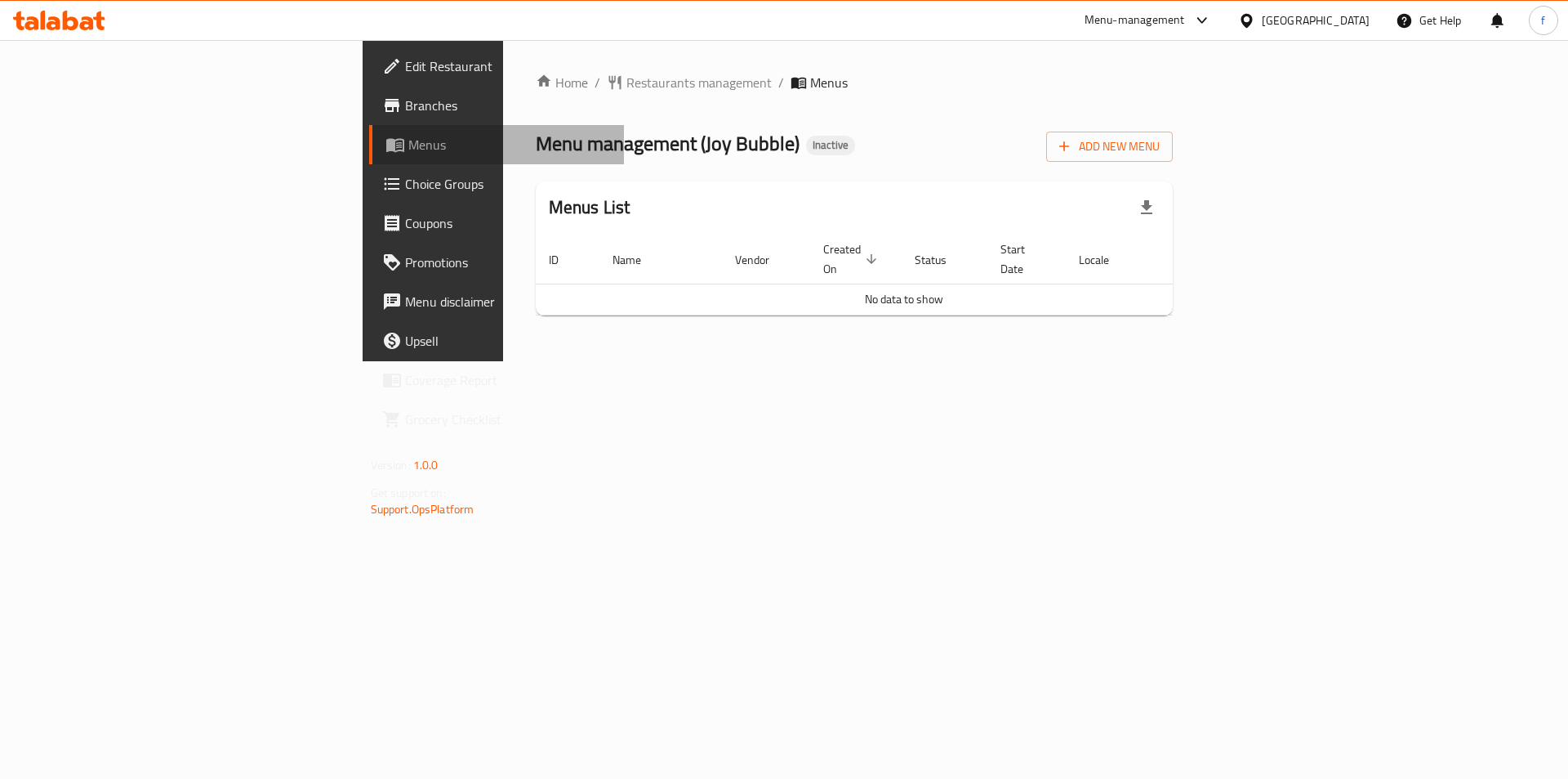
click at [408, 141] on span "Menus" at bounding box center [510, 144] width 203 height 20
click at [1173, 126] on div "Add New Menu" at bounding box center [1109, 143] width 127 height 37
click at [1174, 161] on div "Home / Restaurants management / Menus Menu management ( Joy Bubble ) Inactive A…" at bounding box center [855, 200] width 638 height 256
click at [1160, 142] on span "Add New Menu" at bounding box center [1109, 146] width 100 height 20
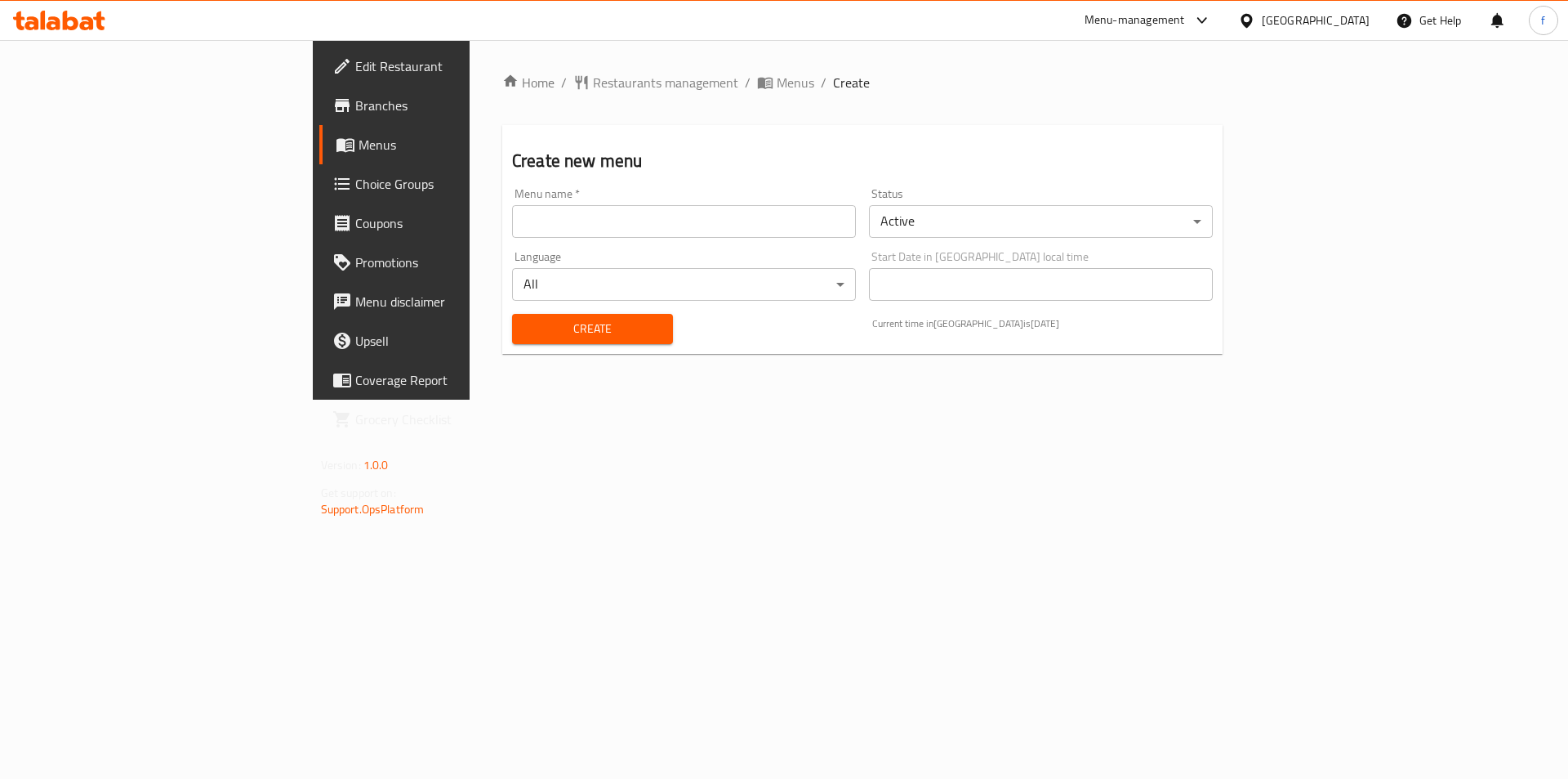
click at [512, 222] on input "text" at bounding box center [684, 221] width 344 height 32
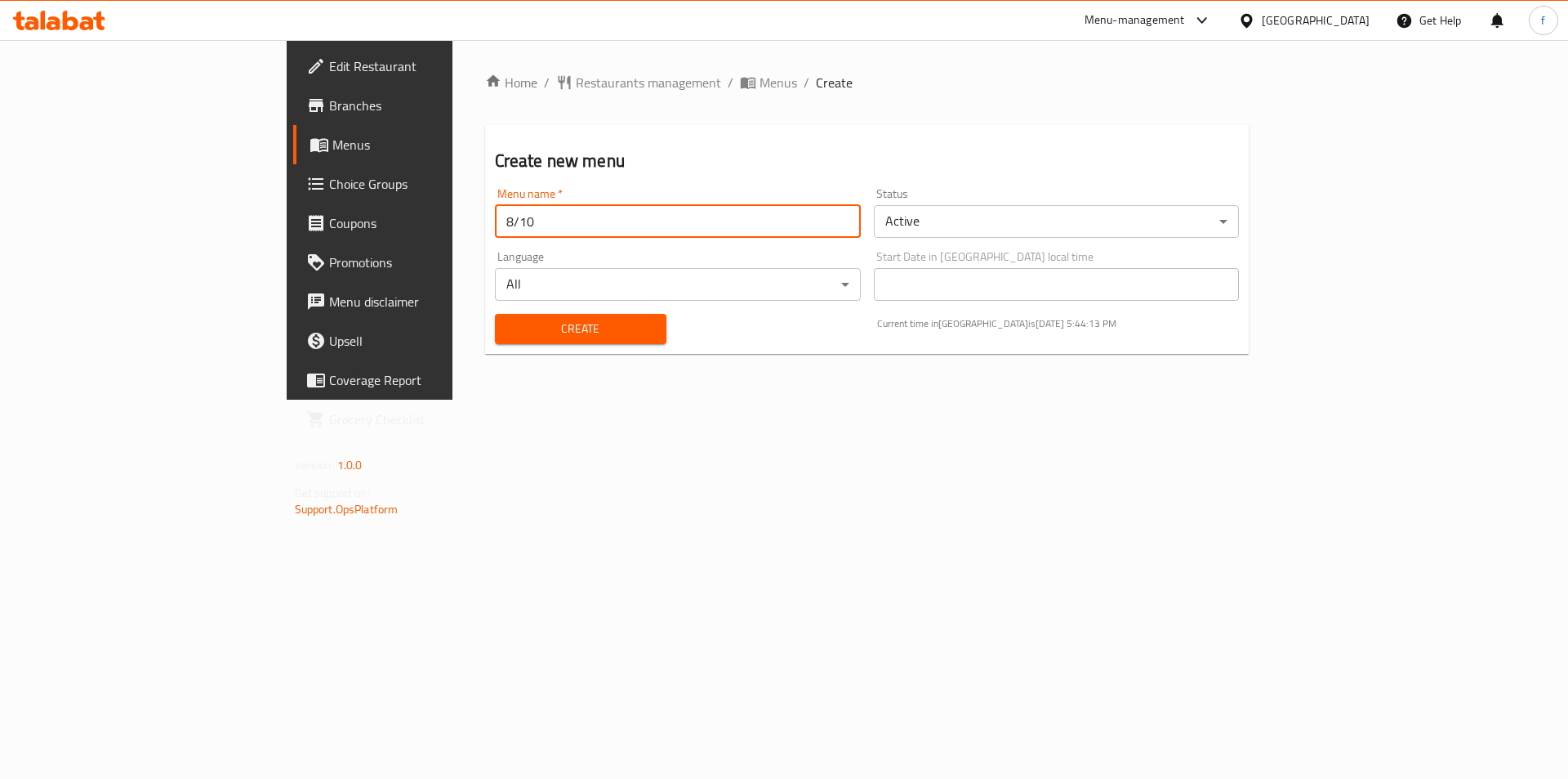
type input "8/10"
click at [508, 328] on span "Create" at bounding box center [580, 328] width 145 height 20
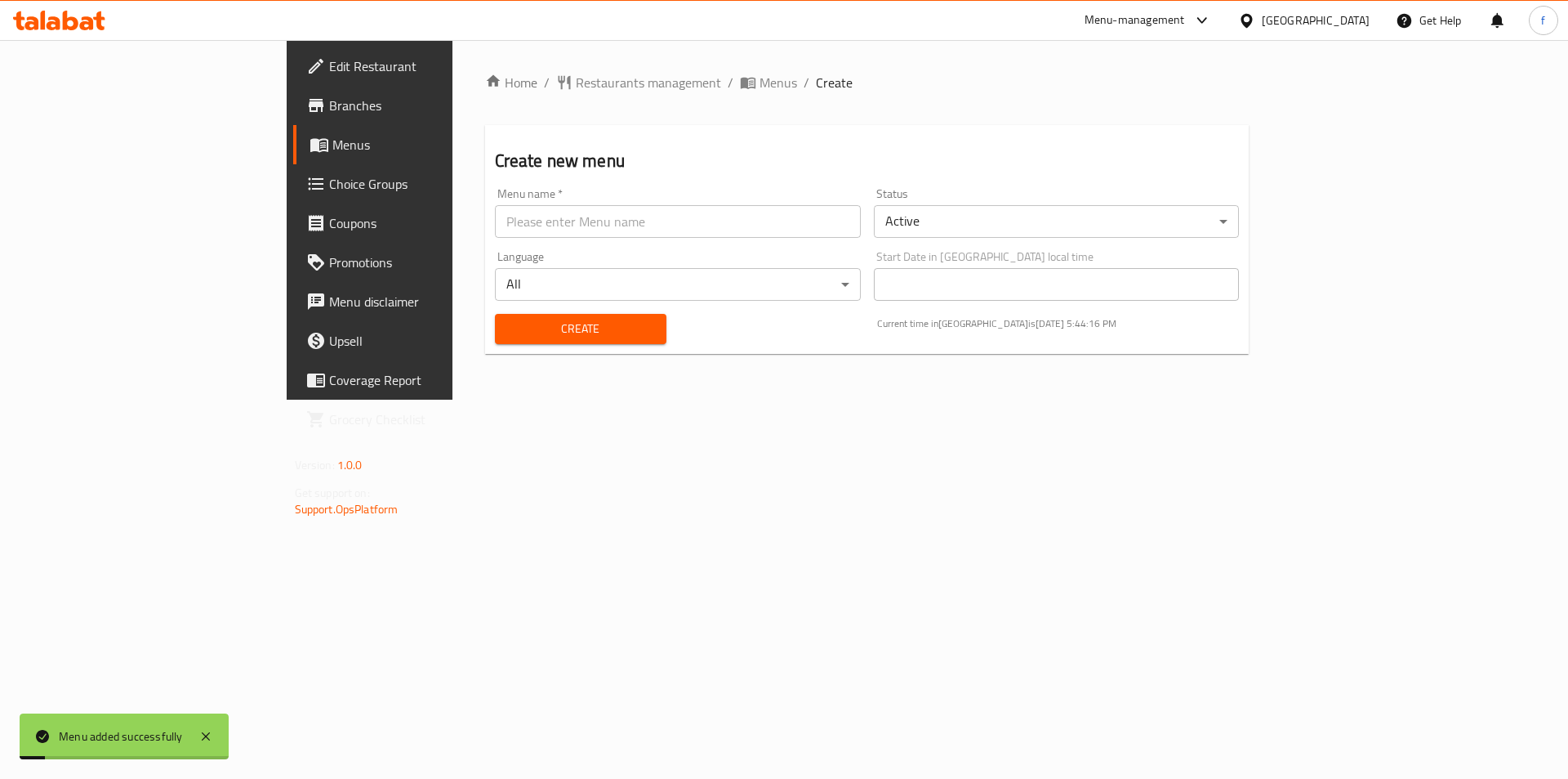
click at [332, 145] on span "Menus" at bounding box center [433, 144] width 203 height 20
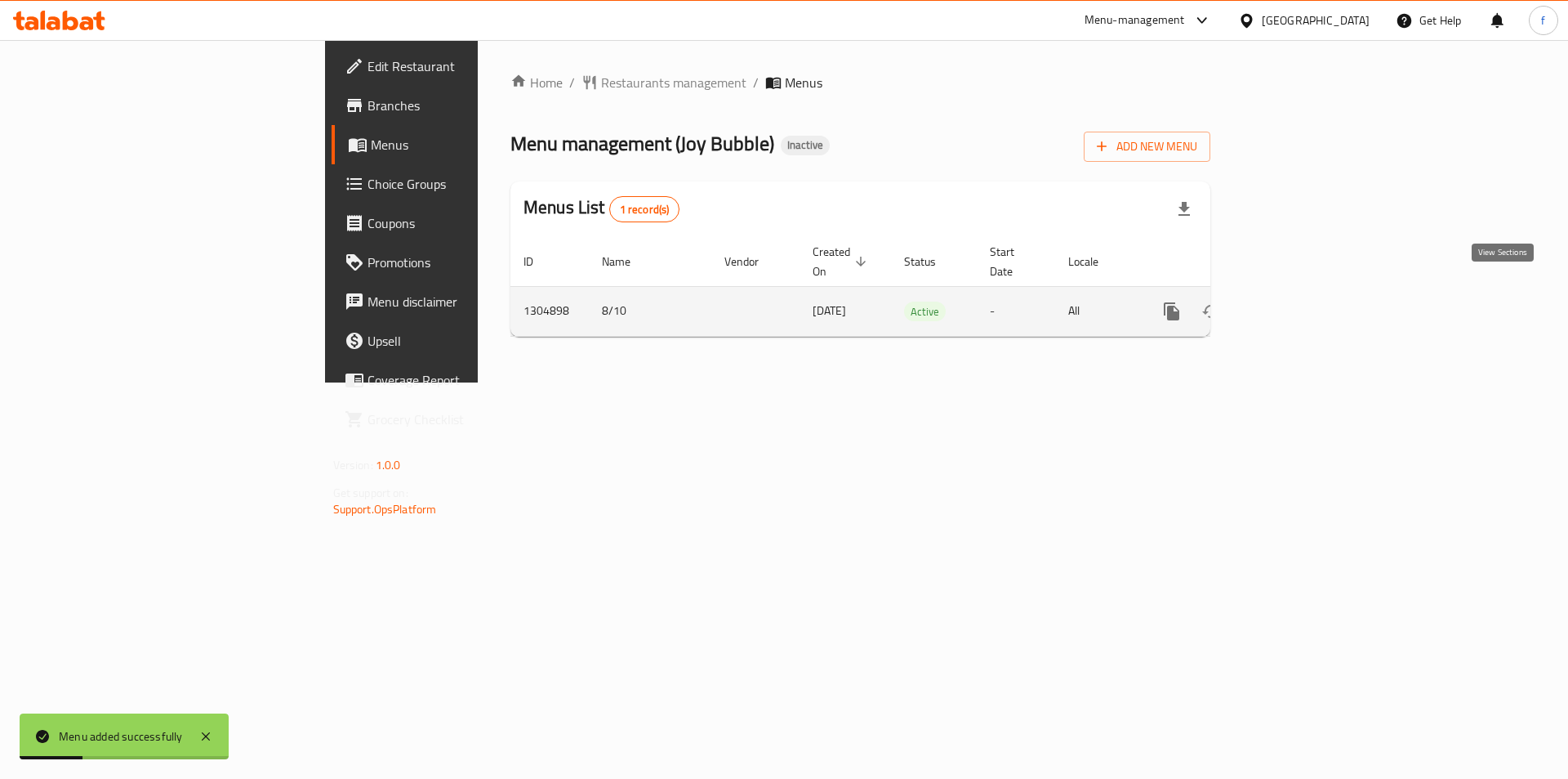
click at [1300, 302] on icon "enhanced table" at bounding box center [1289, 311] width 20 height 20
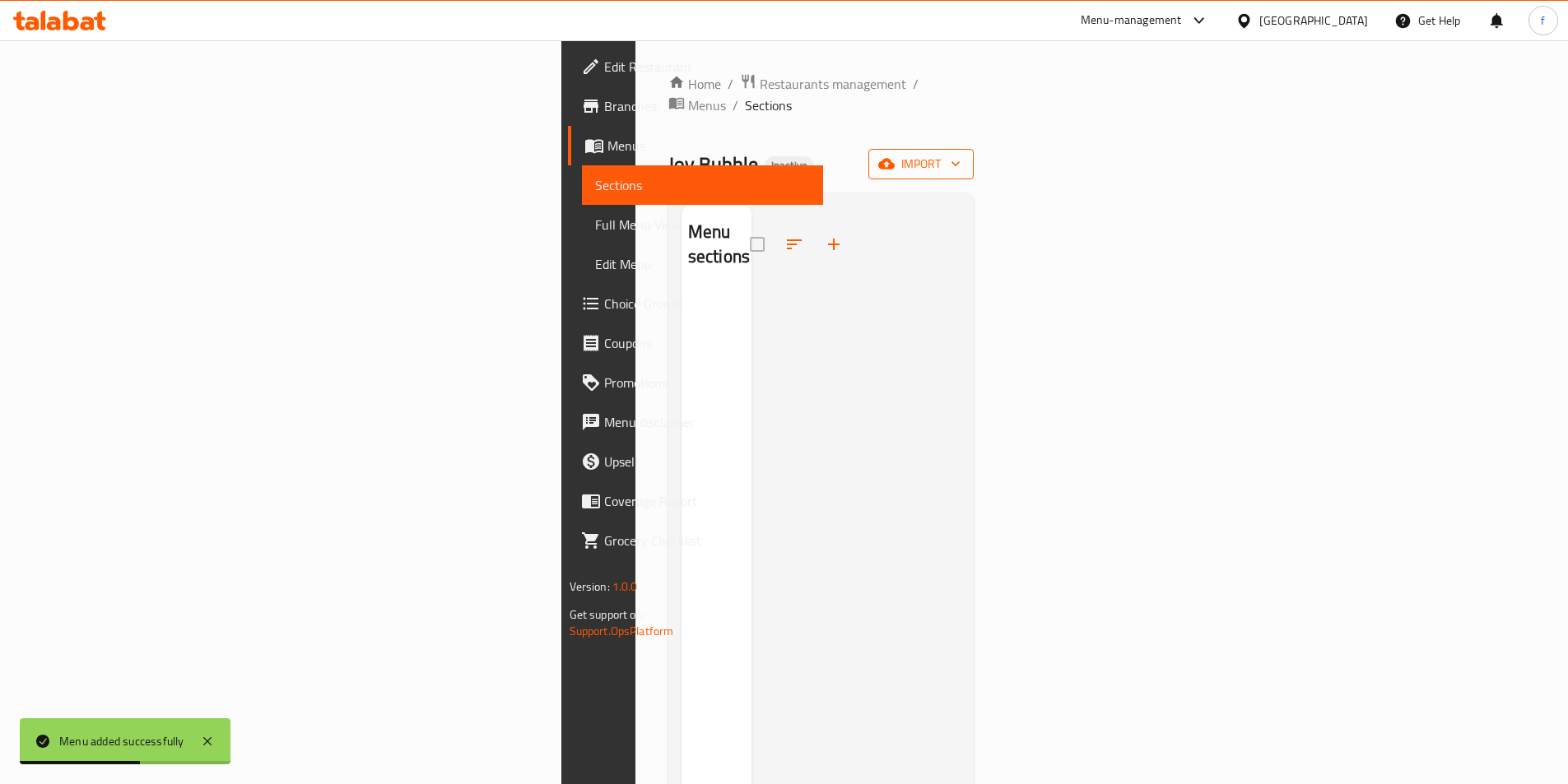
click at [960, 154] on span "import" at bounding box center [921, 163] width 79 height 20
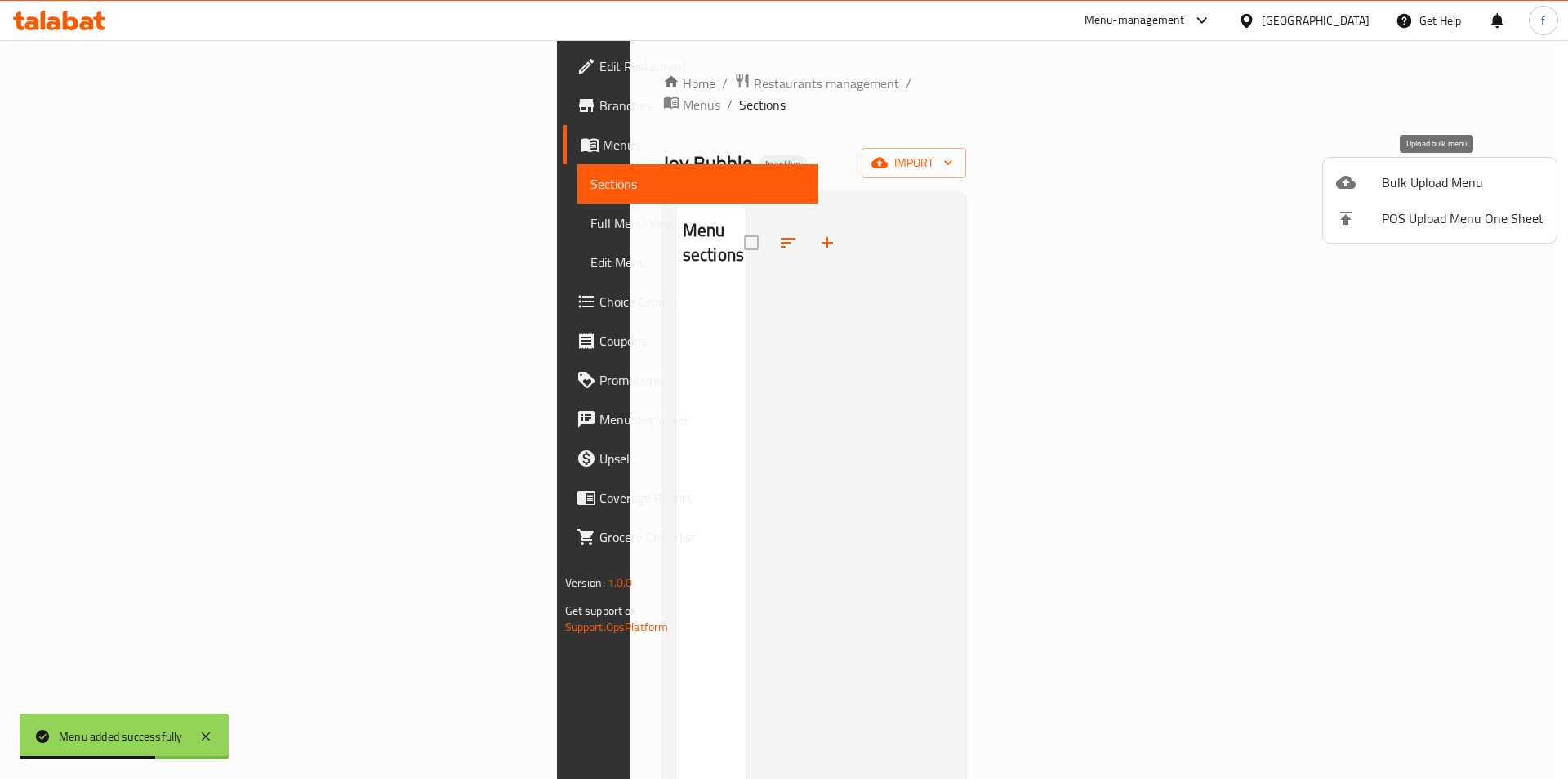
click at [1404, 190] on span "Bulk Upload Menu" at bounding box center [1462, 182] width 161 height 20
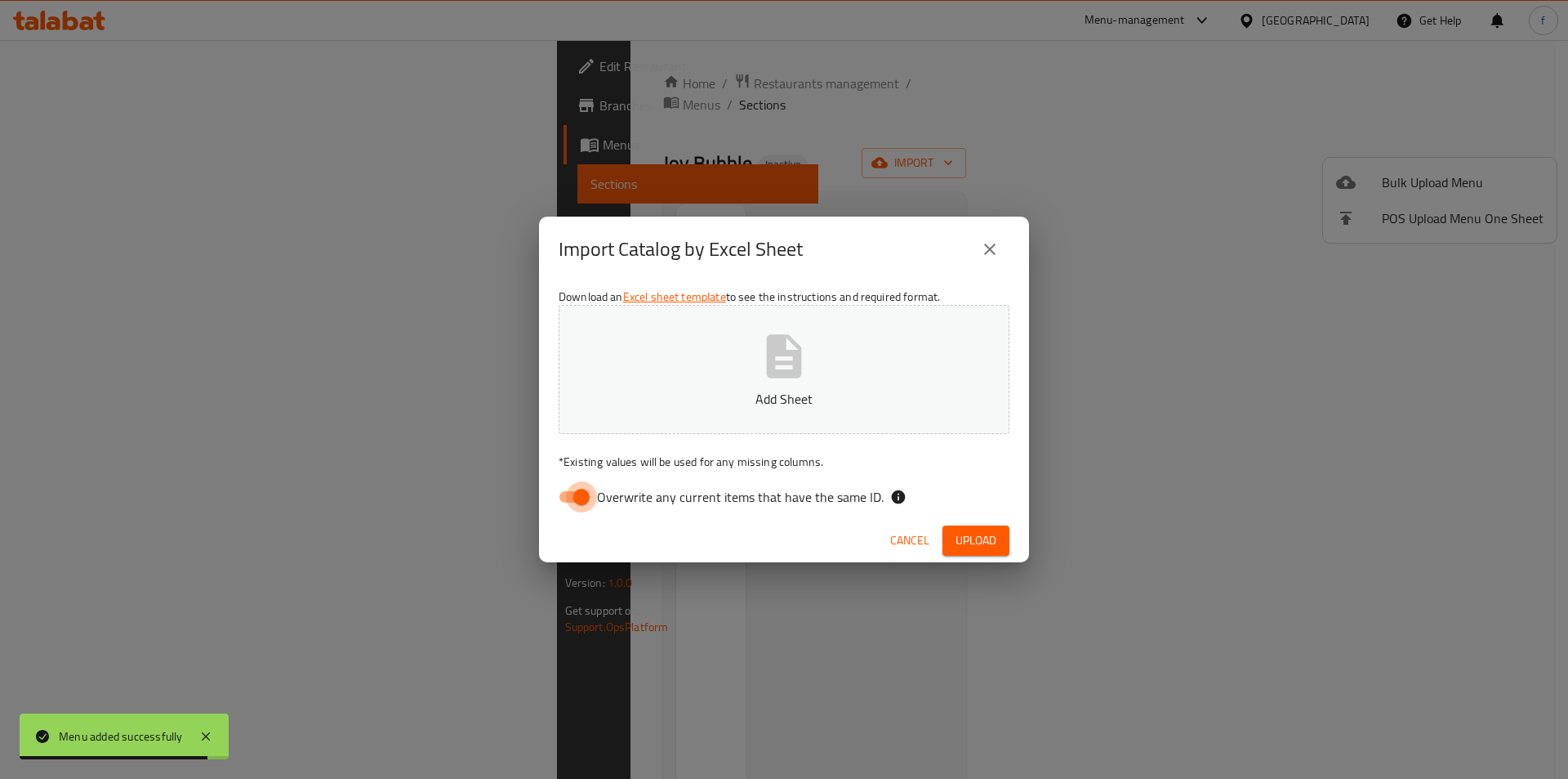
click at [571, 498] on input "Overwrite any current items that have the same ID." at bounding box center [582, 496] width 94 height 32
checkbox input "false"
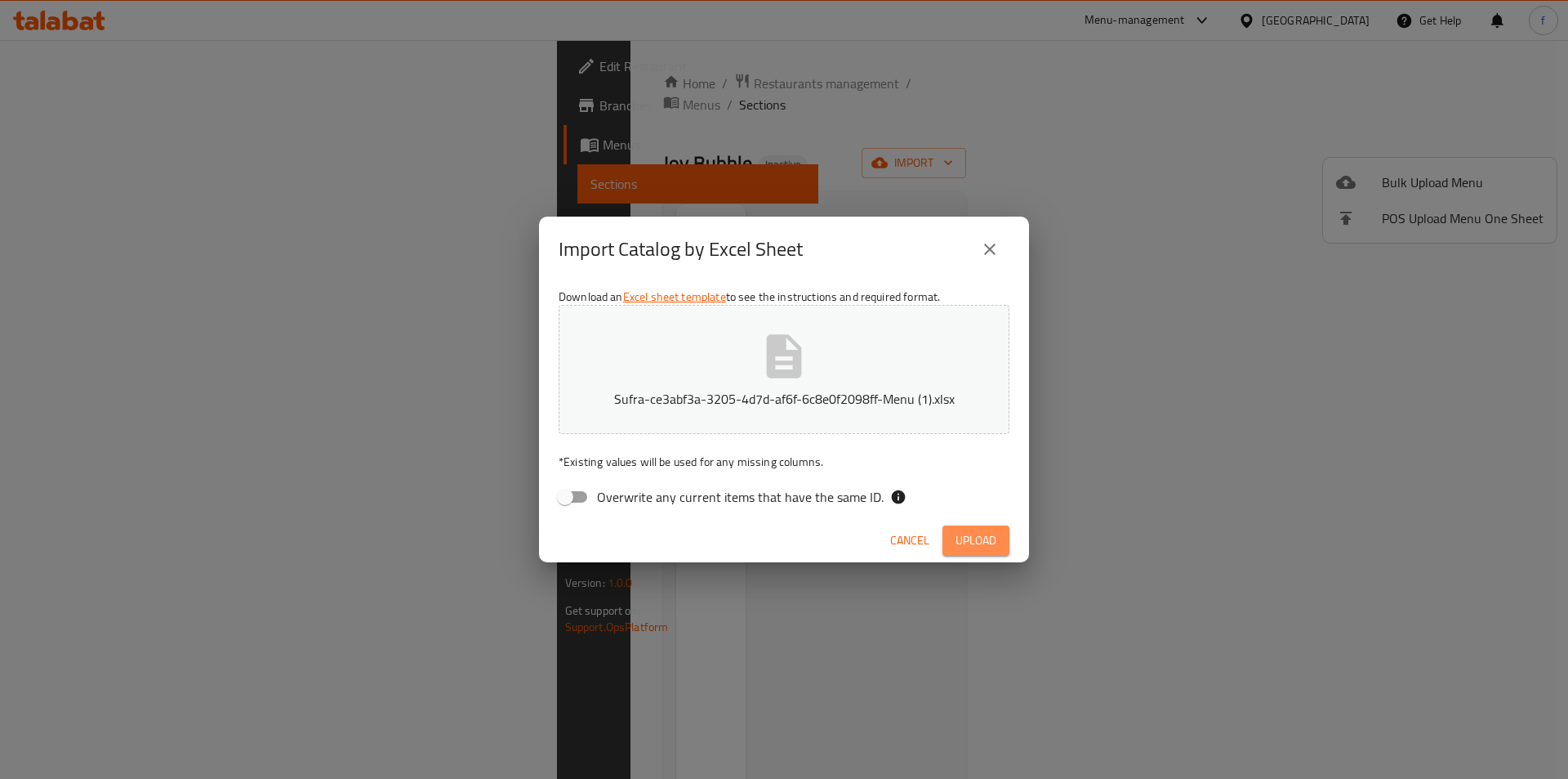
click at [974, 539] on span "Upload" at bounding box center [975, 540] width 41 height 20
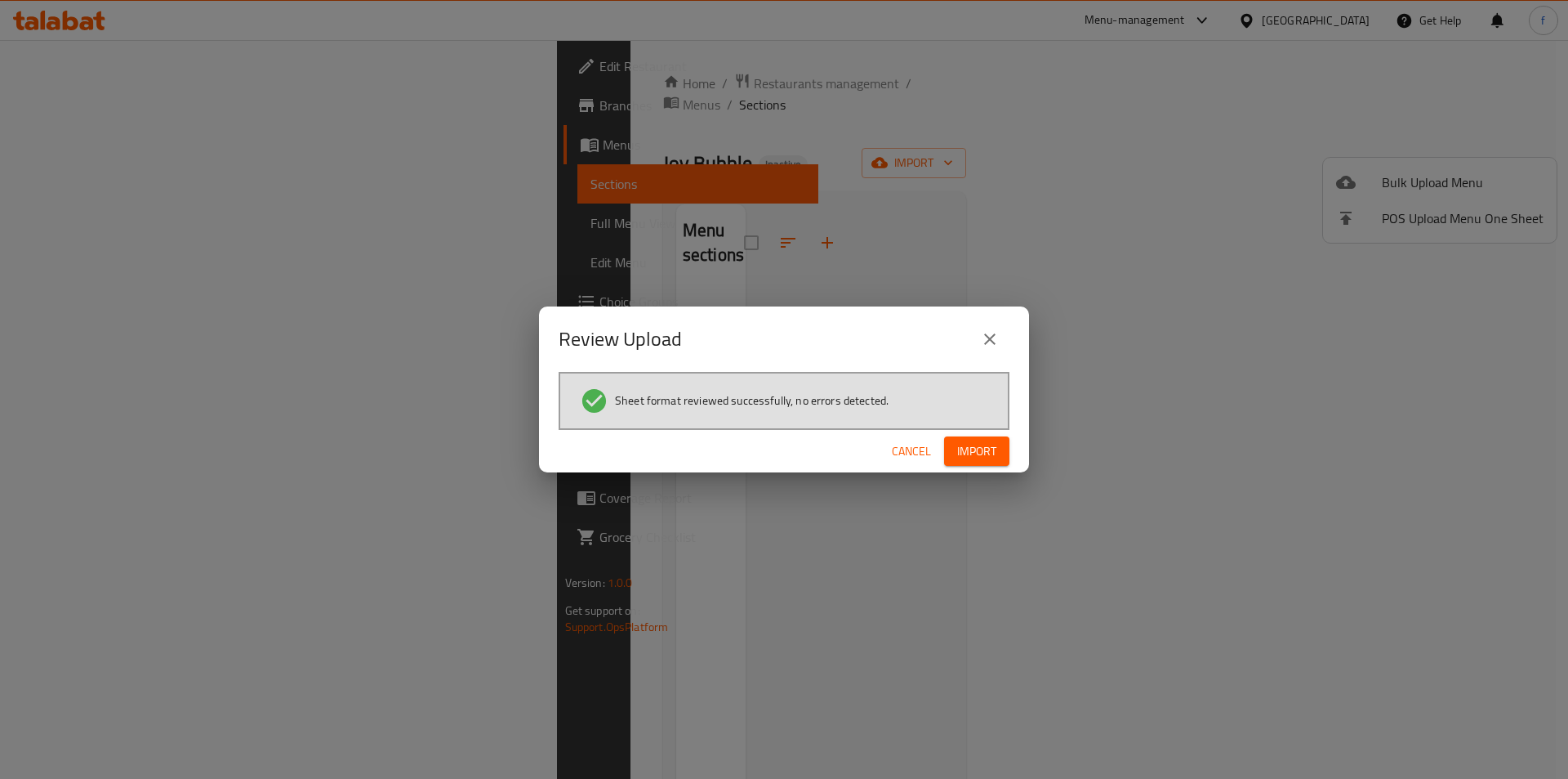
click at [967, 452] on span "Import" at bounding box center [976, 451] width 39 height 20
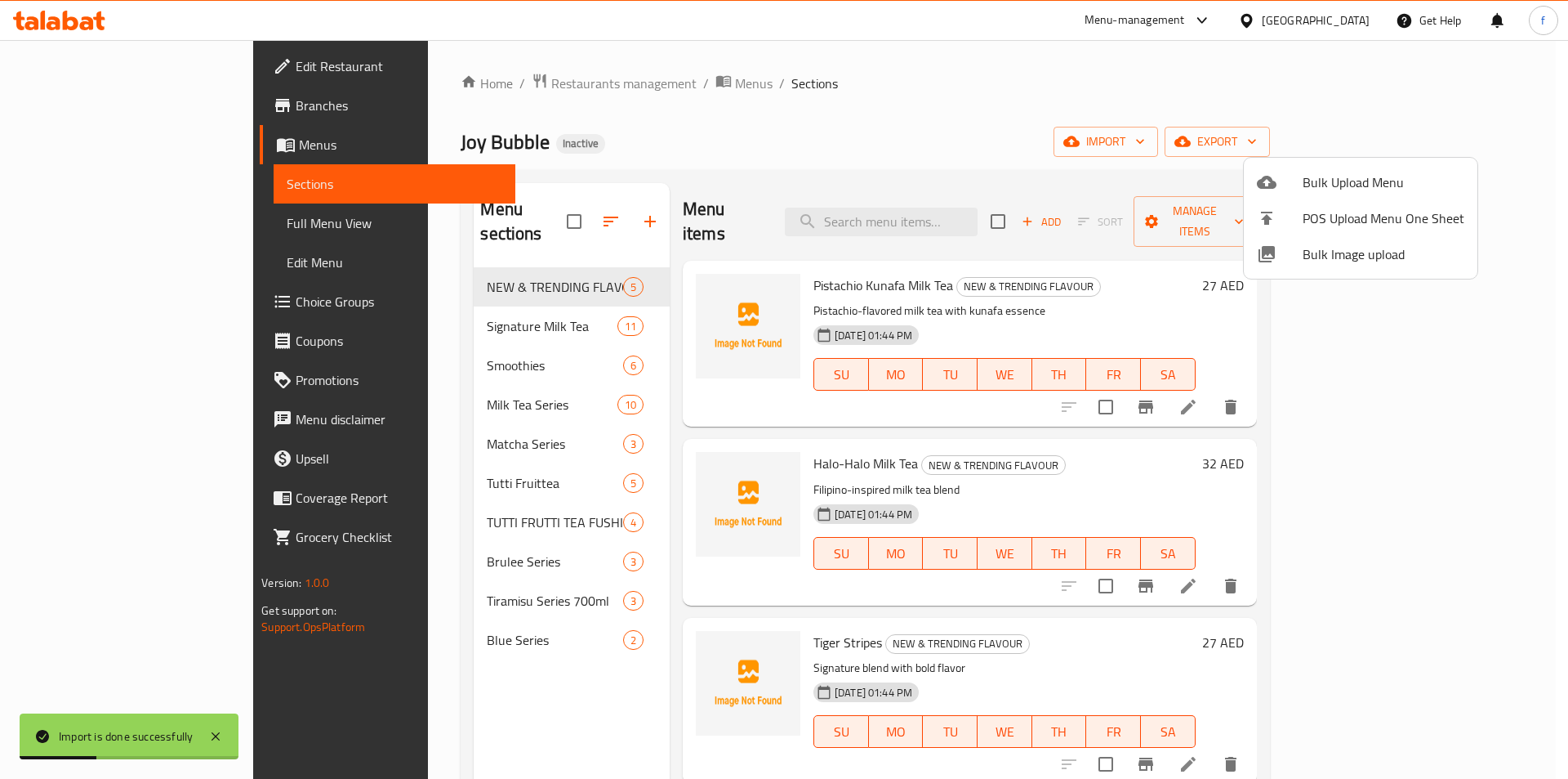
click at [952, 115] on div at bounding box center [784, 390] width 1568 height 779
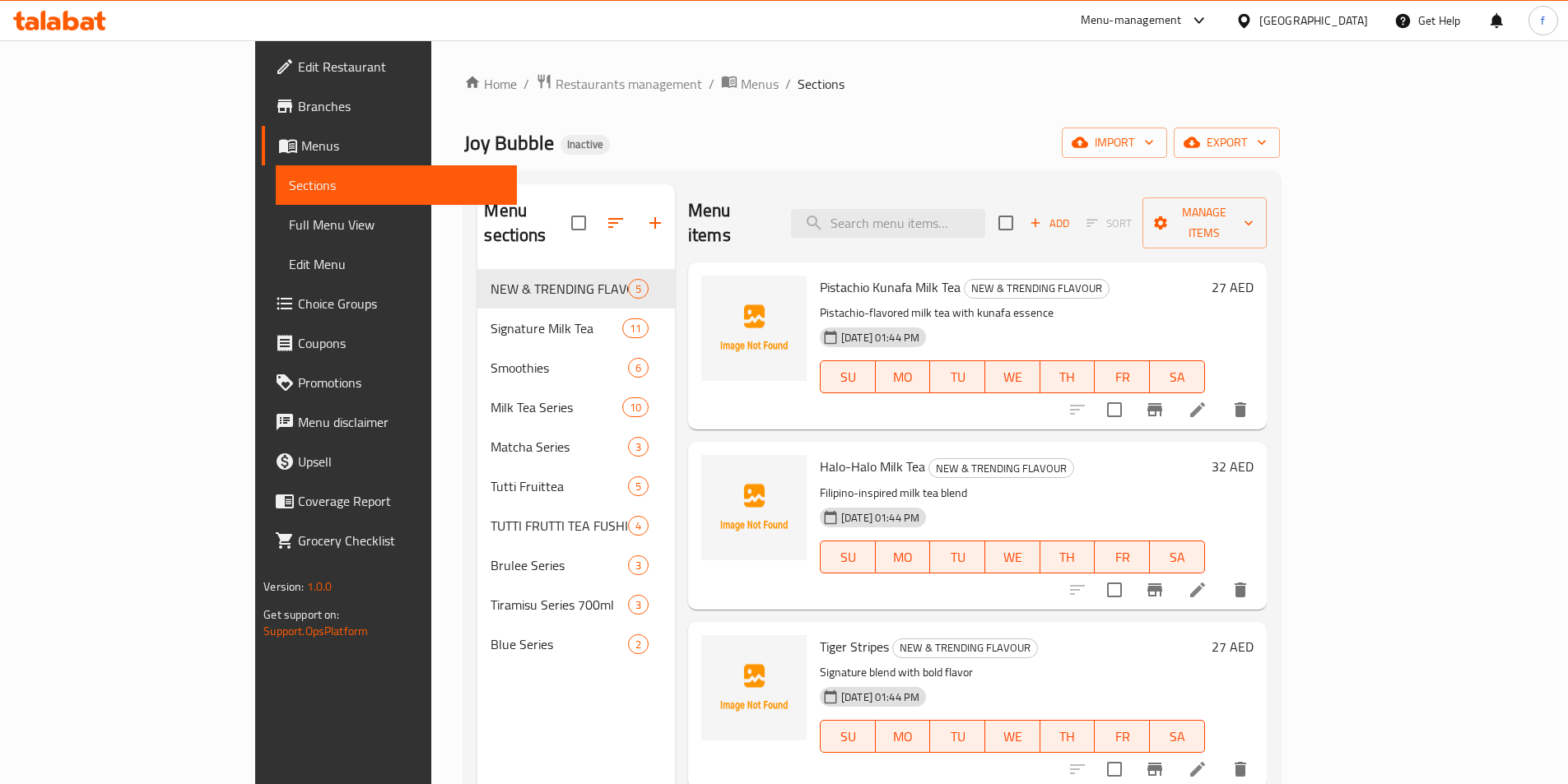
click at [298, 307] on span "Choice Groups" at bounding box center [401, 304] width 206 height 20
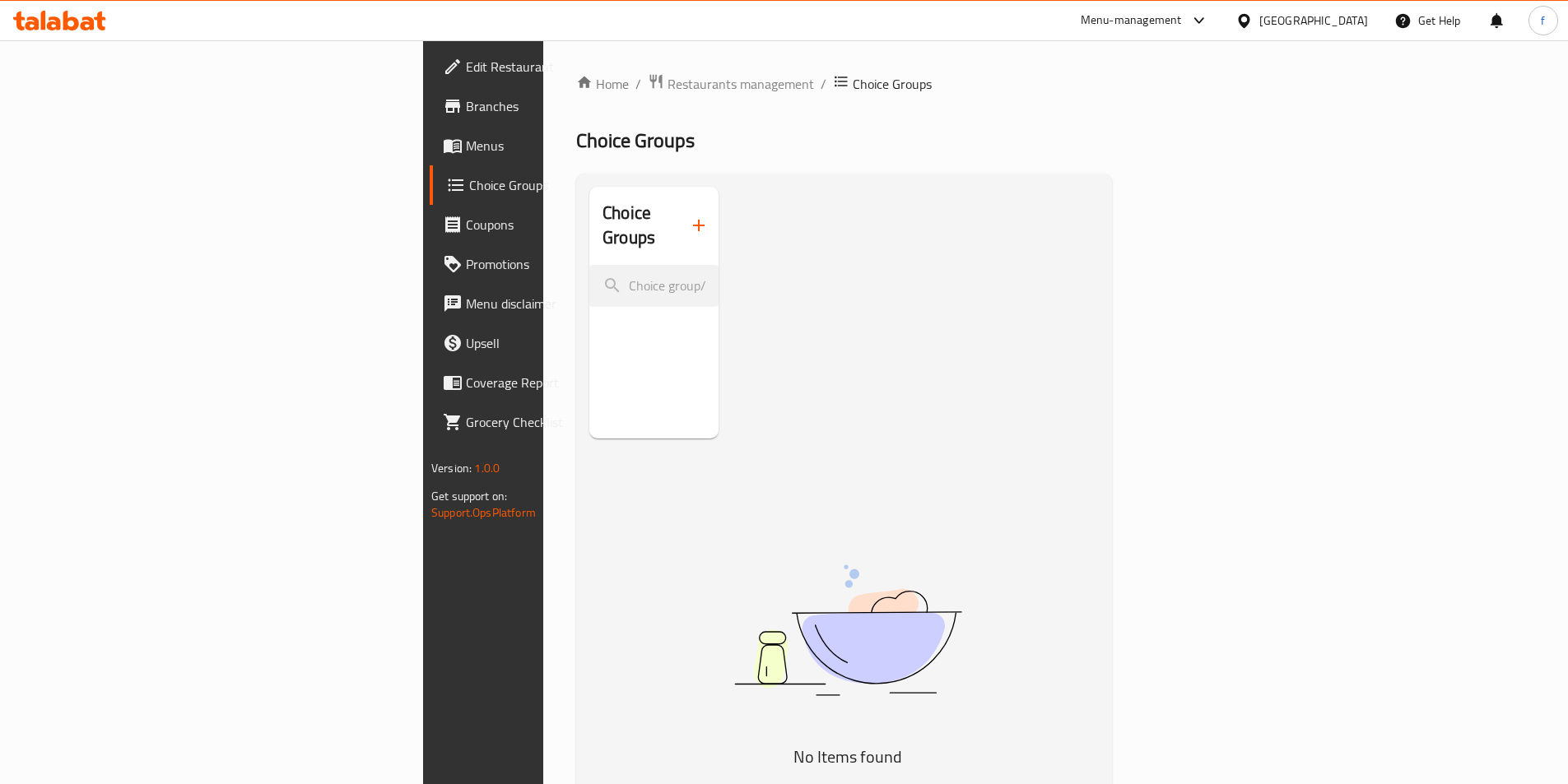
click at [423, 232] on div "Edit Restaurant Branches Menus Choice Groups Coupons Promotions Menu disclaimer…" at bounding box center [784, 528] width 722 height 976
click at [465, 152] on span "Menus" at bounding box center [568, 145] width 206 height 20
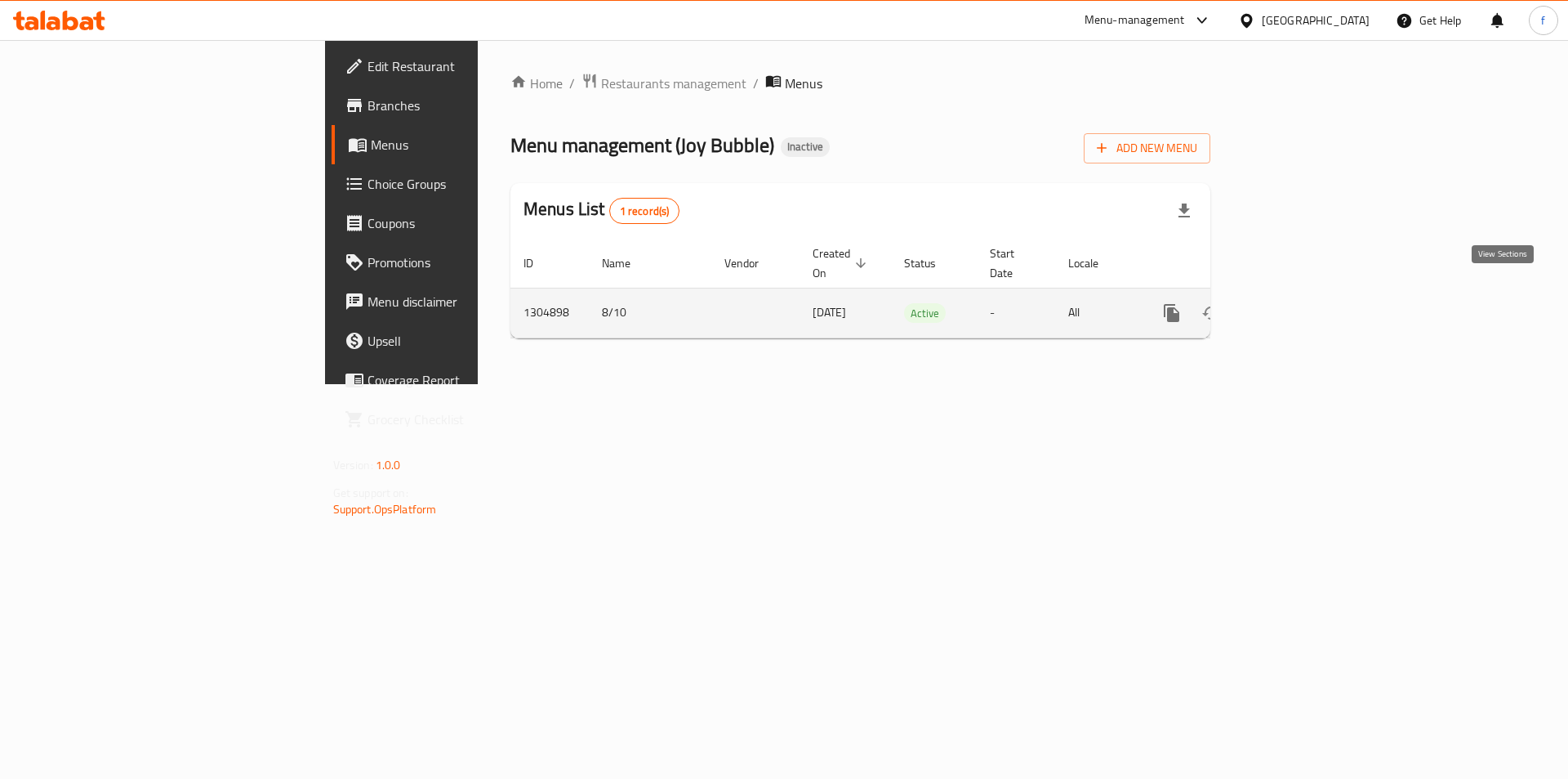
click at [1300, 304] on icon "enhanced table" at bounding box center [1289, 313] width 20 height 20
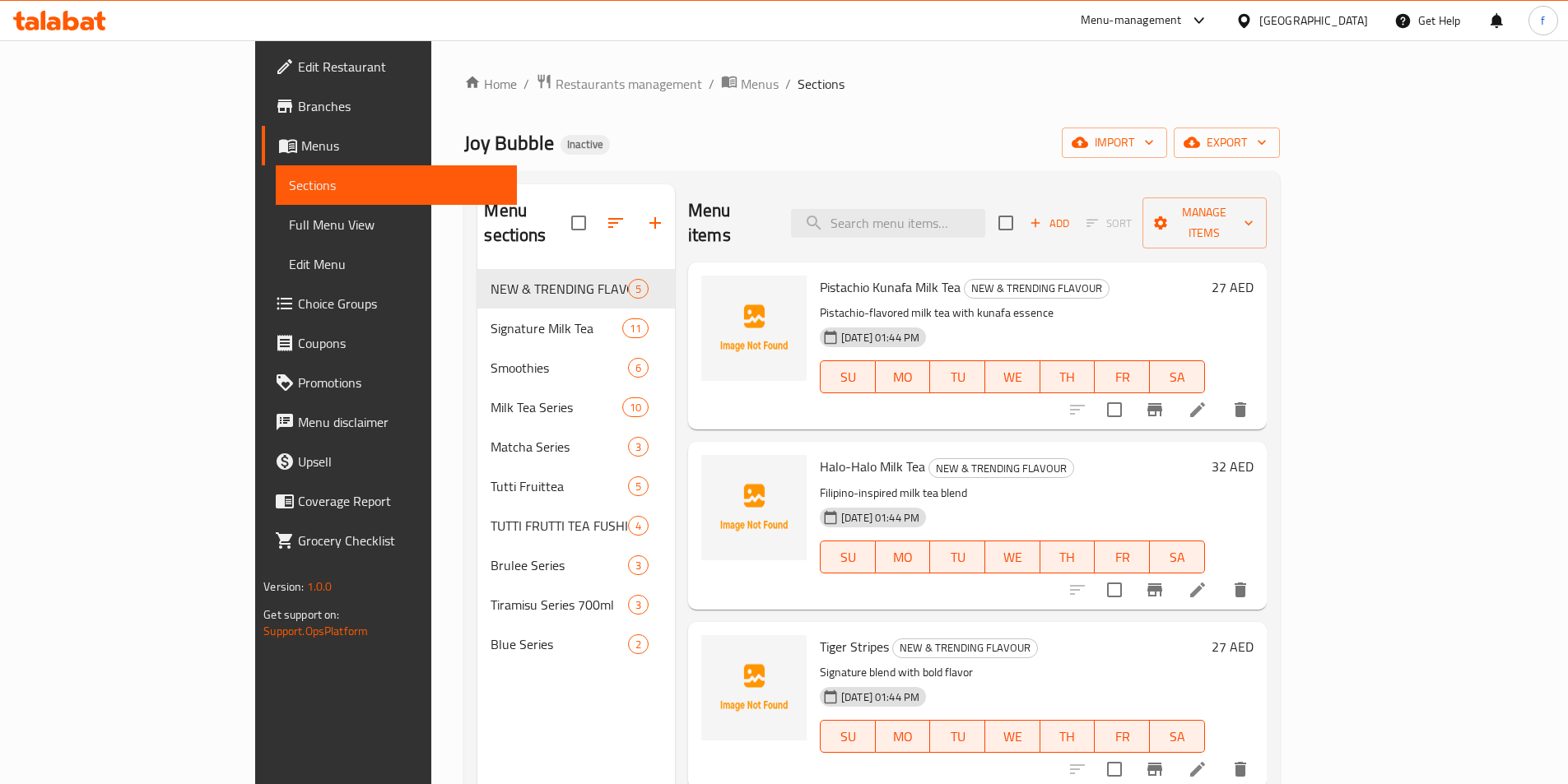
click at [477, 656] on div "Menu sections NEW & TRENDING FLAVOUR 5 Signature Milk Tea 11 Smoothies 6 Milk T…" at bounding box center [575, 576] width 197 height 784
click at [298, 294] on span "Choice Groups" at bounding box center [401, 304] width 206 height 20
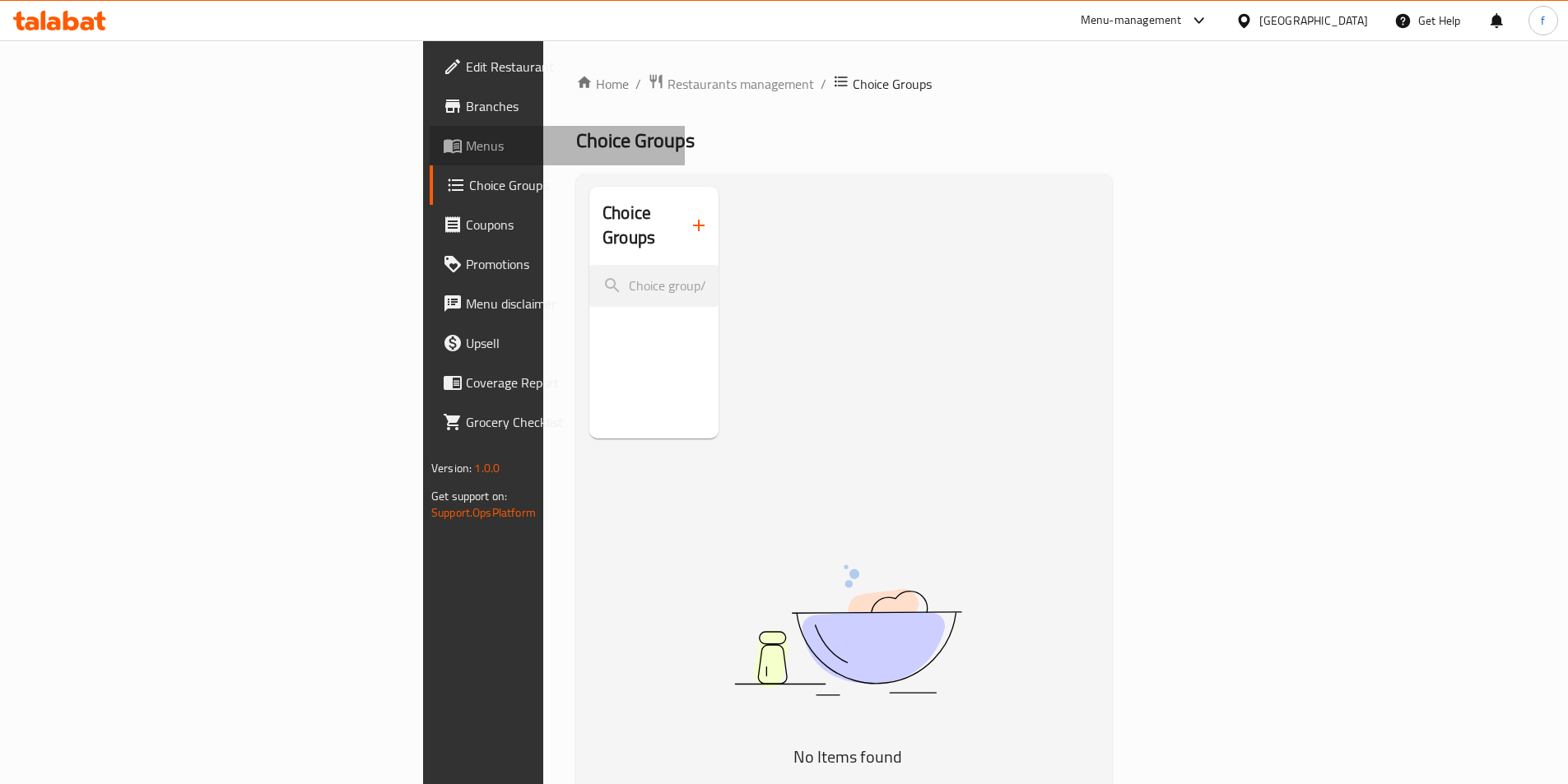
click at [465, 145] on span "Menus" at bounding box center [568, 145] width 206 height 20
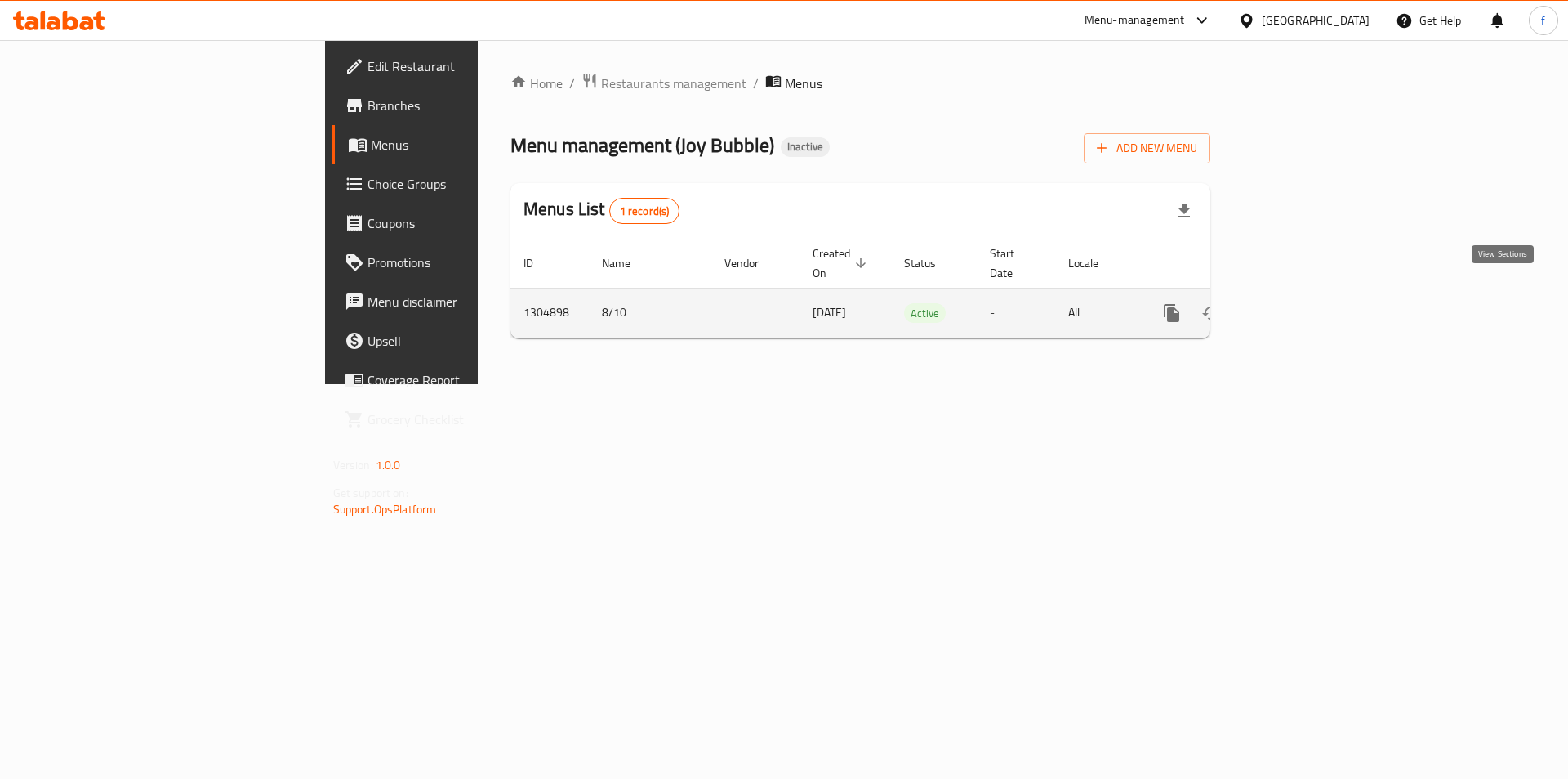
click at [1300, 304] on icon "enhanced table" at bounding box center [1289, 313] width 20 height 20
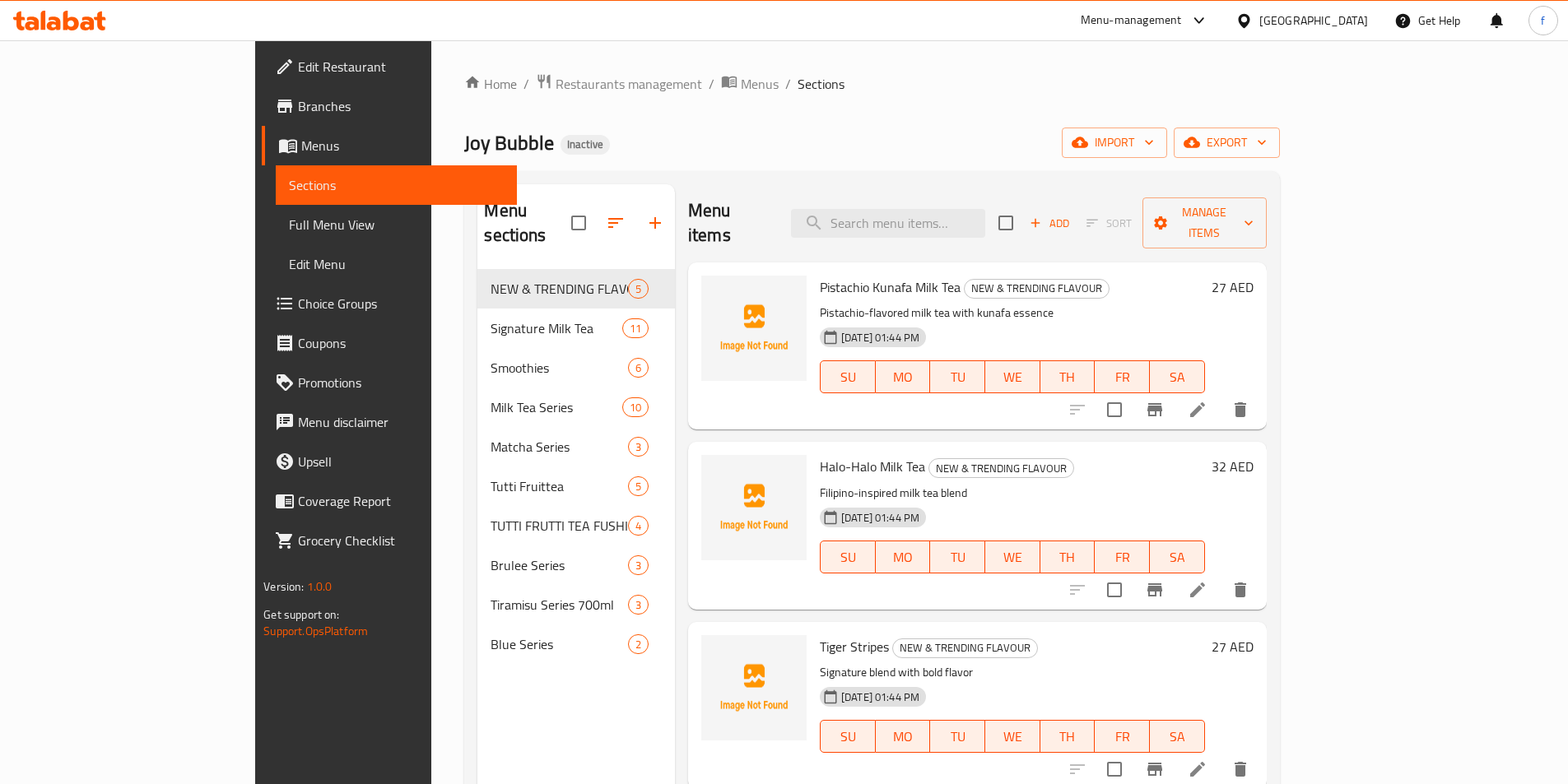
click at [298, 308] on span "Choice Groups" at bounding box center [401, 304] width 206 height 20
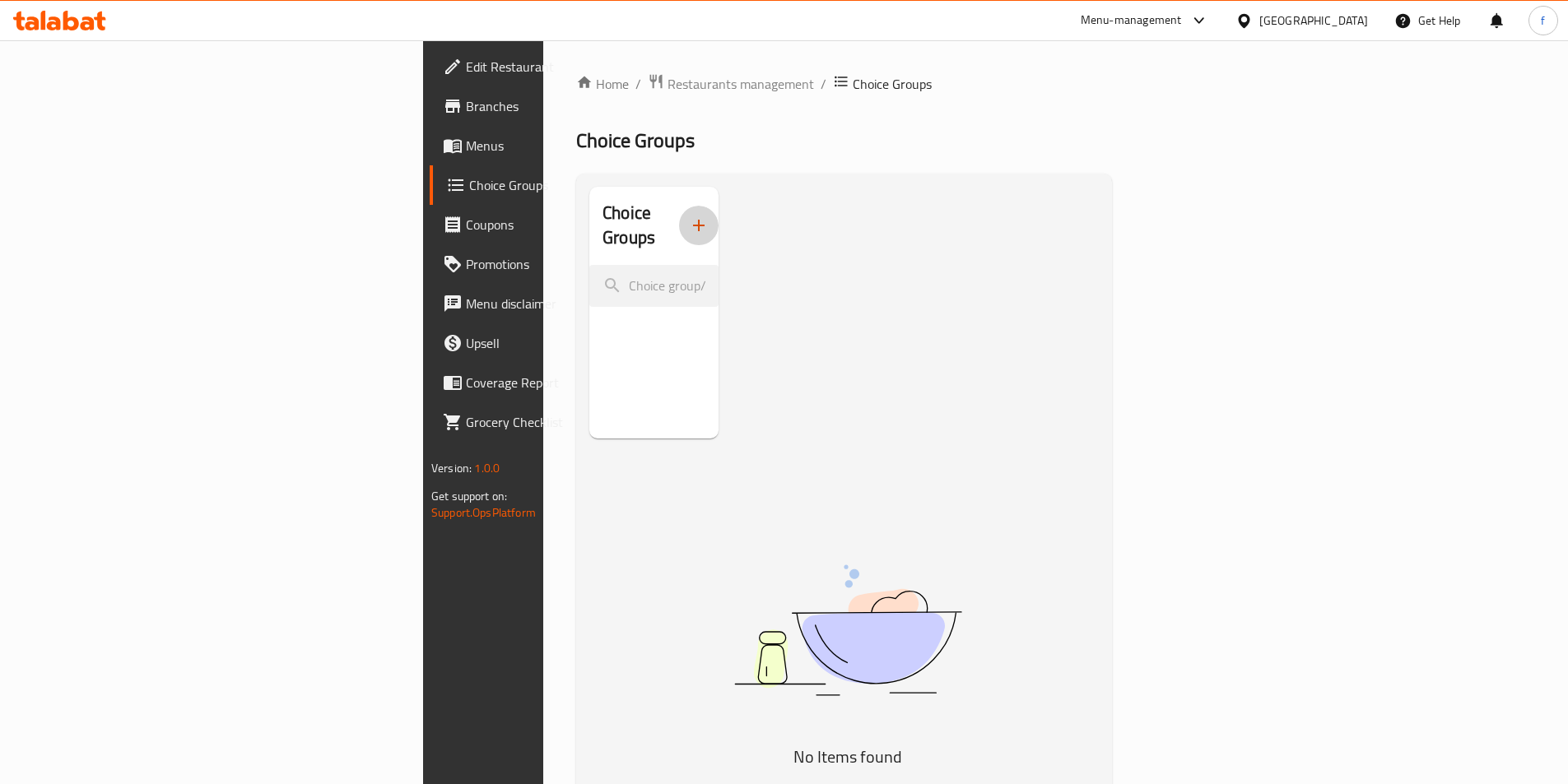
click at [688, 215] on icon "button" at bounding box center [698, 225] width 20 height 20
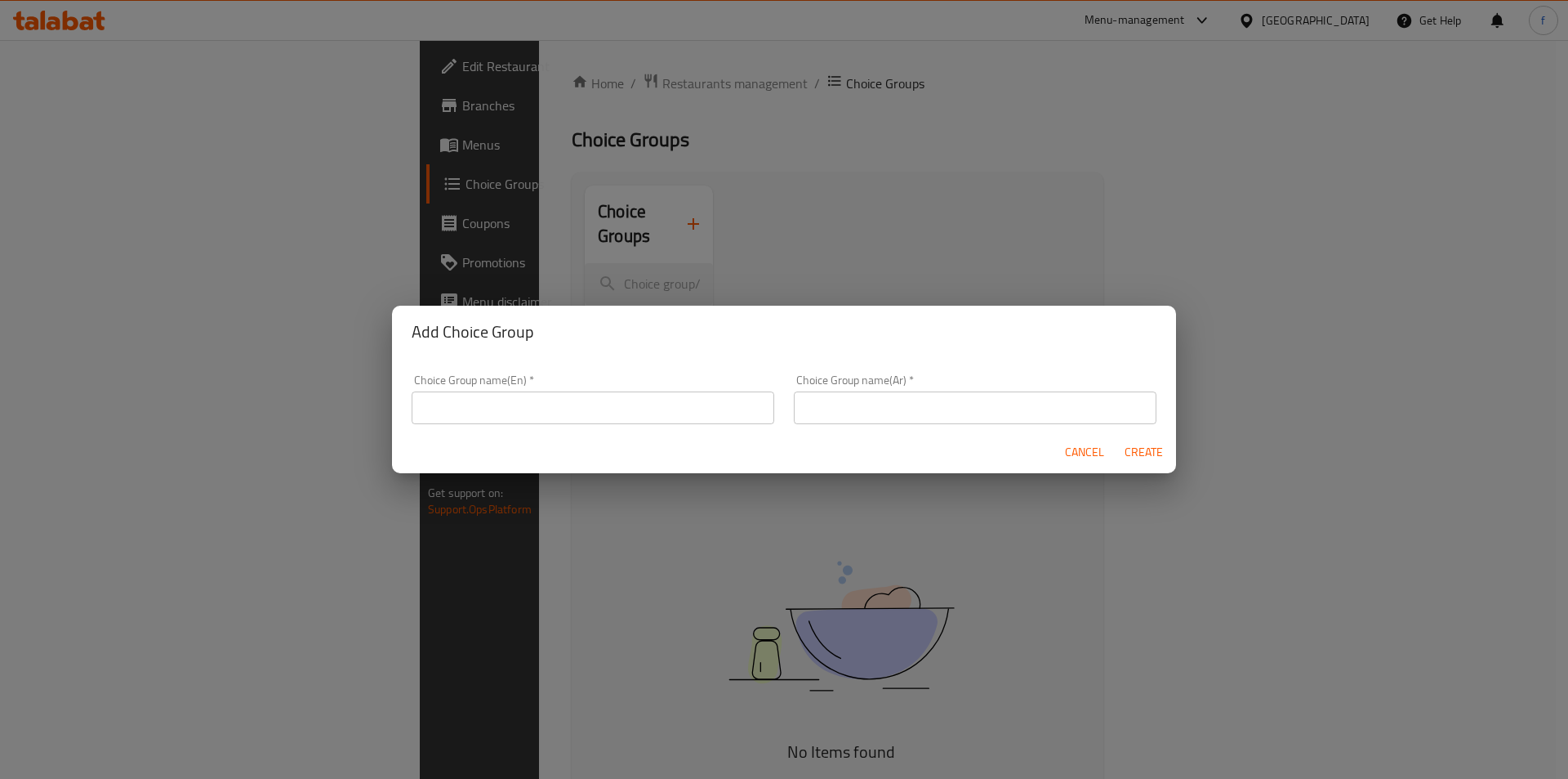
click at [627, 376] on div "Choice Group name(En)   * Choice Group name(En) *" at bounding box center [593, 399] width 363 height 50
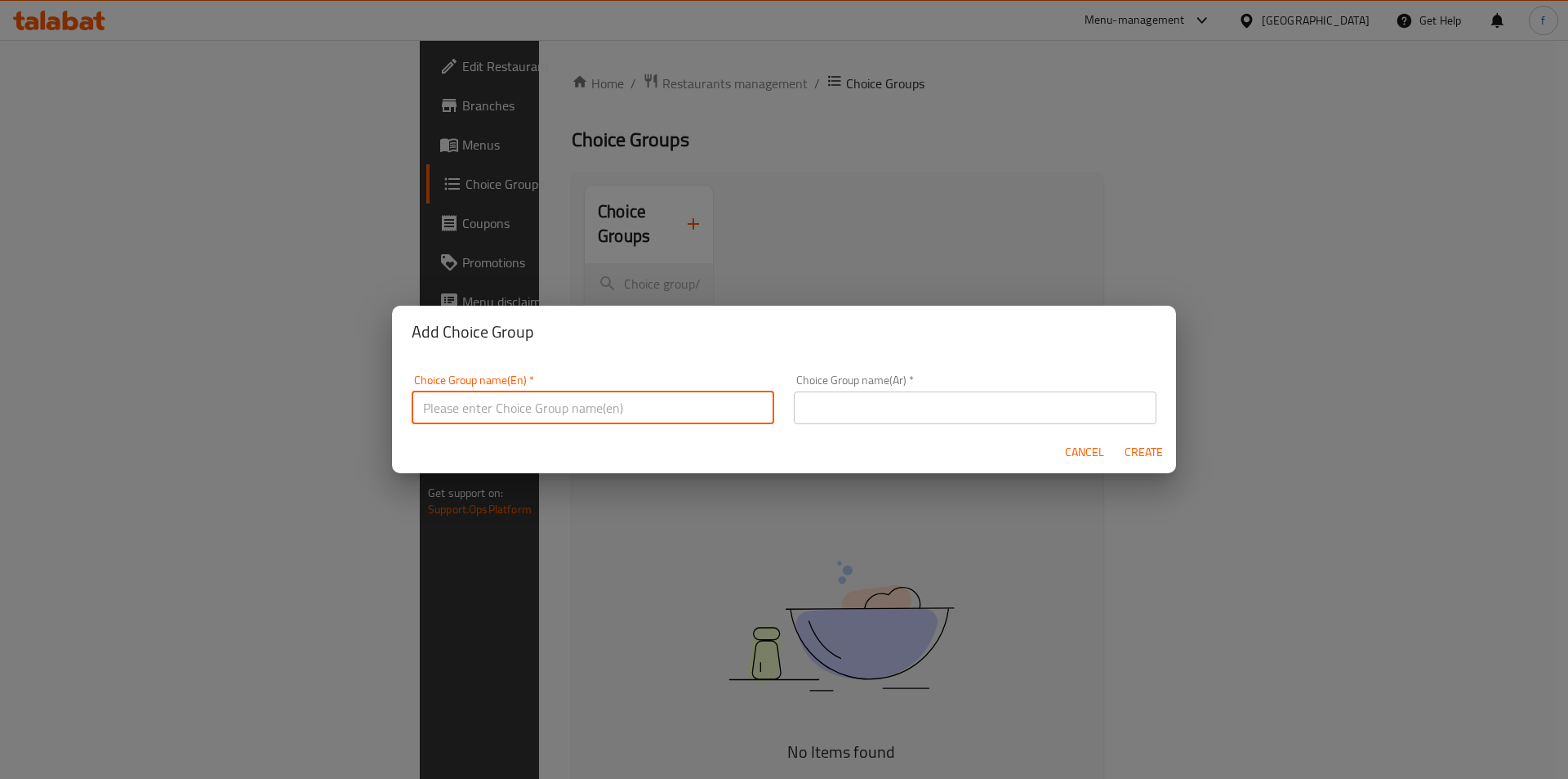
click at [641, 417] on input "text" at bounding box center [593, 408] width 363 height 32
paste input "Your choice of size*:"
type input "Your choice of size:"
click at [838, 411] on input "text" at bounding box center [975, 408] width 363 height 32
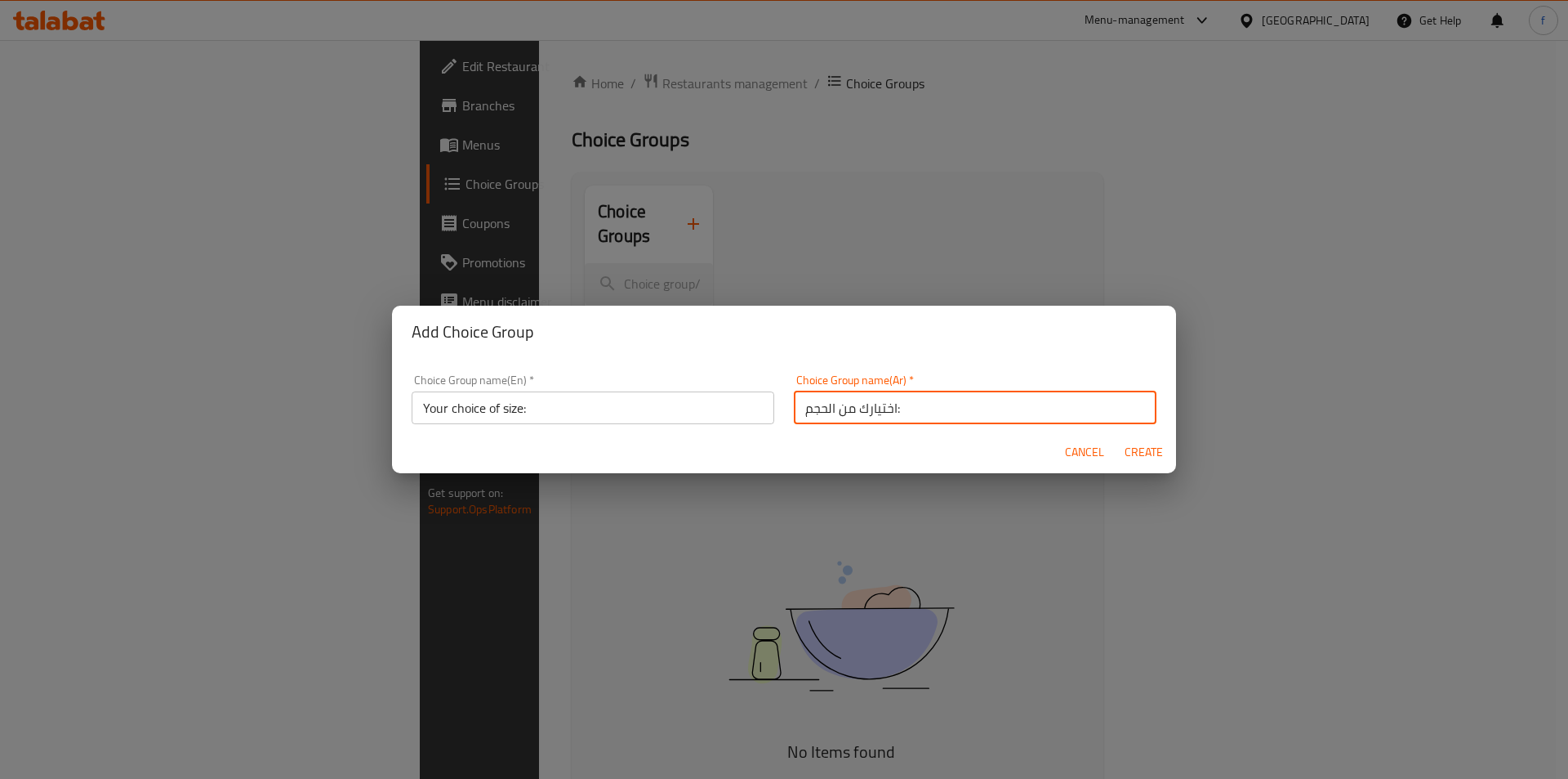
type input "اختيارك من الحجم:"
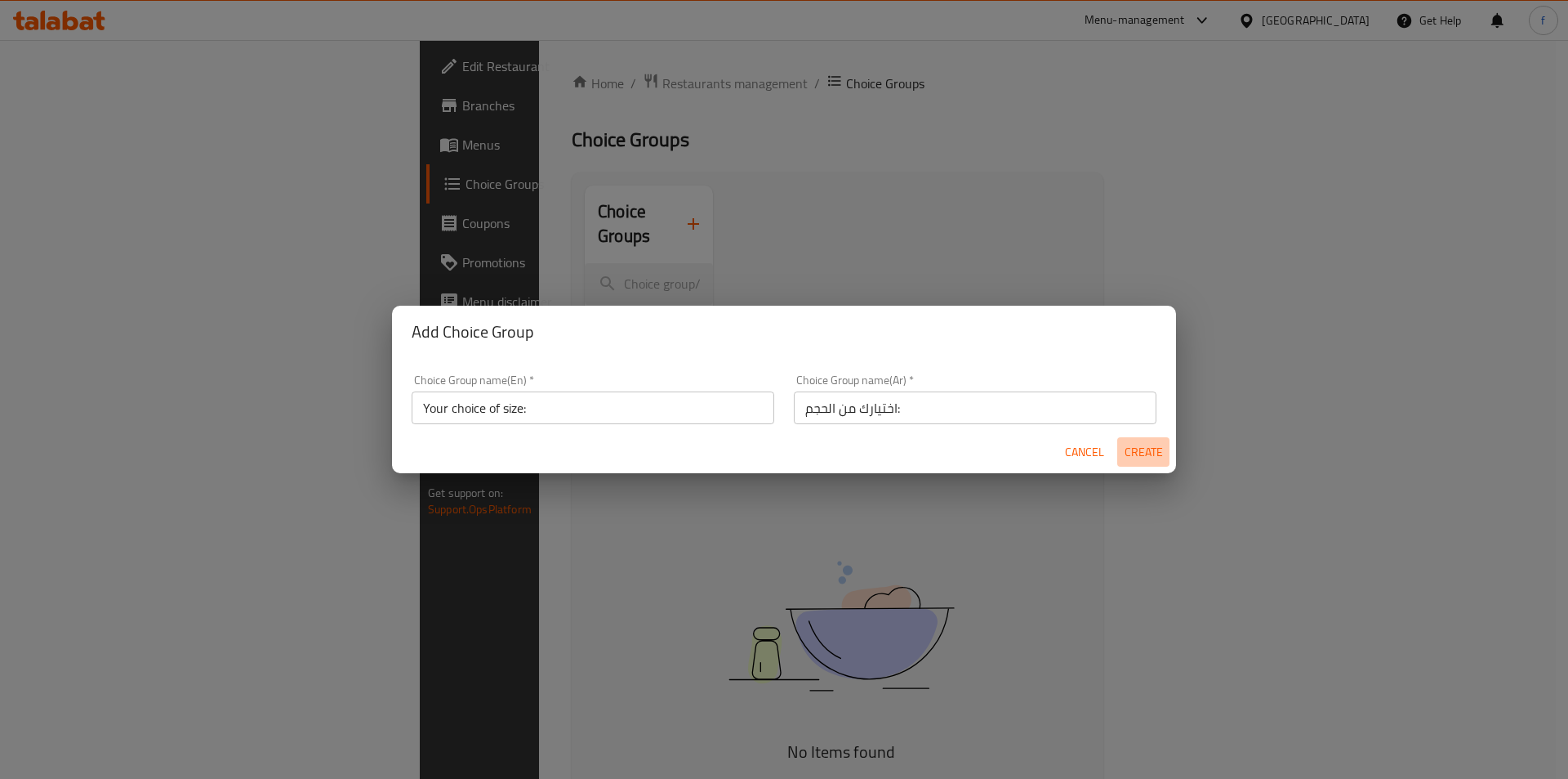
click at [1133, 456] on span "Create" at bounding box center [1143, 452] width 39 height 20
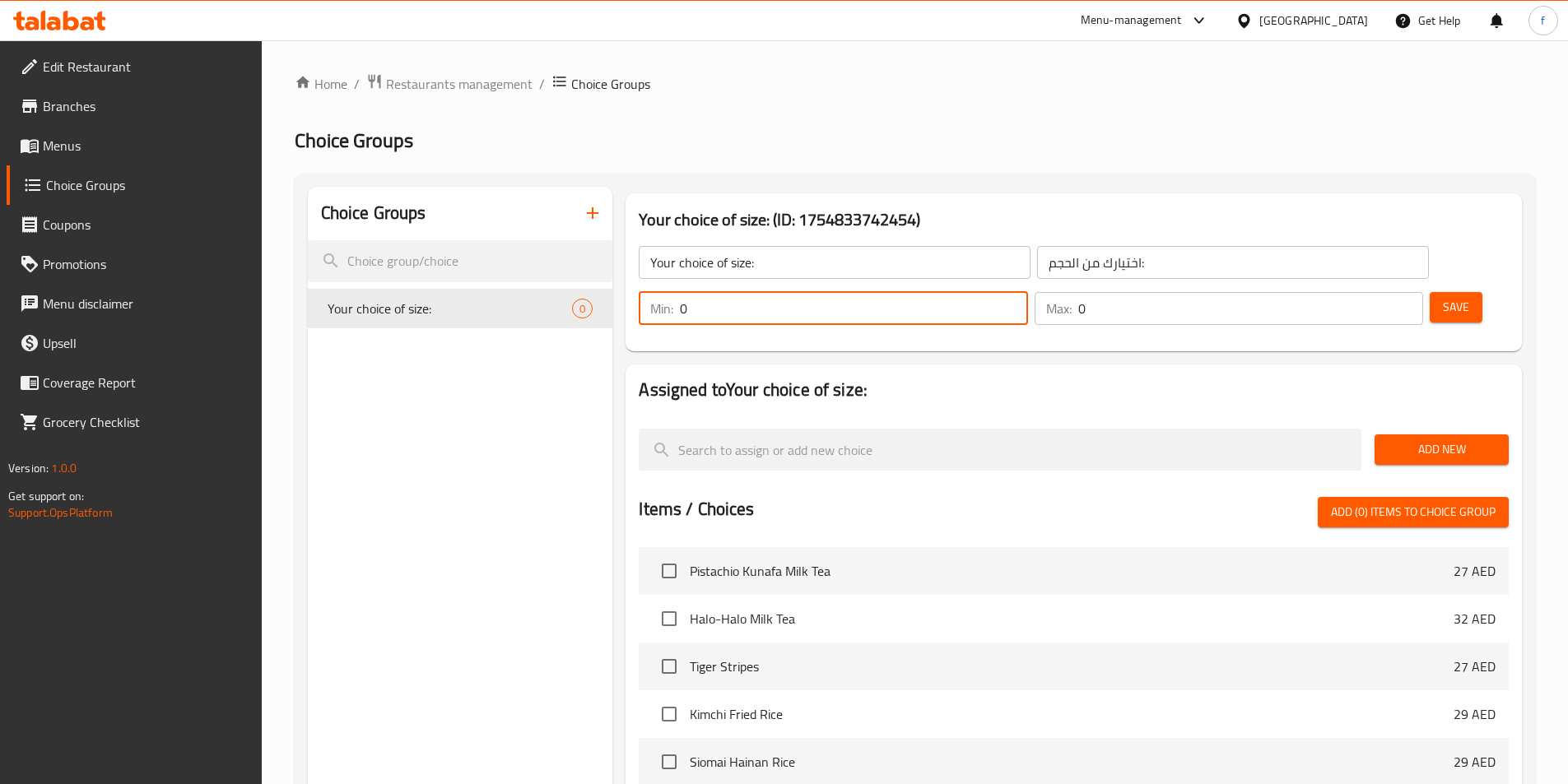
drag, startPoint x: 1269, startPoint y: 263, endPoint x: 1242, endPoint y: 264, distance: 27.0
click at [1027, 292] on div "Min: 0 ​" at bounding box center [833, 308] width 388 height 33
type input "1"
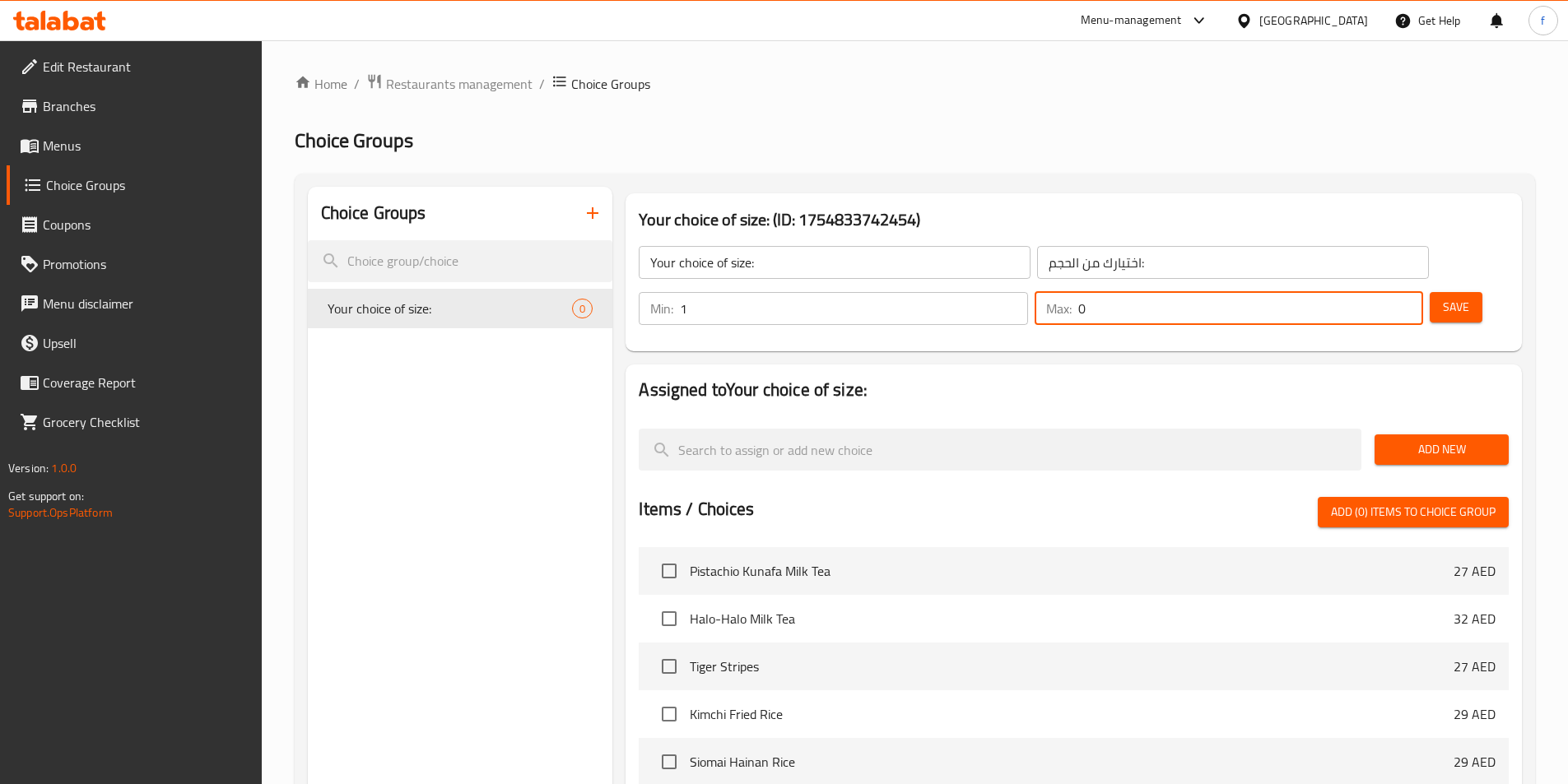
click at [1367, 292] on input "0" at bounding box center [1250, 308] width 345 height 33
type input "1"
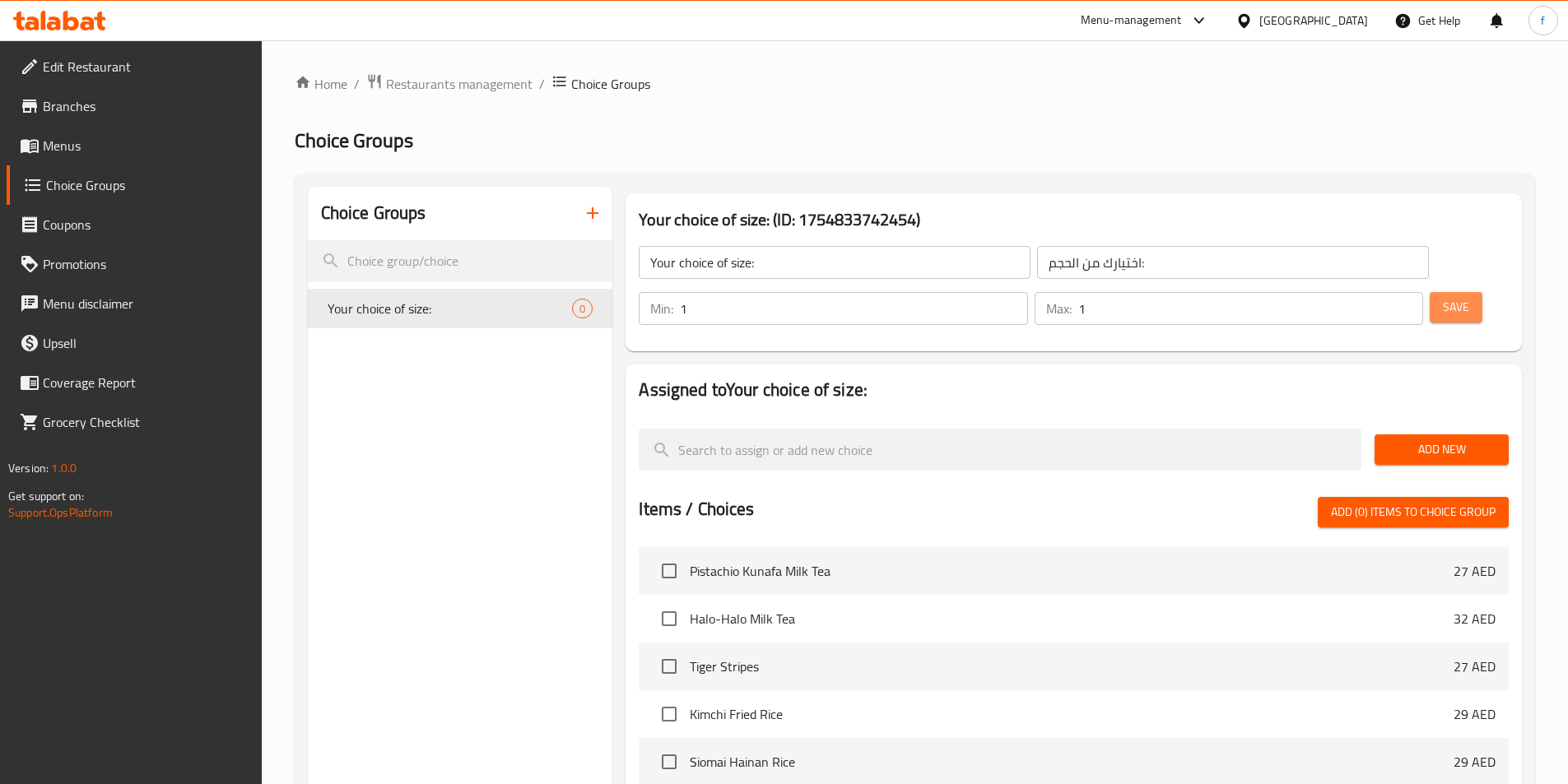
click at [1430, 292] on button "Save" at bounding box center [1456, 307] width 53 height 31
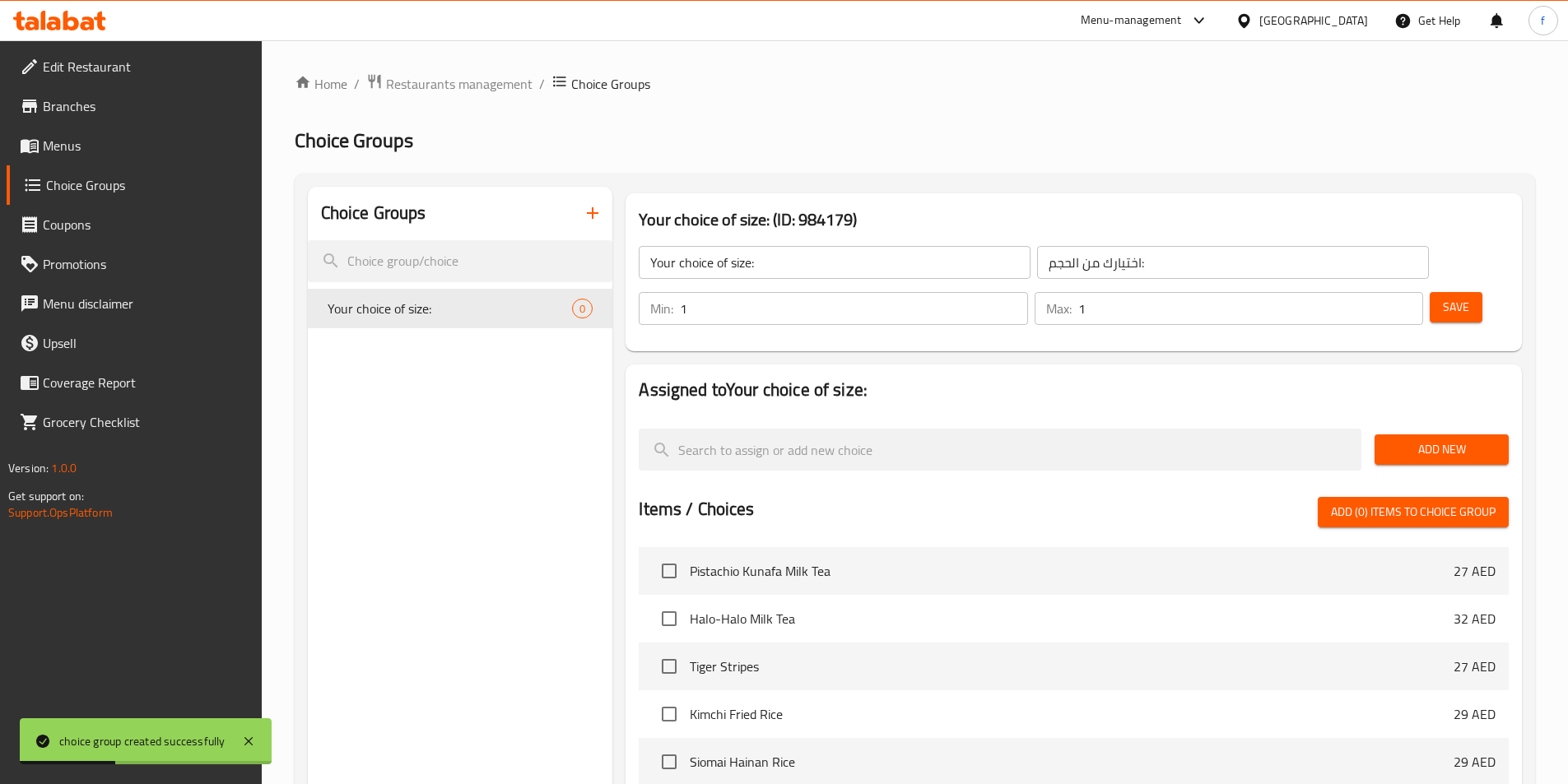
click at [1479, 439] on span "Add New" at bounding box center [1441, 449] width 108 height 20
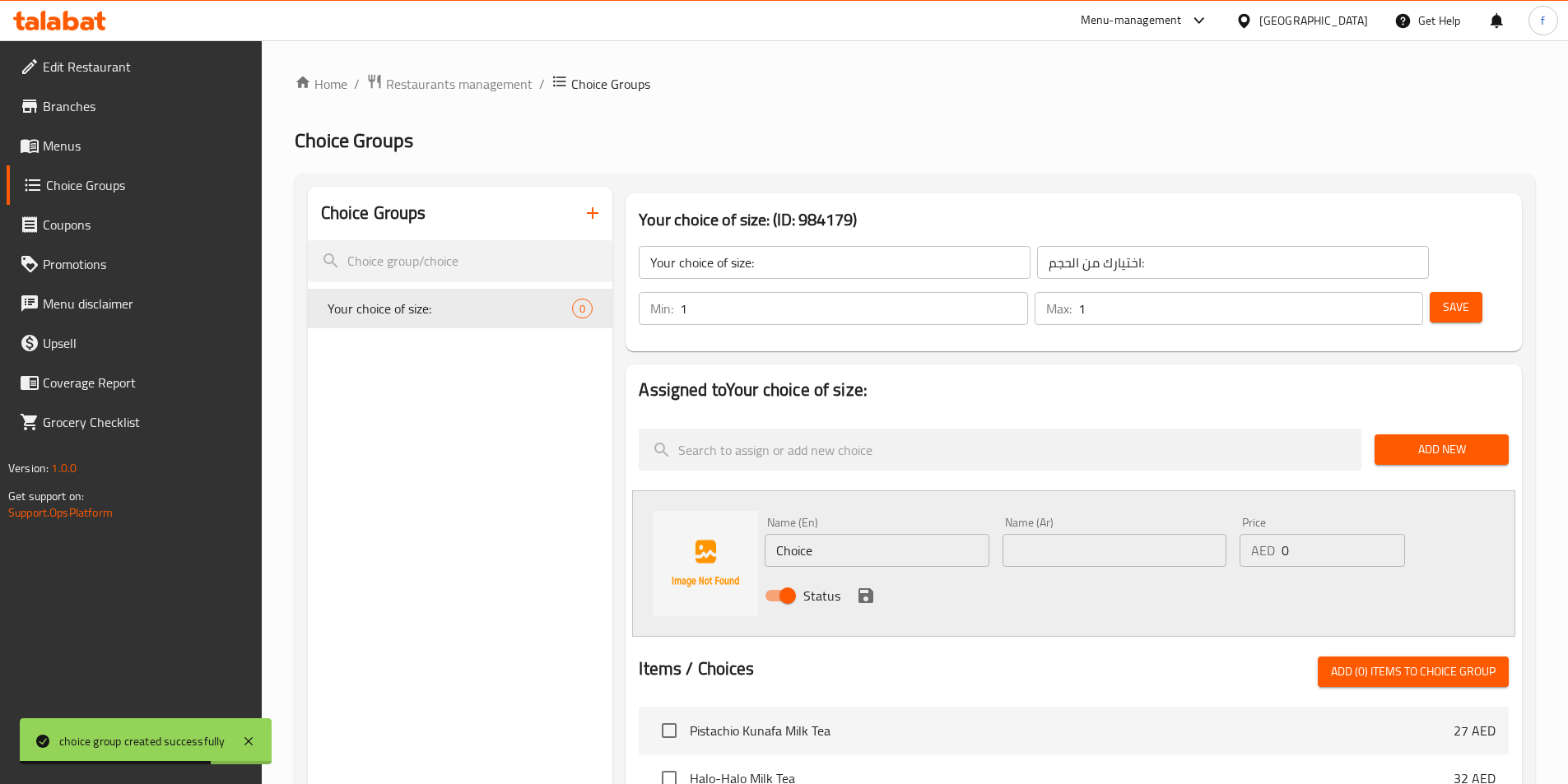
click at [824, 534] on input "Choice" at bounding box center [876, 551] width 224 height 33
paste input "Large 700ml +6AED"
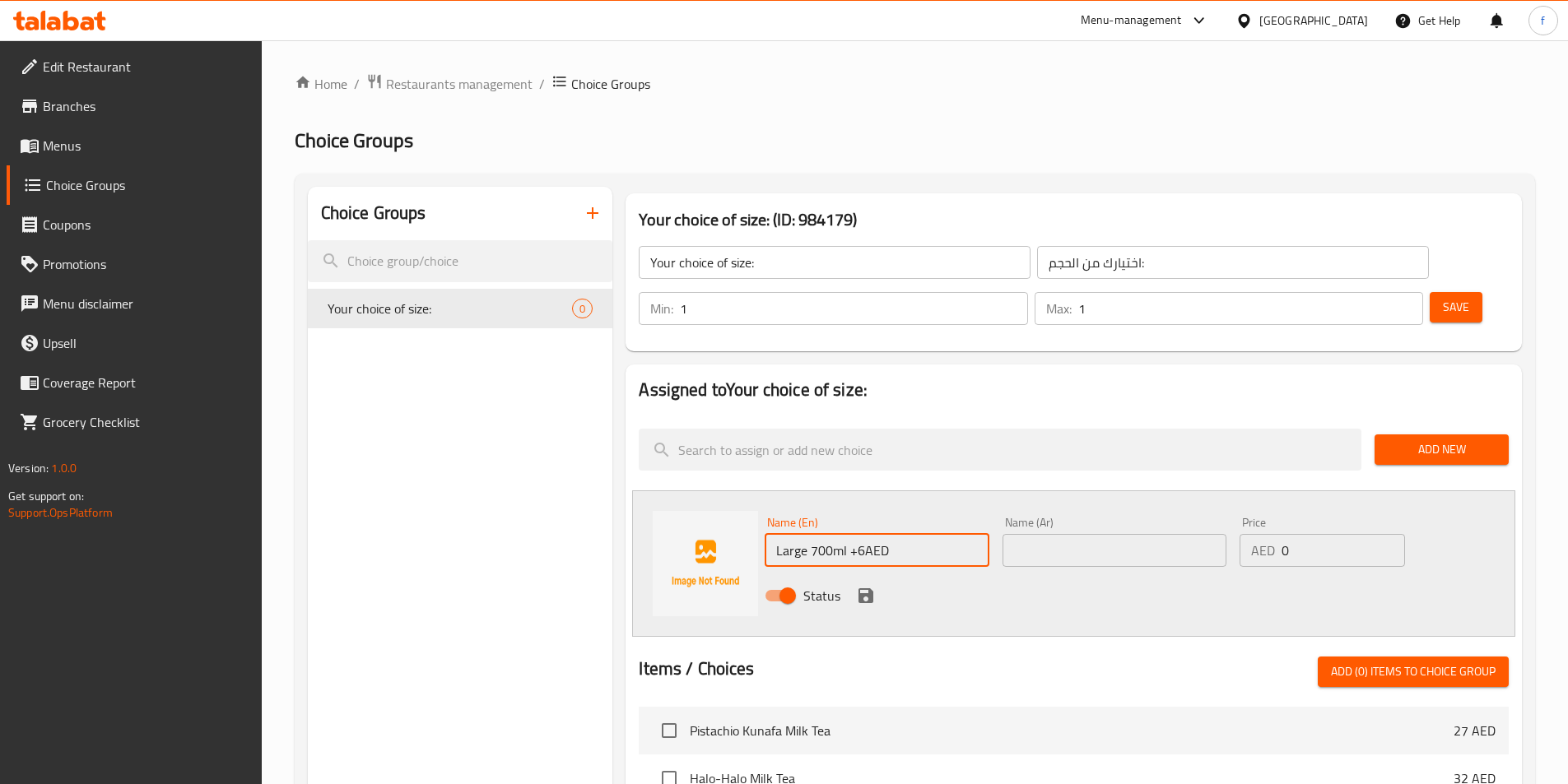
drag, startPoint x: 893, startPoint y: 497, endPoint x: 848, endPoint y: 506, distance: 45.9
click at [848, 534] on input "Large 700ml +6AED" at bounding box center [876, 551] width 224 height 33
type input "Large 700ml"
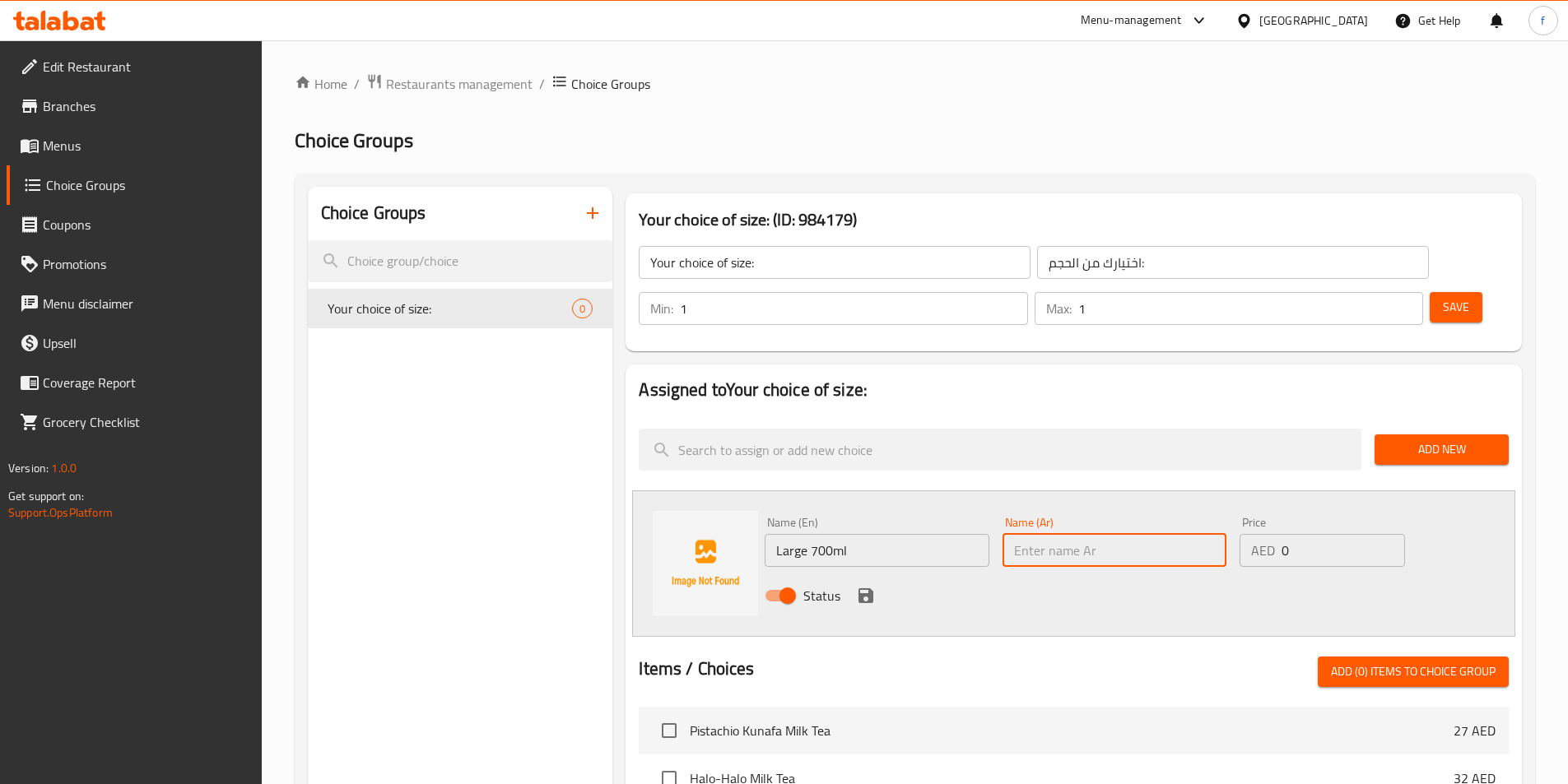
click at [1077, 534] on input "text" at bounding box center [1114, 551] width 224 height 33
type input "كبير 700 مل"
drag, startPoint x: 1311, startPoint y: 499, endPoint x: 1270, endPoint y: 500, distance: 41.0
click at [1270, 534] on div "AED 0 Price" at bounding box center [1321, 551] width 164 height 33
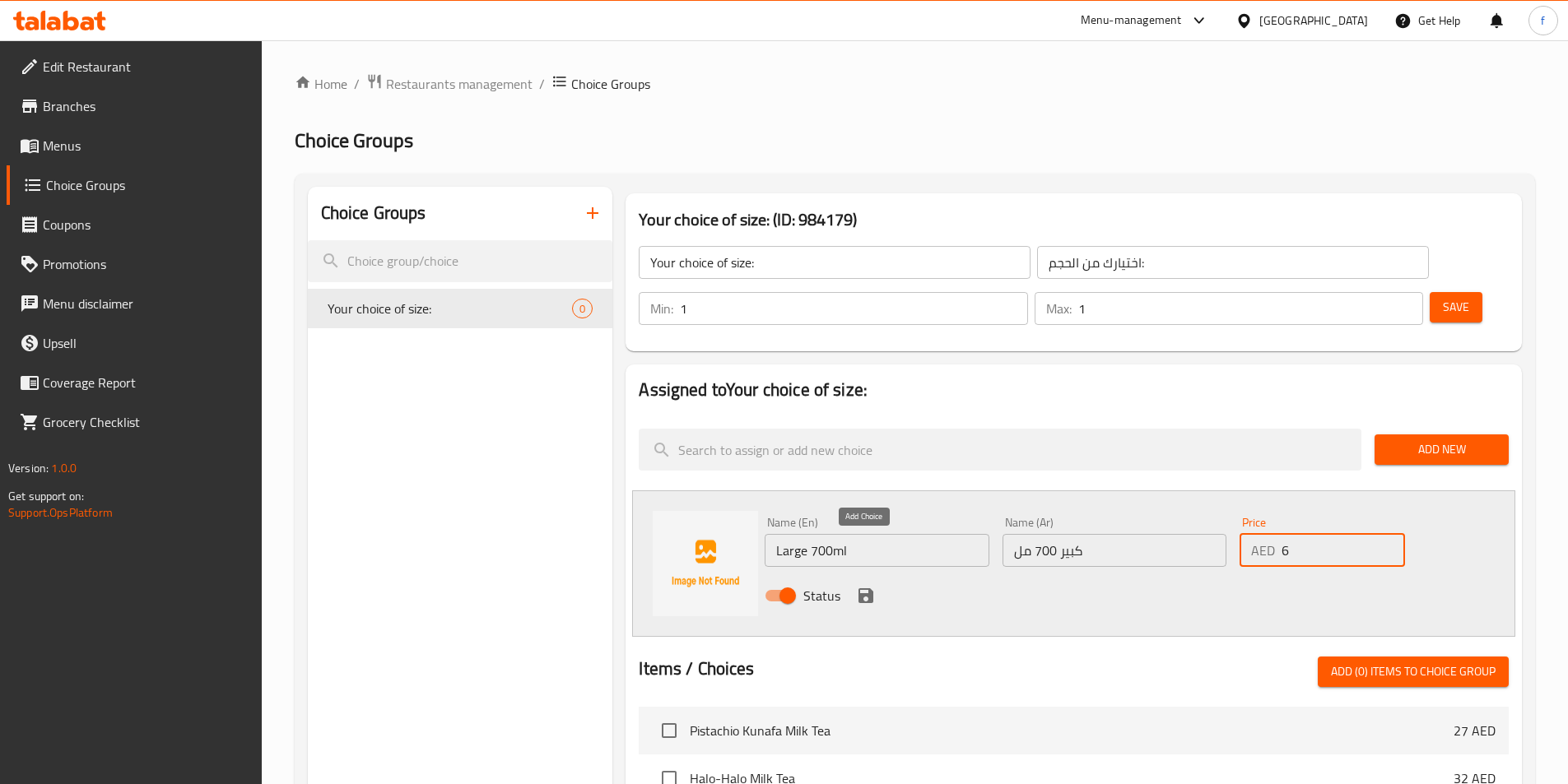
type input "6"
click at [860, 585] on icon "save" at bounding box center [865, 595] width 20 height 20
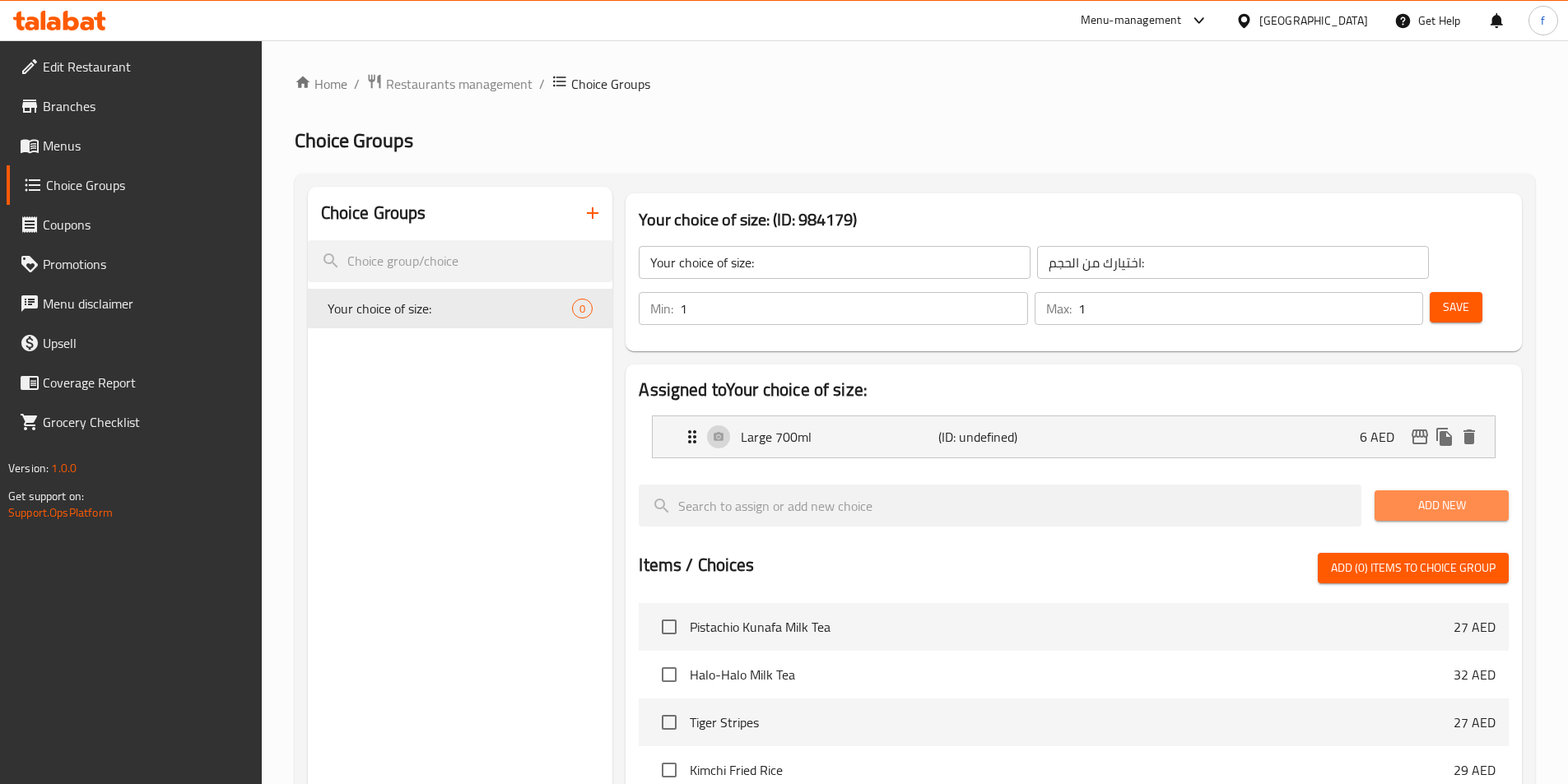
click at [1441, 495] on span "Add New" at bounding box center [1441, 504] width 108 height 20
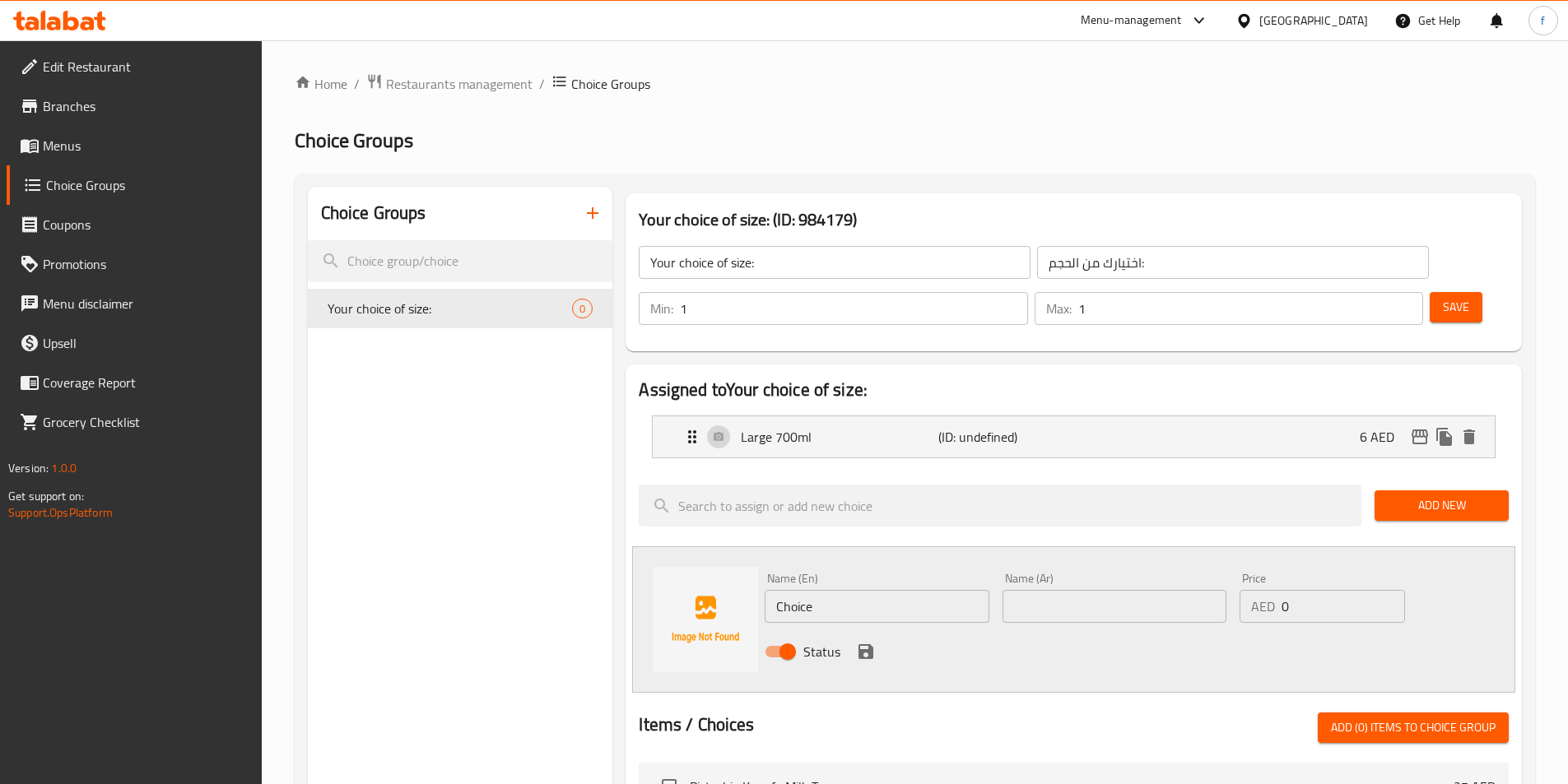
click at [908, 590] on input "Choice" at bounding box center [876, 606] width 224 height 33
paste input "Medium 500ml"
type input "Medium 500ml"
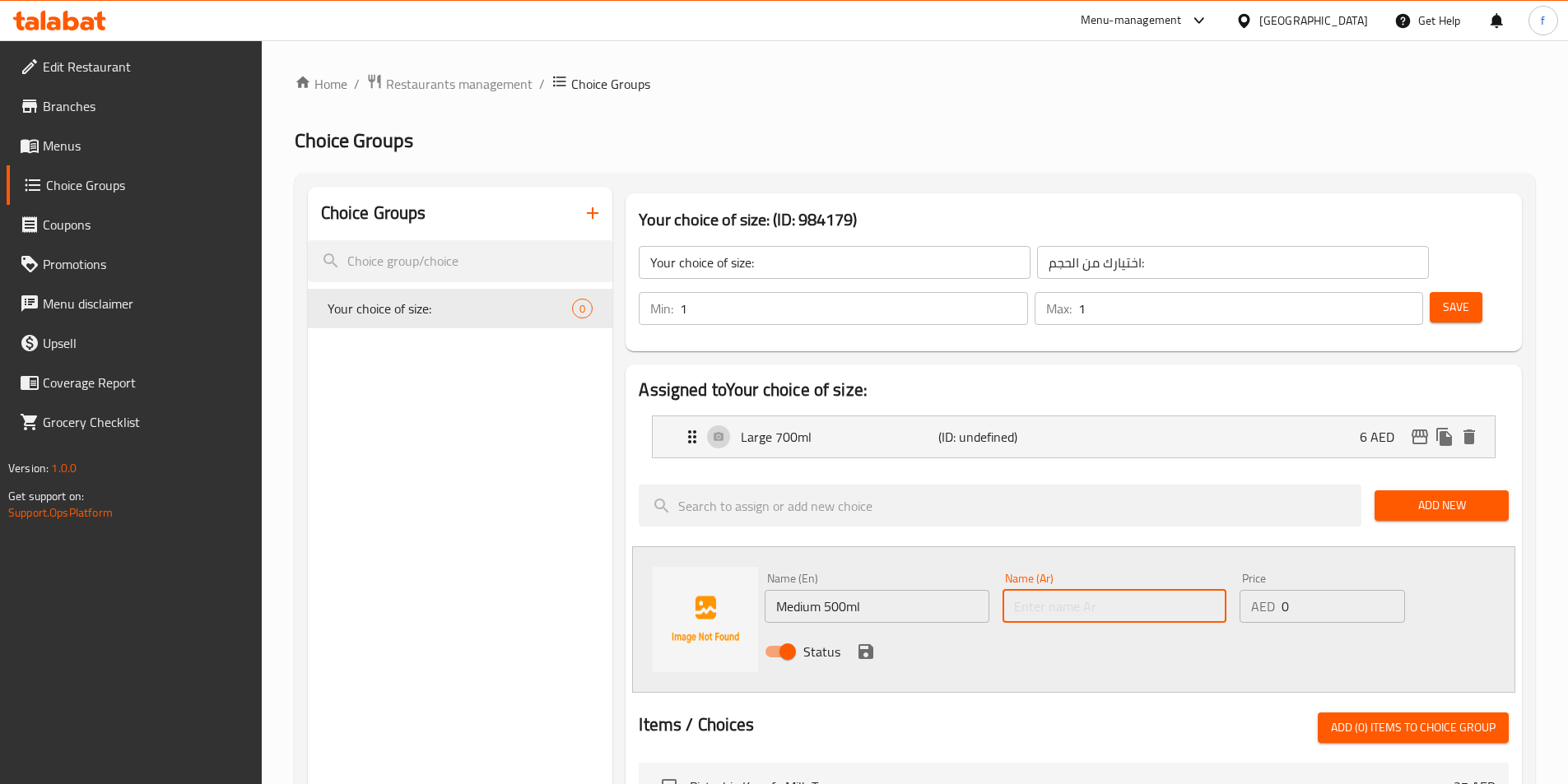
click at [1191, 590] on input "text" at bounding box center [1114, 606] width 224 height 33
type input "وسط 500 مل"
click at [856, 642] on icon "save" at bounding box center [865, 651] width 20 height 20
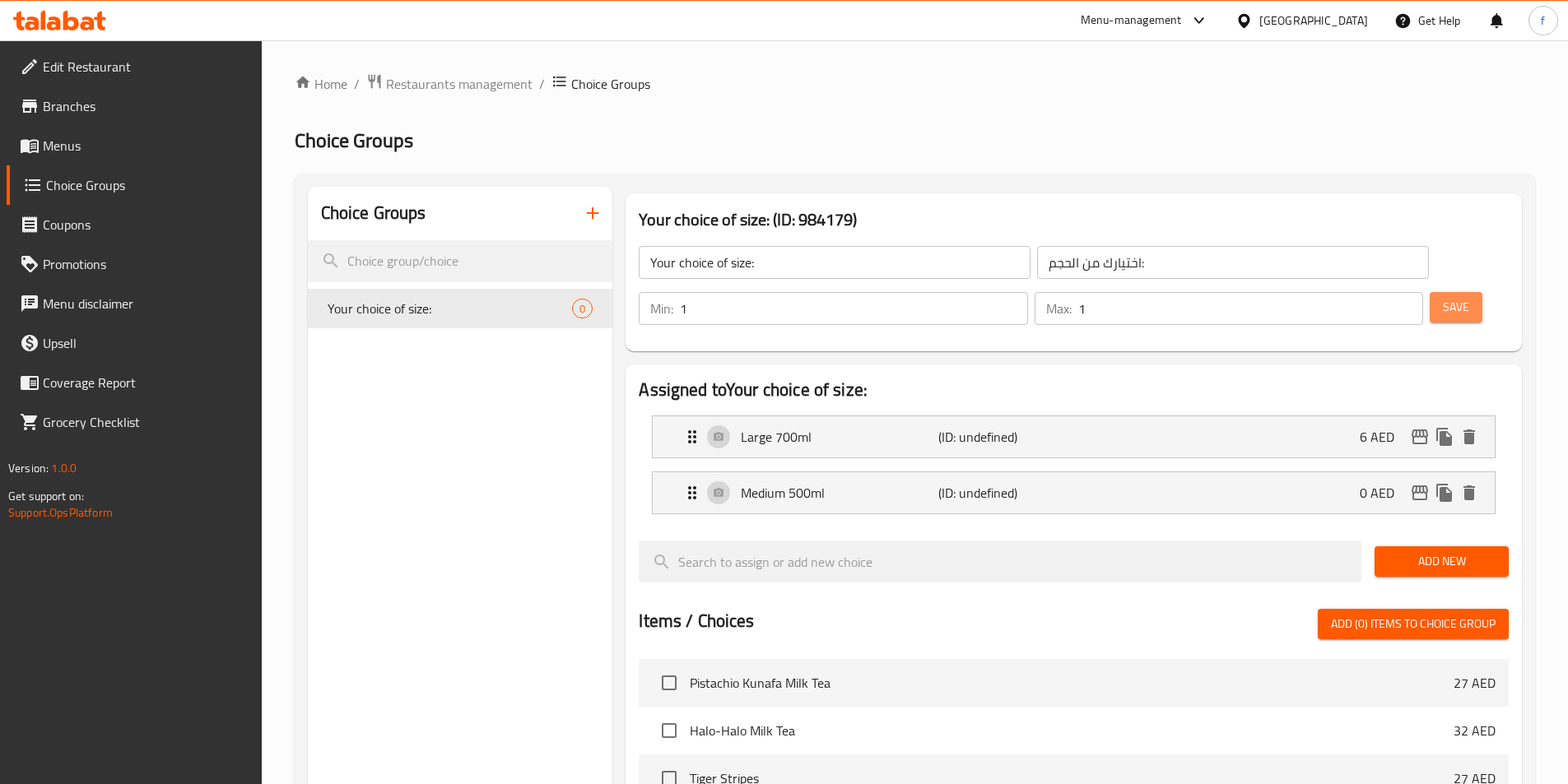
click at [1442, 297] on span "Save" at bounding box center [1455, 306] width 26 height 20
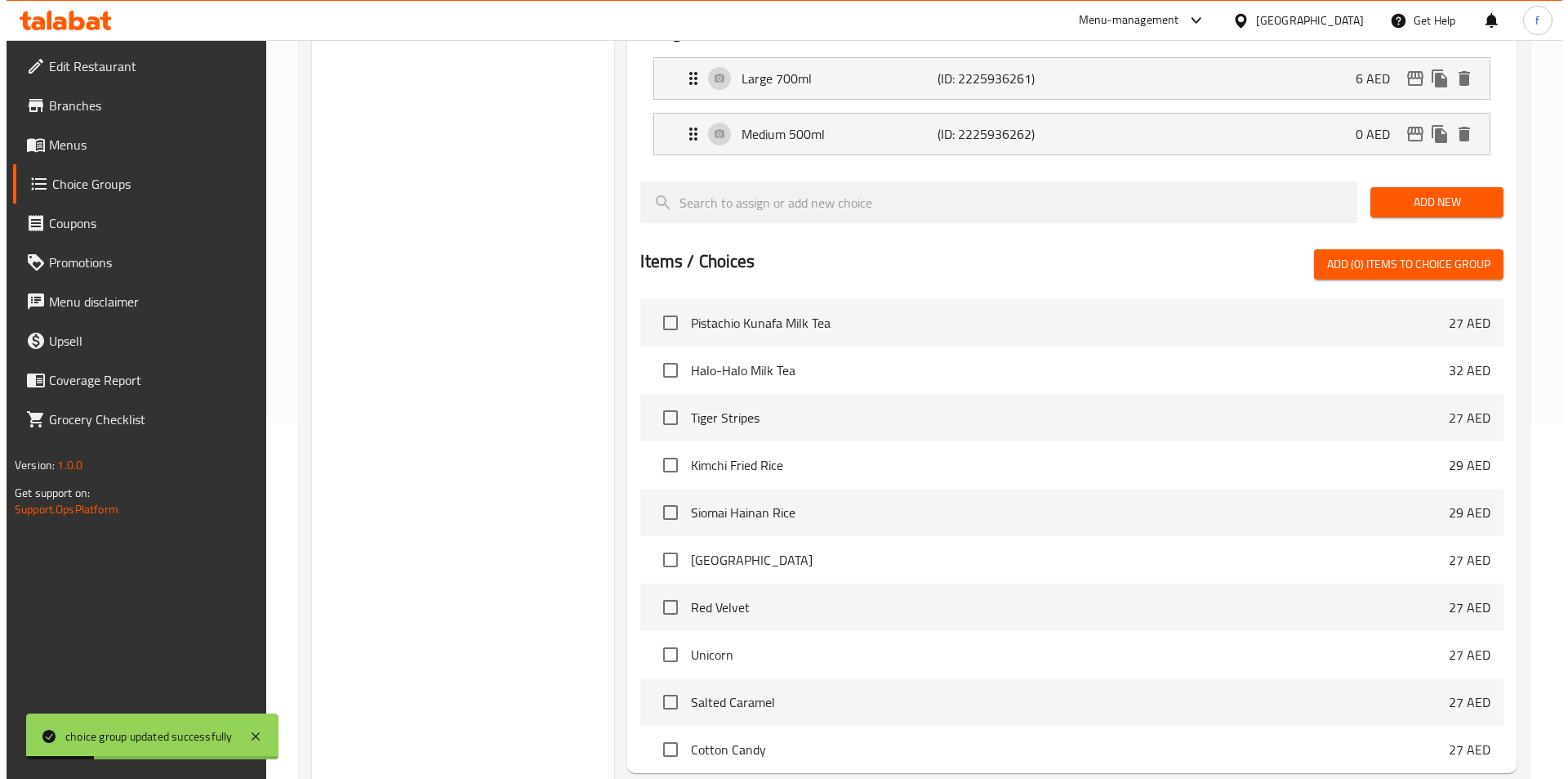
scroll to position [471, 0]
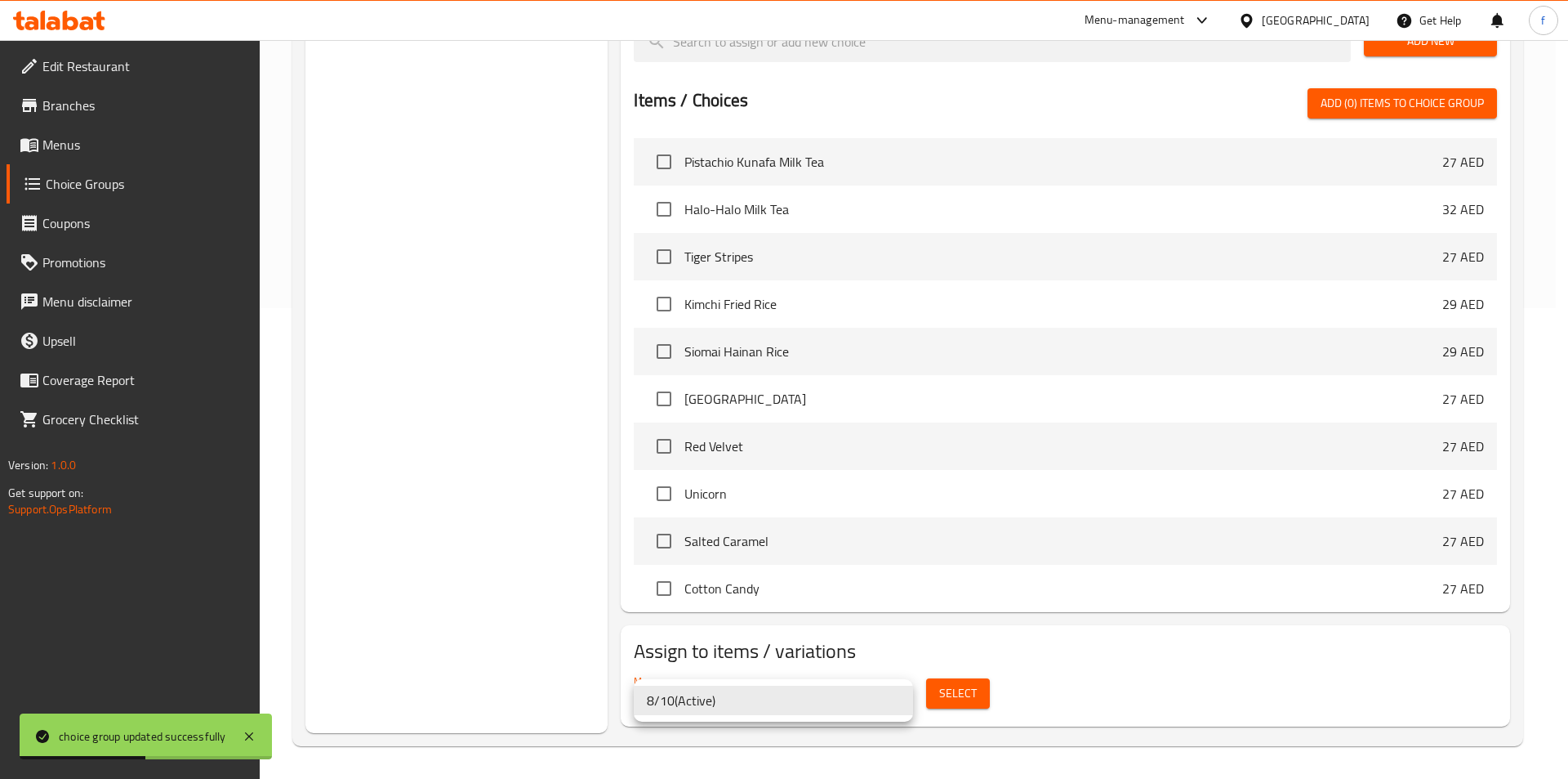
click at [972, 634] on div at bounding box center [784, 390] width 1568 height 779
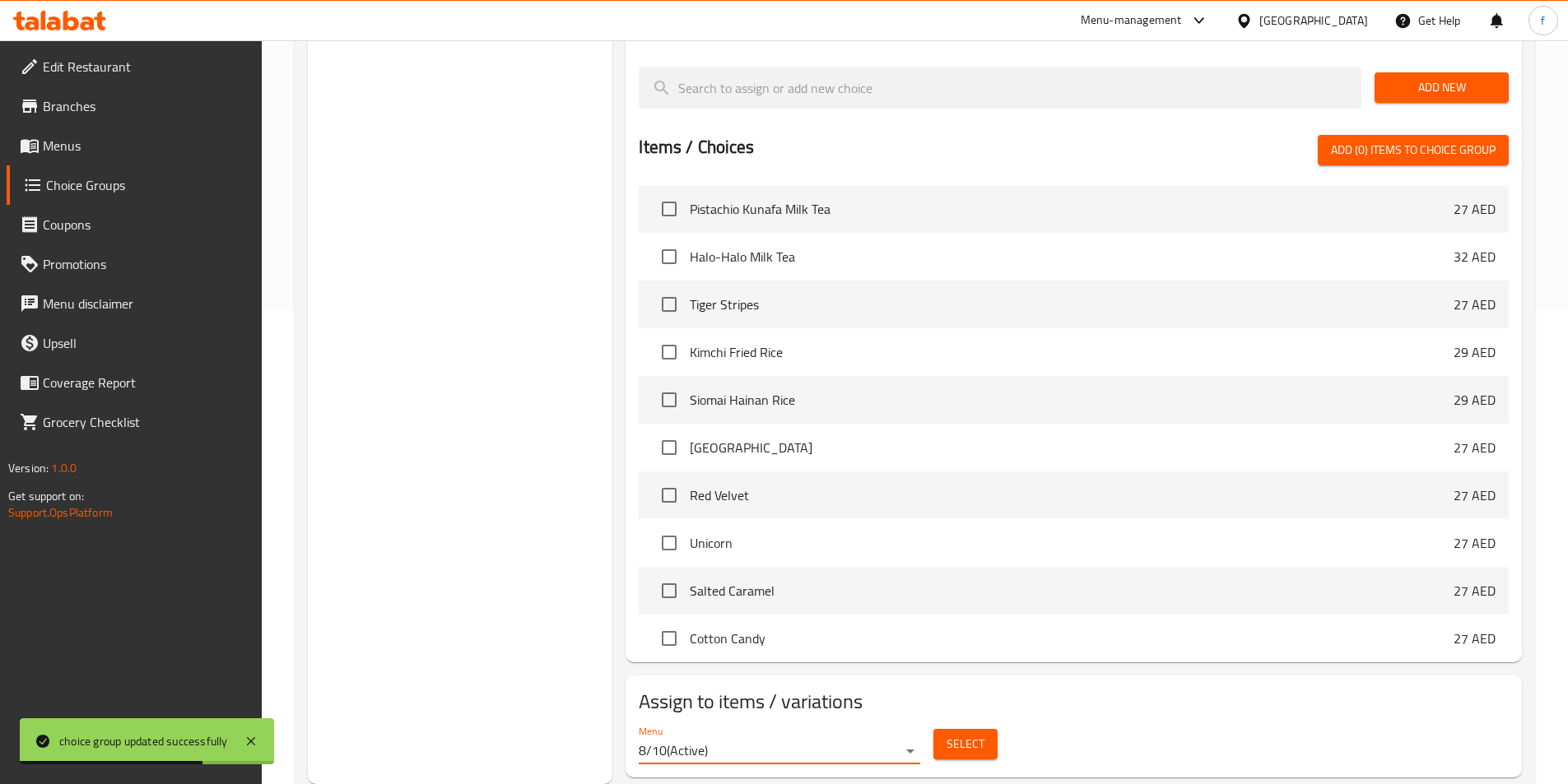
click at [979, 734] on span "Select" at bounding box center [964, 744] width 37 height 20
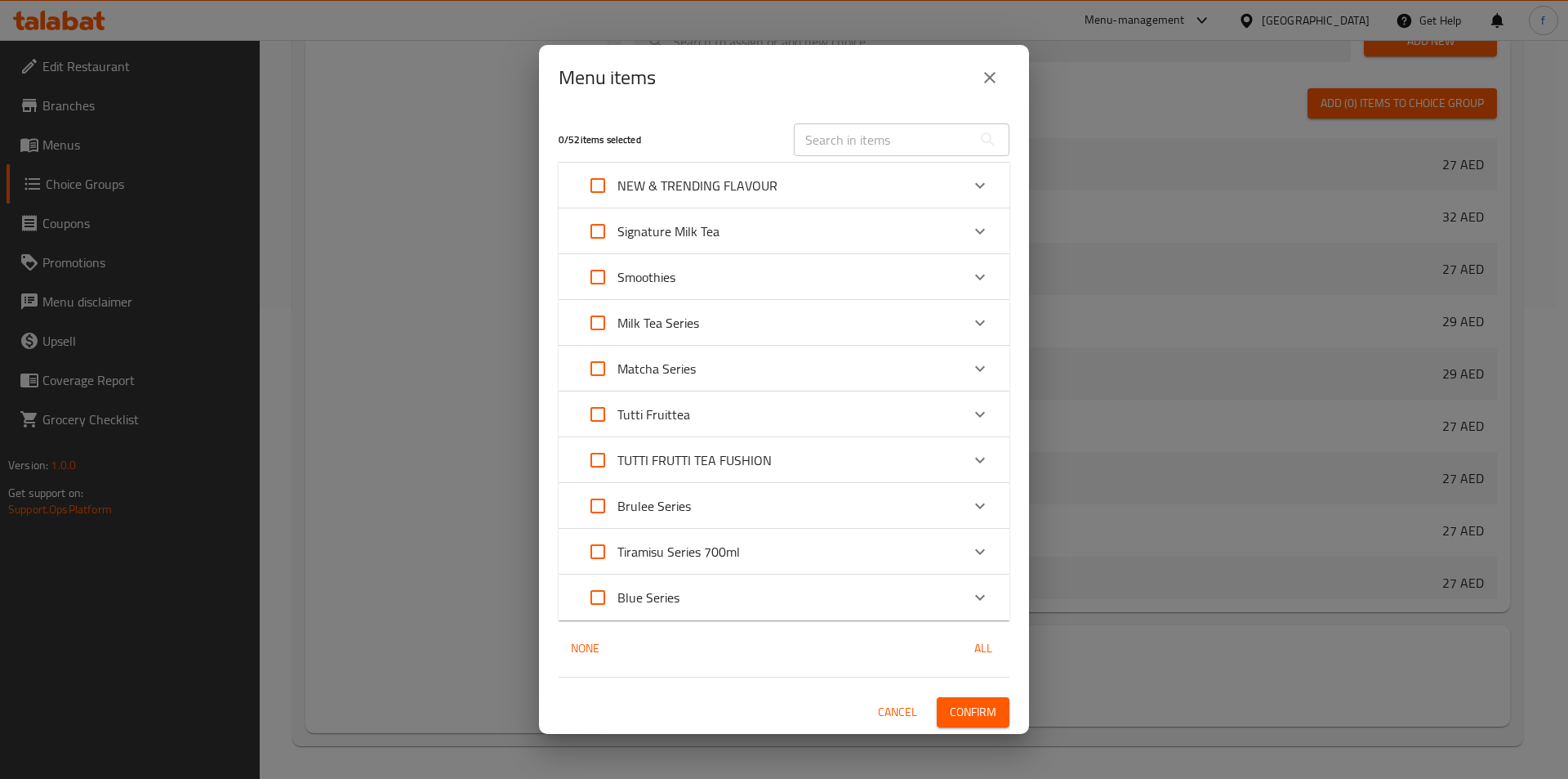
click at [932, 196] on div "NEW & TRENDING FLAVOUR" at bounding box center [769, 185] width 383 height 39
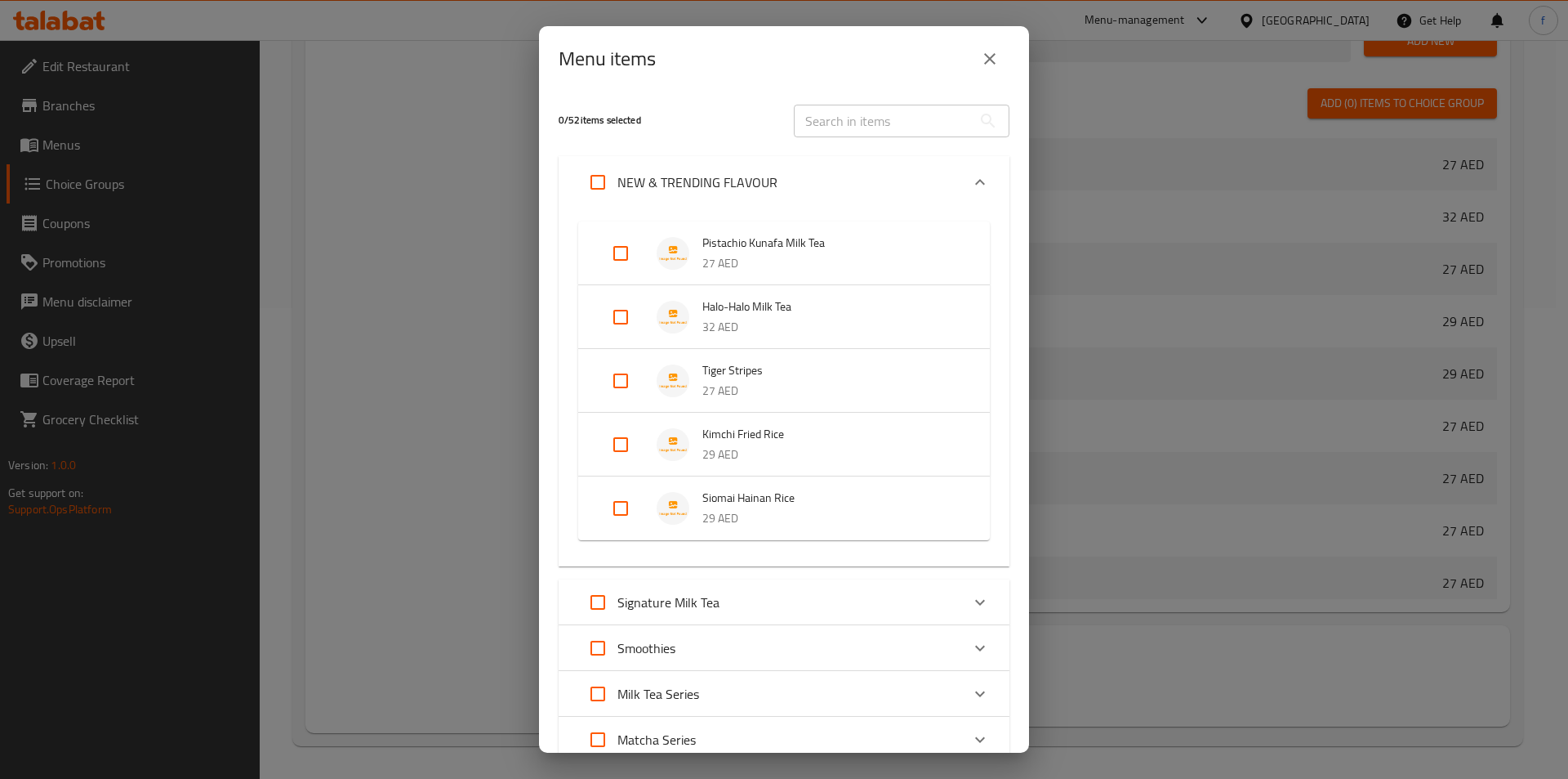
click at [625, 266] on input "Expand" at bounding box center [620, 253] width 39 height 39
checkbox input "true"
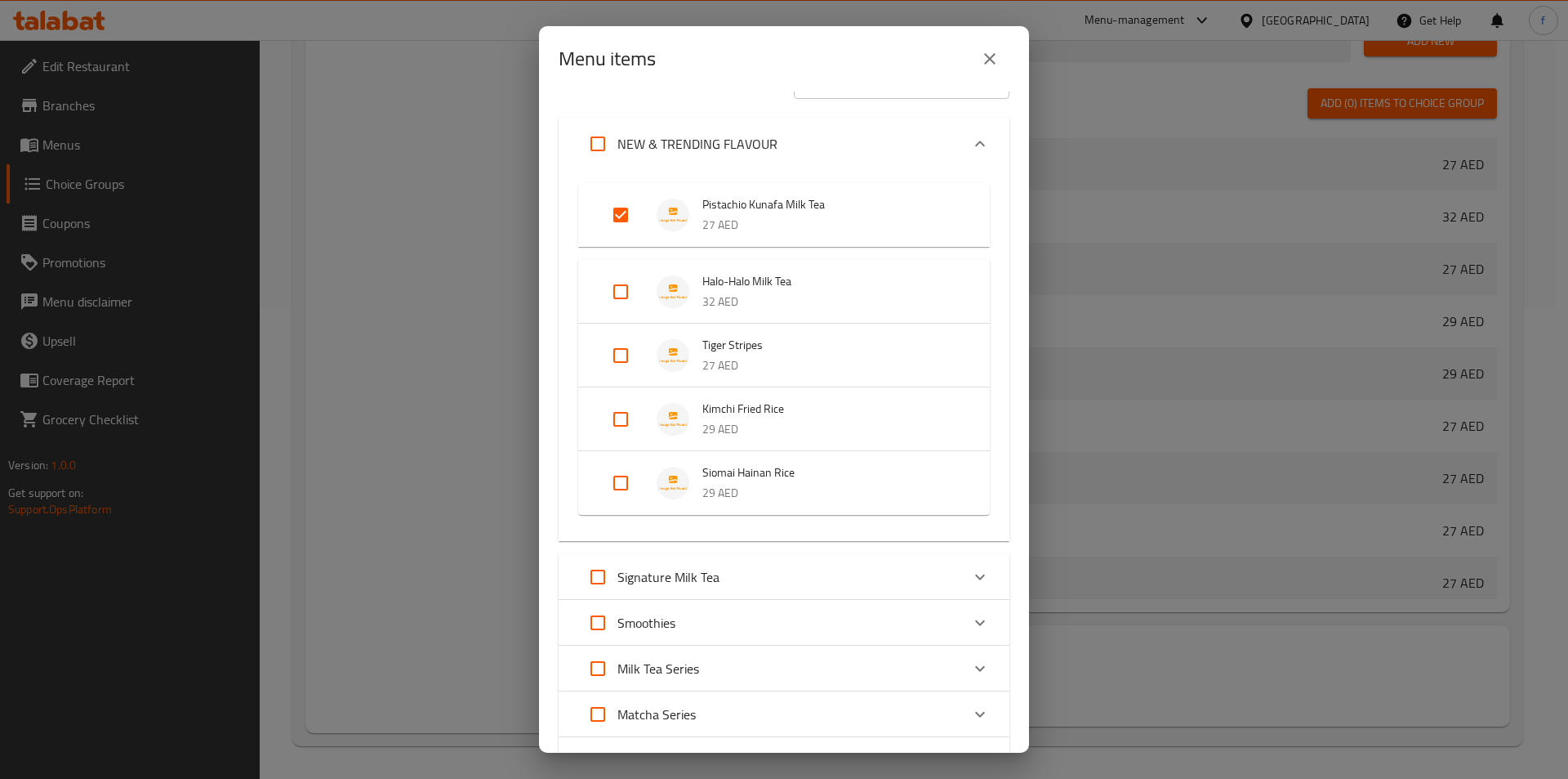
scroll to position [366, 0]
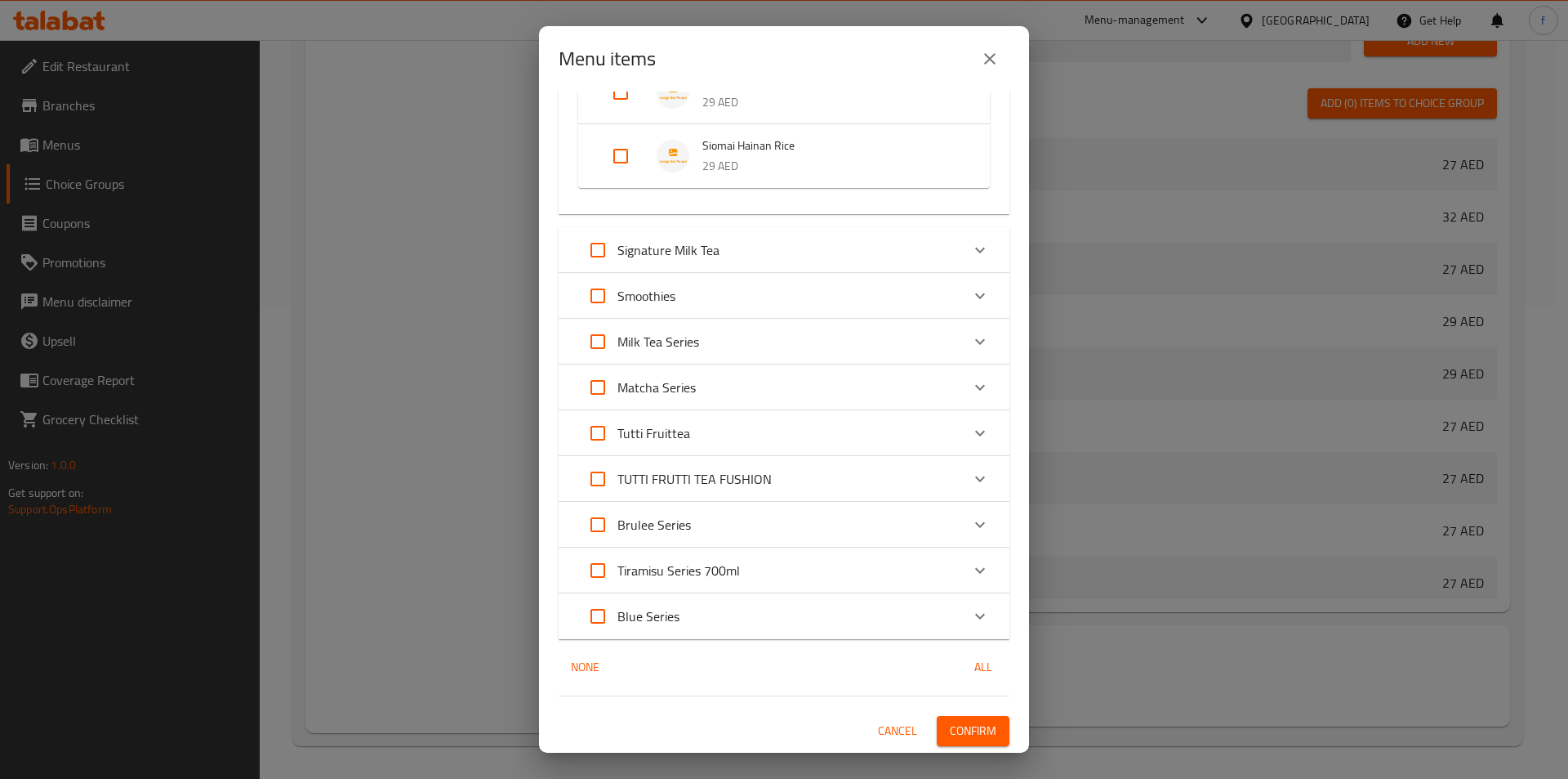
click at [825, 260] on div "Signature Milk Tea" at bounding box center [769, 249] width 383 height 39
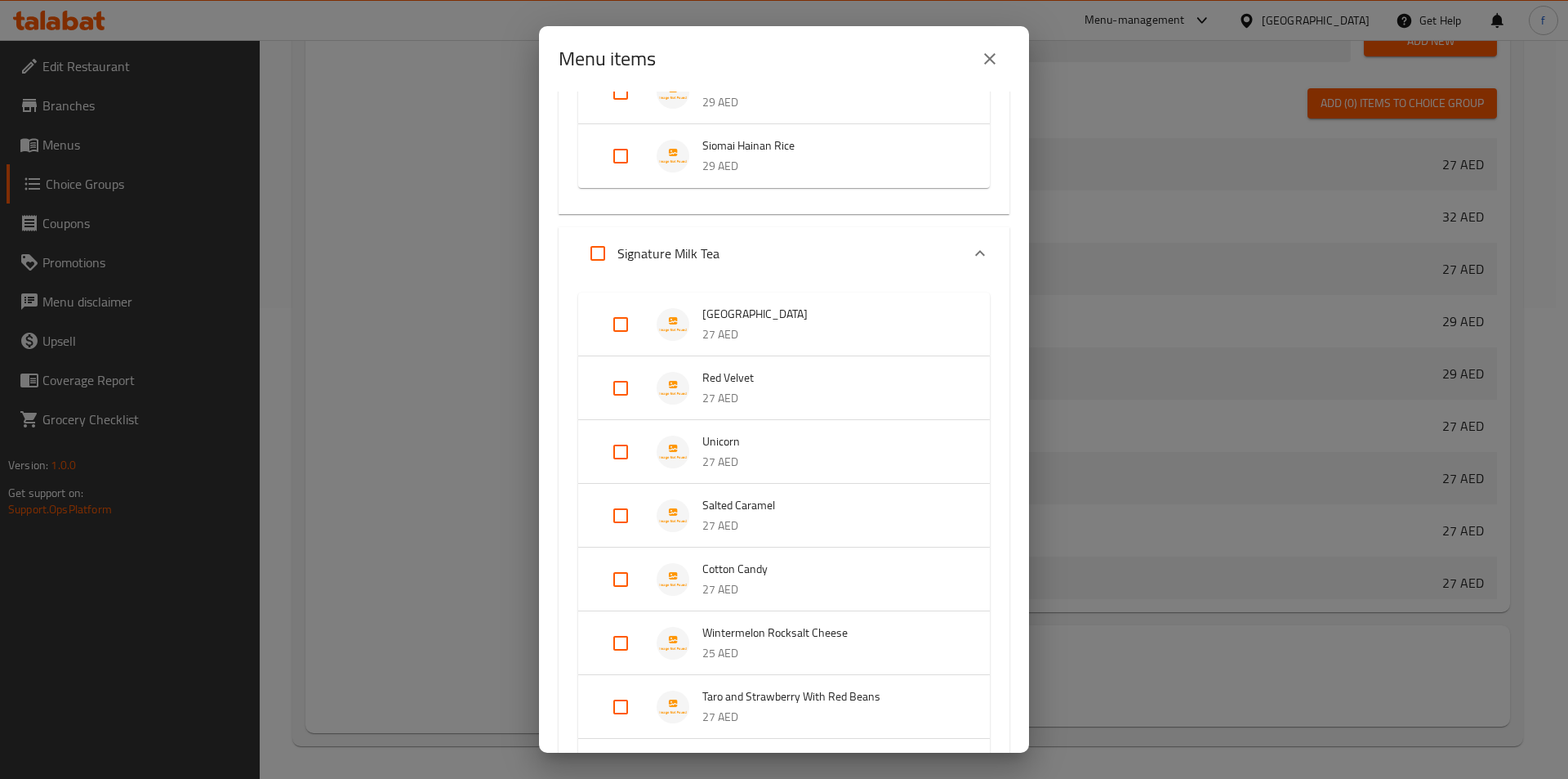
click at [775, 314] on span "[GEOGRAPHIC_DATA]" at bounding box center [829, 313] width 255 height 20
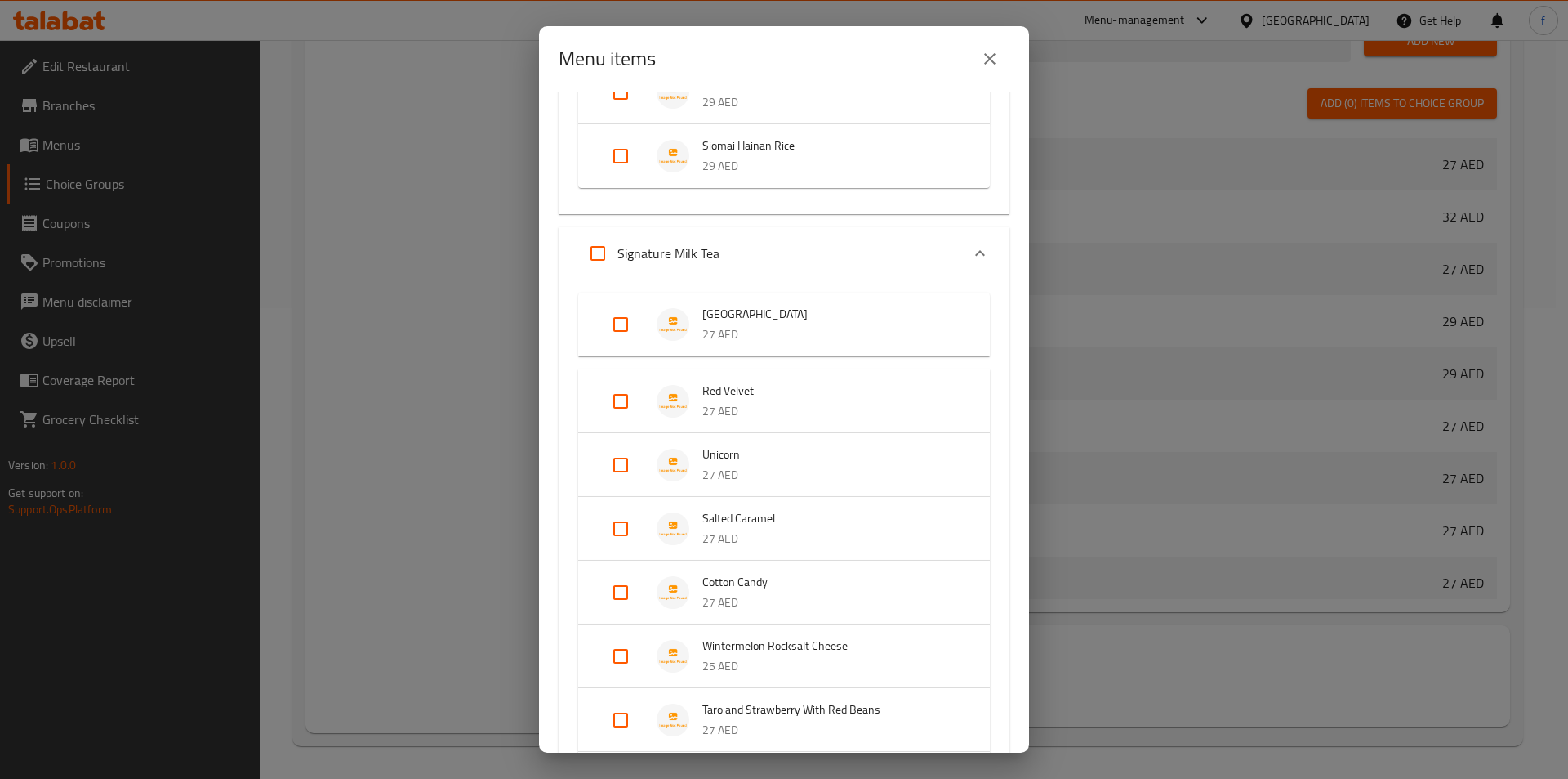
click at [626, 319] on input "Expand" at bounding box center [620, 324] width 39 height 39
checkbox input "true"
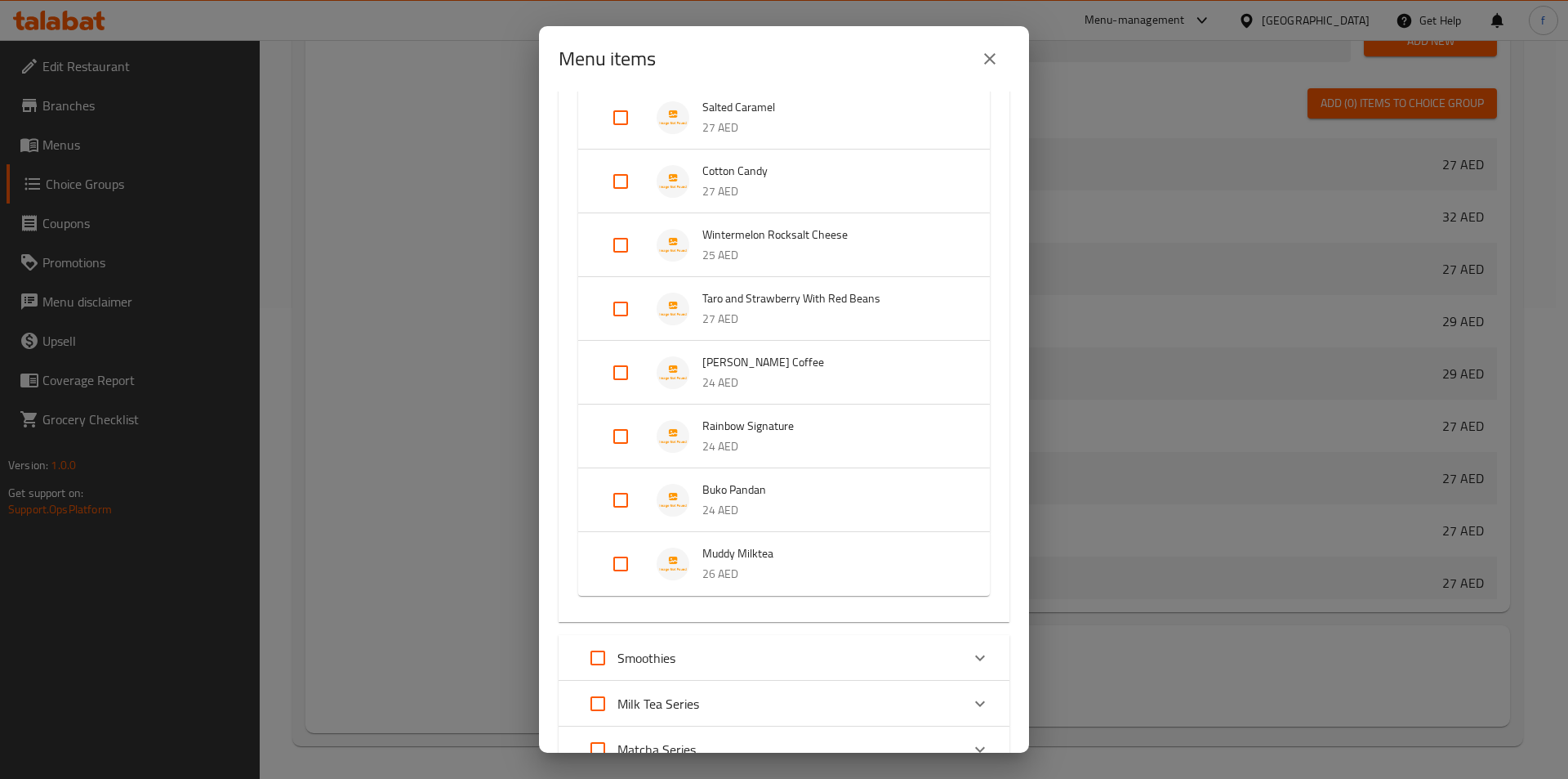
scroll to position [937, 0]
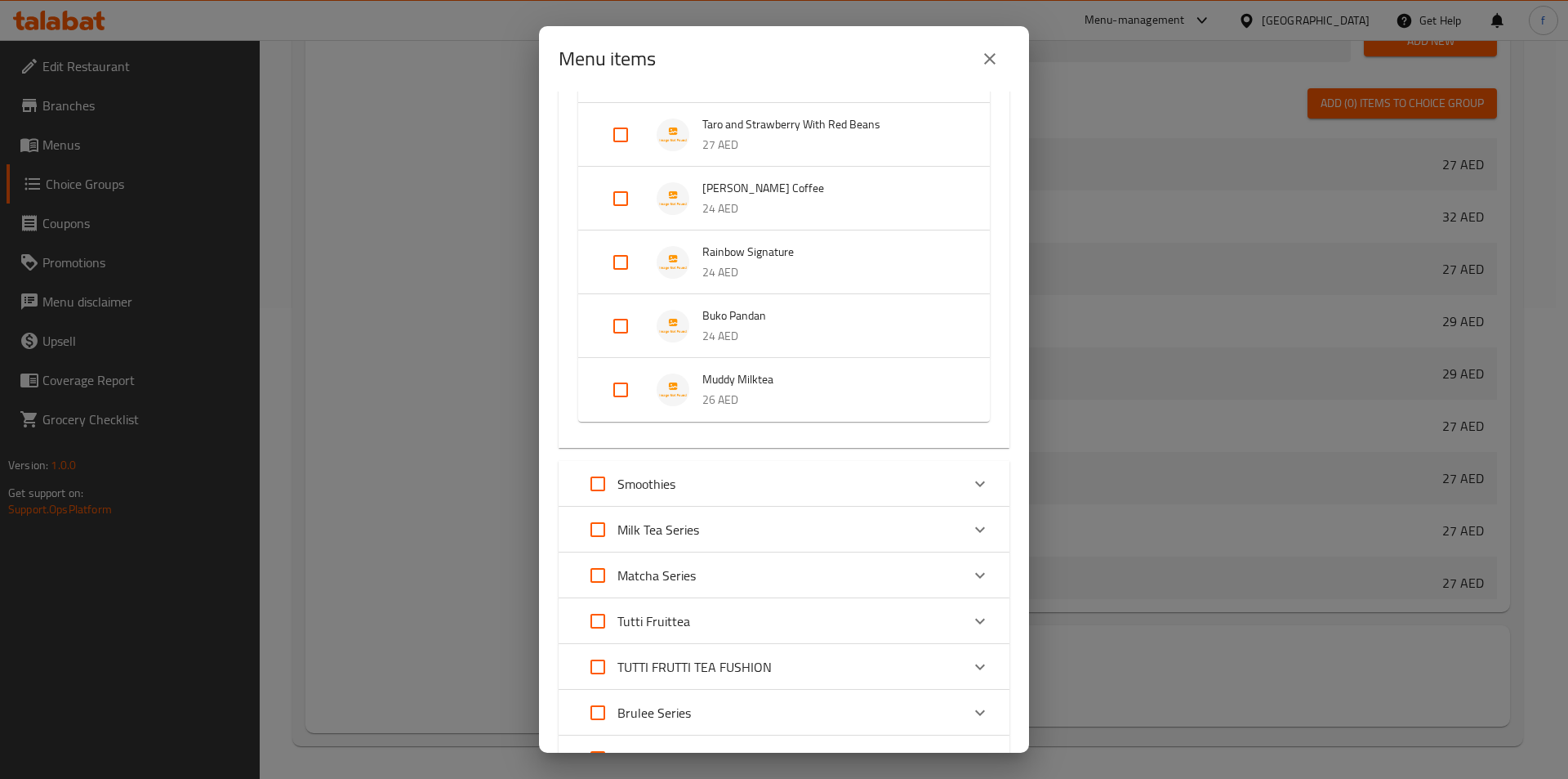
click at [812, 520] on div "Milk Tea Series" at bounding box center [769, 529] width 383 height 39
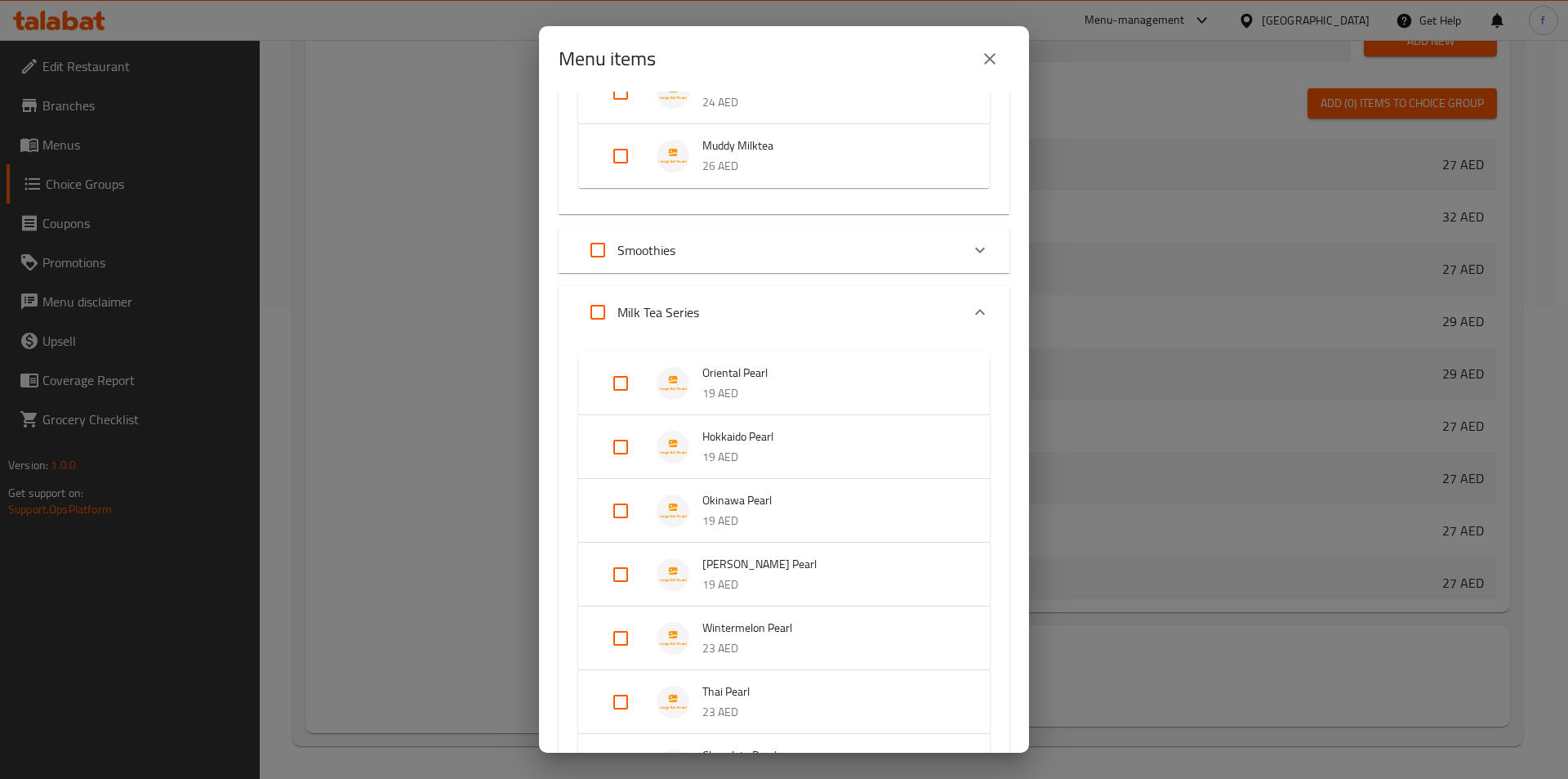
scroll to position [1264, 0]
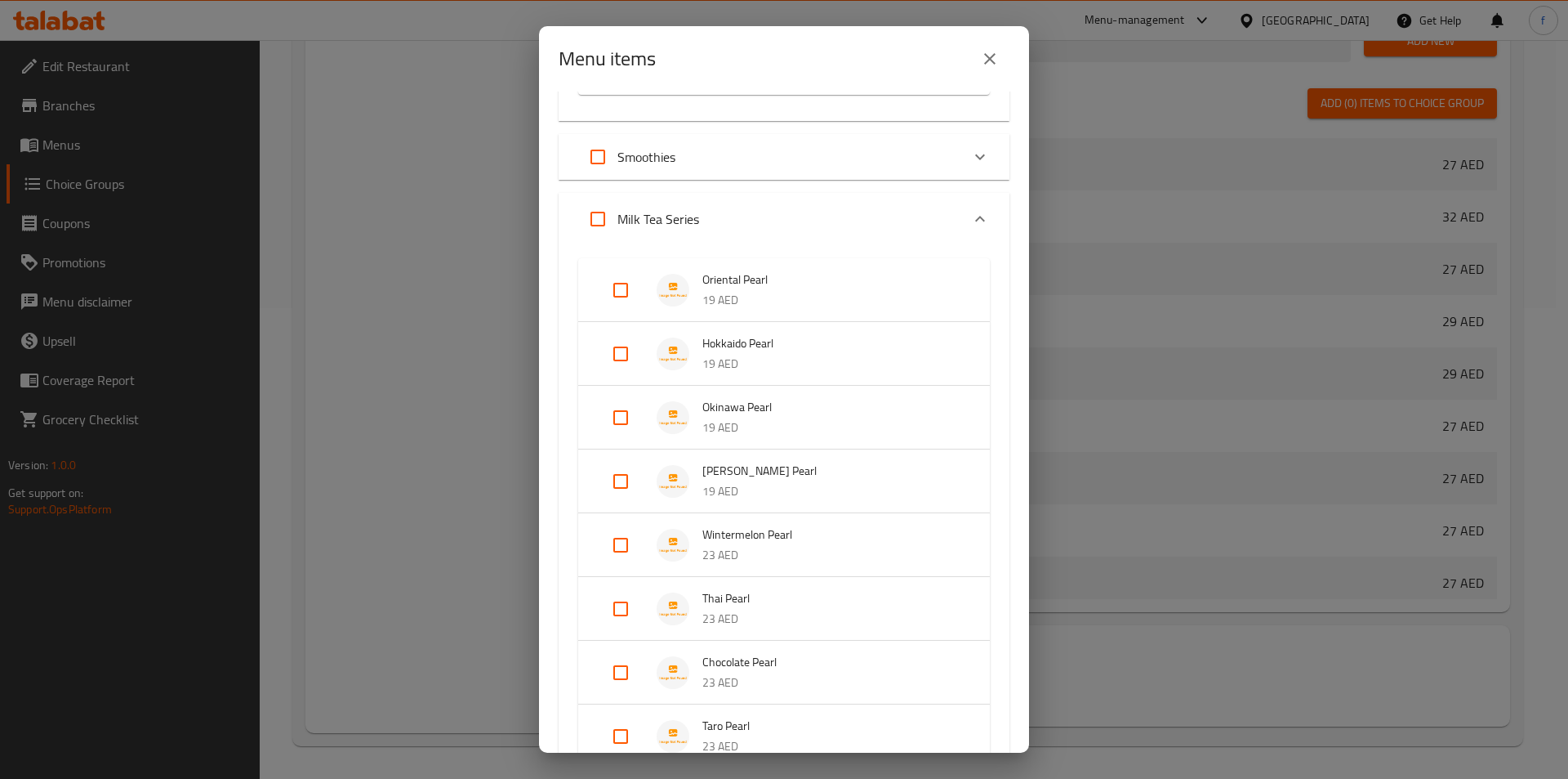
click at [806, 546] on p "23 AED" at bounding box center [829, 555] width 255 height 20
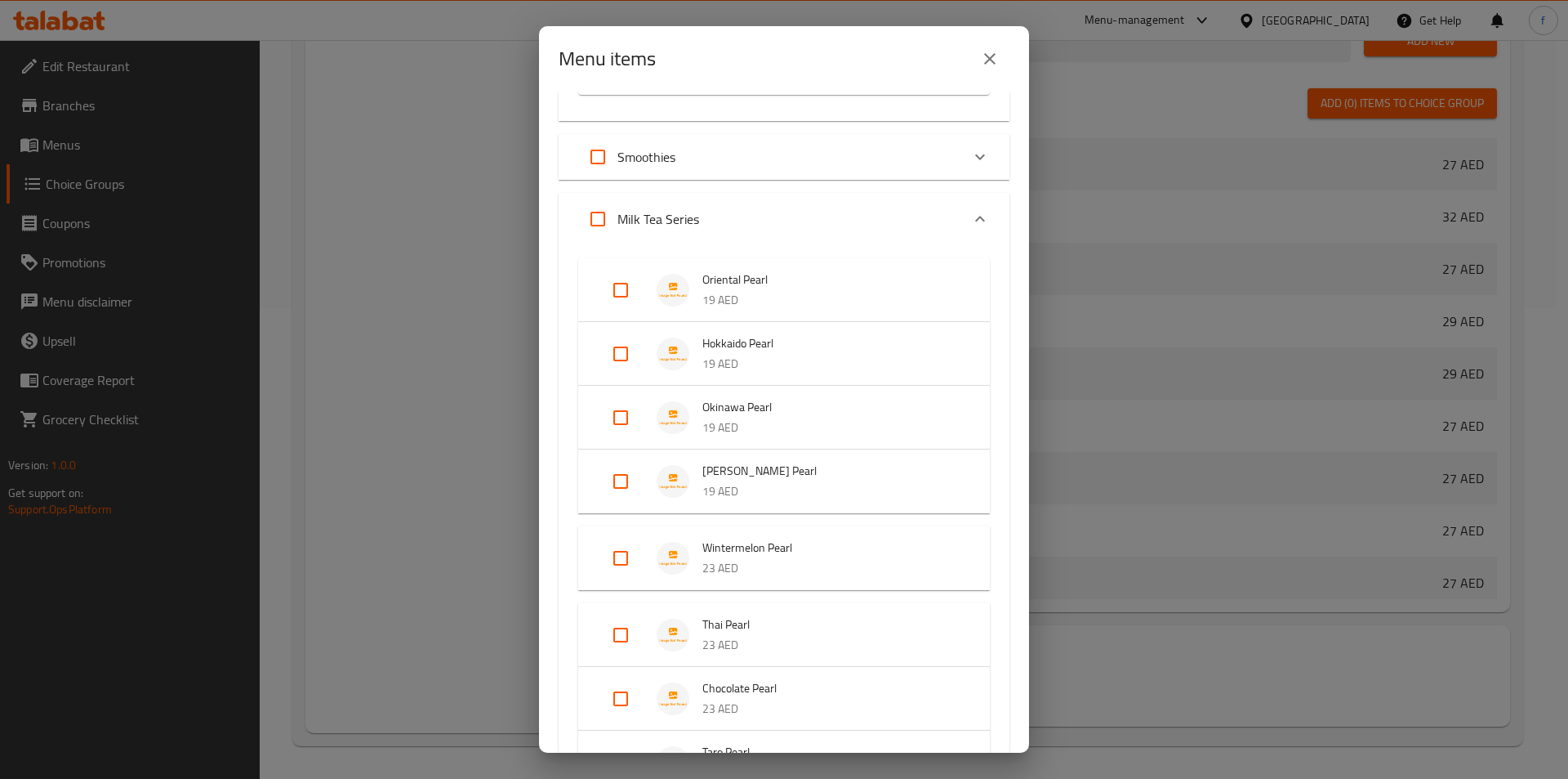
click at [626, 554] on input "Expand" at bounding box center [620, 558] width 39 height 39
checkbox input "true"
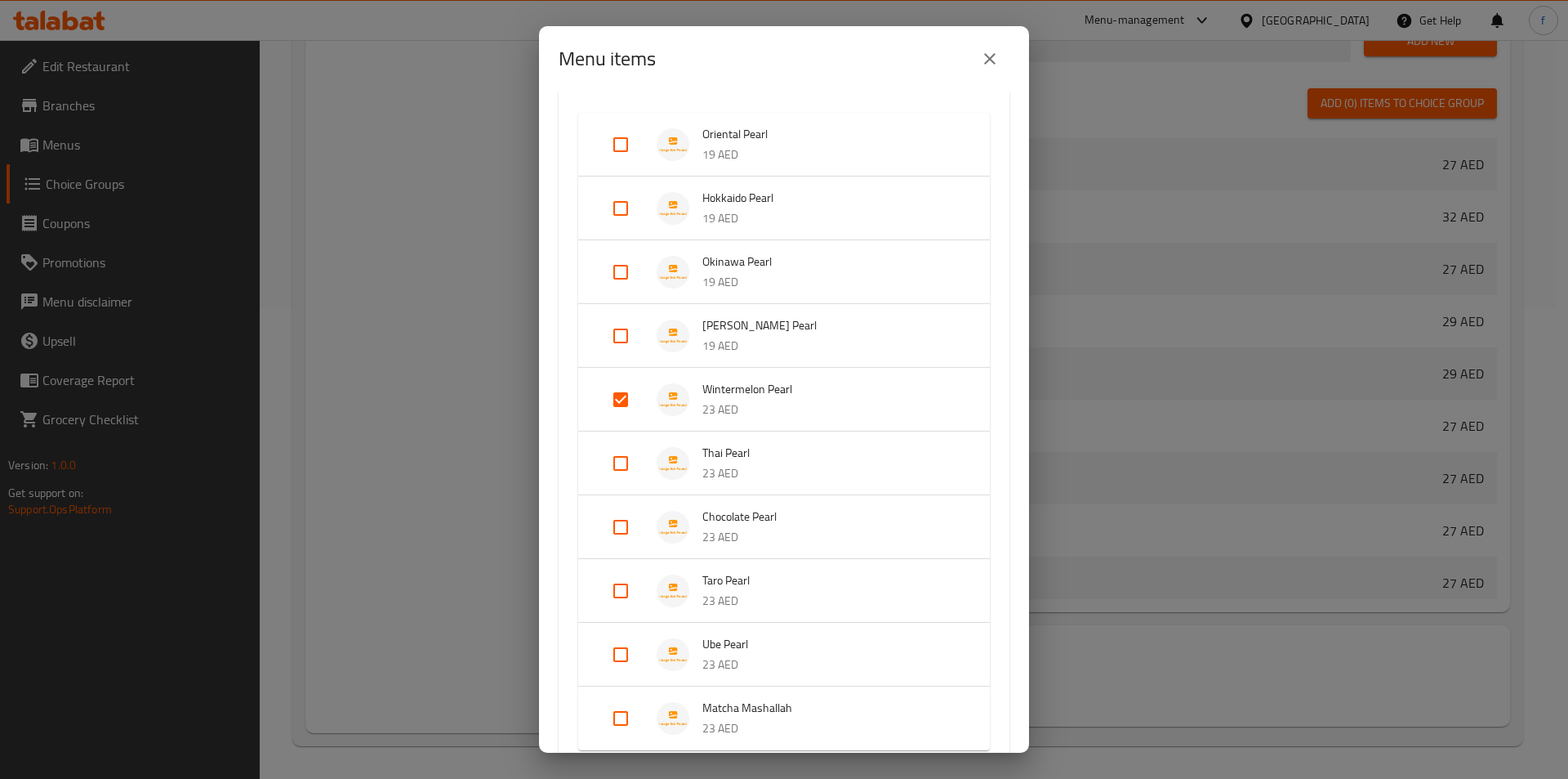
scroll to position [1346, 0]
click at [616, 525] on input "Expand" at bounding box center [620, 527] width 39 height 39
checkbox input "true"
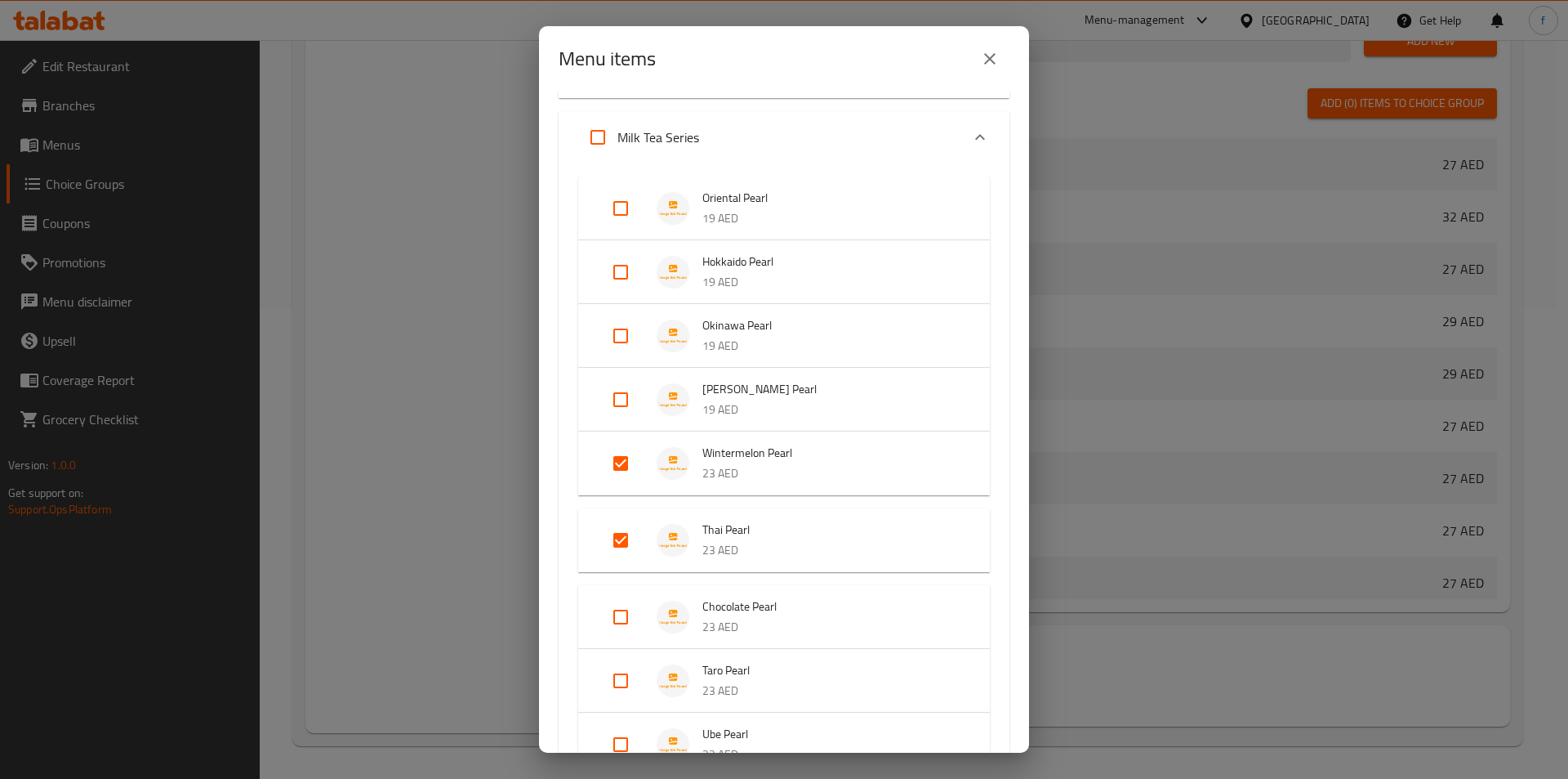
click at [605, 617] on input "Expand" at bounding box center [620, 617] width 39 height 39
checkbox input "true"
click at [617, 684] on input "Expand" at bounding box center [620, 693] width 39 height 39
checkbox input "true"
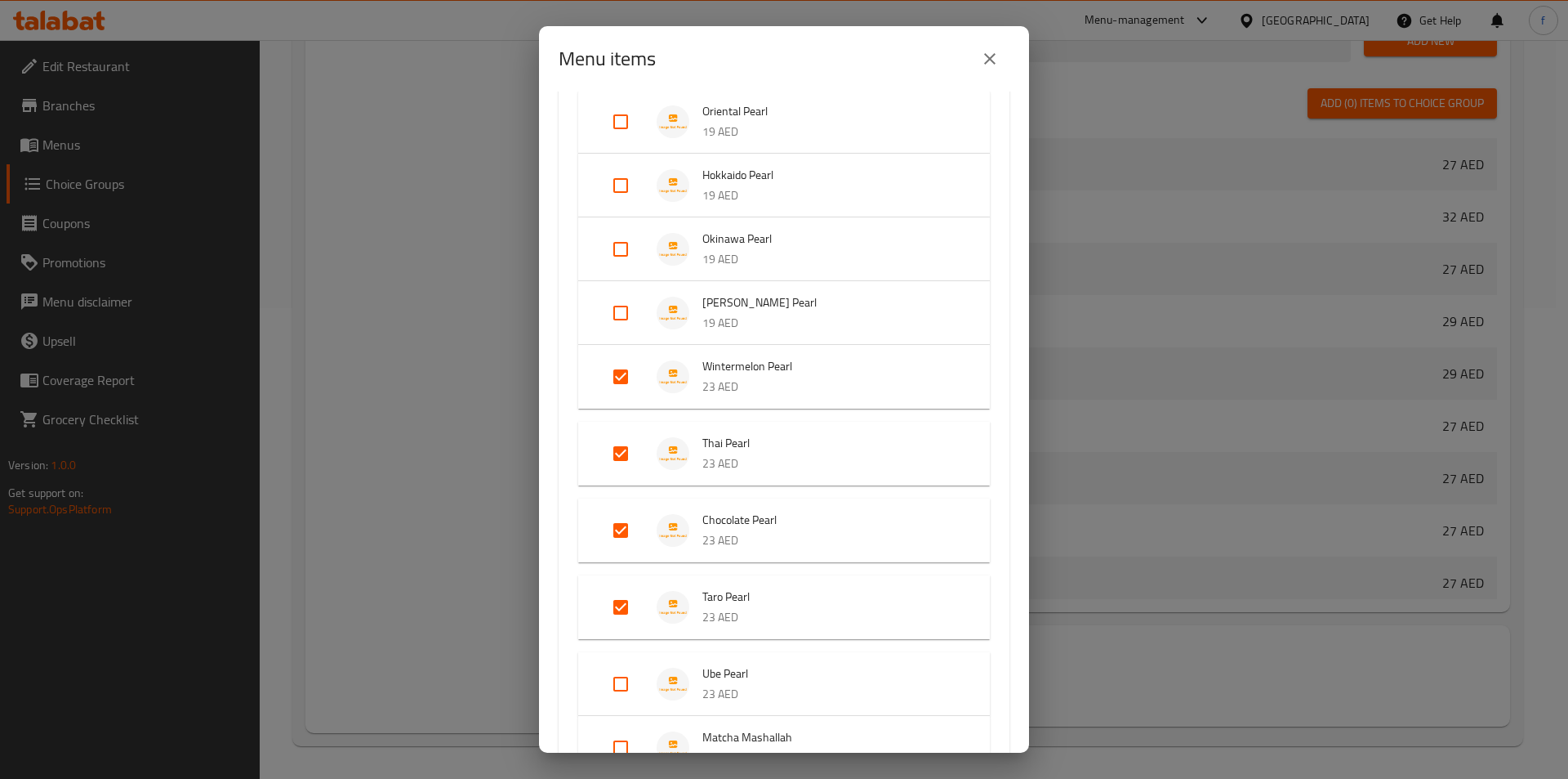
scroll to position [1509, 0]
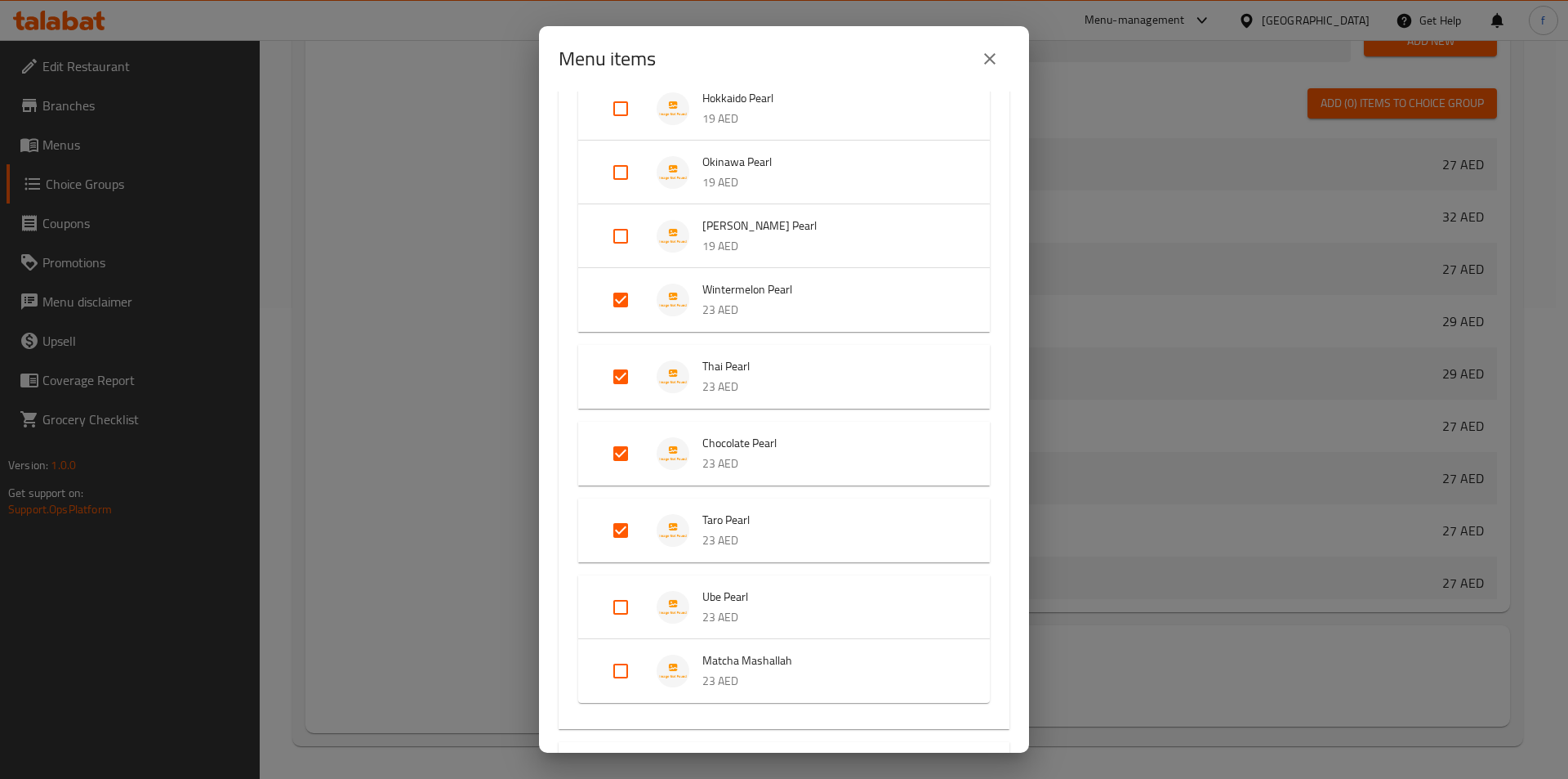
click at [634, 603] on input "Expand" at bounding box center [620, 606] width 39 height 39
checkbox input "true"
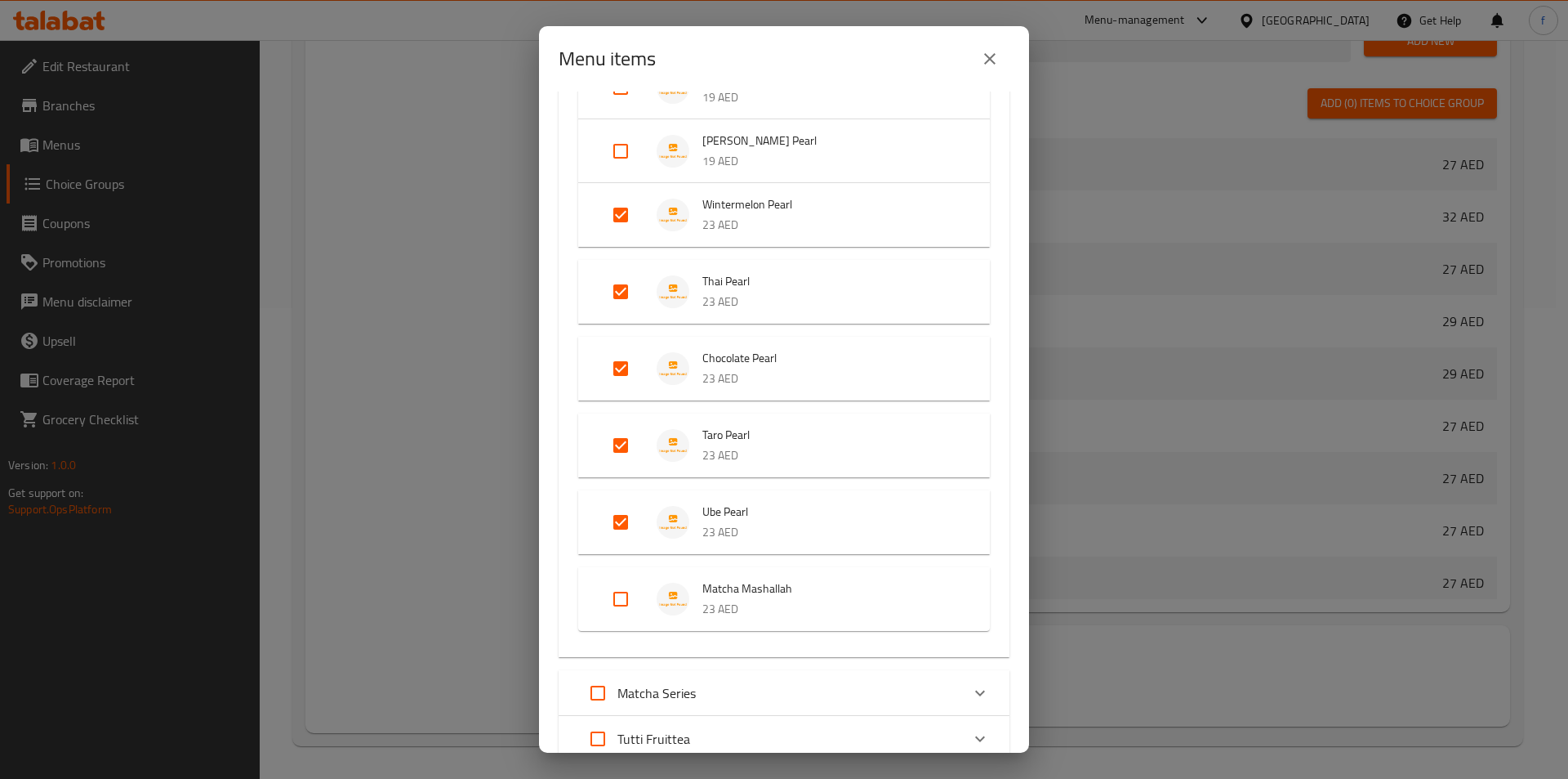
scroll to position [1673, 0]
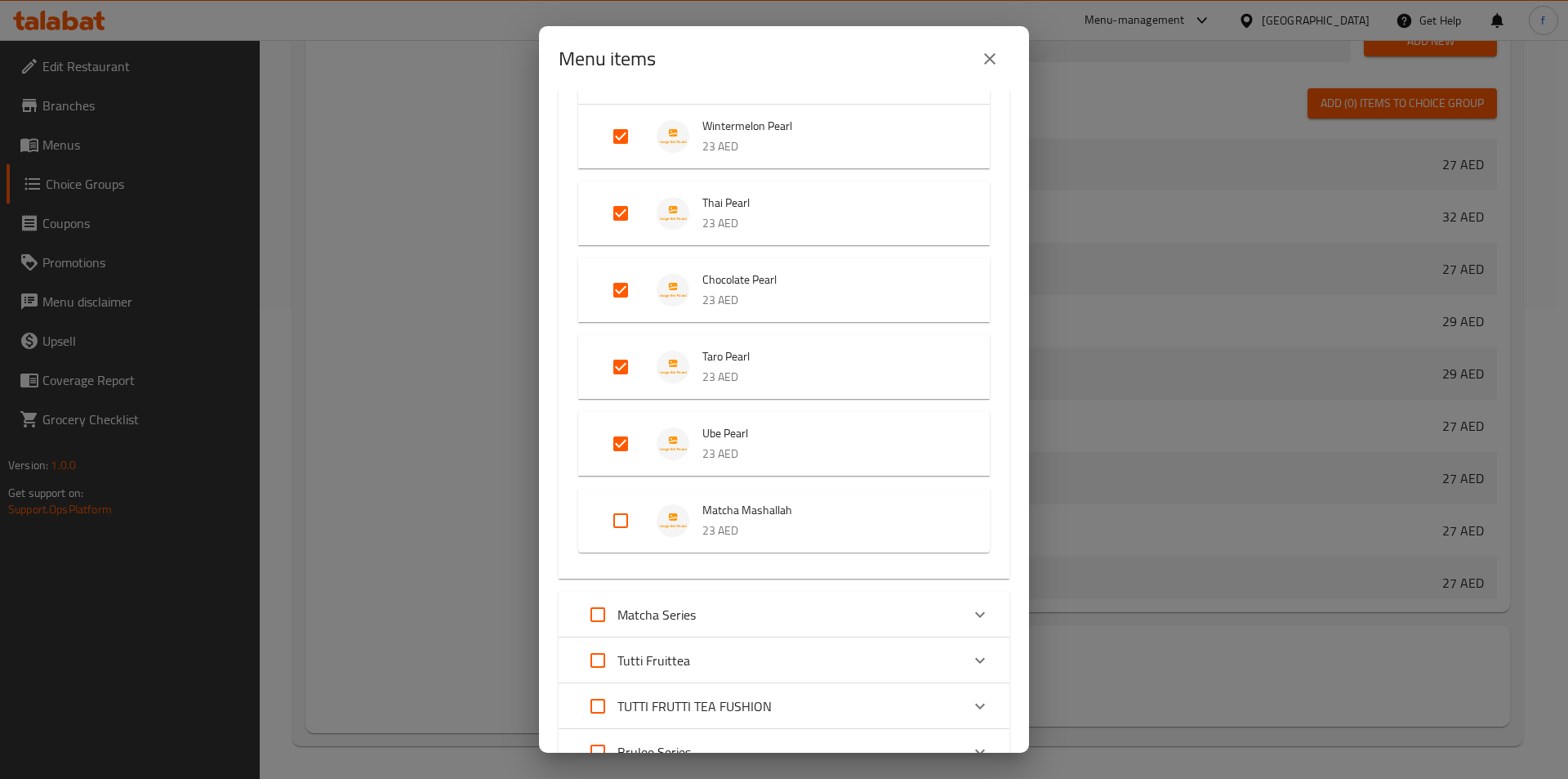
click at [628, 521] on input "Expand" at bounding box center [620, 520] width 39 height 39
checkbox input "true"
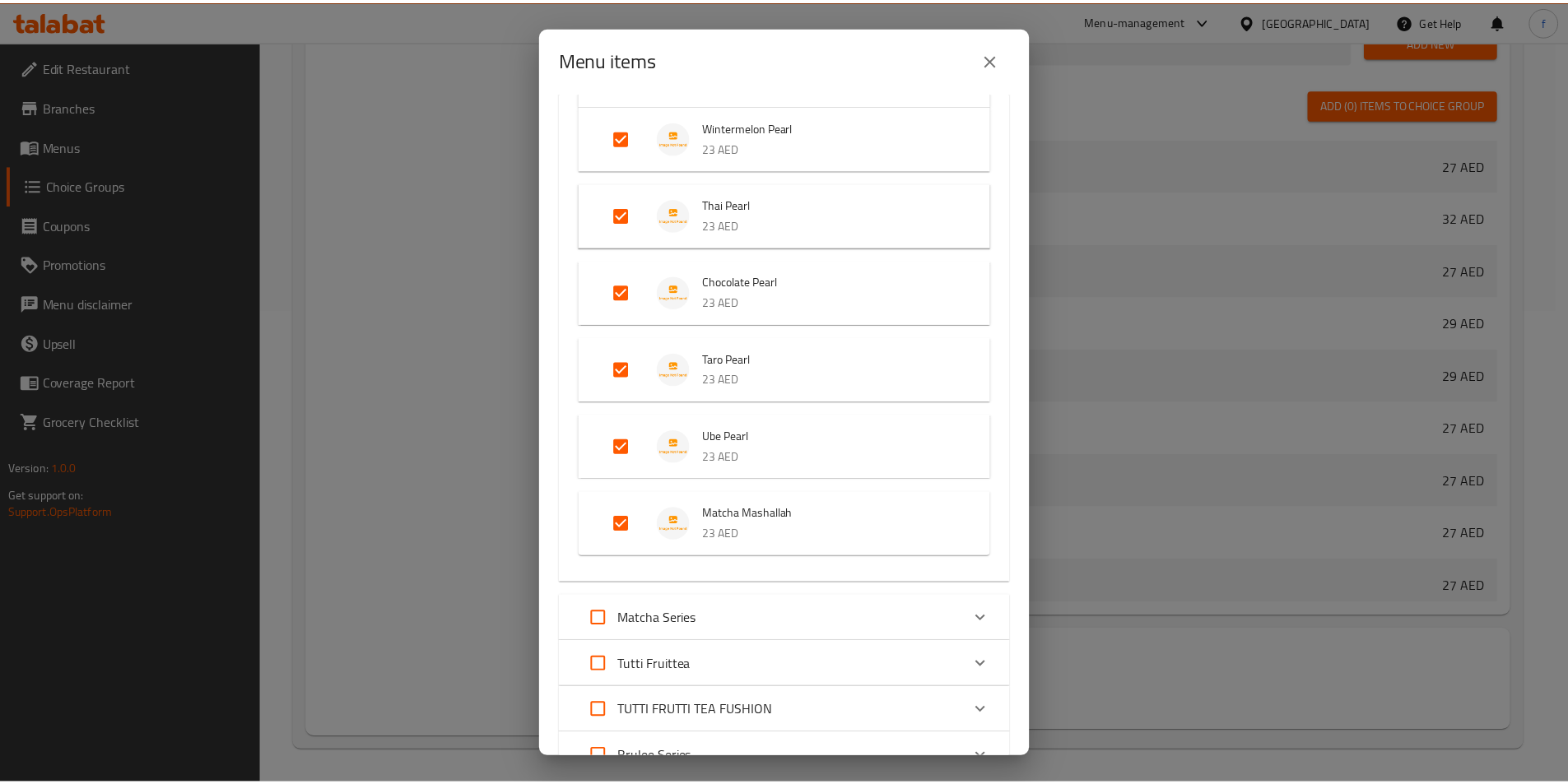
scroll to position [1912, 0]
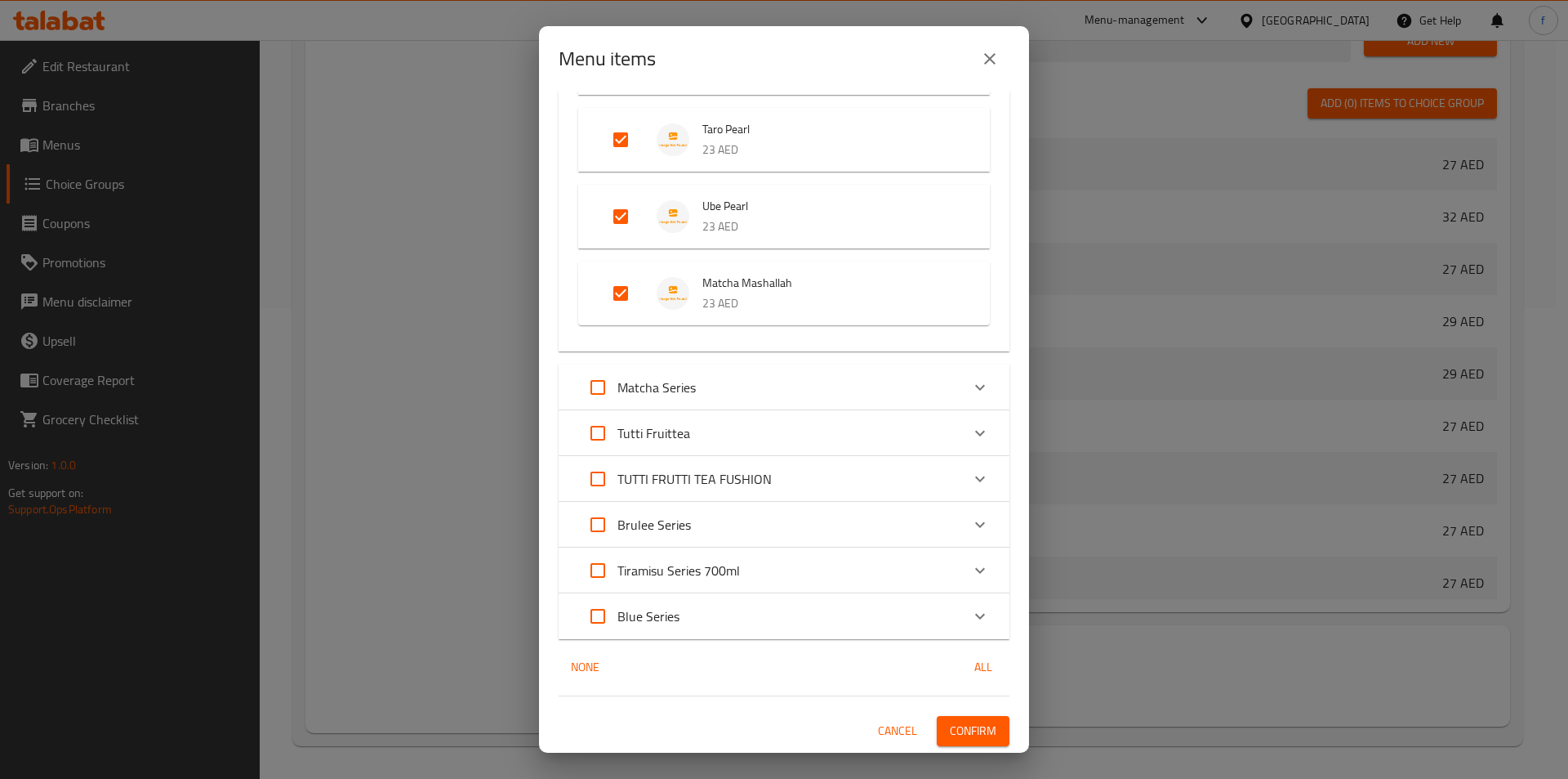
click at [977, 729] on span "Confirm" at bounding box center [972, 730] width 47 height 20
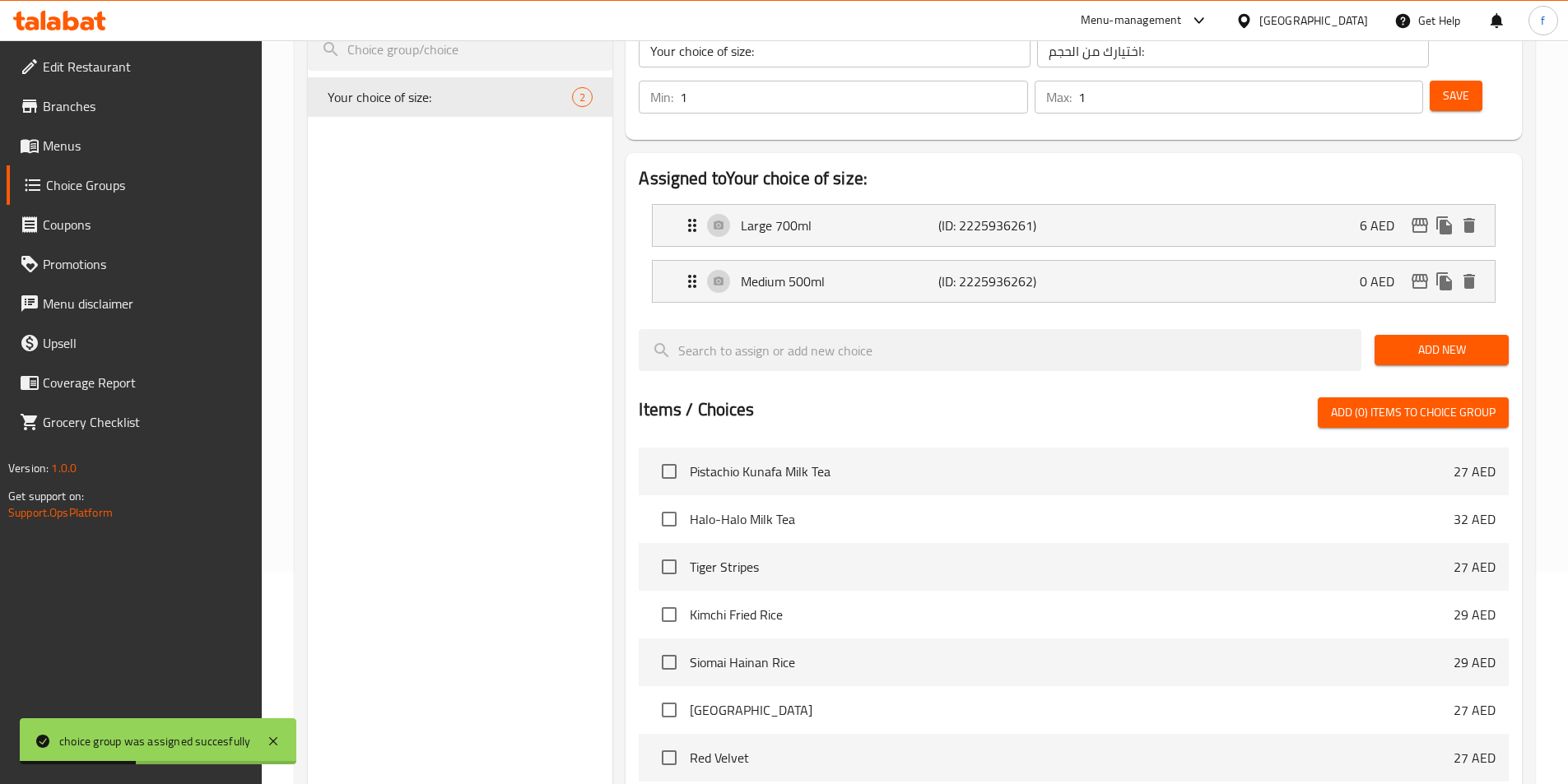
scroll to position [0, 0]
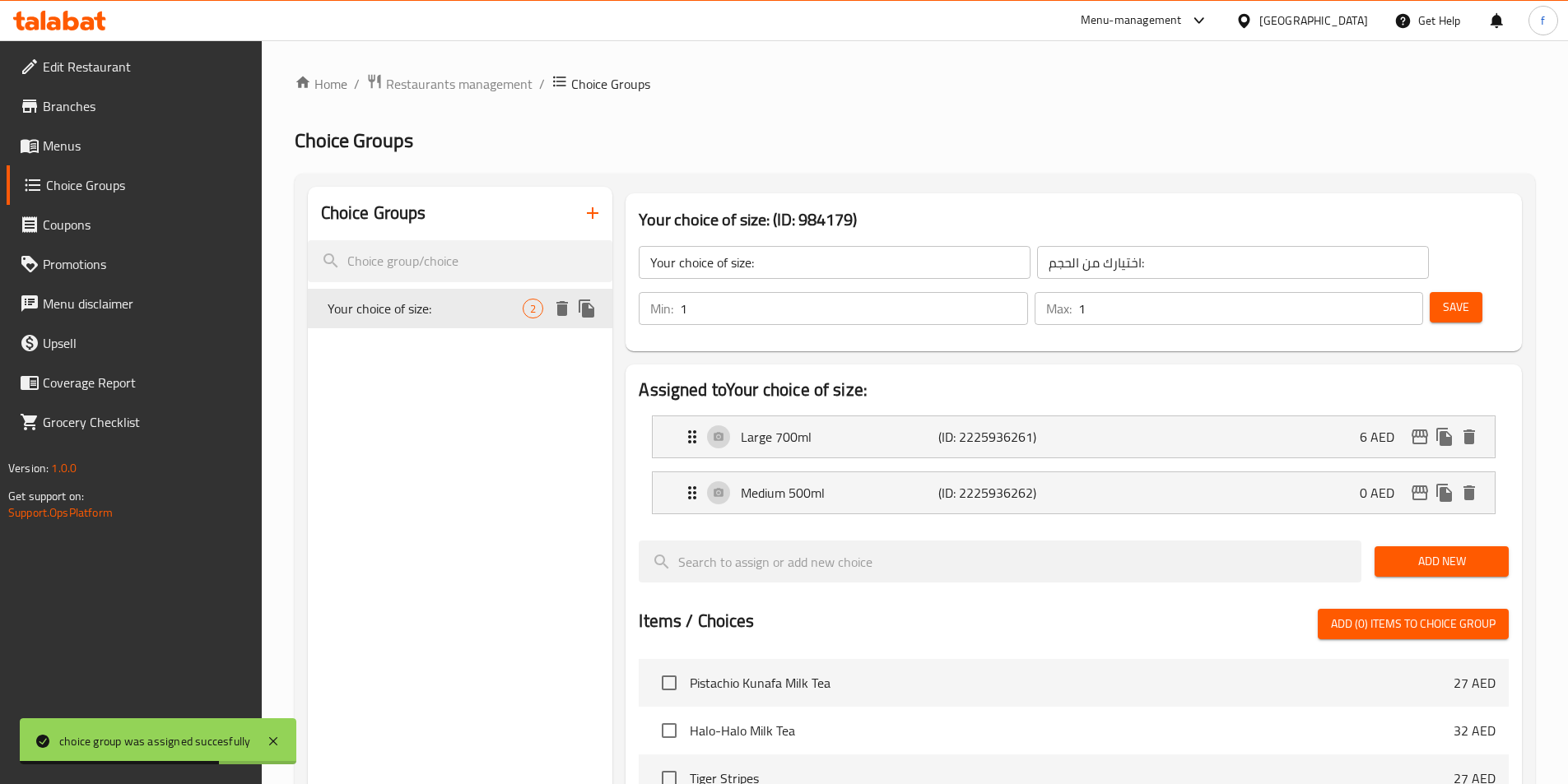
click at [591, 310] on icon "duplicate" at bounding box center [586, 308] width 15 height 18
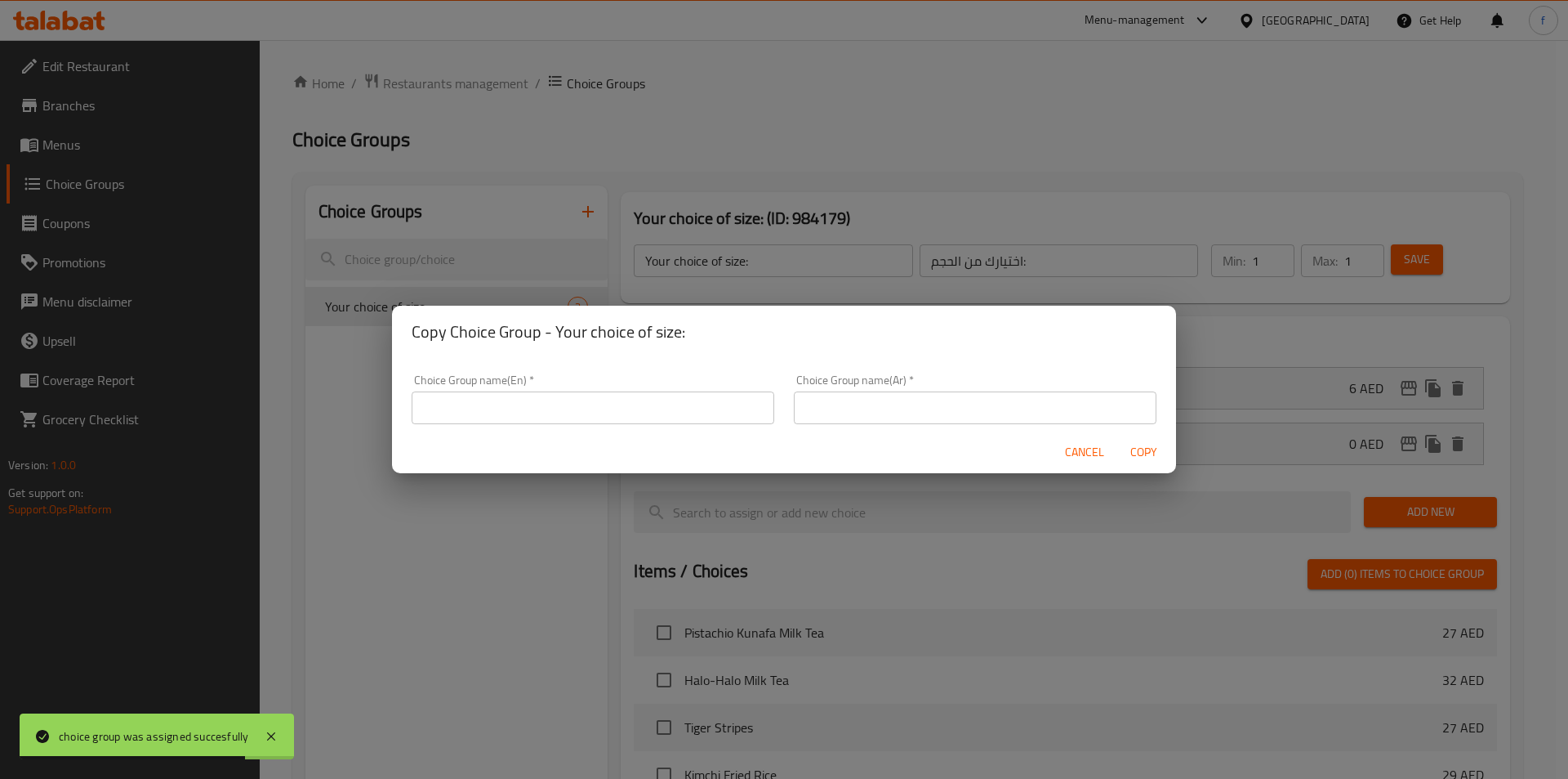
click at [510, 430] on div "Choice Group name(En)   * Choice Group name(En) *" at bounding box center [593, 399] width 383 height 70
click at [546, 379] on div "Choice Group name(En)   * Choice Group name(En) *" at bounding box center [593, 399] width 363 height 50
click at [551, 413] on input "text" at bounding box center [593, 408] width 363 height 32
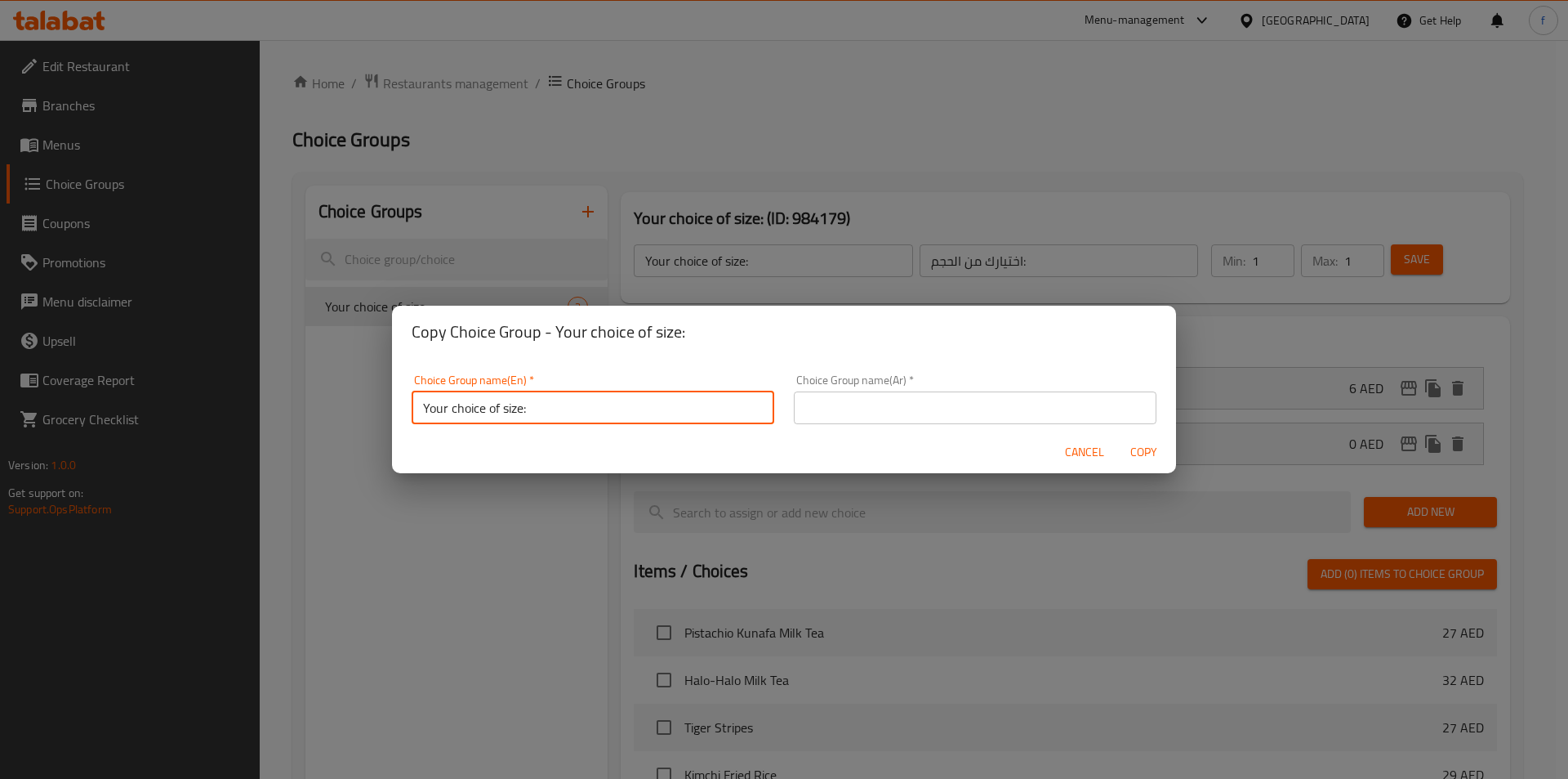
type input "Your choice of size:"
click at [995, 399] on input "text" at bounding box center [975, 408] width 363 height 32
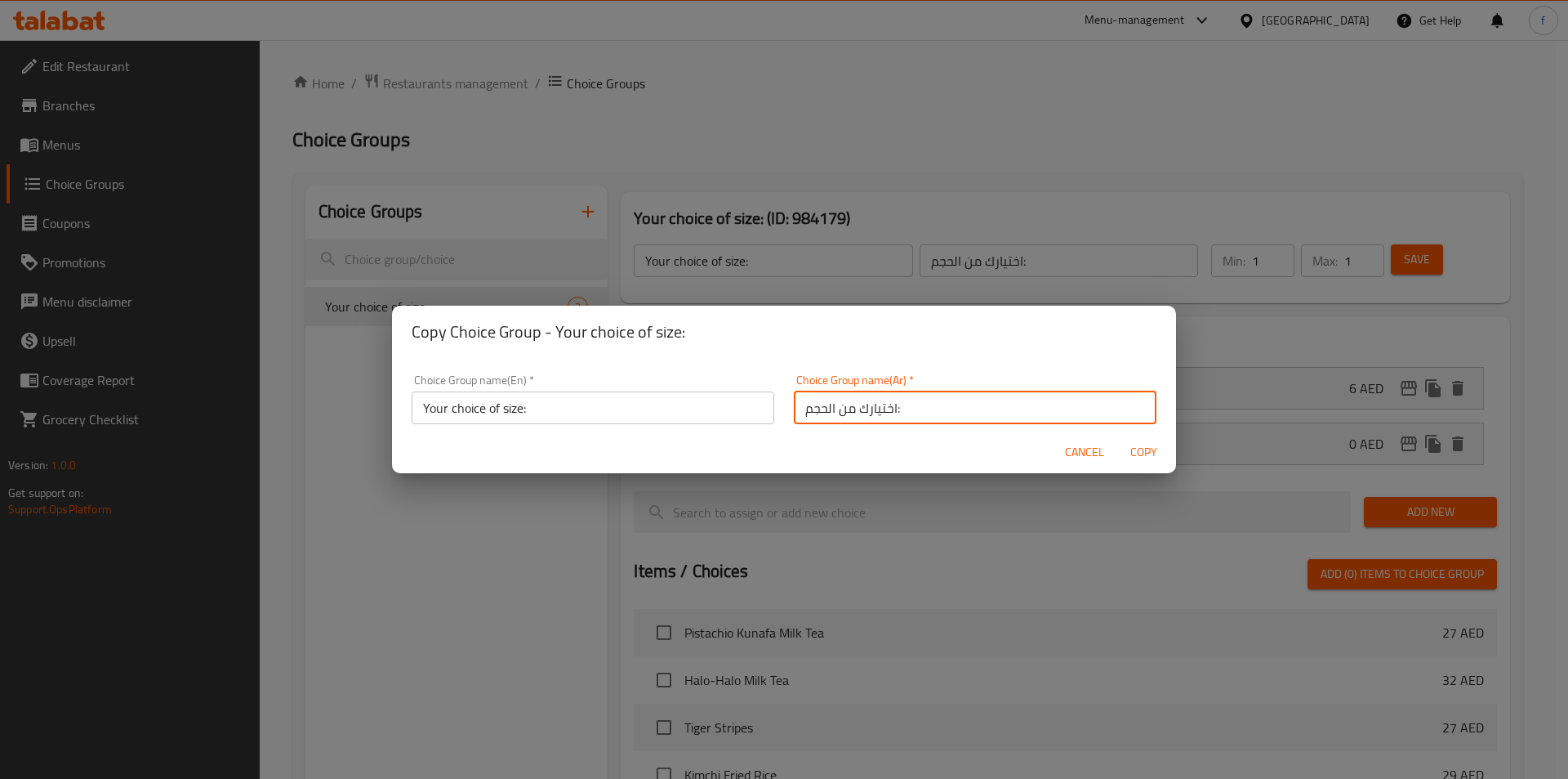
type input "اختيارك من الحجم:"
click at [1148, 446] on span "Copy" at bounding box center [1143, 452] width 39 height 20
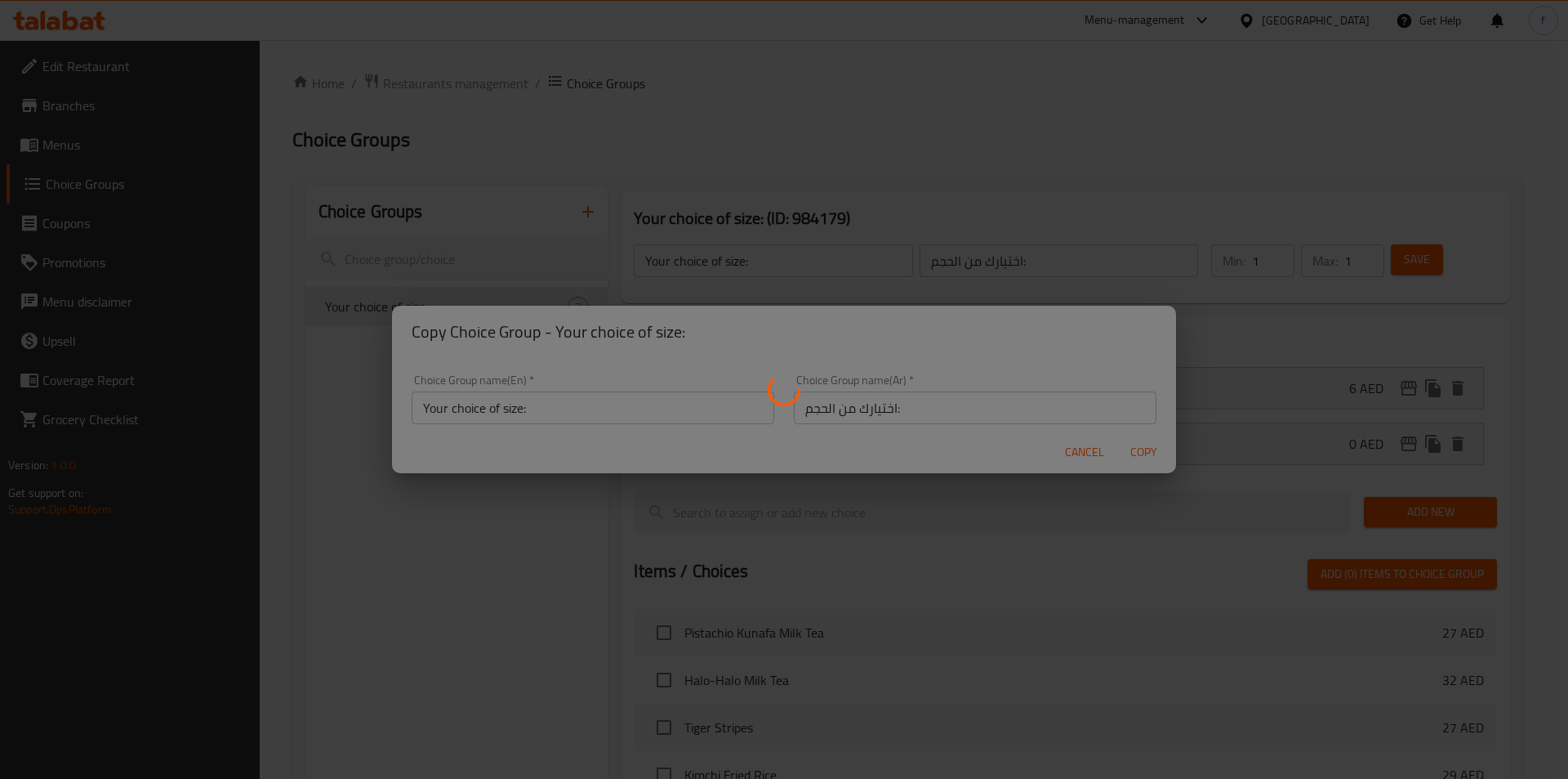
type input "Your choice of size:"
type input "اختيارك من الحجم:"
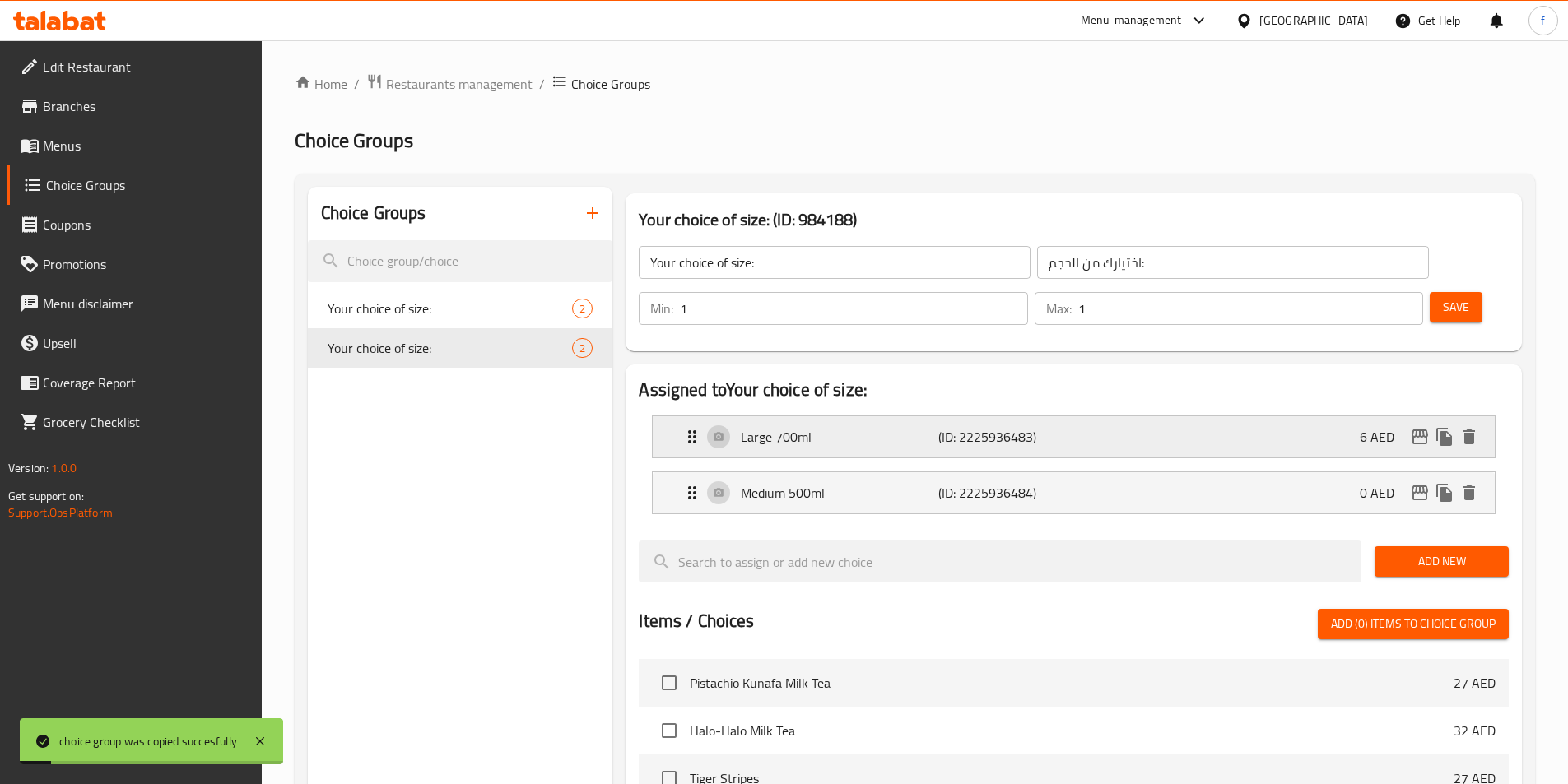
click at [1054, 427] on p "(ID: 2225936483)" at bounding box center [1004, 436] width 132 height 20
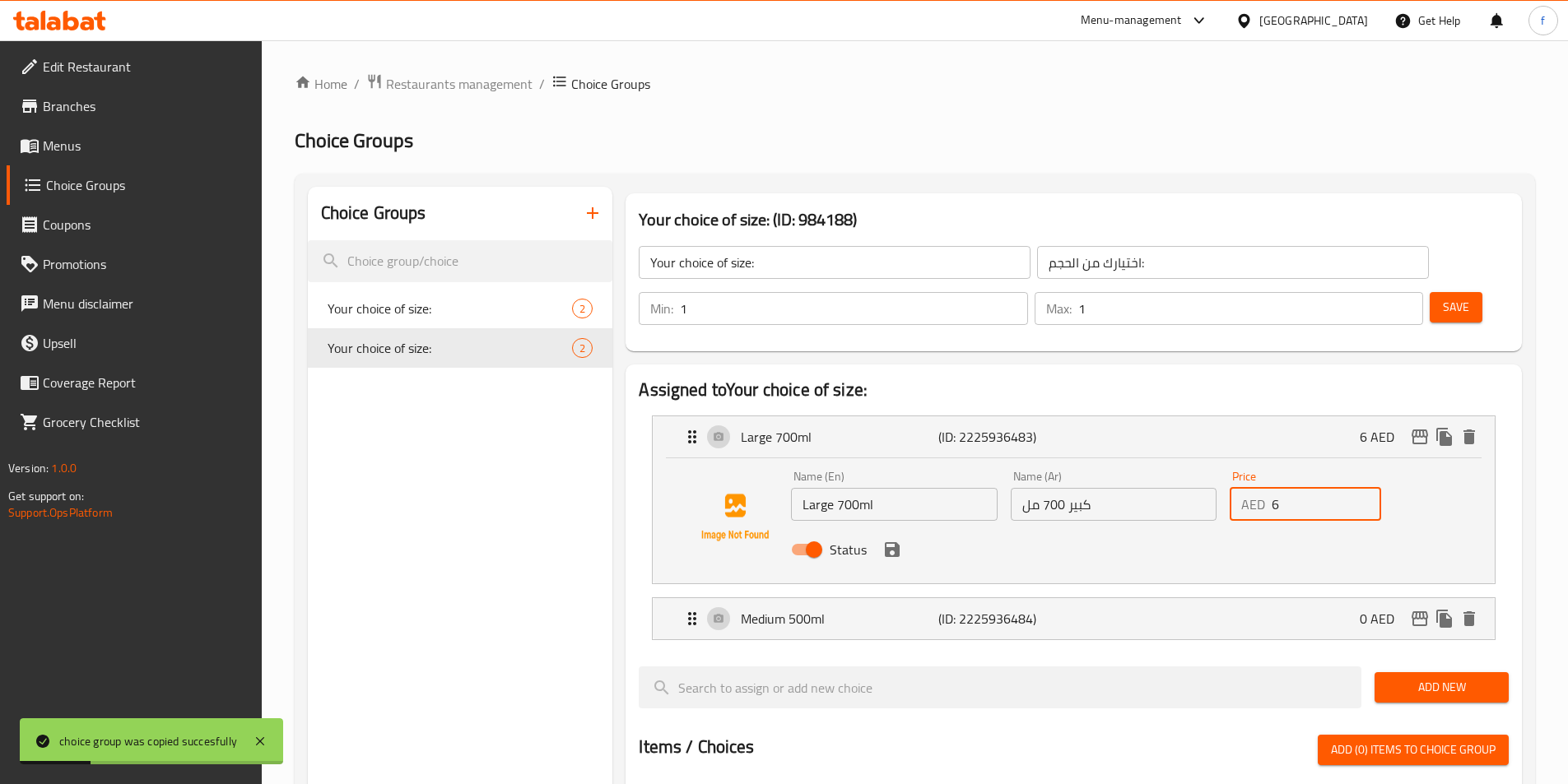
drag, startPoint x: 1296, startPoint y: 465, endPoint x: 1254, endPoint y: 462, distance: 42.1
click at [1254, 488] on div "AED 6 Price" at bounding box center [1305, 504] width 151 height 33
click at [909, 527] on div "Status" at bounding box center [1113, 550] width 658 height 44
click at [891, 540] on icon "save" at bounding box center [892, 550] width 20 height 20
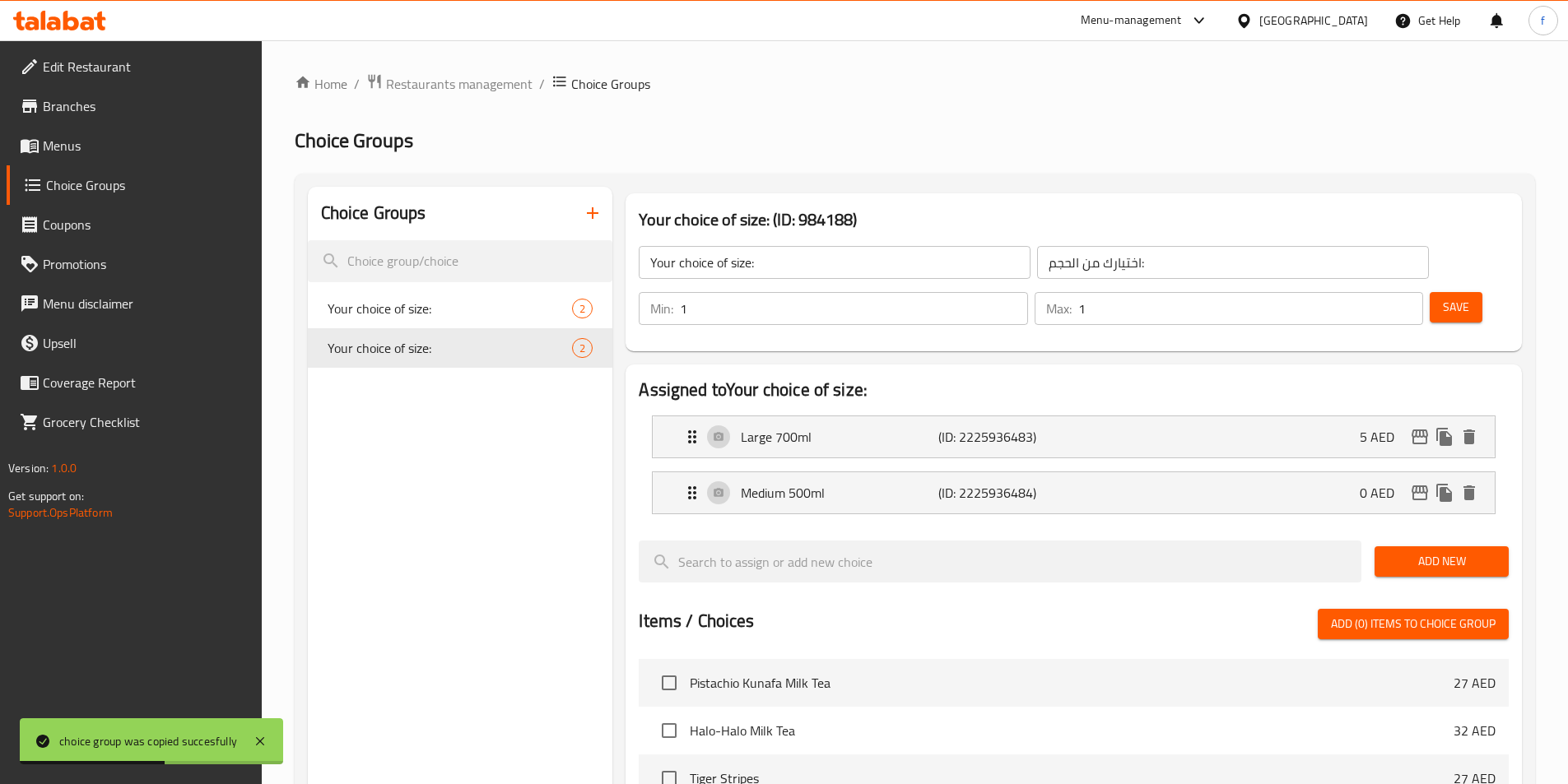
type input "5"
click at [1442, 297] on span "Save" at bounding box center [1455, 306] width 26 height 20
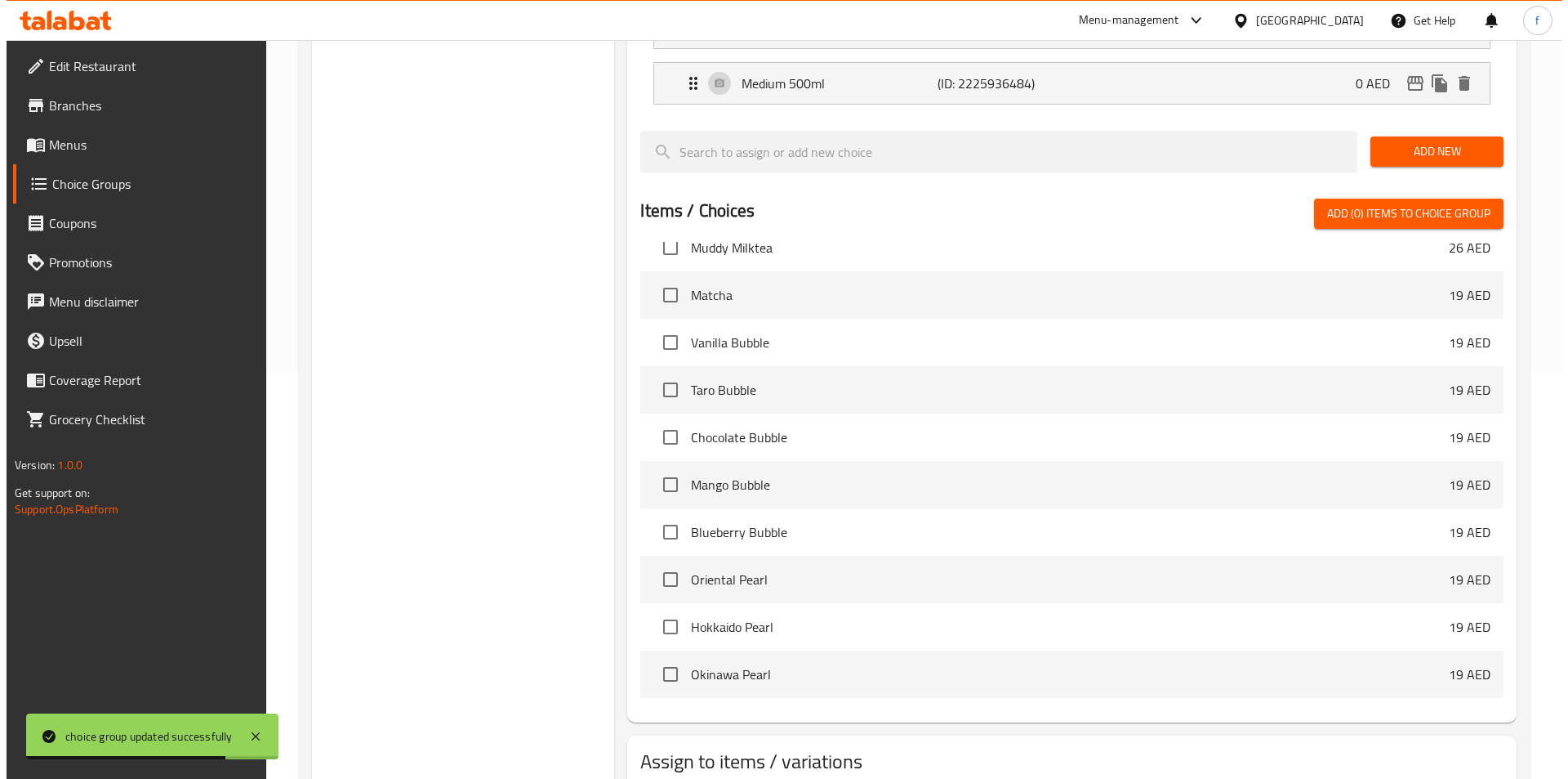
scroll to position [471, 0]
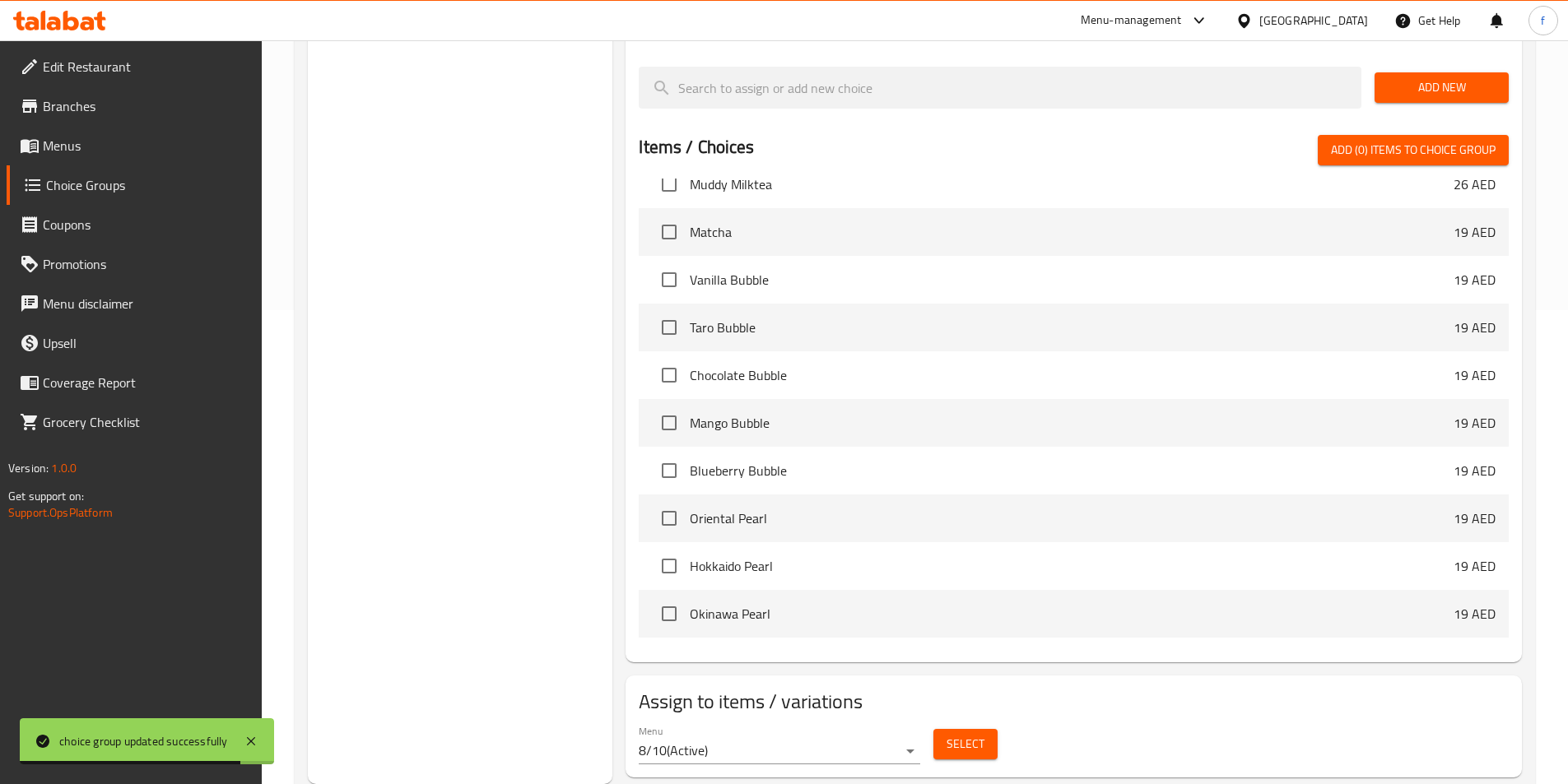
click at [970, 734] on span "Select" at bounding box center [964, 744] width 37 height 20
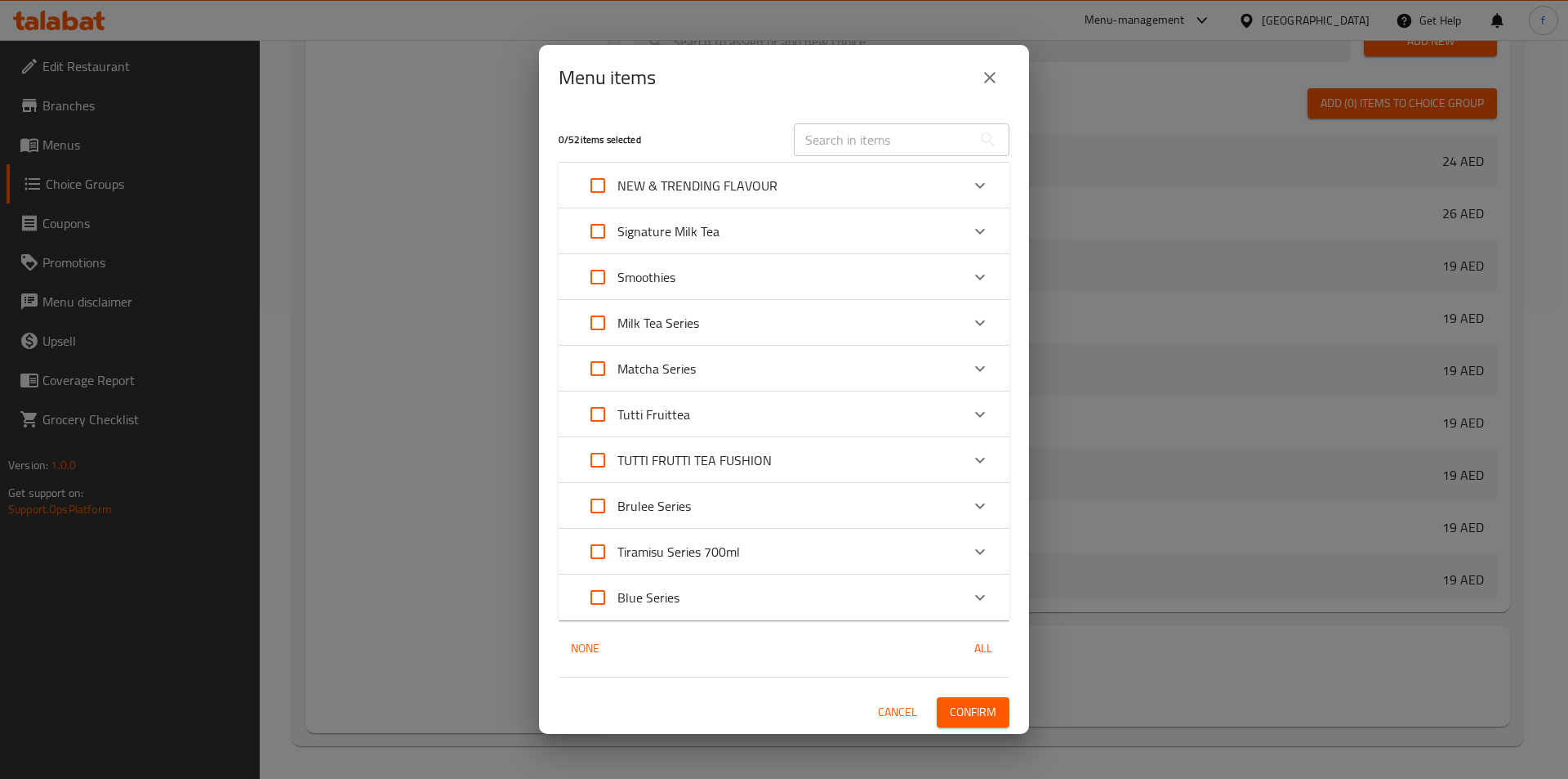
click at [736, 196] on p "NEW & TRENDING FLAVOUR" at bounding box center [698, 185] width 160 height 20
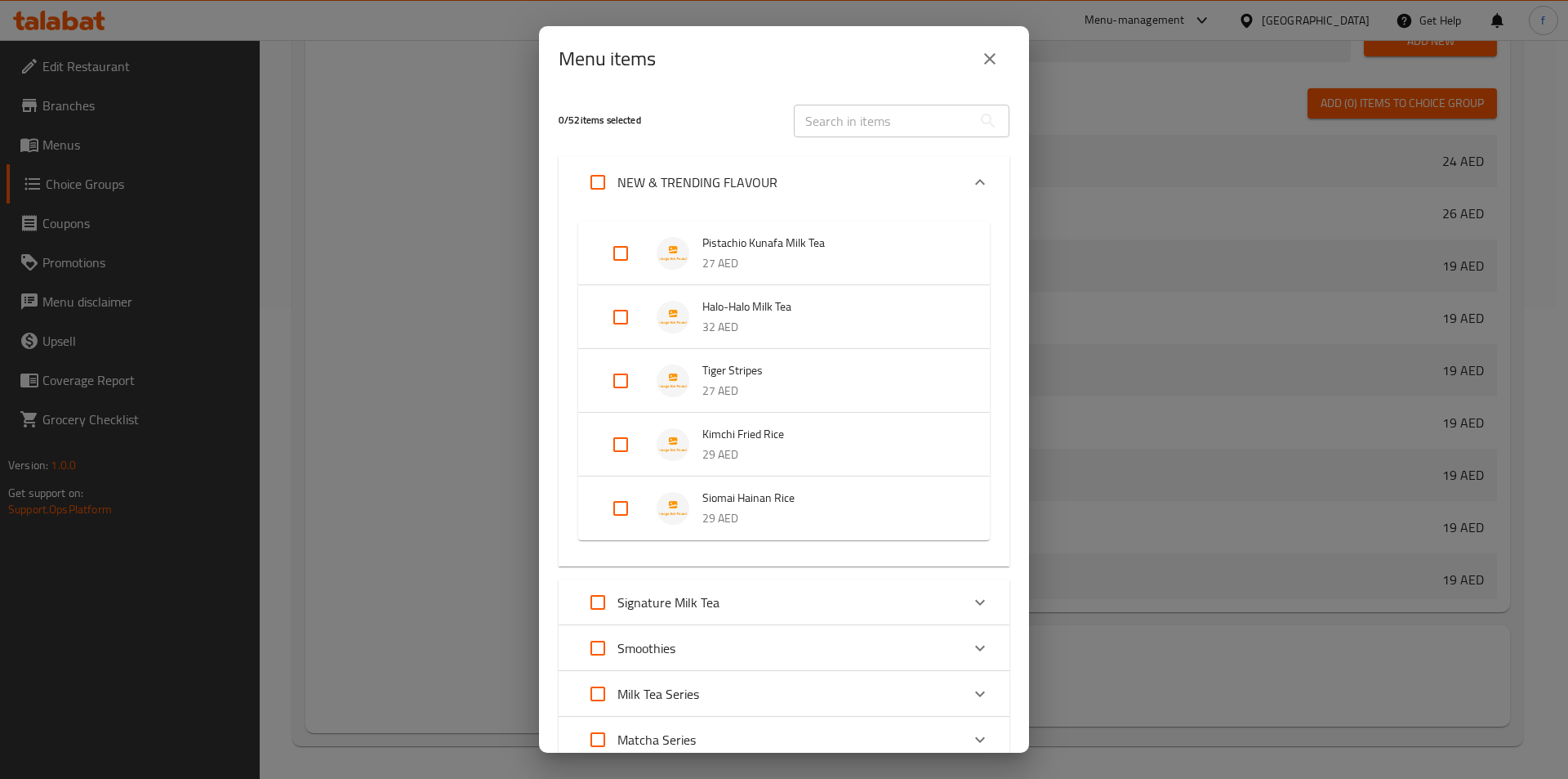
click at [623, 386] on input "Expand" at bounding box center [620, 380] width 39 height 39
checkbox input "true"
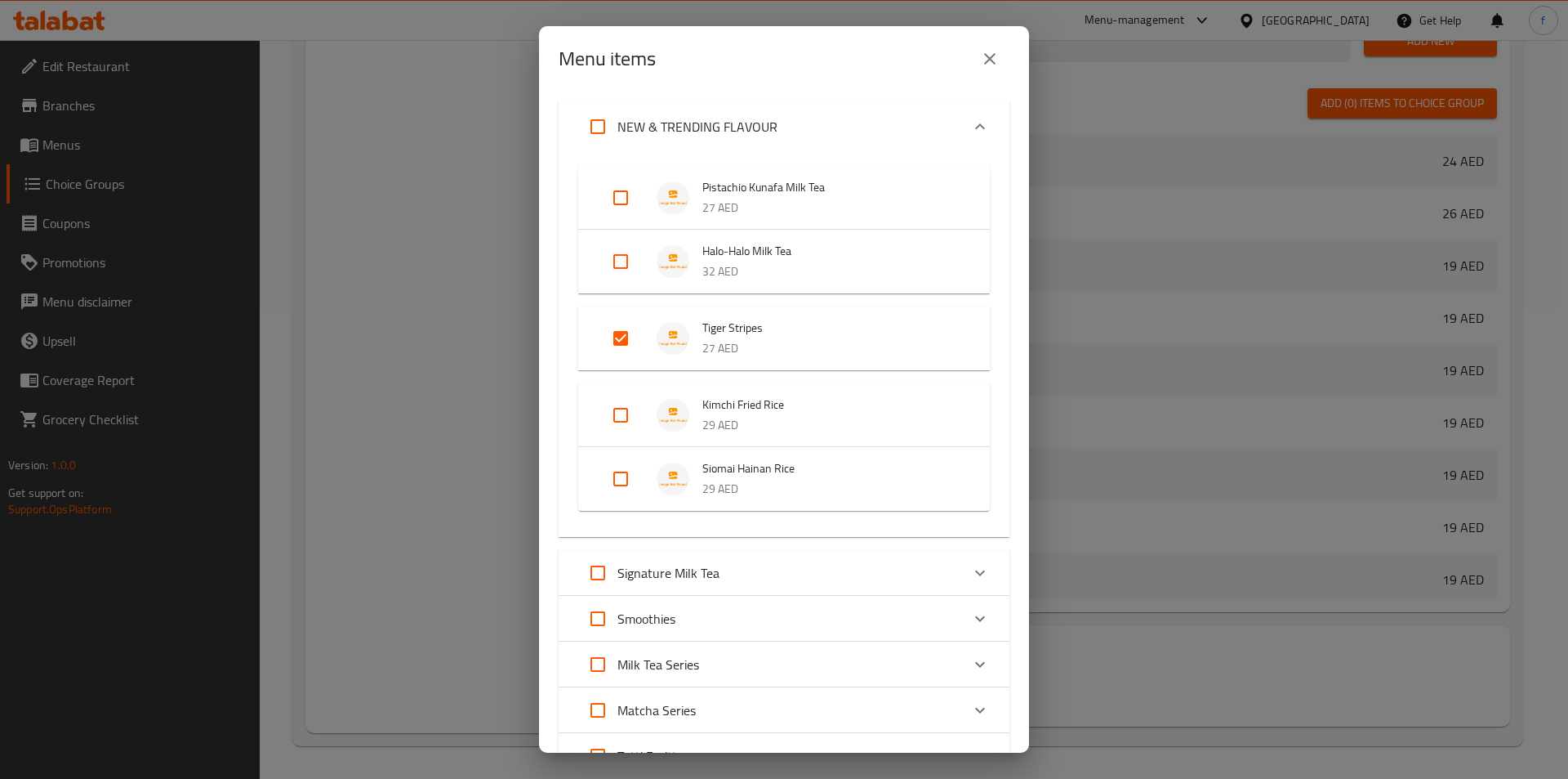
scroll to position [82, 0]
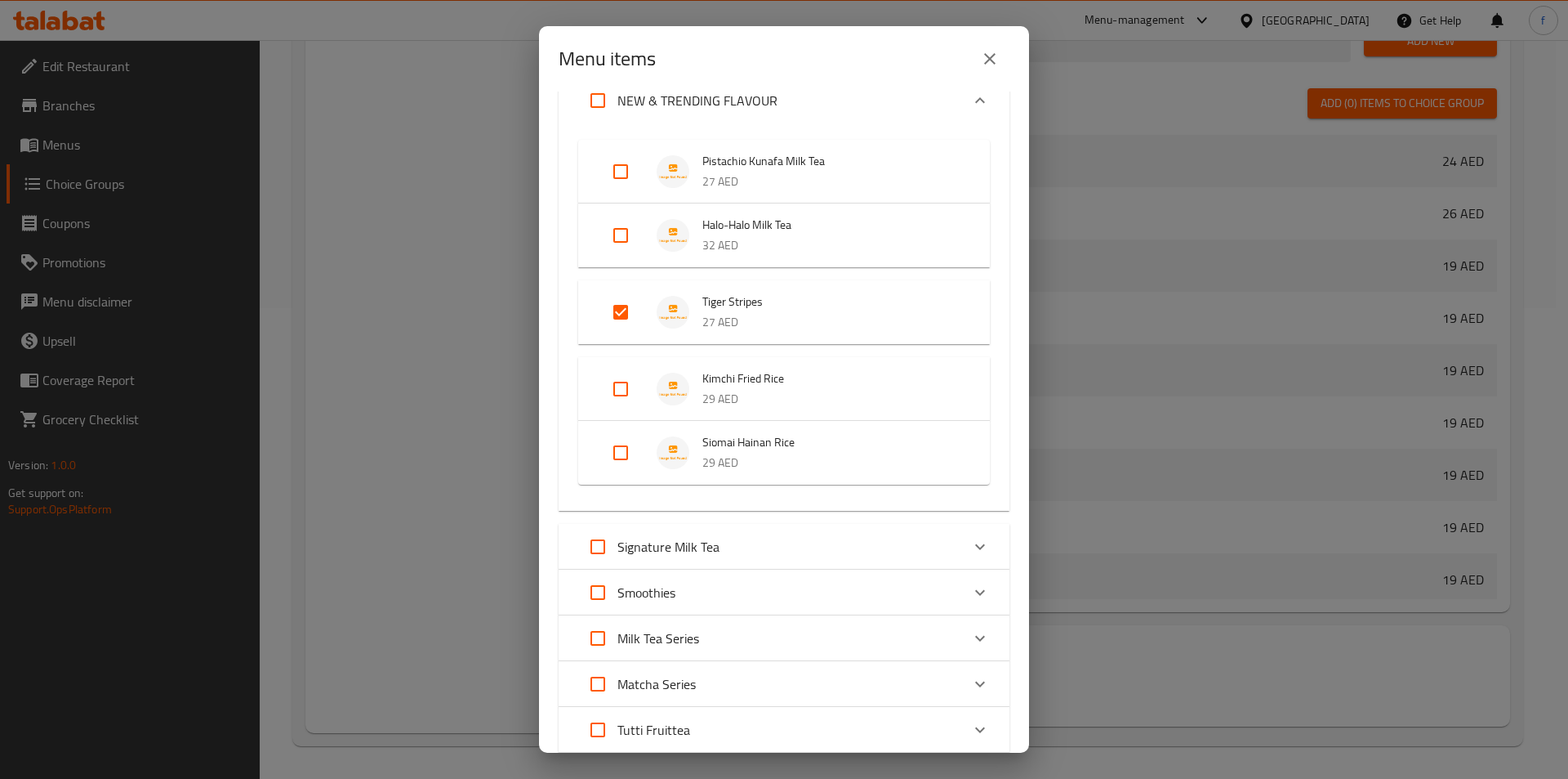
click at [734, 553] on div "Signature Milk Tea" at bounding box center [769, 546] width 383 height 39
click at [622, 683] on input "Expand" at bounding box center [620, 684] width 39 height 39
checkbox input "true"
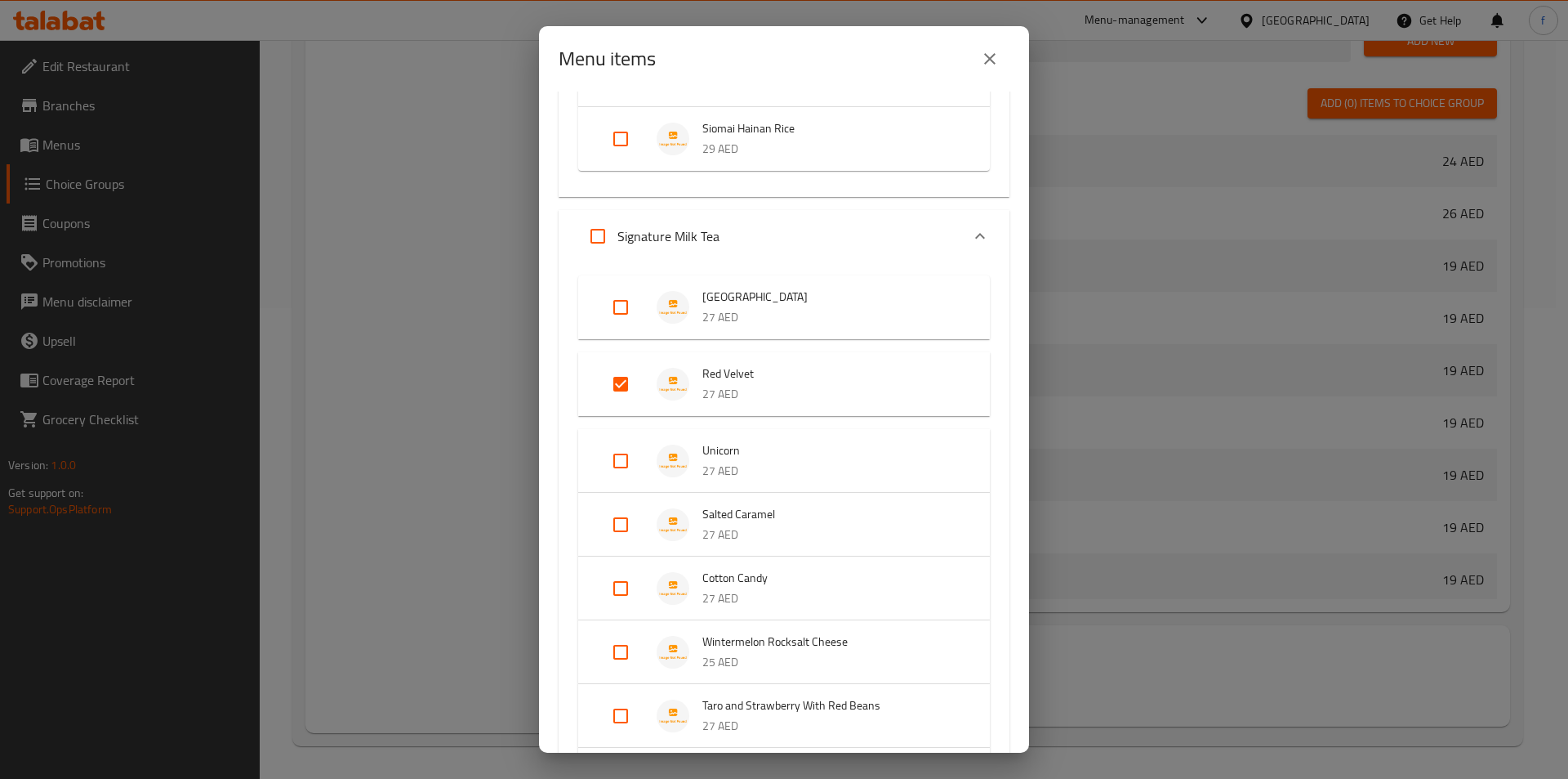
scroll to position [409, 0]
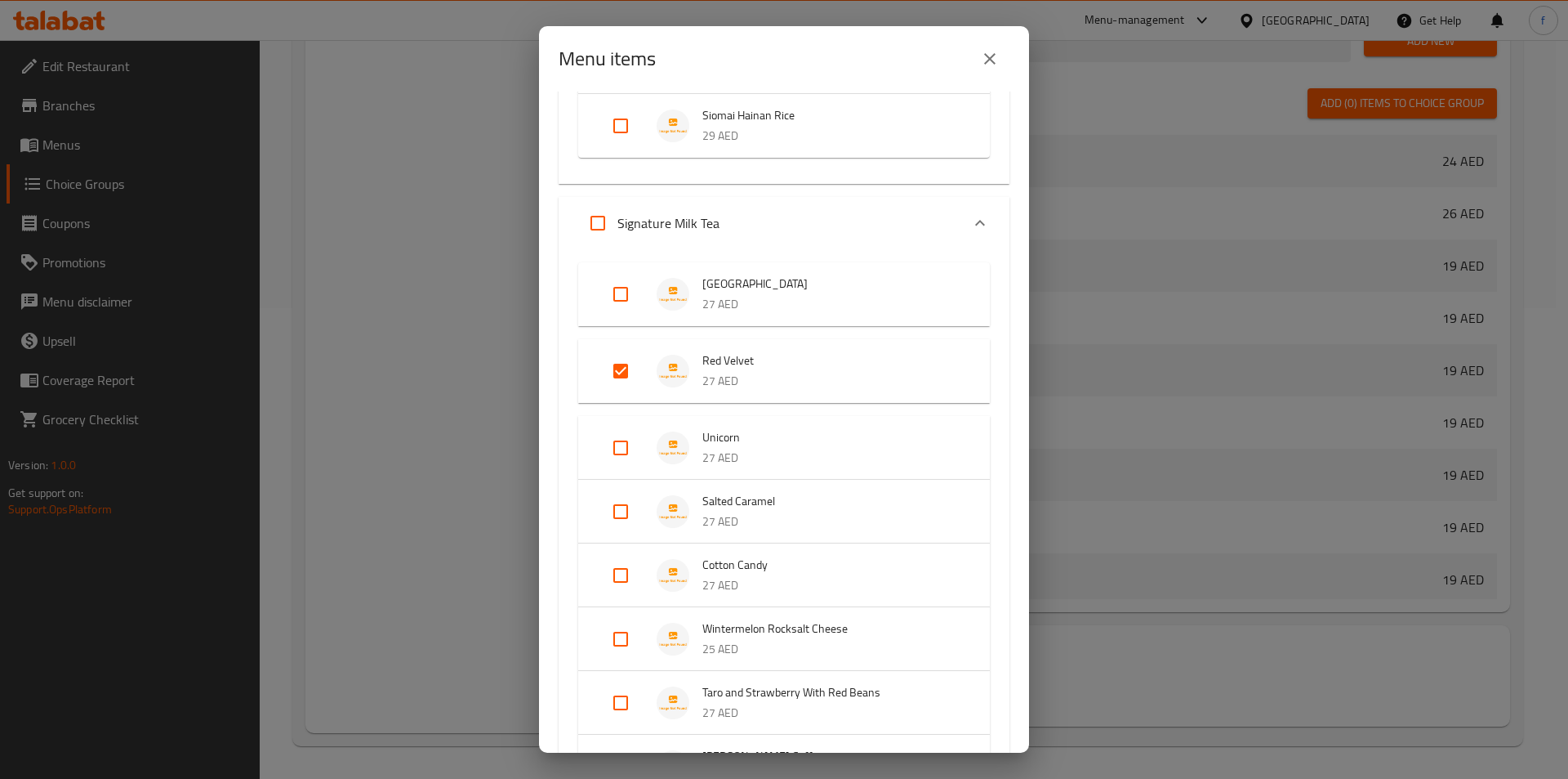
click at [628, 453] on input "Expand" at bounding box center [620, 448] width 39 height 39
checkbox input "true"
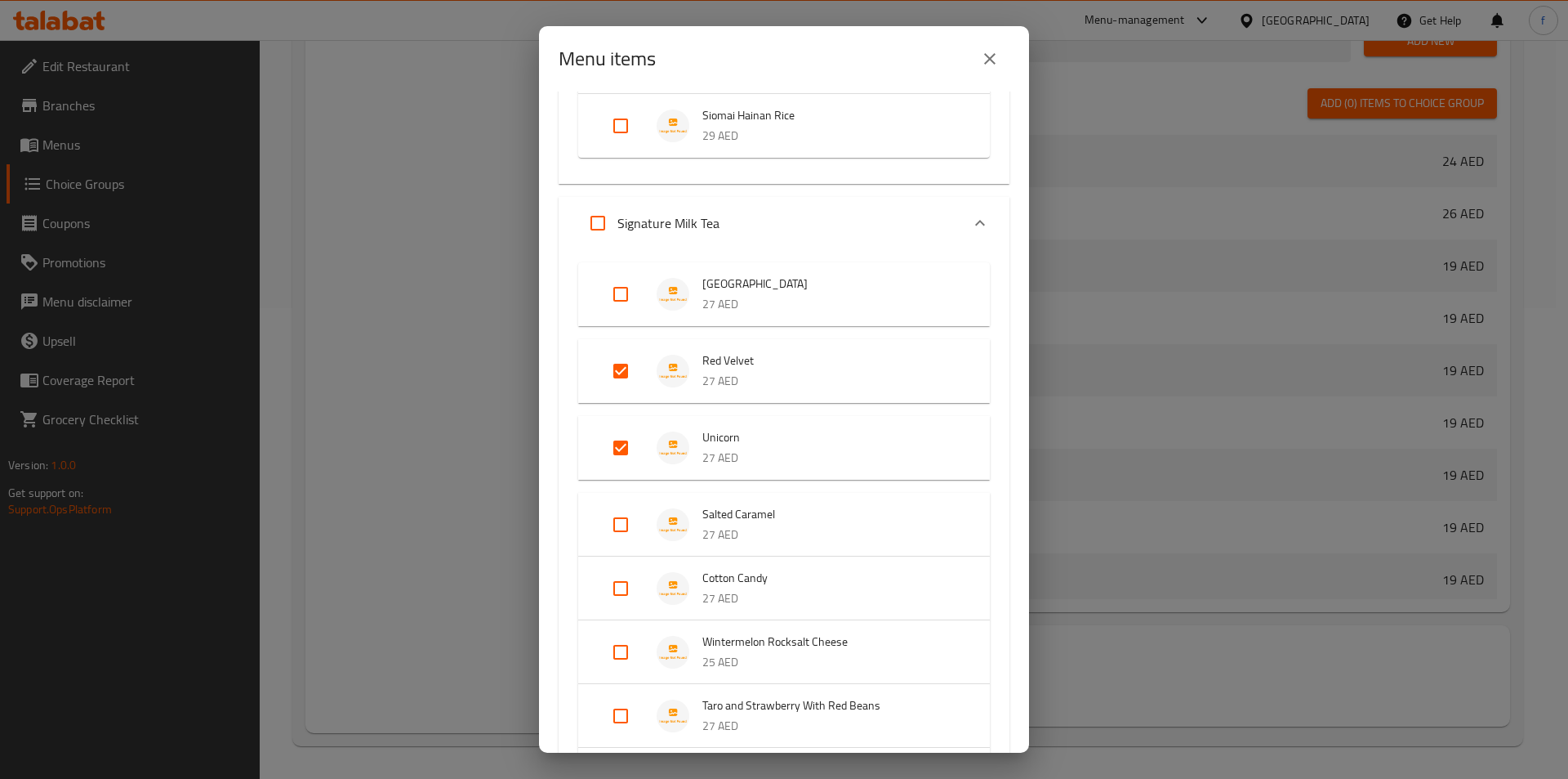
click at [627, 526] on input "Expand" at bounding box center [620, 524] width 39 height 39
checkbox input "true"
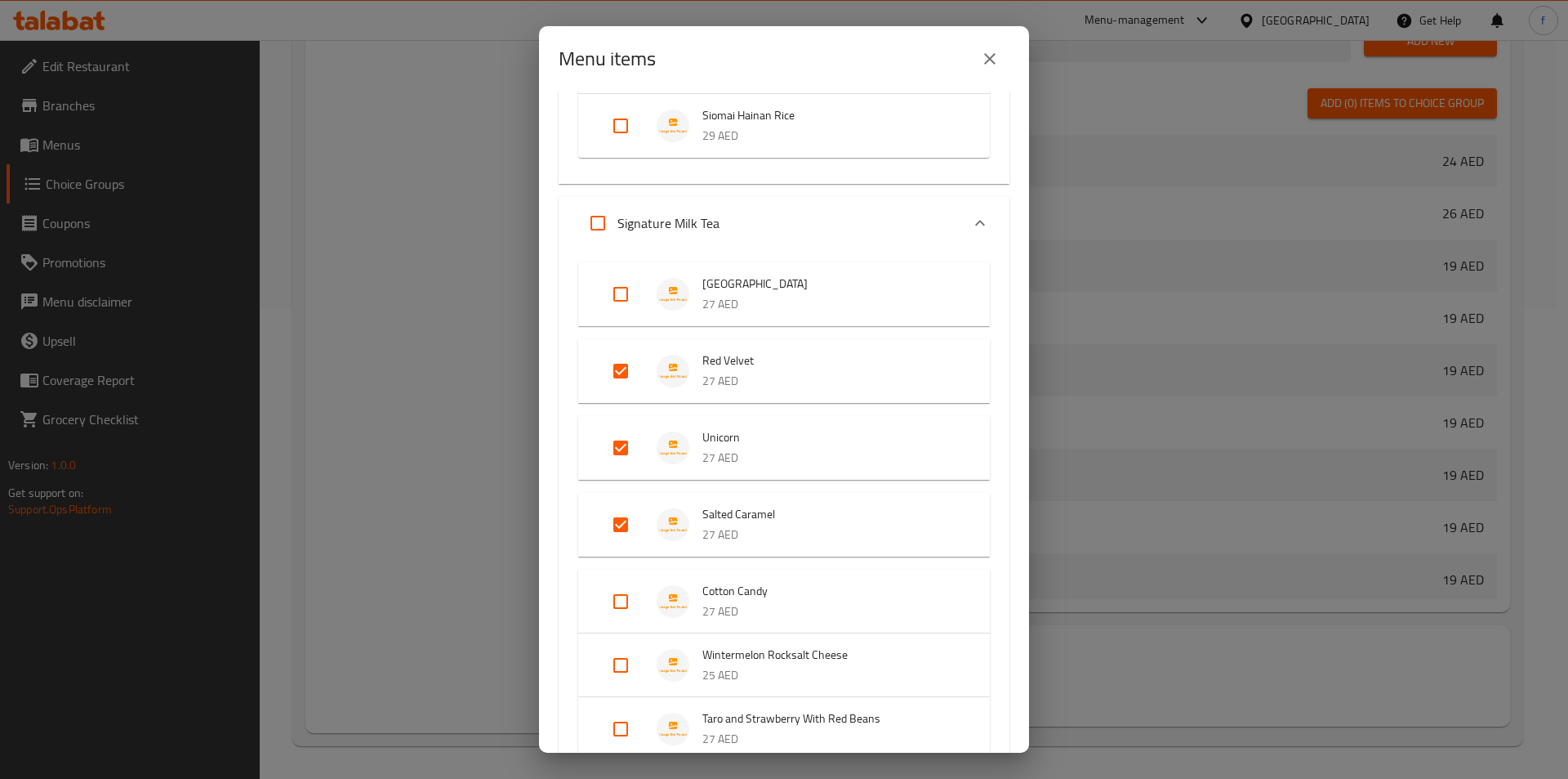
click at [621, 606] on input "Expand" at bounding box center [620, 600] width 39 height 39
checkbox input "true"
click at [628, 672] on input "Expand" at bounding box center [620, 678] width 39 height 39
checkbox input "true"
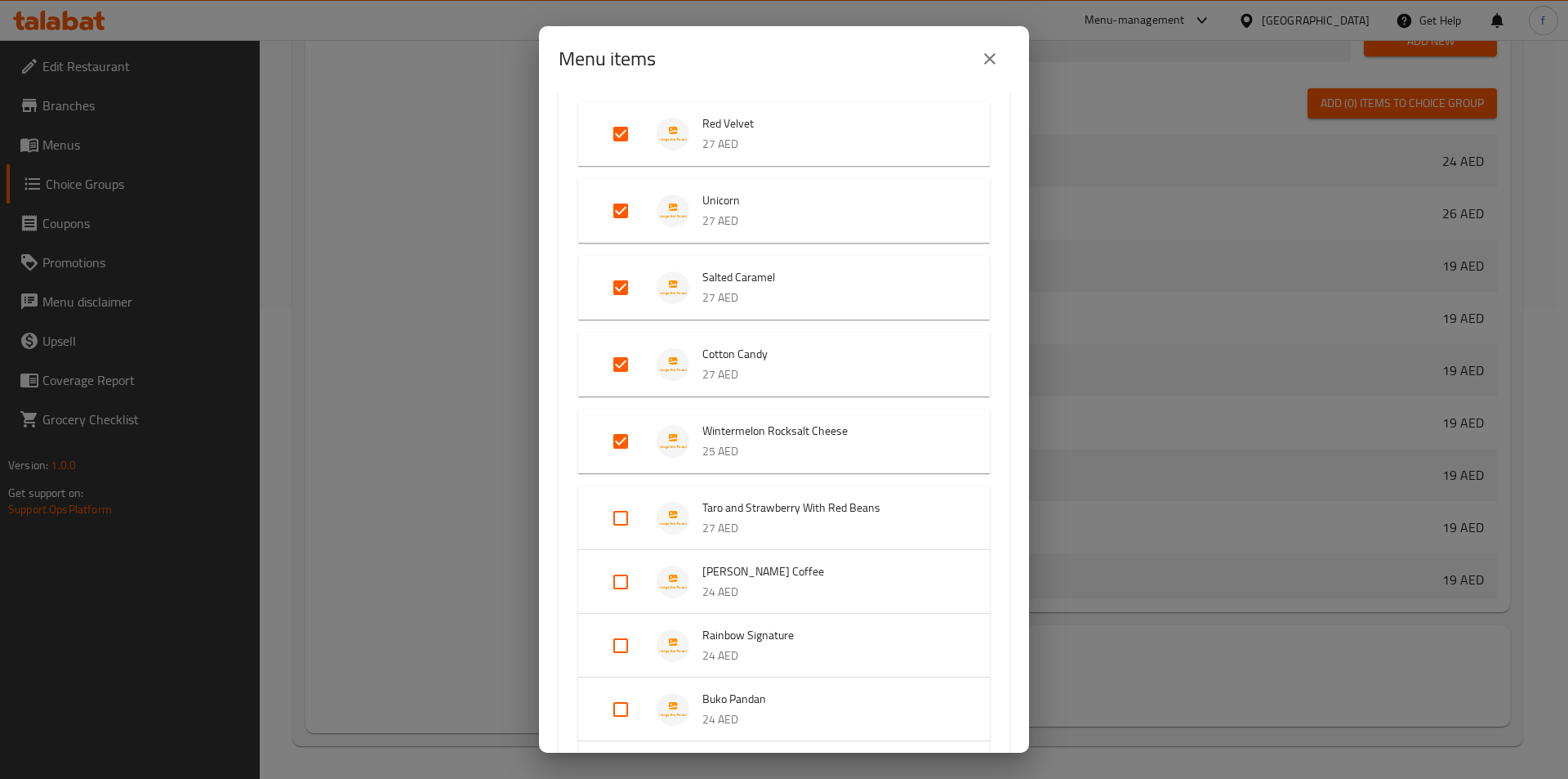
scroll to position [654, 0]
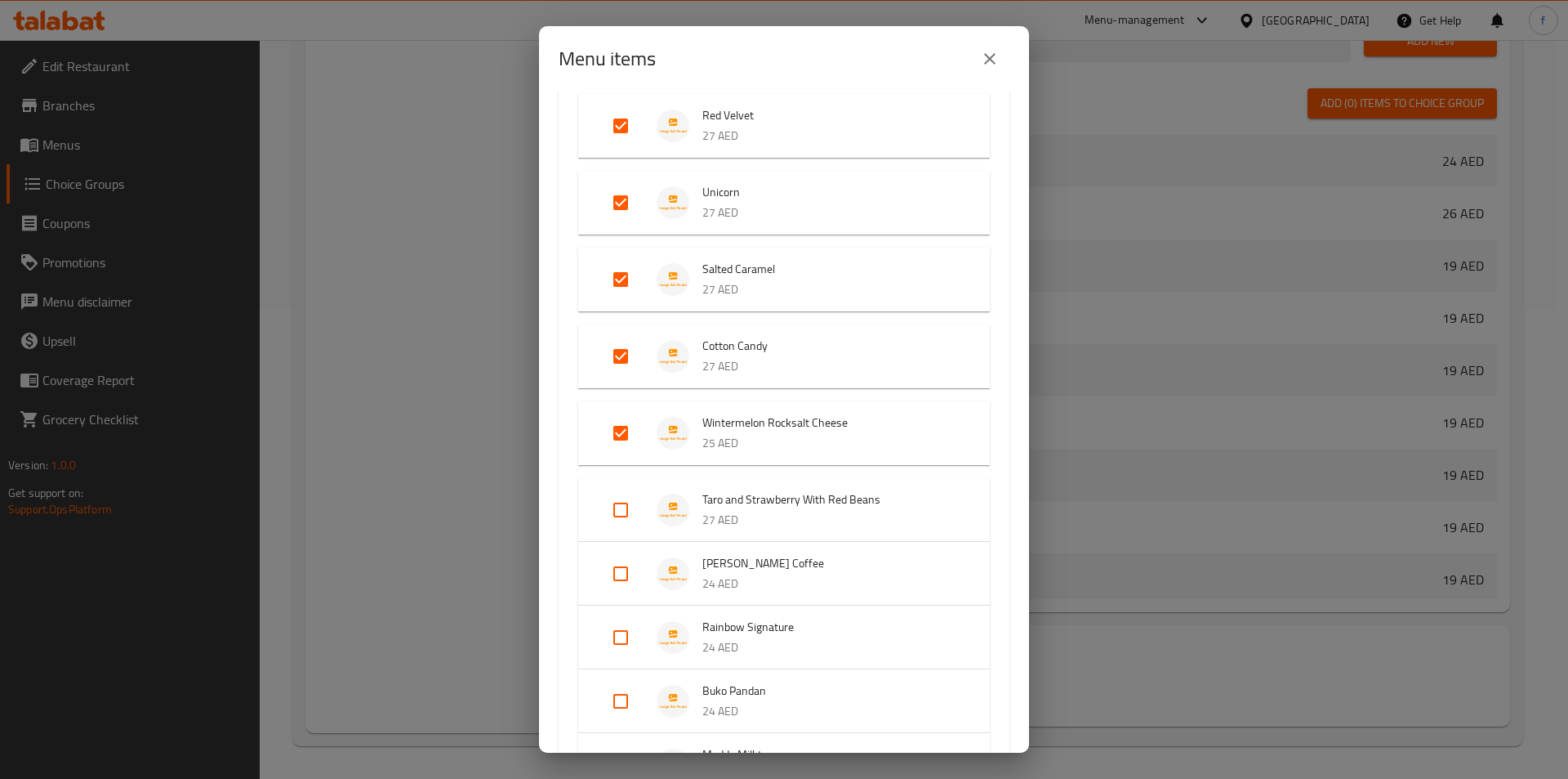
click at [619, 516] on input "Expand" at bounding box center [620, 510] width 39 height 39
checkbox input "true"
click at [623, 581] on input "Expand" at bounding box center [620, 586] width 39 height 39
checkbox input "true"
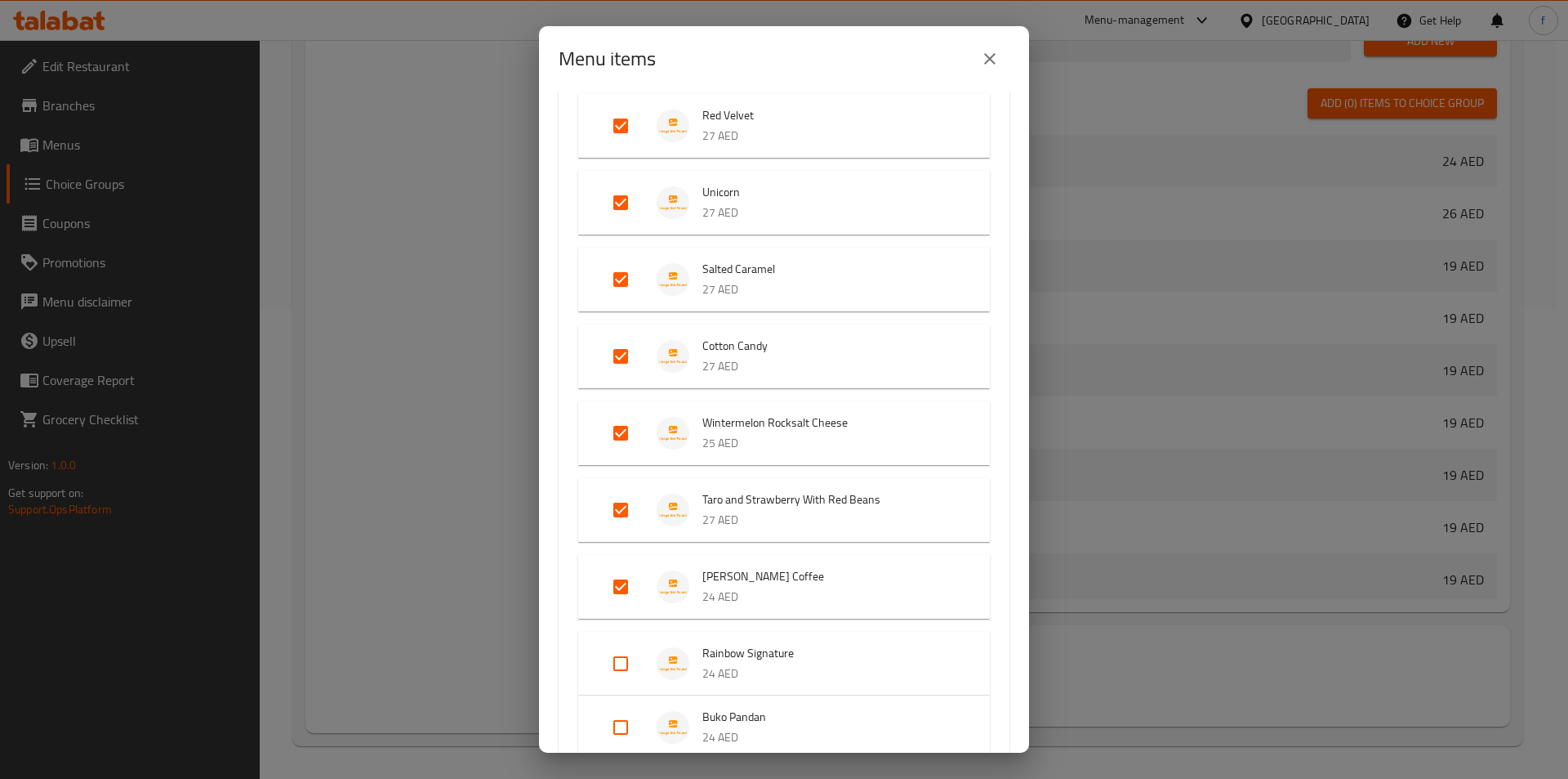
click at [617, 655] on input "Expand" at bounding box center [620, 663] width 39 height 39
checkbox input "true"
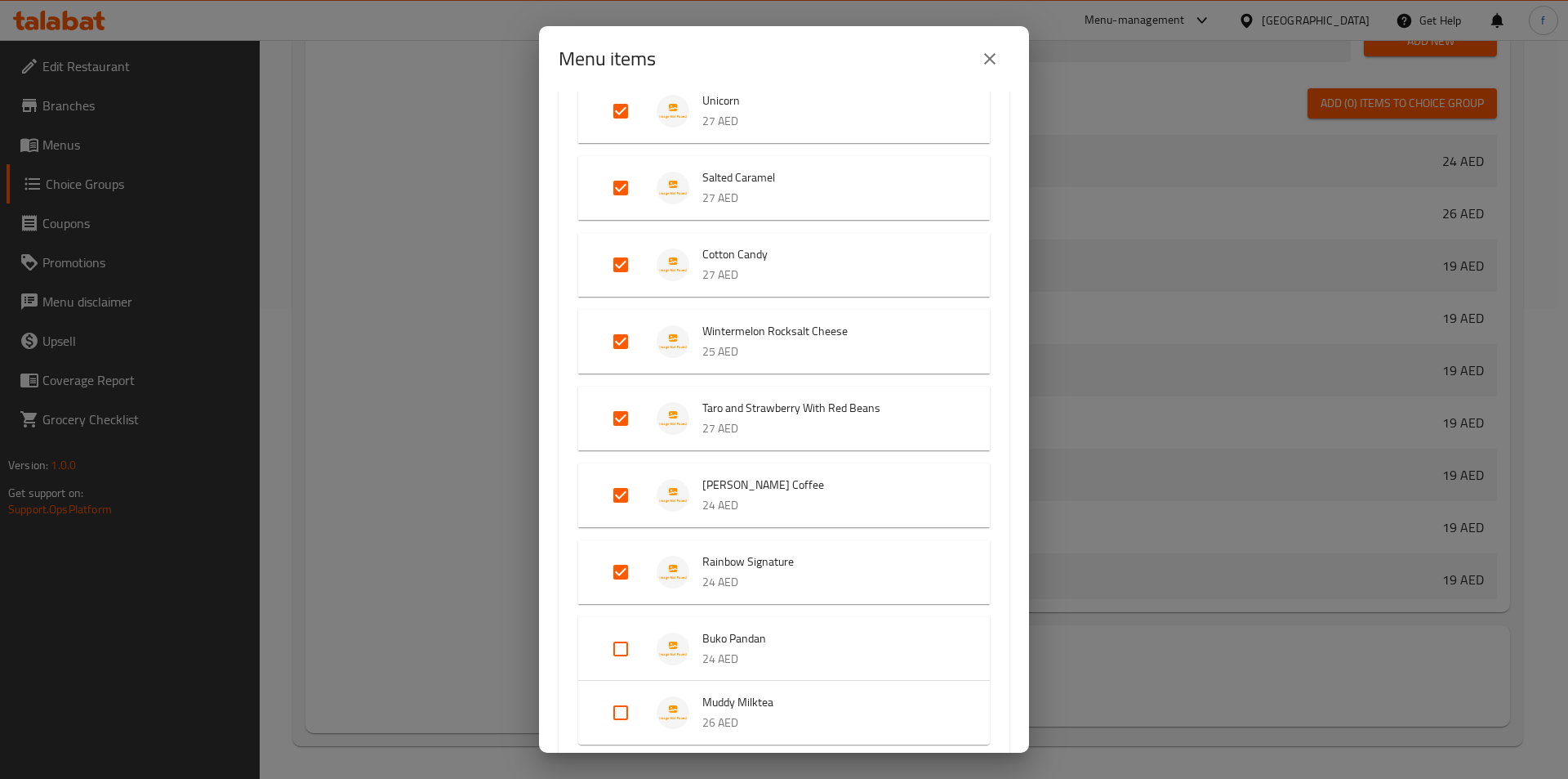
scroll to position [817, 0]
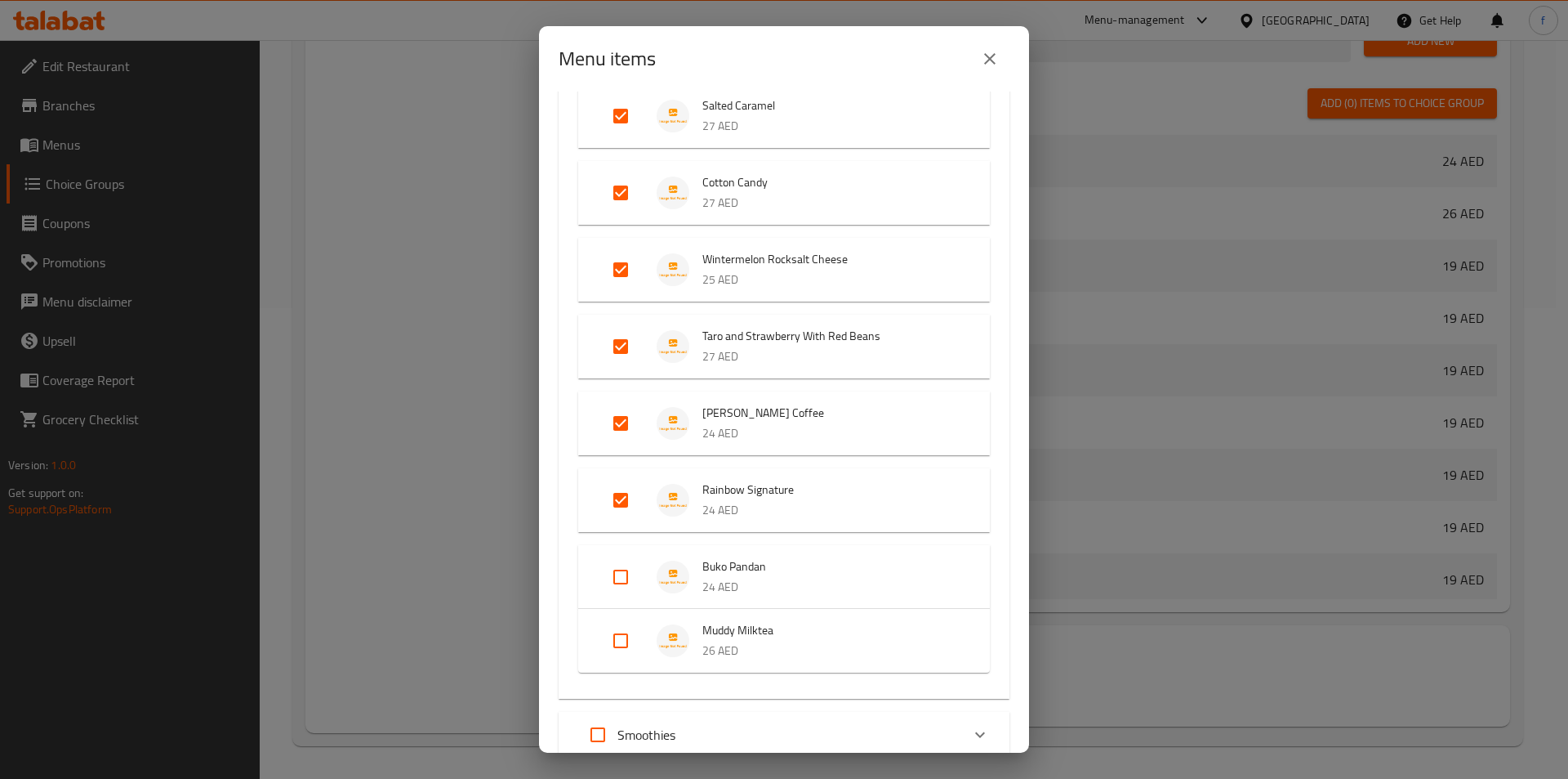
click at [603, 587] on input "Expand" at bounding box center [620, 577] width 39 height 39
checkbox input "true"
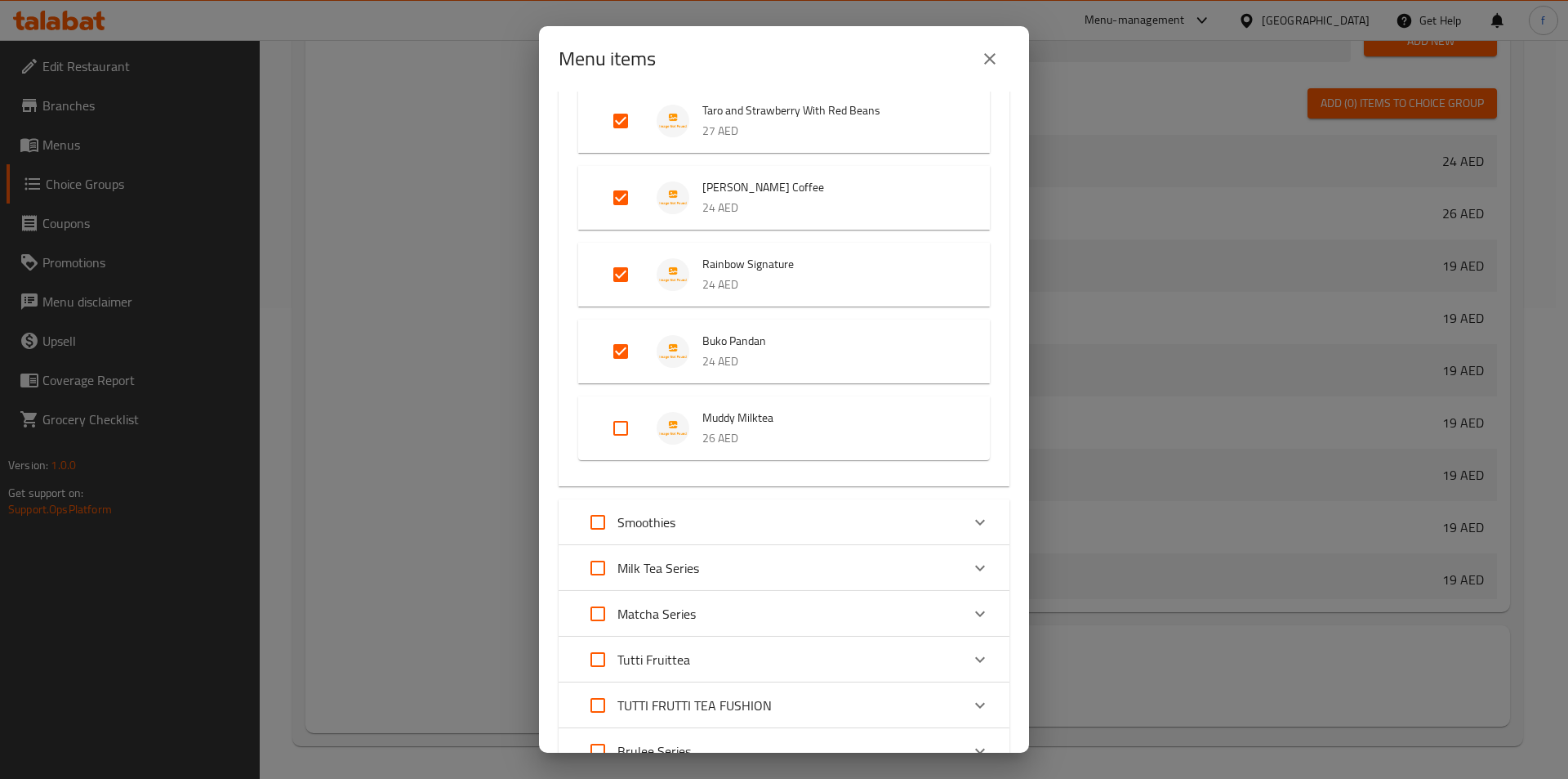
scroll to position [1063, 0]
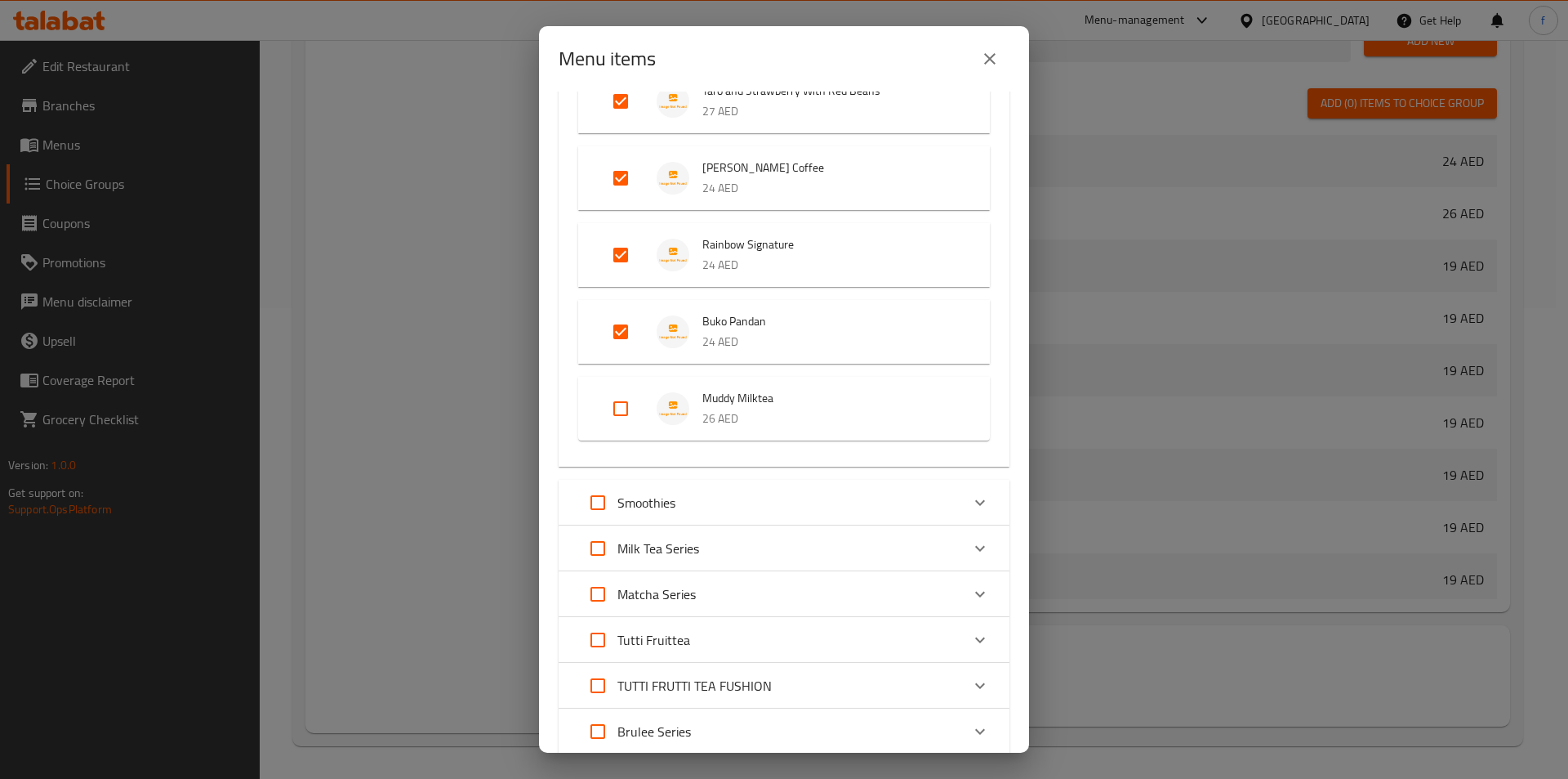
click at [603, 404] on input "Expand" at bounding box center [620, 408] width 39 height 39
checkbox input "true"
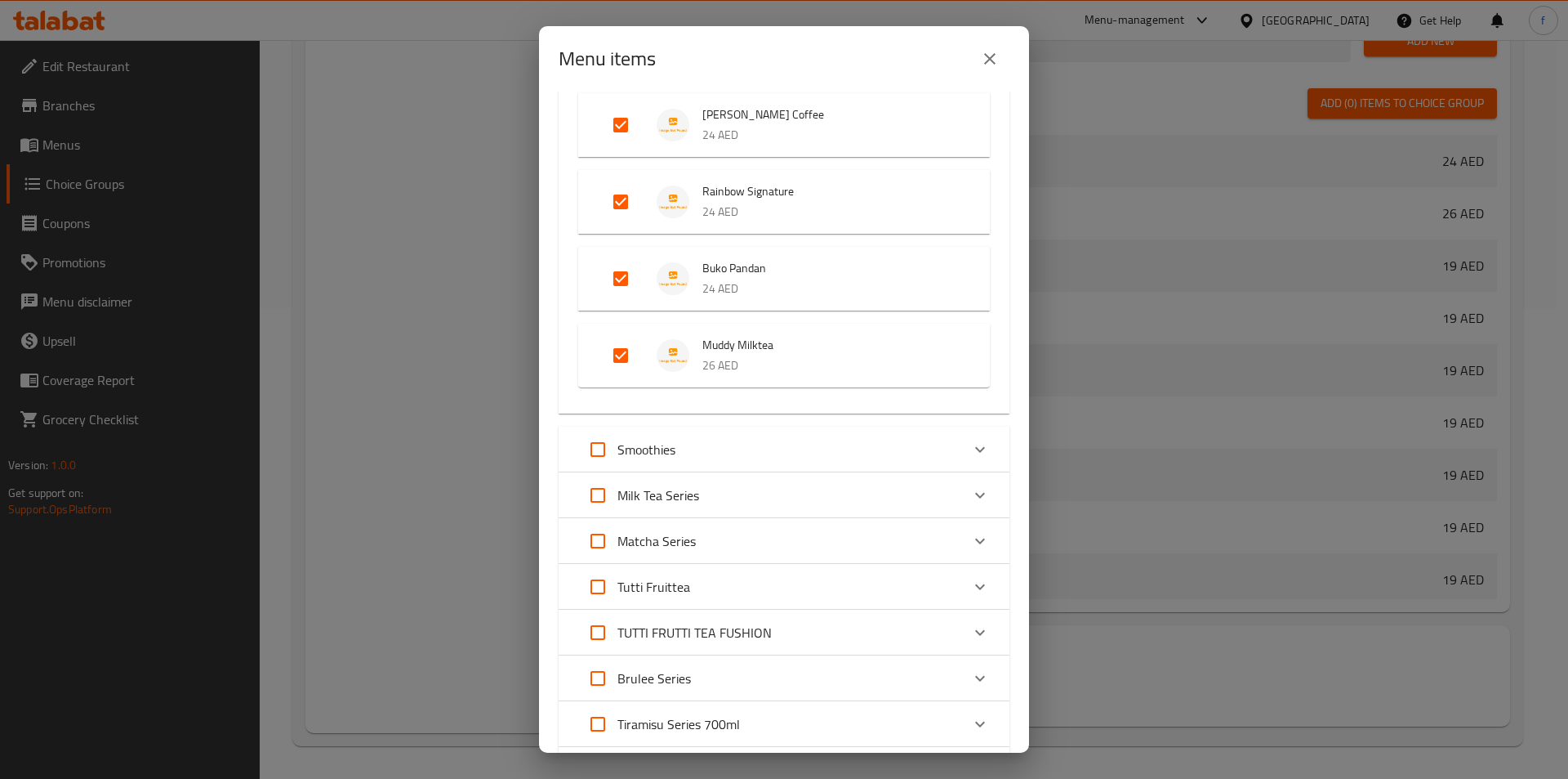
scroll to position [1144, 0]
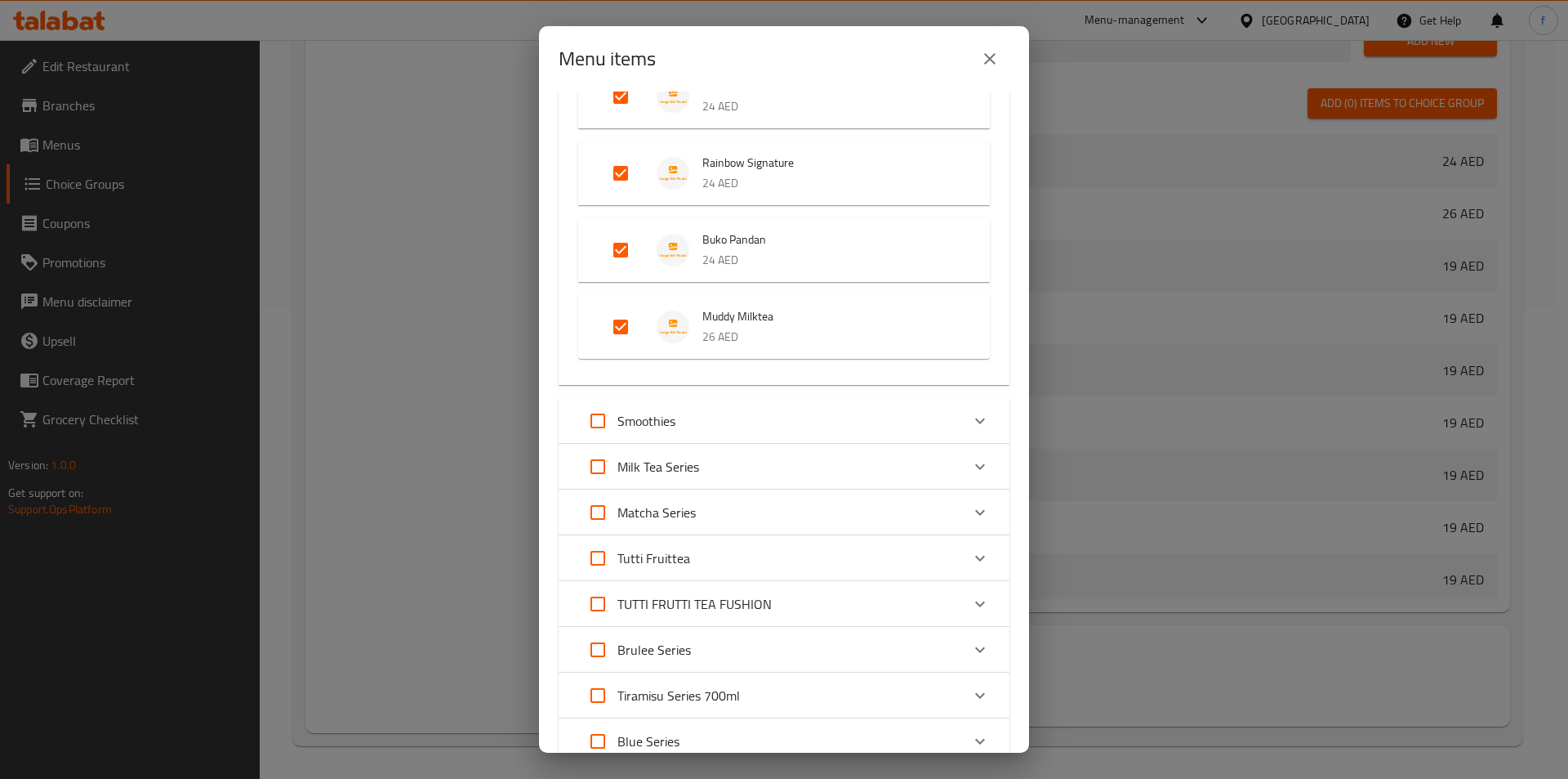
click at [768, 420] on div "Smoothies" at bounding box center [769, 420] width 383 height 39
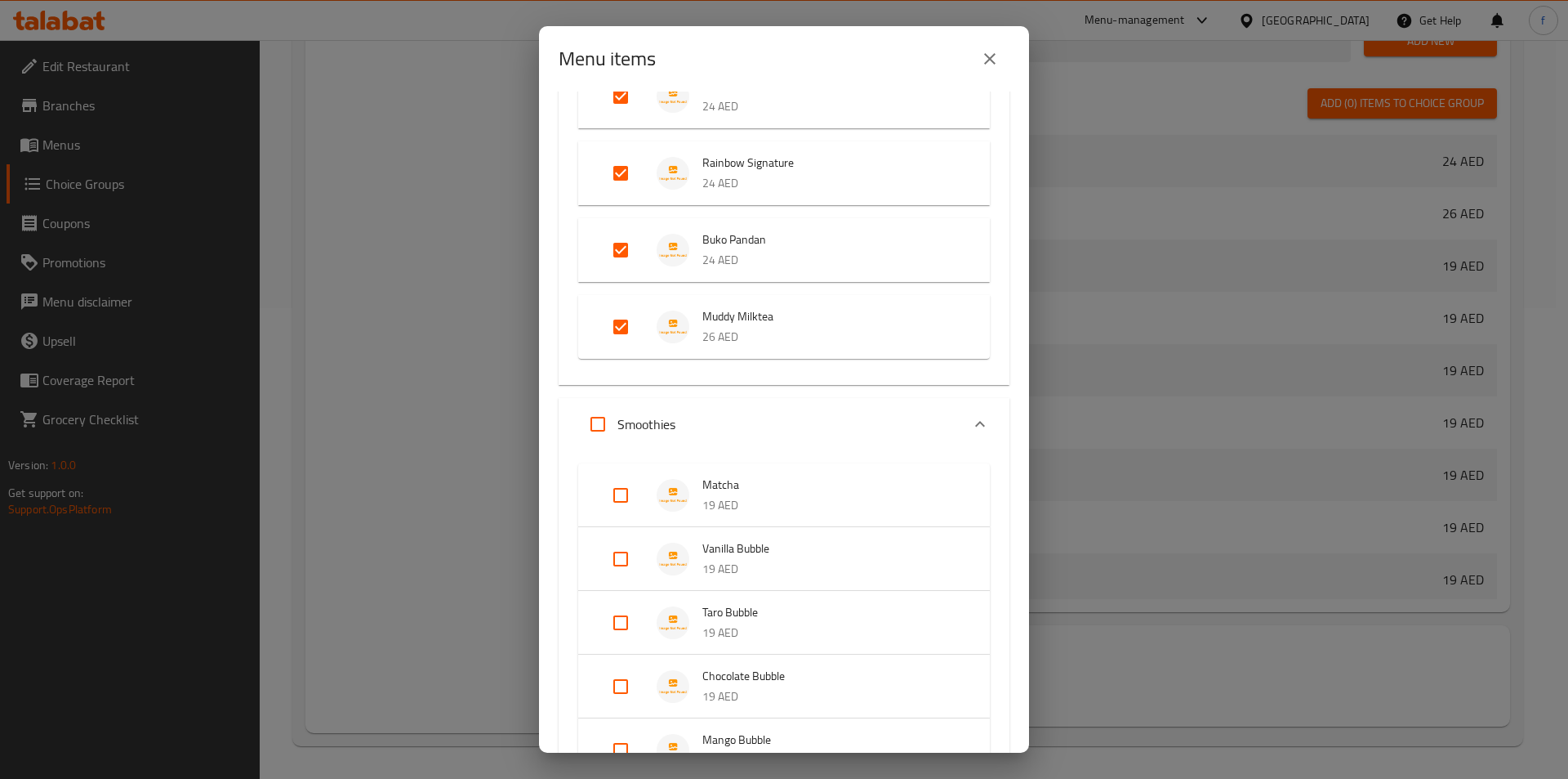
click at [616, 501] on input "Expand" at bounding box center [620, 495] width 39 height 39
checkbox input "true"
click at [632, 576] on input "Expand" at bounding box center [620, 572] width 39 height 39
checkbox input "true"
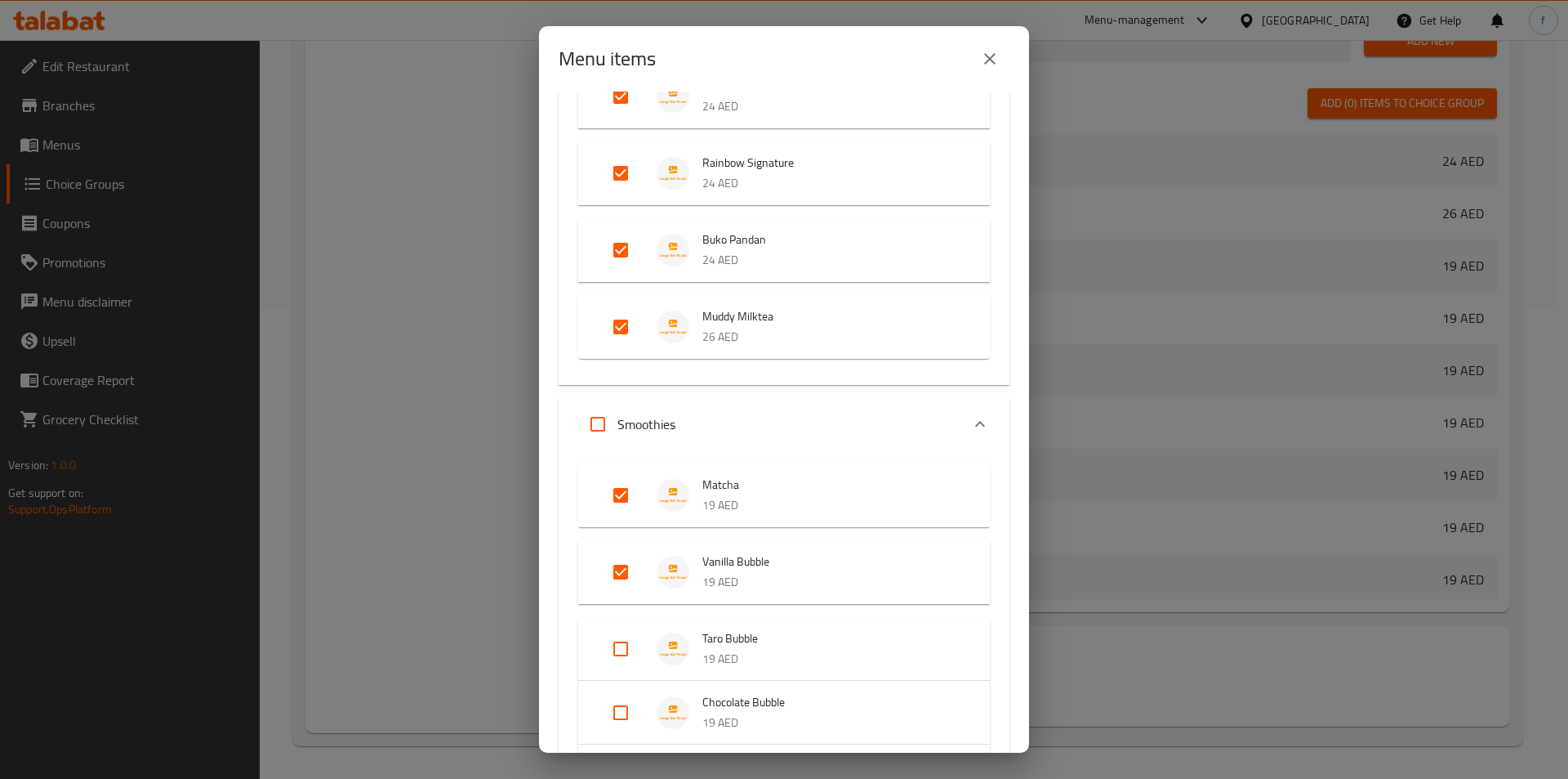
click at [609, 654] on input "Expand" at bounding box center [620, 648] width 39 height 39
checkbox input "true"
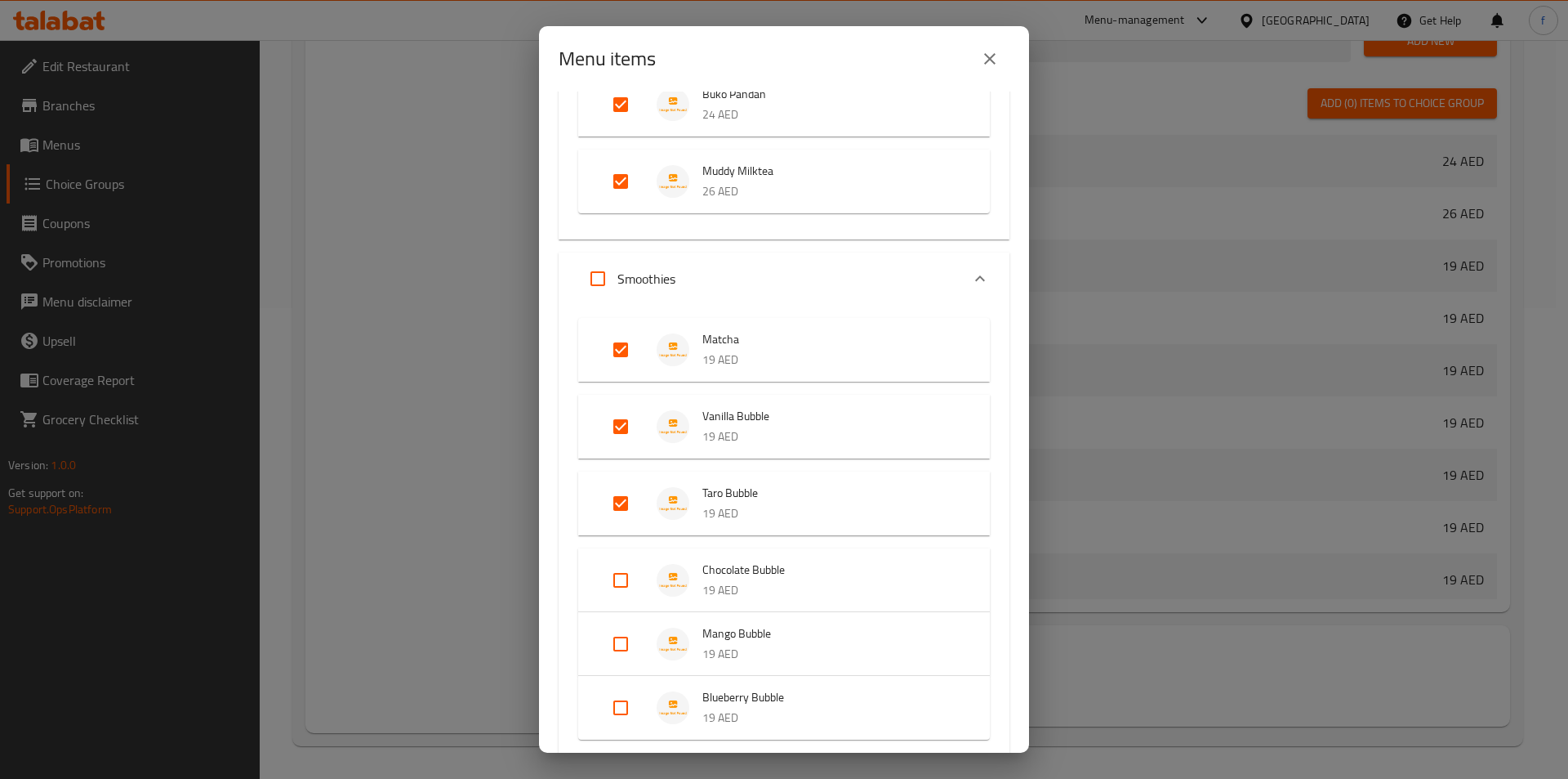
scroll to position [1389, 0]
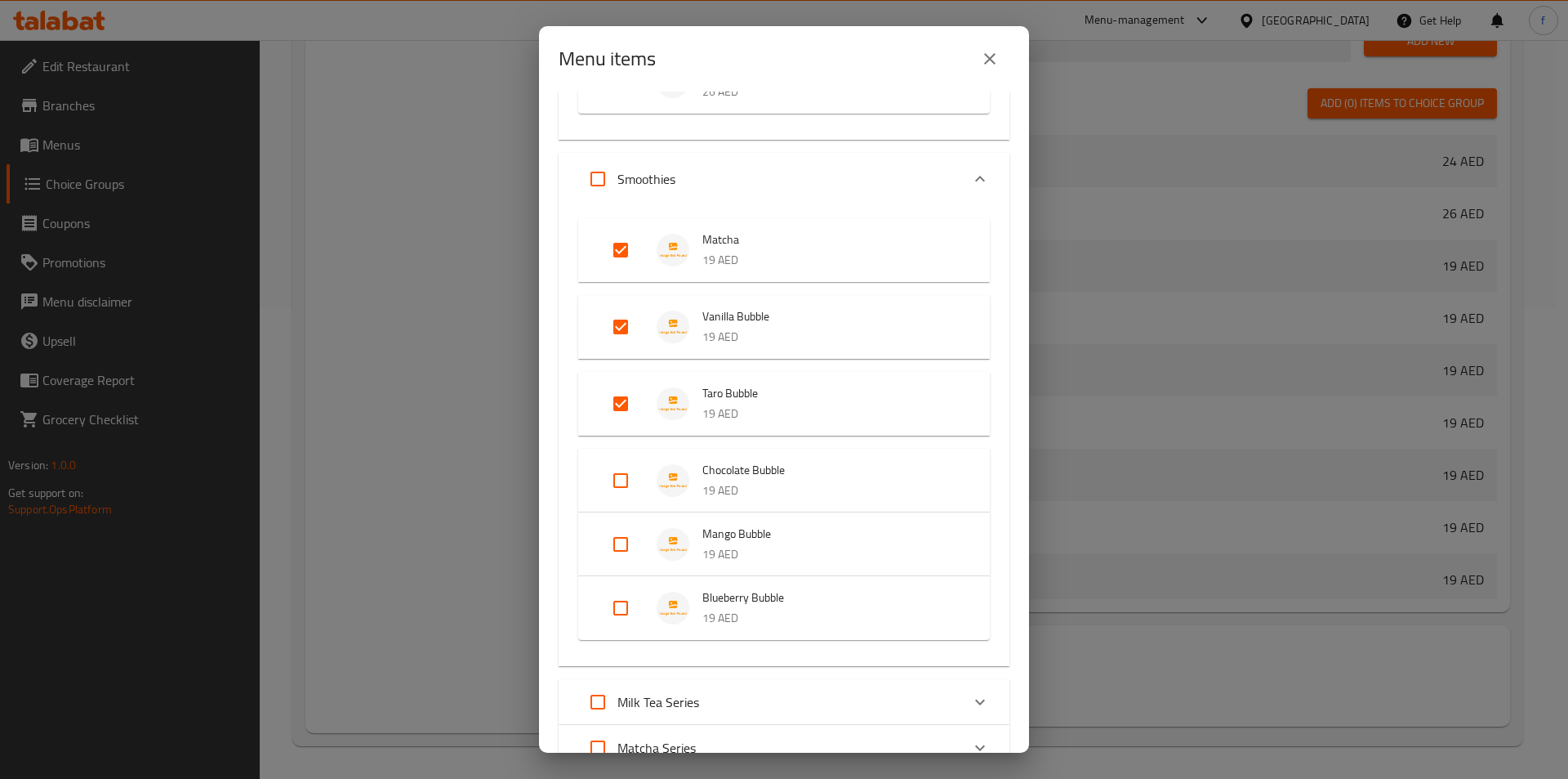
click at [637, 479] on input "Expand" at bounding box center [620, 480] width 39 height 39
checkbox input "true"
click at [603, 572] on input "Expand" at bounding box center [620, 557] width 39 height 39
checkbox input "true"
click at [603, 645] on input "Expand" at bounding box center [620, 634] width 39 height 39
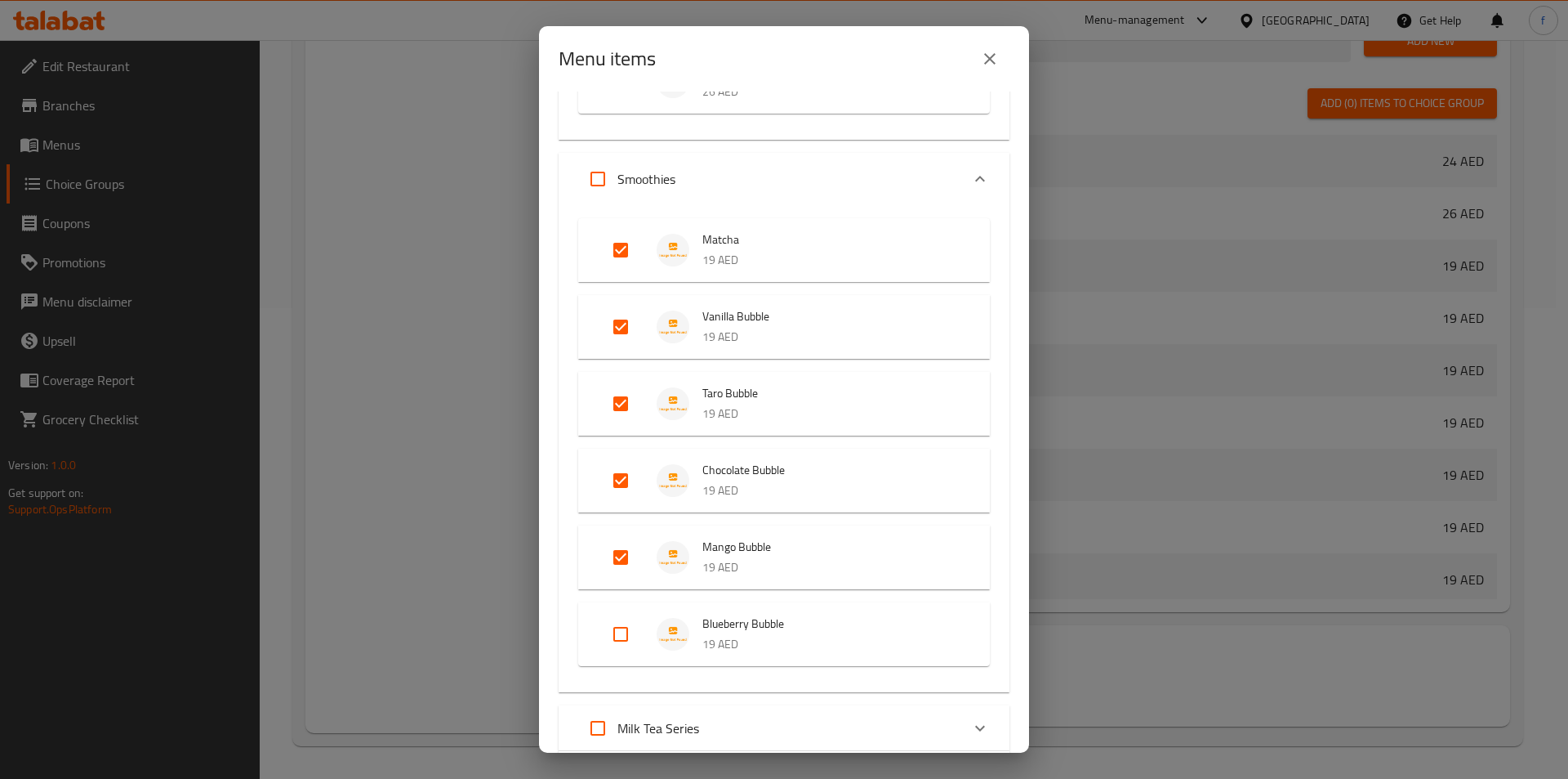
checkbox input "true"
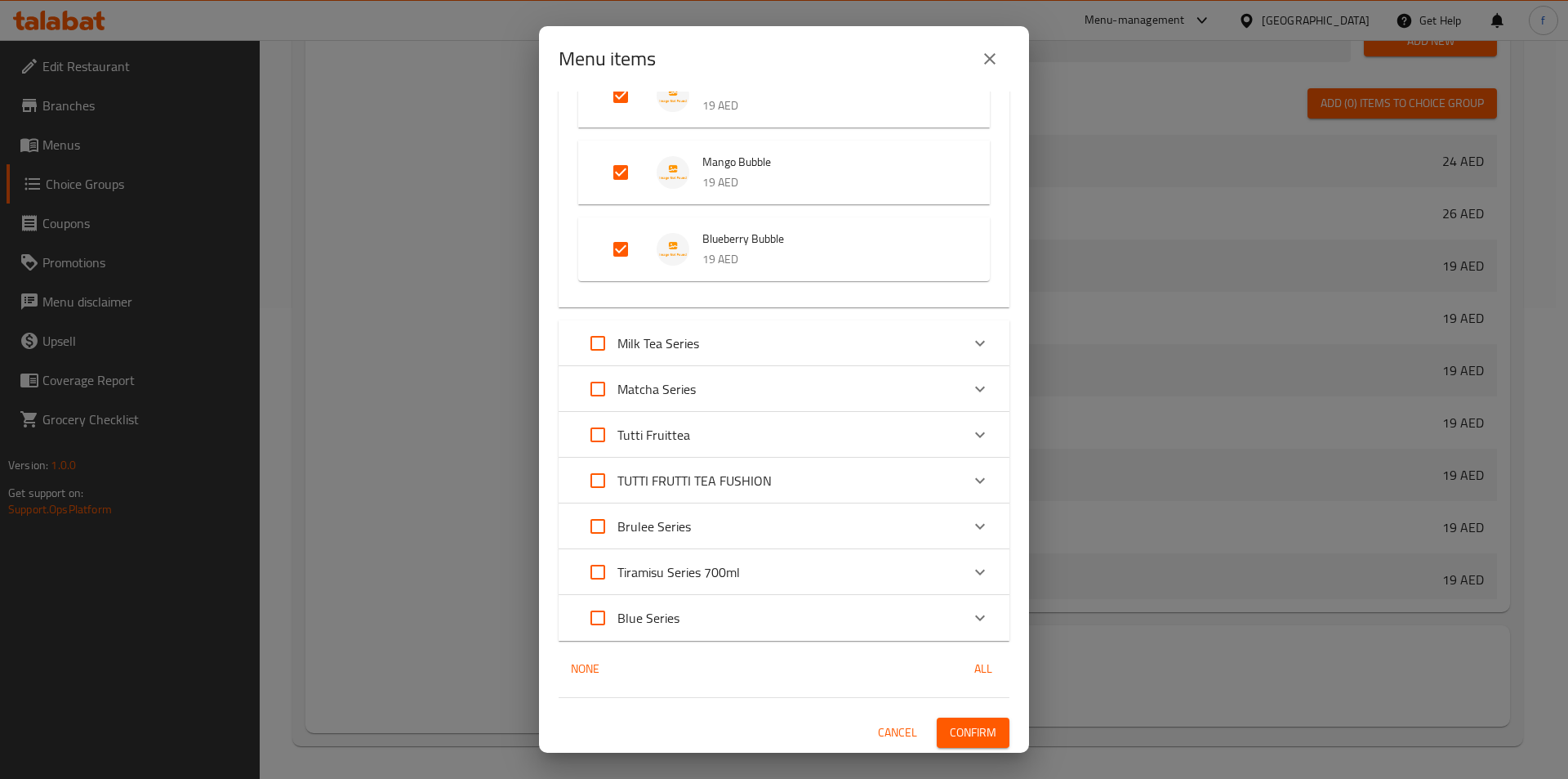
scroll to position [1776, 0]
click at [839, 348] on div "Milk Tea Series" at bounding box center [769, 341] width 383 height 39
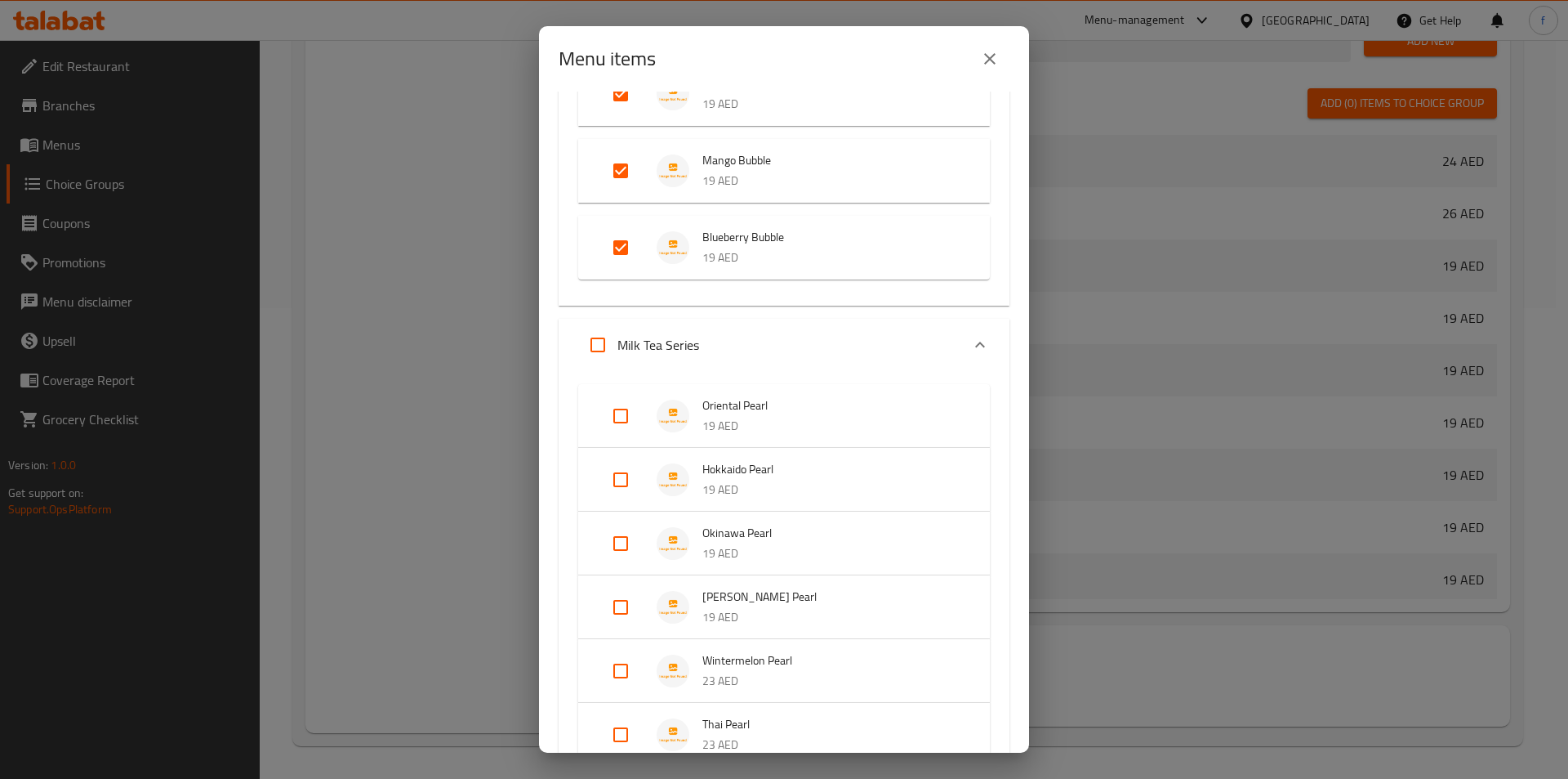
click at [615, 417] on input "Expand" at bounding box center [620, 415] width 39 height 39
checkbox input "true"
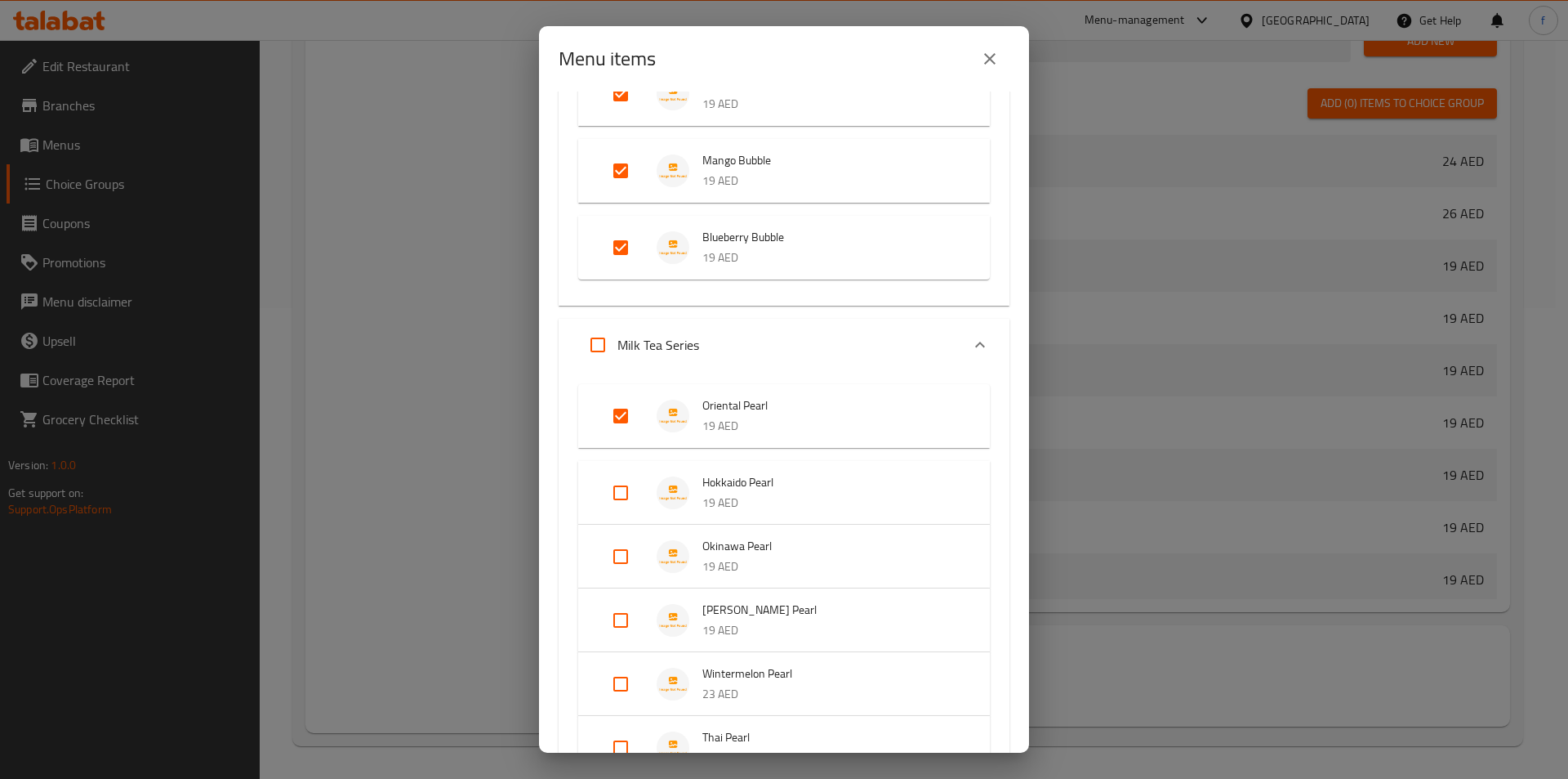
click at [610, 496] on input "Expand" at bounding box center [620, 493] width 39 height 39
checkbox input "true"
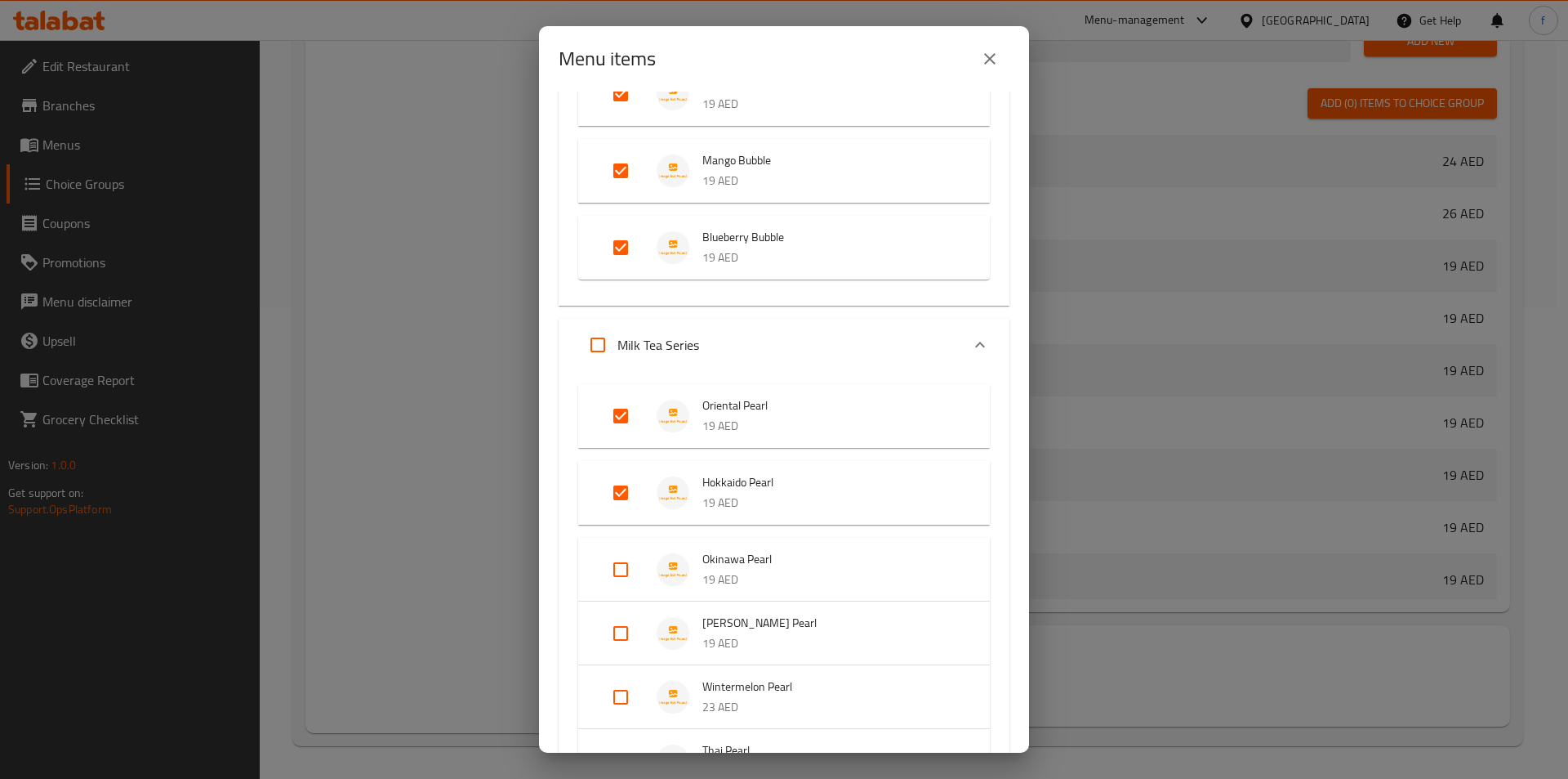
click at [627, 571] on input "Expand" at bounding box center [620, 569] width 39 height 39
checkbox input "true"
click at [623, 658] on input "Expand" at bounding box center [620, 646] width 39 height 39
checkbox input "true"
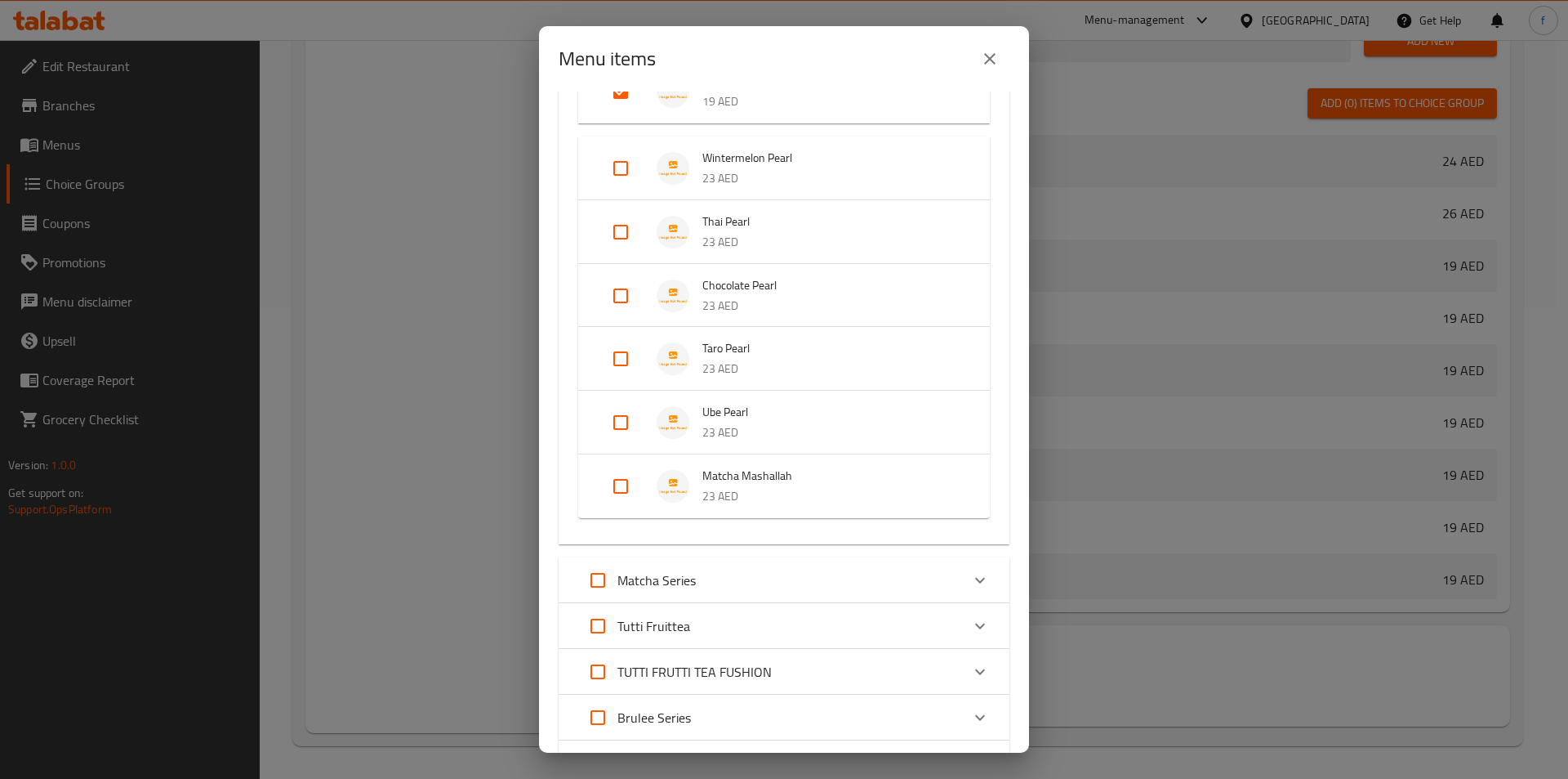
scroll to position [2348, 0]
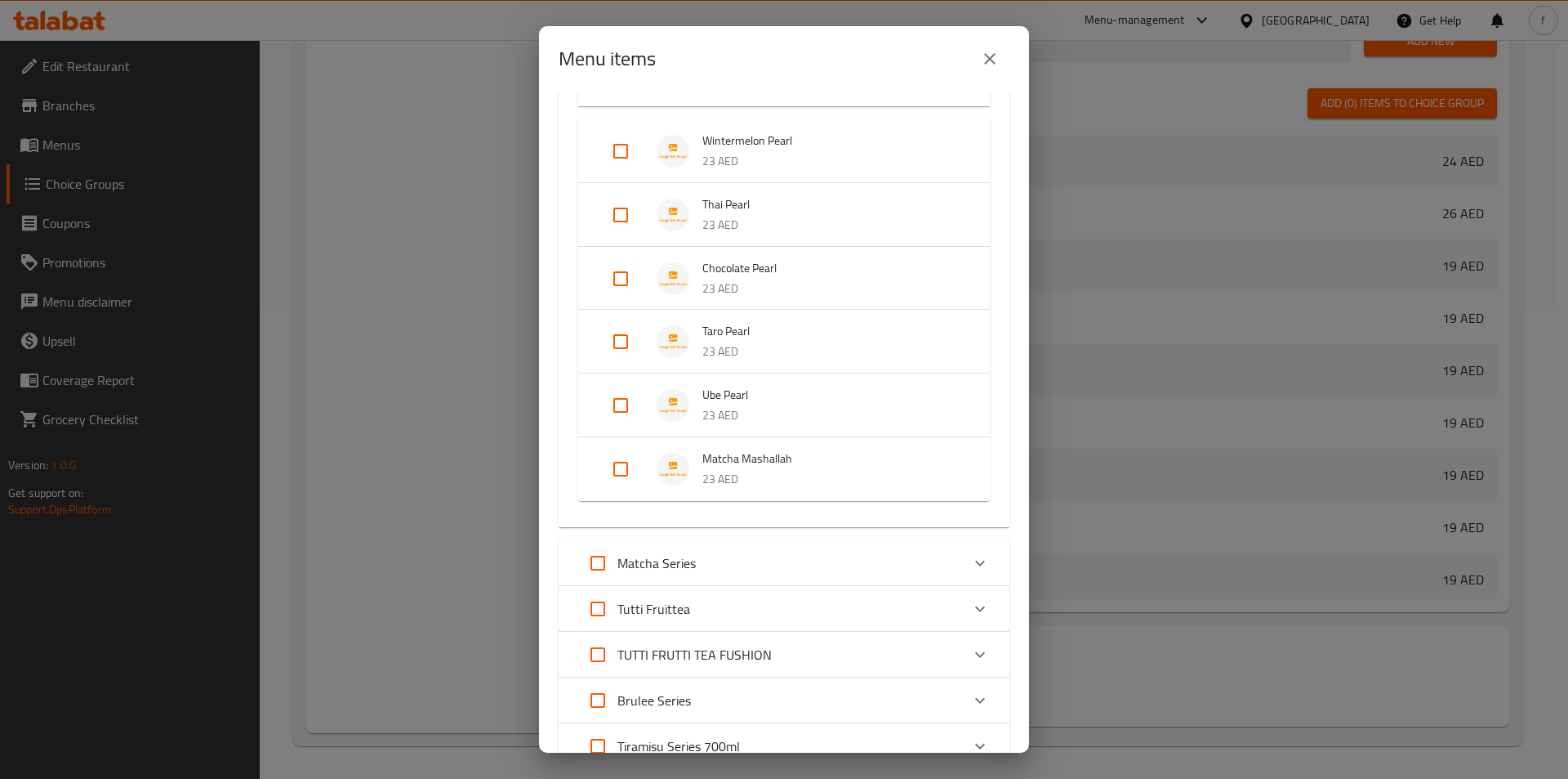
click at [819, 552] on div "Matcha Series" at bounding box center [769, 562] width 383 height 39
click at [610, 629] on input "Expand" at bounding box center [620, 637] width 39 height 39
checkbox input "true"
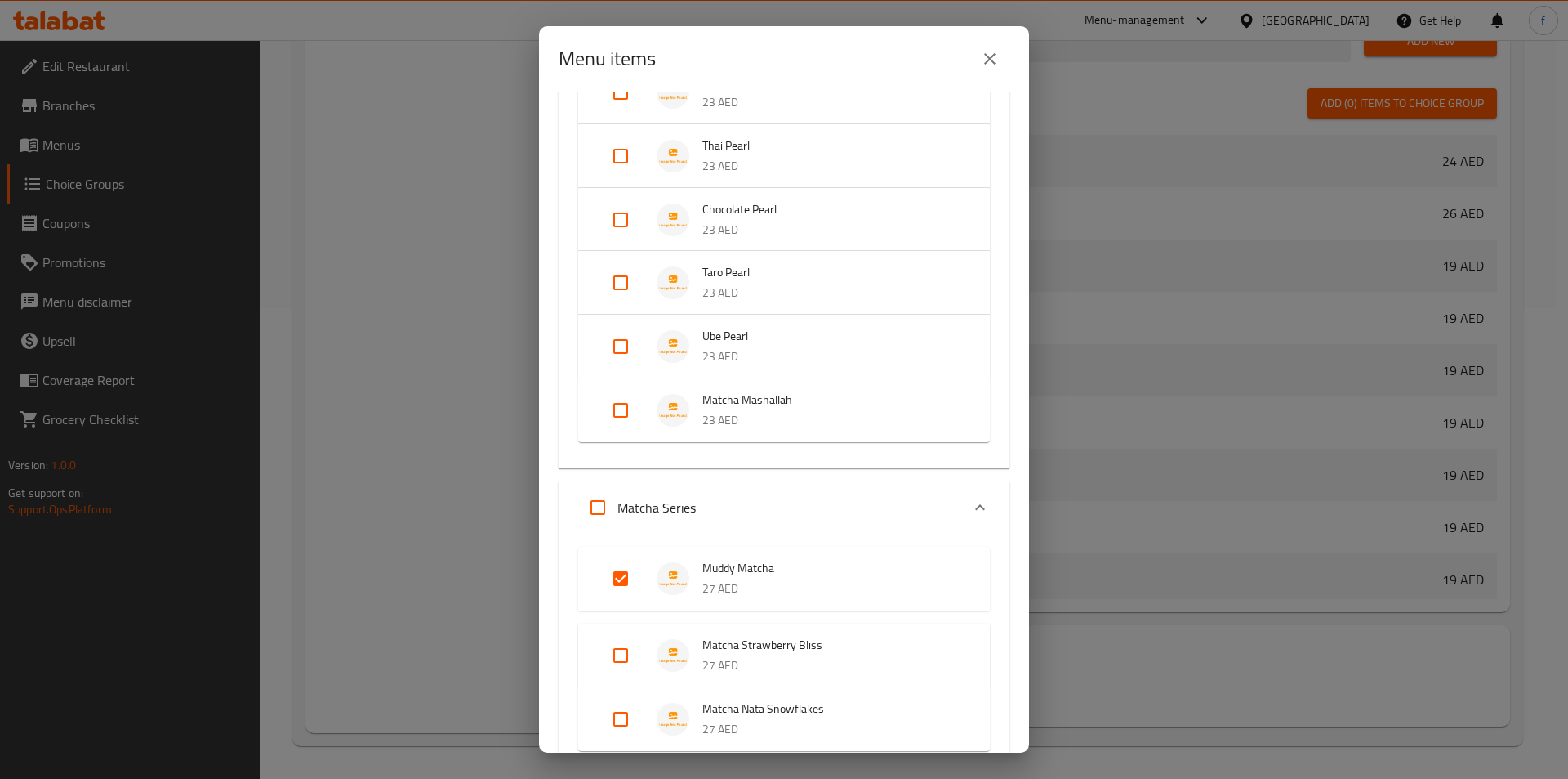
scroll to position [2511, 0]
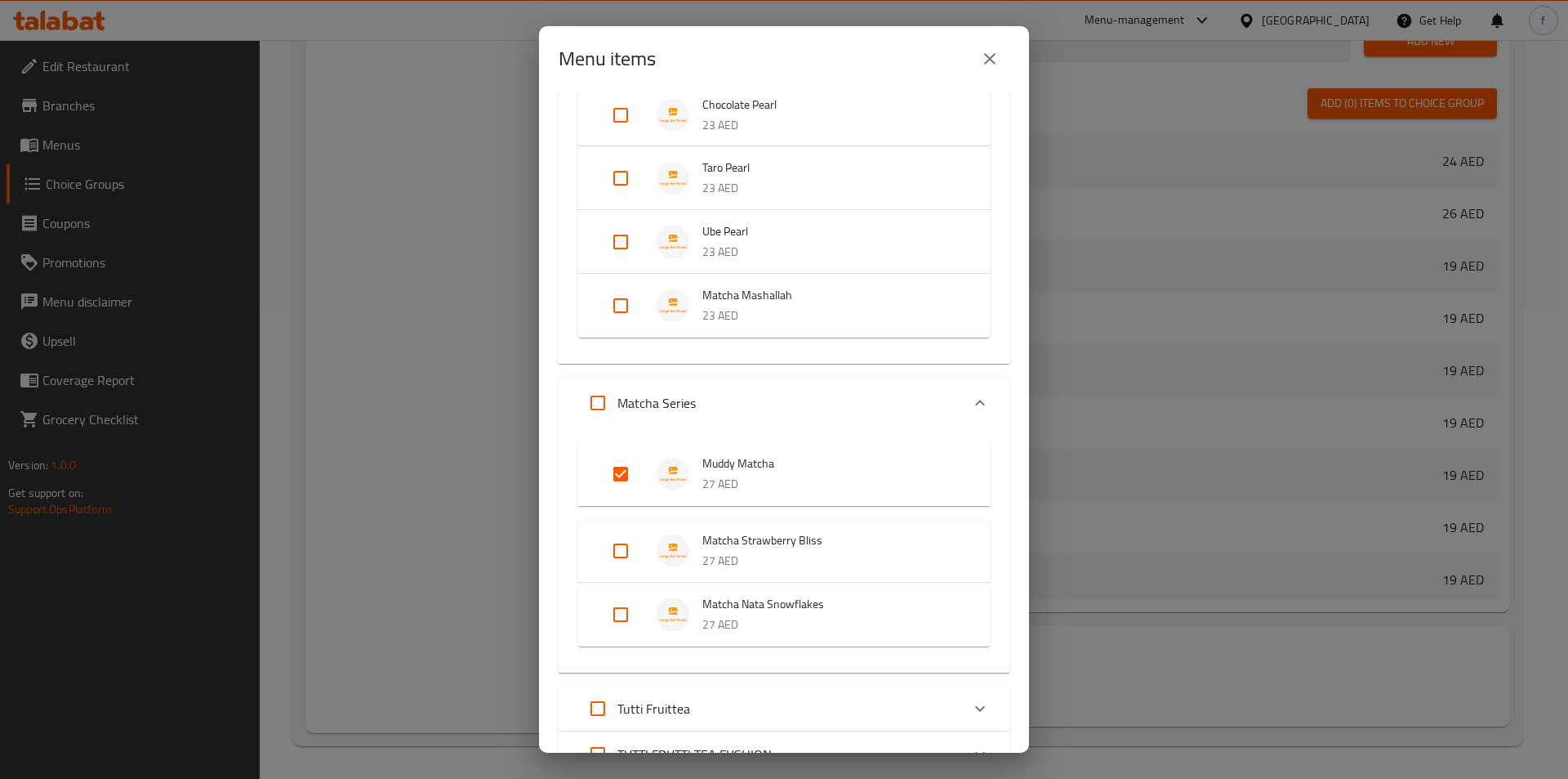
click at [621, 537] on input "Expand" at bounding box center [620, 550] width 39 height 39
checkbox input "true"
click at [612, 632] on input "Expand" at bounding box center [620, 627] width 39 height 39
checkbox input "true"
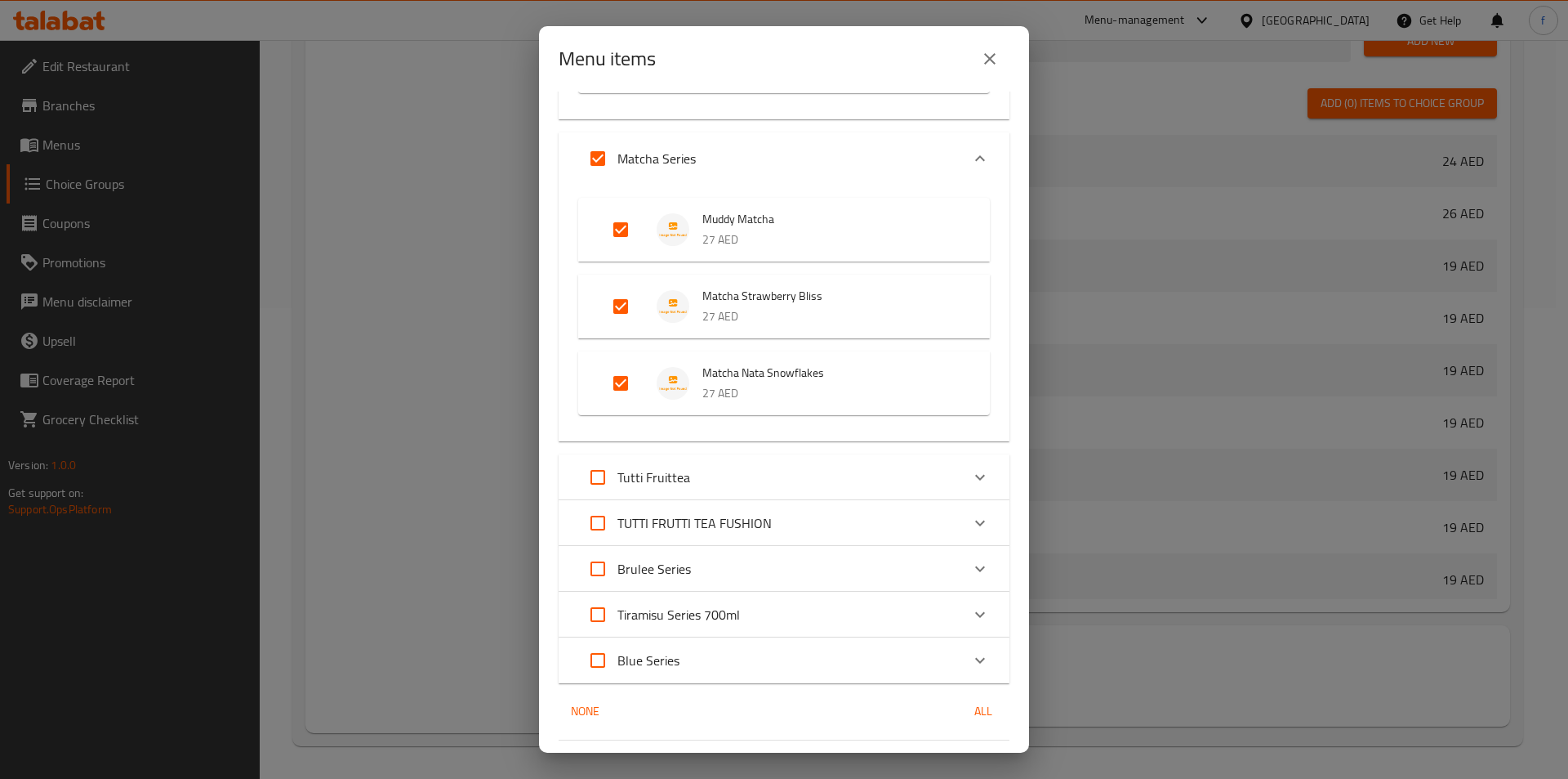
scroll to position [2756, 0]
click at [832, 525] on div "TUTTI FRUTTI TEA FUSHION" at bounding box center [769, 521] width 383 height 39
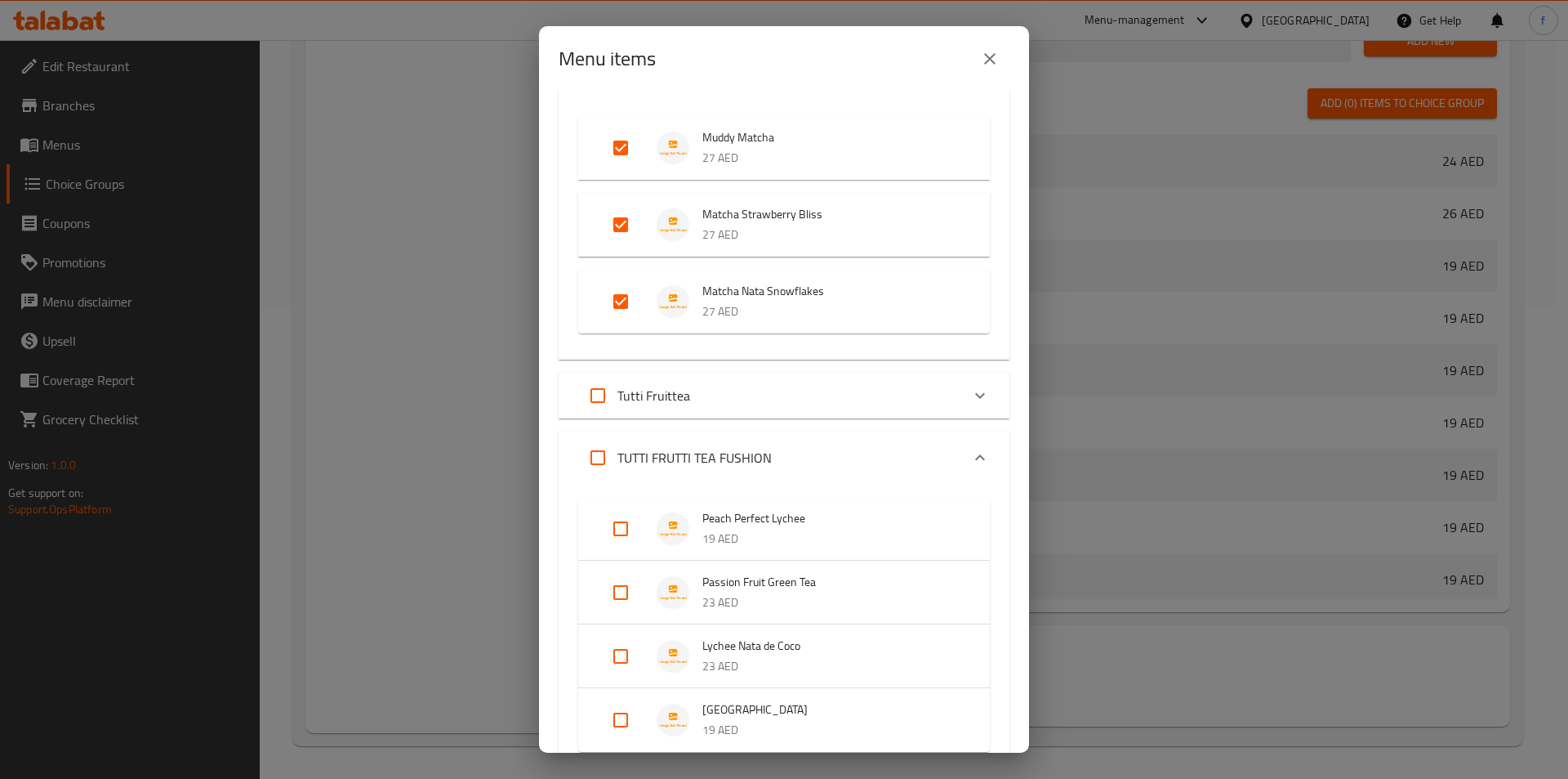
scroll to position [2838, 0]
click at [908, 406] on div "Tutti Fruittea" at bounding box center [769, 394] width 383 height 39
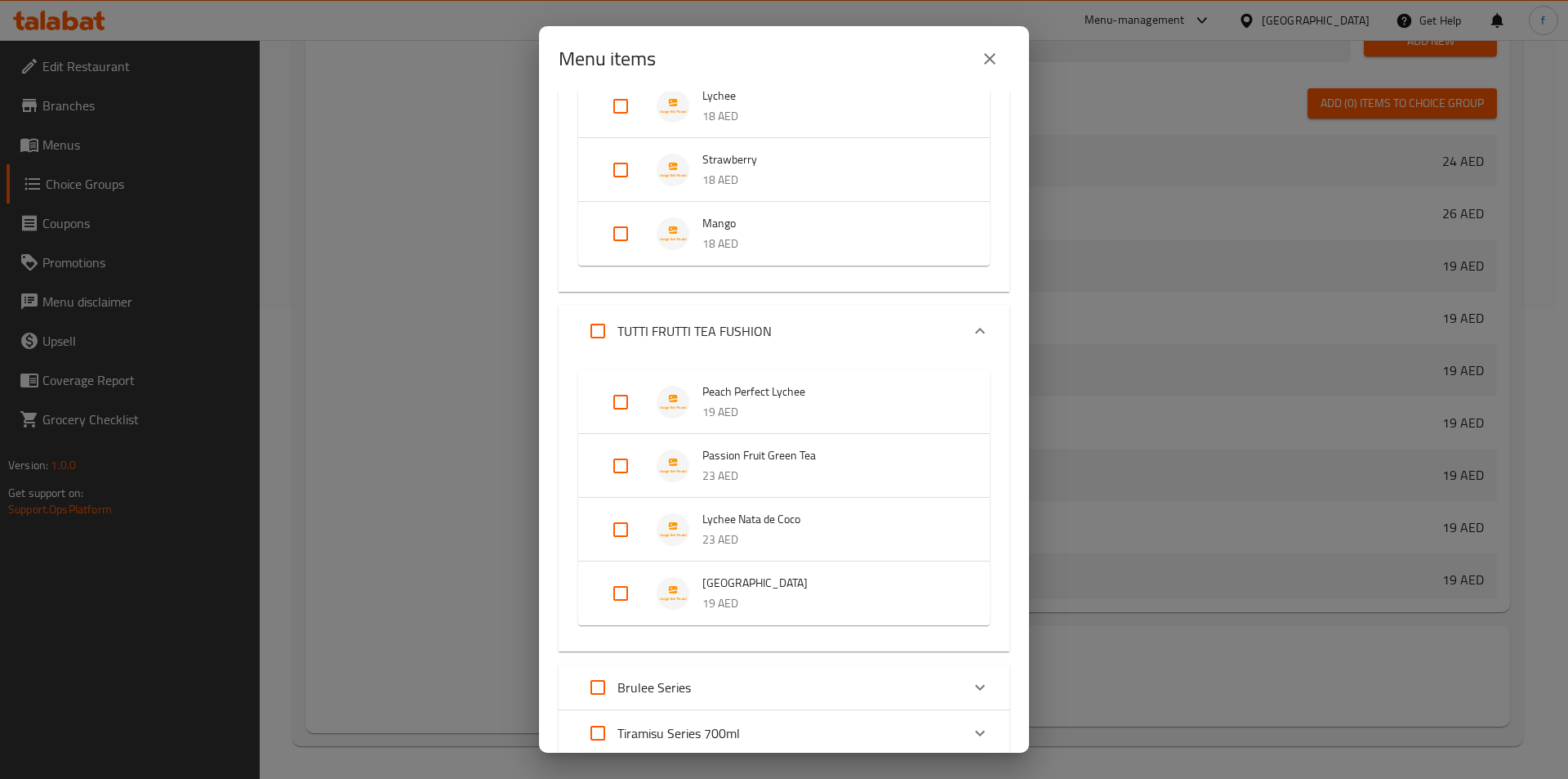
scroll to position [3491, 0]
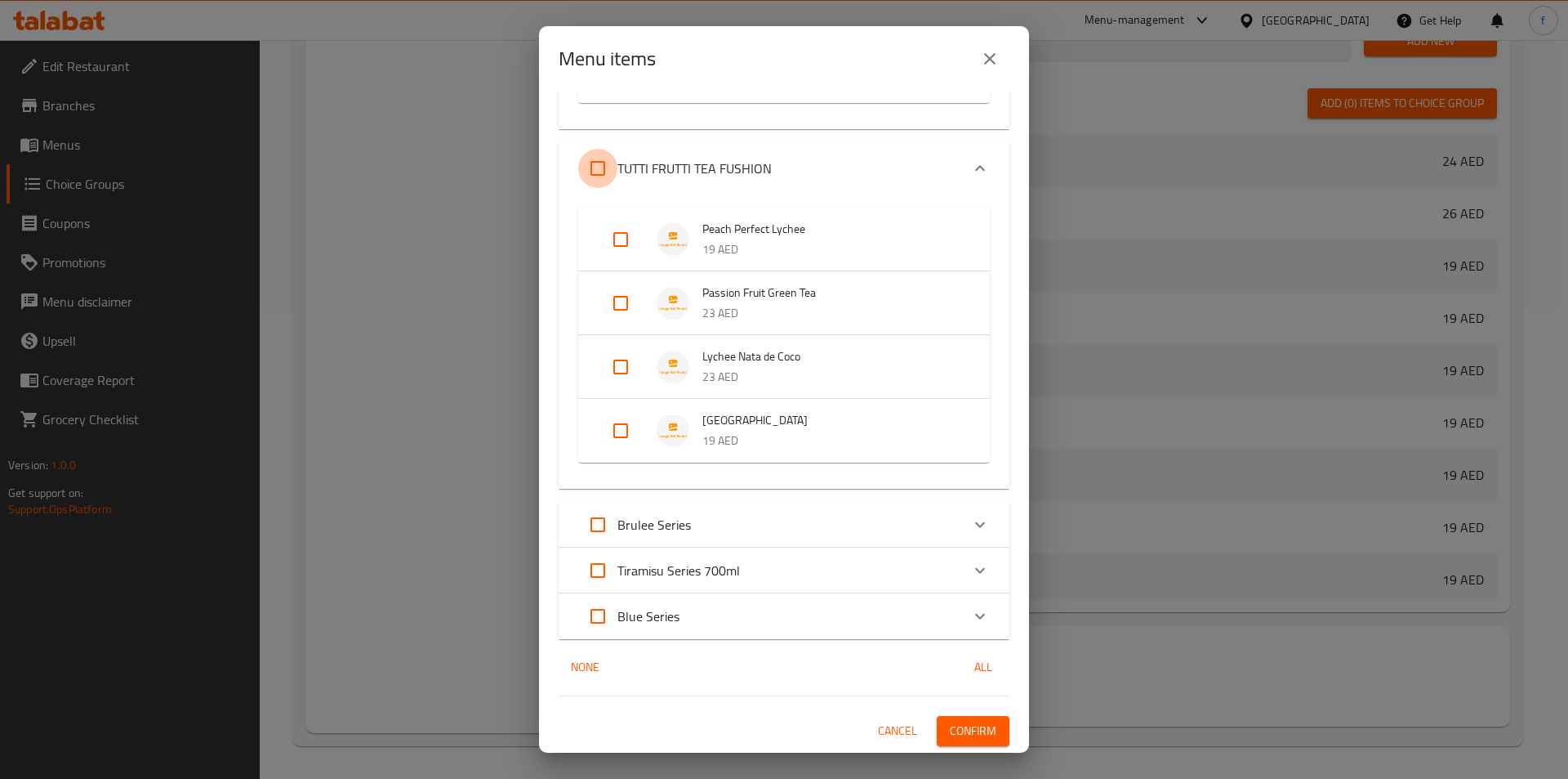
click at [593, 181] on input "Expand" at bounding box center [597, 168] width 39 height 39
checkbox input "true"
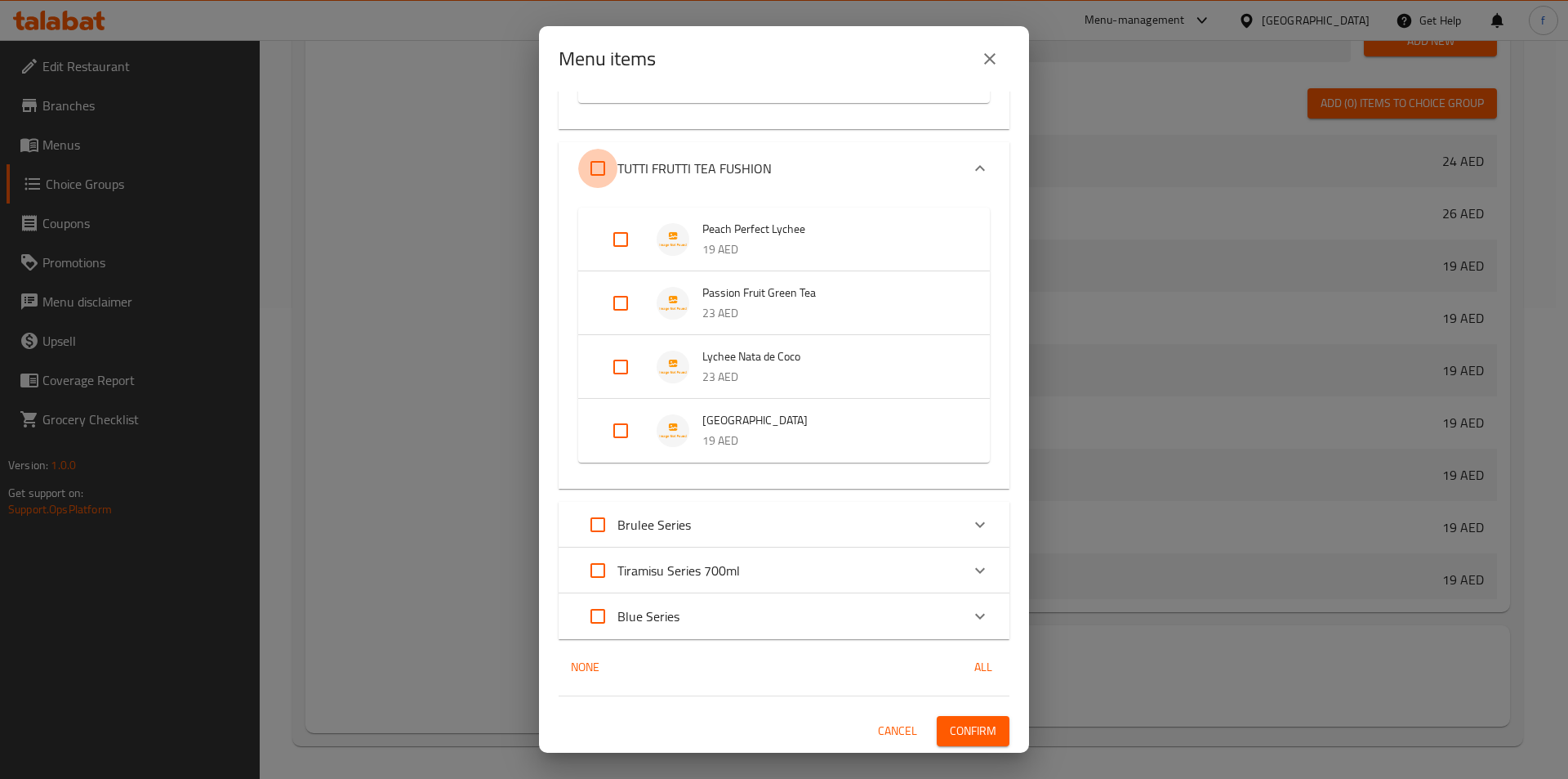
checkbox input "true"
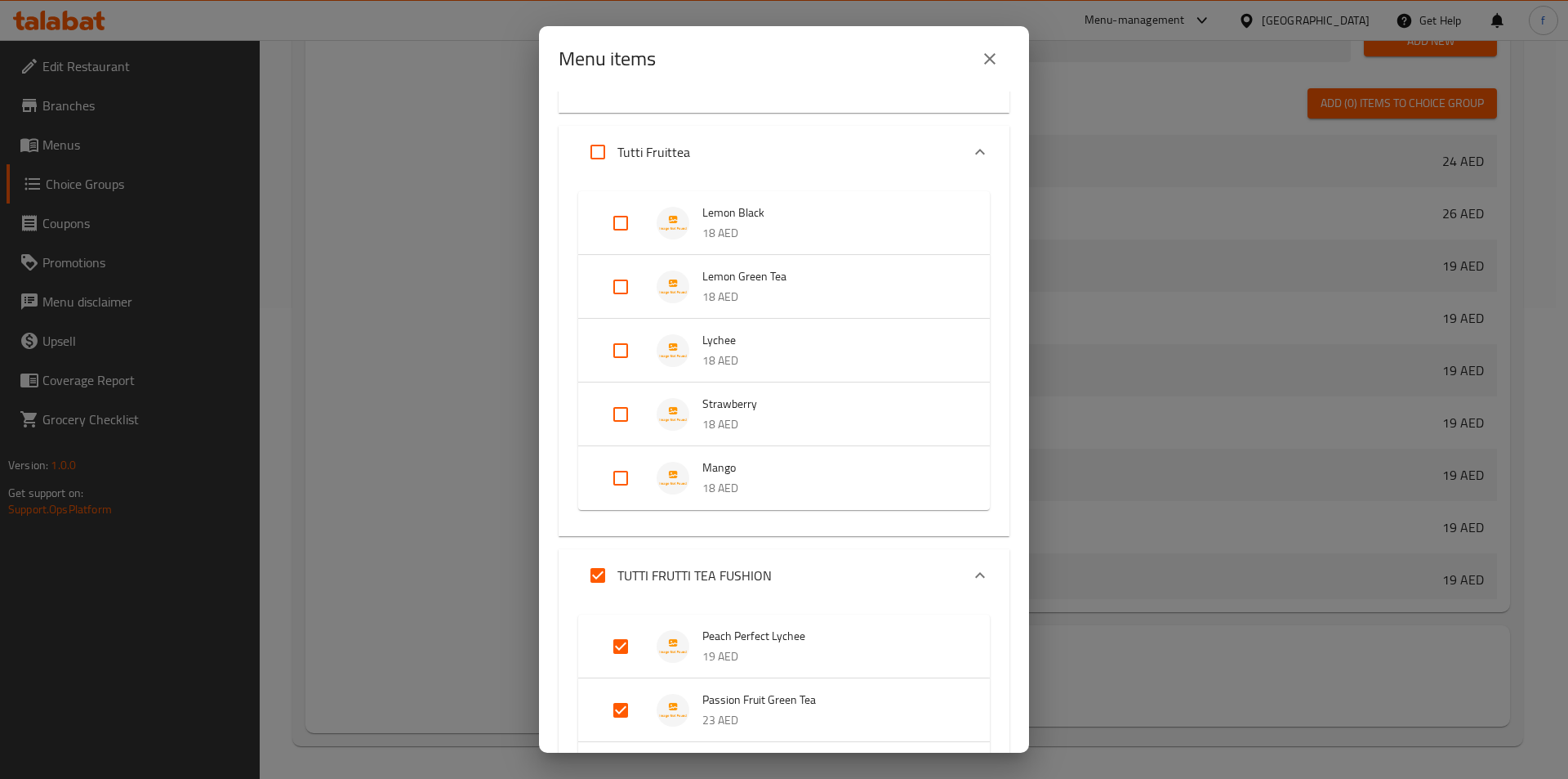
scroll to position [3083, 0]
click at [609, 156] on input "Expand" at bounding box center [597, 153] width 39 height 39
checkbox input "true"
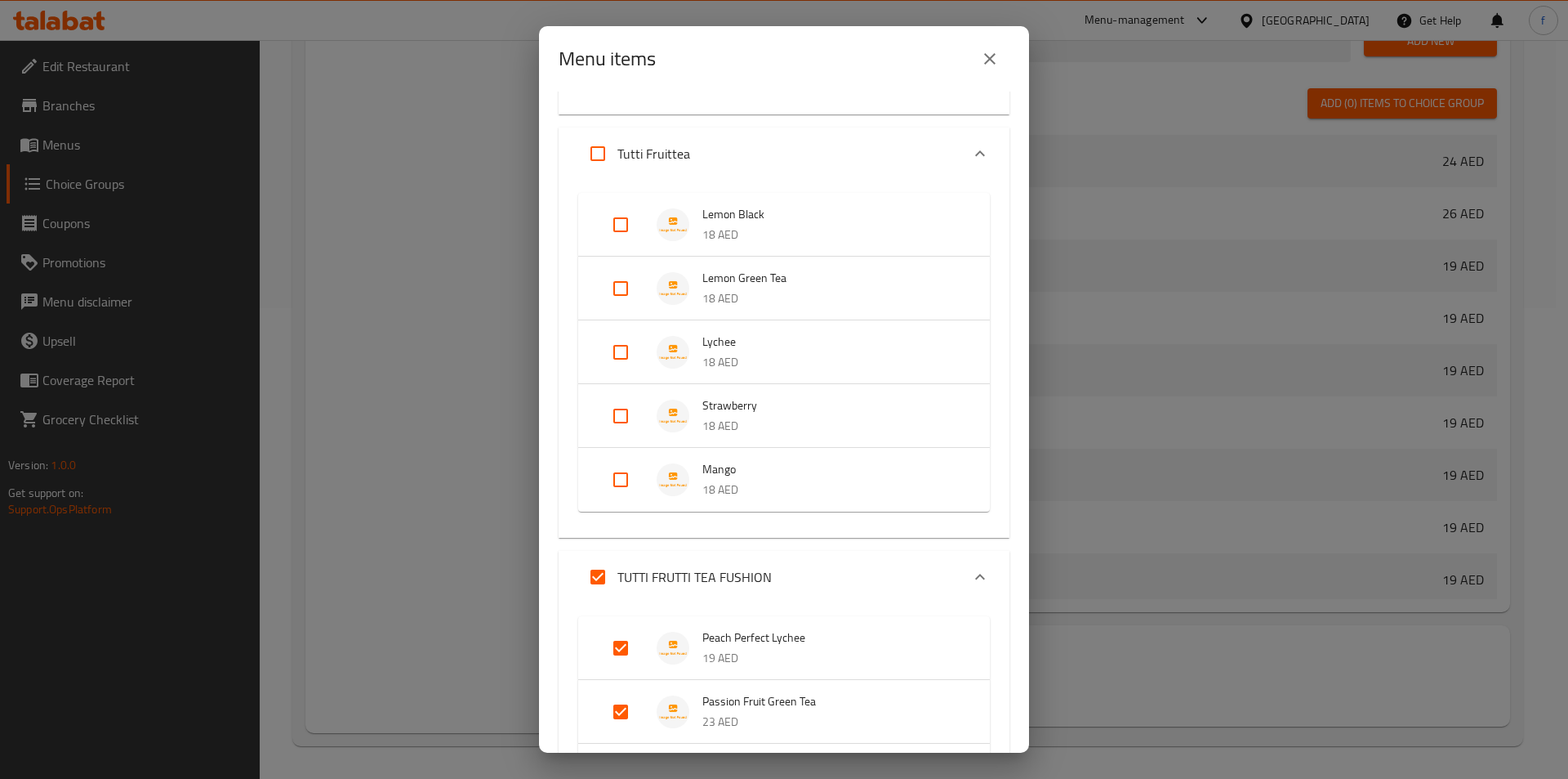
checkbox input "true"
click at [608, 573] on input "Expand" at bounding box center [597, 577] width 39 height 39
checkbox input "false"
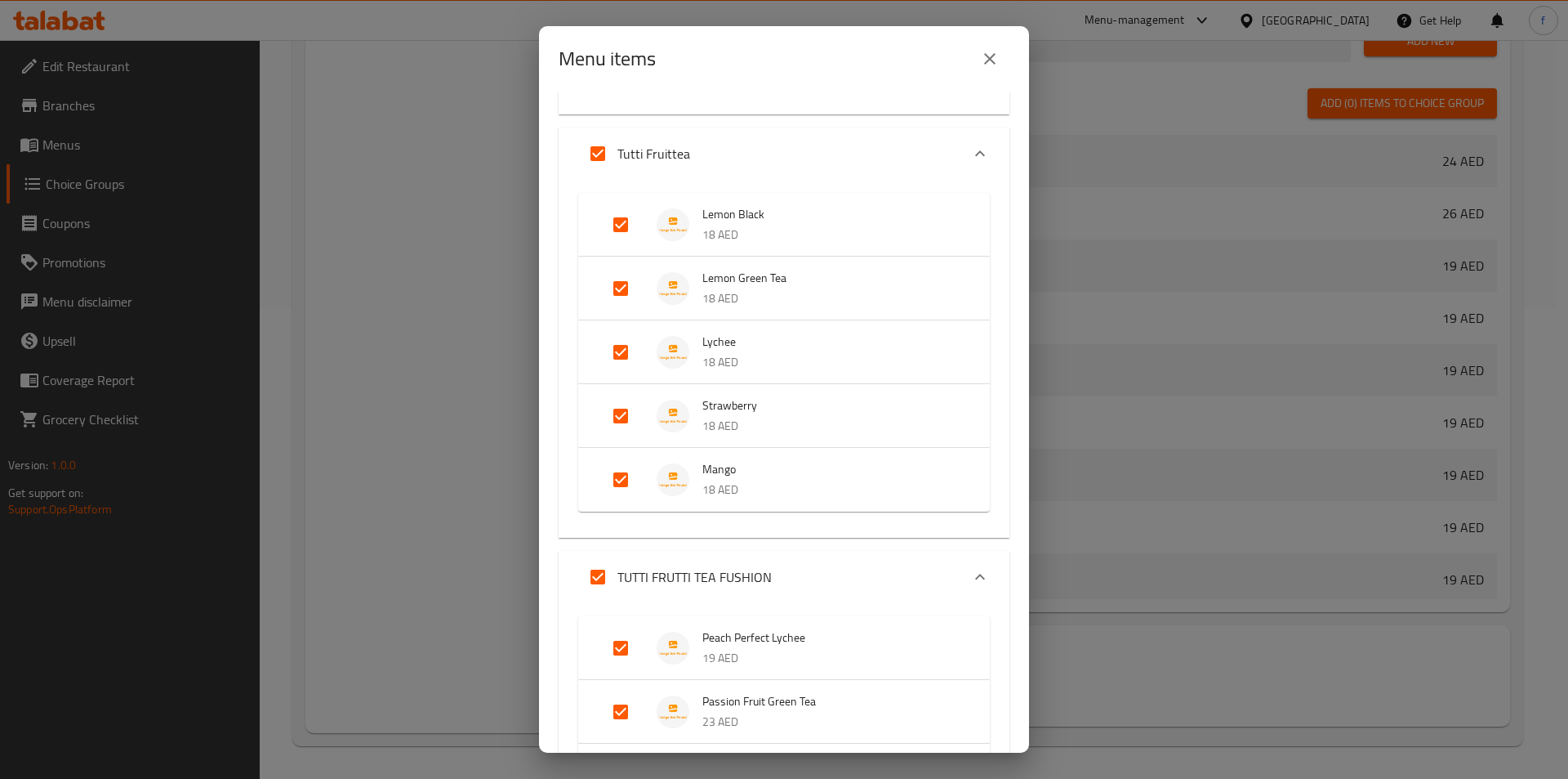
checkbox input "false"
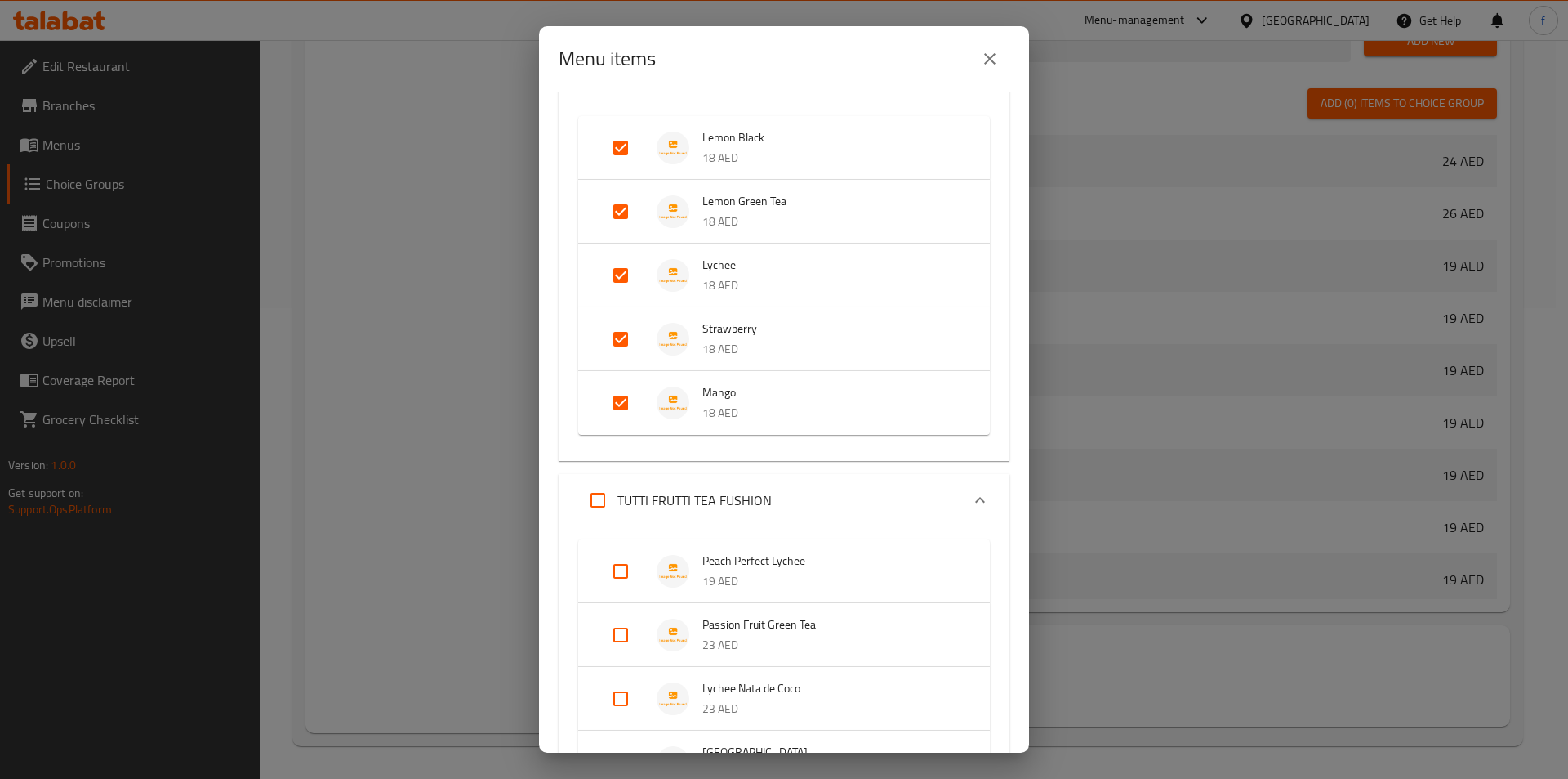
scroll to position [3246, 0]
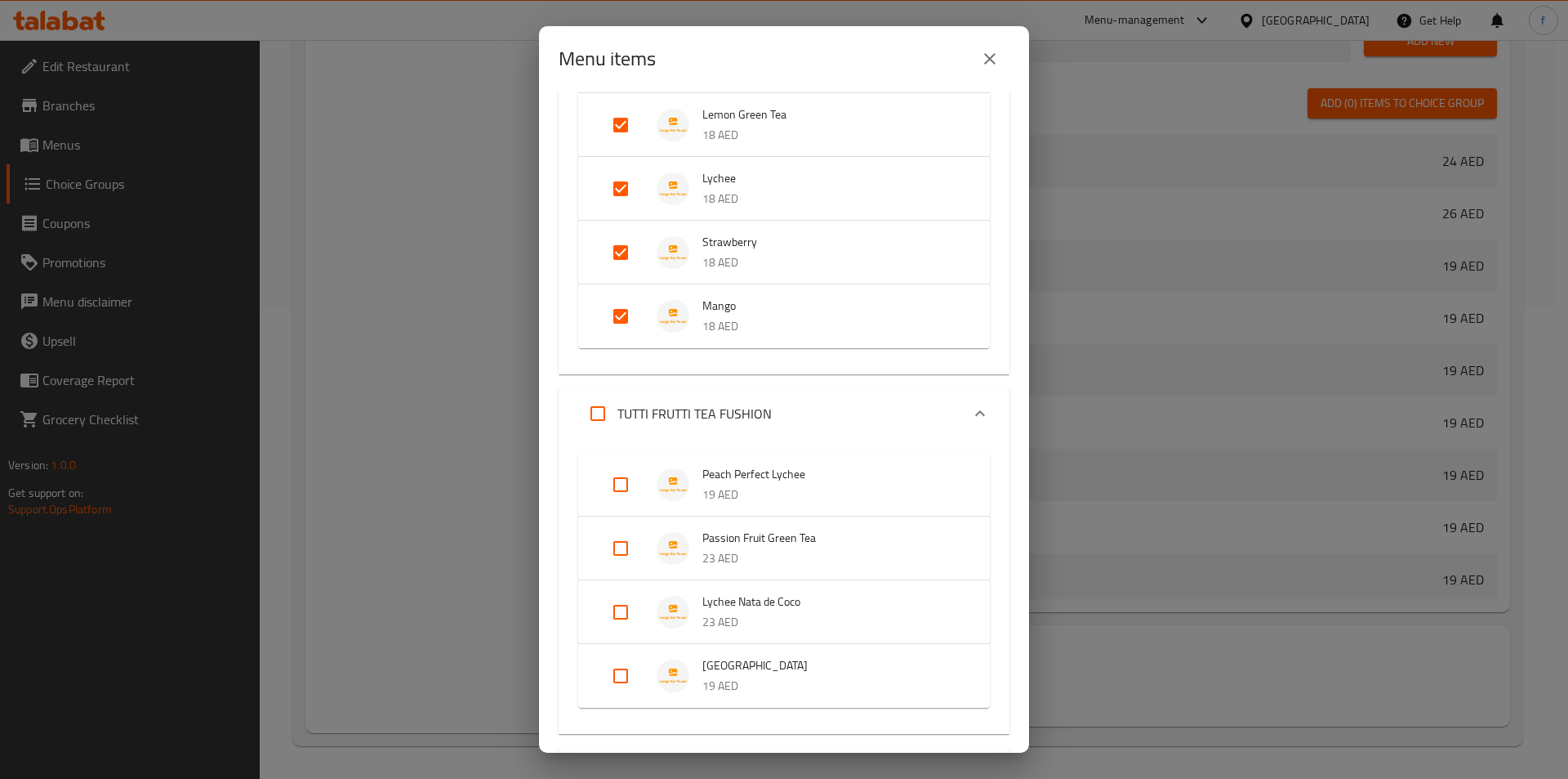
click at [605, 416] on input "Expand" at bounding box center [597, 413] width 39 height 39
checkbox input "true"
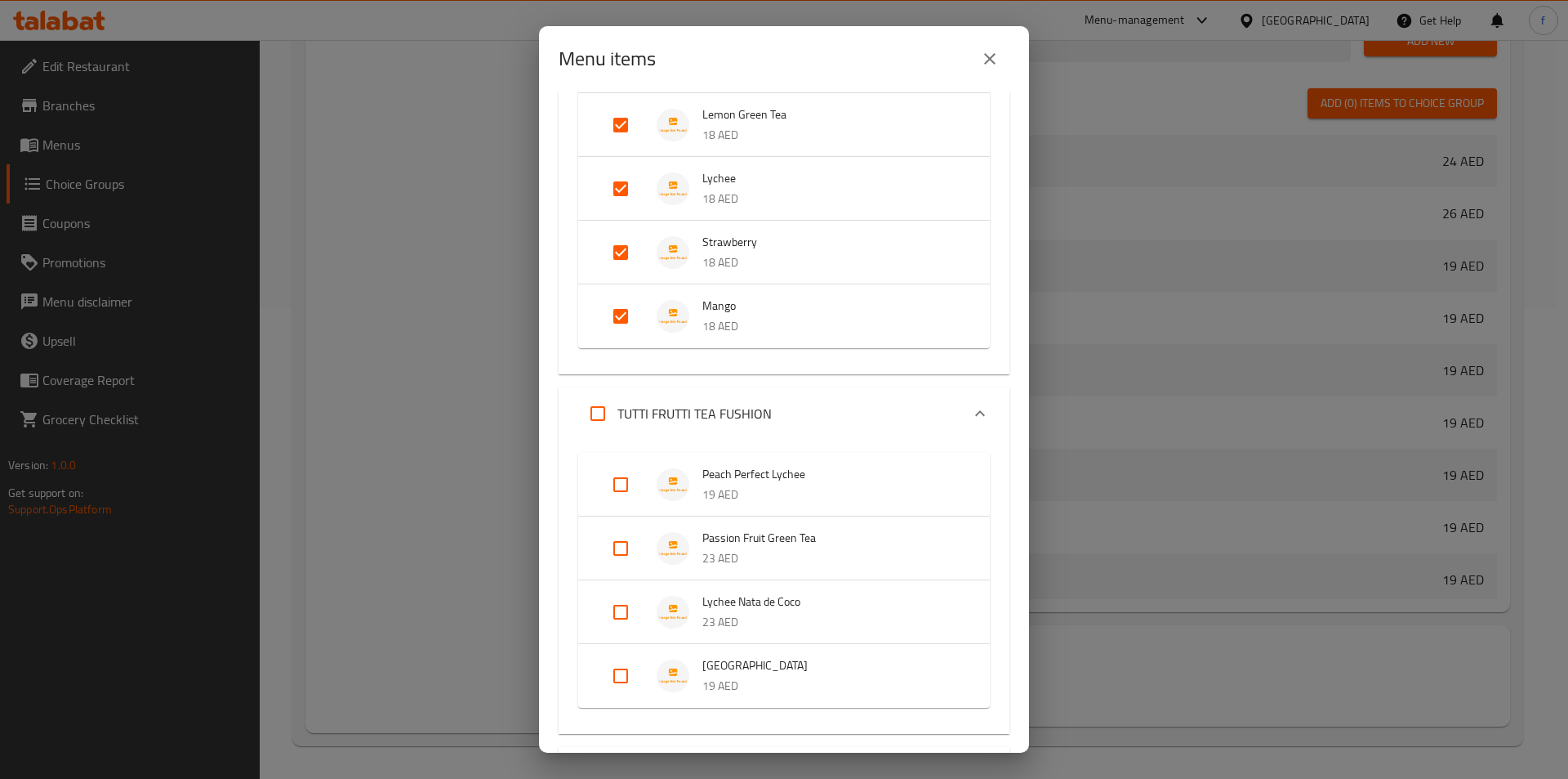
checkbox input "true"
click at [578, 394] on input "Expand" at bounding box center [597, 413] width 39 height 39
checkbox input "false"
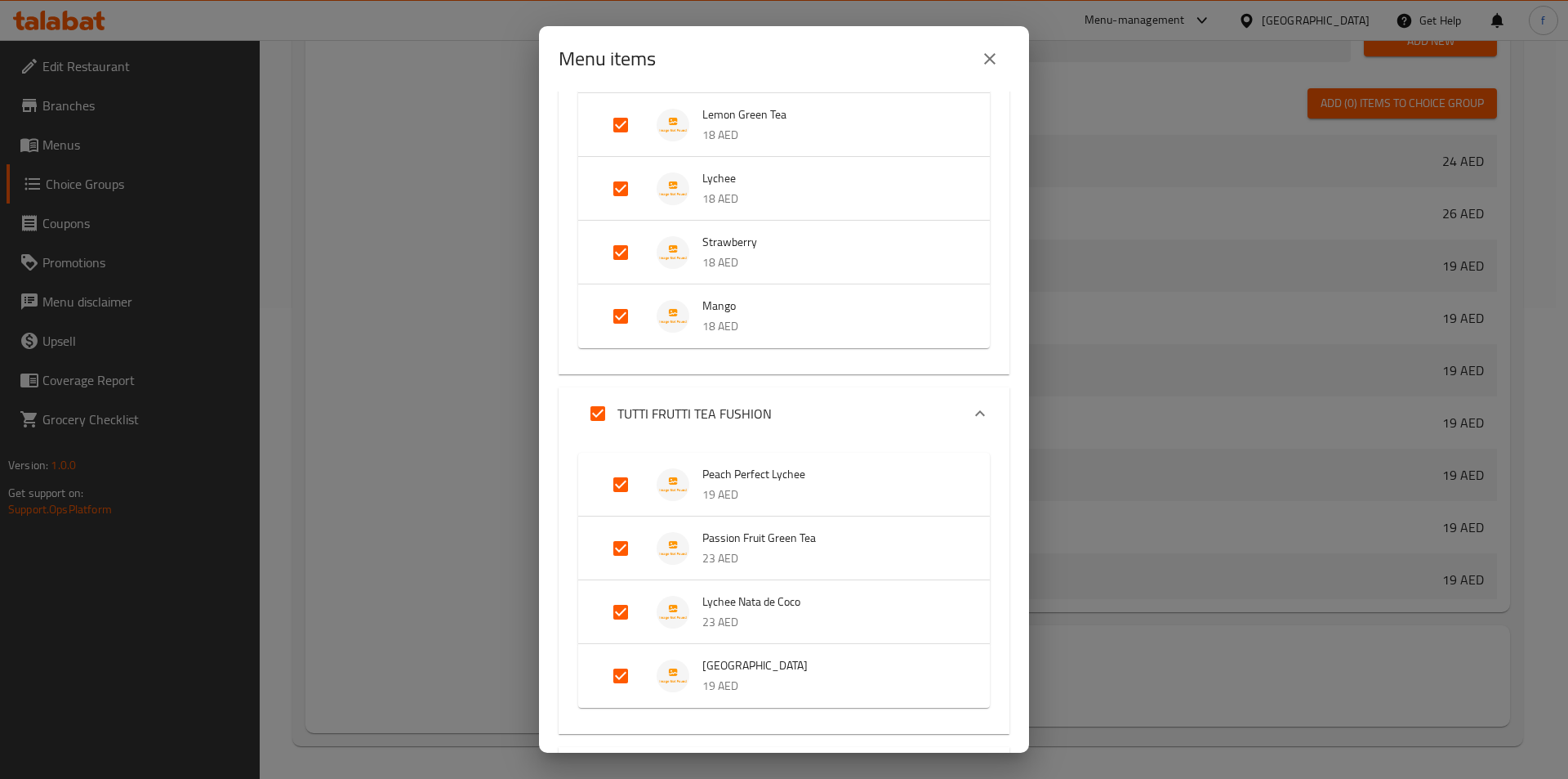
checkbox input "false"
click at [598, 414] on input "Expand" at bounding box center [597, 413] width 39 height 39
checkbox input "true"
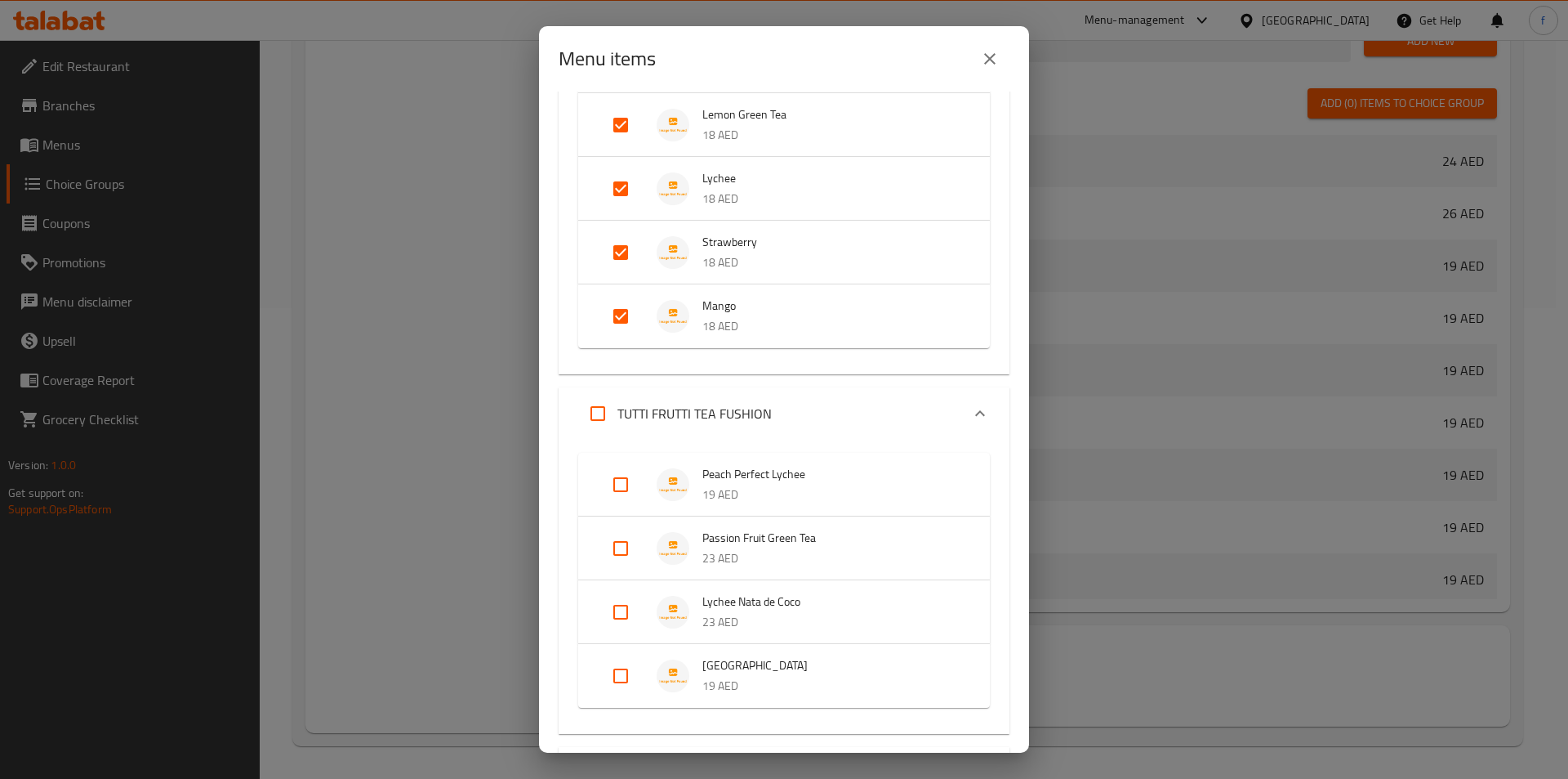
checkbox input "true"
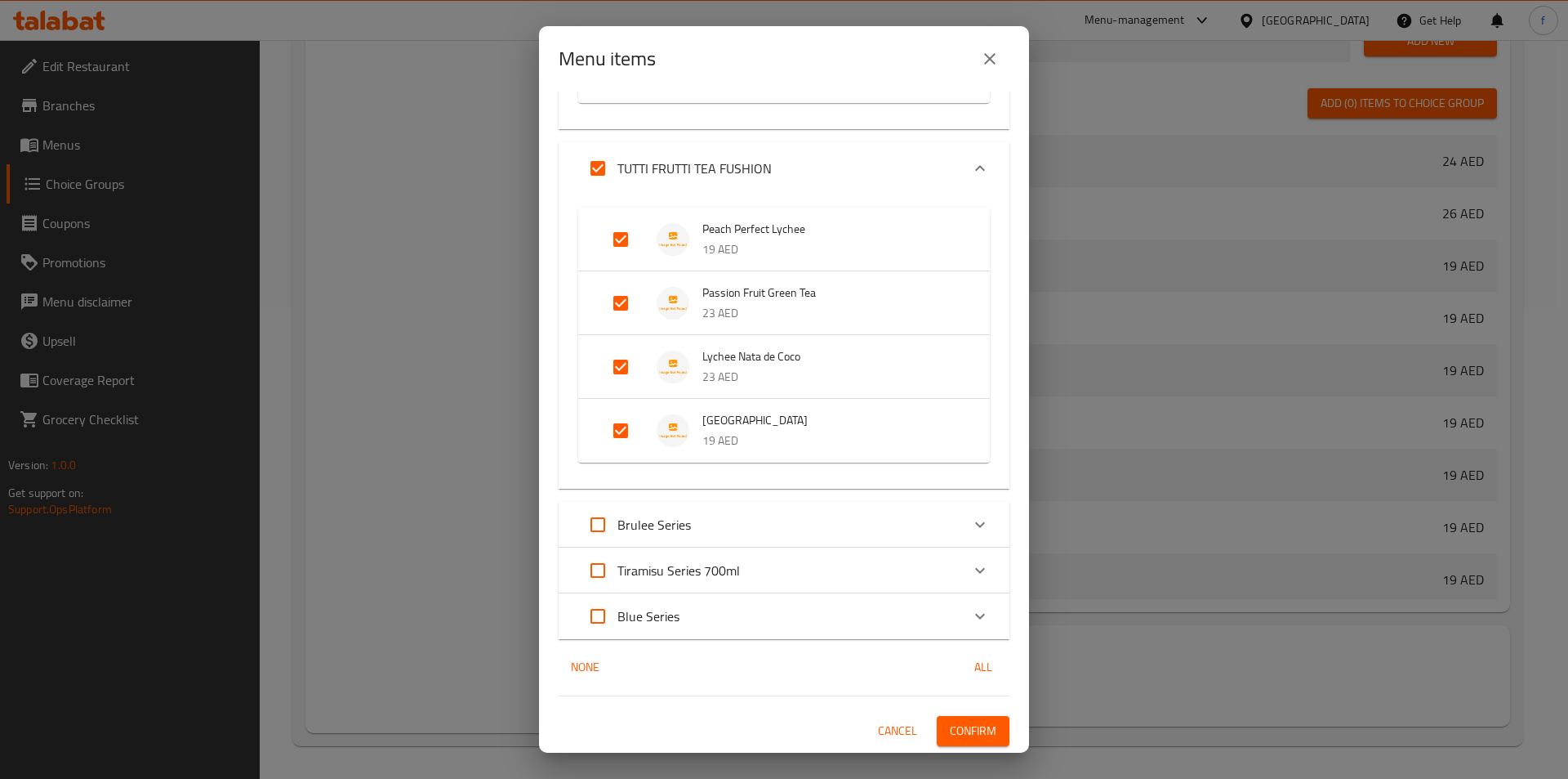
click at [752, 528] on div "Brulee Series" at bounding box center [769, 524] width 383 height 39
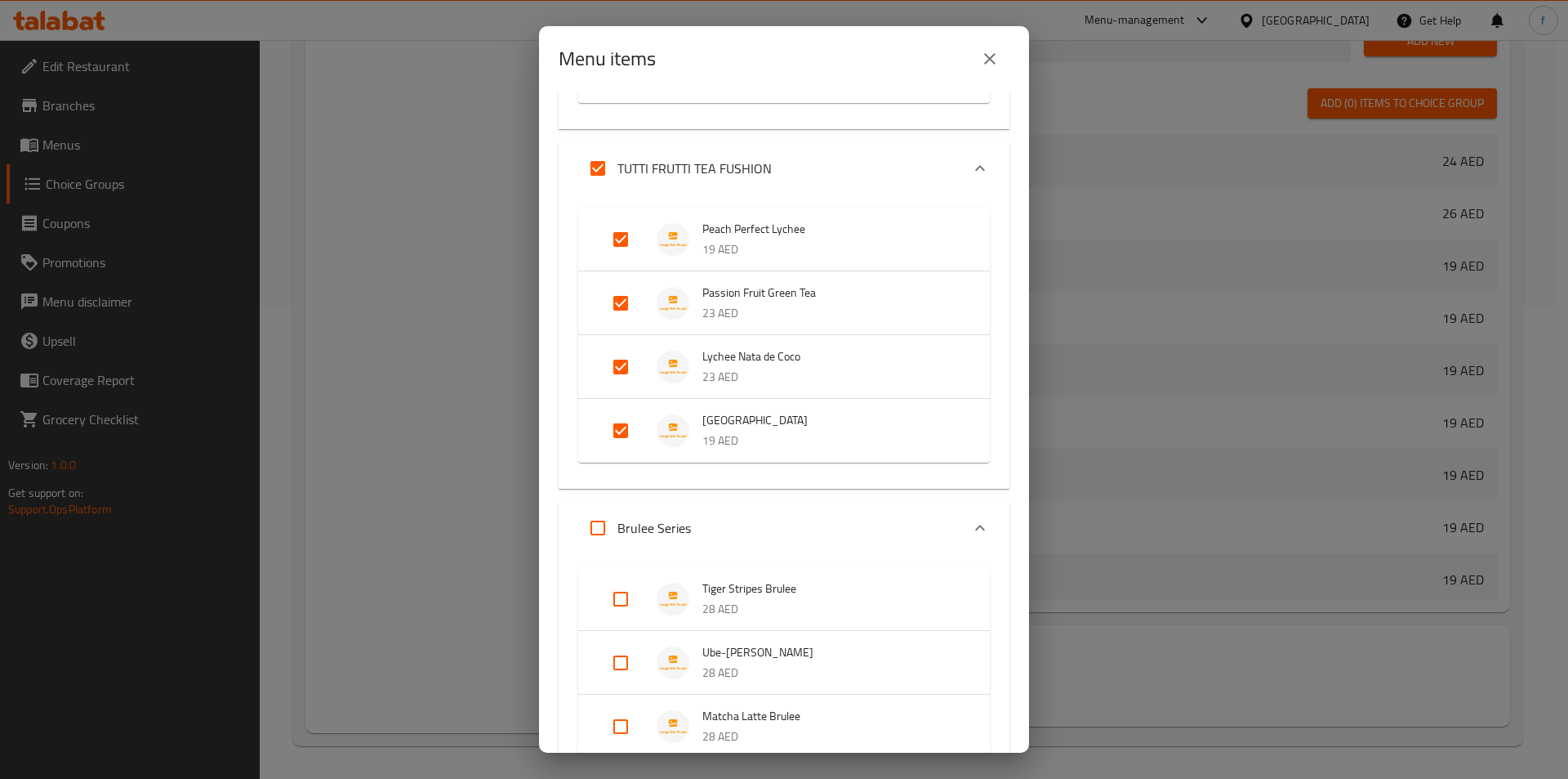
click at [585, 536] on input "Expand" at bounding box center [597, 527] width 39 height 39
checkbox input "true"
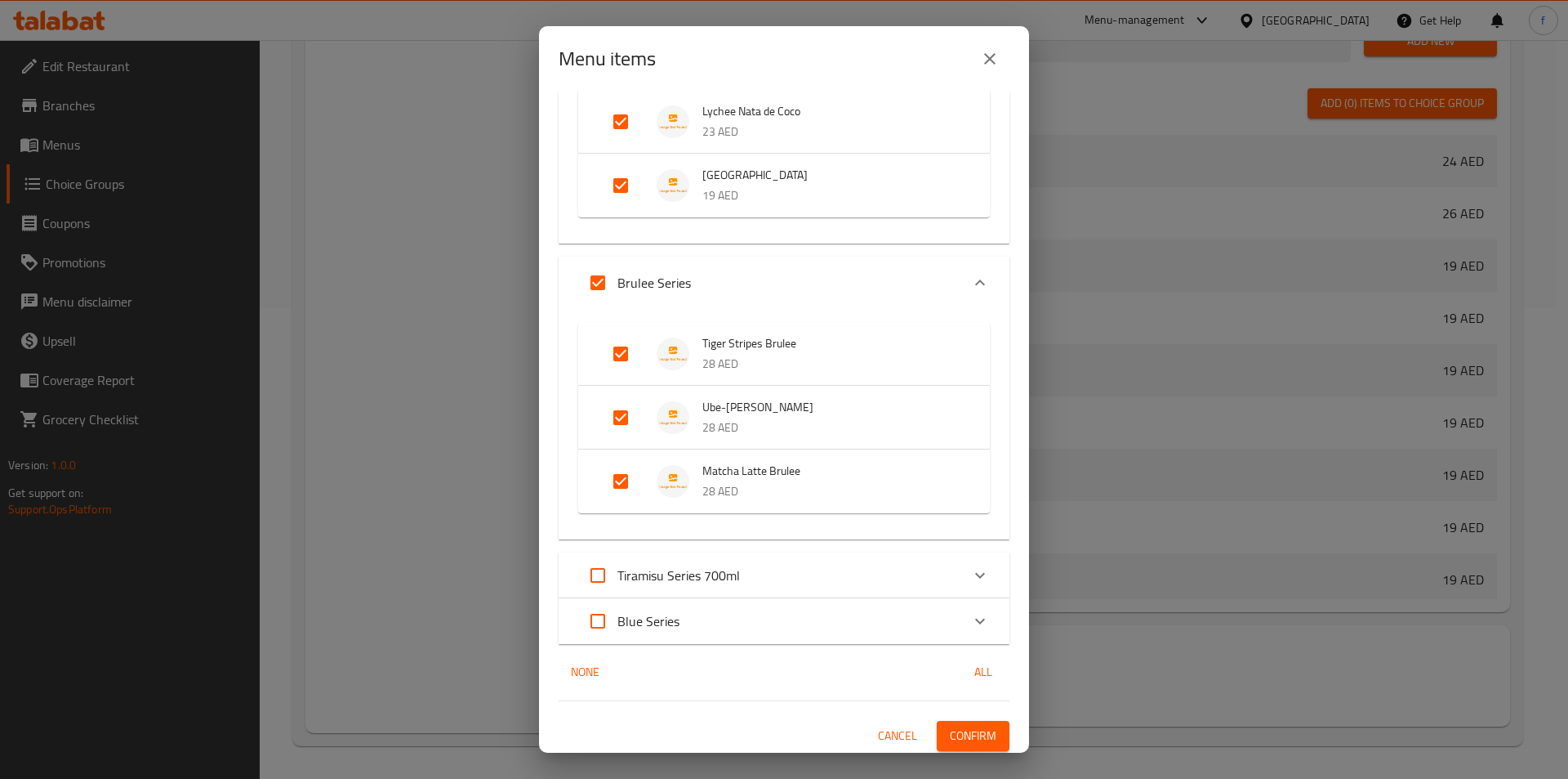
scroll to position [3741, 0]
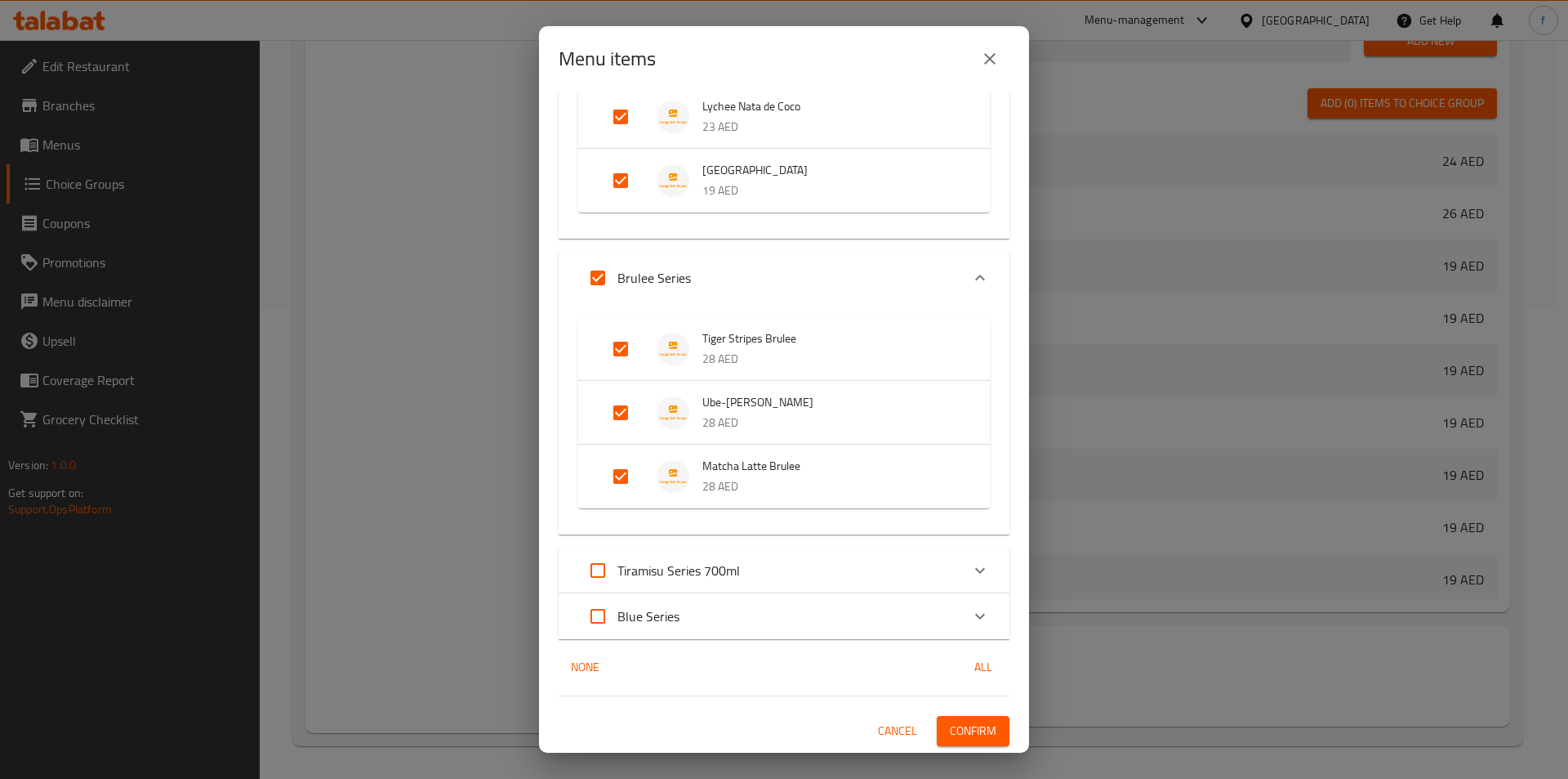
click at [774, 570] on div "Tiramisu Series 700ml" at bounding box center [769, 570] width 383 height 39
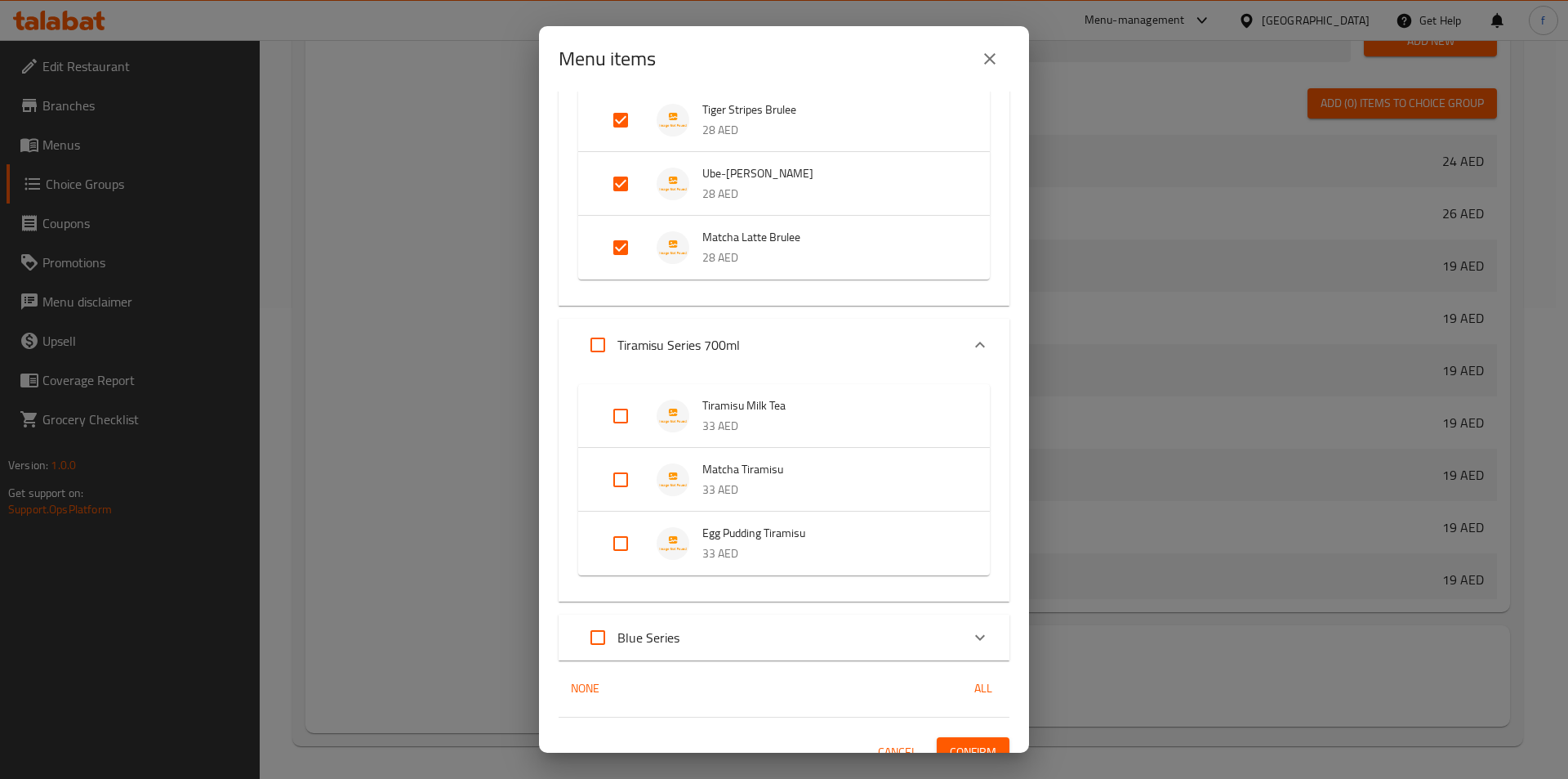
scroll to position [3986, 0]
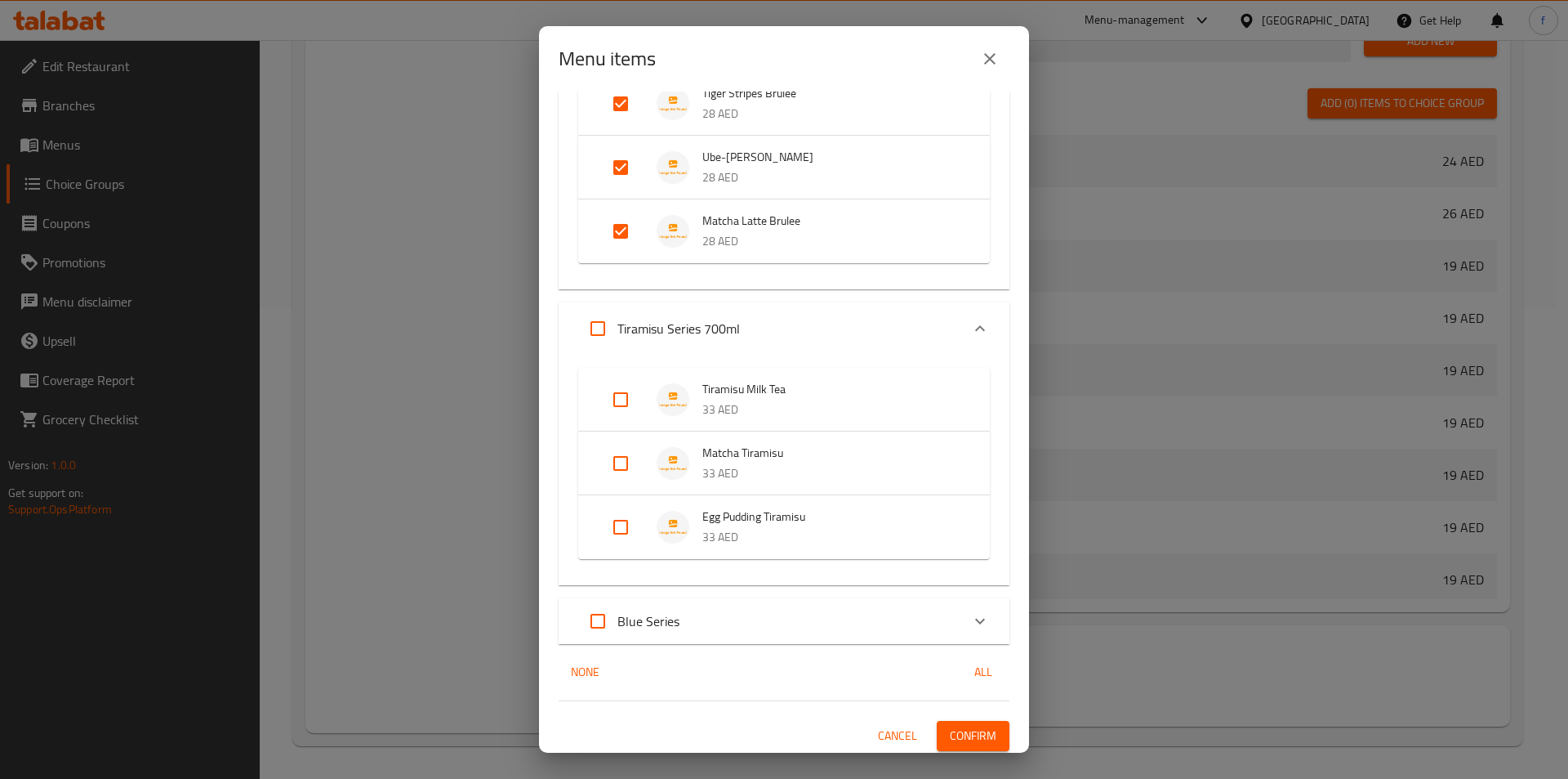
click at [719, 625] on div "Blue Series" at bounding box center [769, 621] width 383 height 39
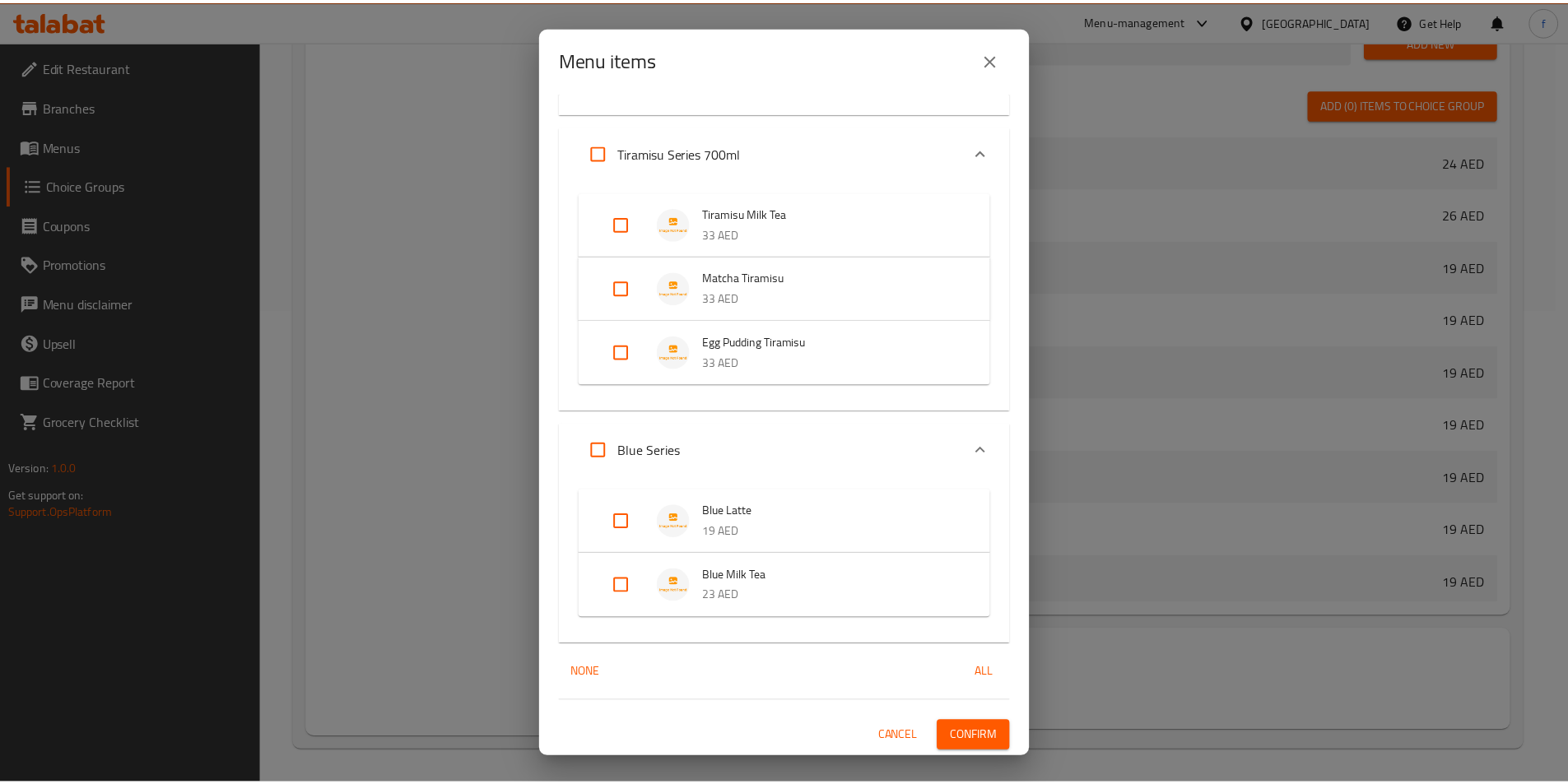
scroll to position [4191, 0]
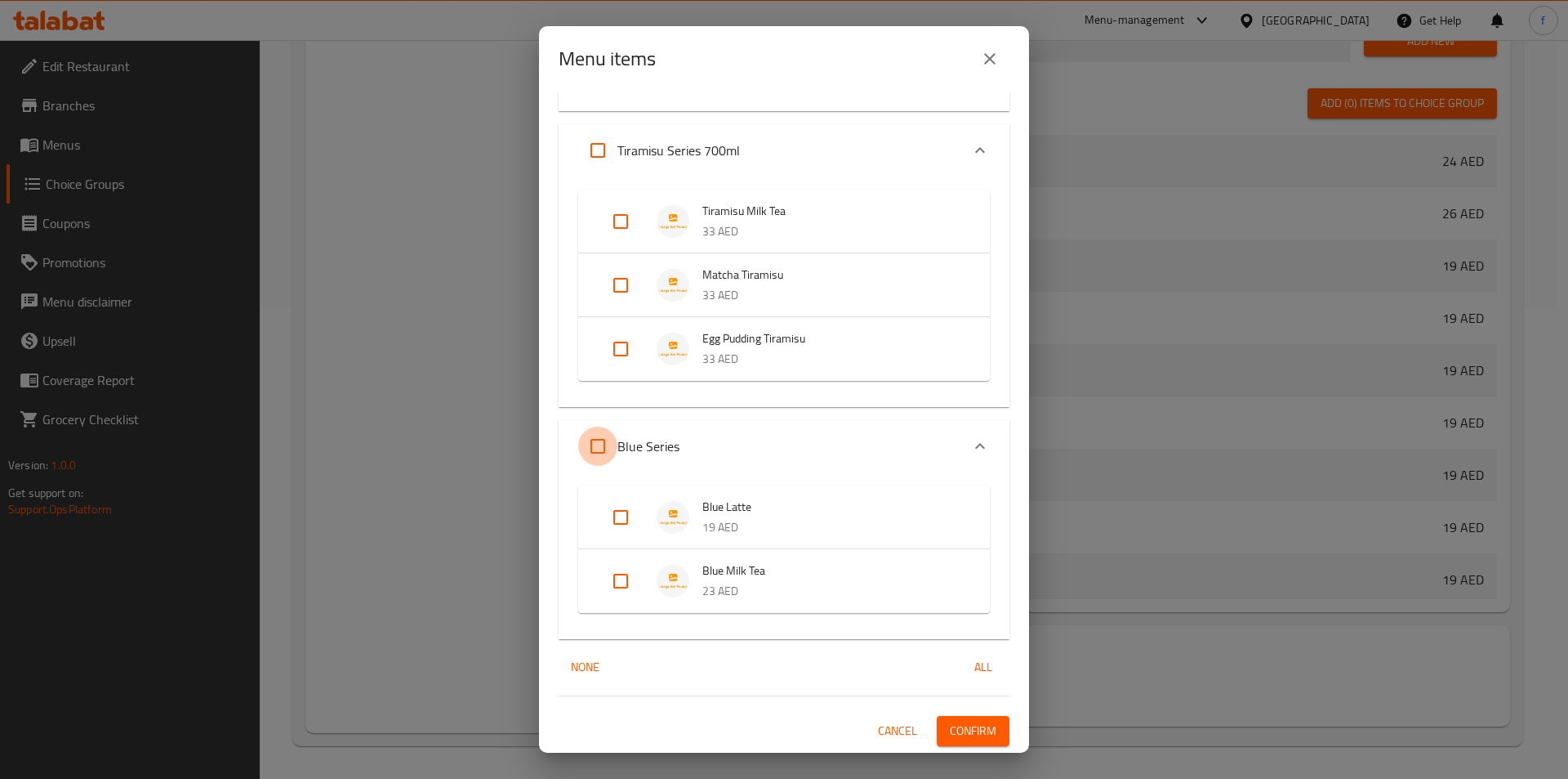
click at [602, 463] on input "Expand" at bounding box center [597, 446] width 39 height 39
checkbox input "true"
click at [969, 731] on span "Confirm" at bounding box center [972, 730] width 47 height 20
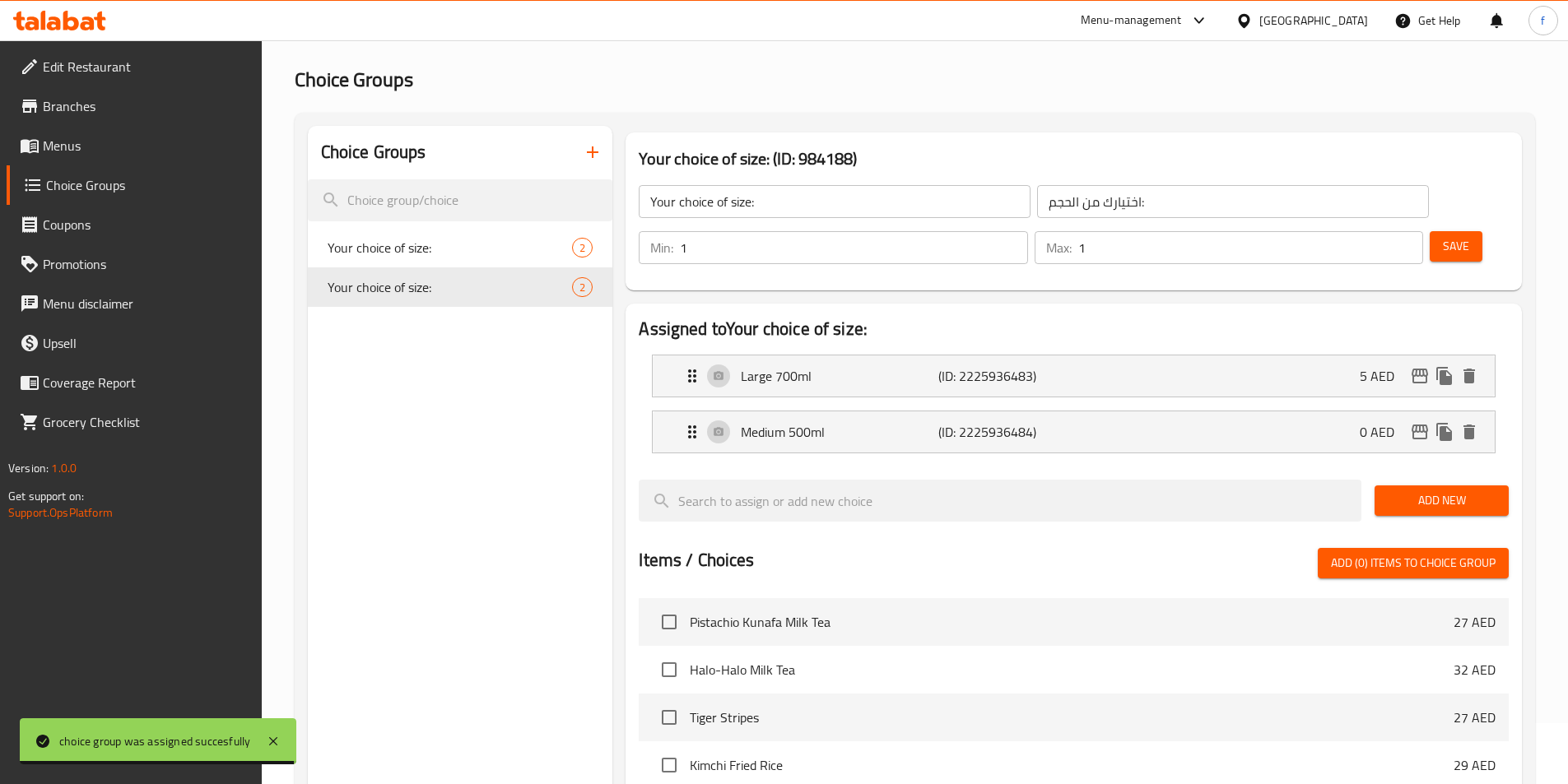
scroll to position [0, 0]
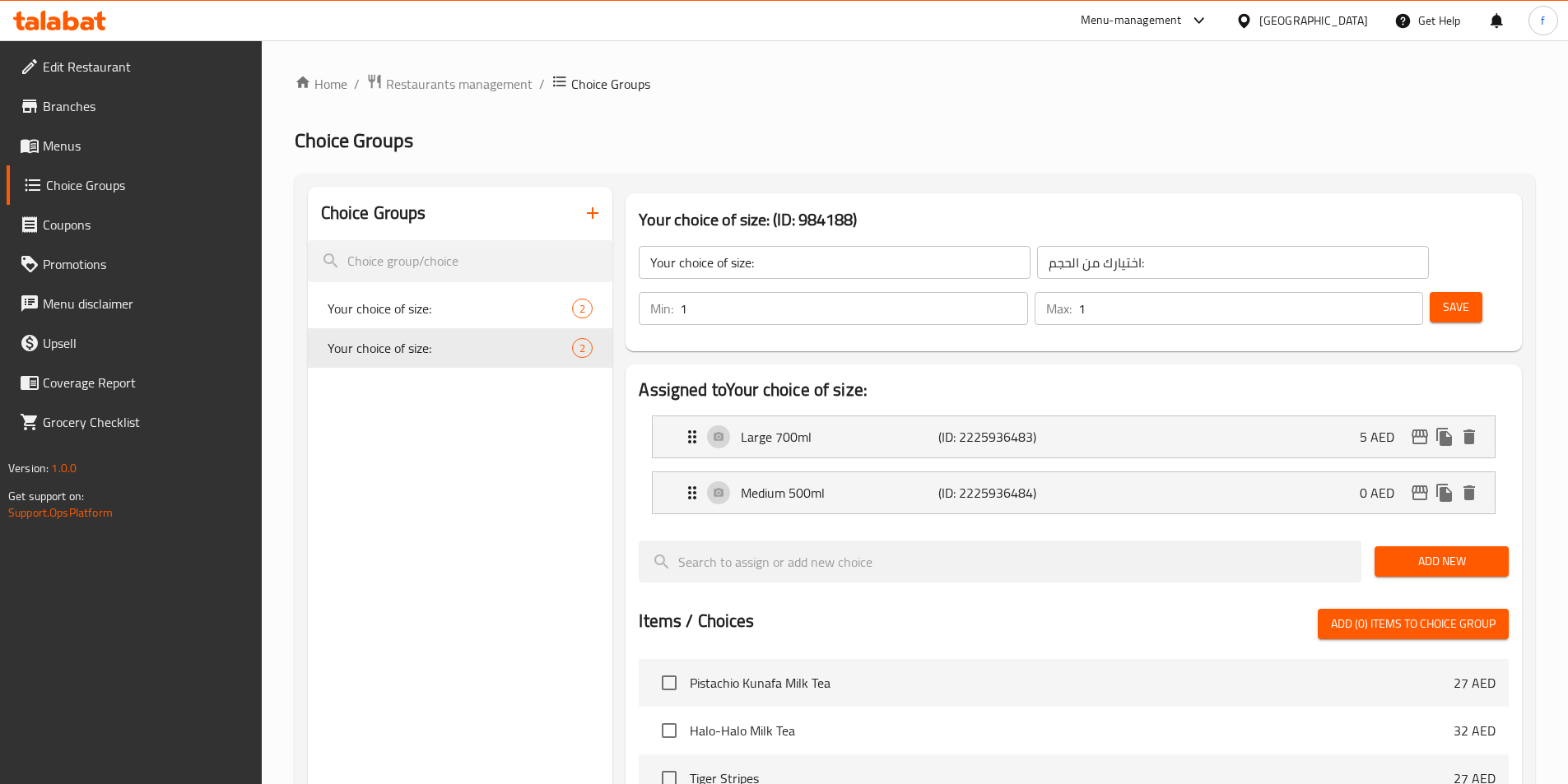
click at [598, 207] on icon "button" at bounding box center [592, 212] width 20 height 20
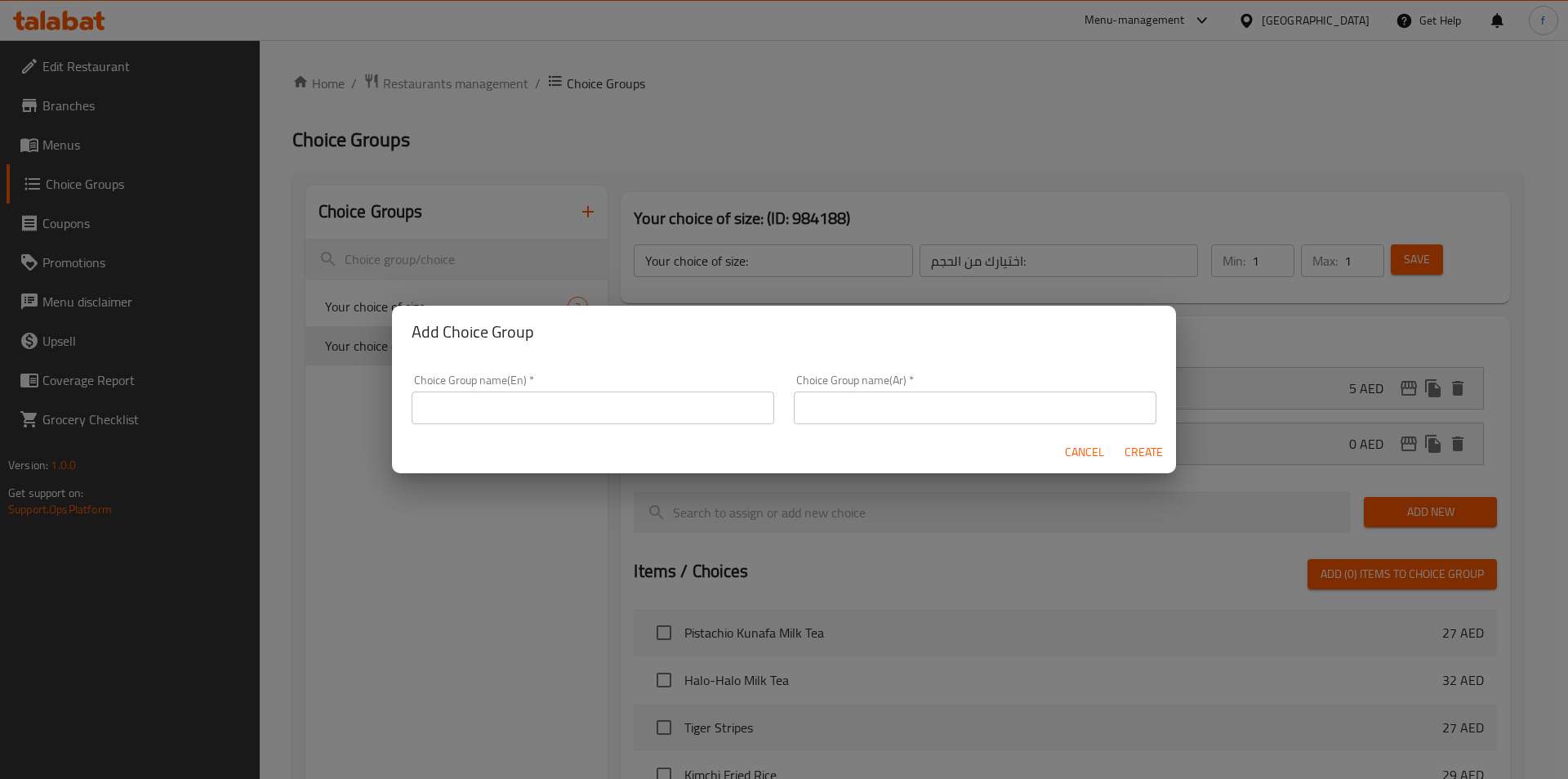
click at [531, 411] on input "text" at bounding box center [593, 408] width 363 height 32
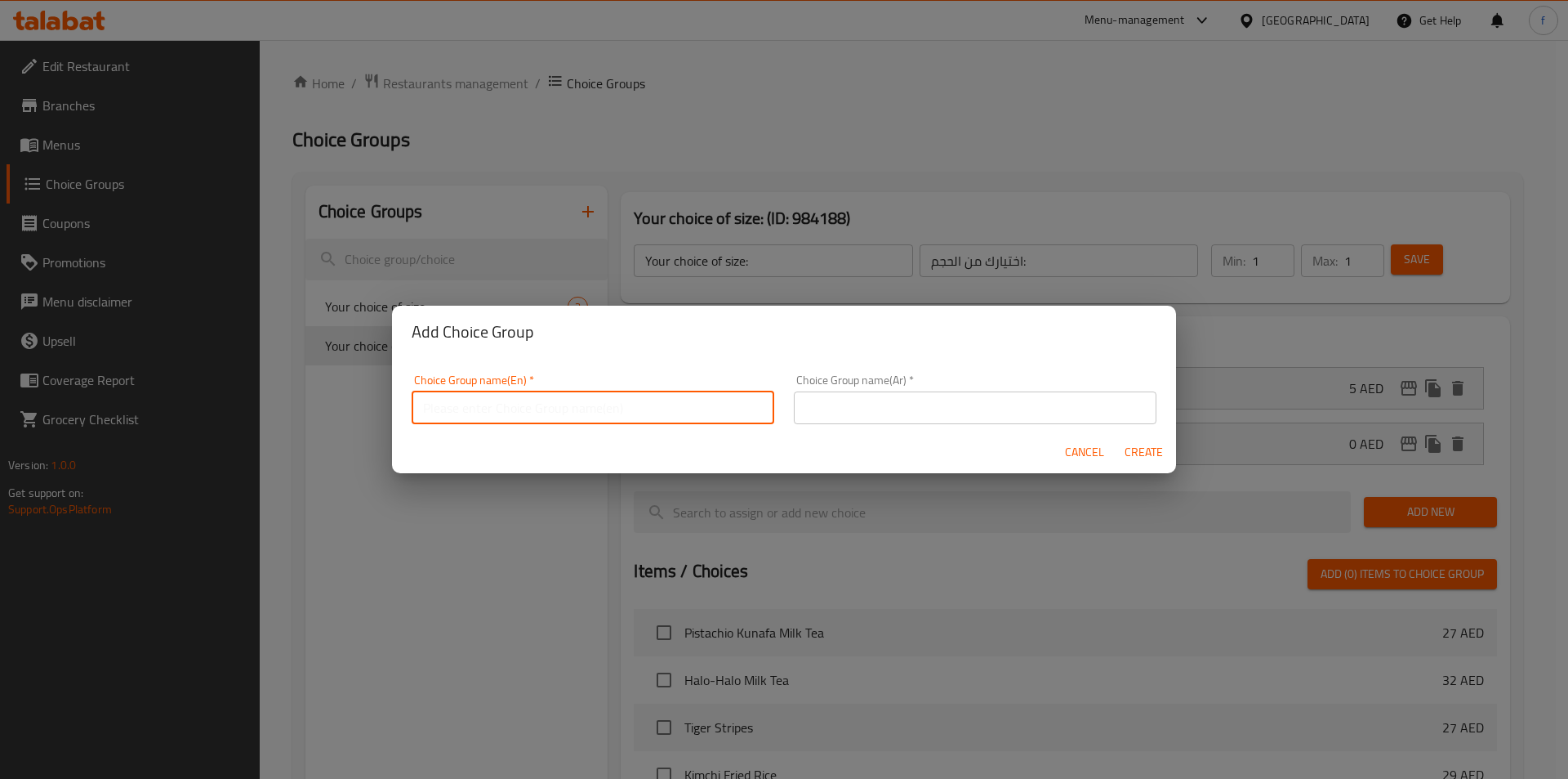
paste input "Add Ons*:"
type input "Add Ons:"
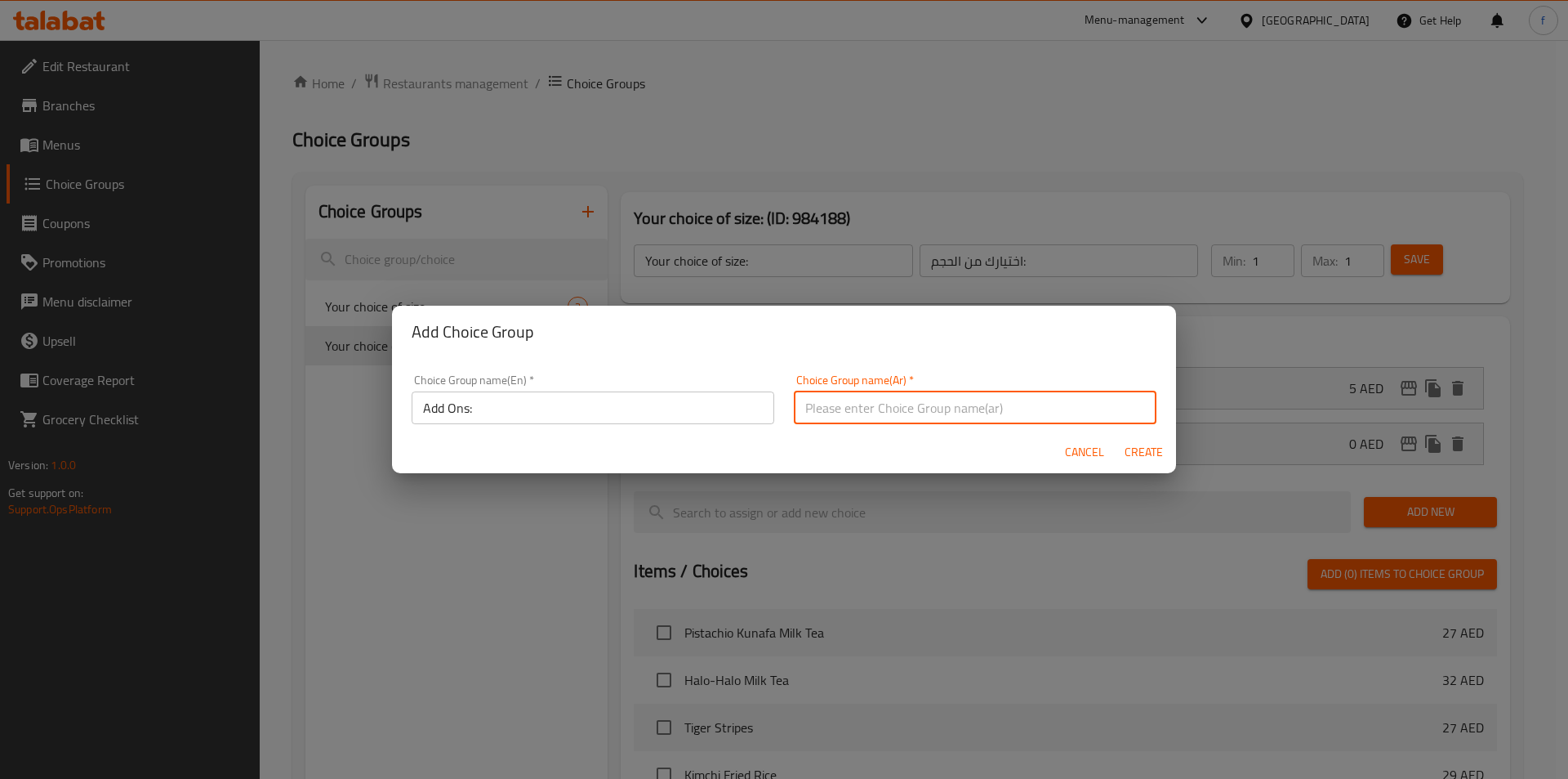
click at [874, 423] on input "text" at bounding box center [975, 408] width 363 height 32
type input "الاضافات :"
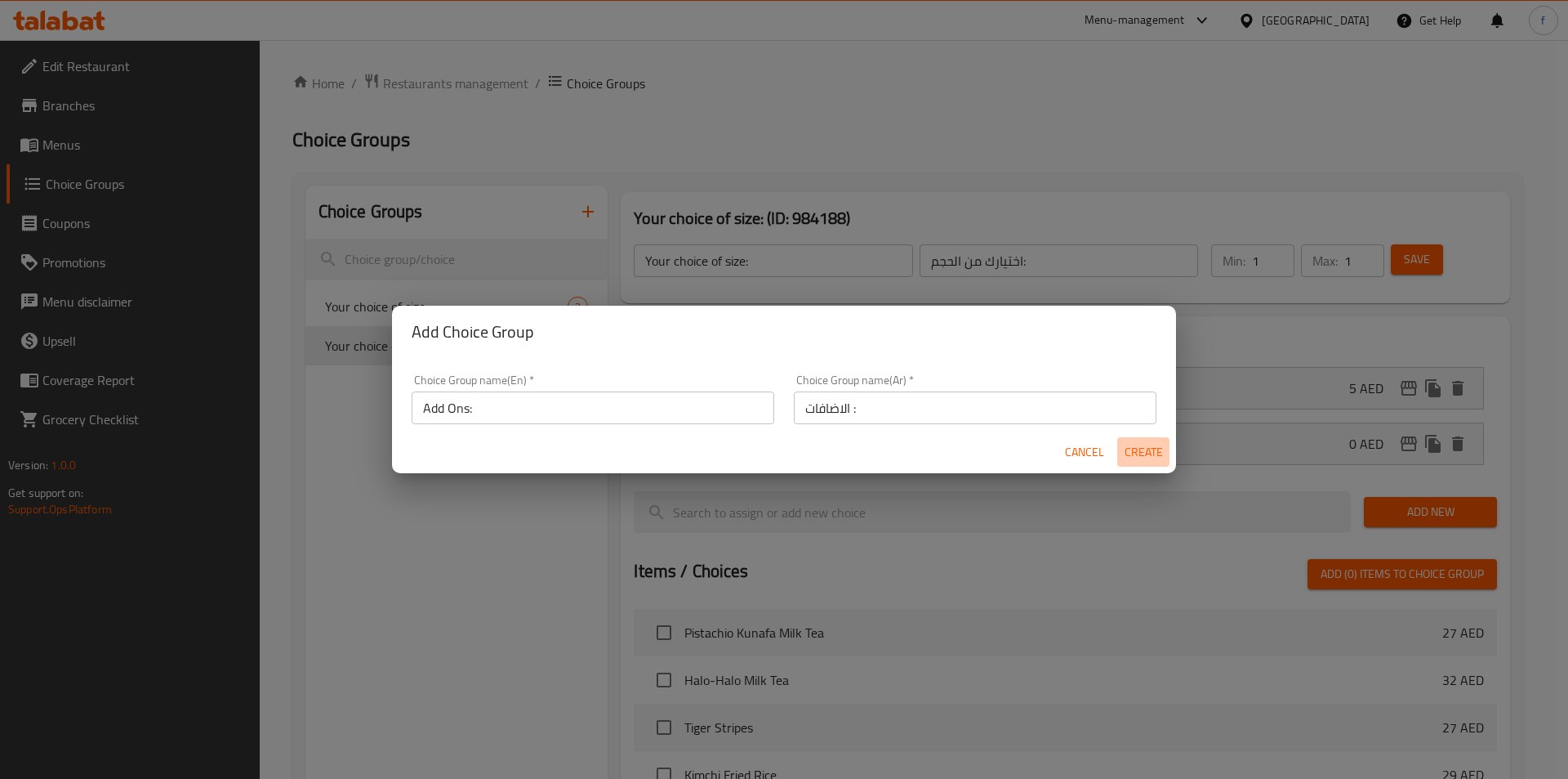
click at [1160, 454] on span "Create" at bounding box center [1143, 452] width 39 height 20
type input "Add Ons:"
type input "الاضافات :"
type input "0"
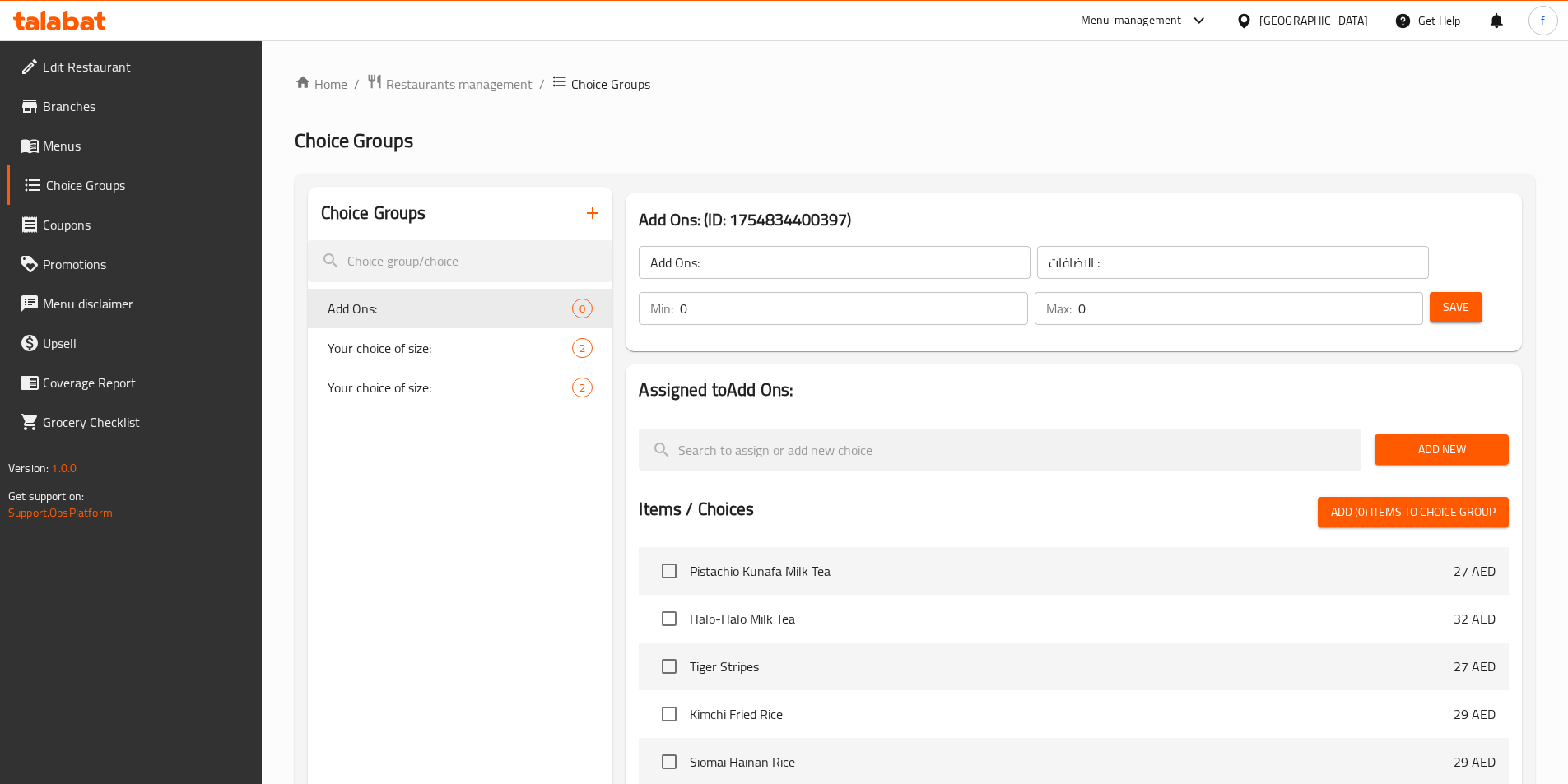
click at [1439, 292] on button "Save" at bounding box center [1456, 307] width 53 height 31
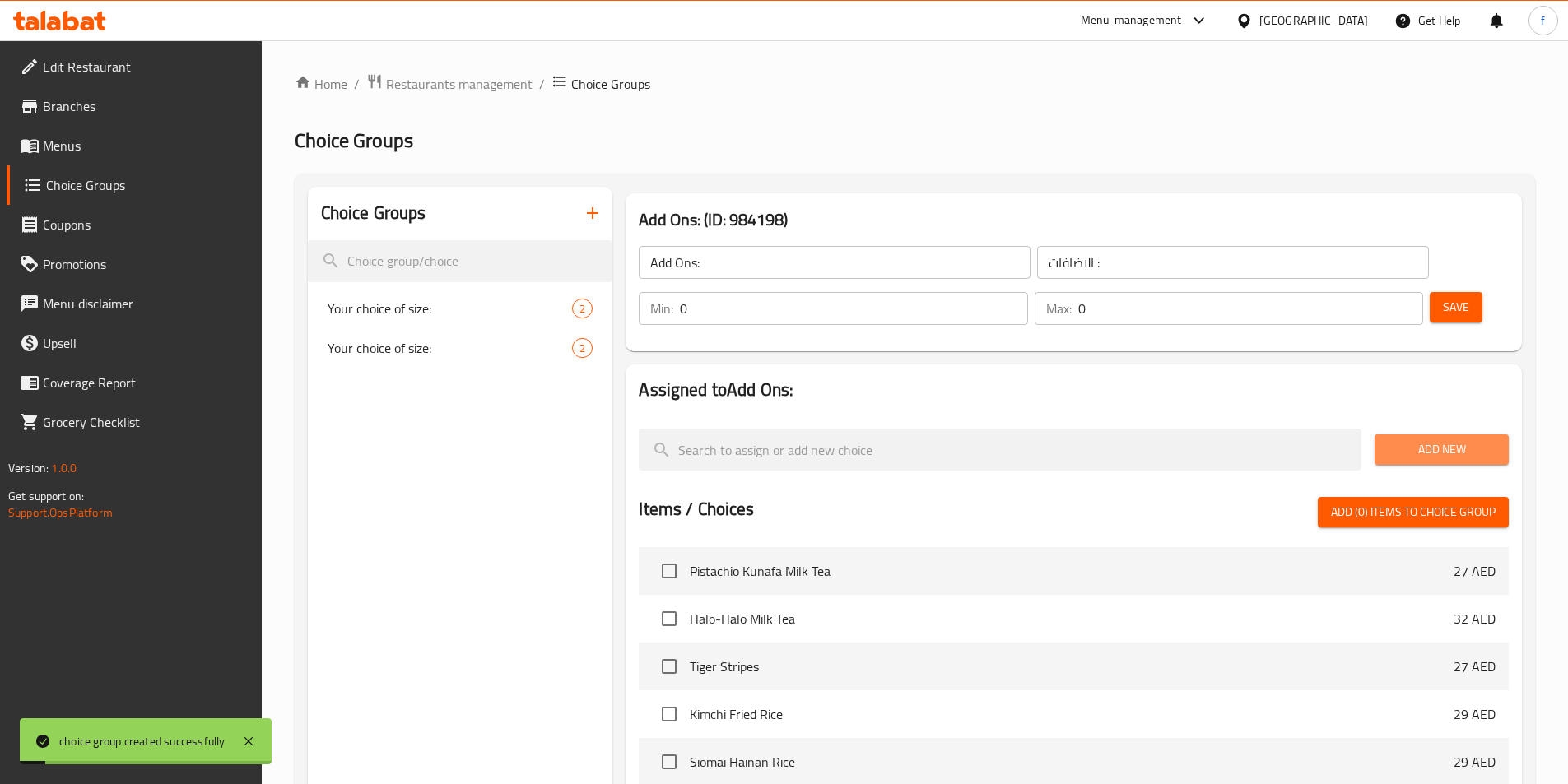
click at [1467, 439] on span "Add New" at bounding box center [1441, 449] width 108 height 20
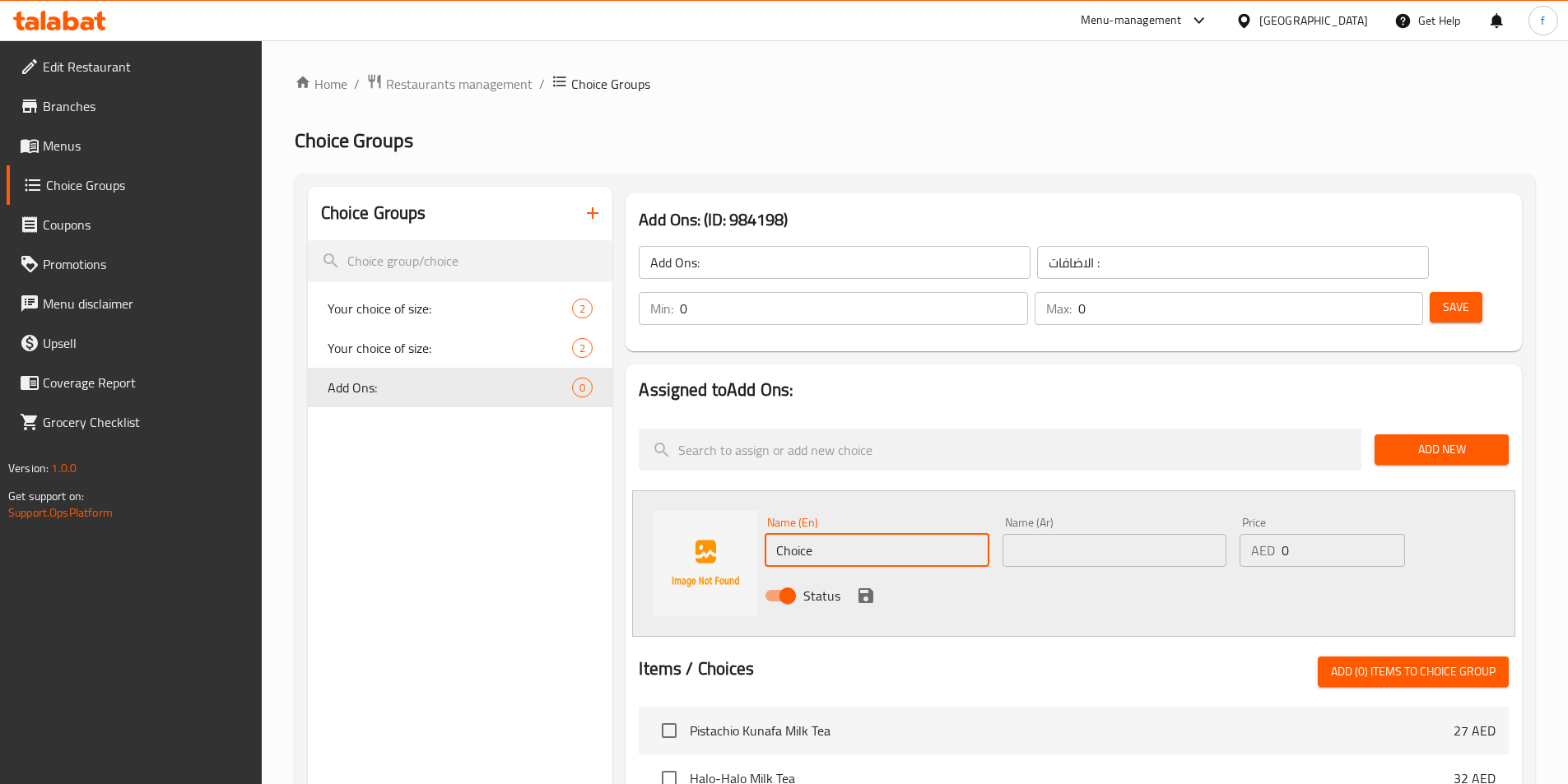
click at [877, 534] on input "Choice" at bounding box center [876, 551] width 224 height 33
paste input "eesecake"
type input "Cheesecake"
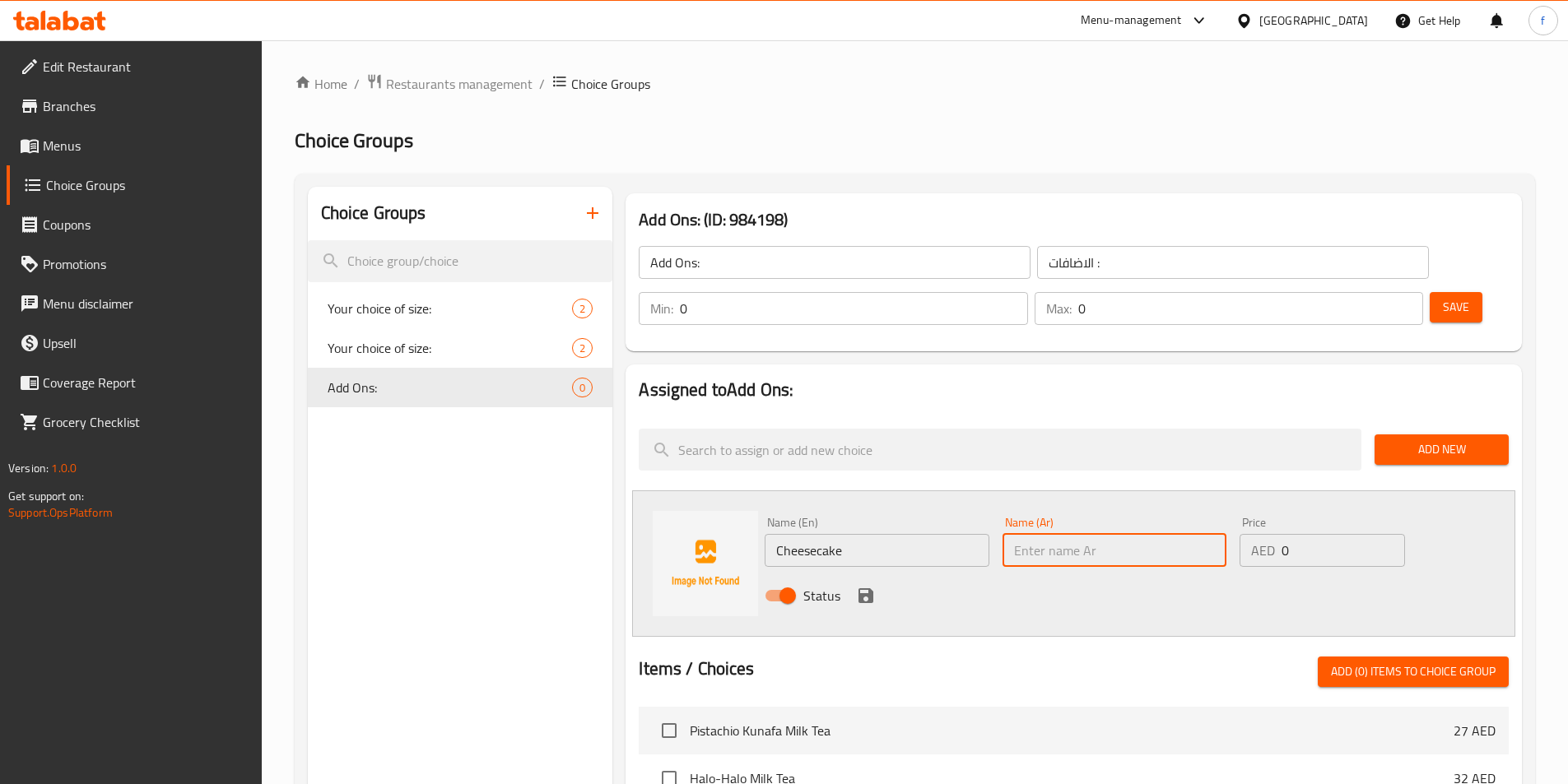
click at [1053, 534] on input "text" at bounding box center [1114, 551] width 224 height 33
type input "تشيز كيك"
drag, startPoint x: 1318, startPoint y: 505, endPoint x: 1252, endPoint y: 510, distance: 66.2
click at [1252, 534] on div "AED 0 Price" at bounding box center [1321, 551] width 164 height 33
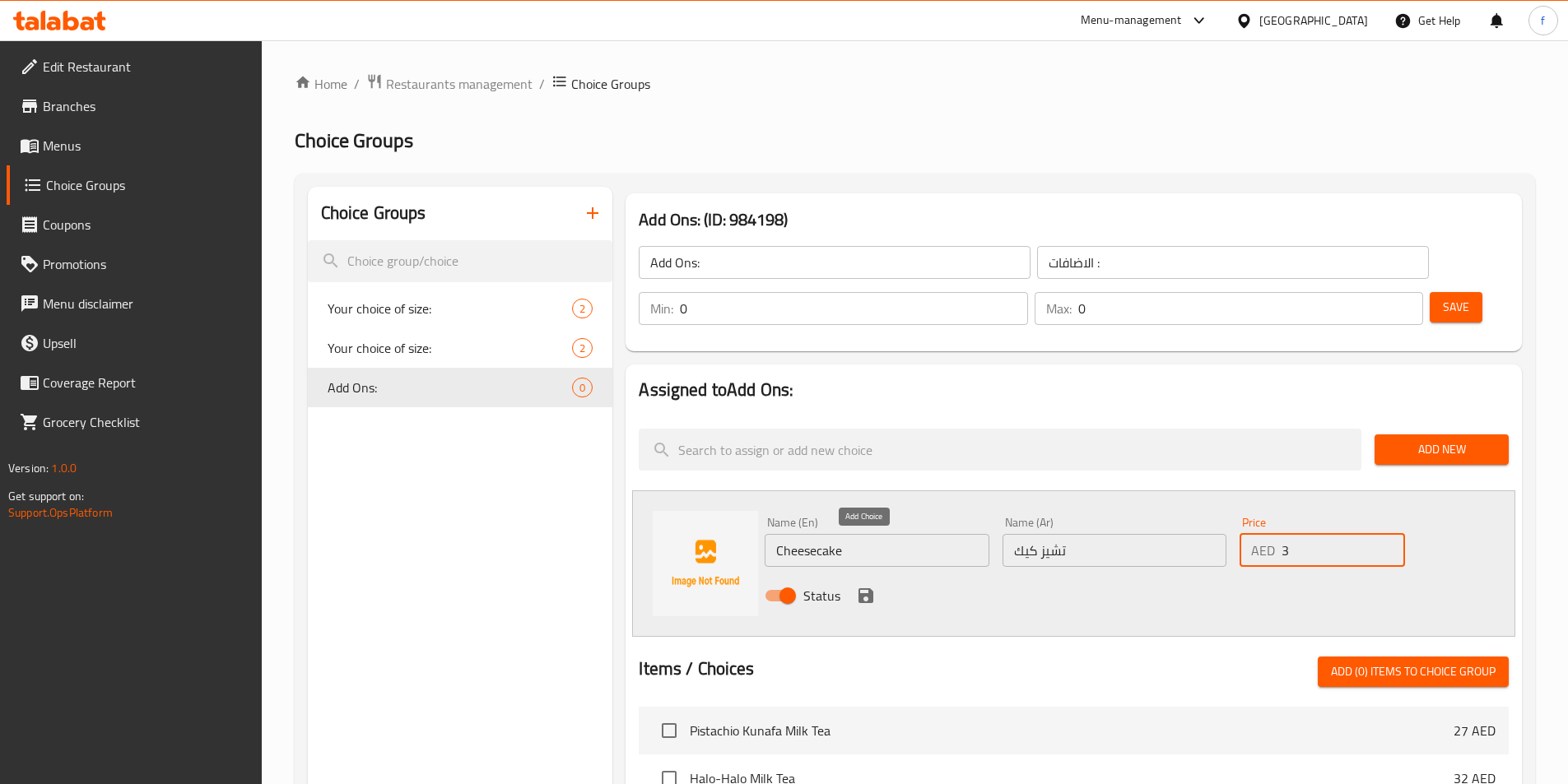
type input "3"
click at [856, 585] on icon "save" at bounding box center [865, 595] width 20 height 20
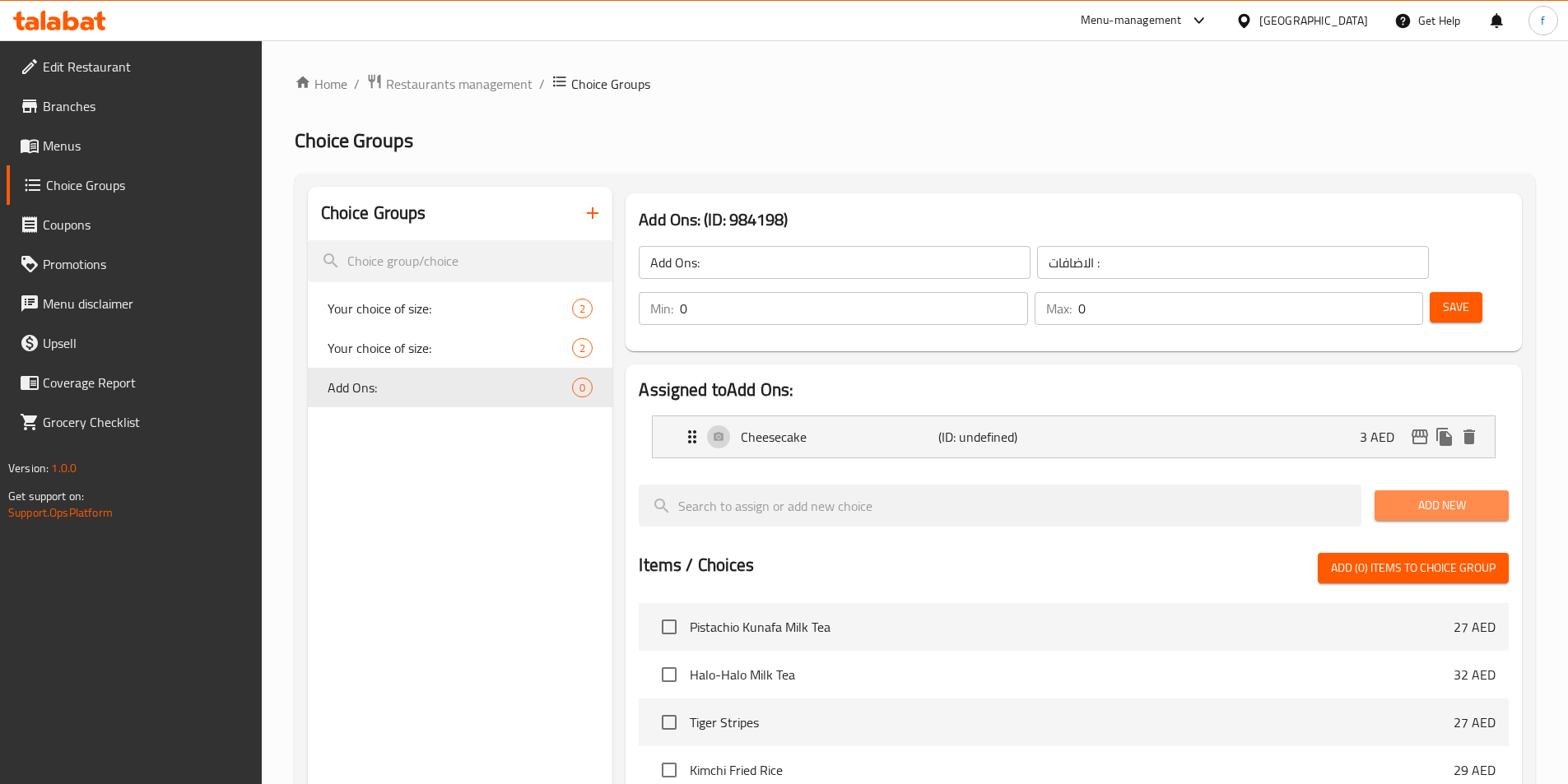
click at [1454, 490] on button "Add New" at bounding box center [1441, 505] width 135 height 31
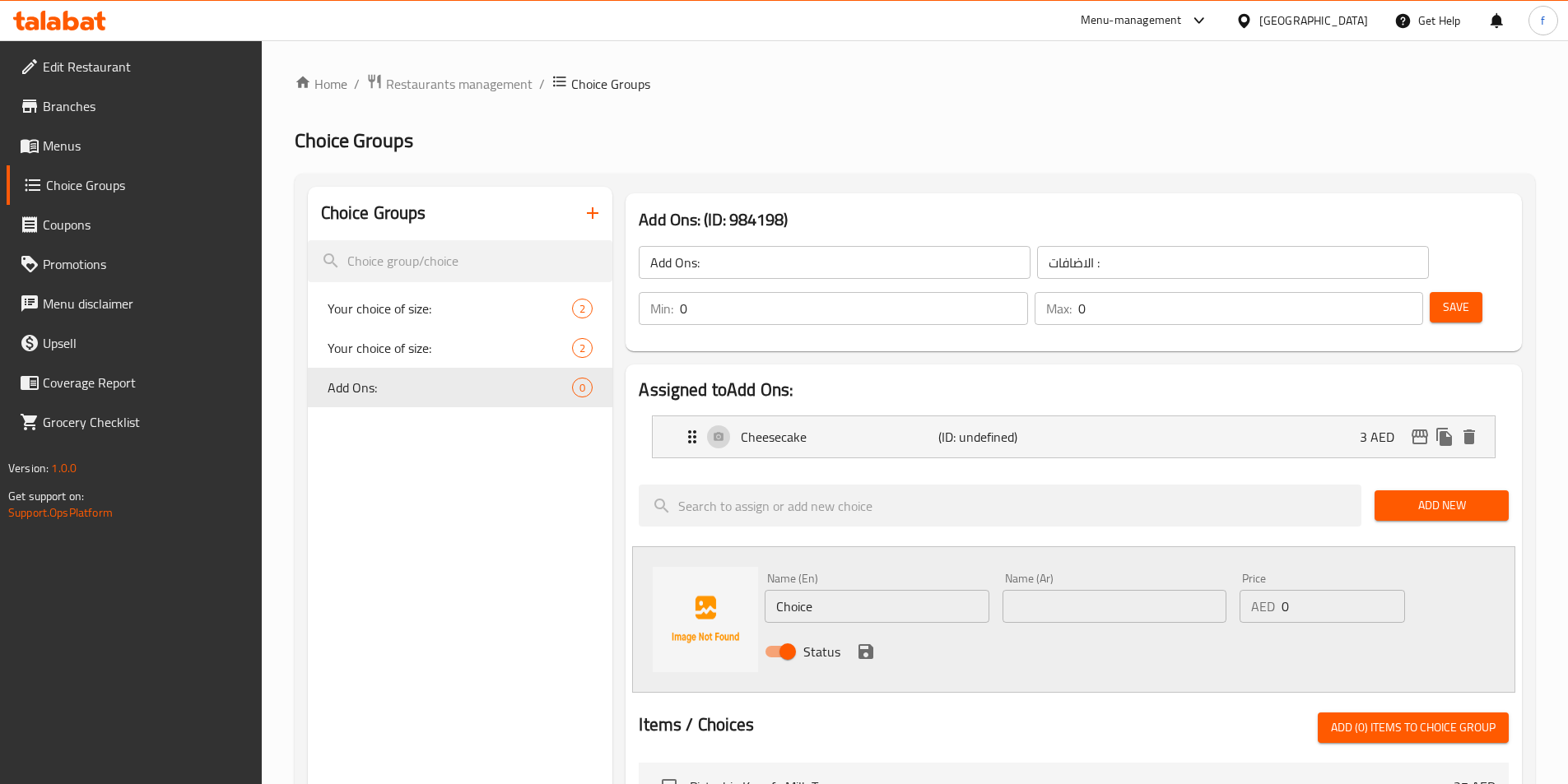
click at [918, 590] on input "Choice" at bounding box center [876, 606] width 224 height 33
paste input "offee Jelly"
type input "Coffee Jelly"
click at [1175, 590] on input "text" at bounding box center [1114, 606] width 224 height 33
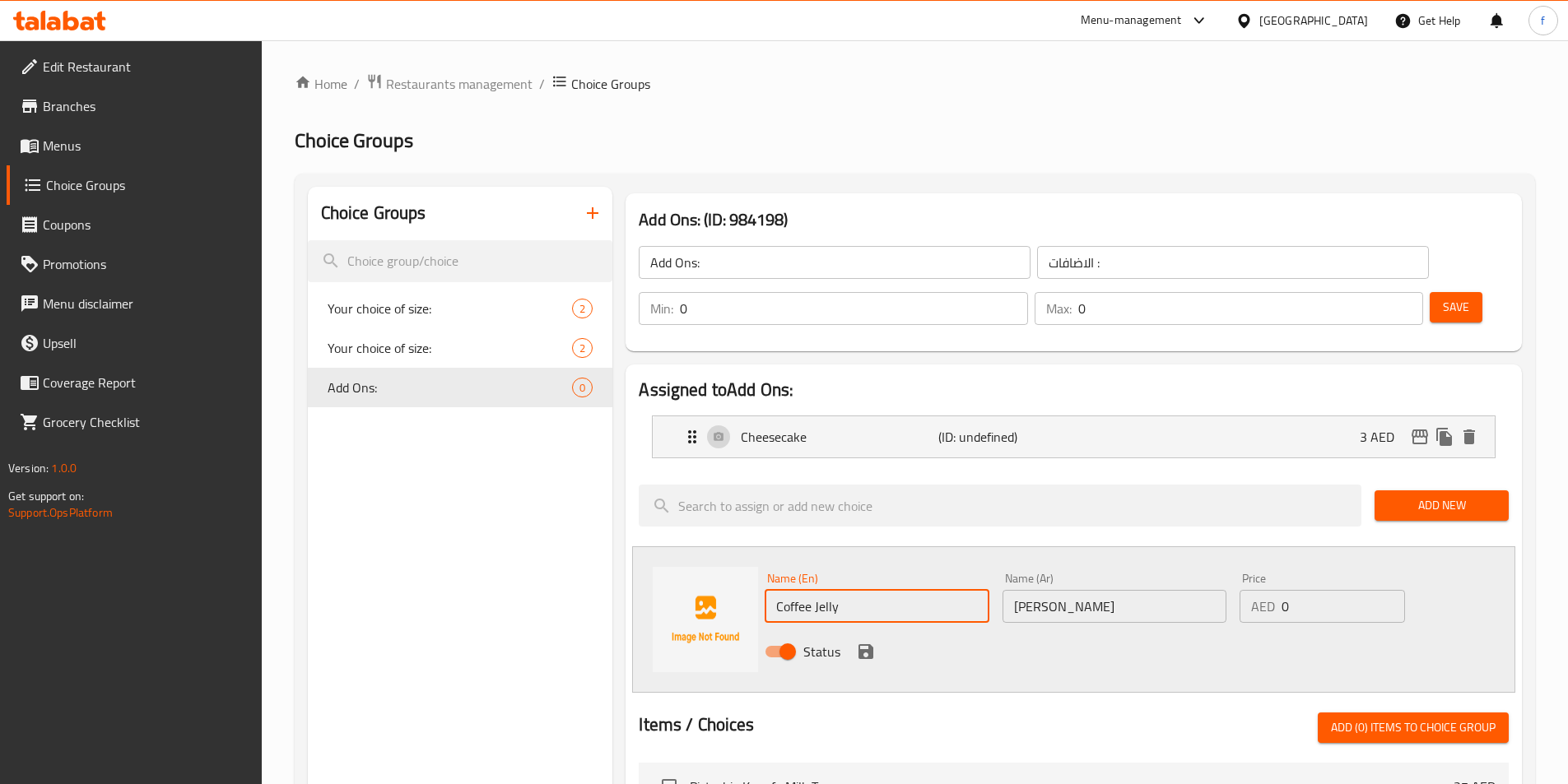
click at [827, 590] on input "Coffee Jelly" at bounding box center [876, 606] width 224 height 33
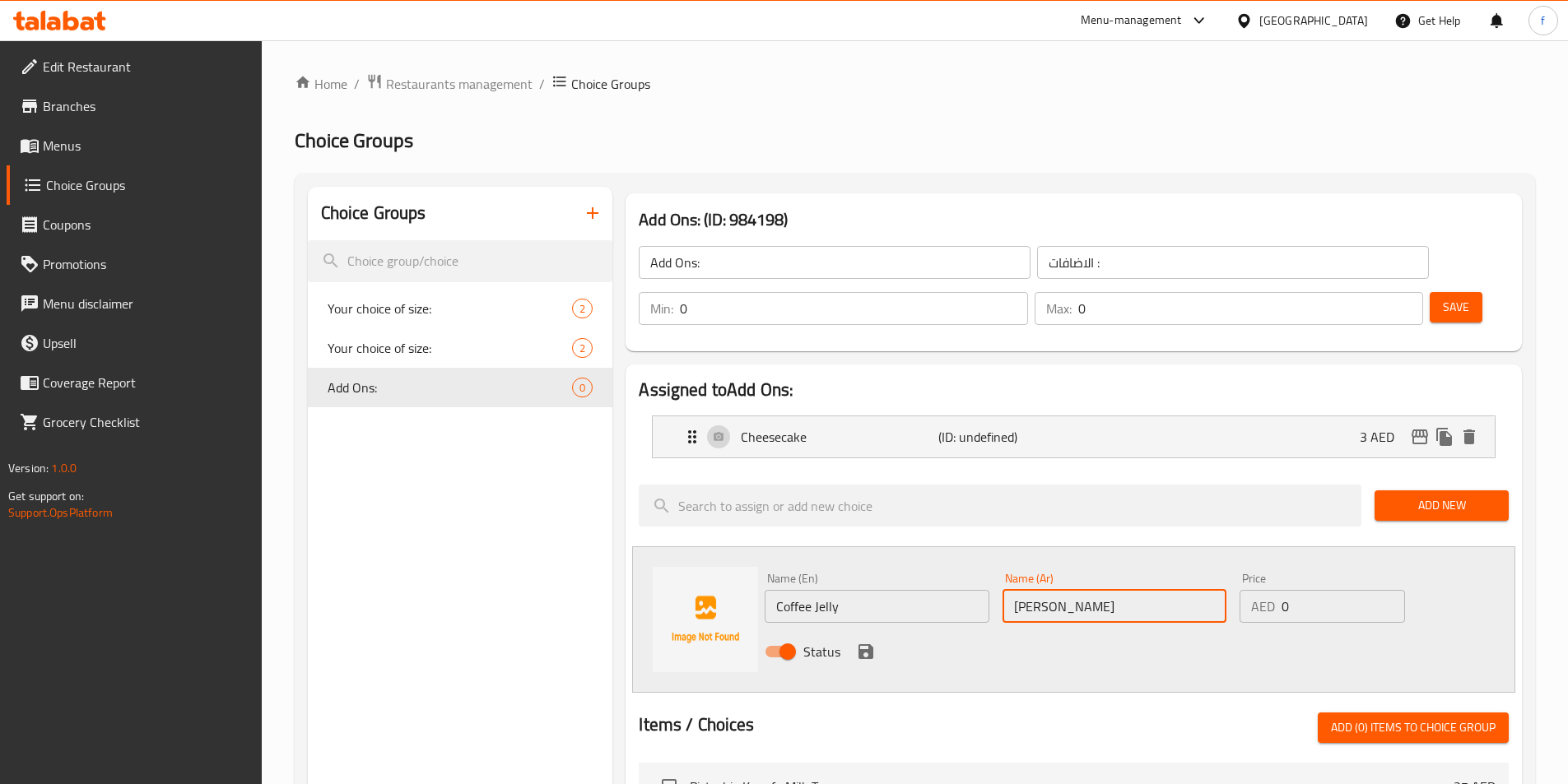
click at [1065, 590] on input "جيللي قهوة" at bounding box center [1114, 606] width 224 height 33
type input "جيلي قهوة"
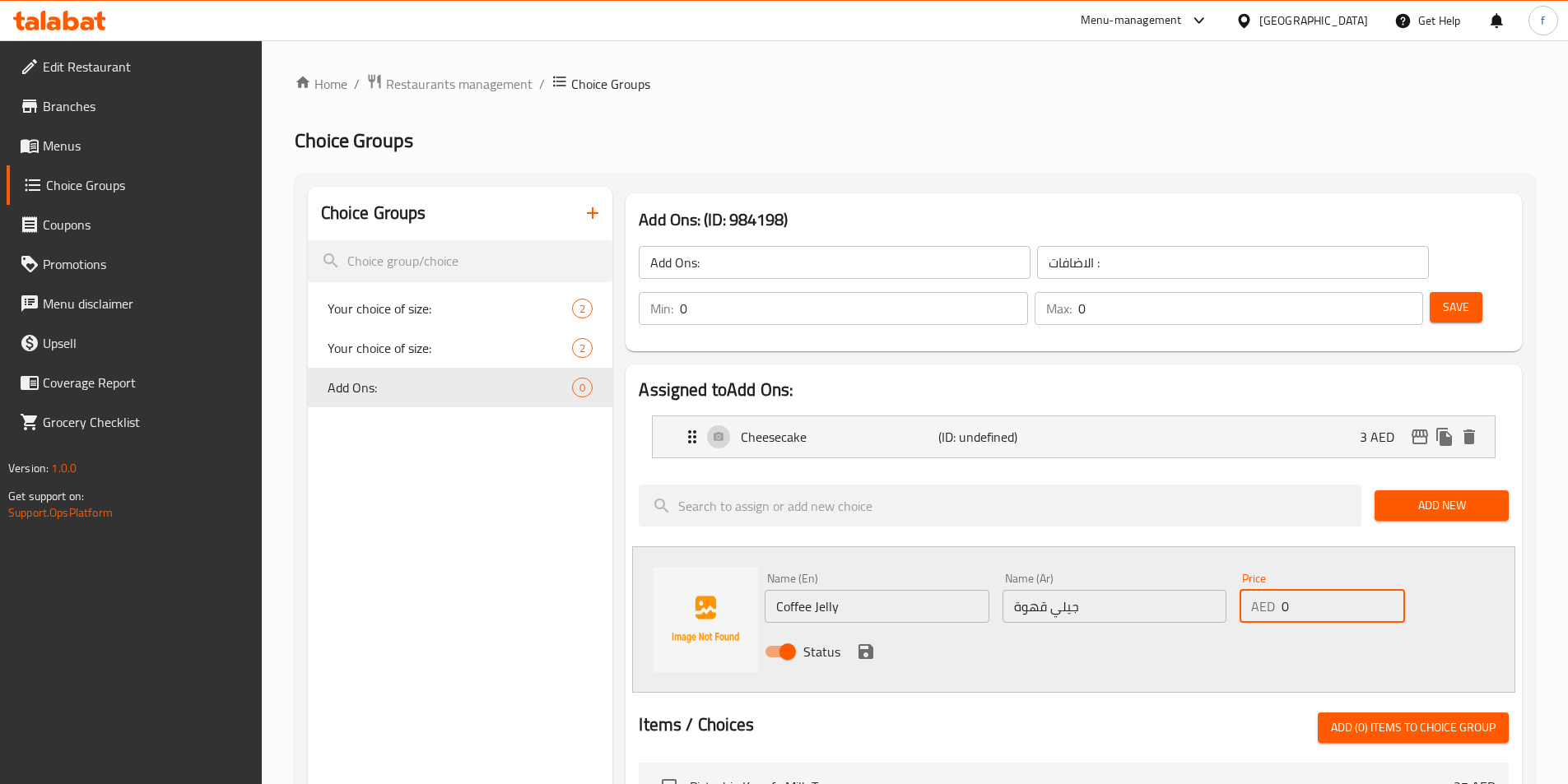
drag, startPoint x: 1328, startPoint y: 563, endPoint x: 1278, endPoint y: 571, distance: 50.6
click at [1278, 590] on div "AED 0 Price" at bounding box center [1321, 606] width 164 height 33
type input "3"
click at [859, 644] on icon "save" at bounding box center [865, 650] width 14 height 14
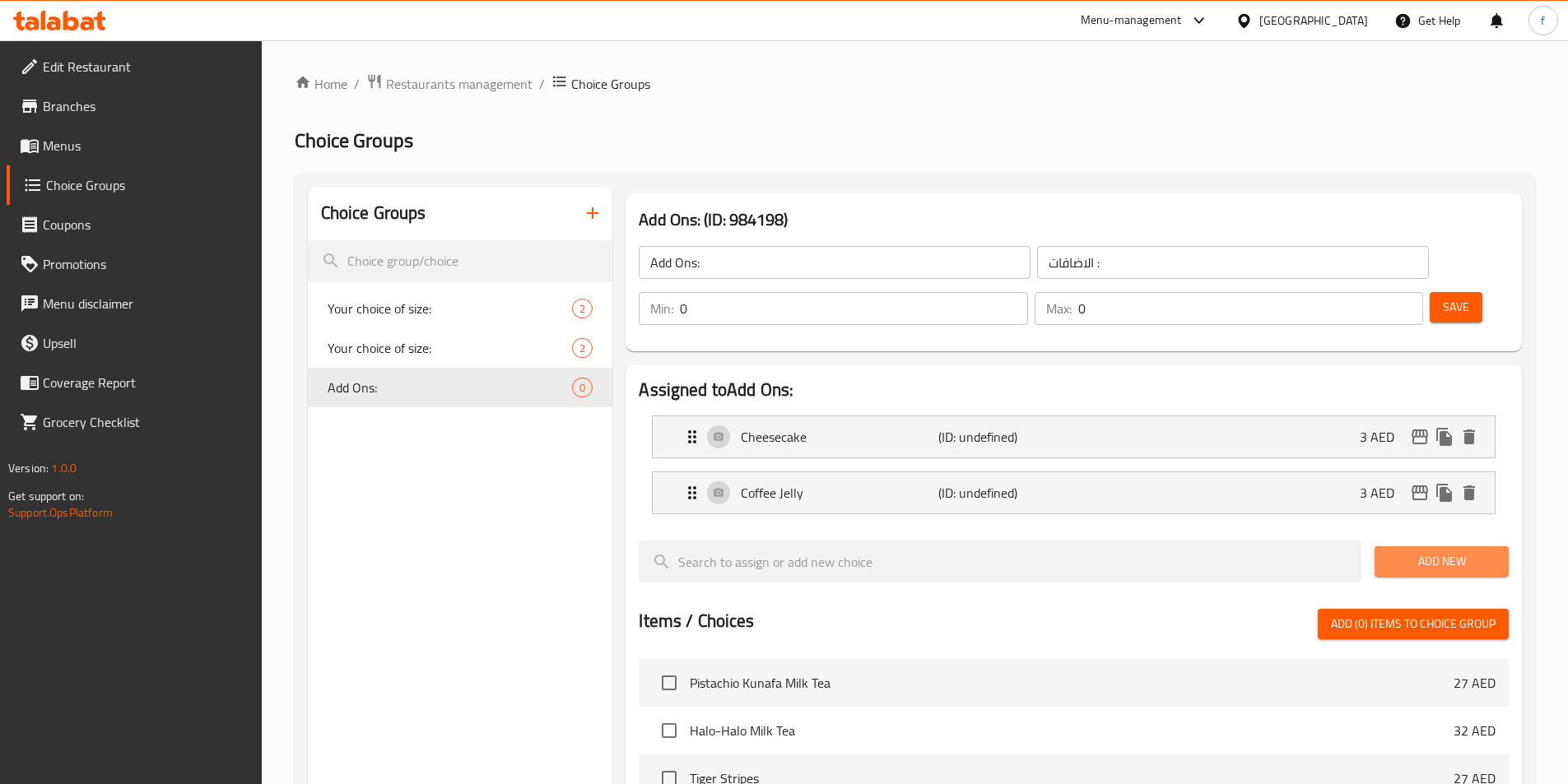
click at [1382, 546] on button "Add New" at bounding box center [1441, 561] width 135 height 31
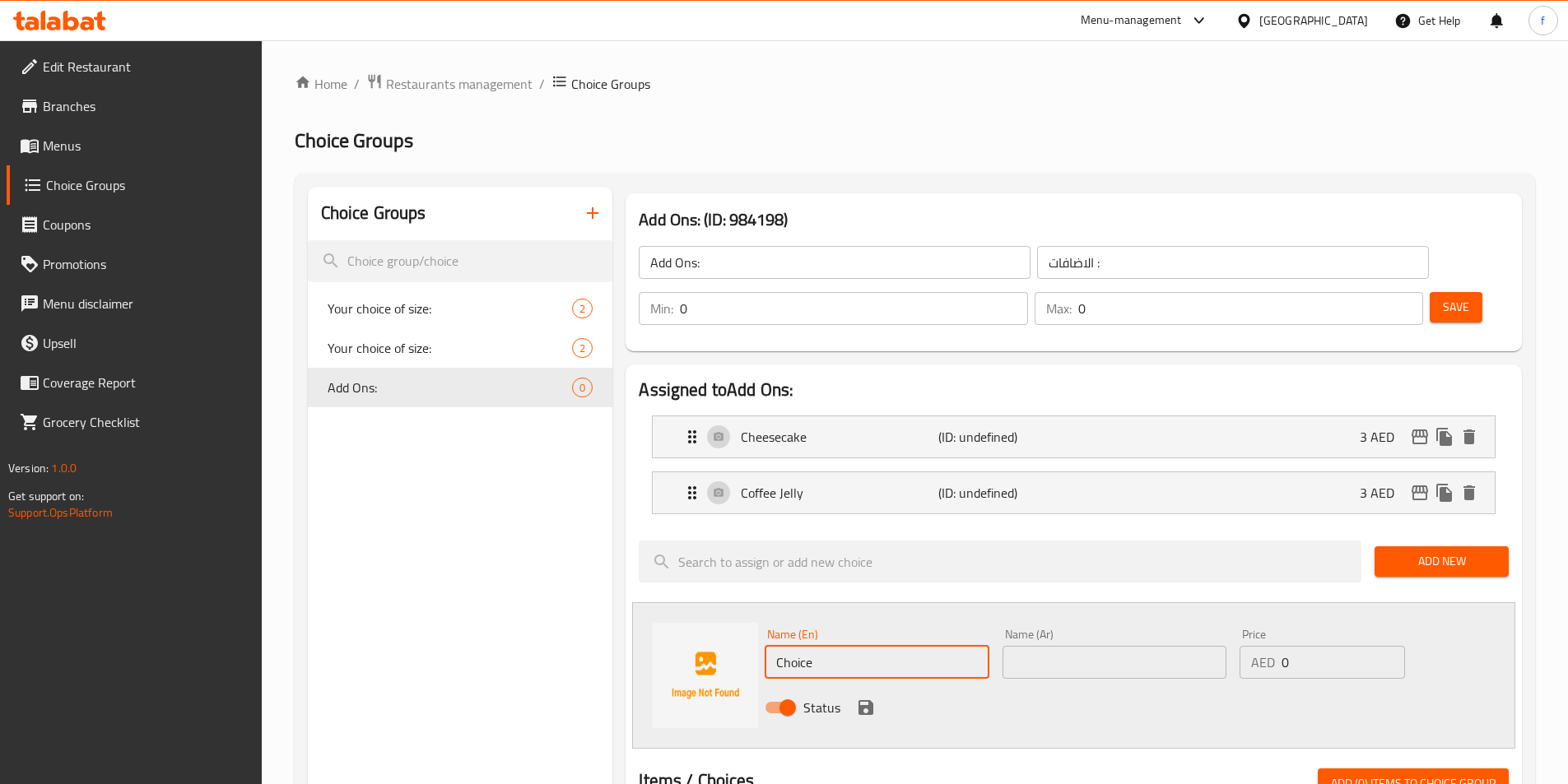
click at [834, 646] on input "Choice" at bounding box center [876, 662] width 224 height 33
paste input "Egg Pudding"
type input "Egg Pudding"
click at [1095, 646] on input "text" at bounding box center [1114, 662] width 224 height 33
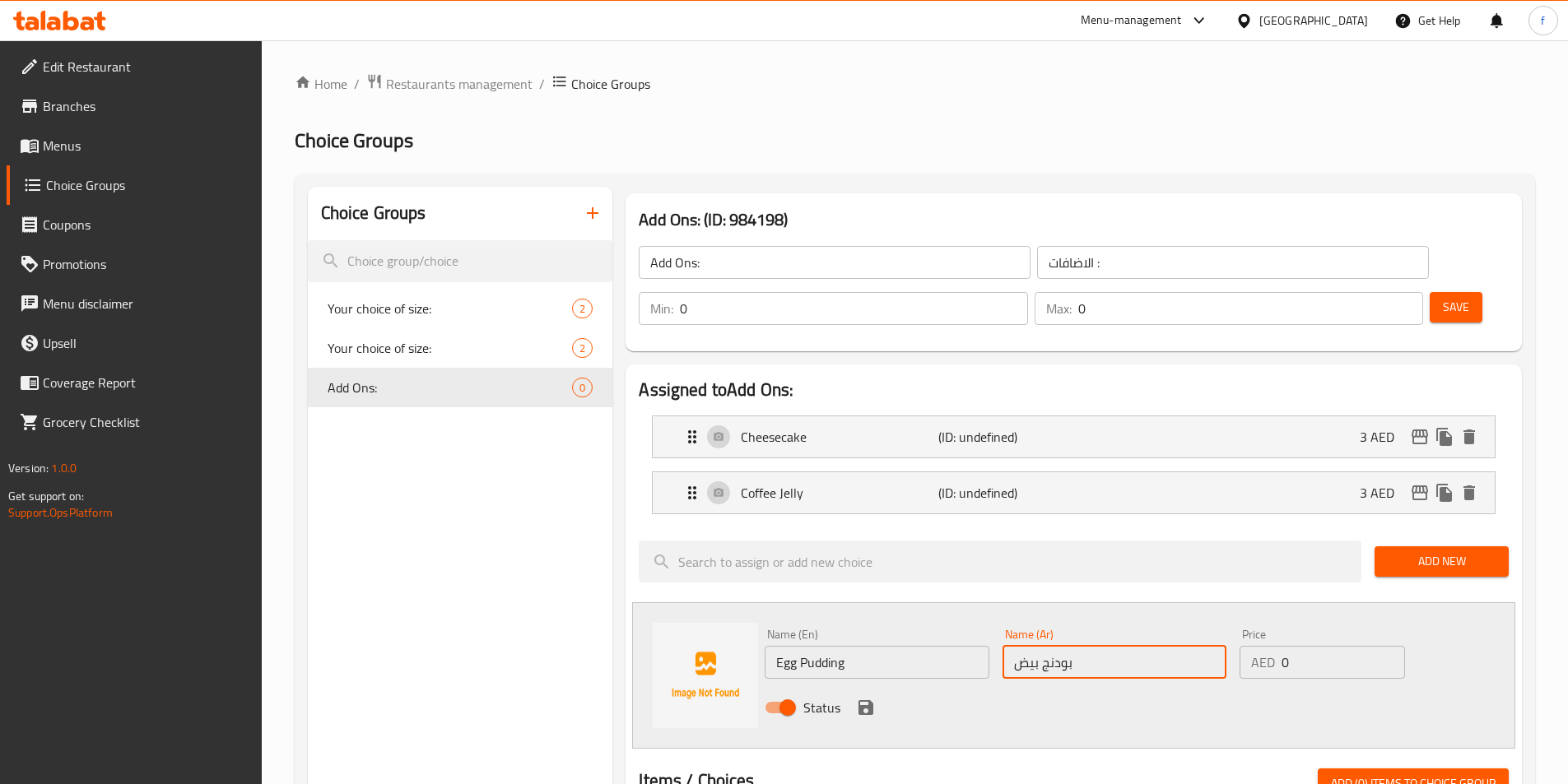
type input "بودنج بيض"
drag, startPoint x: 1313, startPoint y: 612, endPoint x: 1267, endPoint y: 639, distance: 53.3
click at [1267, 639] on div "Name (En) Egg Pudding Name (En) Name (Ar) بودنج بيض Name (Ar) Price AED 0 Price…" at bounding box center [1113, 675] width 712 height 108
type input "3"
click at [866, 699] on icon "save" at bounding box center [865, 706] width 14 height 14
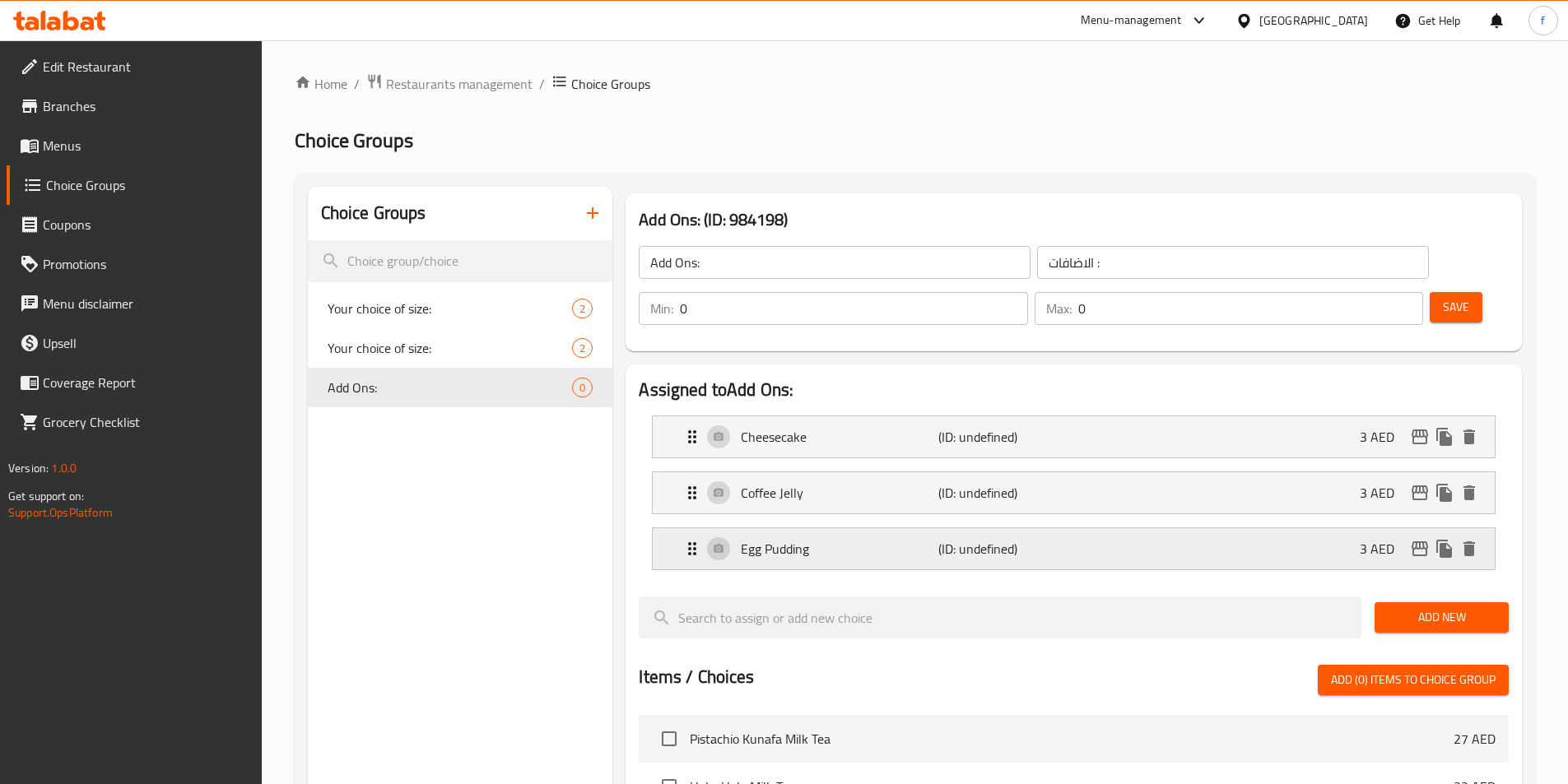
click at [921, 539] on p "Egg Pudding" at bounding box center [838, 549] width 197 height 20
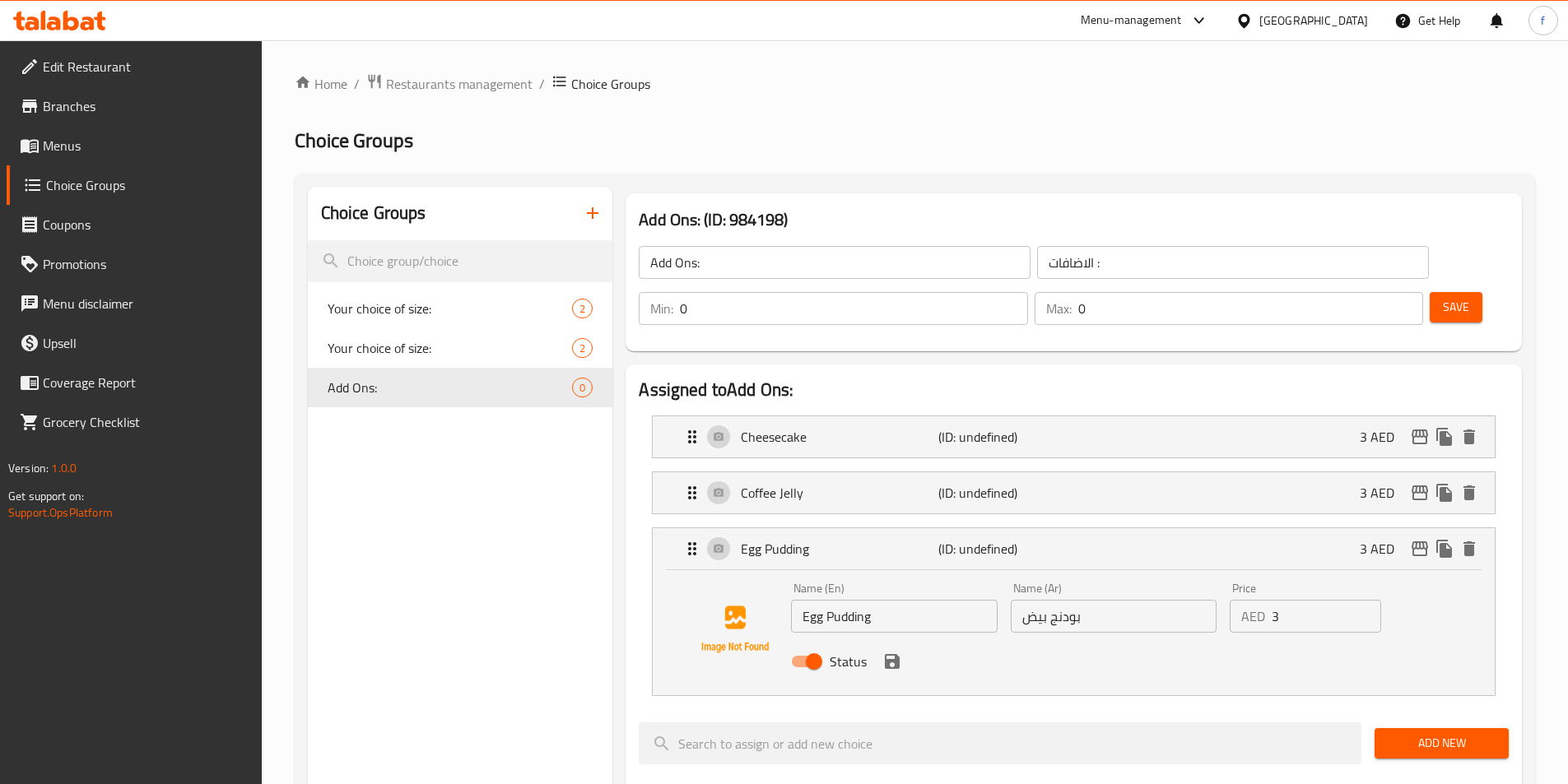
click at [908, 639] on div "Status" at bounding box center [1113, 661] width 658 height 44
click at [901, 651] on icon "save" at bounding box center [892, 661] width 20 height 20
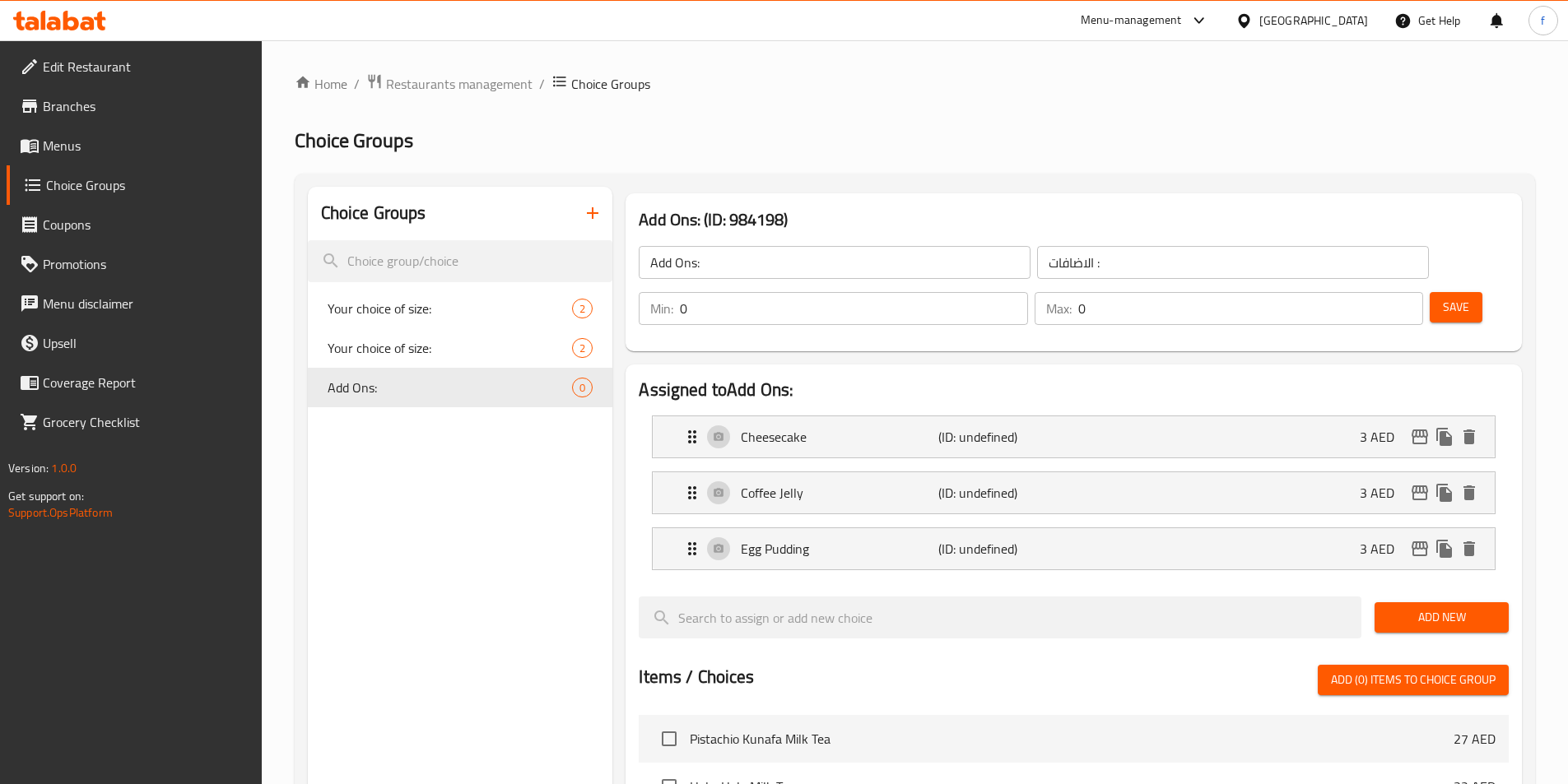
click at [1451, 607] on span "Add New" at bounding box center [1441, 617] width 108 height 20
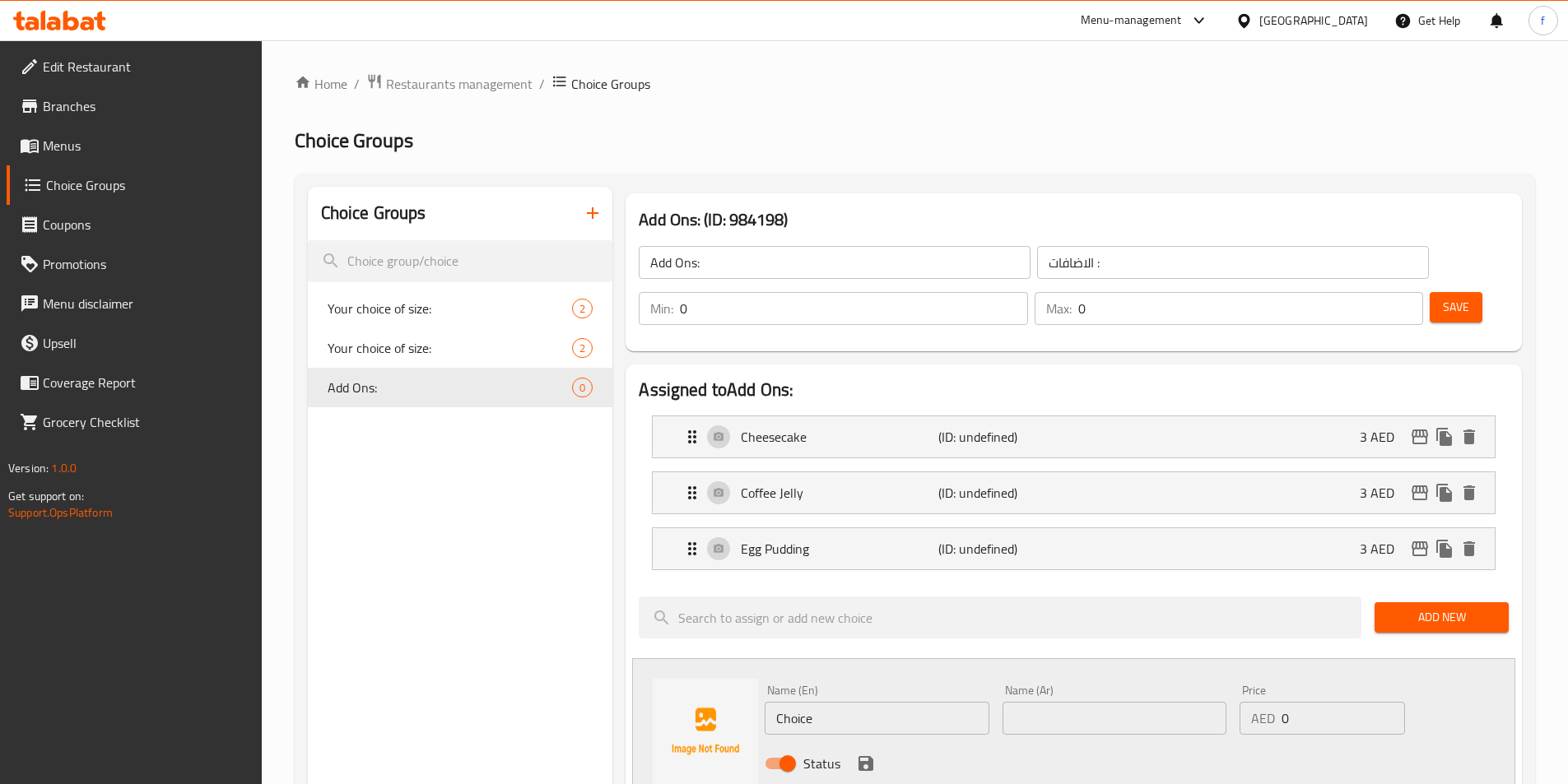
click at [798, 701] on input "Choice" at bounding box center [876, 718] width 224 height 33
paste input "Grass Jelly"
type input "Grass Jelly"
click at [1094, 701] on input "text" at bounding box center [1114, 718] width 224 height 33
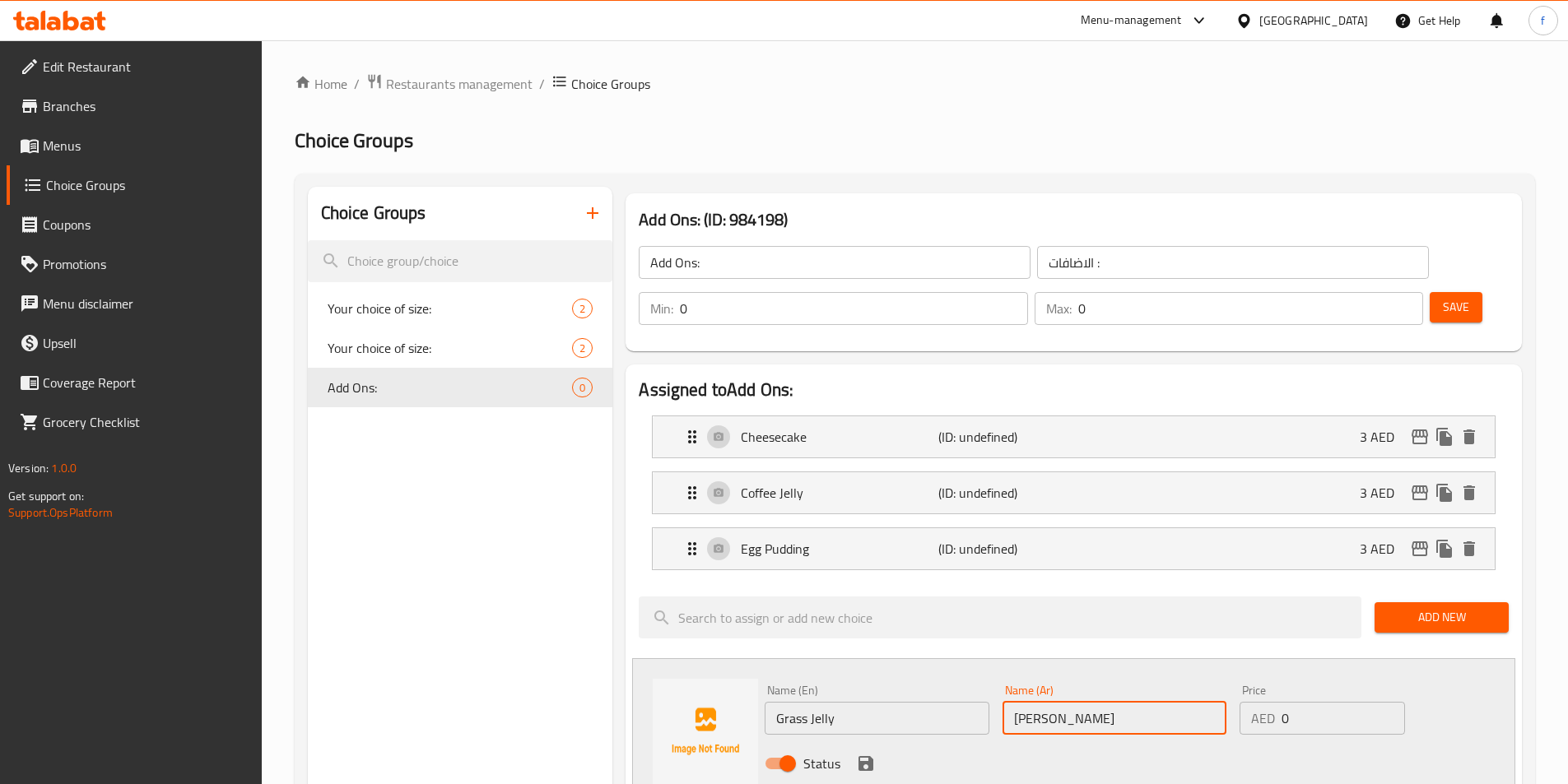
type input "[PERSON_NAME]"
click at [794, 701] on input "Grass Jelly" at bounding box center [876, 718] width 224 height 33
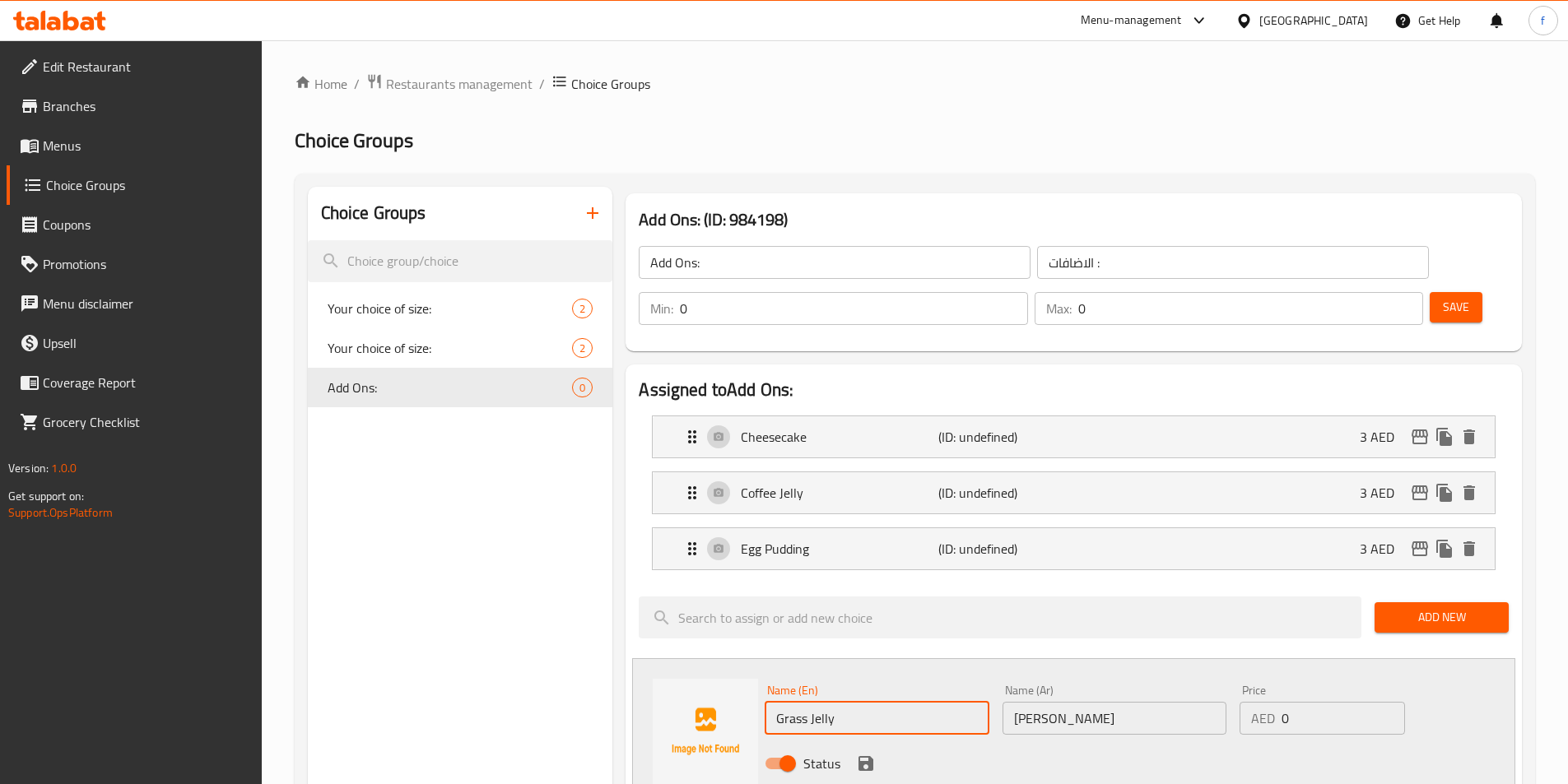
click at [794, 701] on input "Grass Jelly" at bounding box center [876, 718] width 224 height 33
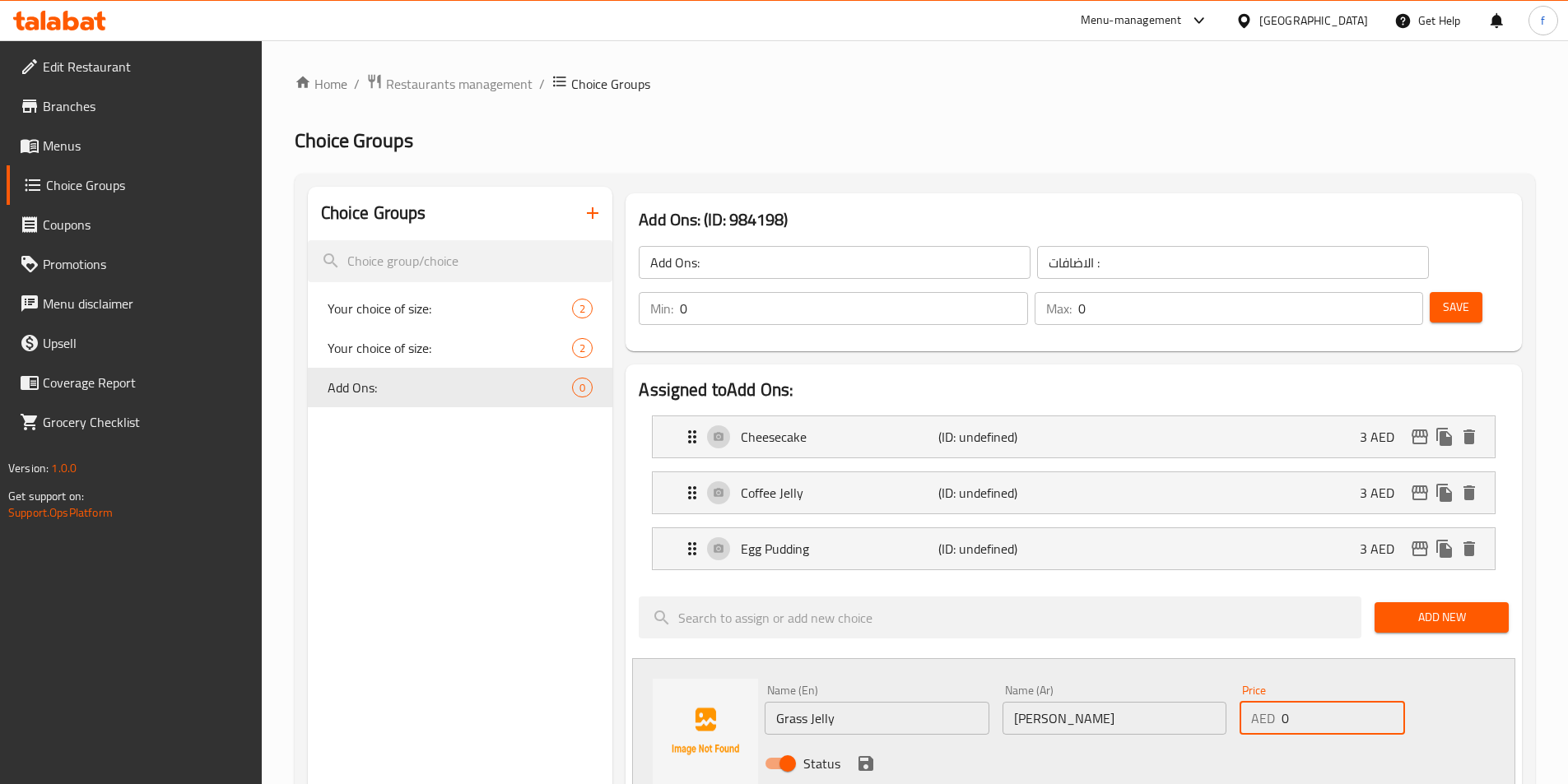
drag, startPoint x: 1301, startPoint y: 671, endPoint x: 1253, endPoint y: 682, distance: 49.2
click at [1253, 701] on div "AED 0 Price" at bounding box center [1321, 718] width 164 height 33
type input "3"
click at [870, 756] on icon "save" at bounding box center [865, 763] width 14 height 14
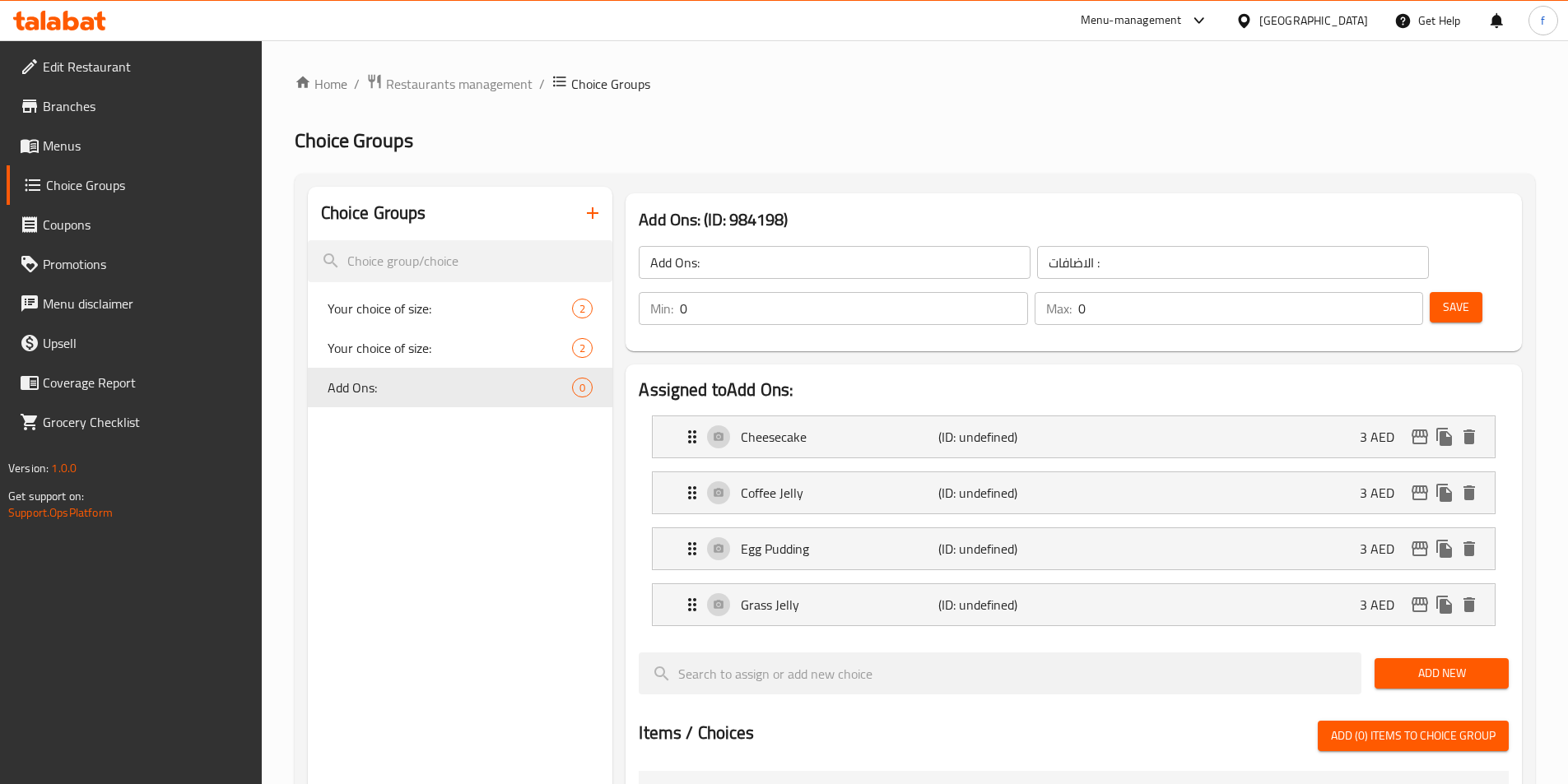
click at [1421, 663] on span "Add New" at bounding box center [1441, 673] width 108 height 20
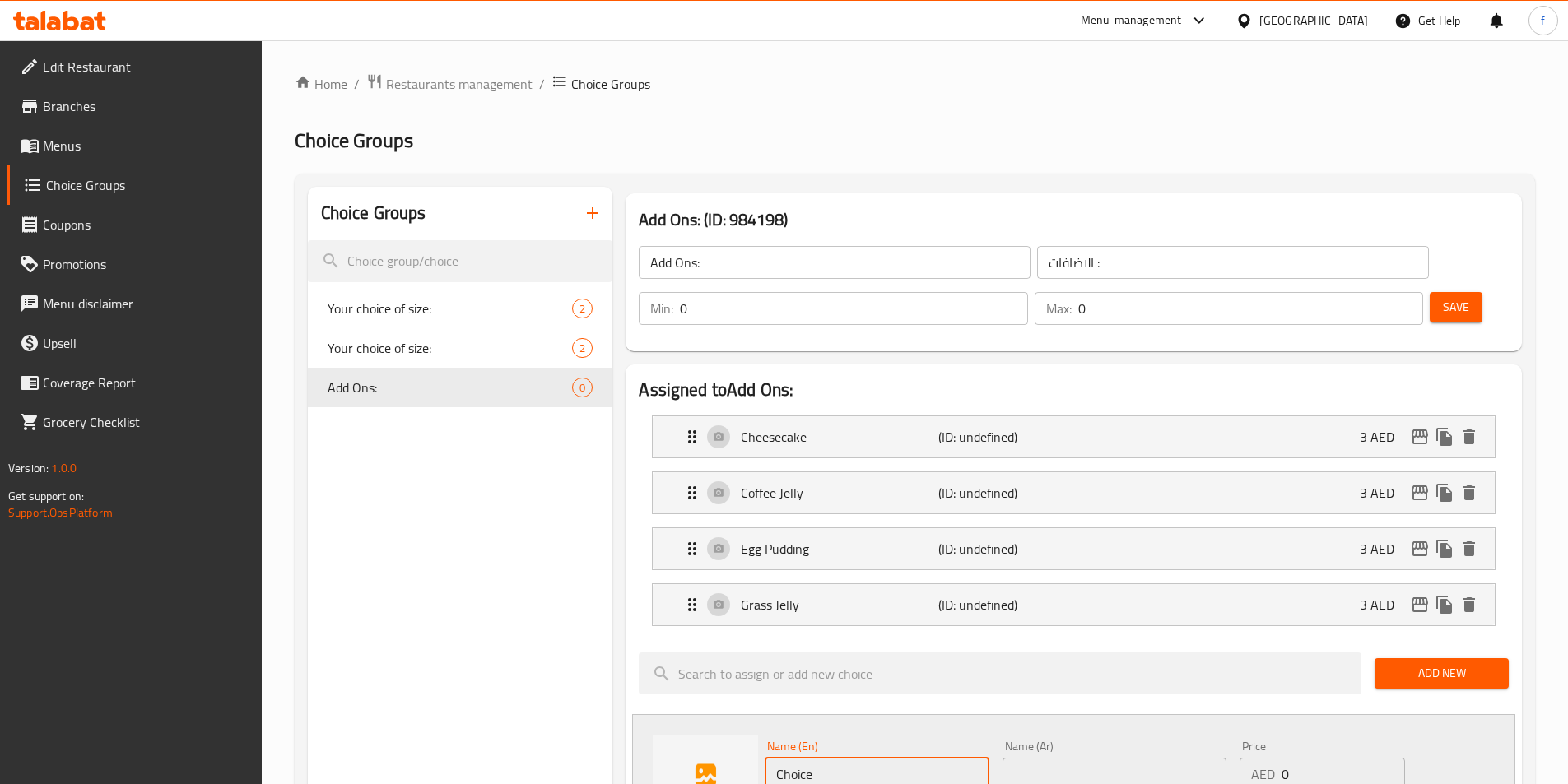
click at [894, 757] on input "Choice" at bounding box center [876, 773] width 224 height 33
paste input "Lychee Boba"
type input "Lychee Boba"
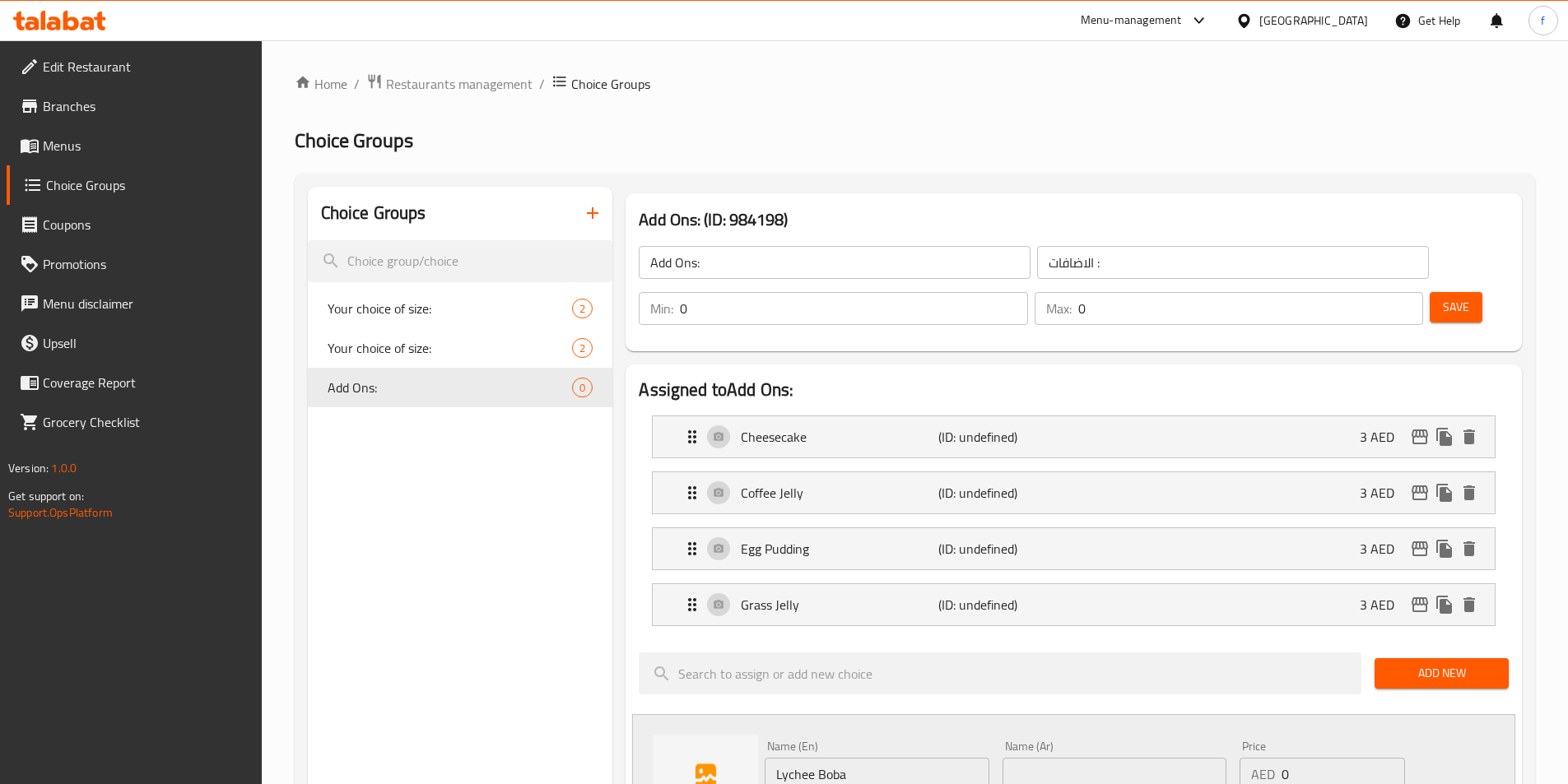
click at [1054, 757] on input "text" at bounding box center [1114, 773] width 224 height 33
paste input "ليتشي بوبا"
type input "ليتشي بوبا"
drag, startPoint x: 1303, startPoint y: 723, endPoint x: 1273, endPoint y: 724, distance: 30.0
click at [1273, 757] on div "AED 0 Price" at bounding box center [1321, 773] width 164 height 33
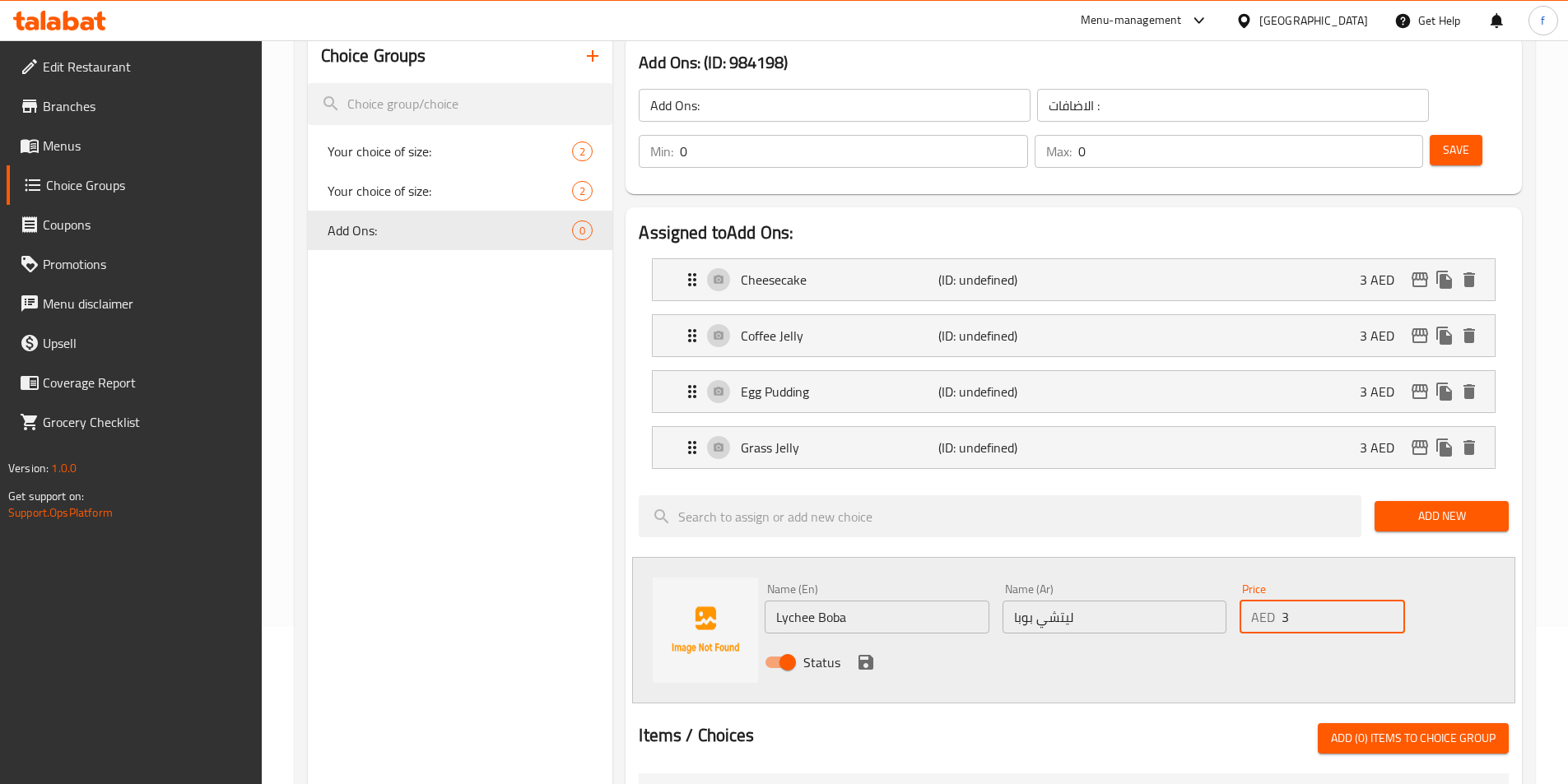
scroll to position [164, 0]
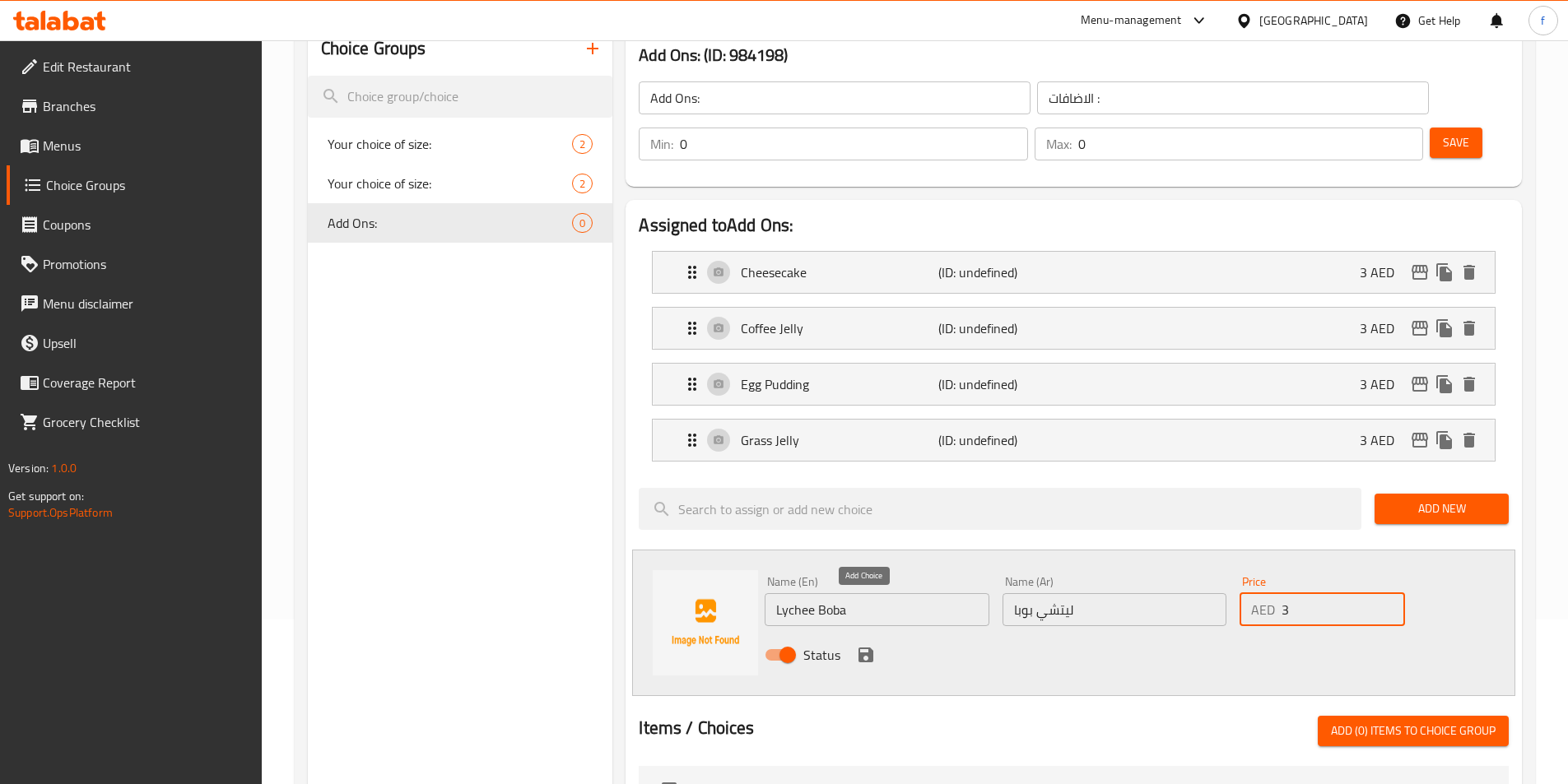
type input "3"
click at [864, 645] on icon "save" at bounding box center [865, 654] width 20 height 20
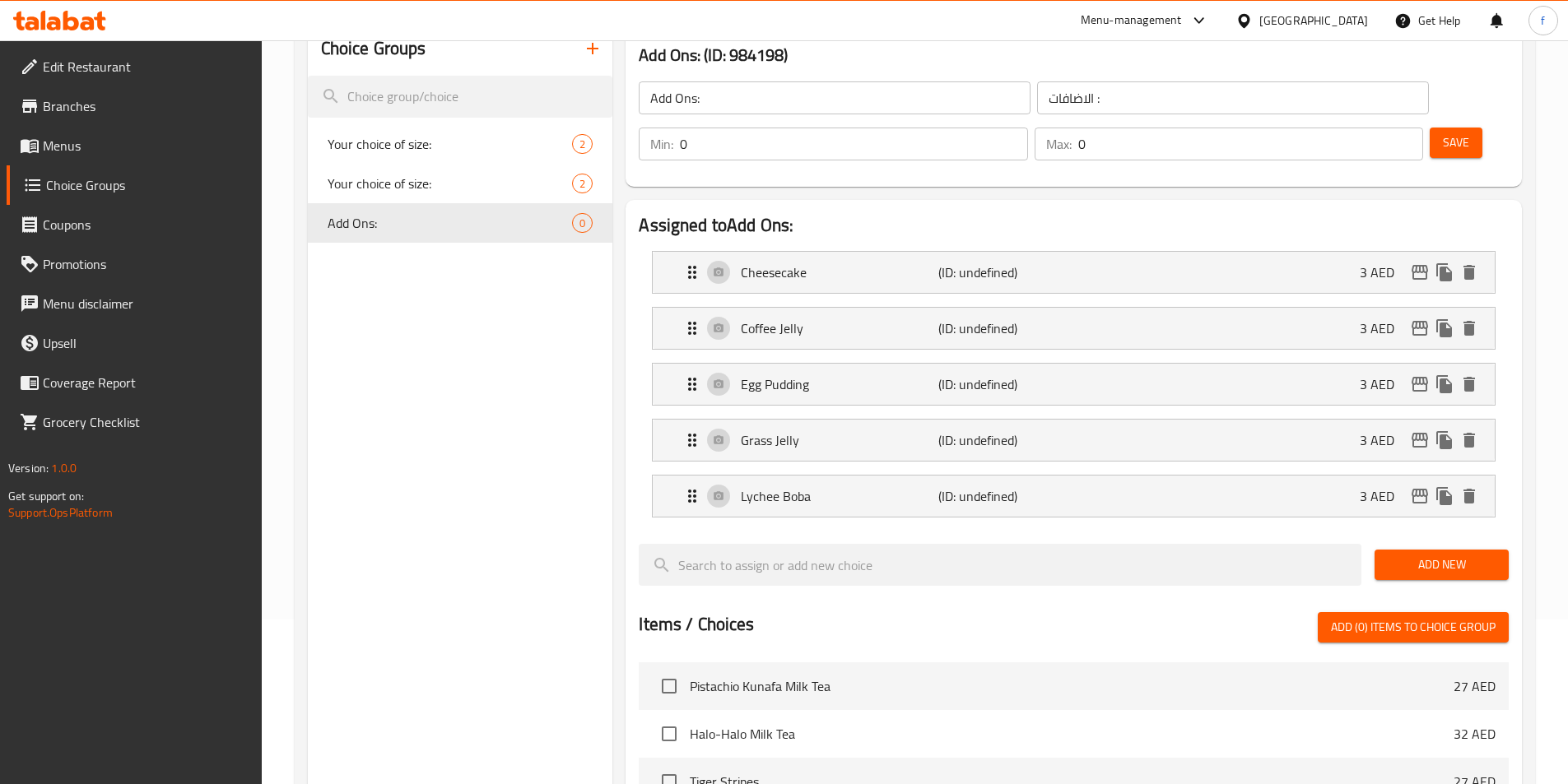
click at [1409, 554] on span "Add New" at bounding box center [1441, 564] width 108 height 20
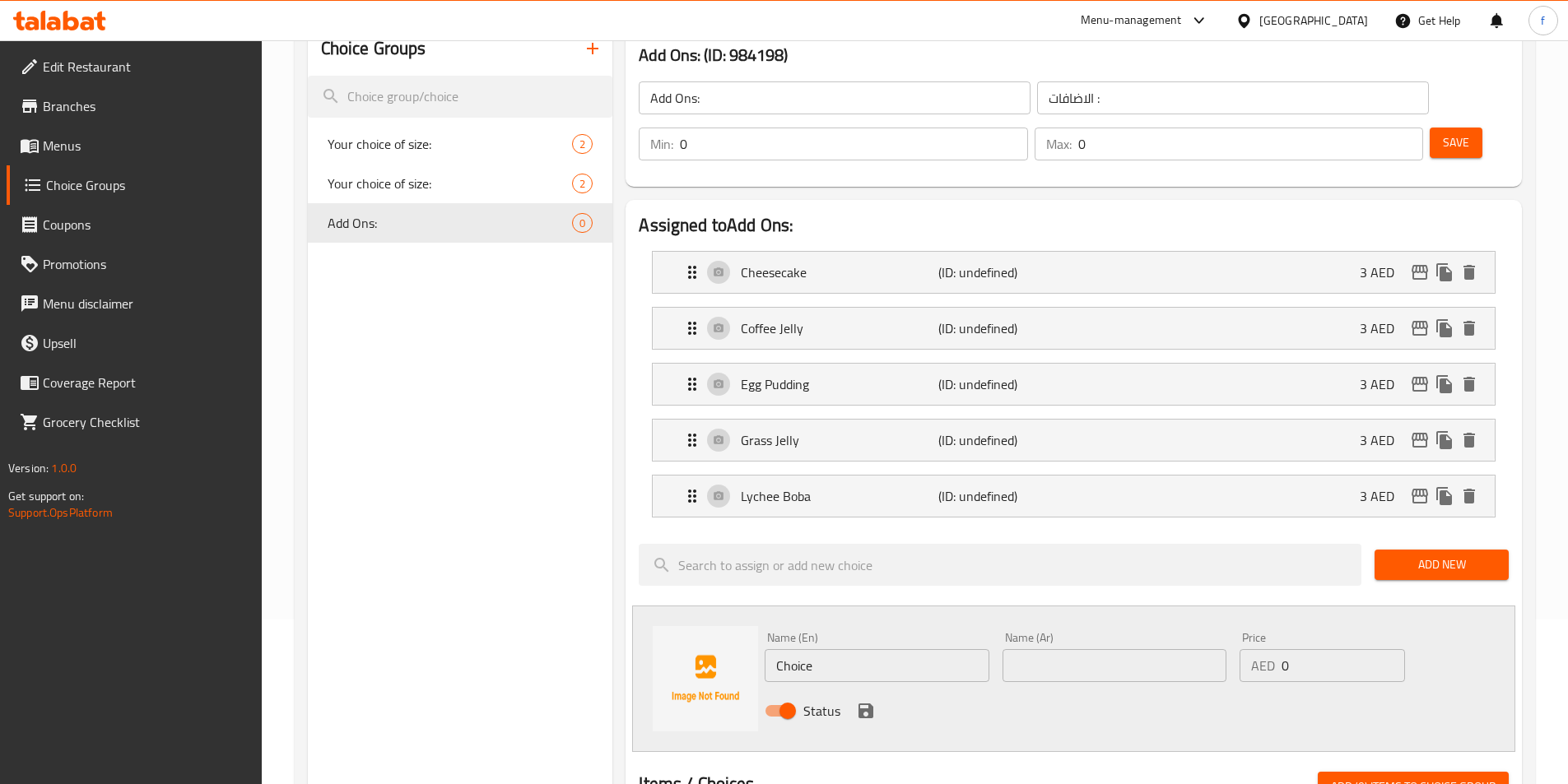
click at [862, 649] on input "Choice" at bounding box center [876, 665] width 224 height 33
paste input "[PERSON_NAME]"
type input "[PERSON_NAME]"
click at [1065, 649] on input "text" at bounding box center [1114, 665] width 224 height 33
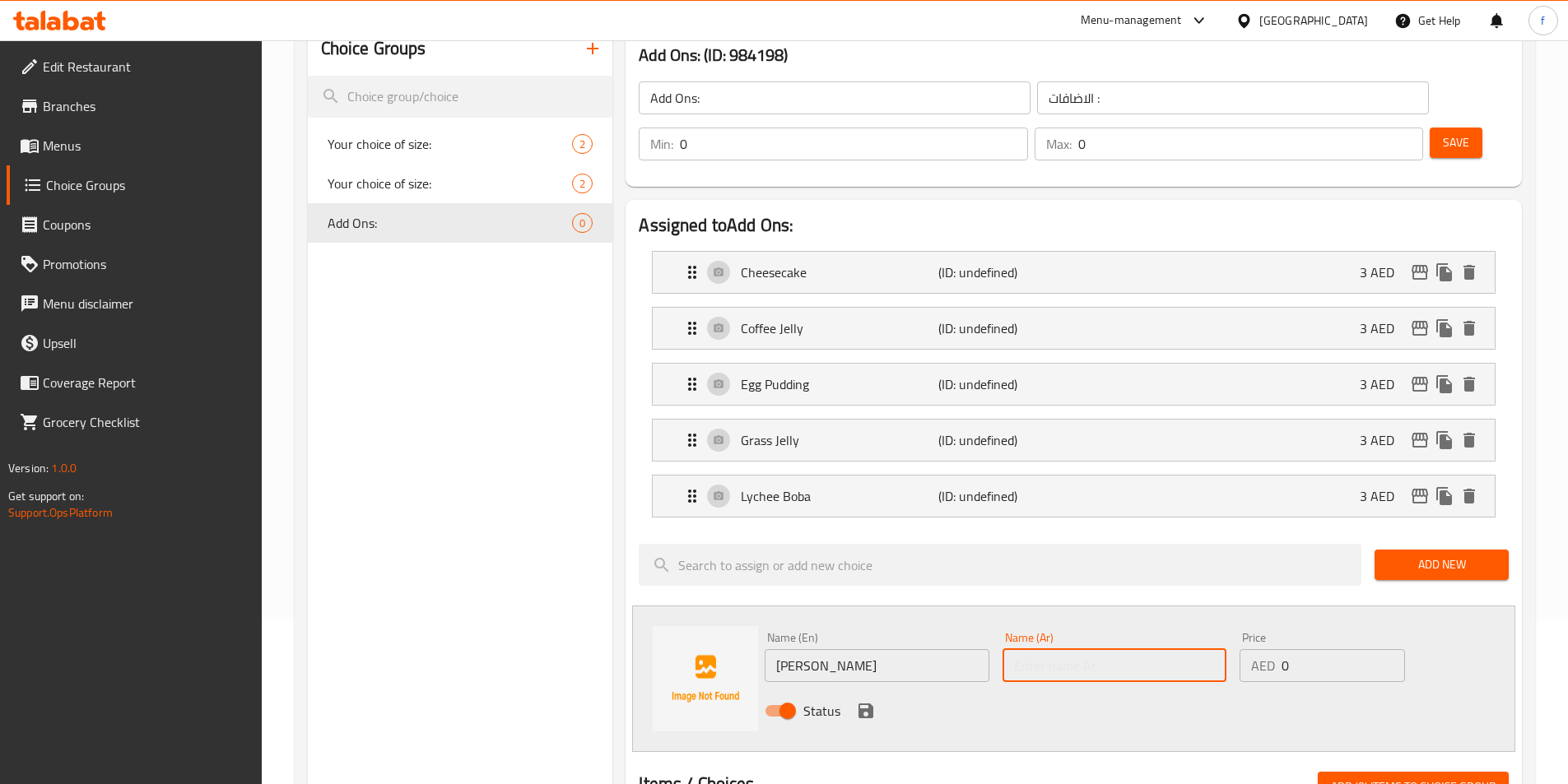
paste input "[PERSON_NAME]"
type input "[PERSON_NAME]"
drag, startPoint x: 1297, startPoint y: 607, endPoint x: 1283, endPoint y: 614, distance: 15.7
click at [1283, 649] on input "0" at bounding box center [1343, 665] width 123 height 33
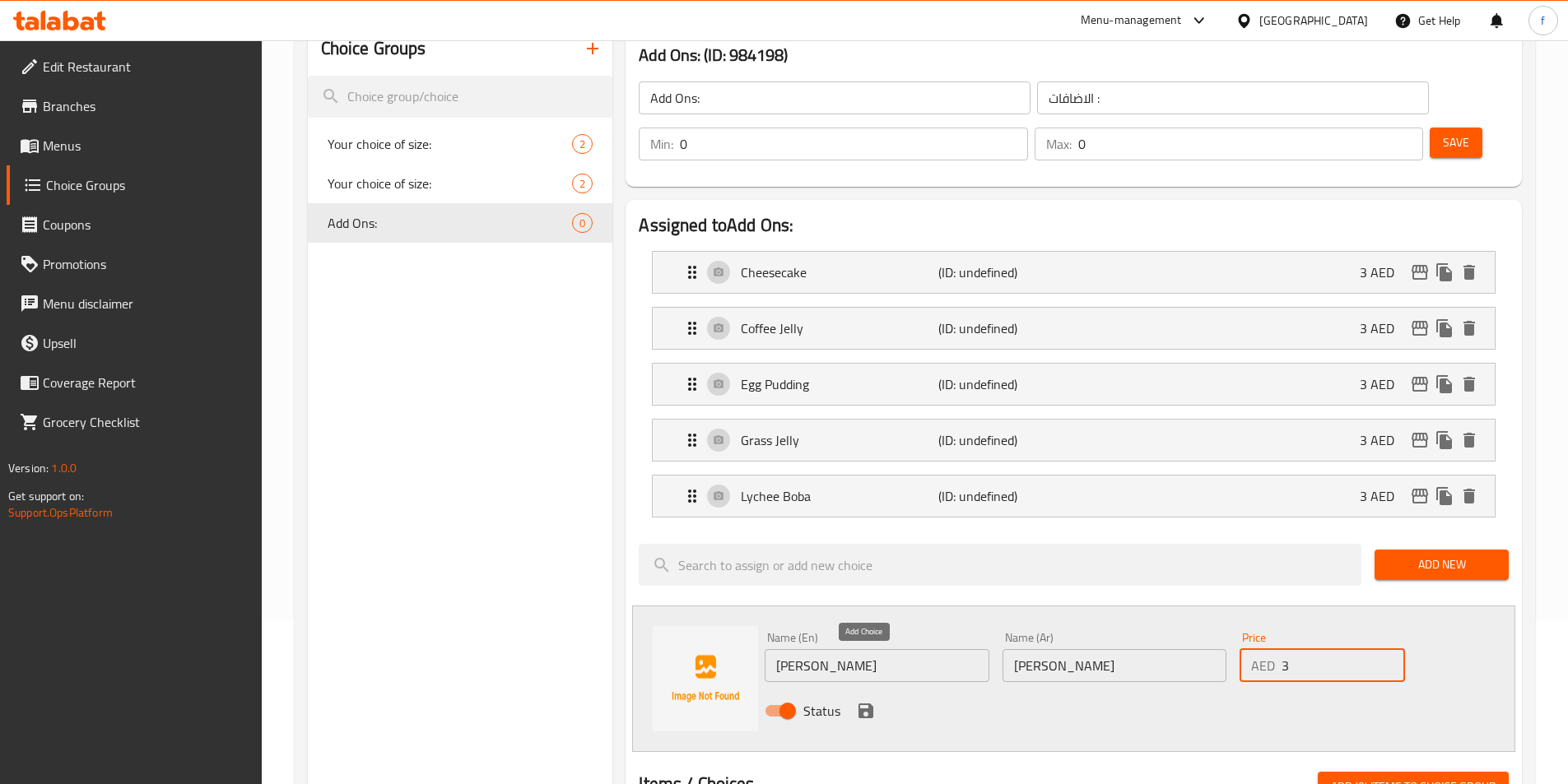
type input "3"
click at [871, 703] on icon "save" at bounding box center [865, 710] width 14 height 14
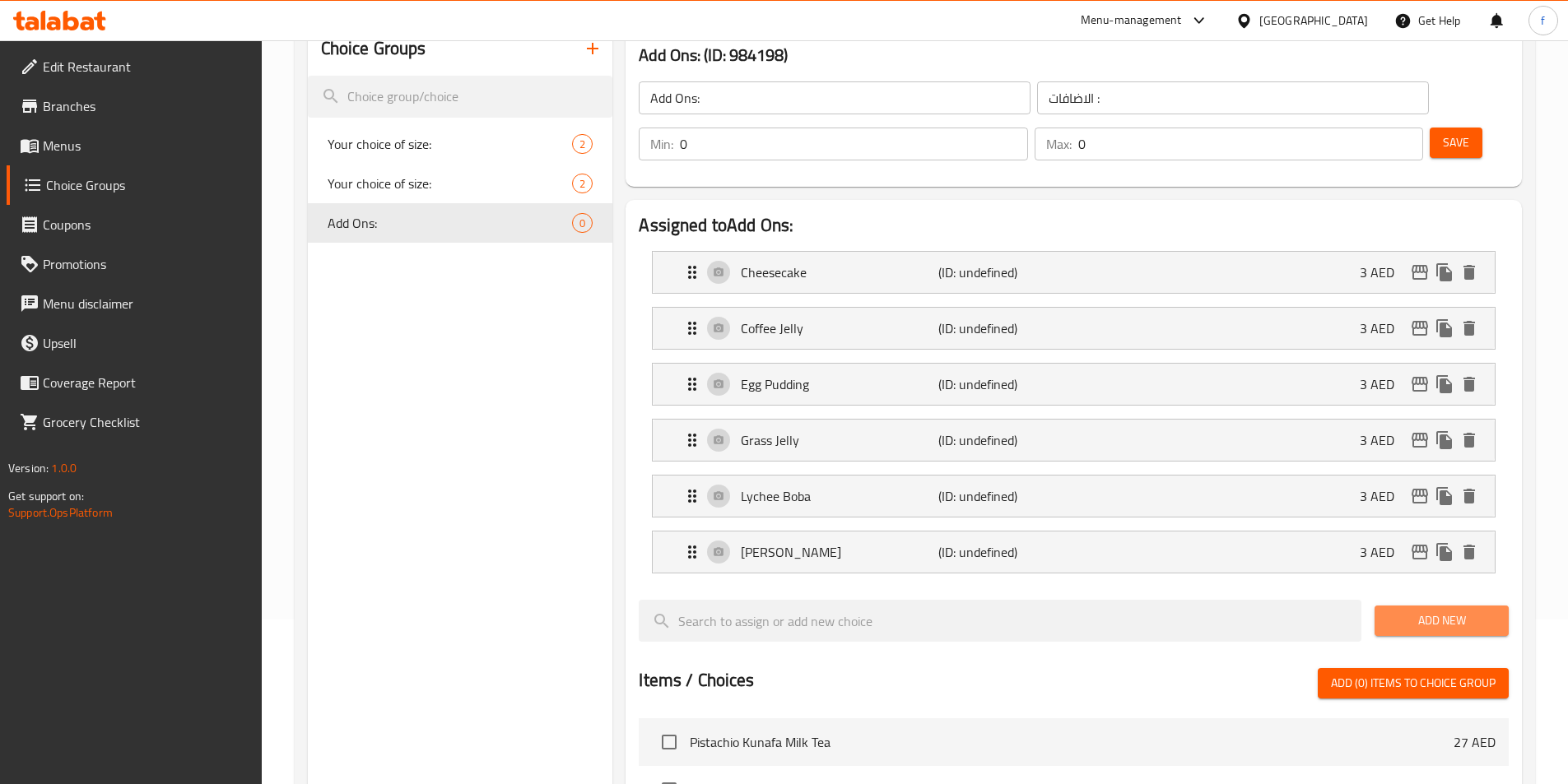
click at [1404, 610] on span "Add New" at bounding box center [1441, 620] width 108 height 20
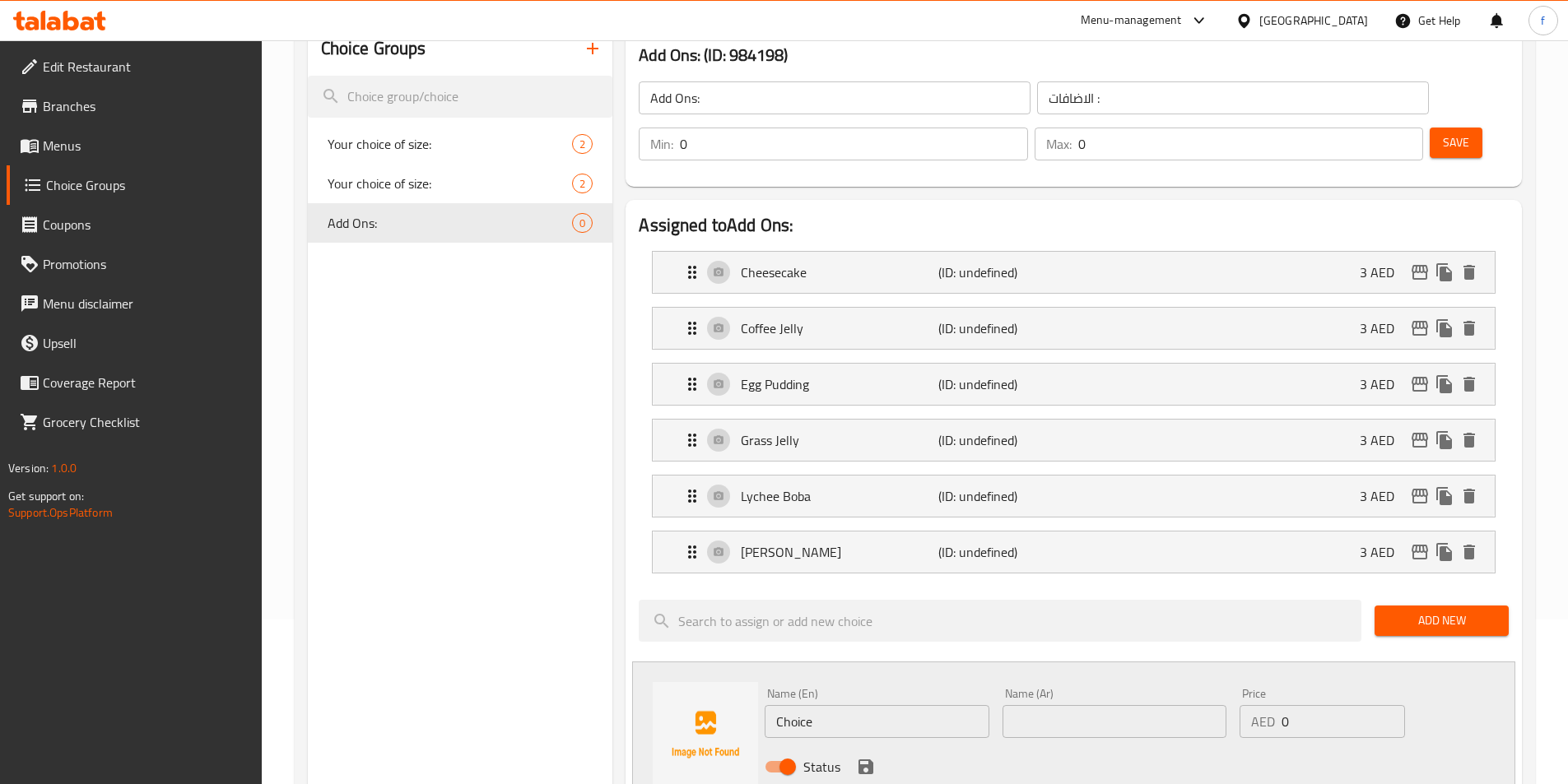
click at [876, 705] on input "Choice" at bounding box center [876, 722] width 224 height 33
paste input "Nata De Coco"
type input "Nata De Coco"
click at [1072, 705] on input "text" at bounding box center [1114, 722] width 224 height 33
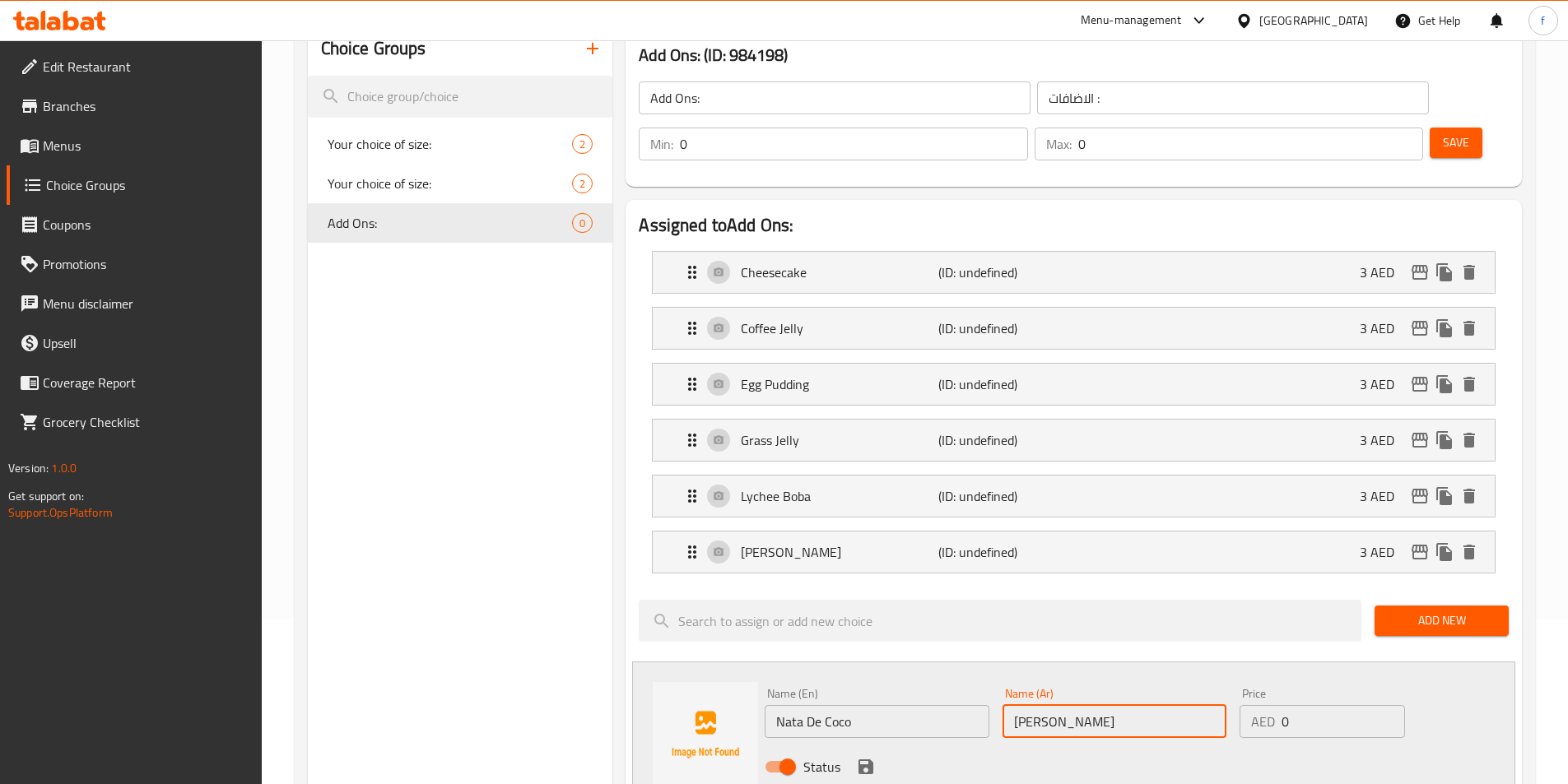
type input "[PERSON_NAME]"
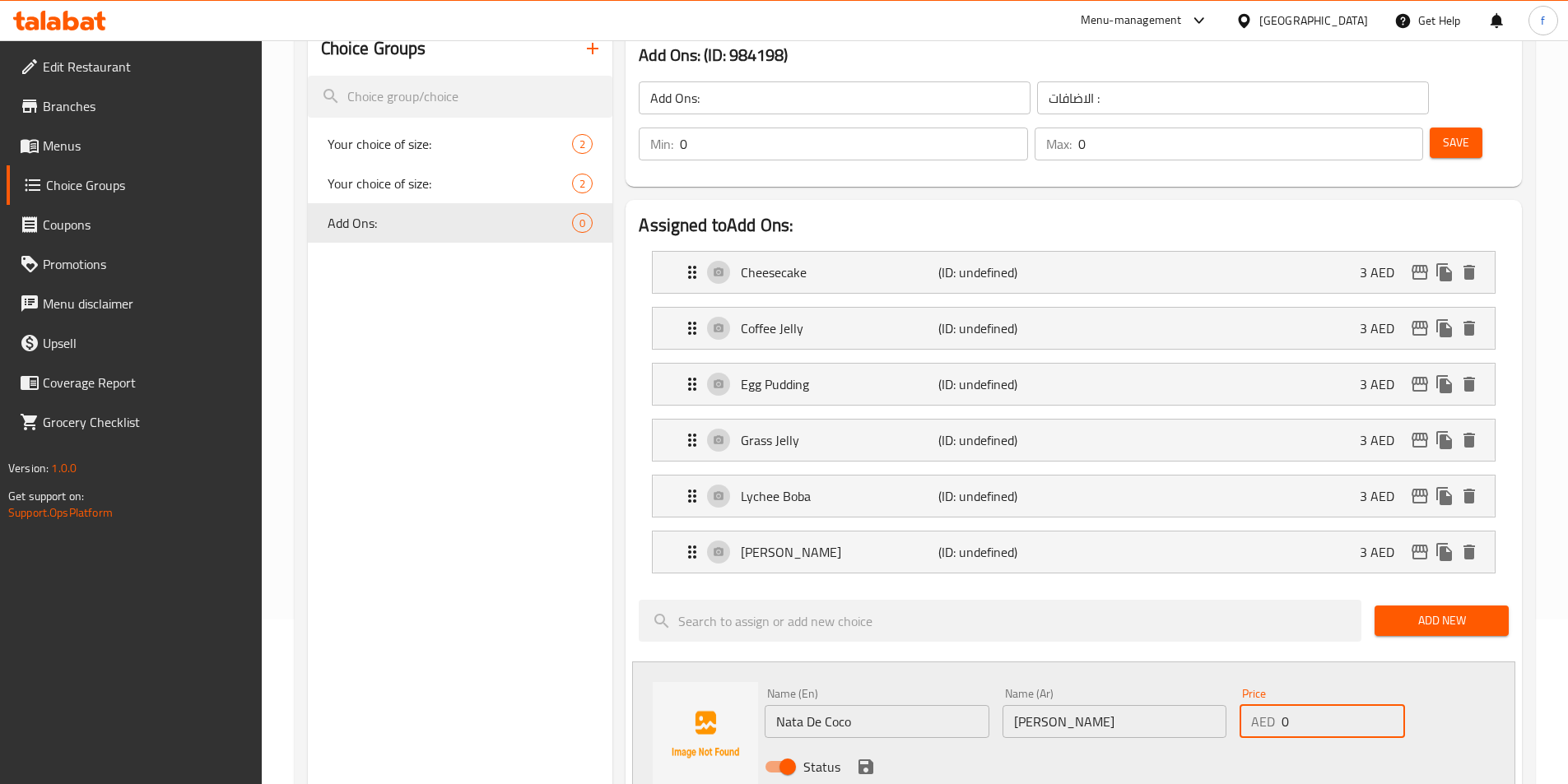
drag, startPoint x: 1290, startPoint y: 681, endPoint x: 1282, endPoint y: 676, distance: 9.4
click at [1282, 705] on input "0" at bounding box center [1343, 722] width 123 height 33
type input "3"
click at [866, 756] on icon "save" at bounding box center [865, 766] width 20 height 20
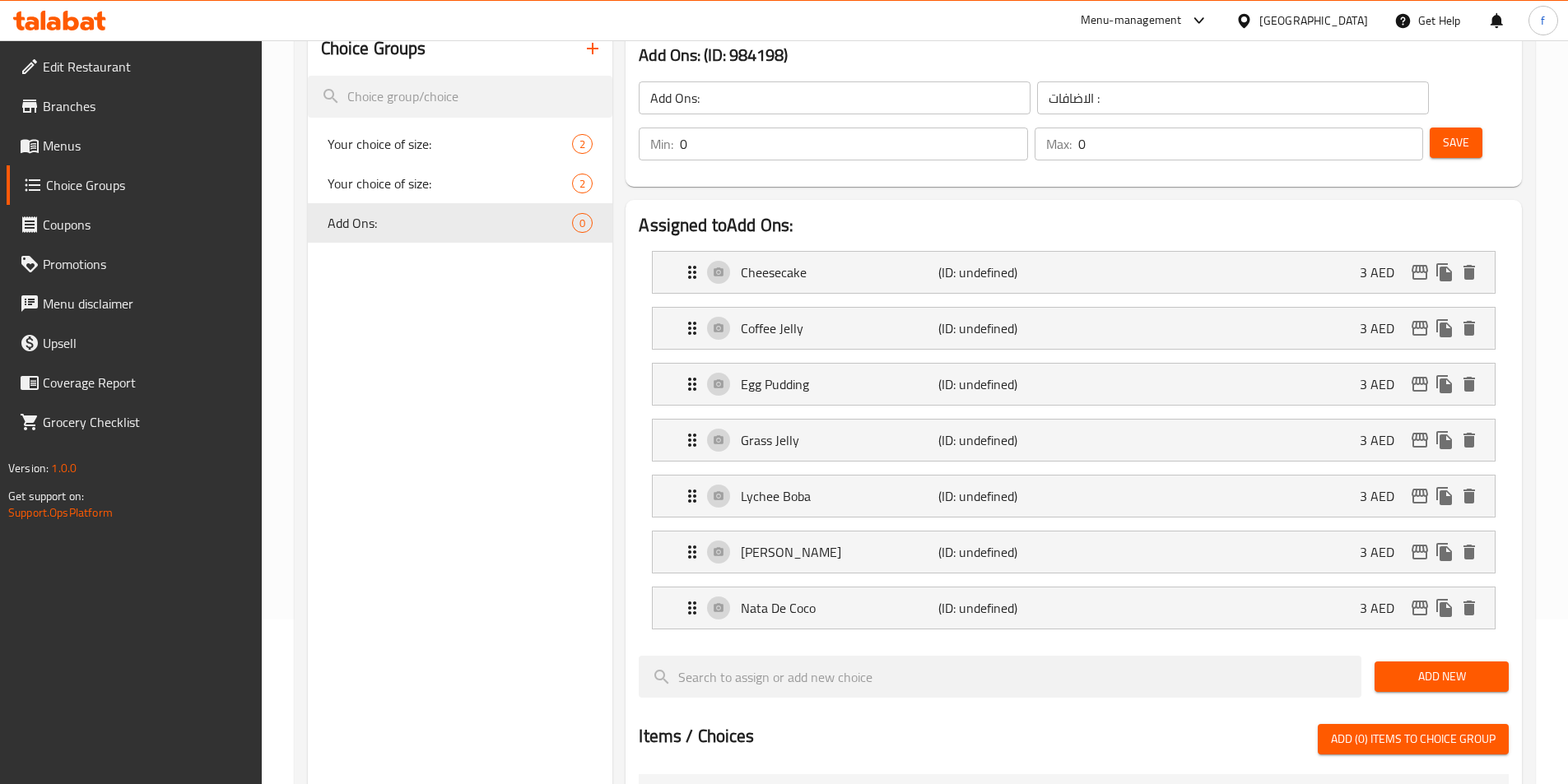
click at [1409, 661] on button "Add New" at bounding box center [1441, 676] width 135 height 31
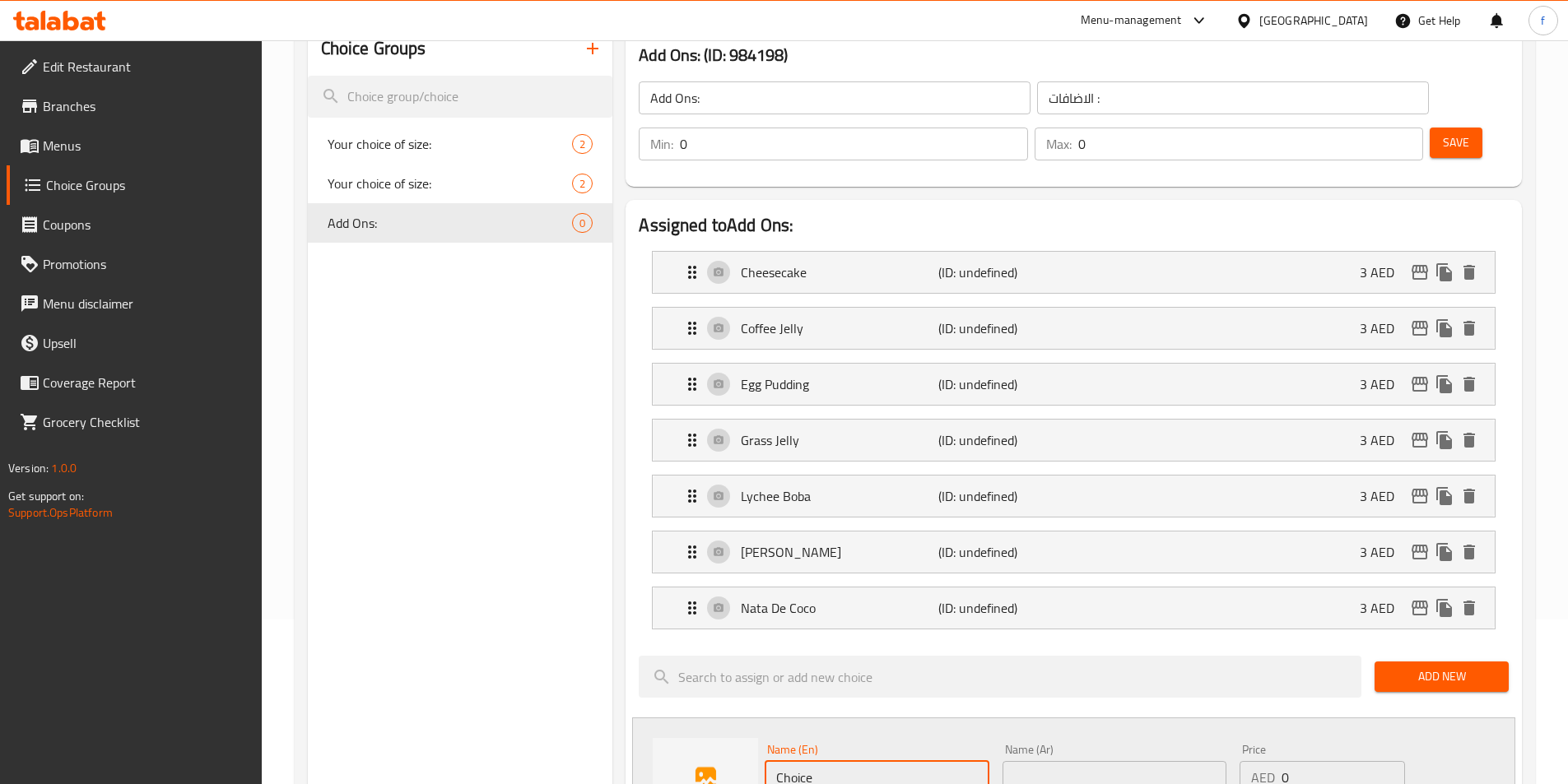
click at [899, 761] on input "Choice" at bounding box center [876, 777] width 224 height 33
paste input "Rainbow Jelly"
type input "Rainbow Jelly"
click at [1074, 761] on input "text" at bounding box center [1114, 777] width 224 height 33
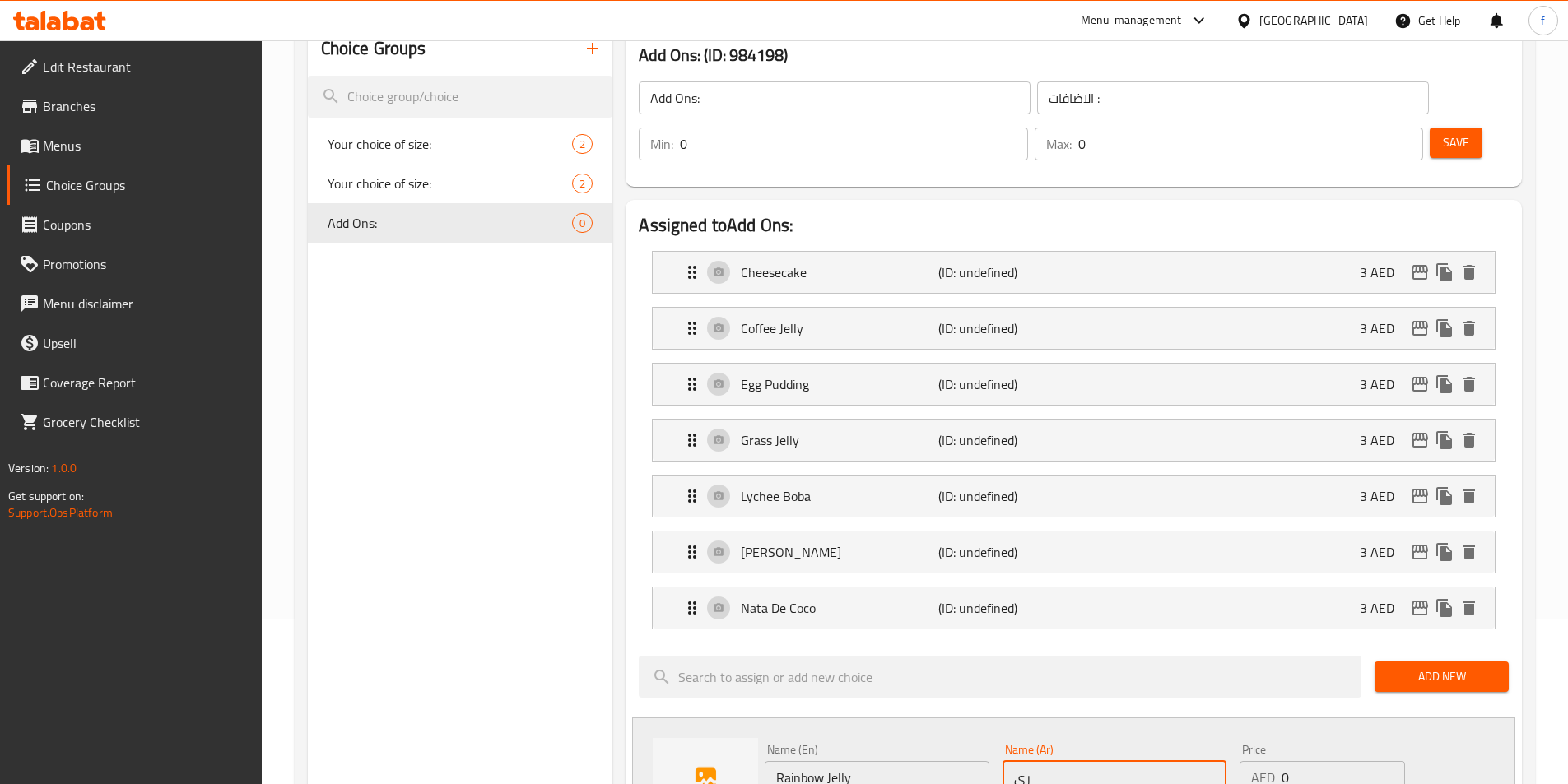
type input "ر"
type input "[PERSON_NAME]"
drag, startPoint x: 1298, startPoint y: 727, endPoint x: 1260, endPoint y: 733, distance: 38.5
click at [1260, 761] on div "AED 0 Price" at bounding box center [1321, 777] width 164 height 33
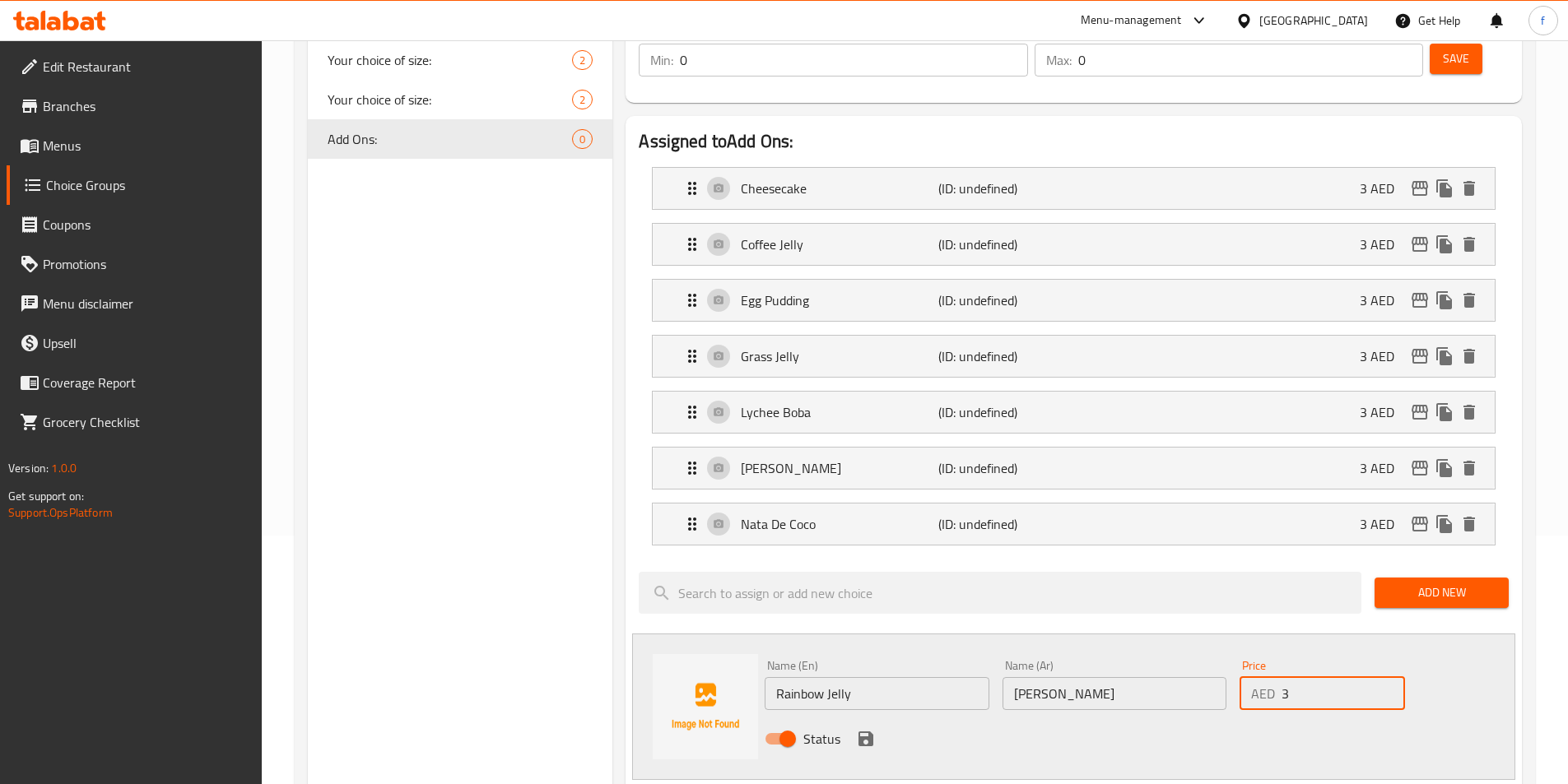
scroll to position [329, 0]
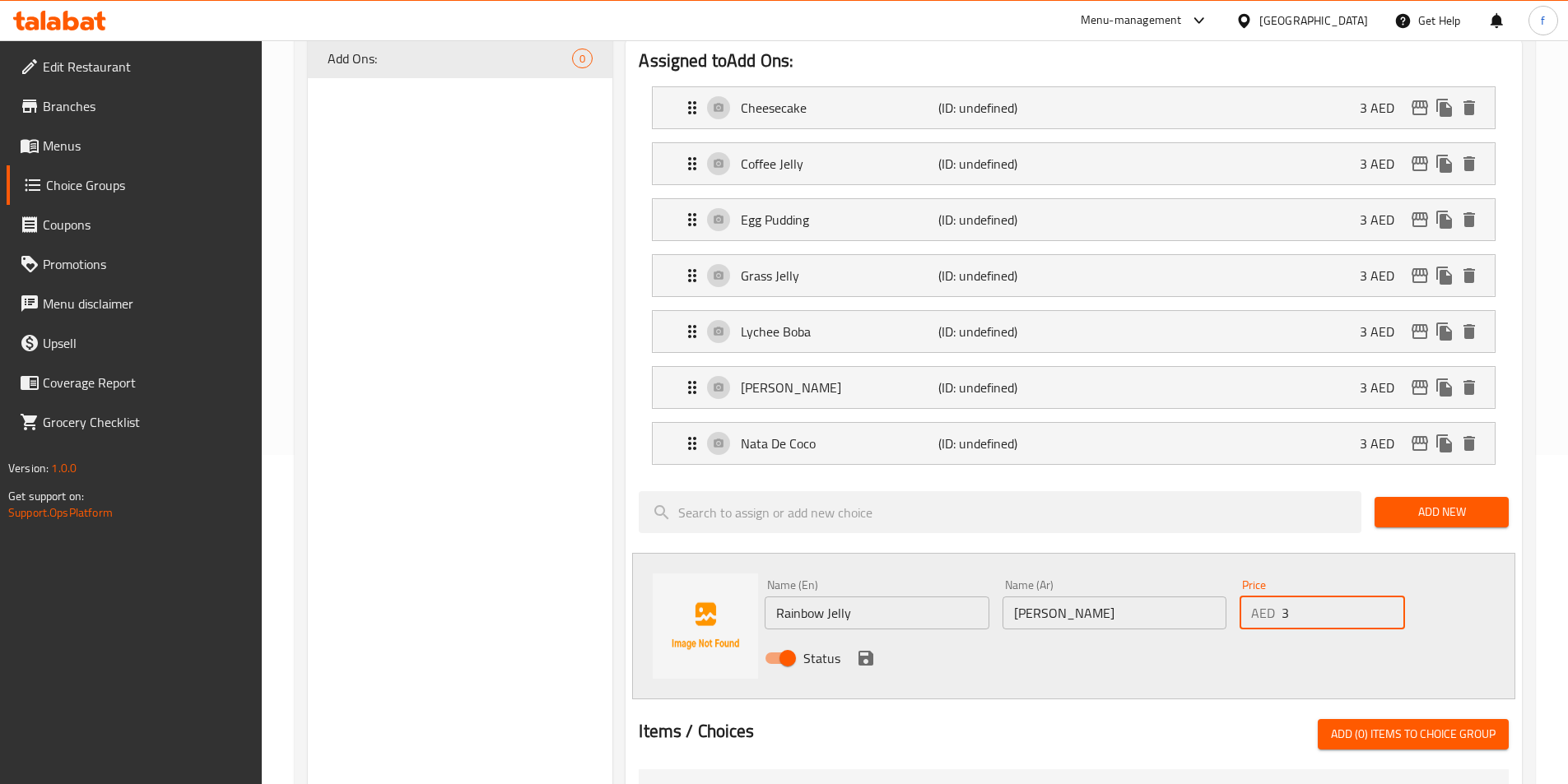
type input "3"
click at [866, 648] on icon "save" at bounding box center [865, 657] width 20 height 20
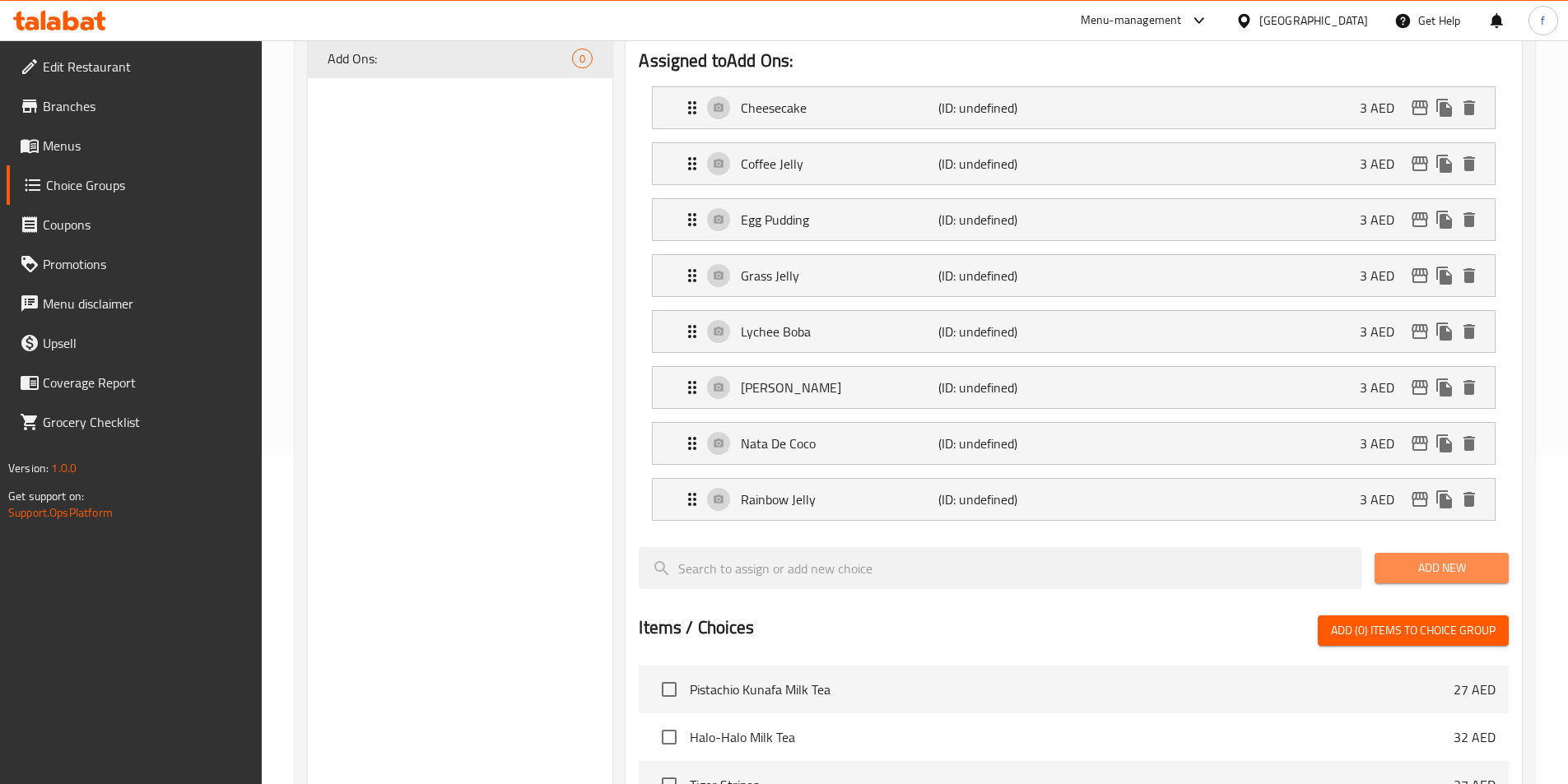
click at [1464, 552] on button "Add New" at bounding box center [1441, 568] width 135 height 31
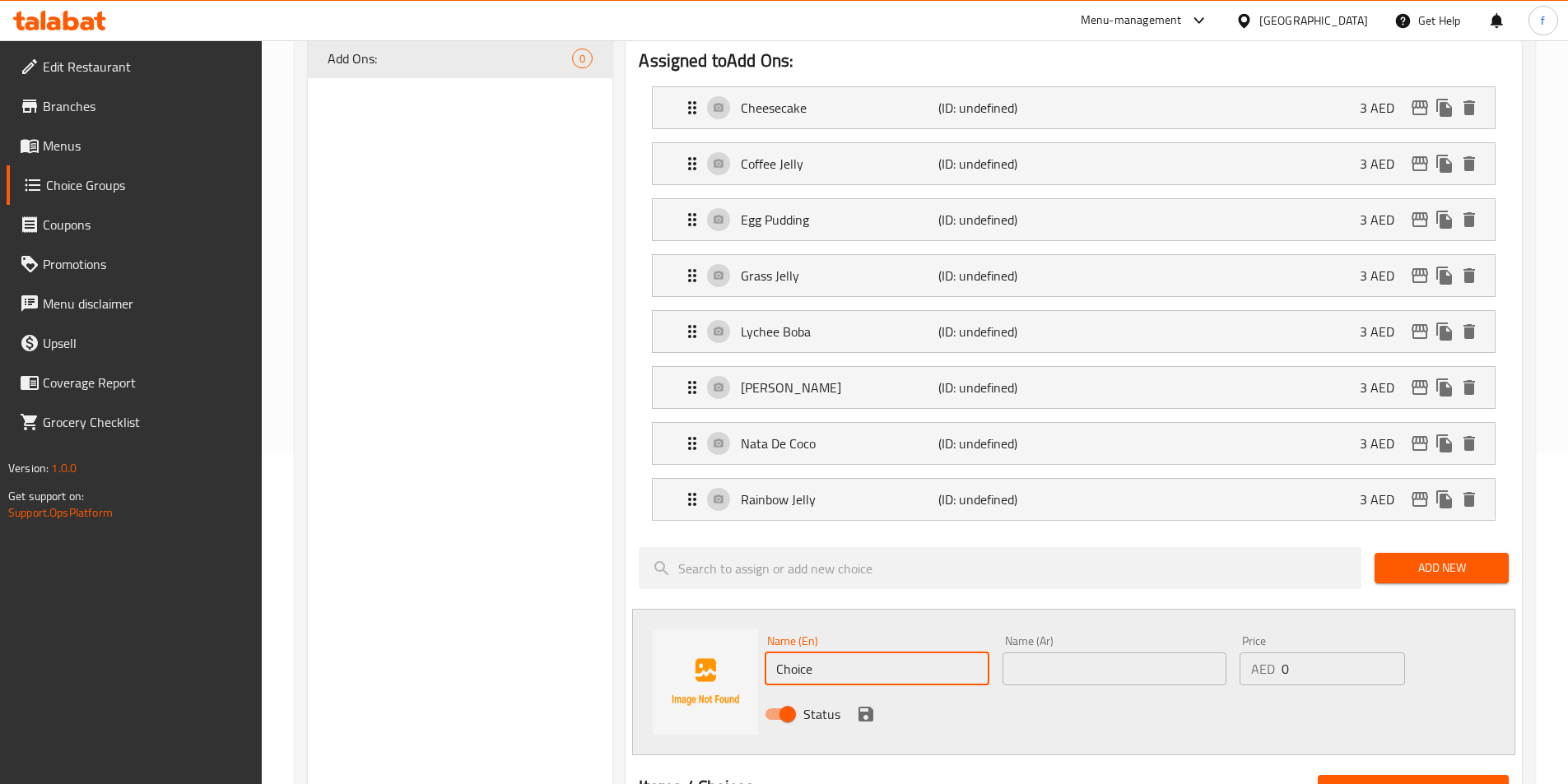
click at [958, 652] on input "Choice" at bounding box center [876, 669] width 224 height 33
paste input "Red Beans"
type input "Red Beans"
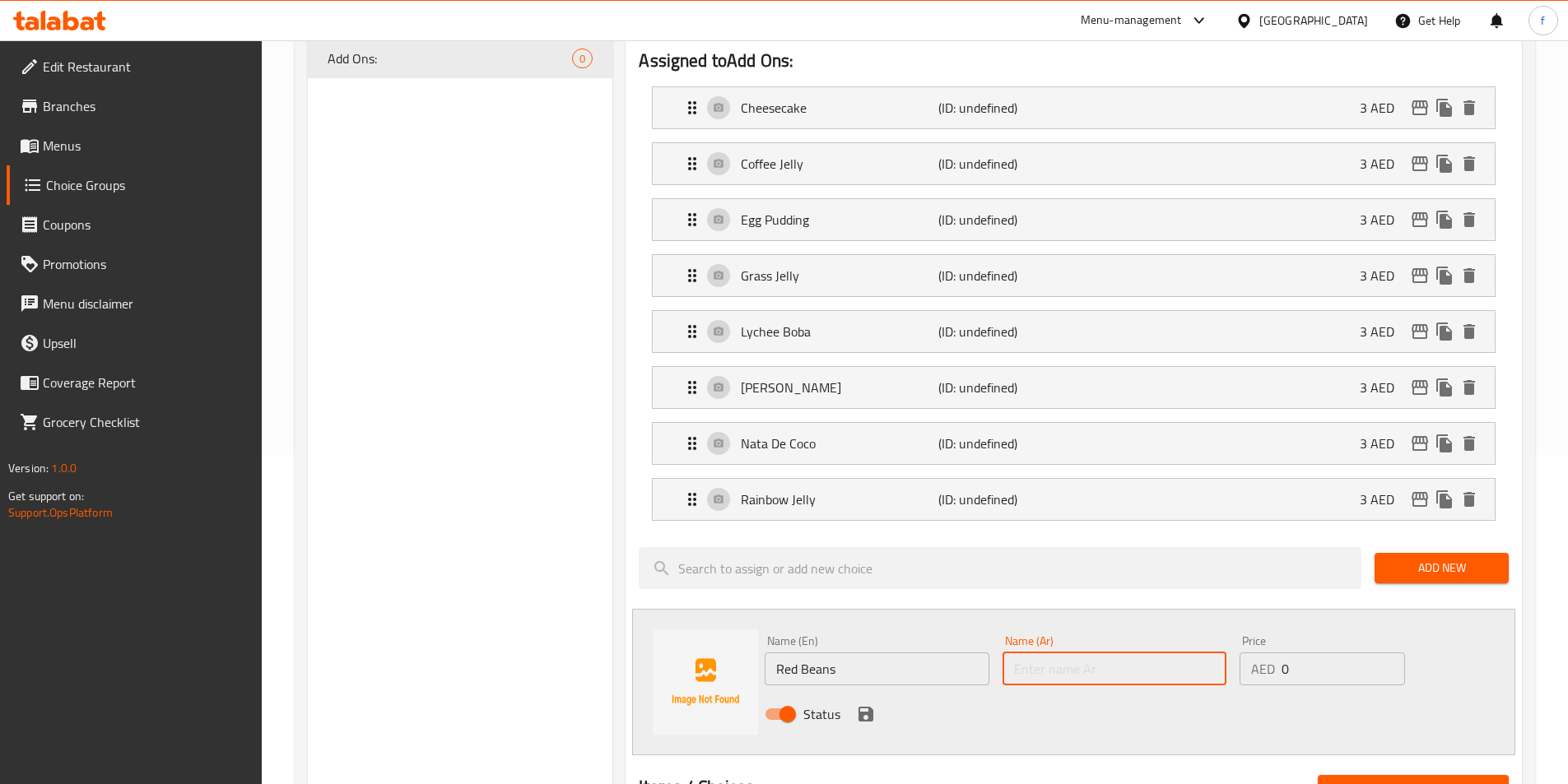
click at [1135, 652] on input "text" at bounding box center [1114, 669] width 224 height 33
type input "فاصوليا حمراء"
click at [864, 652] on input "Red Beans" at bounding box center [876, 669] width 224 height 33
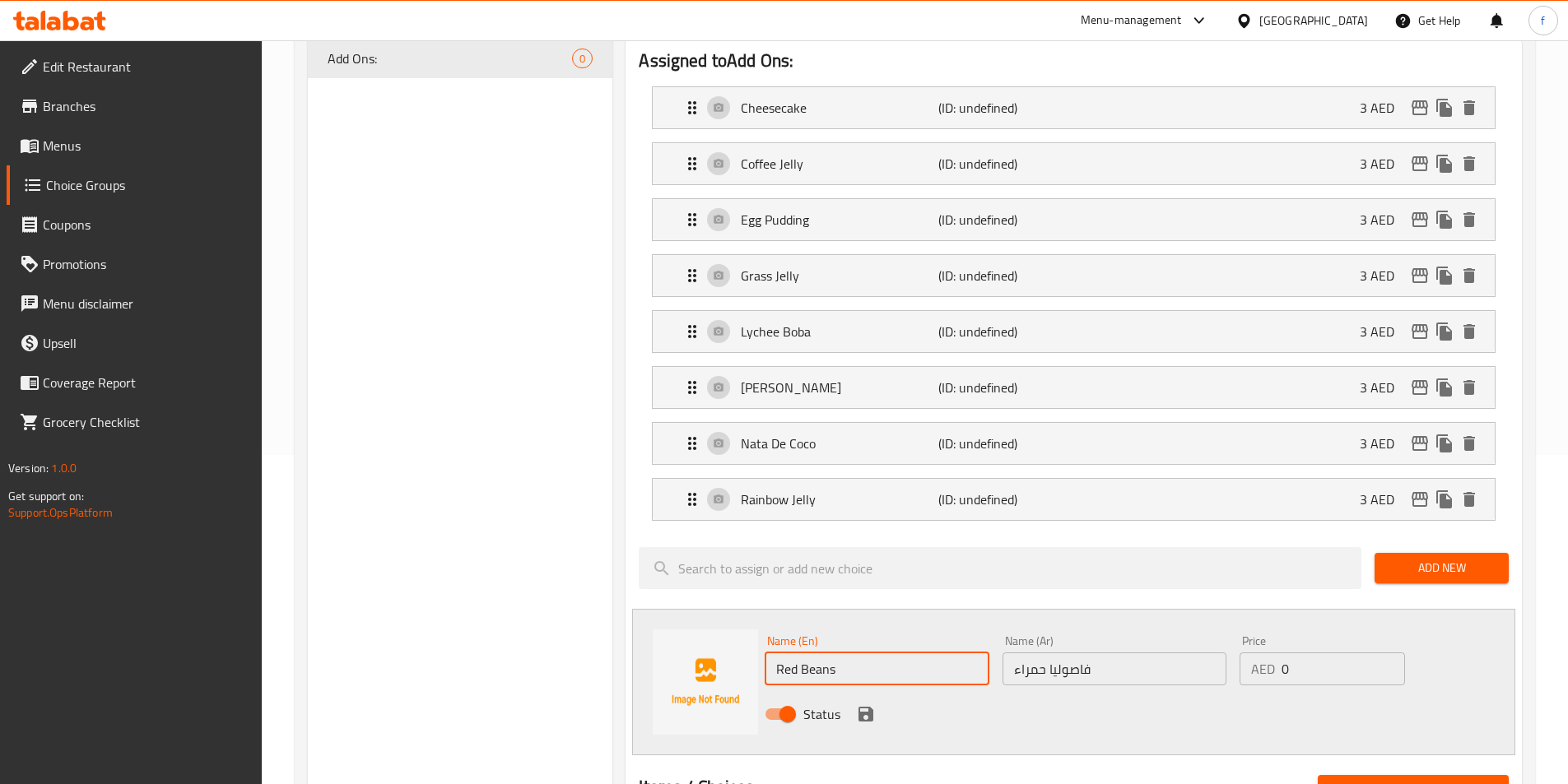
click at [864, 652] on input "Red Beans" at bounding box center [876, 669] width 224 height 33
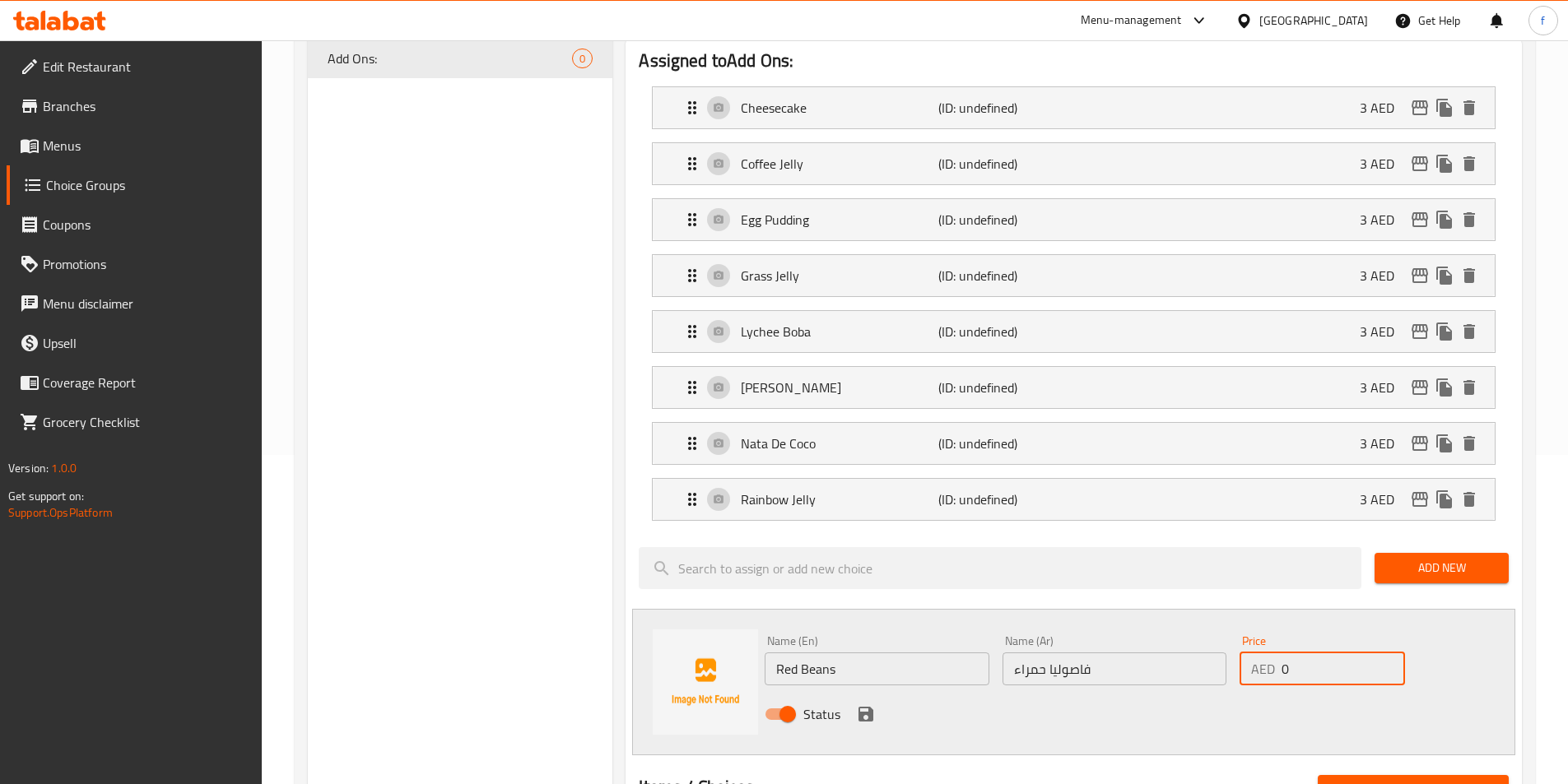
drag, startPoint x: 1294, startPoint y: 617, endPoint x: 1277, endPoint y: 621, distance: 17.5
click at [1277, 652] on div "AED 0 Price" at bounding box center [1321, 669] width 164 height 33
type input "3"
click at [861, 704] on icon "save" at bounding box center [865, 714] width 20 height 20
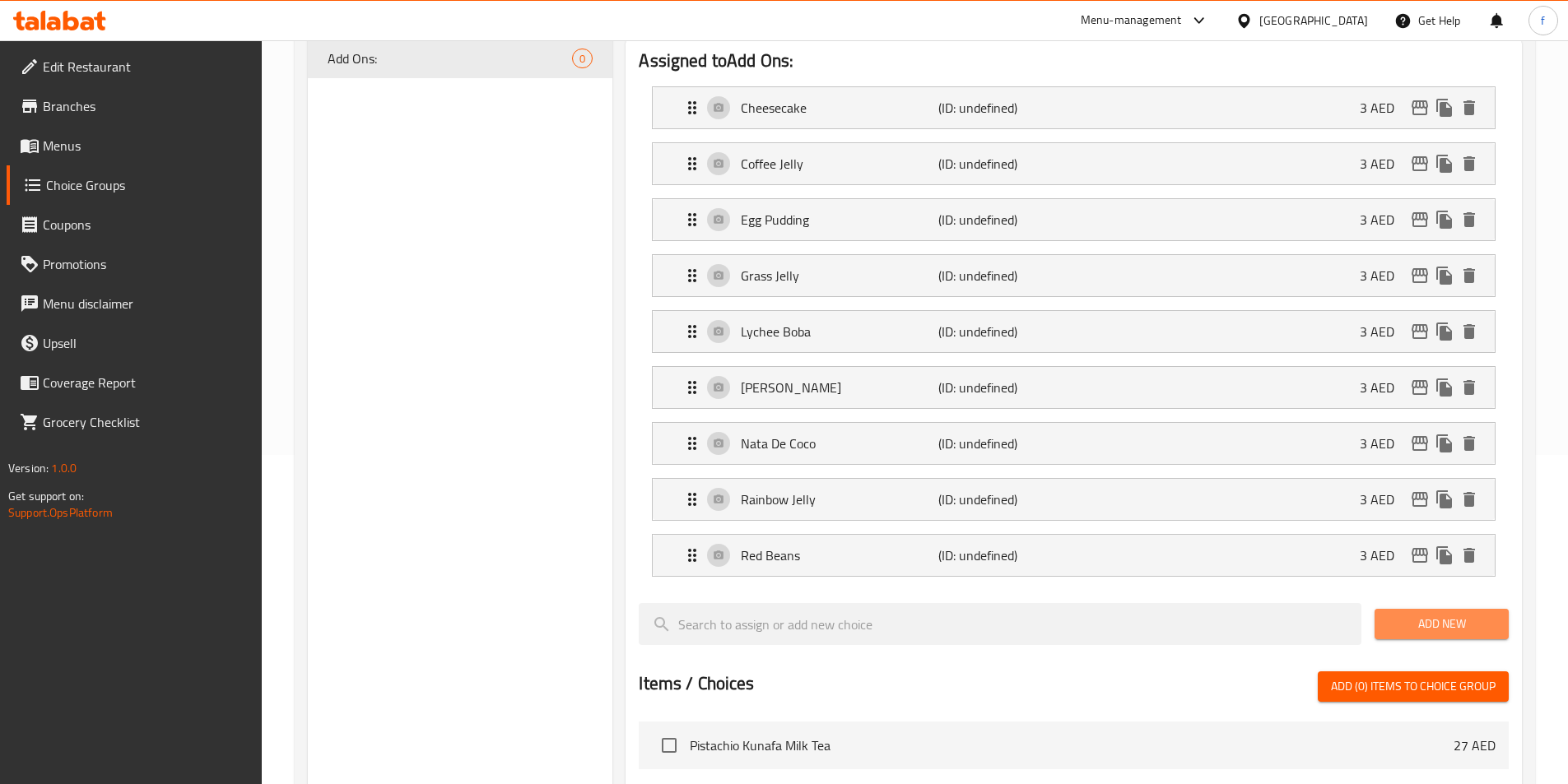
drag, startPoint x: 1431, startPoint y: 576, endPoint x: 1328, endPoint y: 600, distance: 105.8
click at [1431, 614] on span "Add New" at bounding box center [1441, 624] width 108 height 20
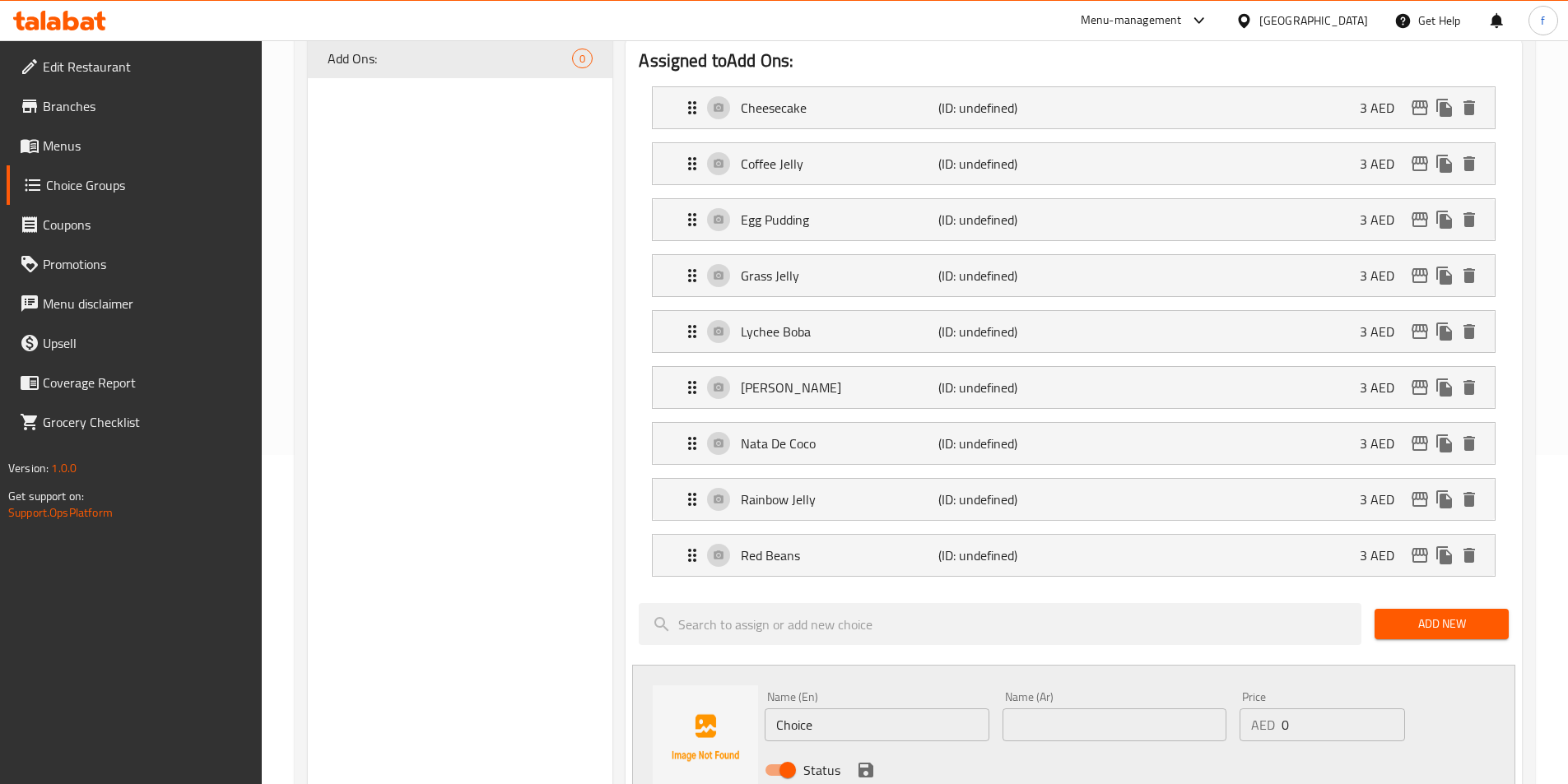
click at [802, 708] on input "Choice" at bounding box center [876, 724] width 224 height 33
paste input "Tapioca Pearls"
type input "Tapioca Pearls"
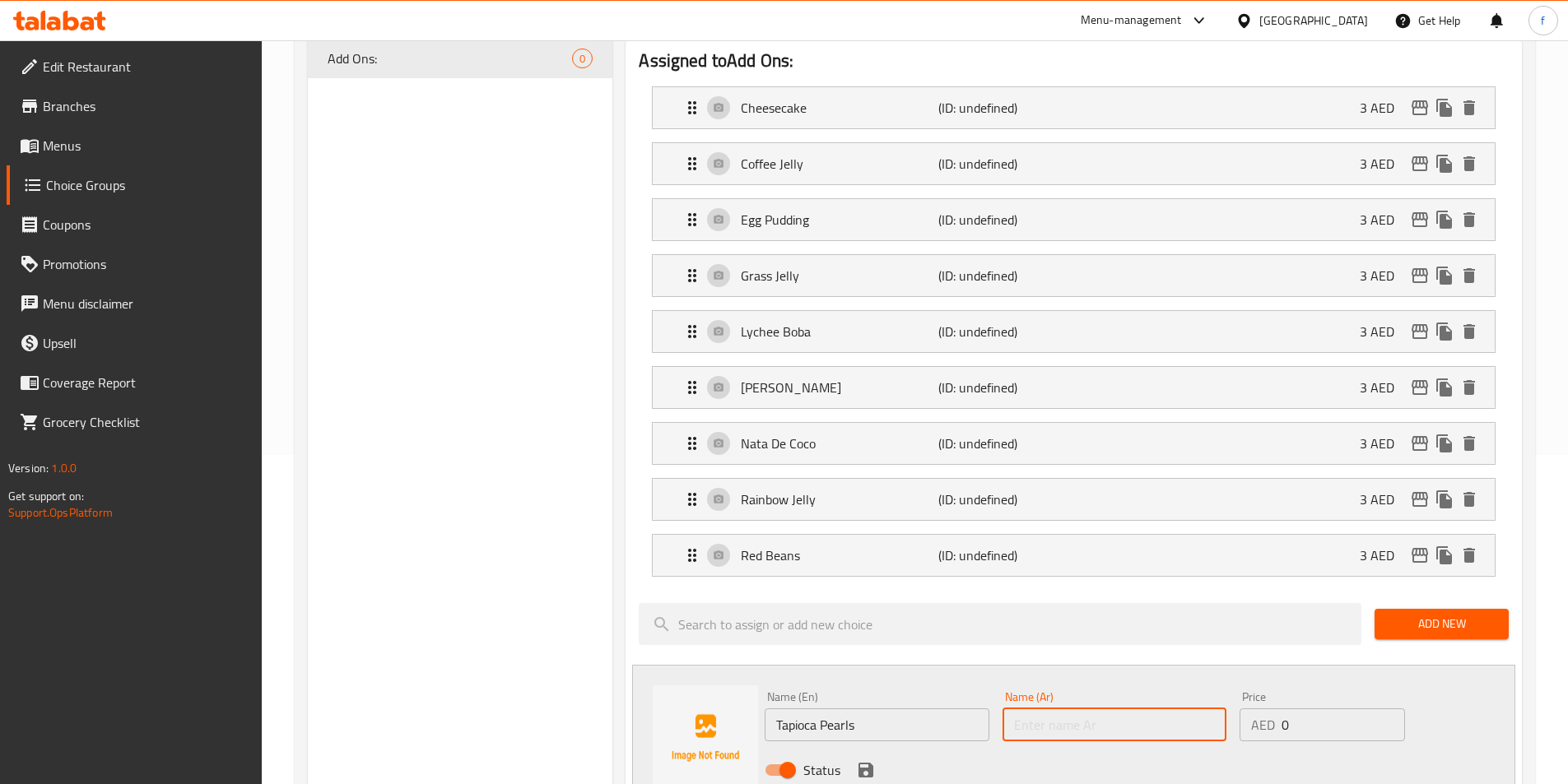
click at [1047, 708] on input "text" at bounding box center [1114, 724] width 224 height 33
type input "تابيوكا بيرلز"
drag, startPoint x: 1311, startPoint y: 684, endPoint x: 1261, endPoint y: 677, distance: 50.5
click at [1261, 708] on div "AED 0 Price" at bounding box center [1321, 724] width 164 height 33
type input "3"
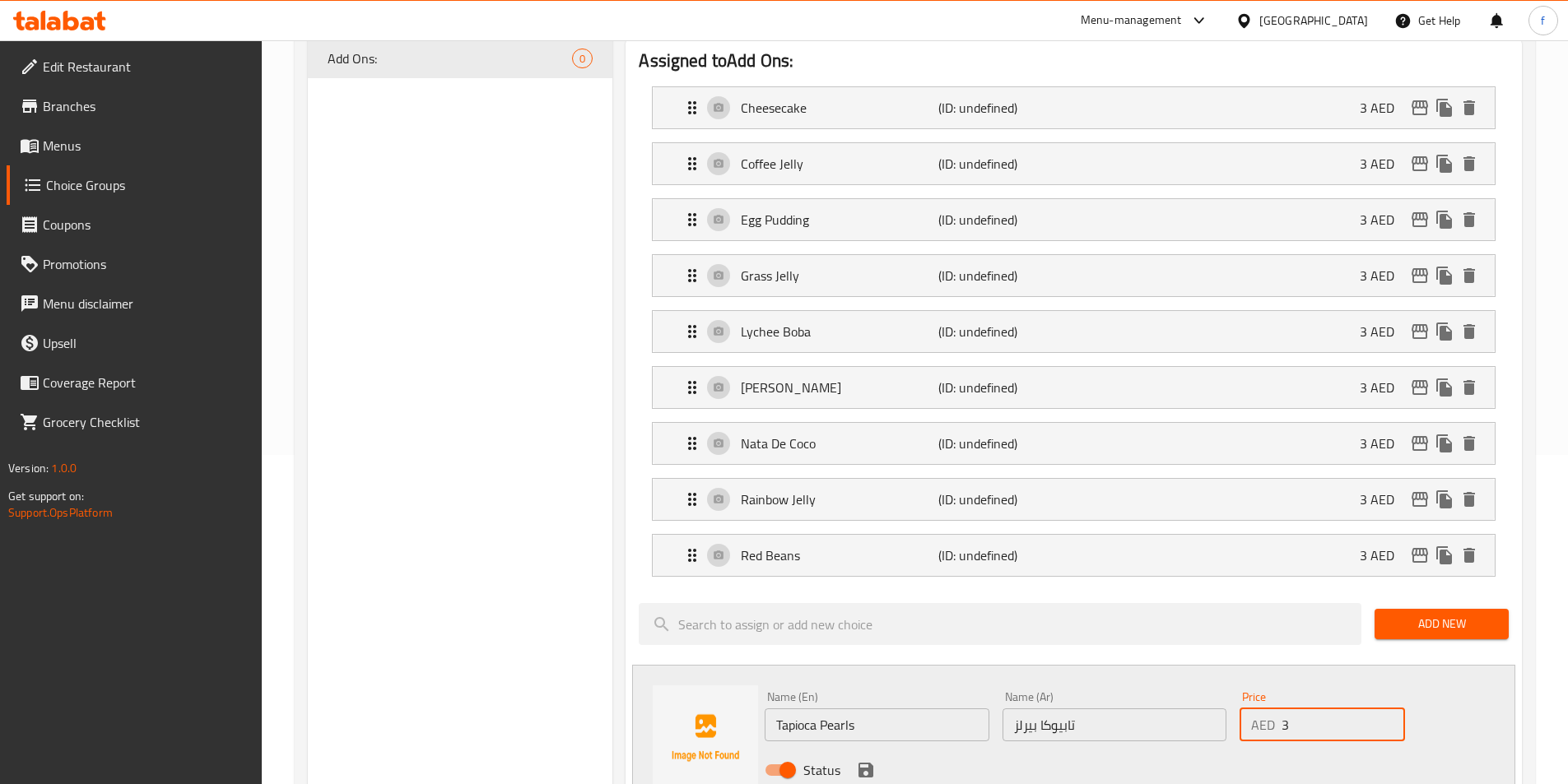
click at [930, 708] on input "Tapioca Pearls" at bounding box center [876, 724] width 224 height 33
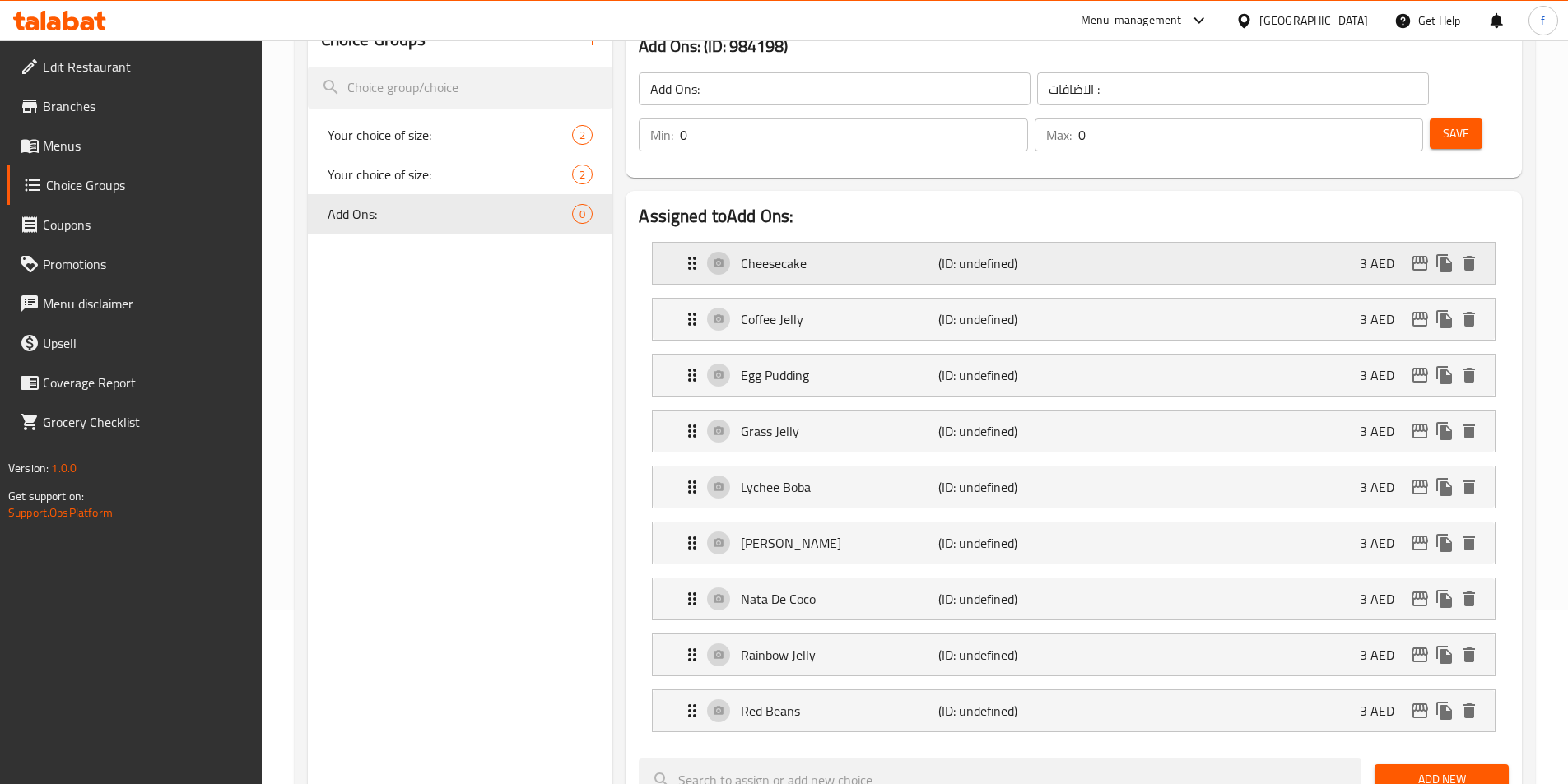
scroll to position [0, 0]
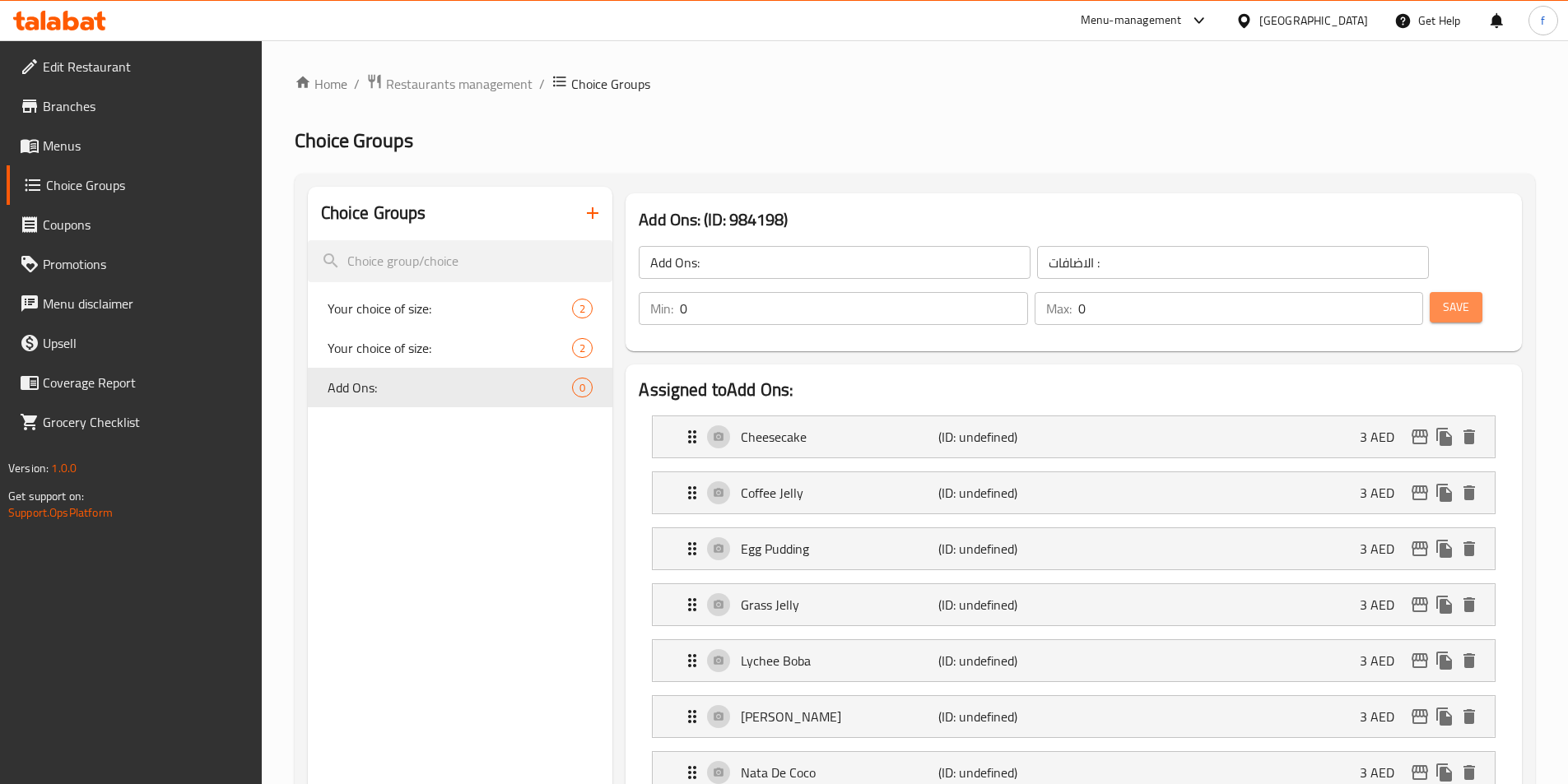
click at [1442, 292] on button "Save" at bounding box center [1456, 307] width 53 height 31
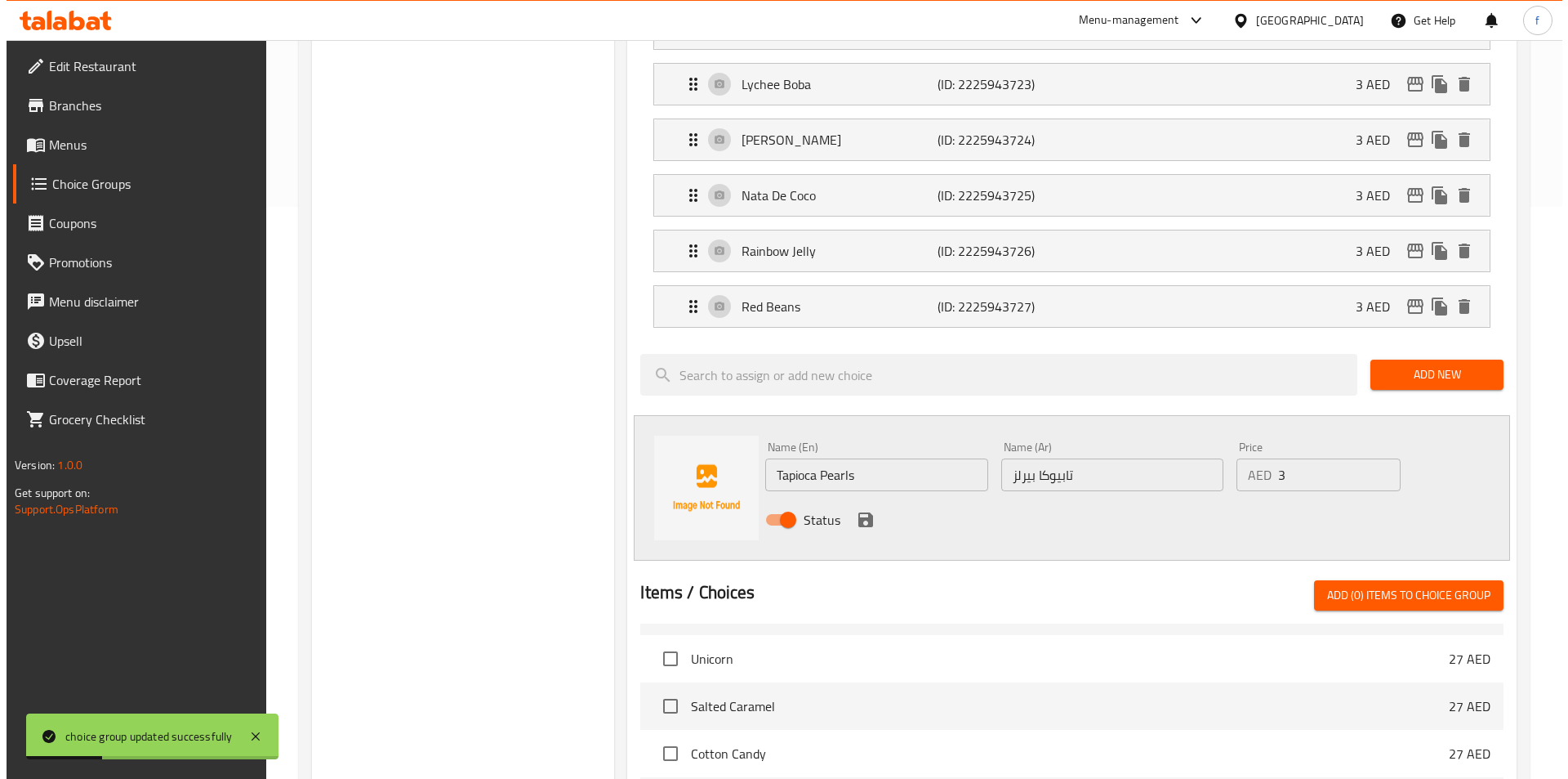
scroll to position [1019, 0]
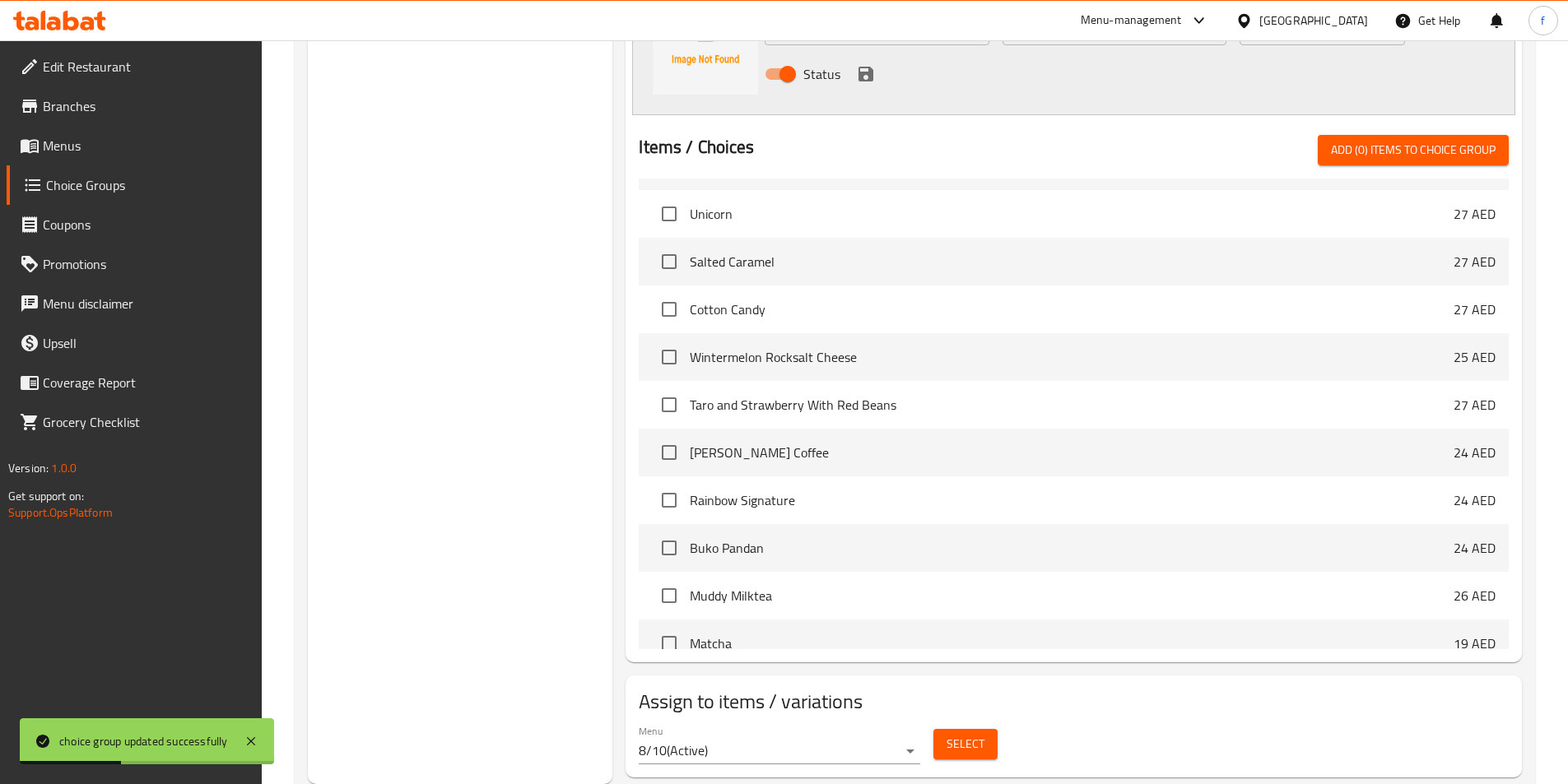
click at [954, 734] on span "Select" at bounding box center [964, 744] width 37 height 20
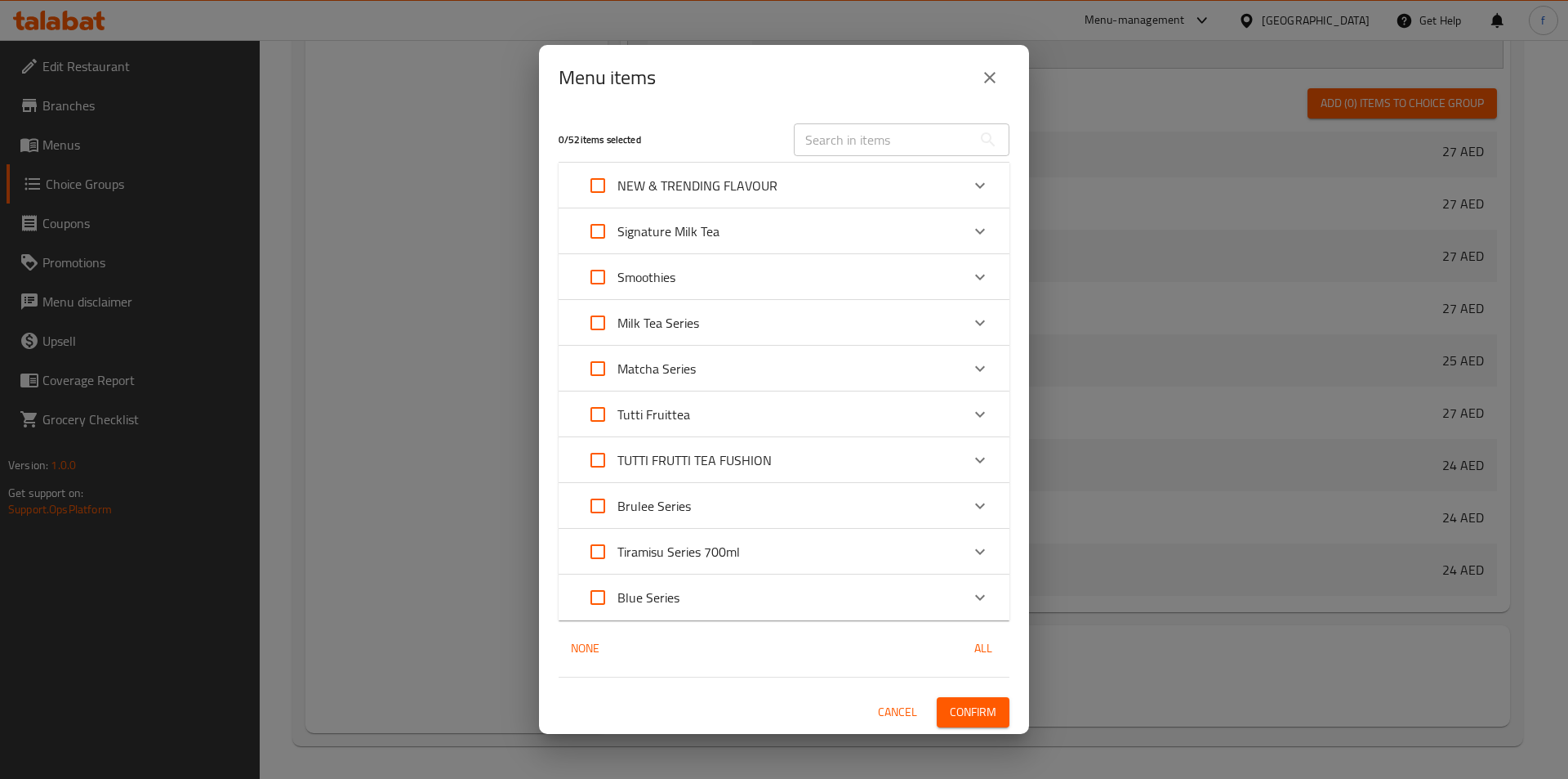
click at [605, 180] on input "Expand" at bounding box center [597, 185] width 39 height 39
checkbox input "true"
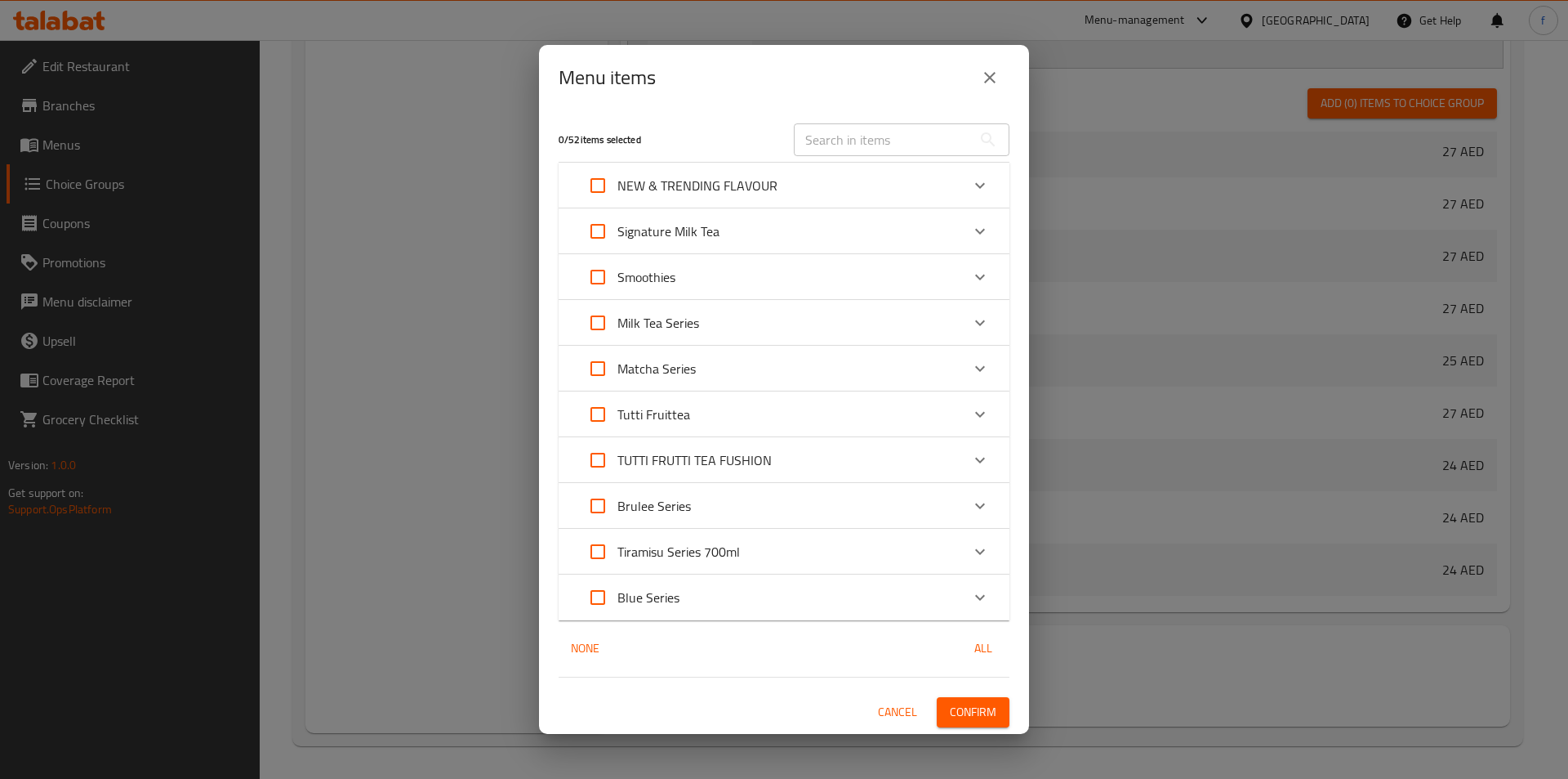
checkbox input "true"
click at [792, 190] on div "NEW & TRENDING FLAVOUR" at bounding box center [769, 185] width 383 height 39
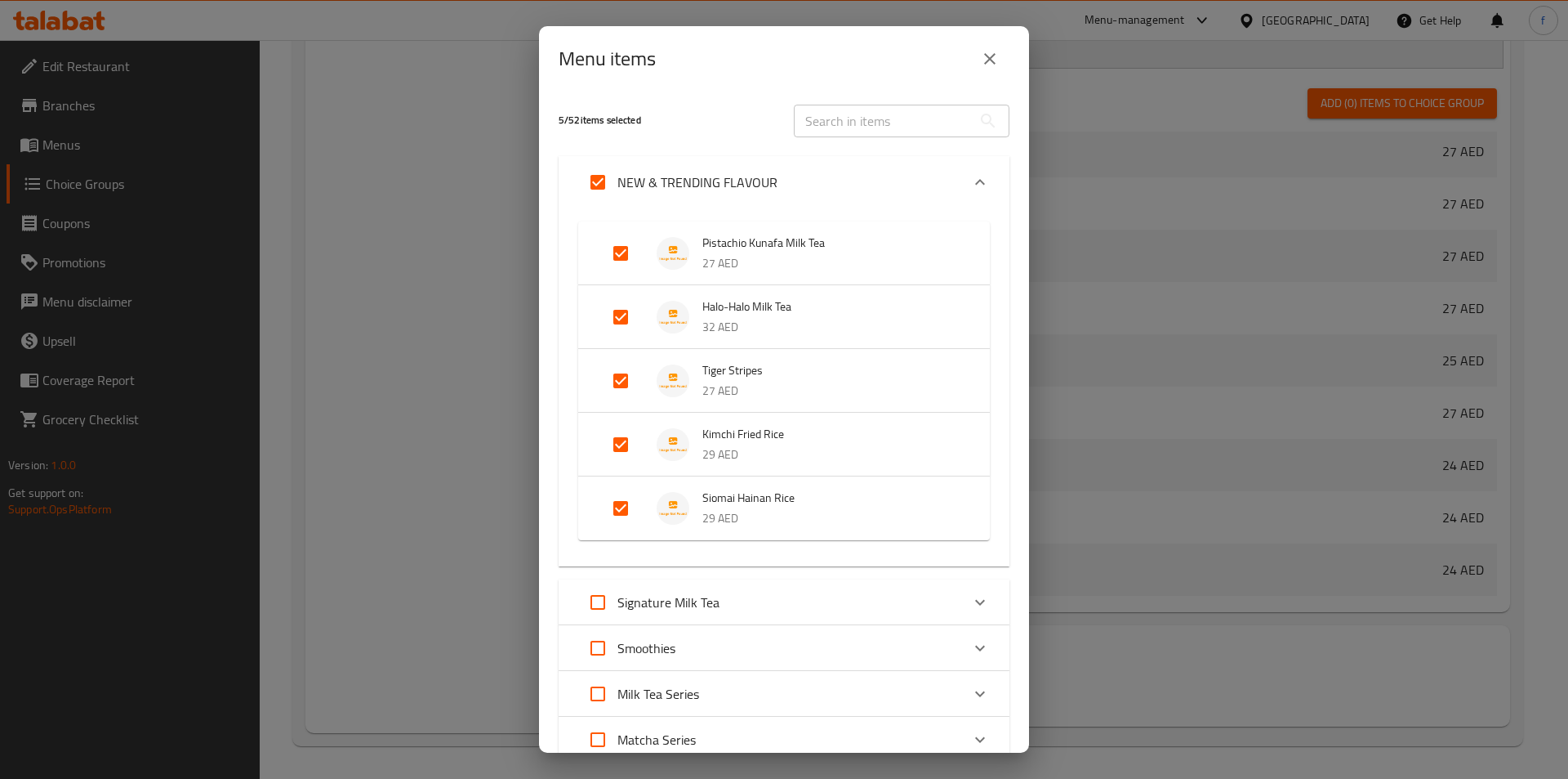
click at [612, 503] on input "Expand" at bounding box center [620, 508] width 39 height 39
checkbox input "false"
click at [614, 452] on input "Expand" at bounding box center [620, 444] width 39 height 39
checkbox input "false"
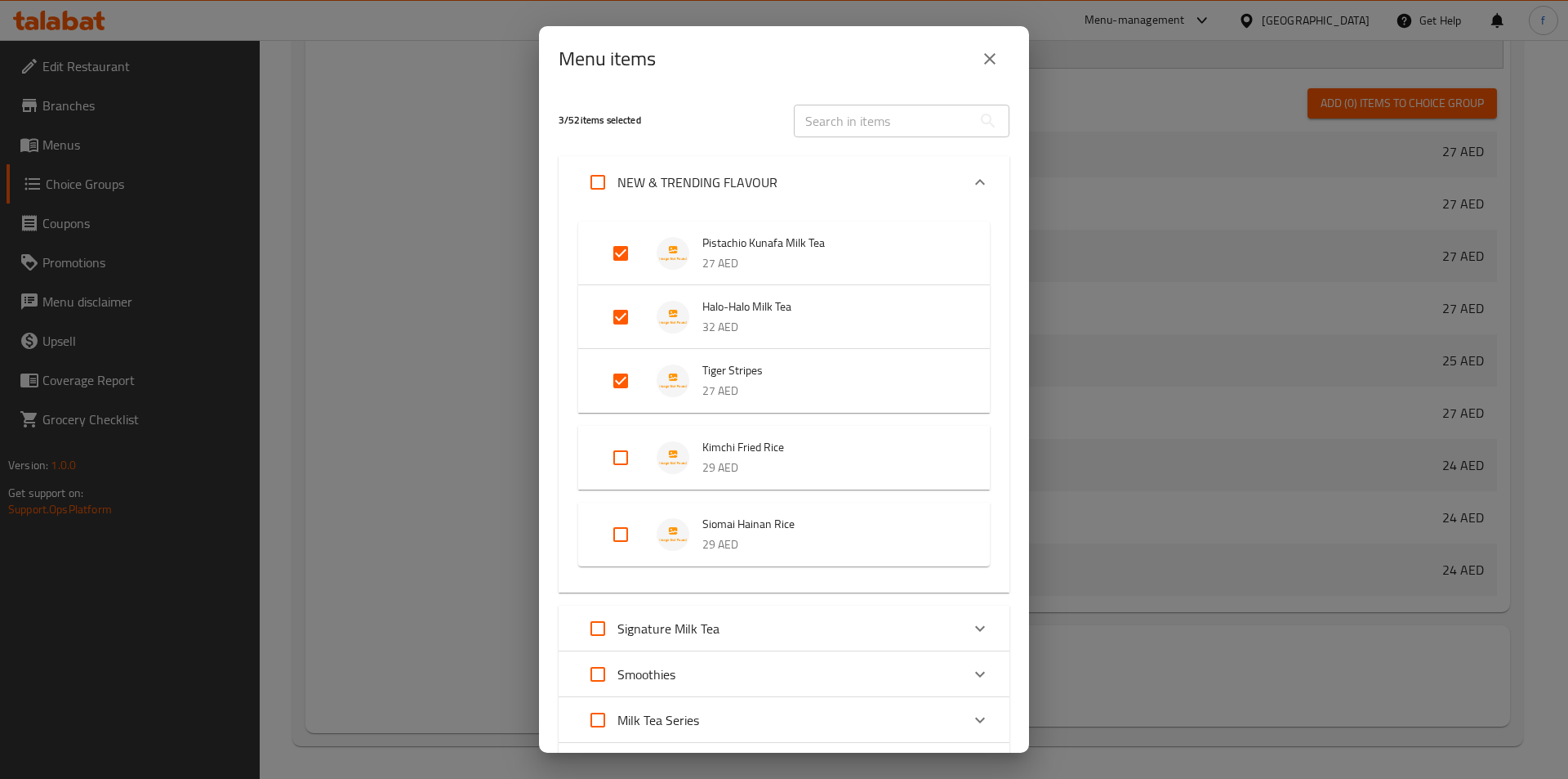
scroll to position [163, 0]
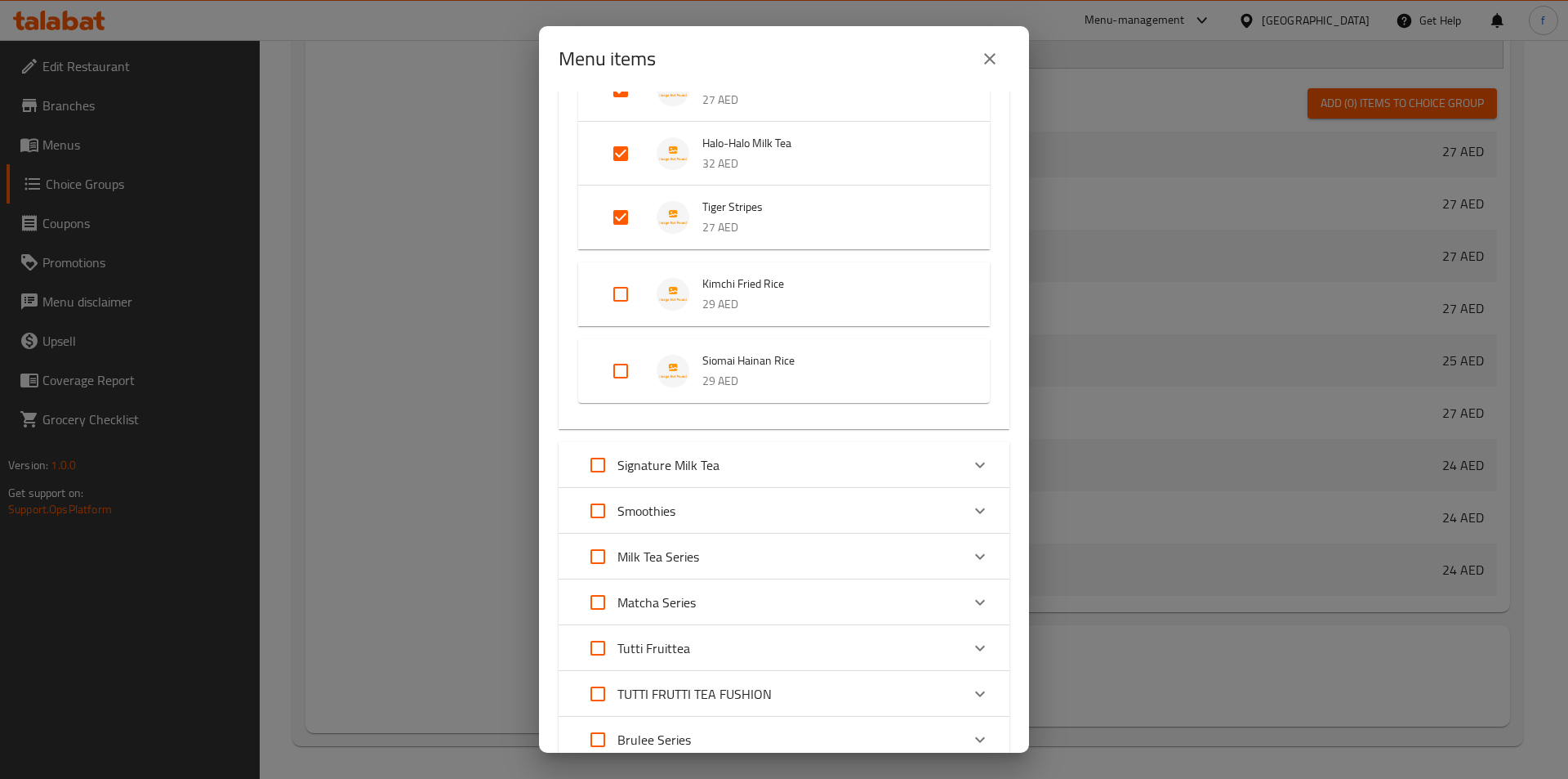
click at [590, 467] on input "Expand" at bounding box center [597, 464] width 39 height 39
checkbox input "true"
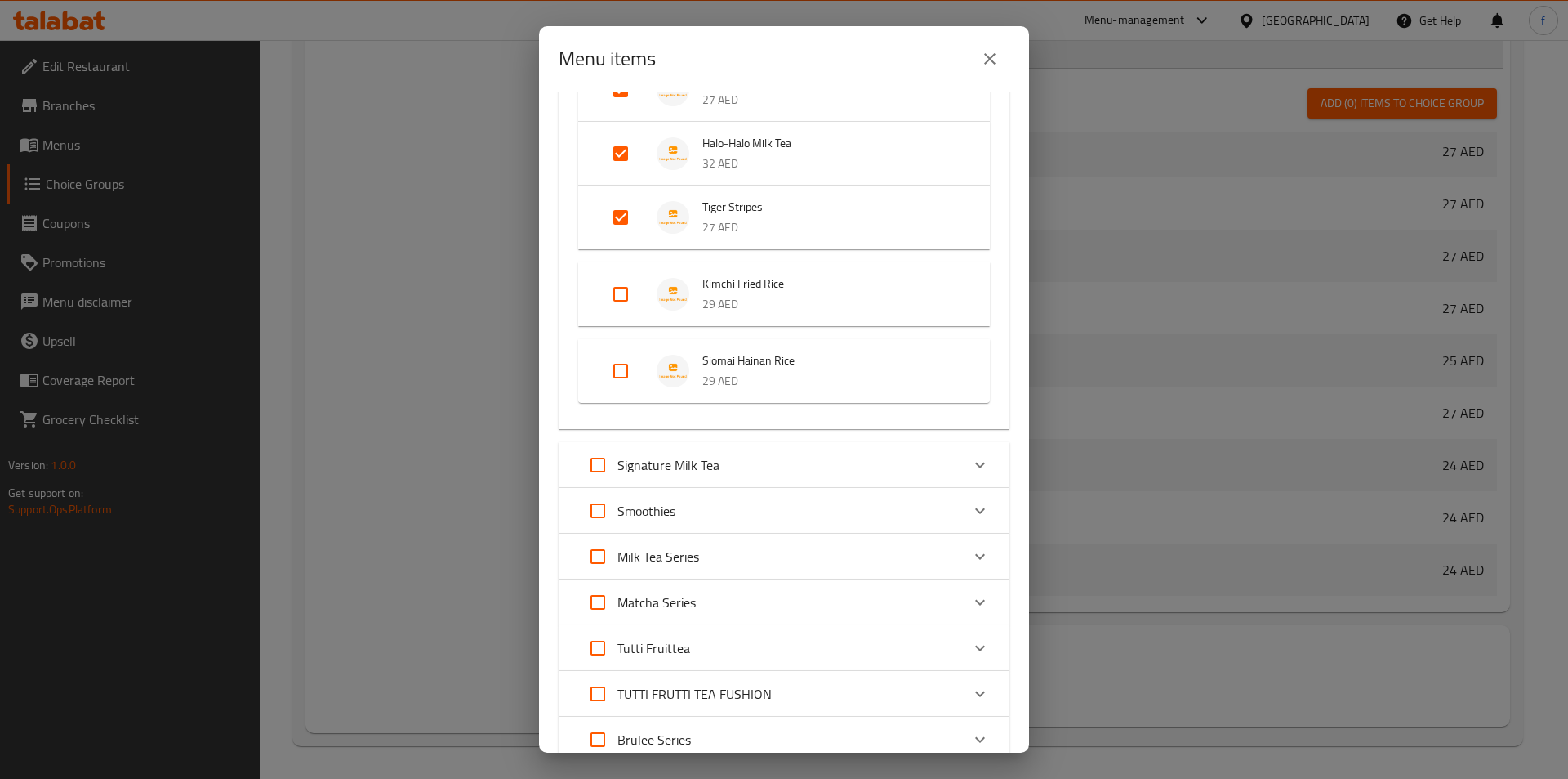
checkbox input "true"
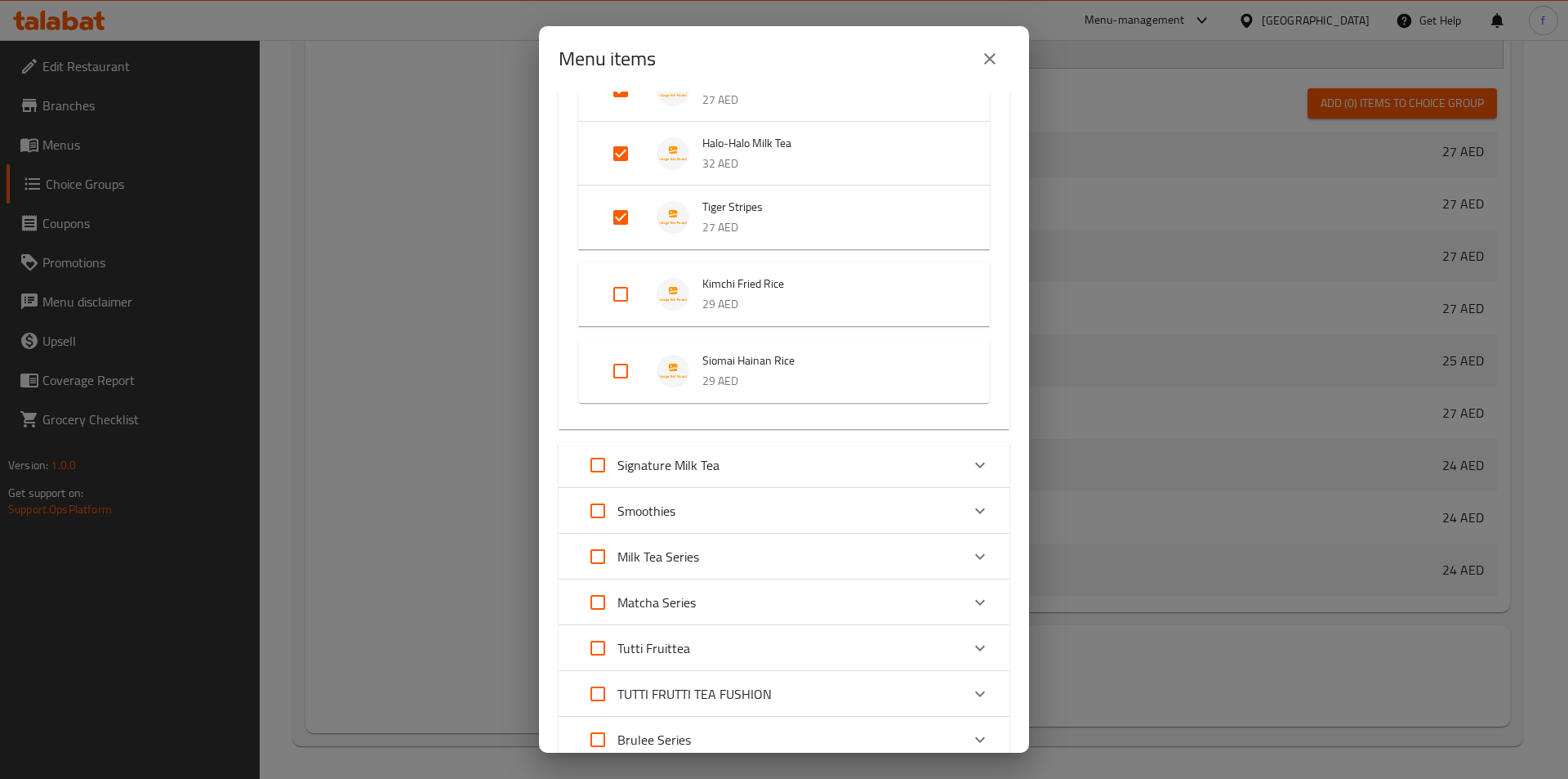
checkbox input "true"
click at [604, 514] on input "Expand" at bounding box center [597, 510] width 39 height 39
checkbox input "true"
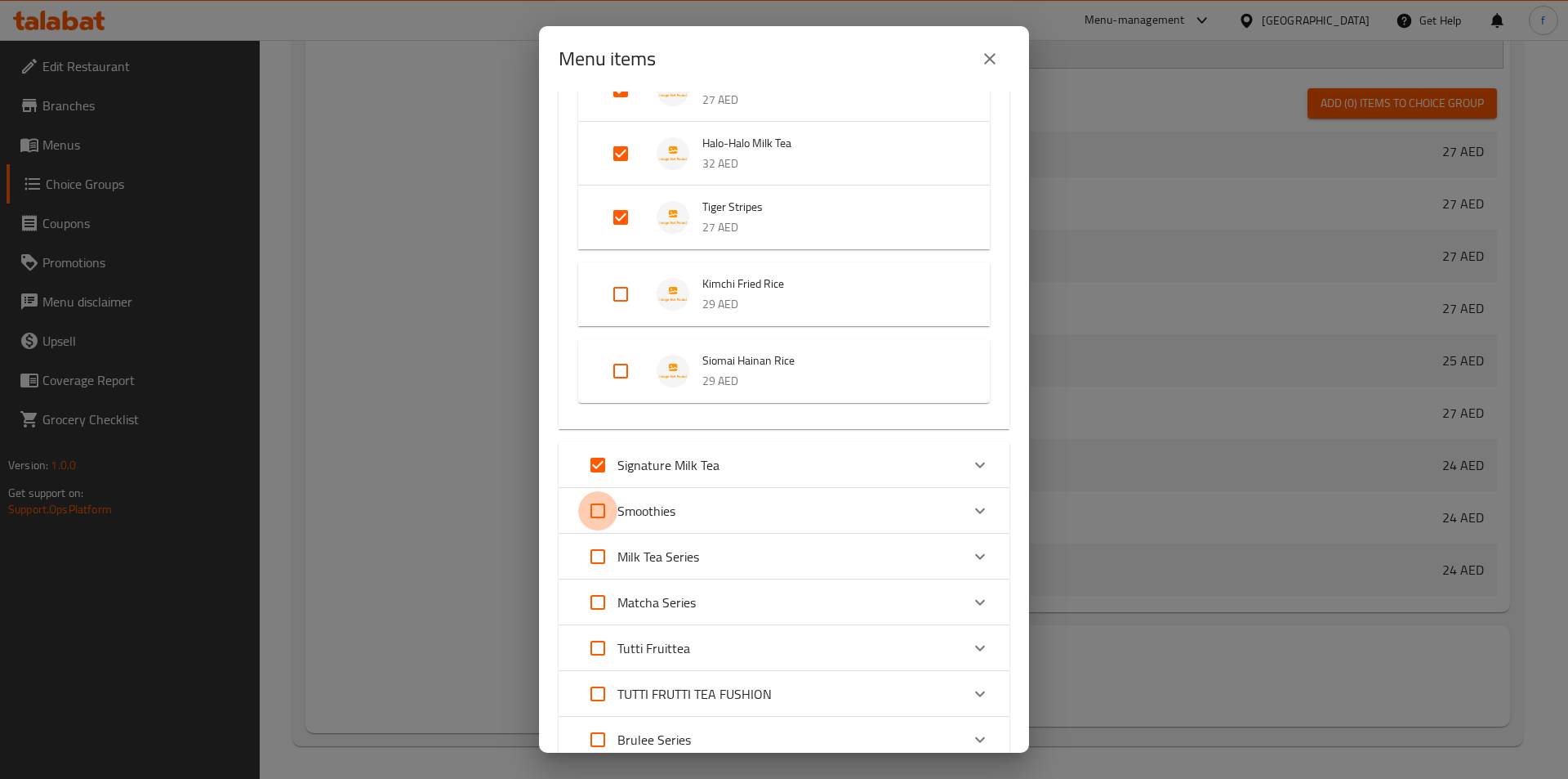
checkbox input "true"
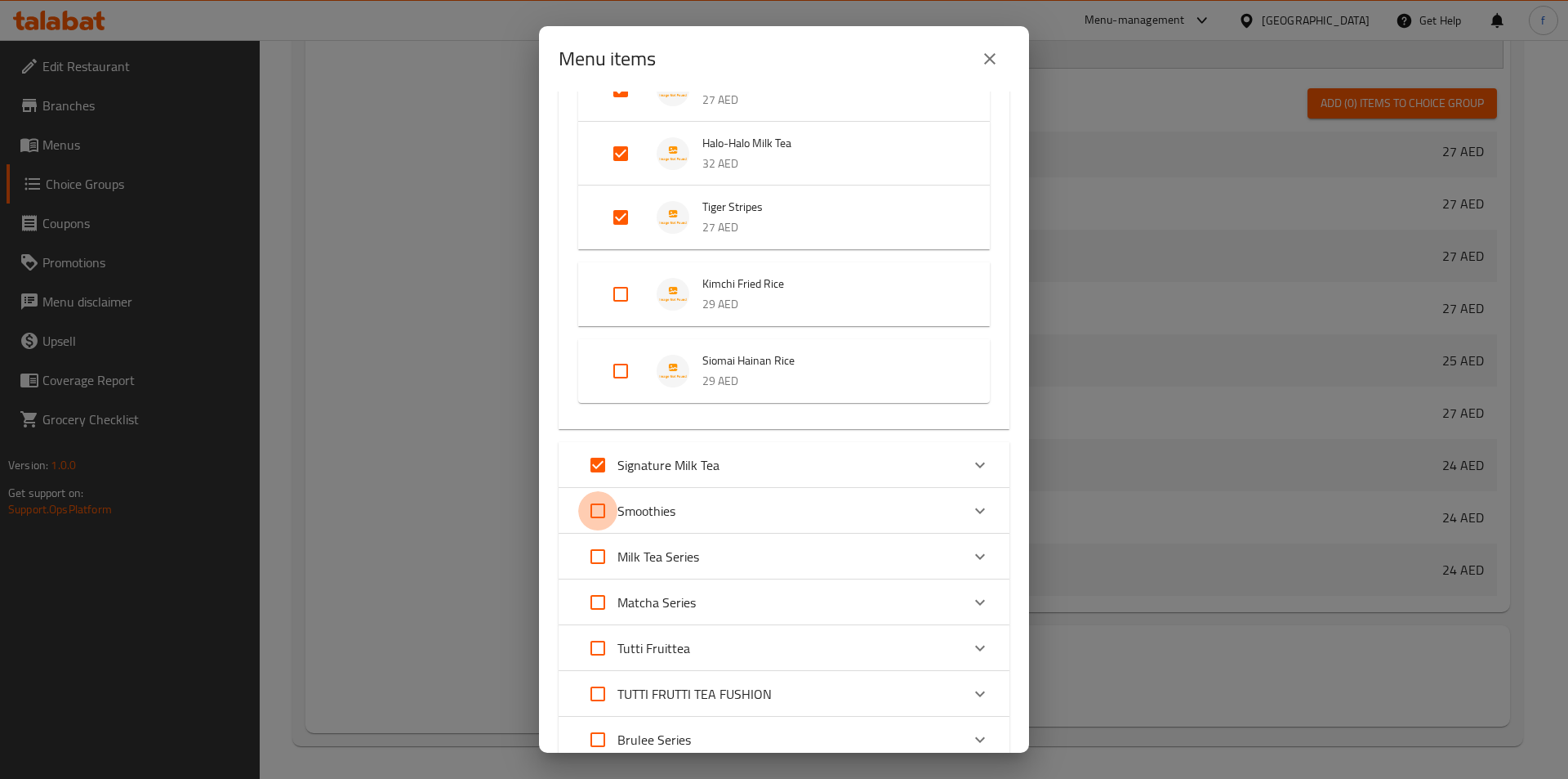
checkbox input "true"
click at [609, 559] on input "Expand" at bounding box center [597, 556] width 39 height 39
checkbox input "true"
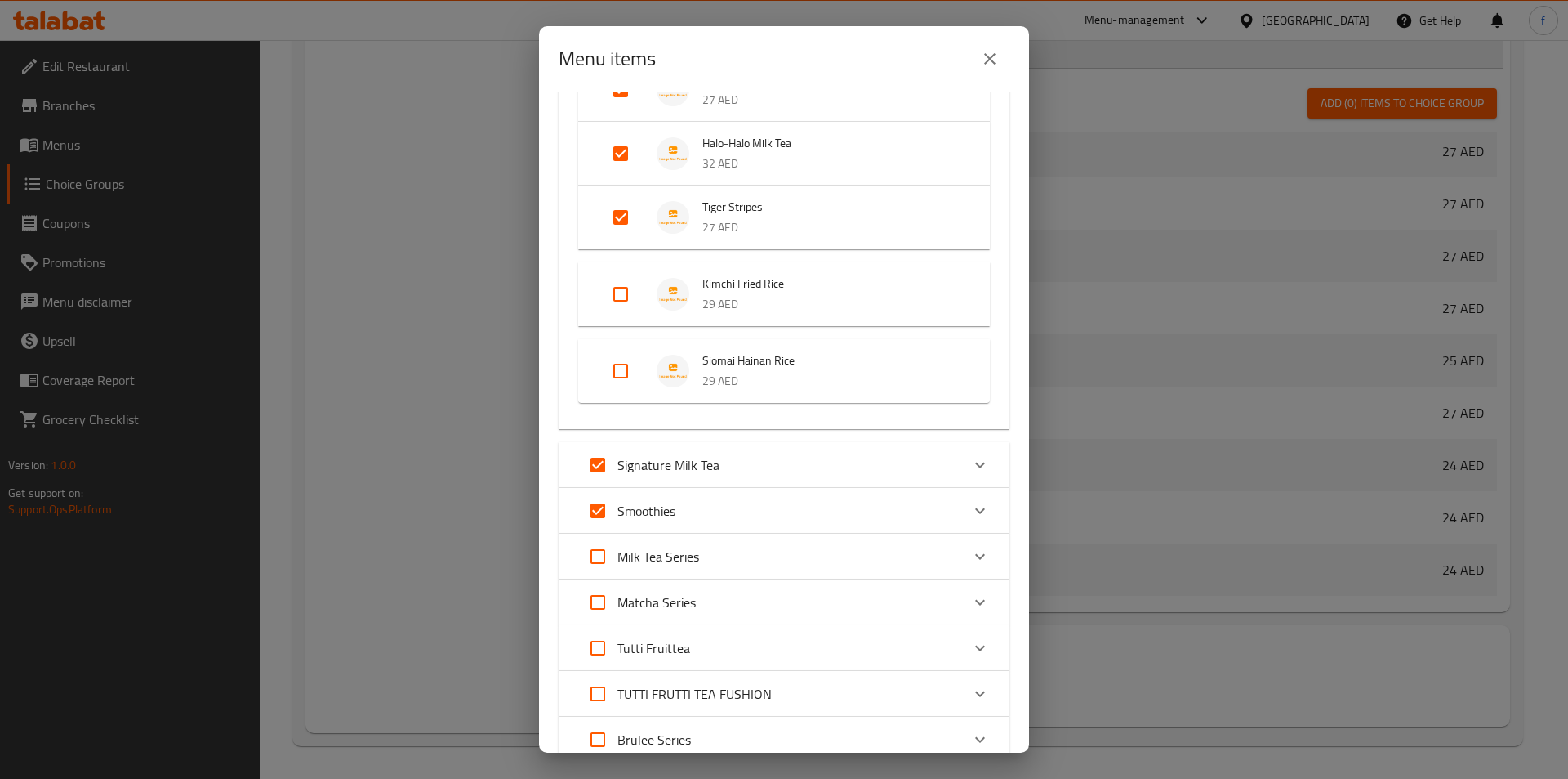
checkbox input "true"
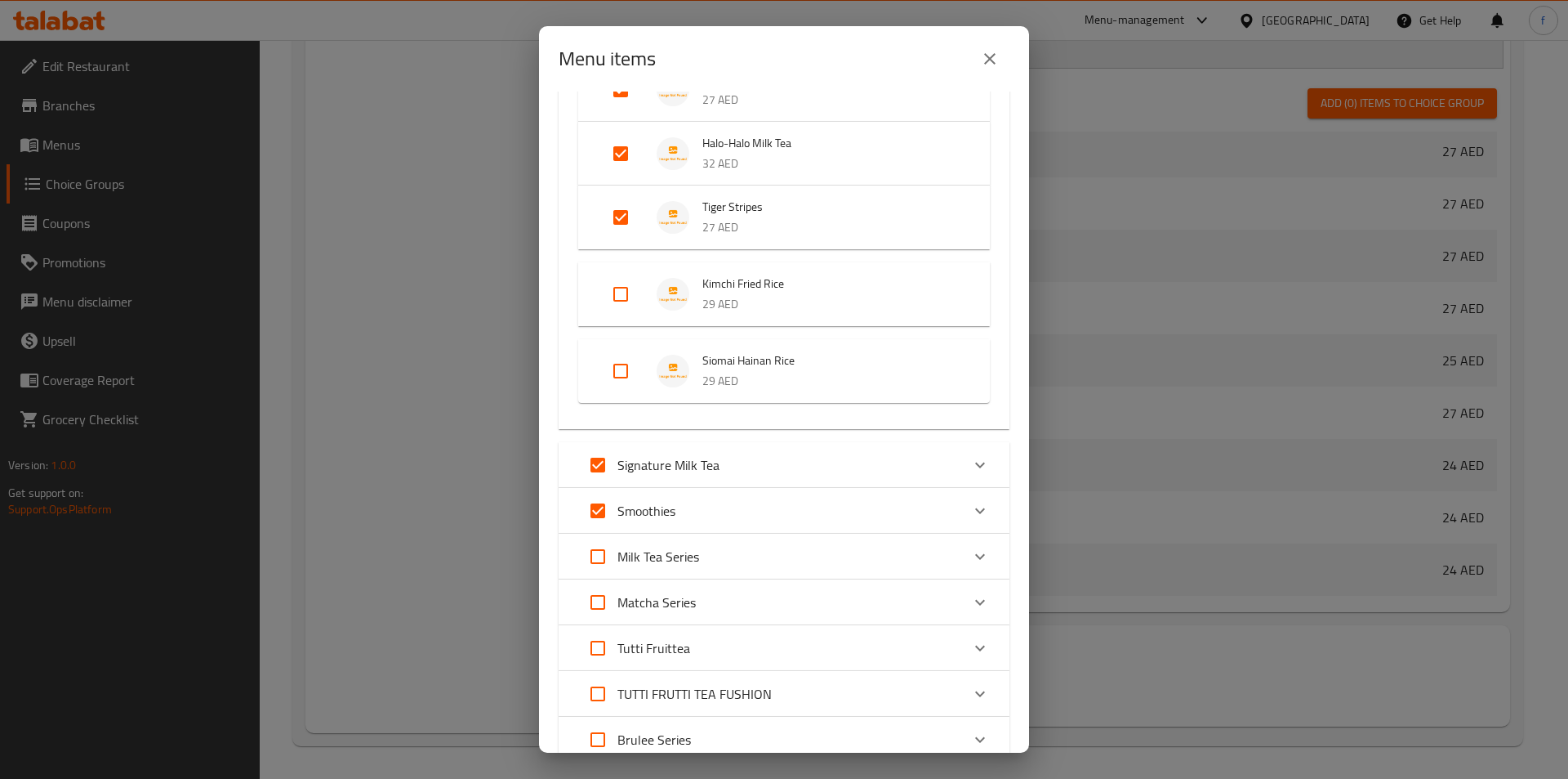
checkbox input "true"
click at [594, 605] on input "Expand" at bounding box center [597, 601] width 39 height 39
checkbox input "true"
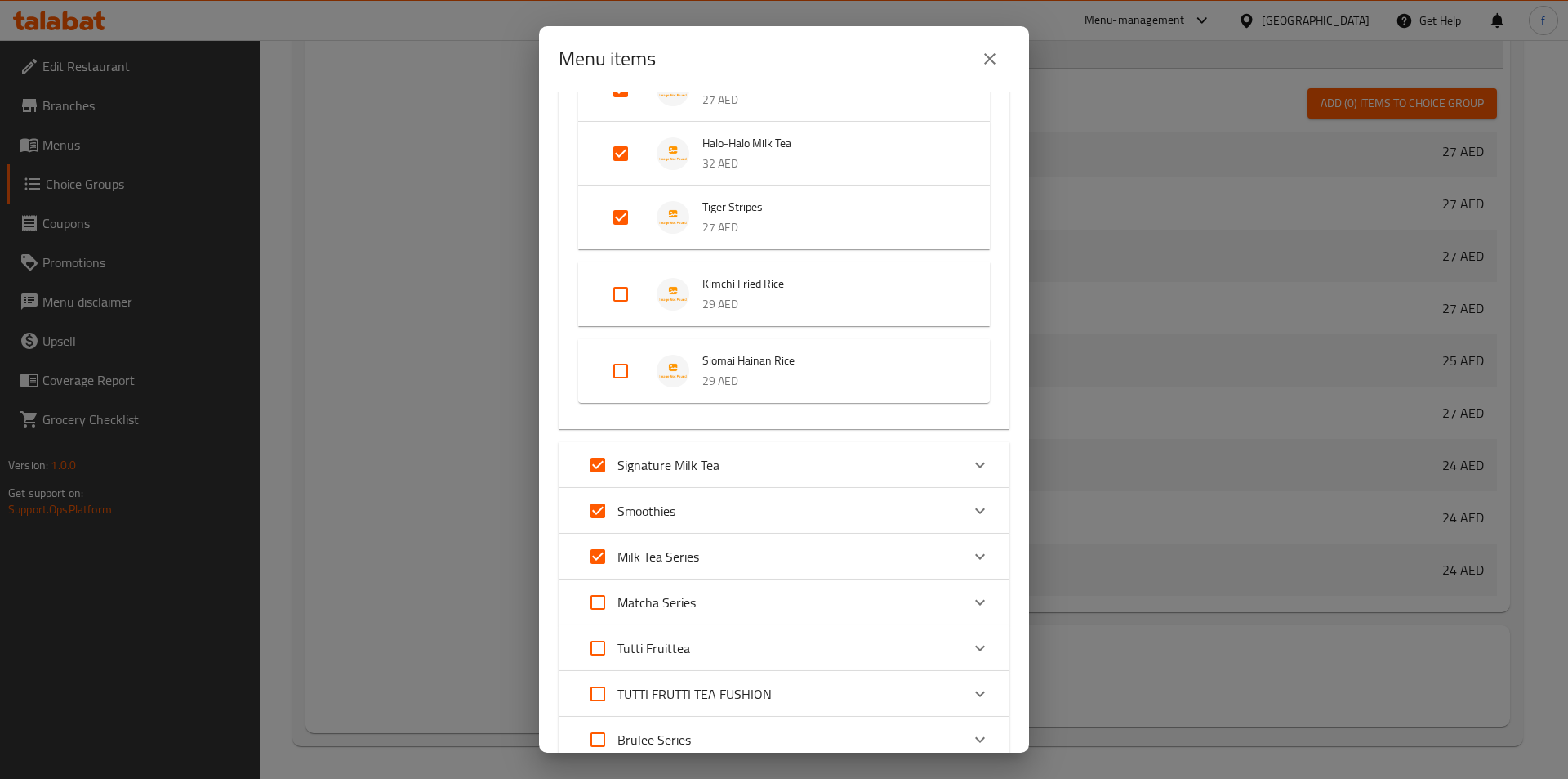
checkbox input "true"
click at [592, 661] on input "Expand" at bounding box center [597, 647] width 39 height 39
checkbox input "true"
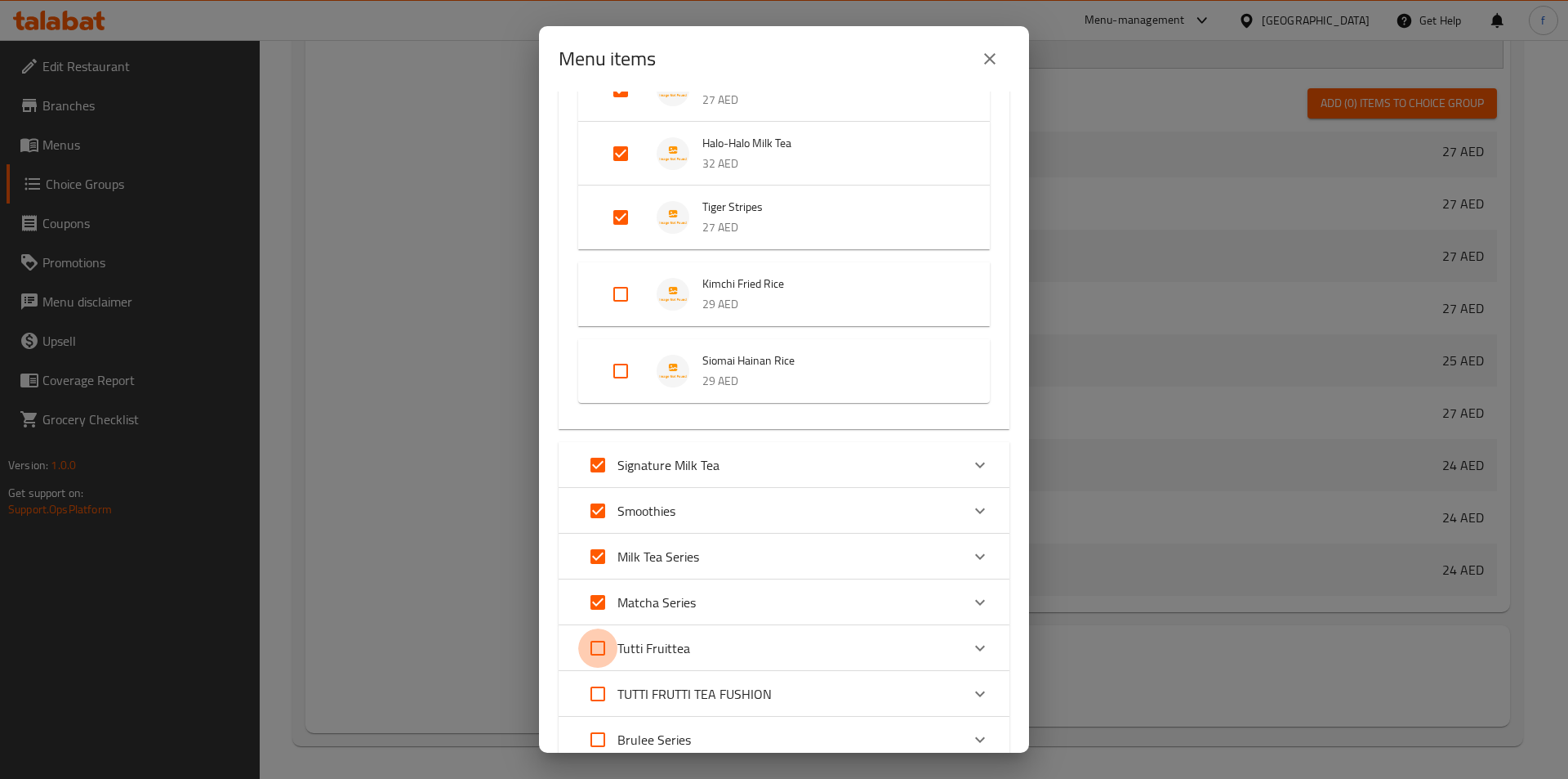
checkbox input "true"
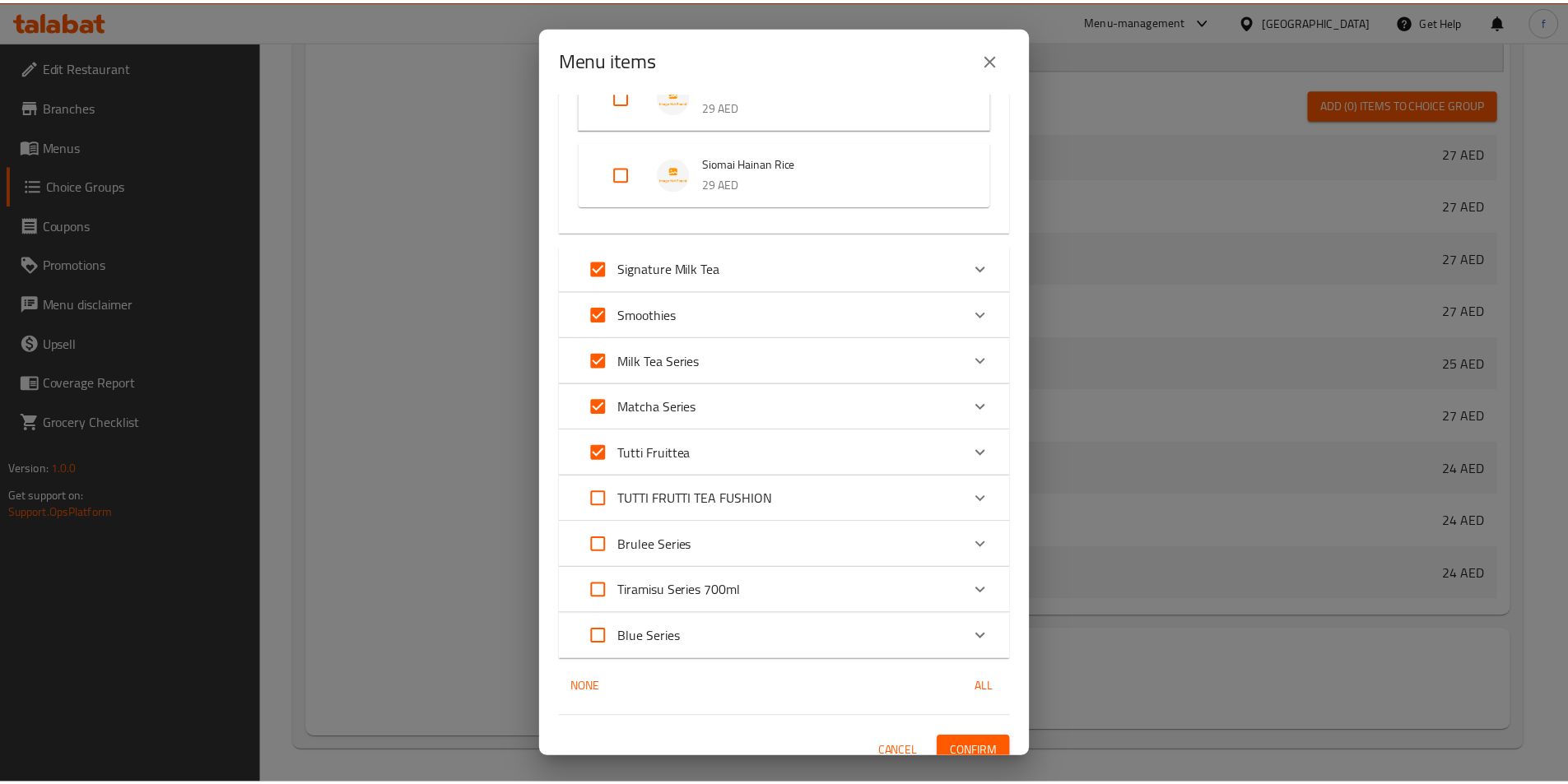
scroll to position [380, 0]
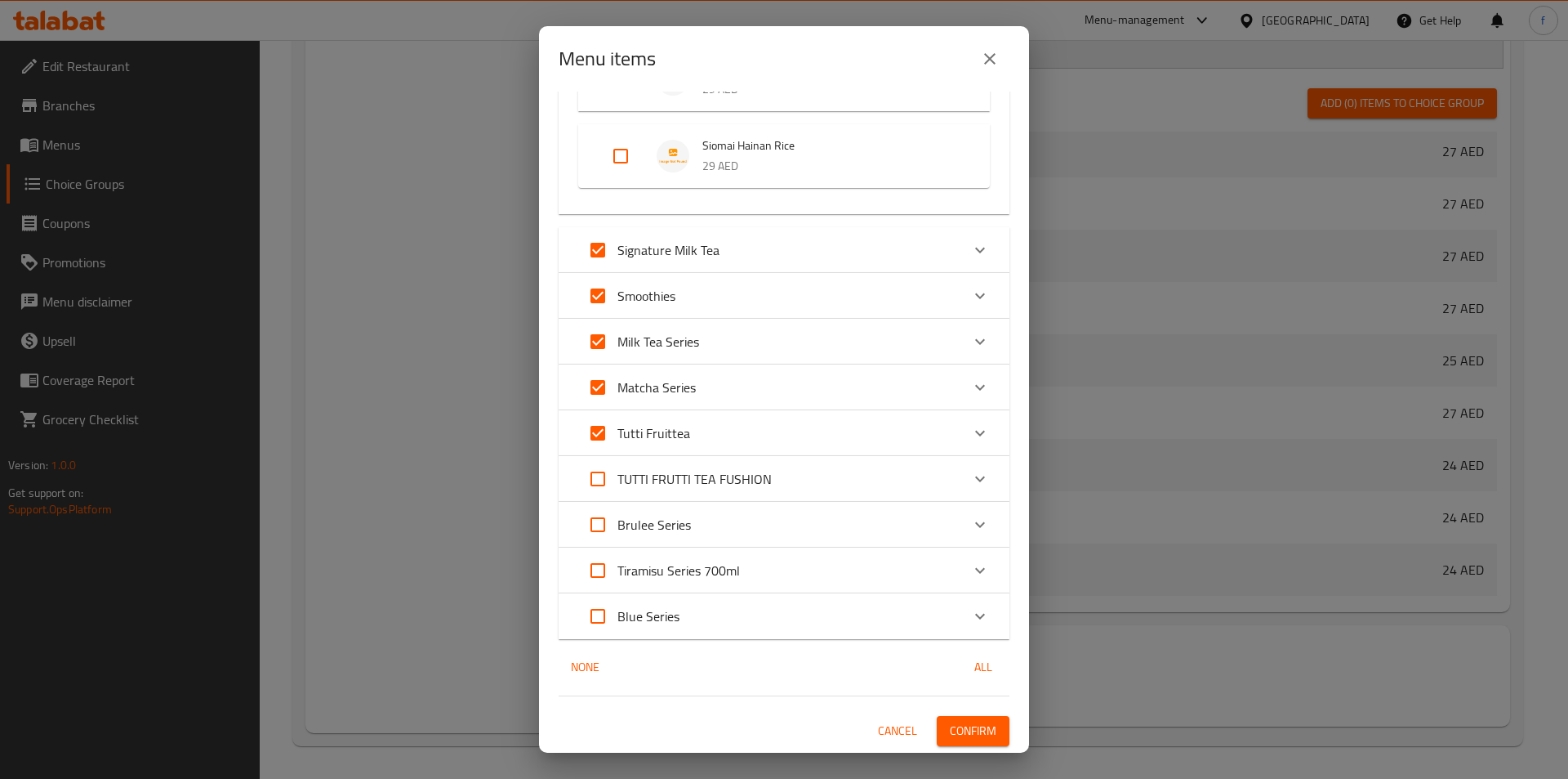
click at [608, 488] on input "Expand" at bounding box center [597, 478] width 39 height 39
checkbox input "true"
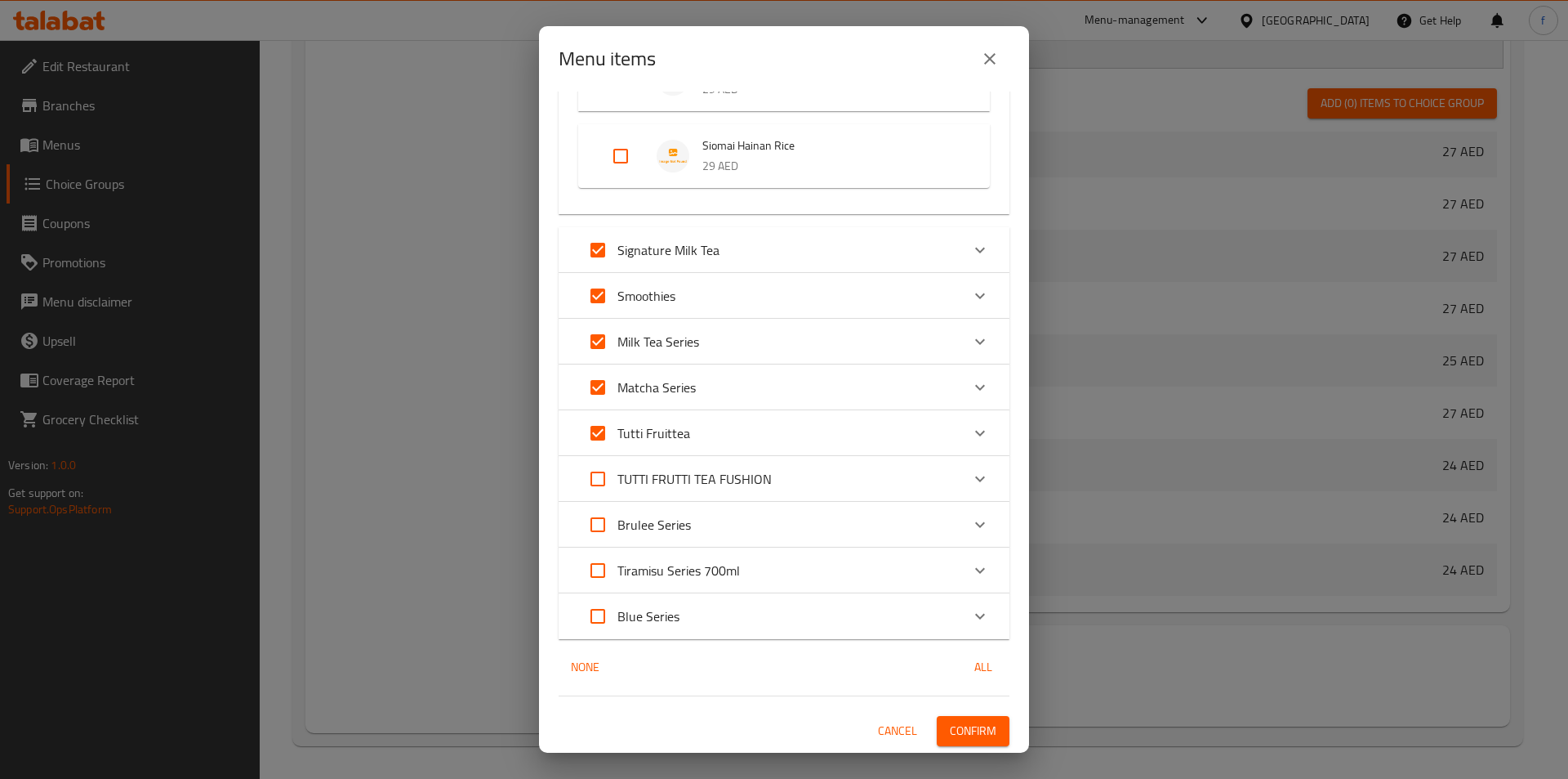
checkbox input "true"
click at [607, 529] on input "Expand" at bounding box center [597, 524] width 39 height 39
checkbox input "true"
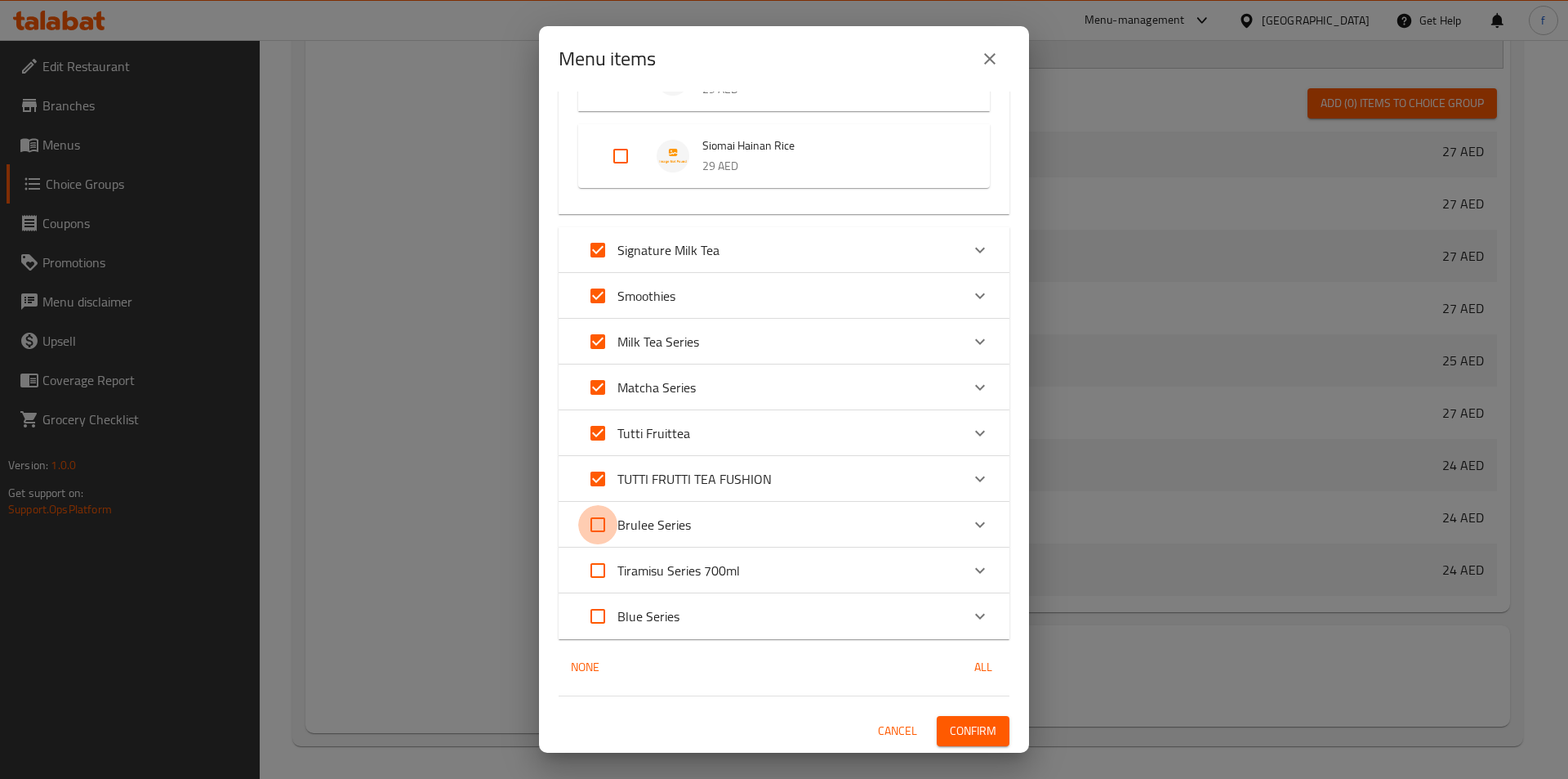
checkbox input "true"
click at [593, 569] on input "Expand" at bounding box center [597, 570] width 39 height 39
checkbox input "true"
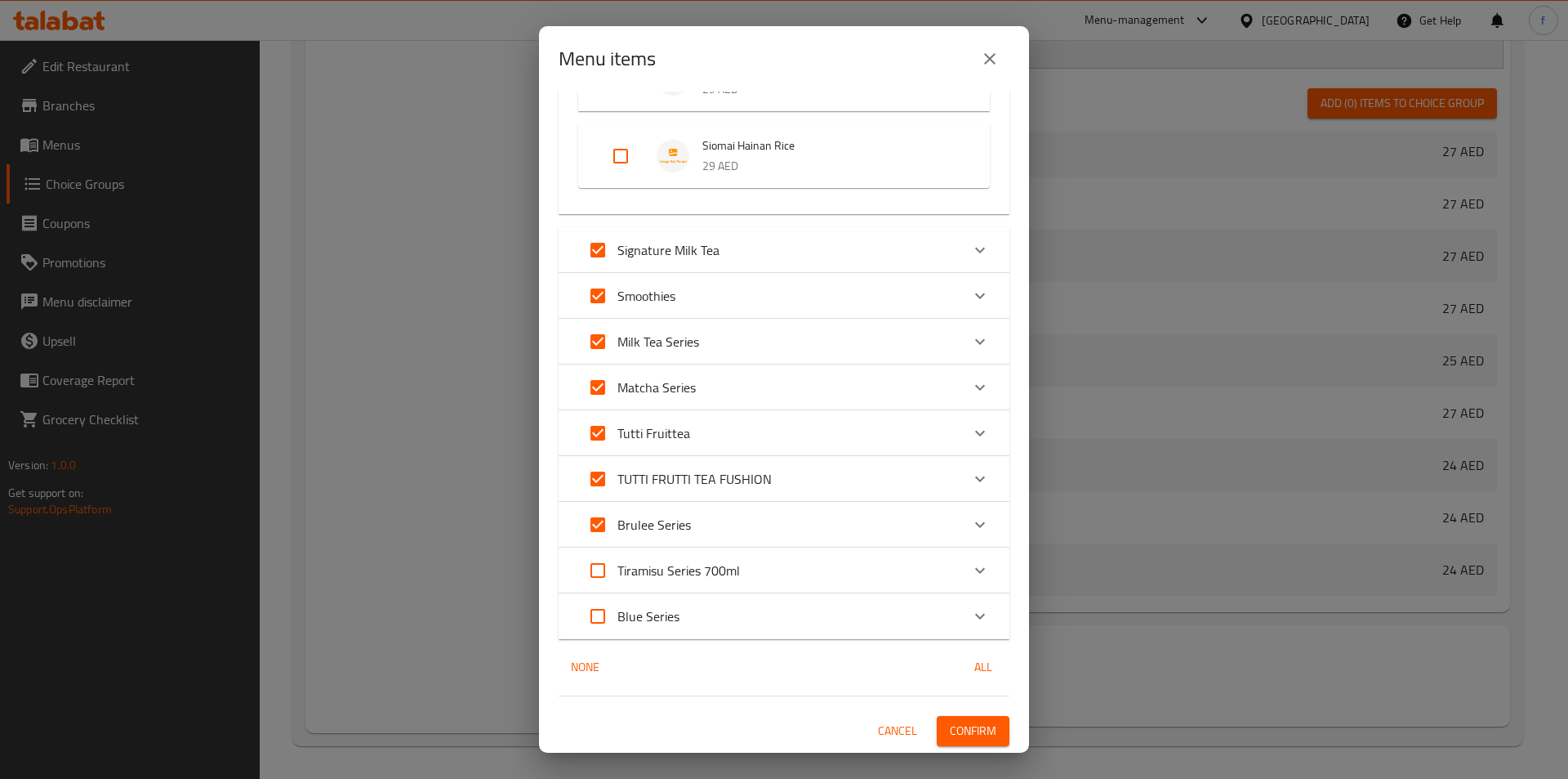
checkbox input "true"
click at [601, 621] on input "Expand" at bounding box center [597, 616] width 39 height 39
checkbox input "true"
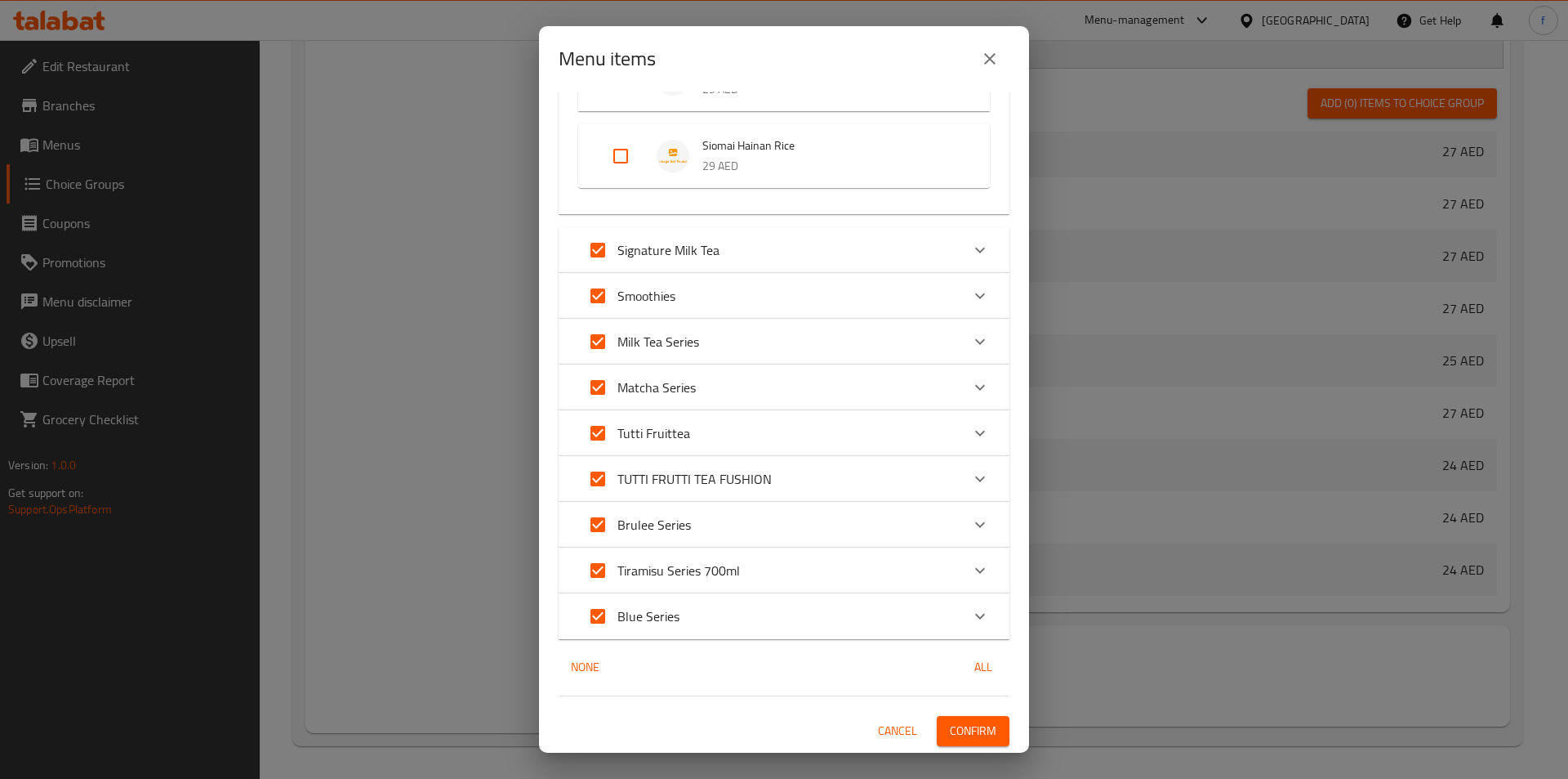
click at [966, 729] on span "Confirm" at bounding box center [972, 730] width 47 height 20
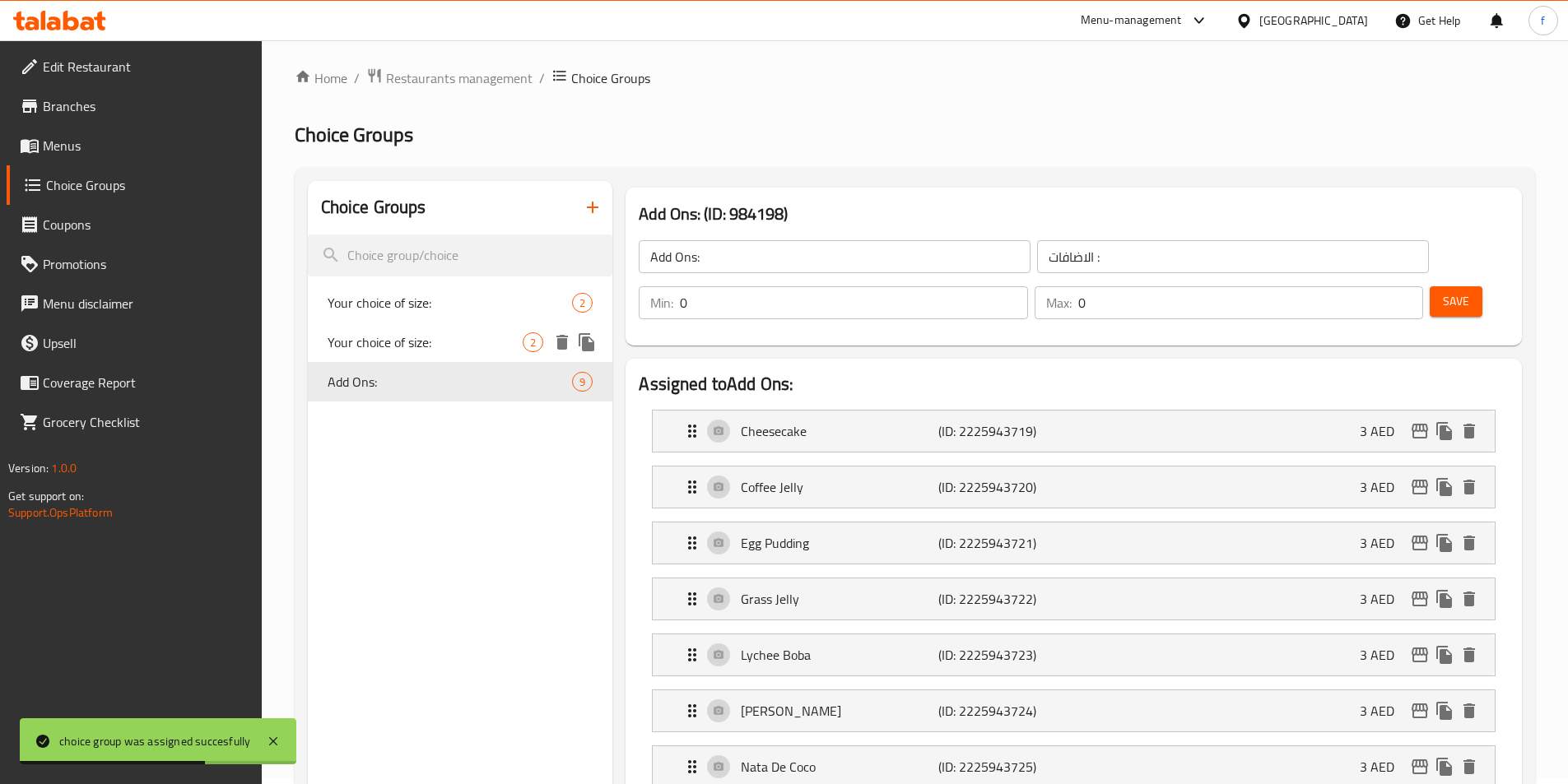
scroll to position [0, 0]
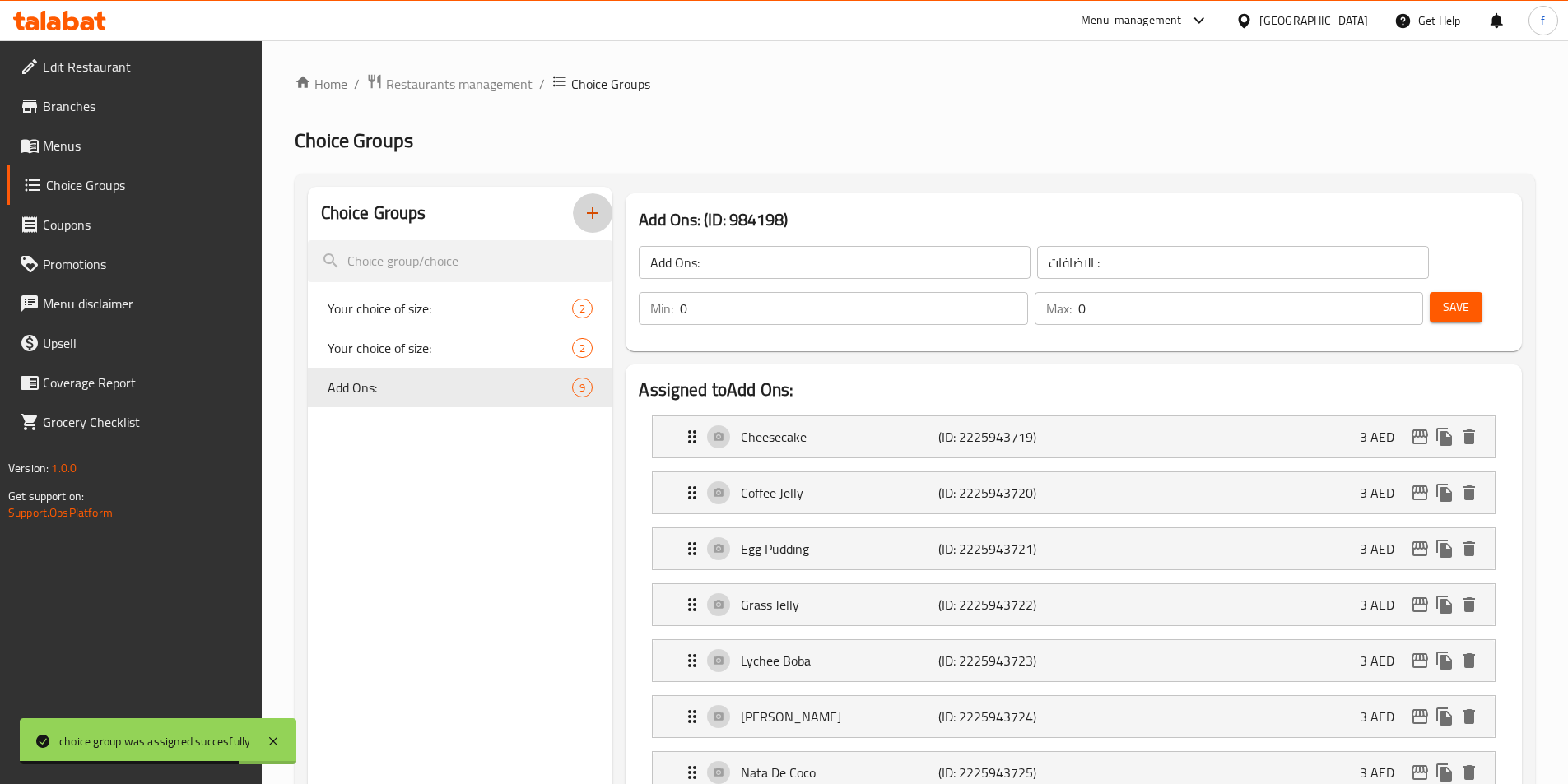
click at [597, 222] on icon "button" at bounding box center [592, 212] width 20 height 20
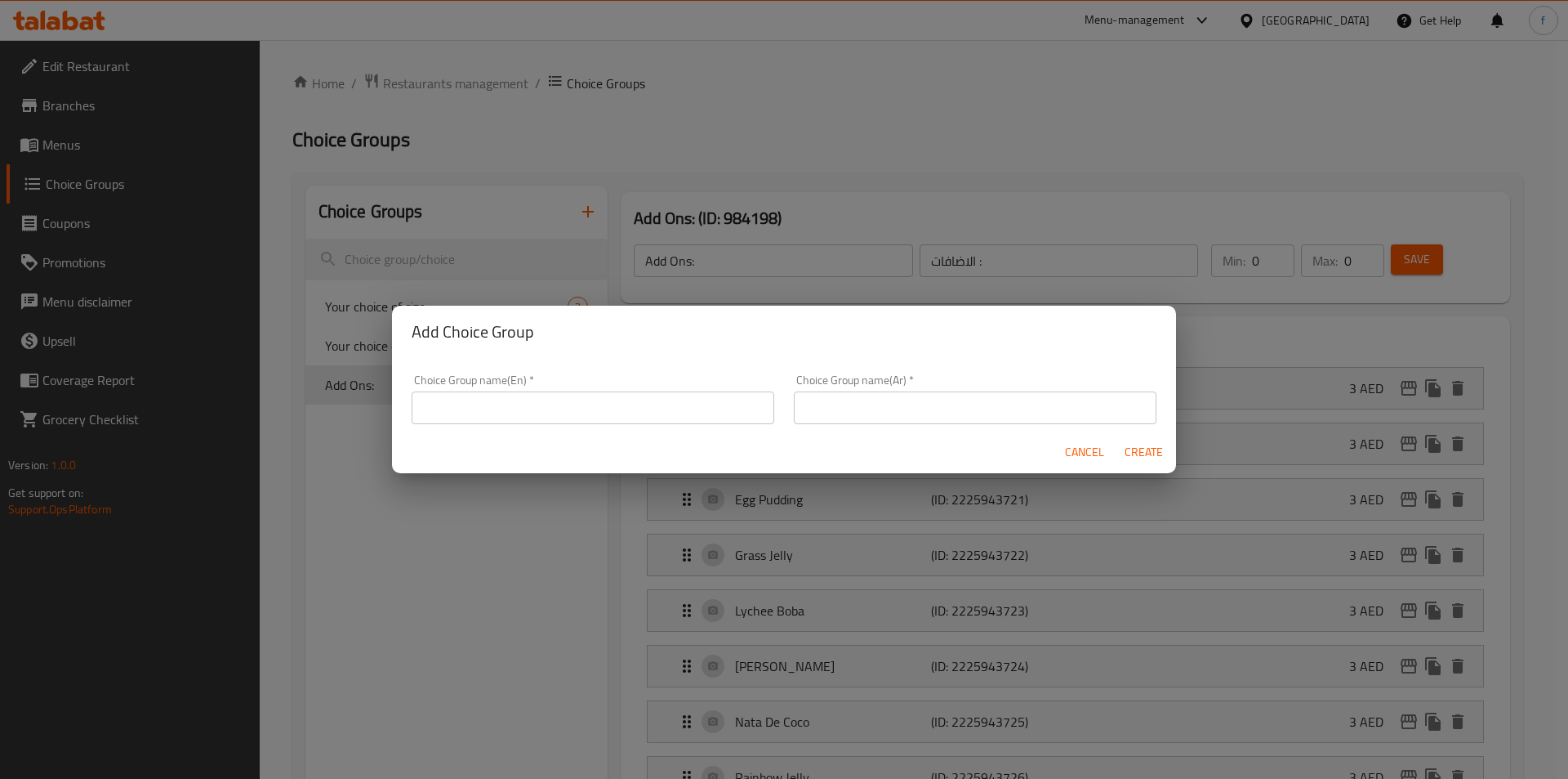
click at [674, 412] on input "text" at bounding box center [593, 408] width 363 height 32
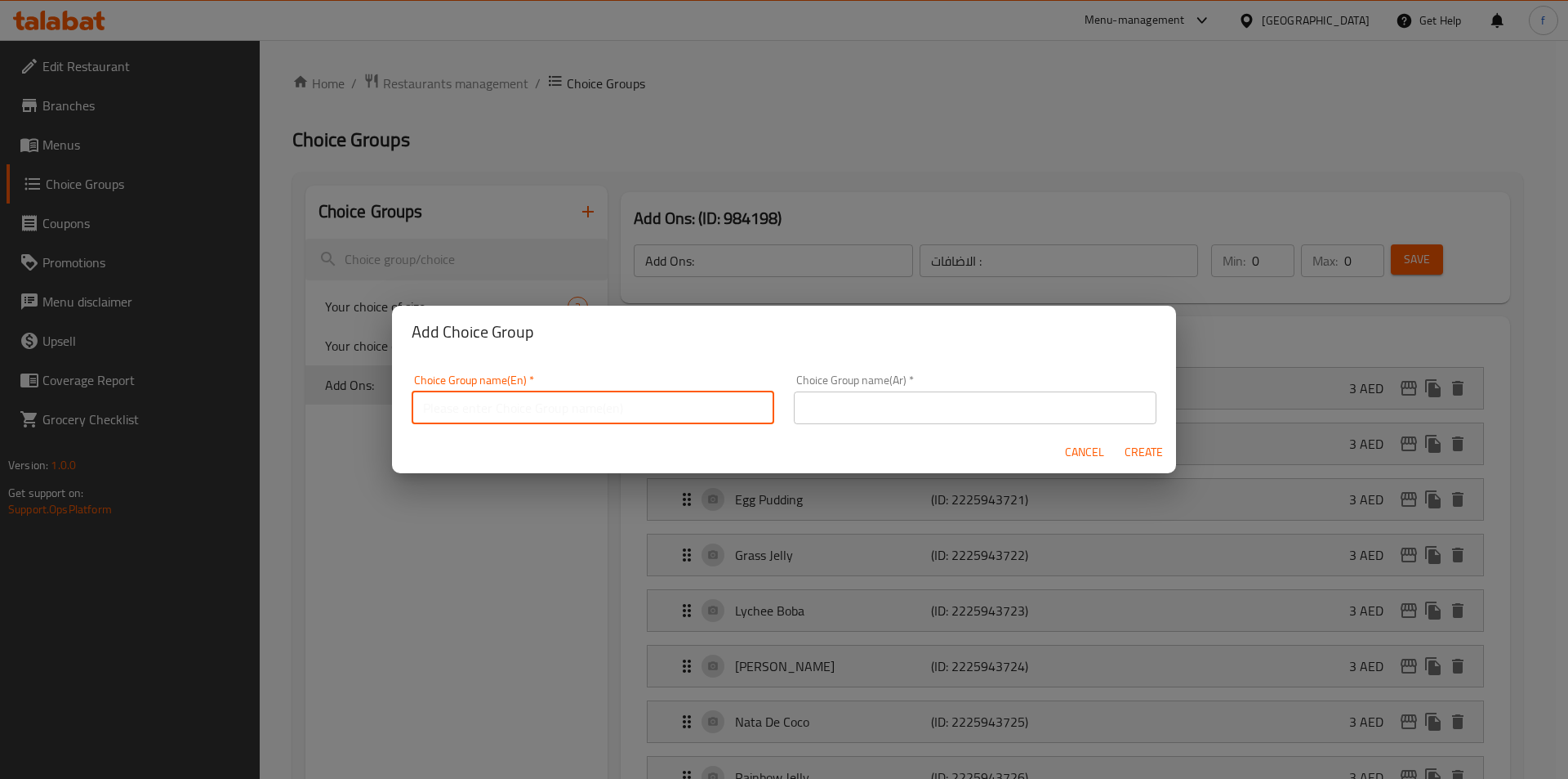
paste input "Choose your level of sugar"
type input "Choose your level of sugar:"
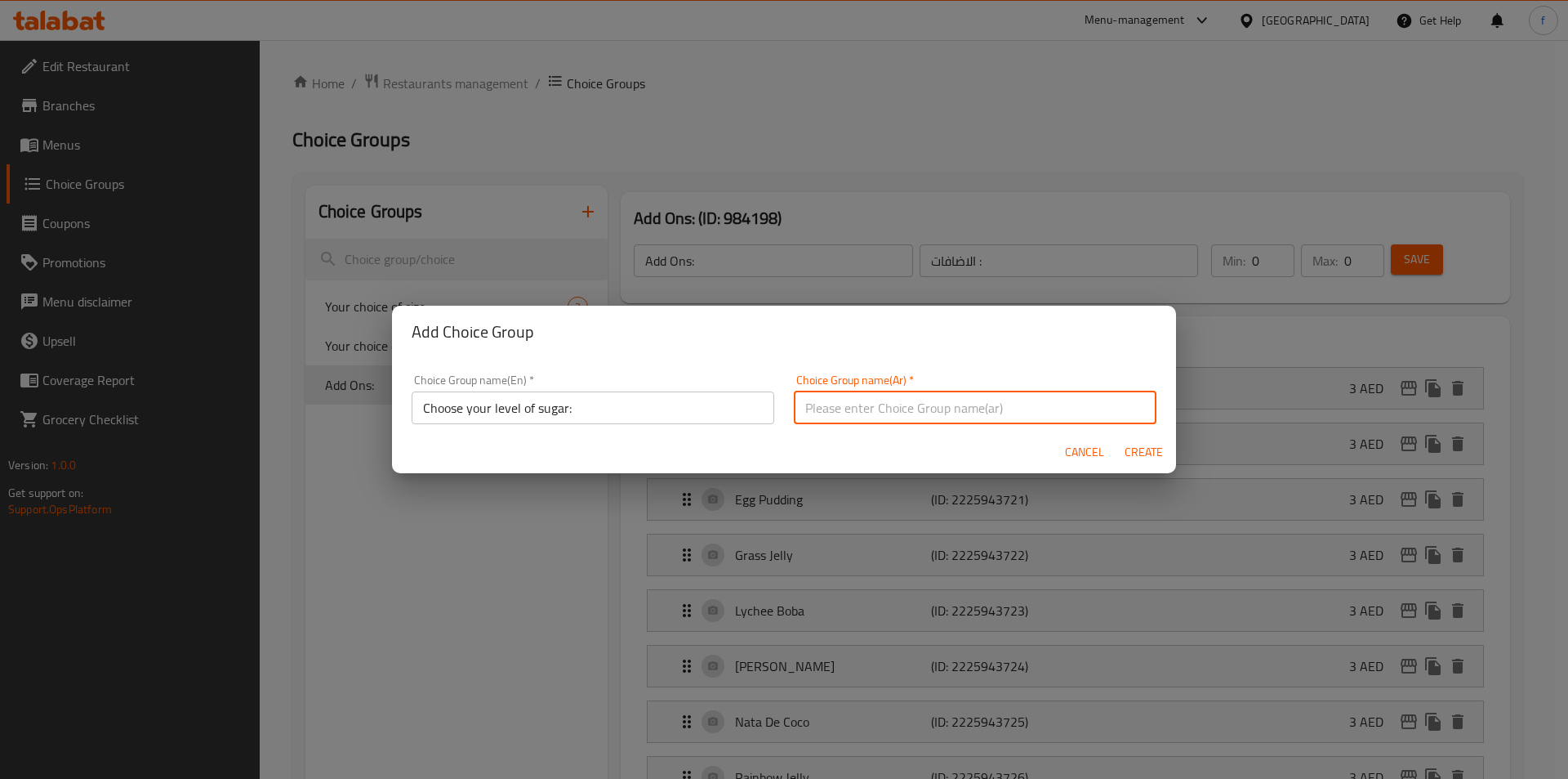
click at [837, 404] on input "text" at bounding box center [975, 408] width 363 height 32
type input "h"
click at [919, 407] on input "اختبارك من مستوي السكر:" at bounding box center [975, 408] width 363 height 32
type input "اختيارك من مستوي السكر:"
click at [1147, 456] on span "Create" at bounding box center [1143, 452] width 39 height 20
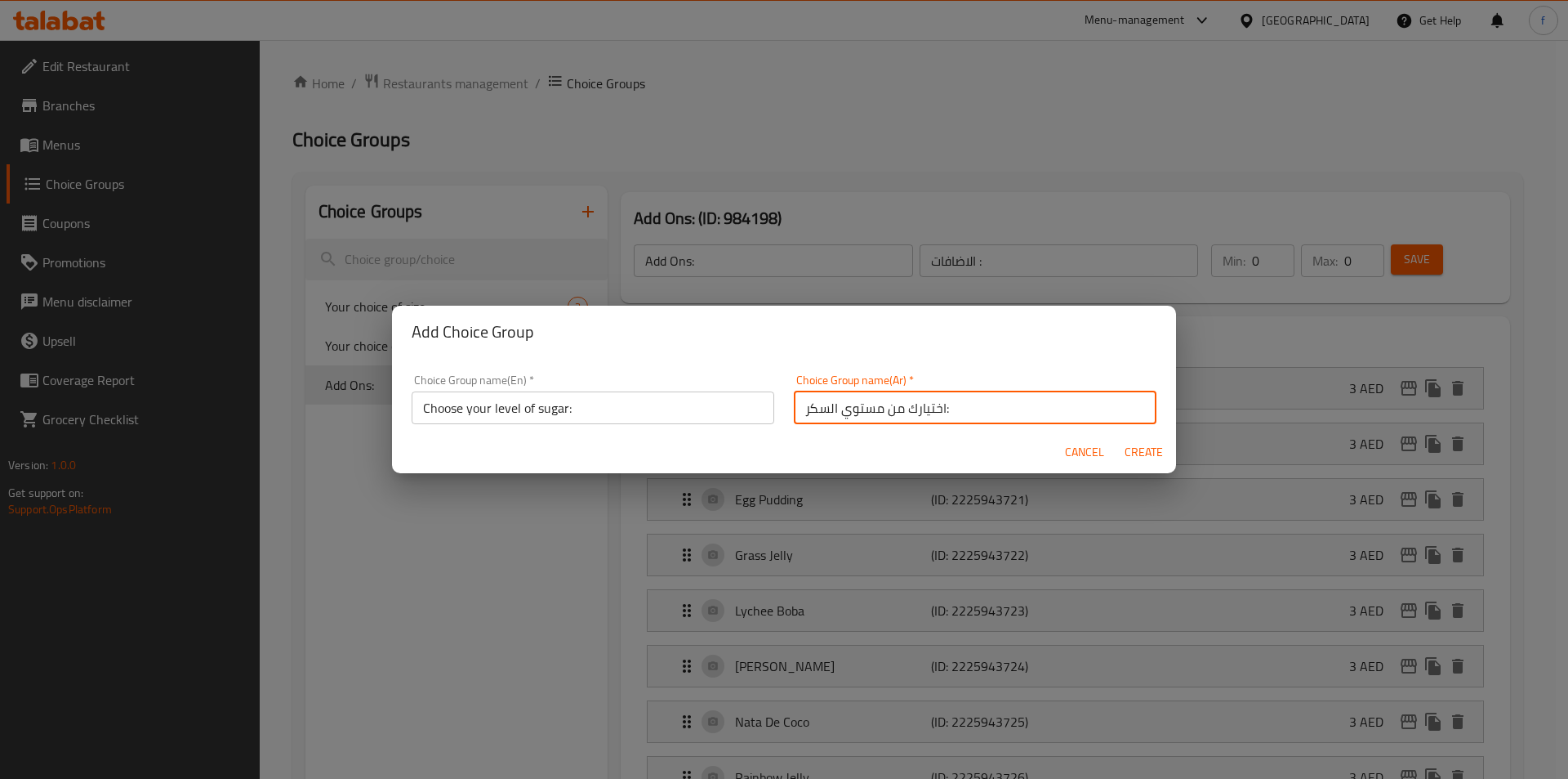
type input "Choose your level of sugar:"
type input "اختيارك من مستوي السكر:"
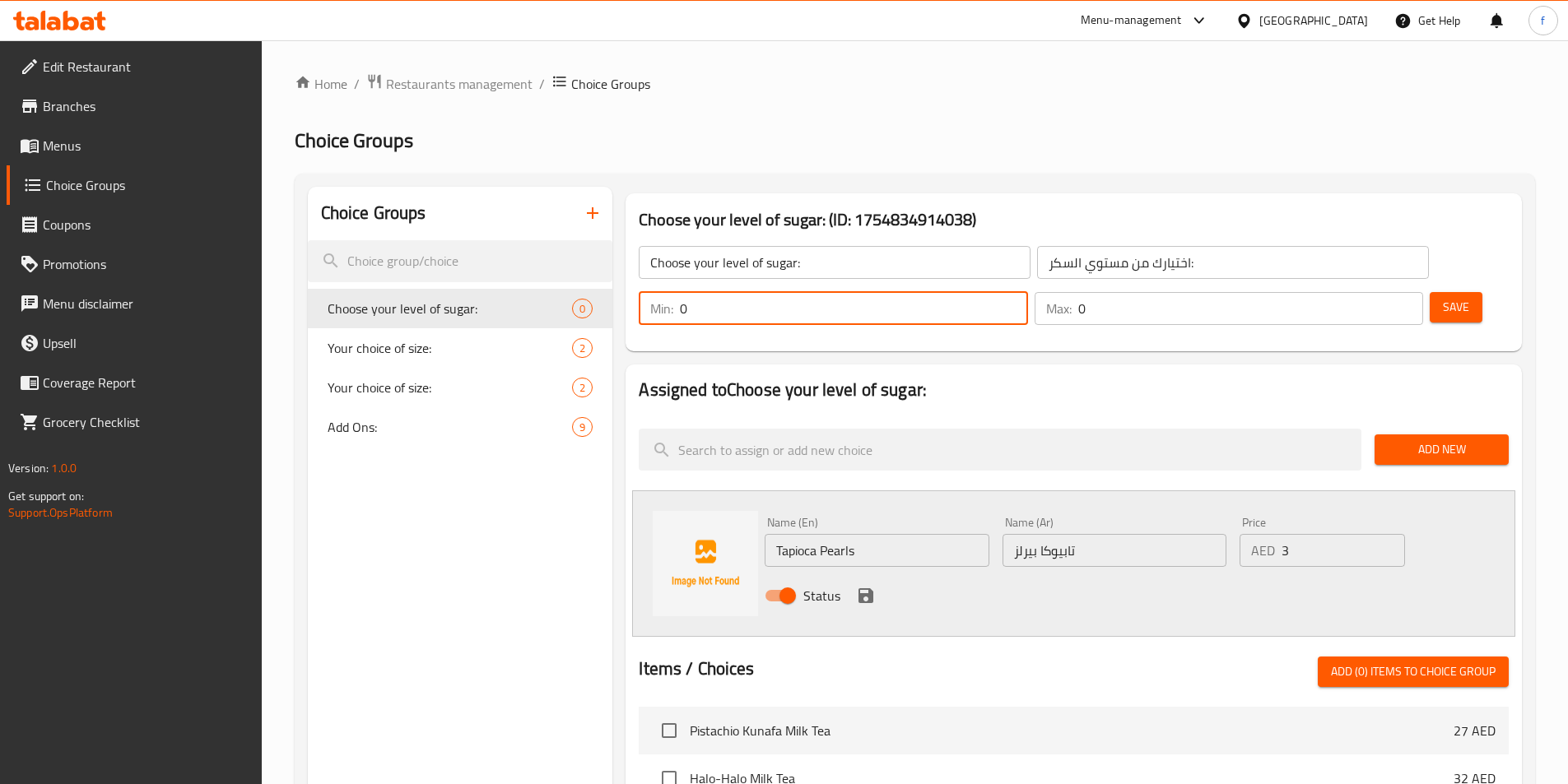
drag, startPoint x: 1275, startPoint y: 256, endPoint x: 1250, endPoint y: 263, distance: 26.0
click at [1027, 292] on div "Min: 0 ​" at bounding box center [833, 308] width 388 height 33
type input "1"
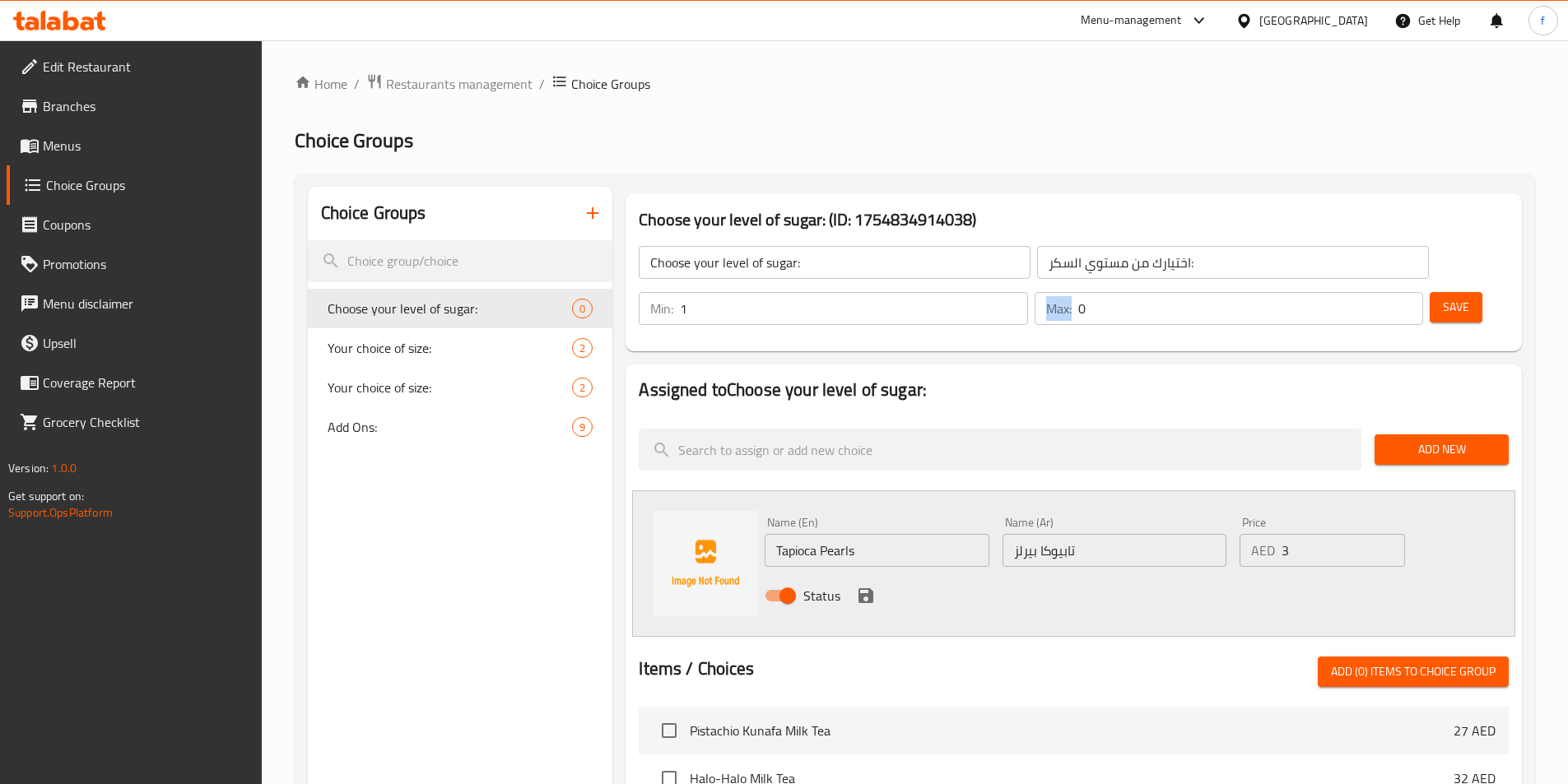
drag, startPoint x: 1349, startPoint y: 259, endPoint x: 1358, endPoint y: 259, distance: 9.0
click at [1358, 292] on div "Max: 0 ​" at bounding box center [1229, 308] width 388 height 33
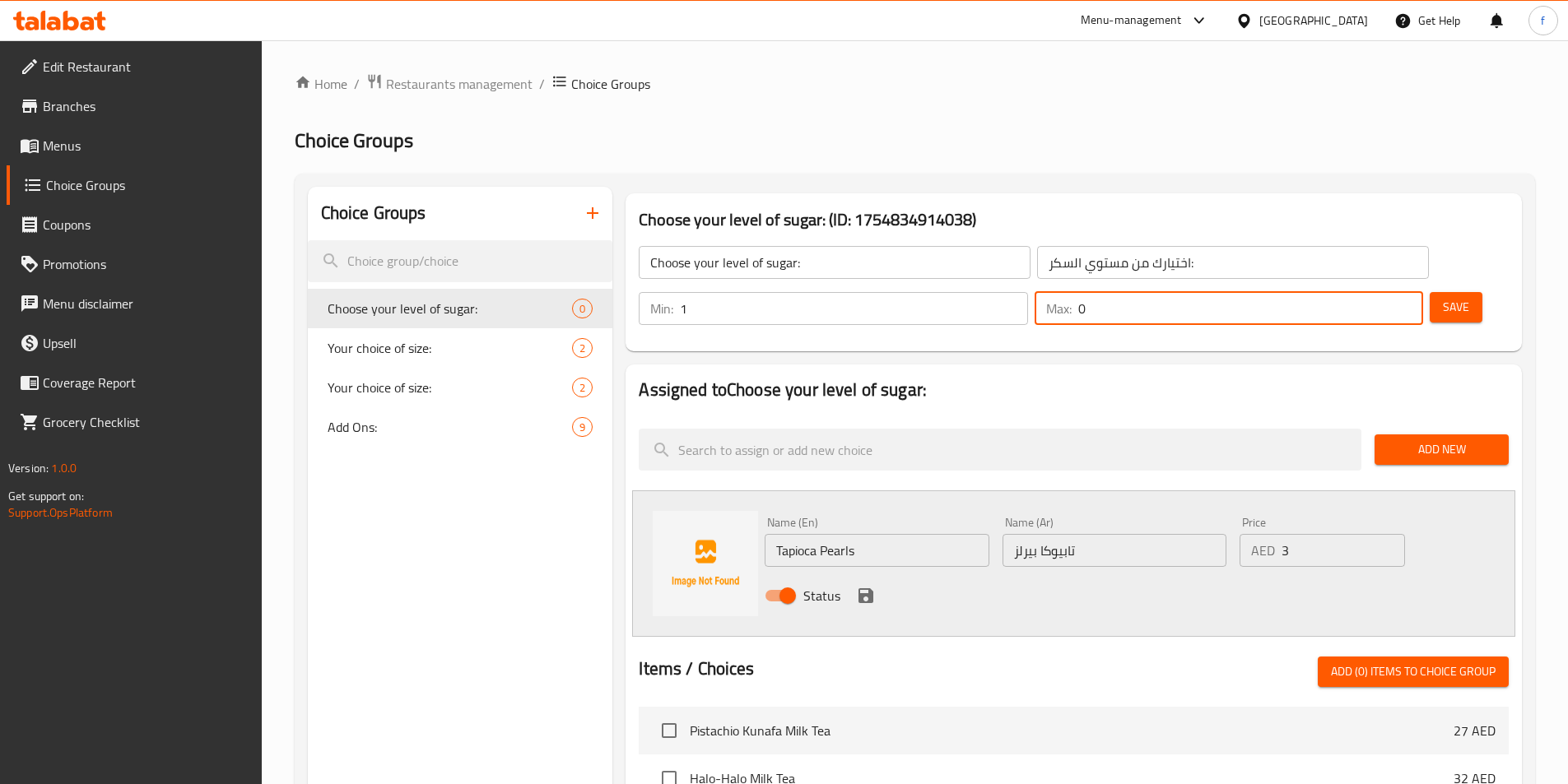
click at [1358, 292] on input "0" at bounding box center [1250, 308] width 345 height 33
type input "1"
click at [1430, 292] on button "Save" at bounding box center [1456, 307] width 53 height 31
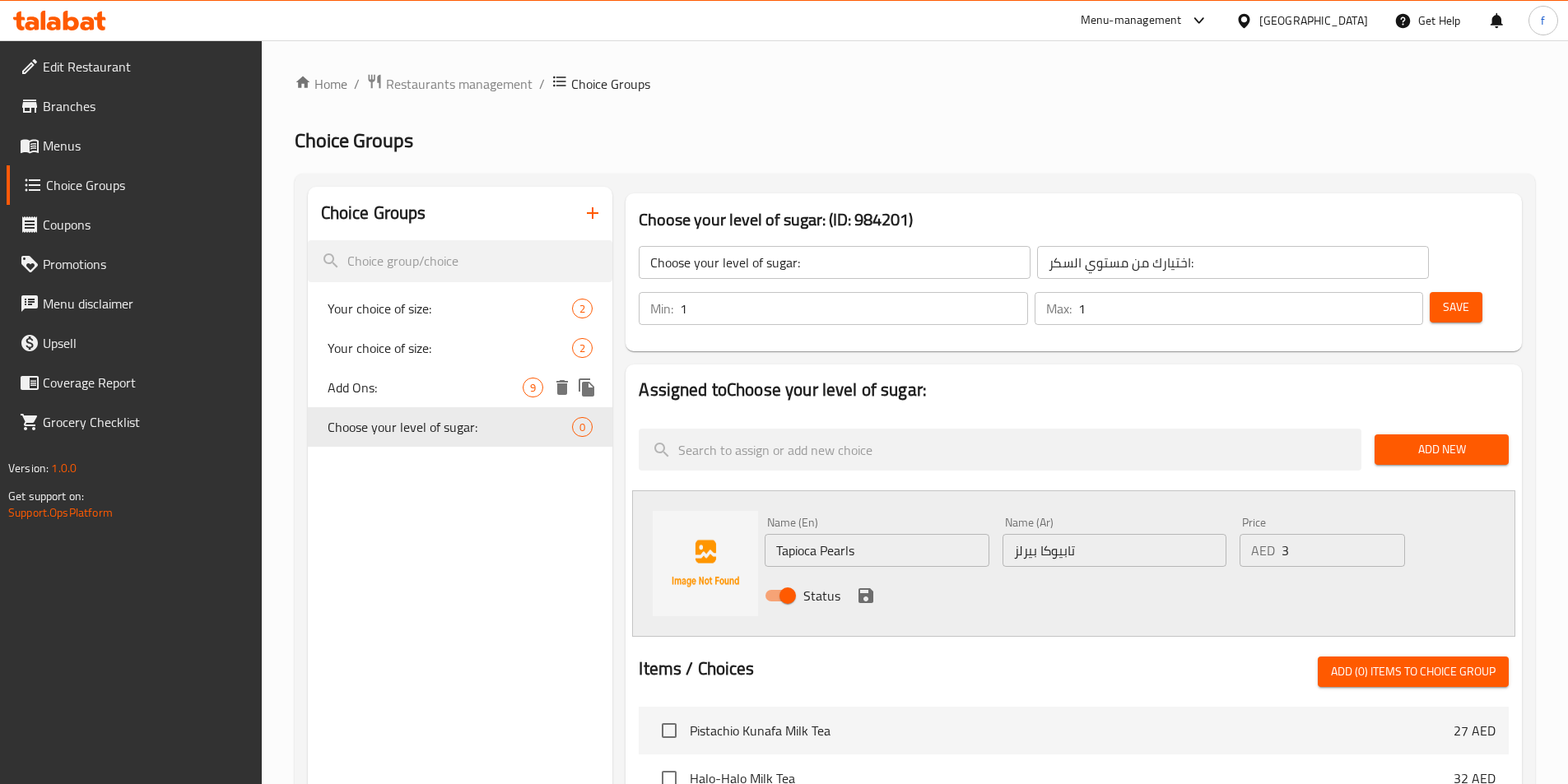
click at [482, 393] on span "Add Ons:" at bounding box center [426, 387] width 196 height 20
type input "Add Ons:"
type input "الاضافات :"
type input "0"
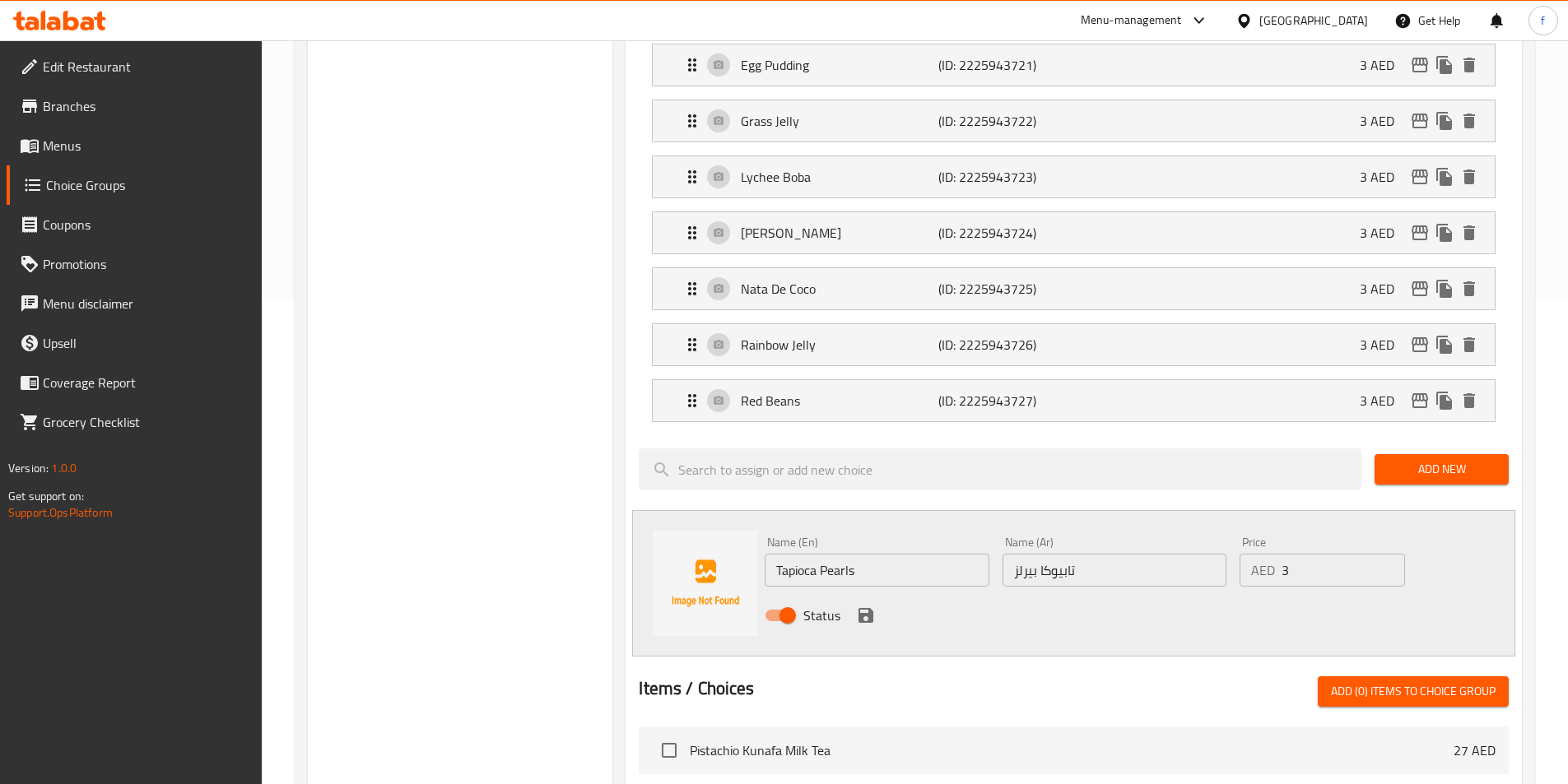
scroll to position [494, 0]
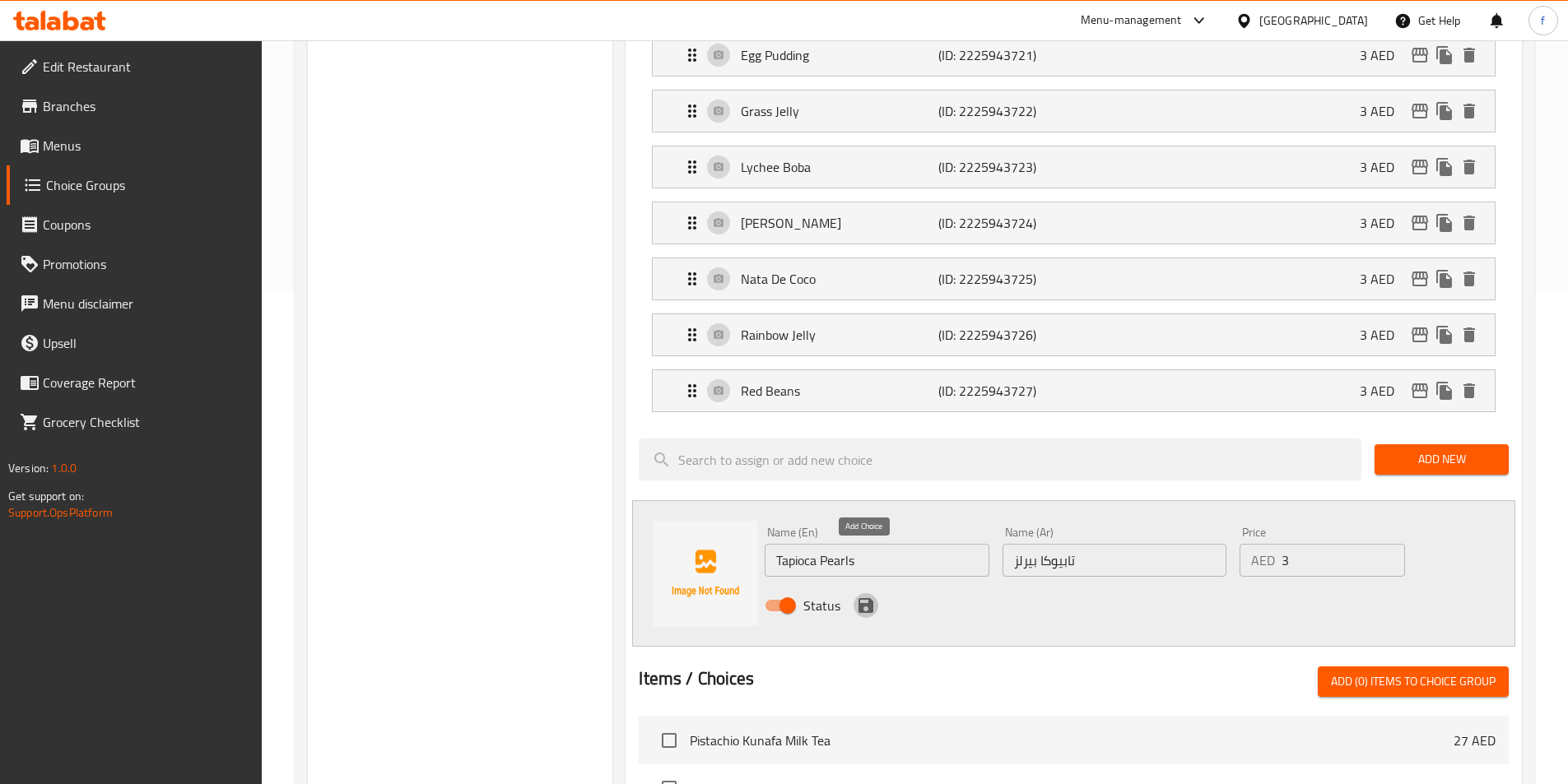
click at [859, 598] on icon "save" at bounding box center [865, 604] width 14 height 14
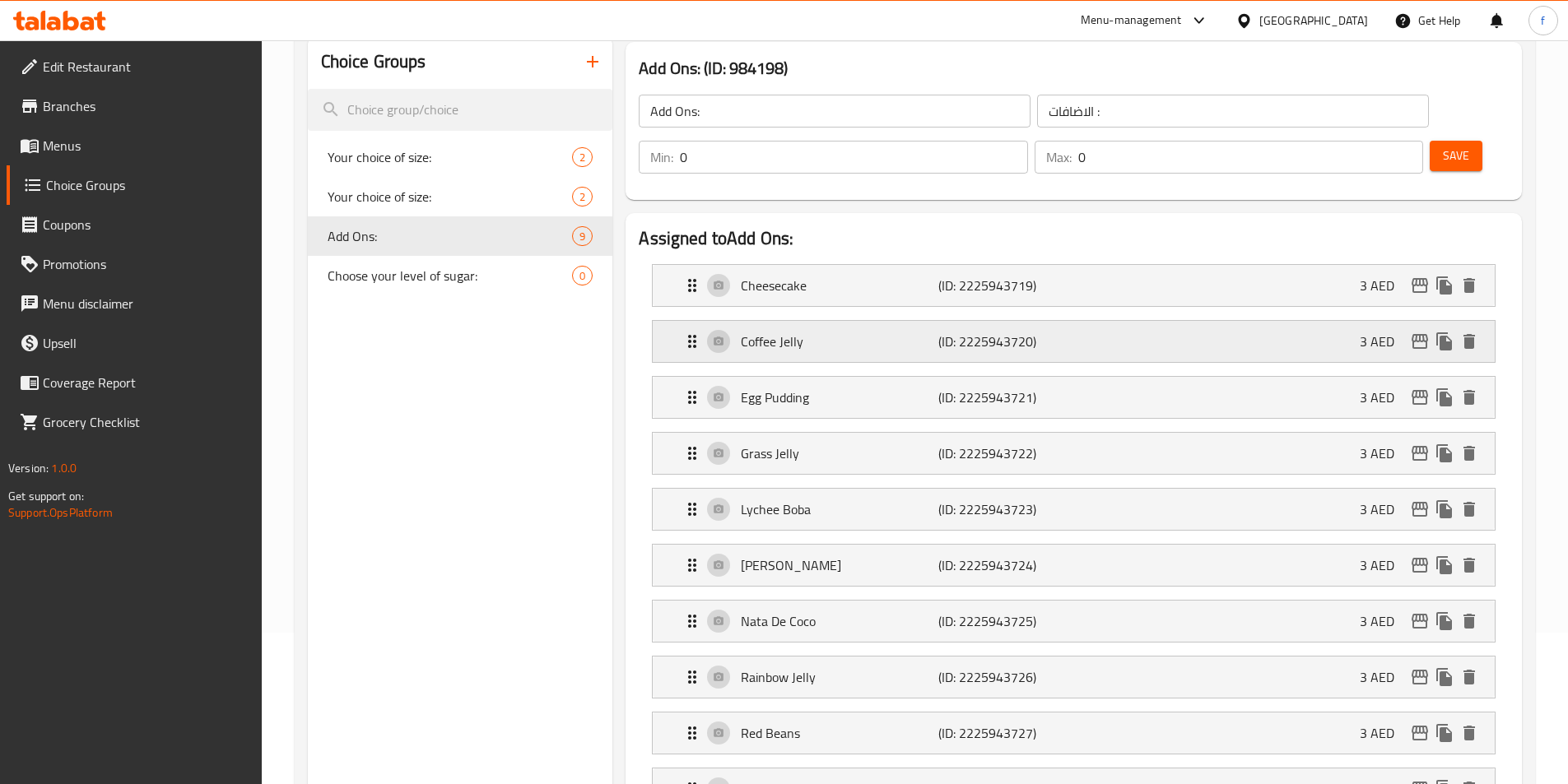
scroll to position [0, 0]
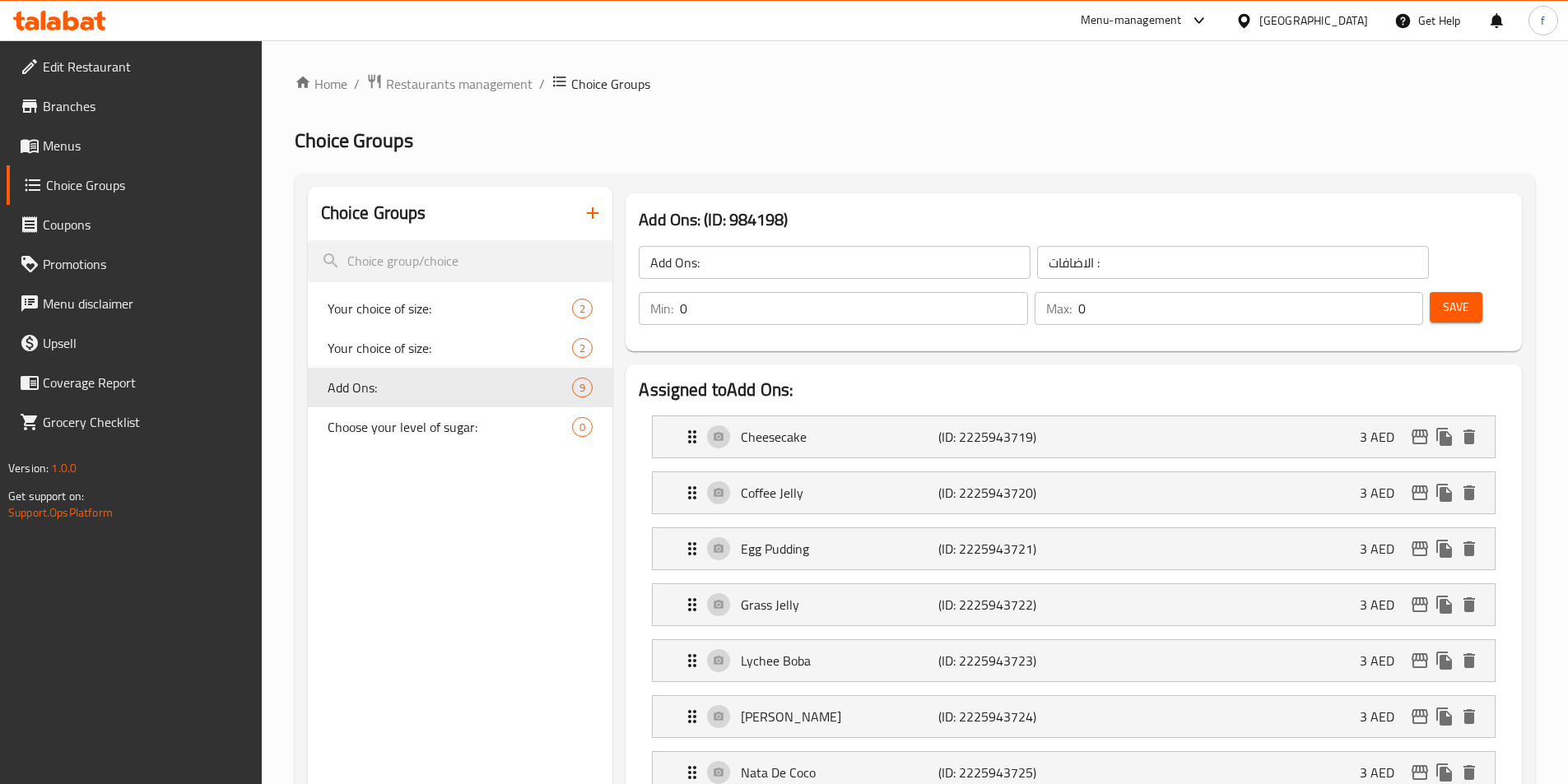
click at [1442, 297] on span "Save" at bounding box center [1455, 306] width 26 height 20
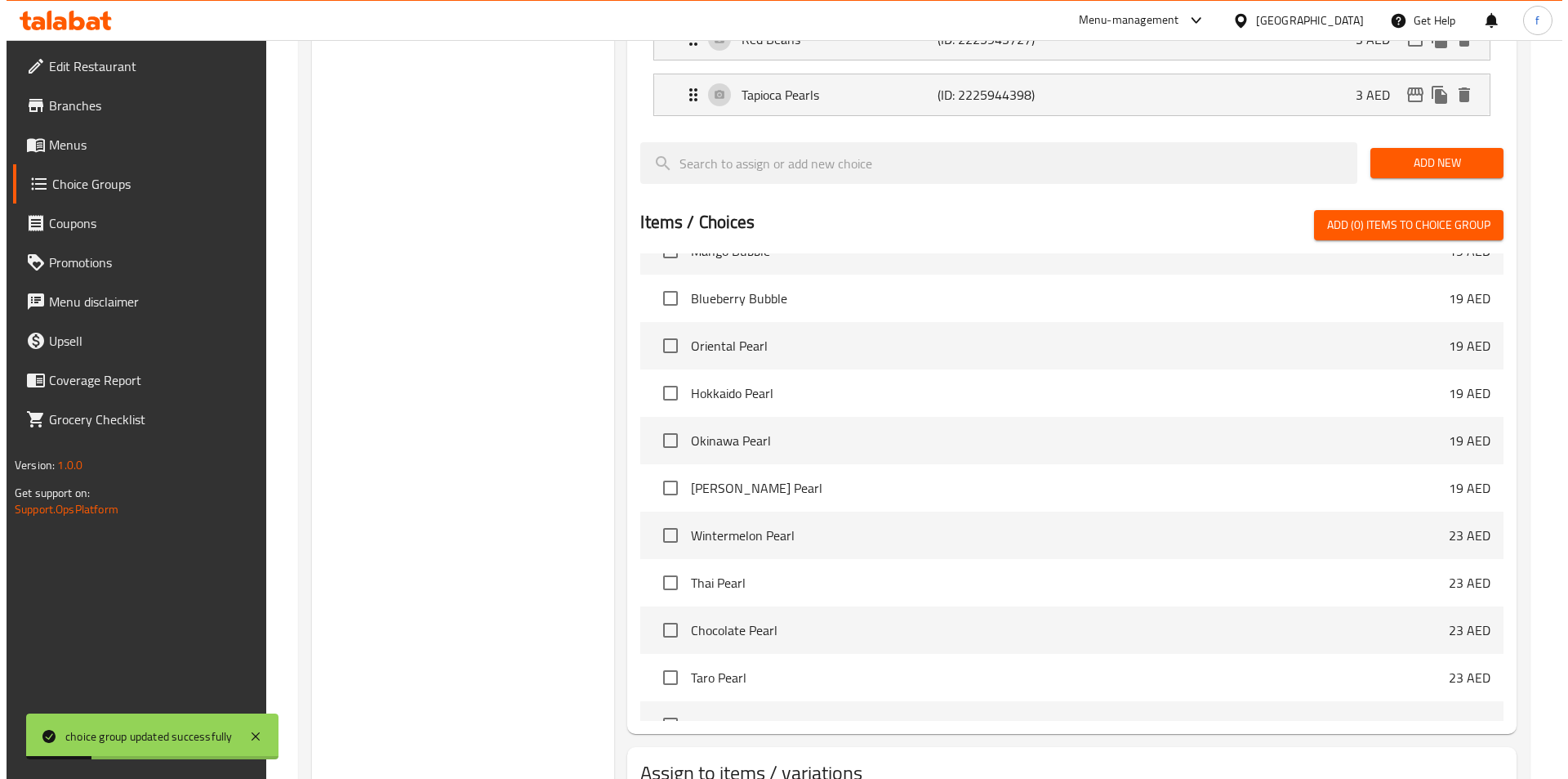
scroll to position [916, 0]
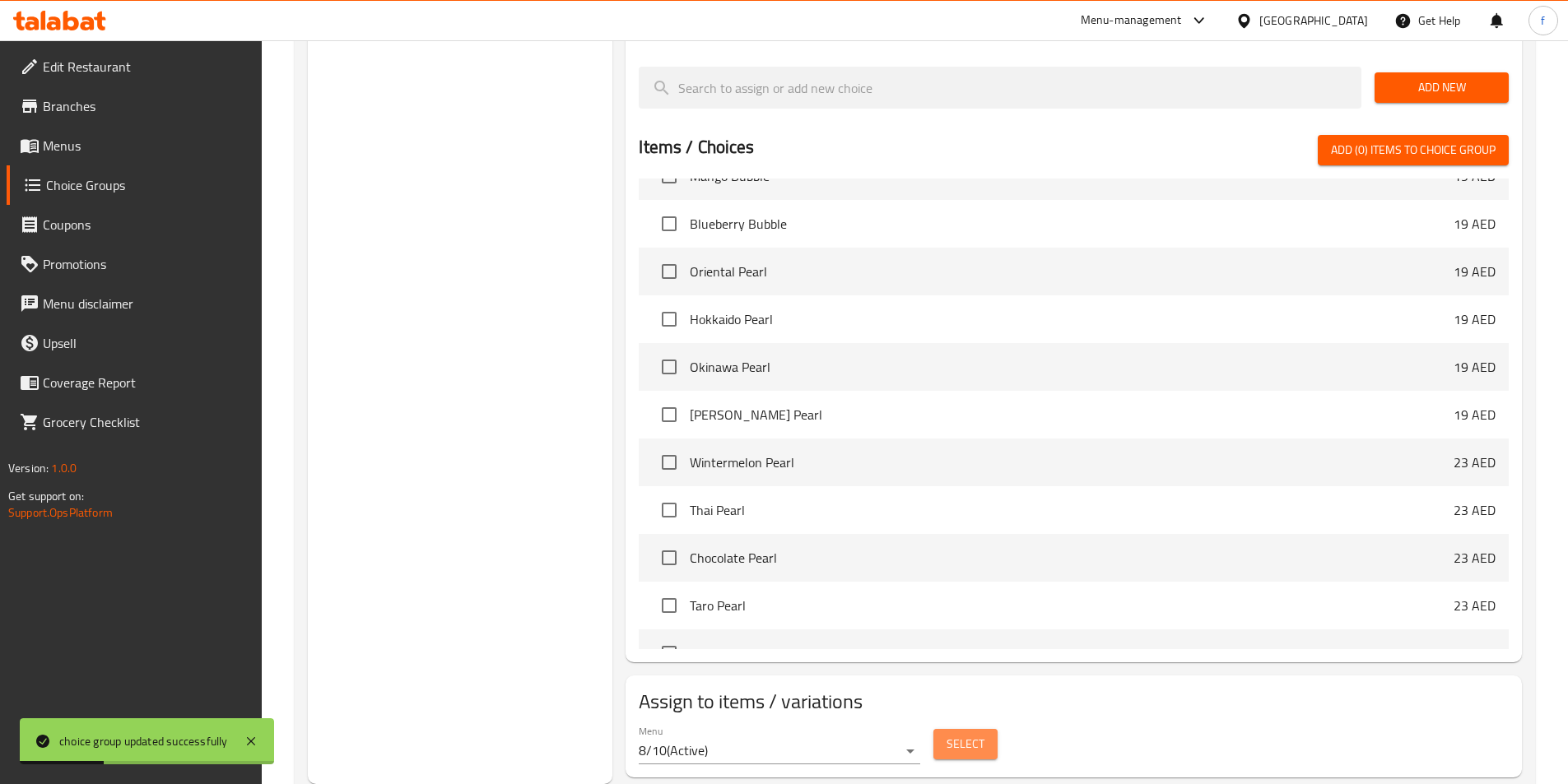
click at [945, 728] on button "Select" at bounding box center [965, 744] width 64 height 31
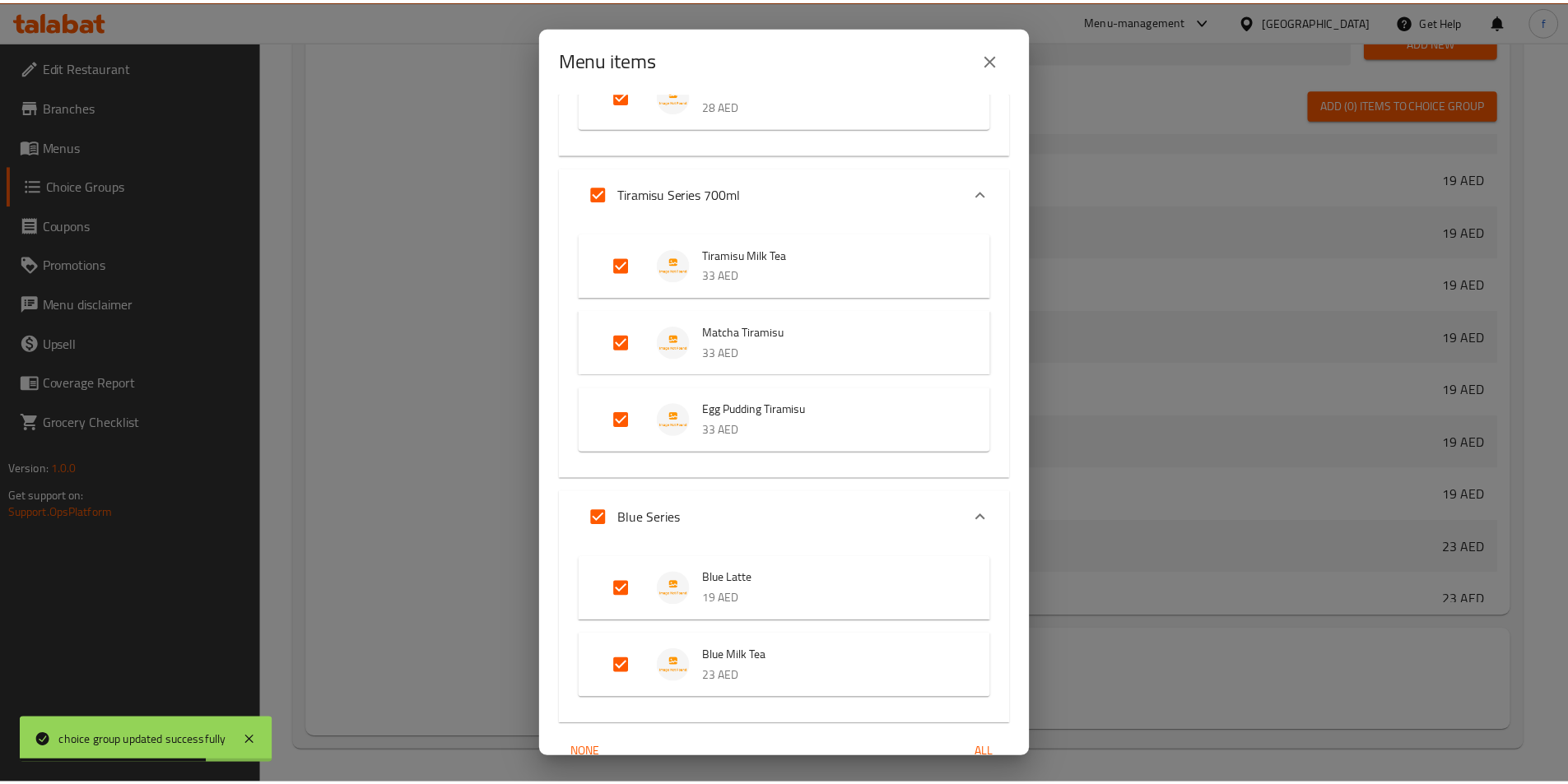
scroll to position [4427, 0]
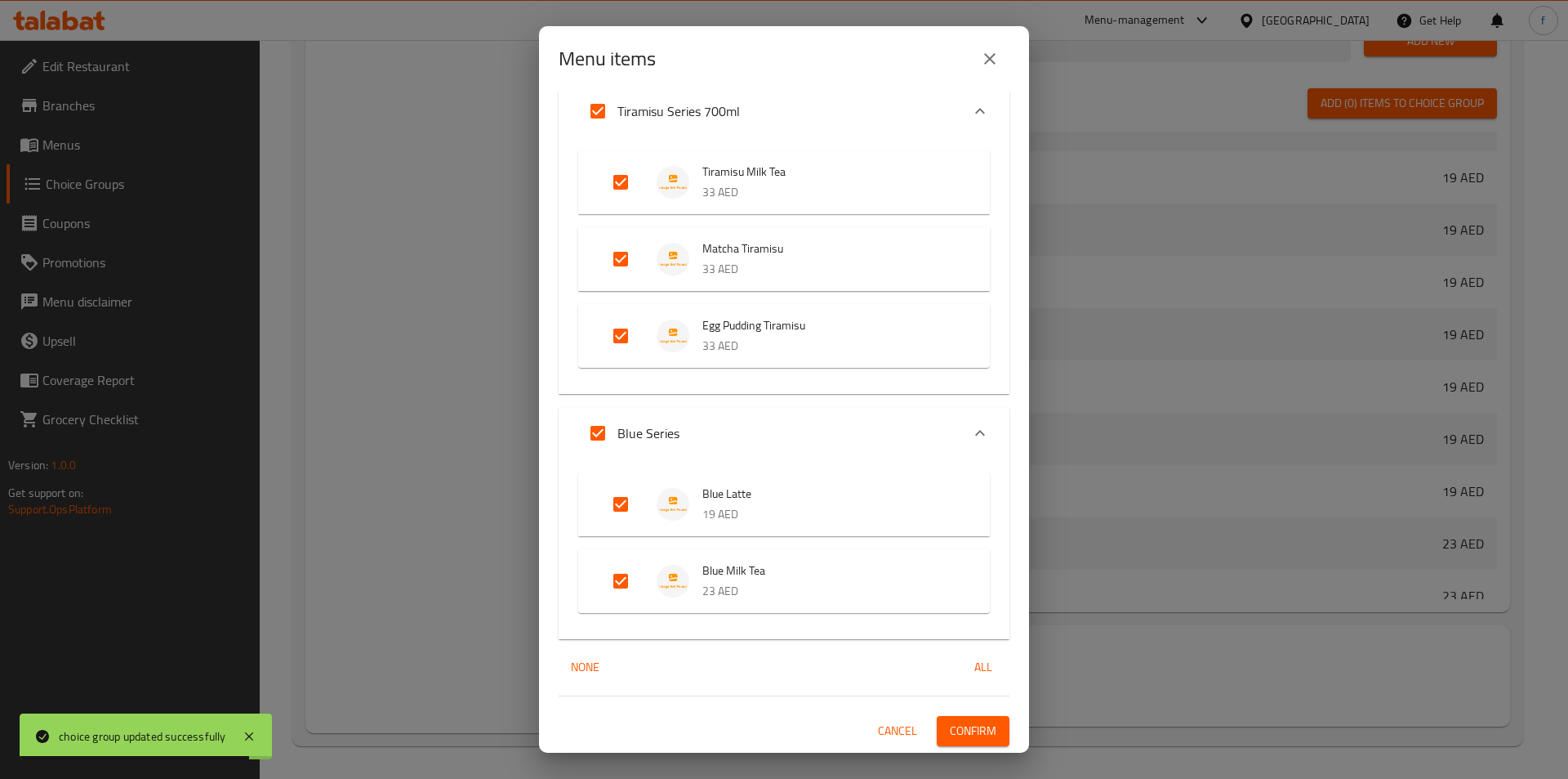
click at [942, 716] on button "Confirm" at bounding box center [973, 731] width 73 height 31
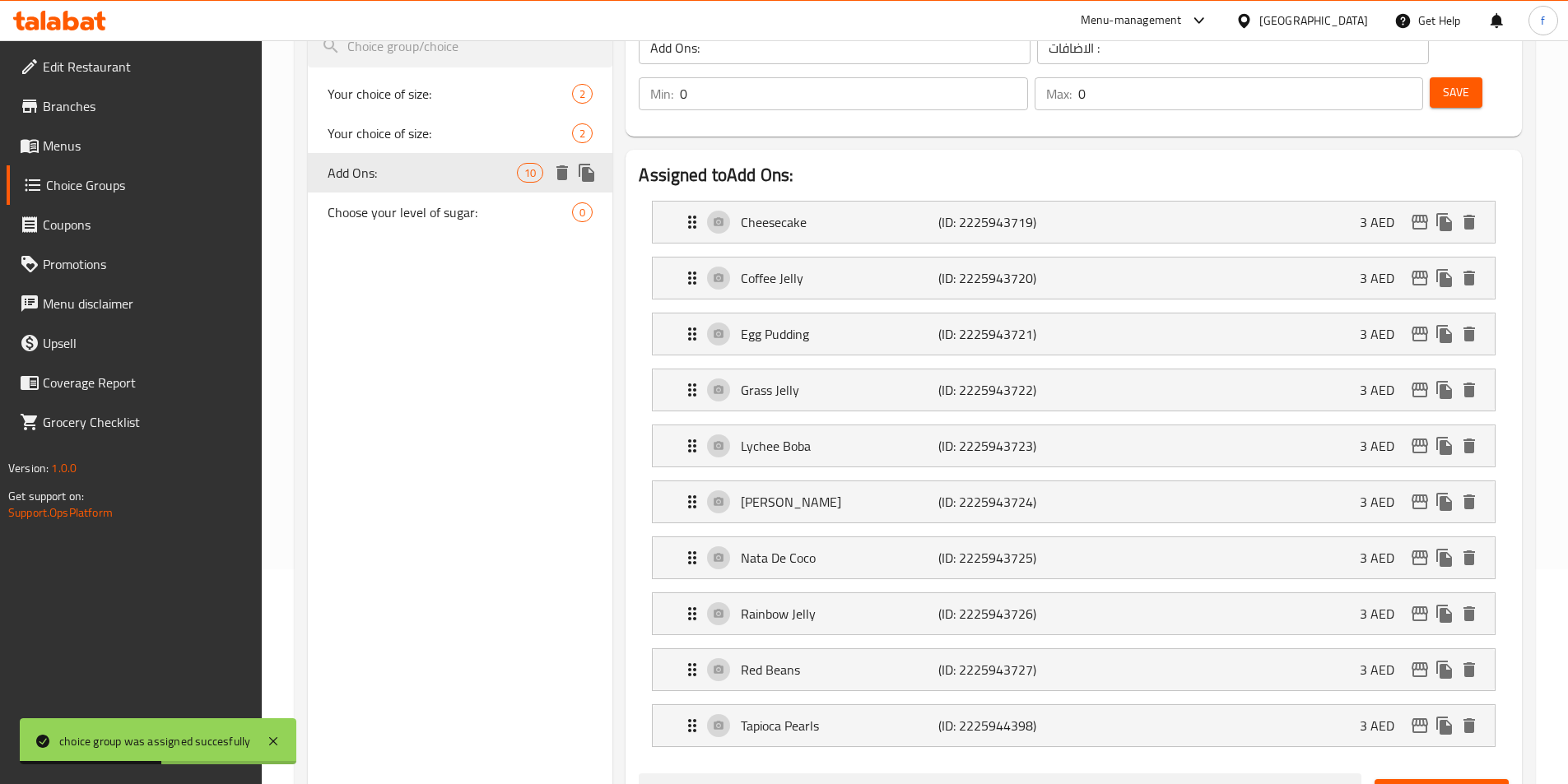
scroll to position [16, 0]
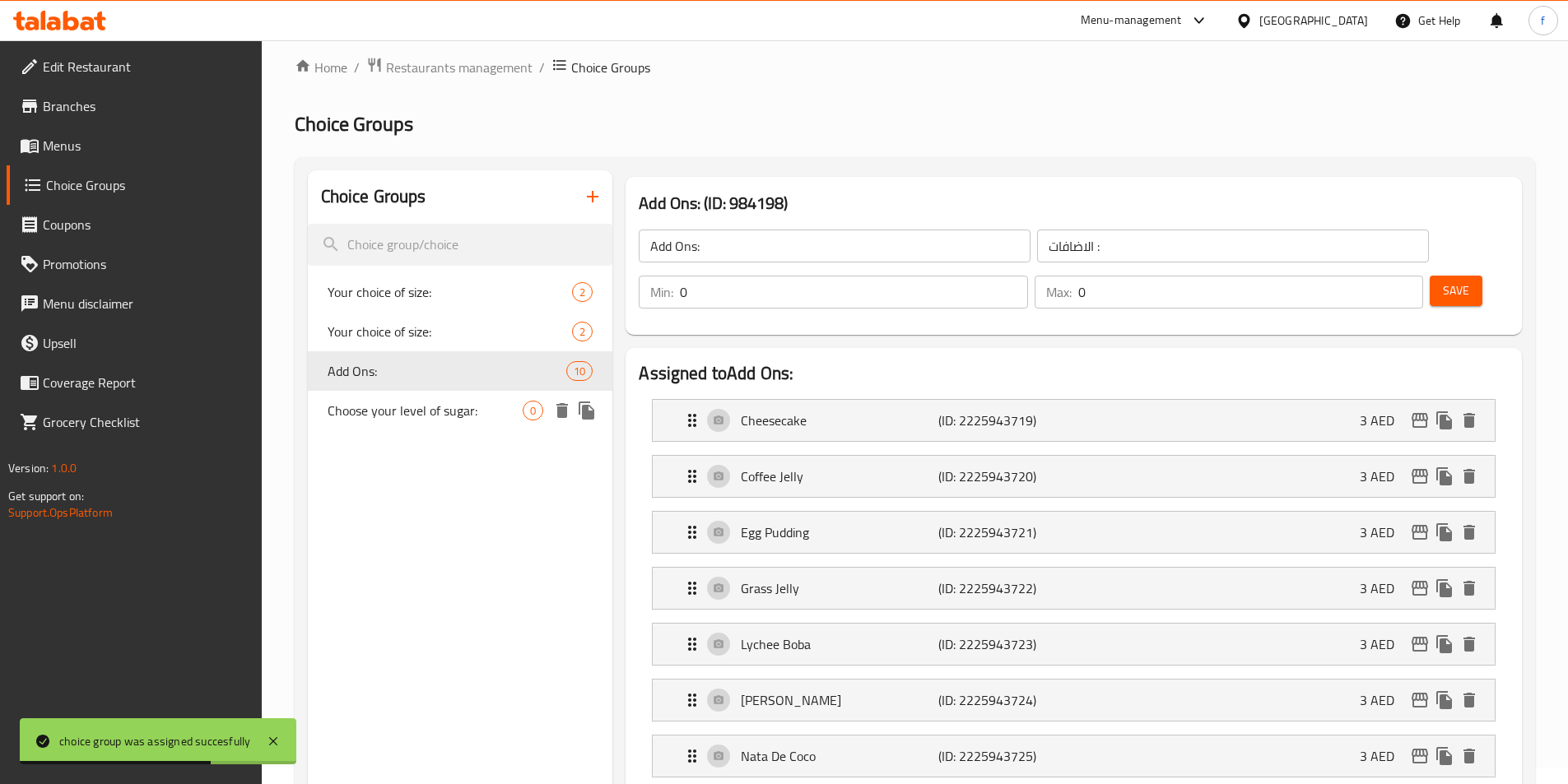
click at [479, 408] on span "Choose your level of sugar:" at bounding box center [426, 410] width 196 height 20
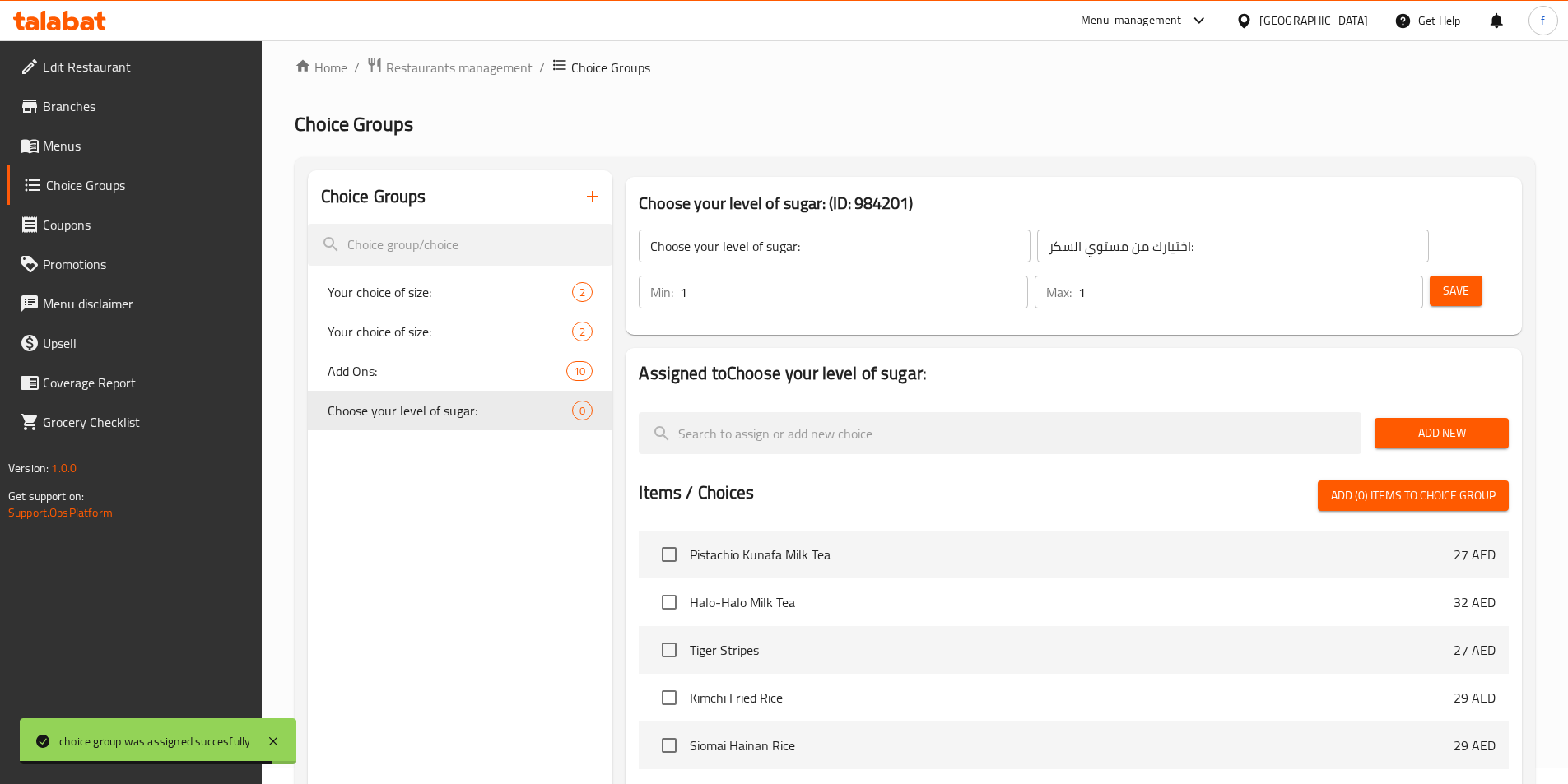
click at [1415, 423] on span "Add New" at bounding box center [1441, 432] width 108 height 20
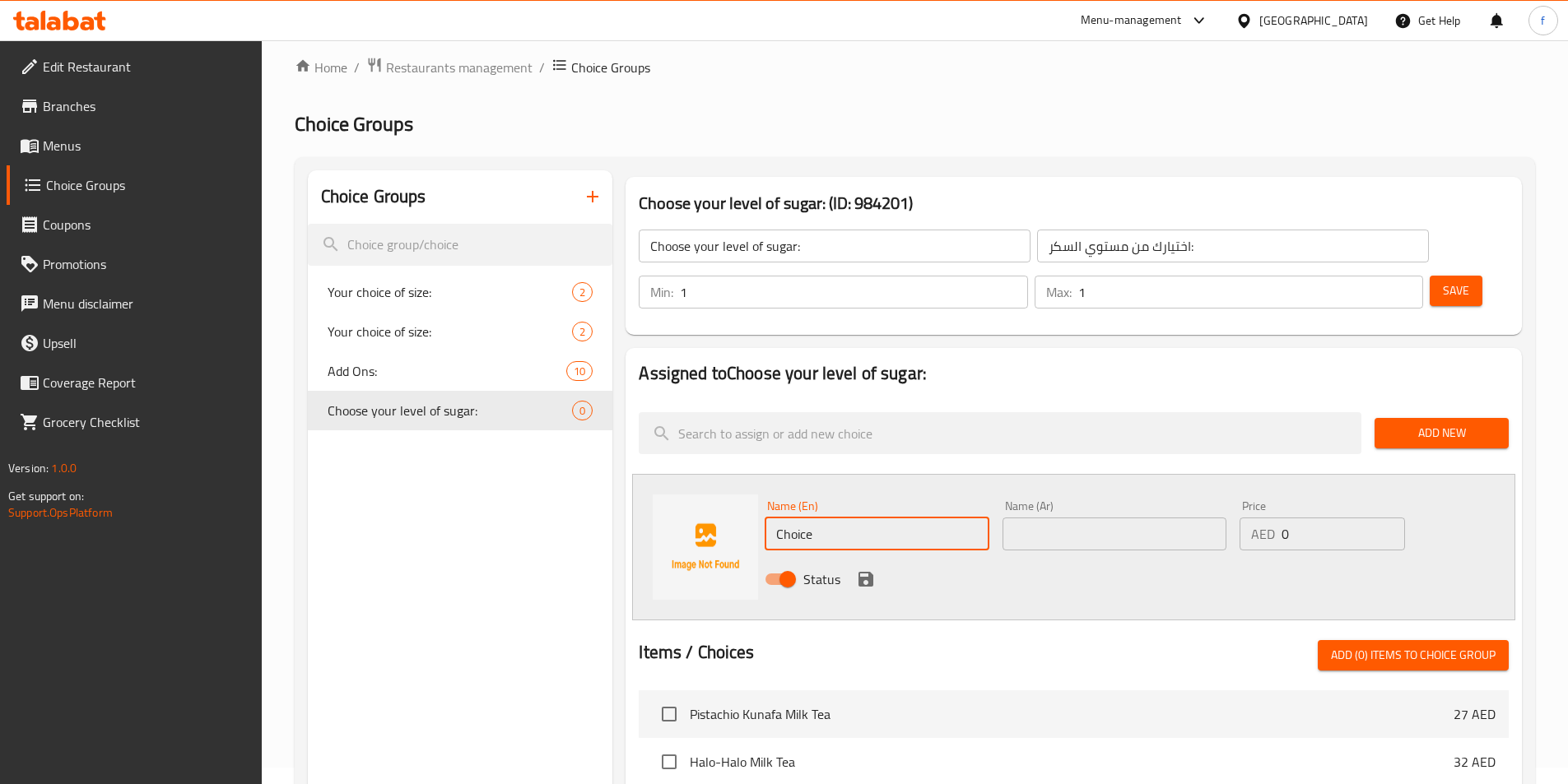
click at [895, 517] on input "Choice" at bounding box center [876, 533] width 224 height 33
paste input "100%"
click at [1070, 517] on input "text" at bounding box center [1114, 533] width 224 height 33
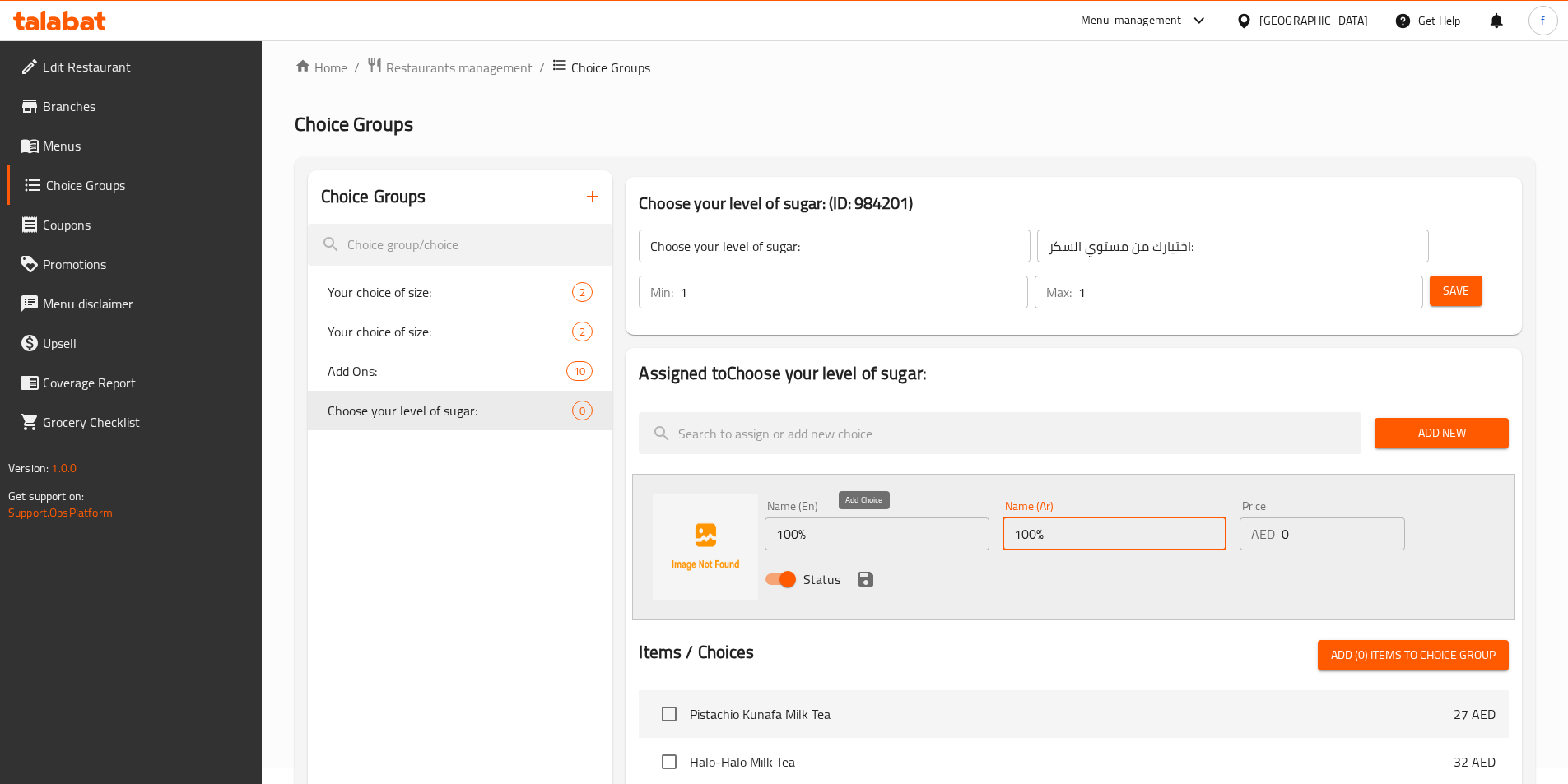
click at [876, 567] on button "save" at bounding box center [866, 579] width 25 height 25
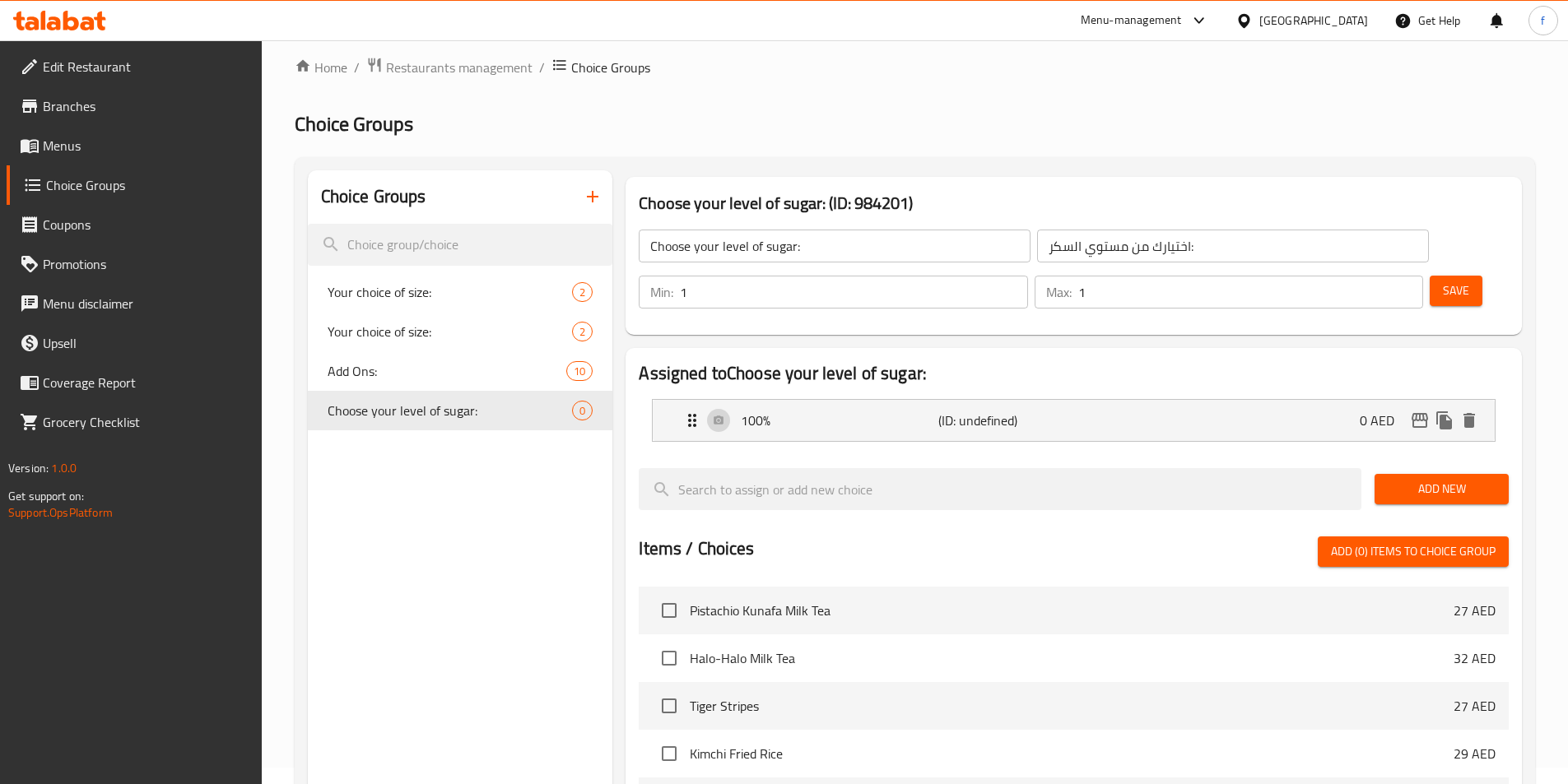
click at [1446, 478] on span "Add New" at bounding box center [1441, 488] width 108 height 20
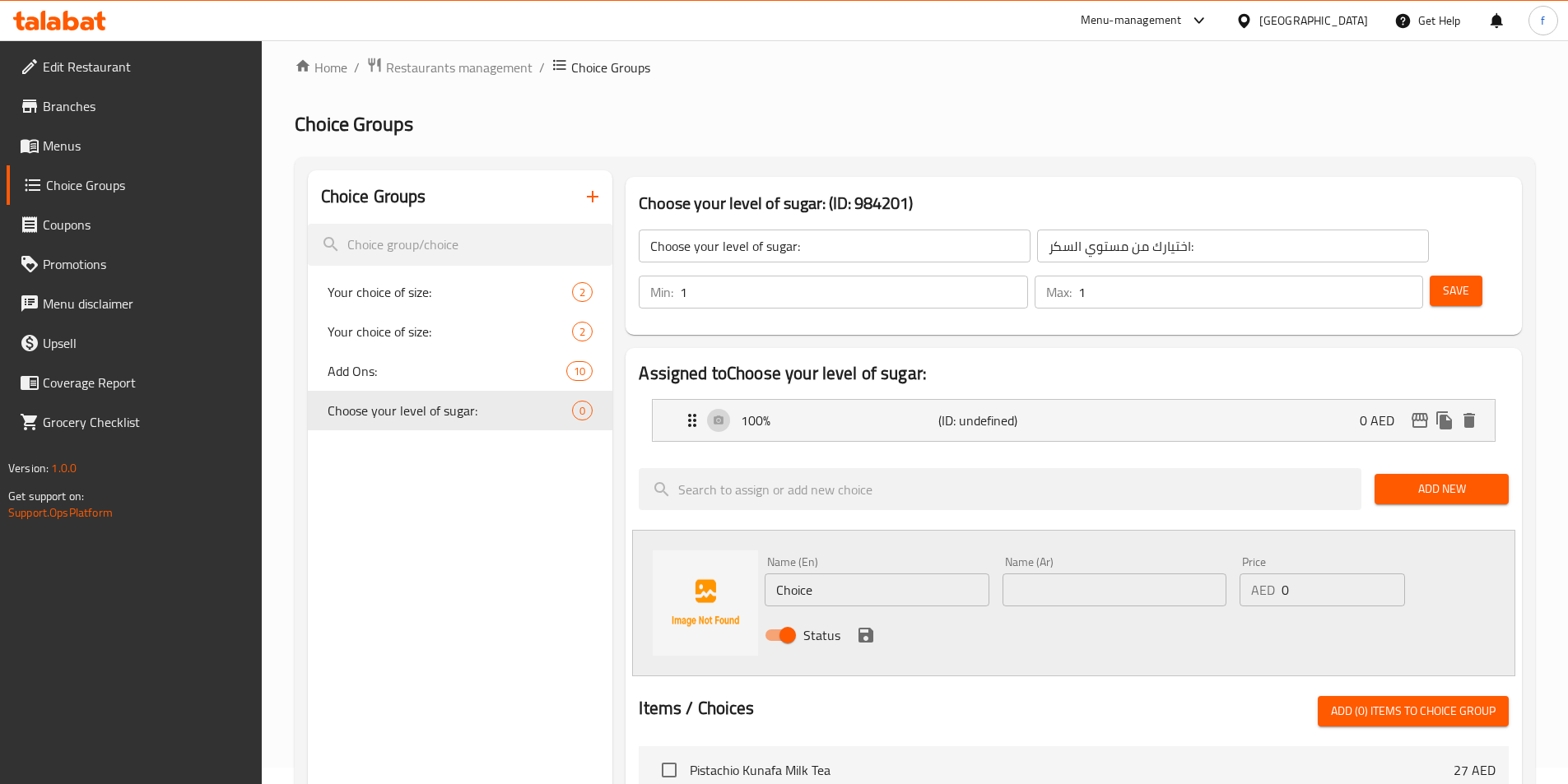
click at [886, 574] on input "Choice" at bounding box center [876, 590] width 224 height 33
paste input "75%"
click at [1091, 574] on input "text" at bounding box center [1114, 590] width 224 height 33
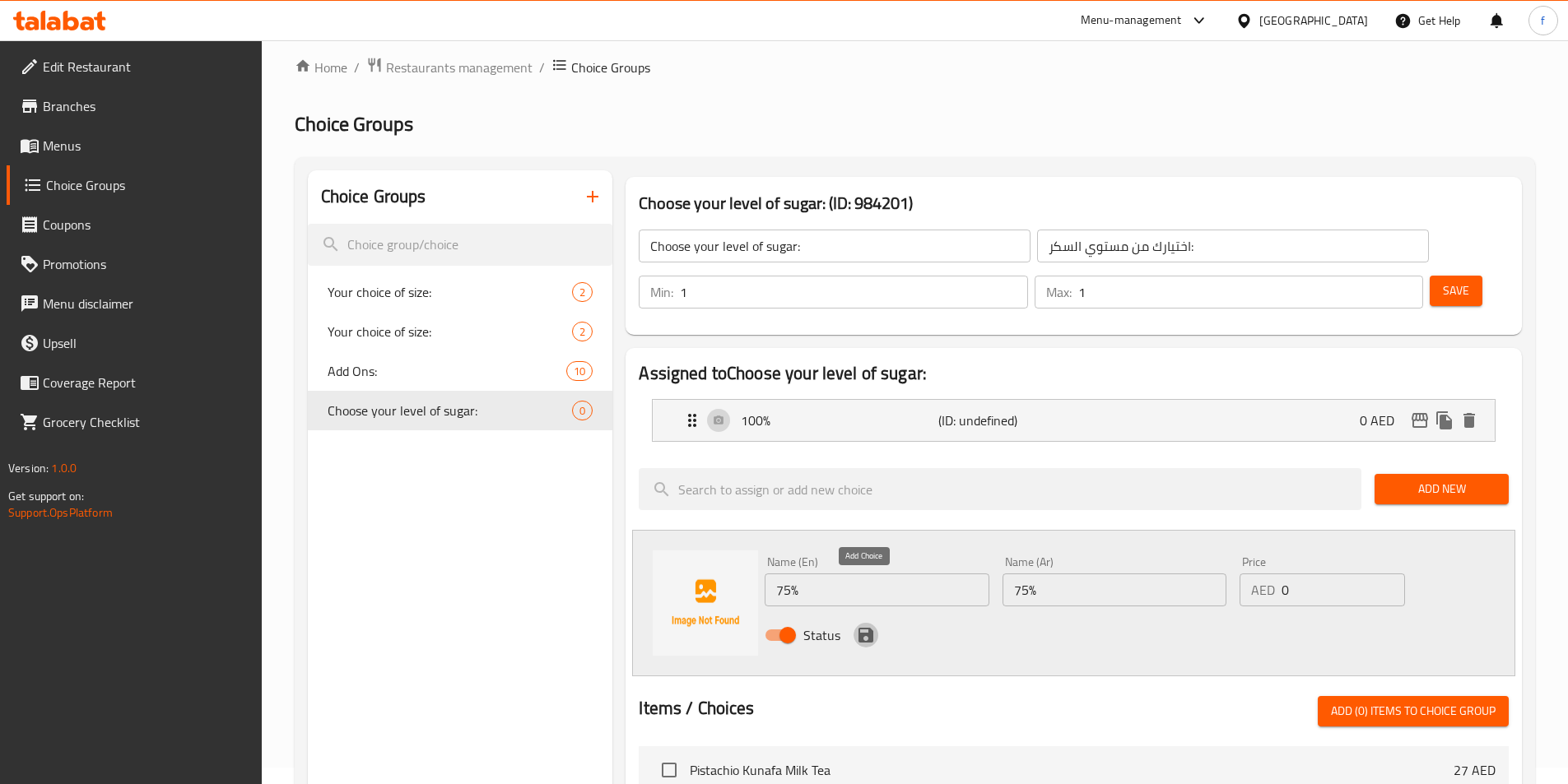
click at [867, 627] on icon "save" at bounding box center [865, 634] width 14 height 14
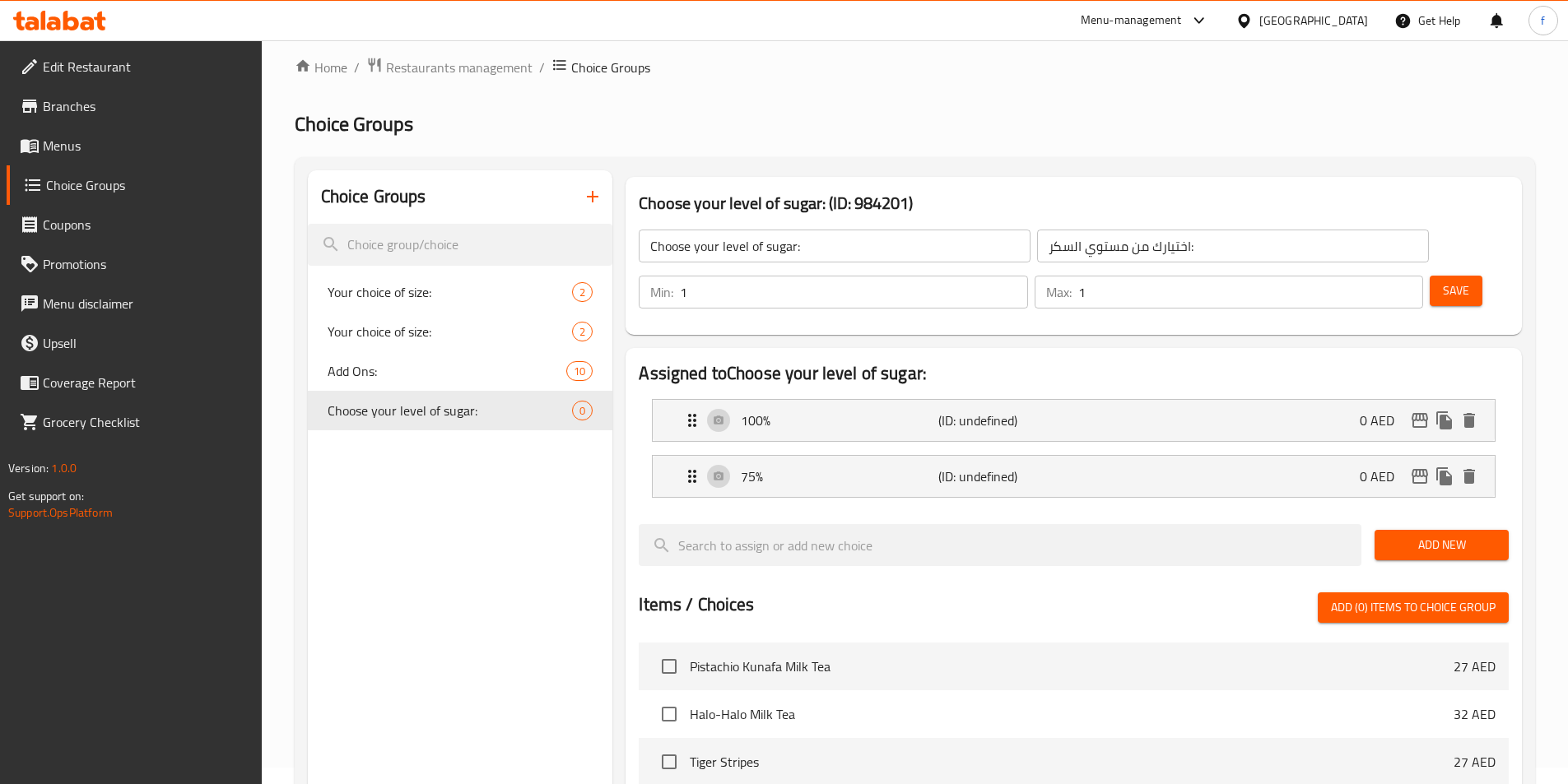
click at [1400, 517] on div "Add New" at bounding box center [1441, 544] width 147 height 55
click at [1400, 534] on span "Add New" at bounding box center [1441, 544] width 108 height 20
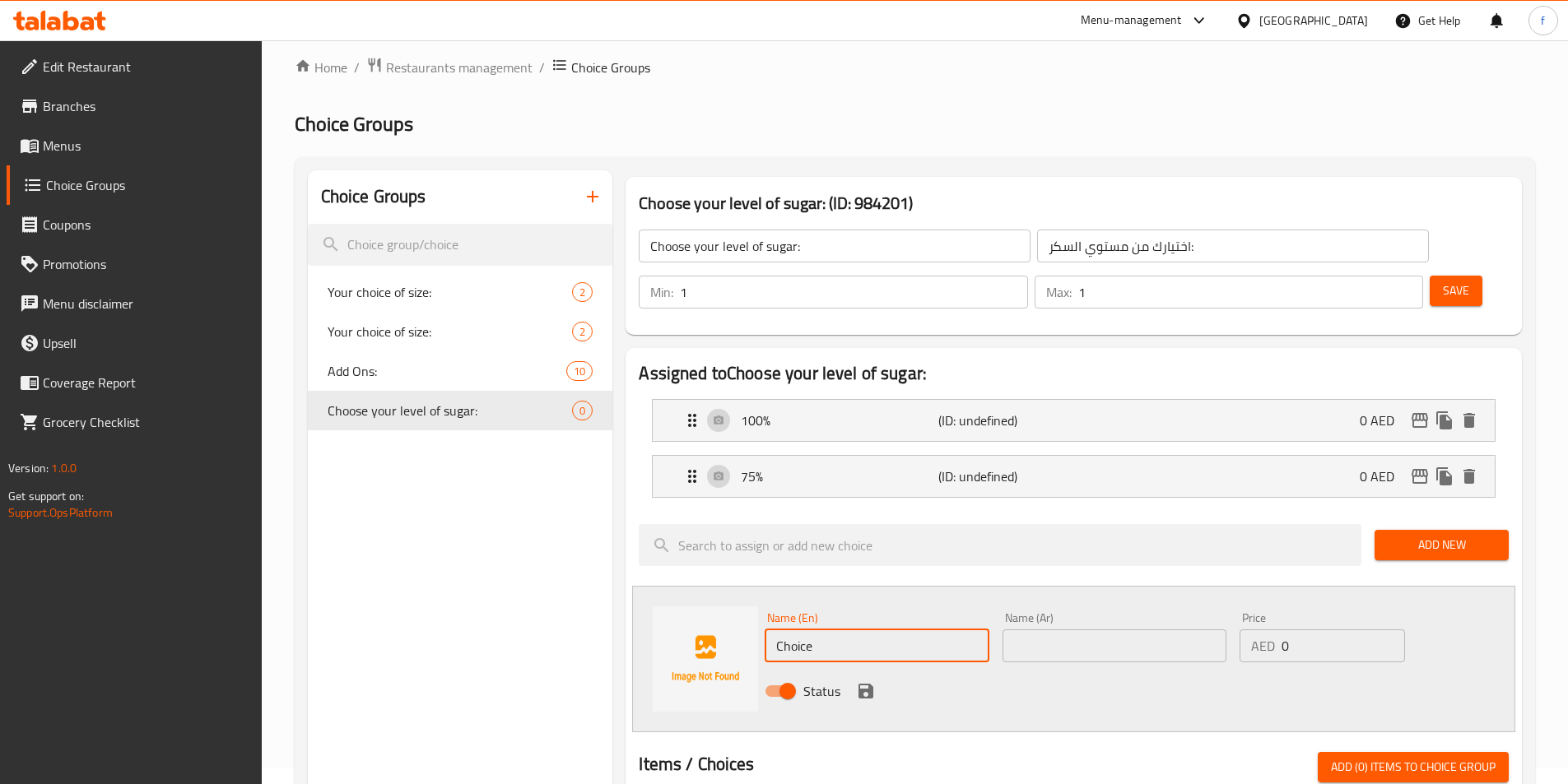
click at [818, 629] on input "Choice" at bounding box center [876, 646] width 224 height 33
paste input "50%"
click at [1137, 629] on input "text" at bounding box center [1114, 646] width 224 height 33
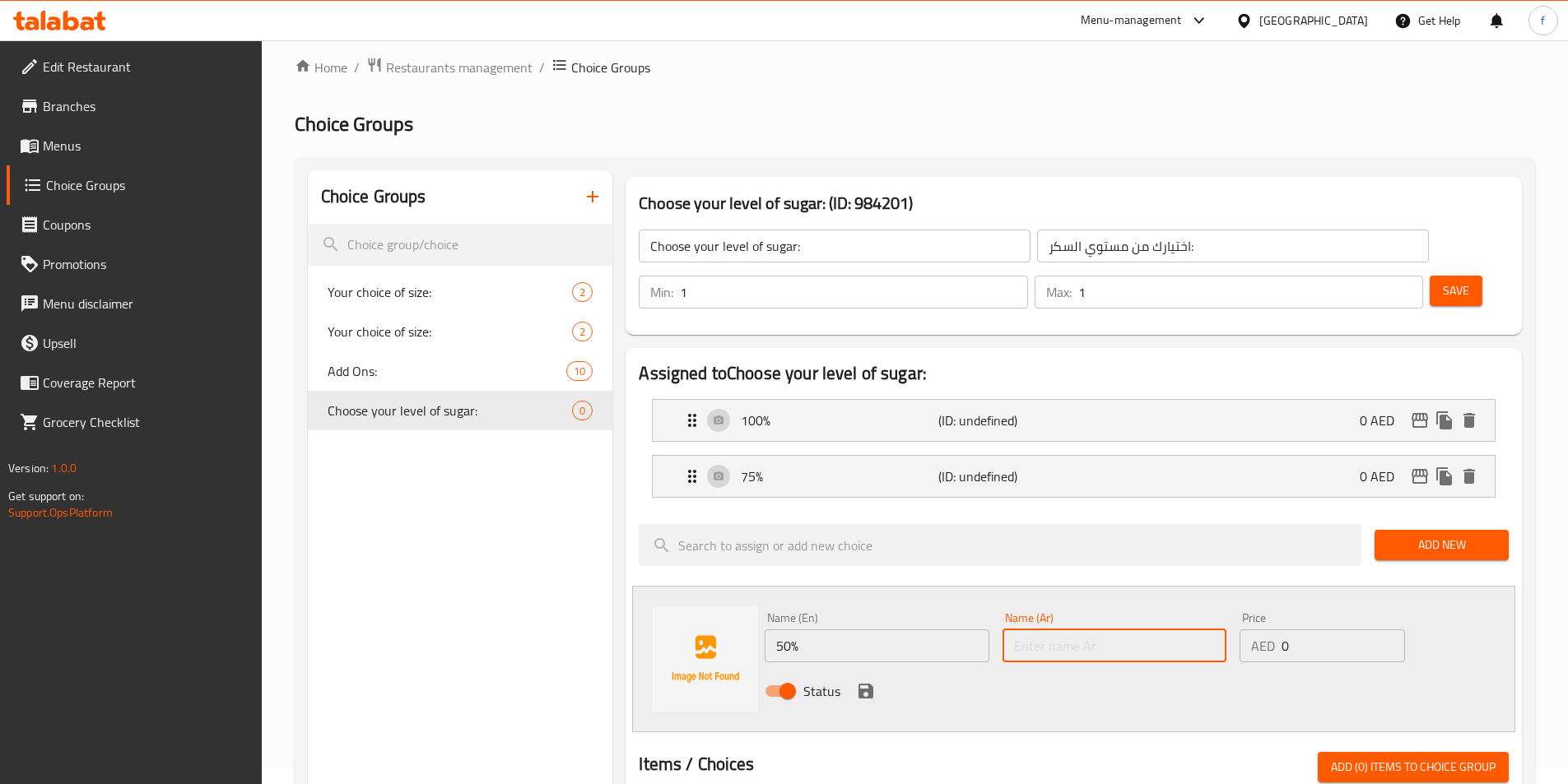
paste input "50%"
click at [859, 683] on icon "save" at bounding box center [865, 690] width 14 height 14
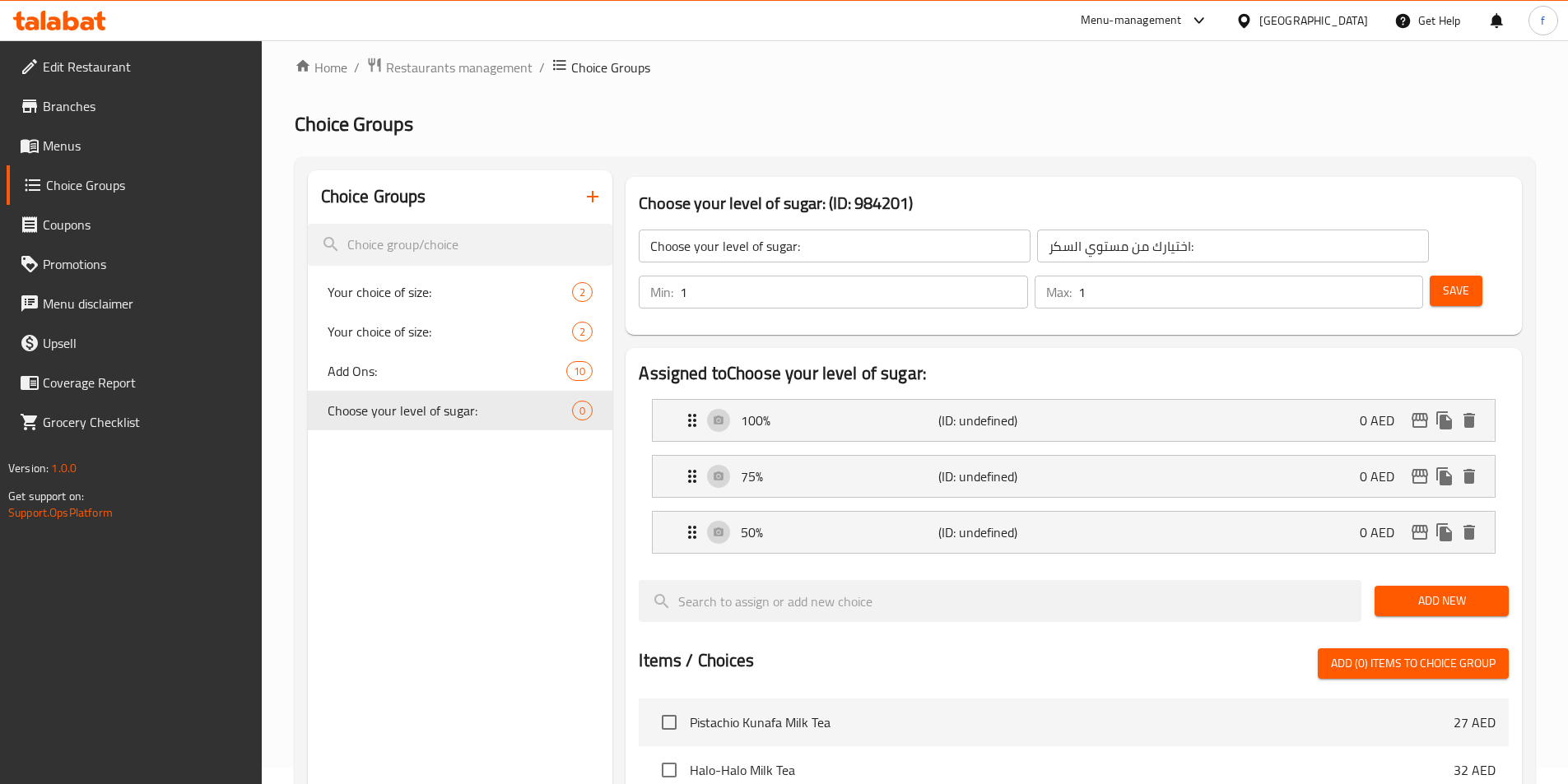
click at [1471, 591] on span "Add New" at bounding box center [1441, 600] width 108 height 20
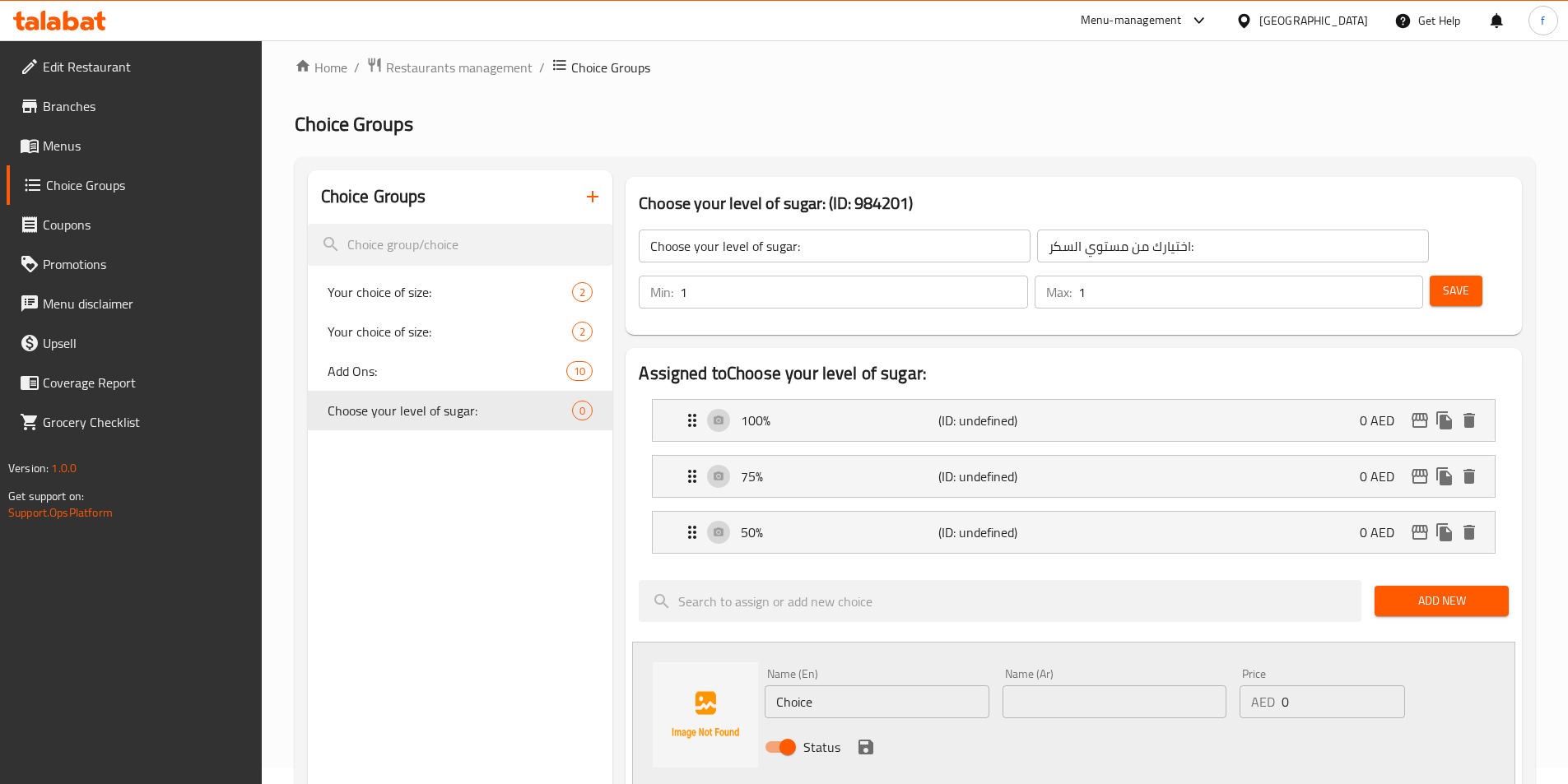
click at [929, 668] on div "Name (En) Choice Name (En)" at bounding box center [876, 693] width 224 height 50
click at [810, 685] on input "Choice" at bounding box center [876, 701] width 224 height 33
paste input "25%"
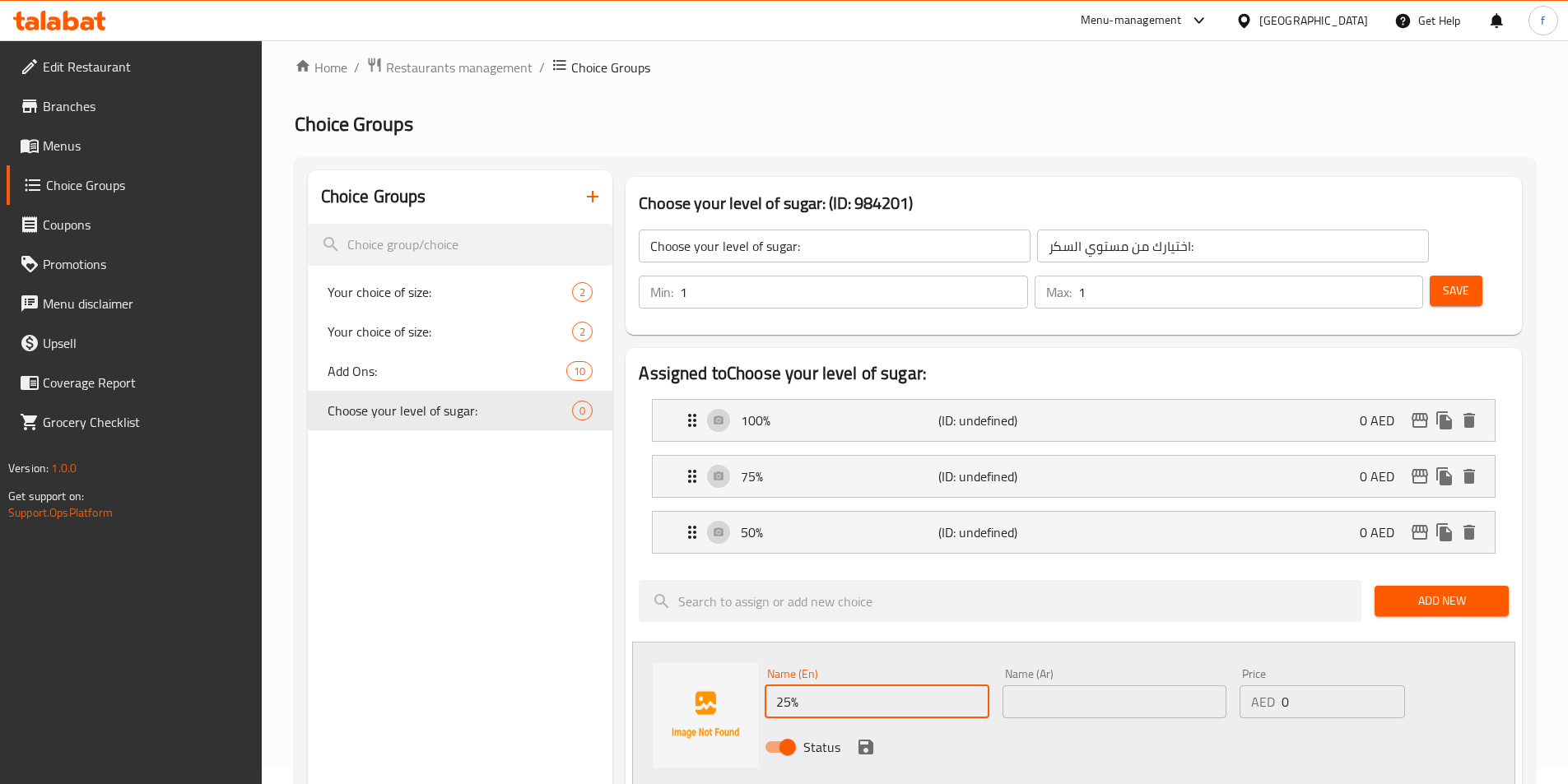
click at [1091, 685] on input "text" at bounding box center [1114, 701] width 224 height 33
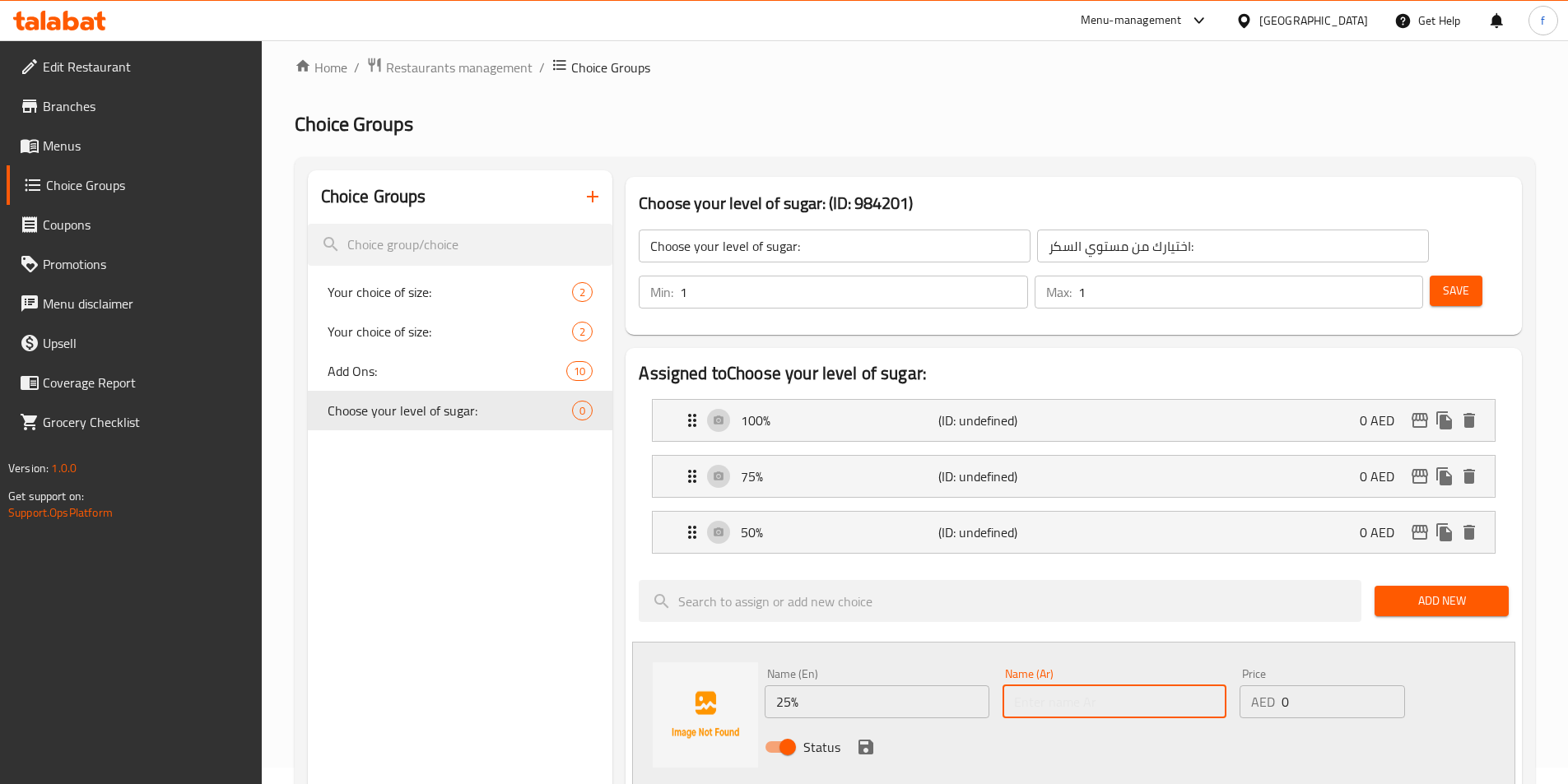
paste input "25%"
click at [877, 734] on button "save" at bounding box center [866, 747] width 25 height 25
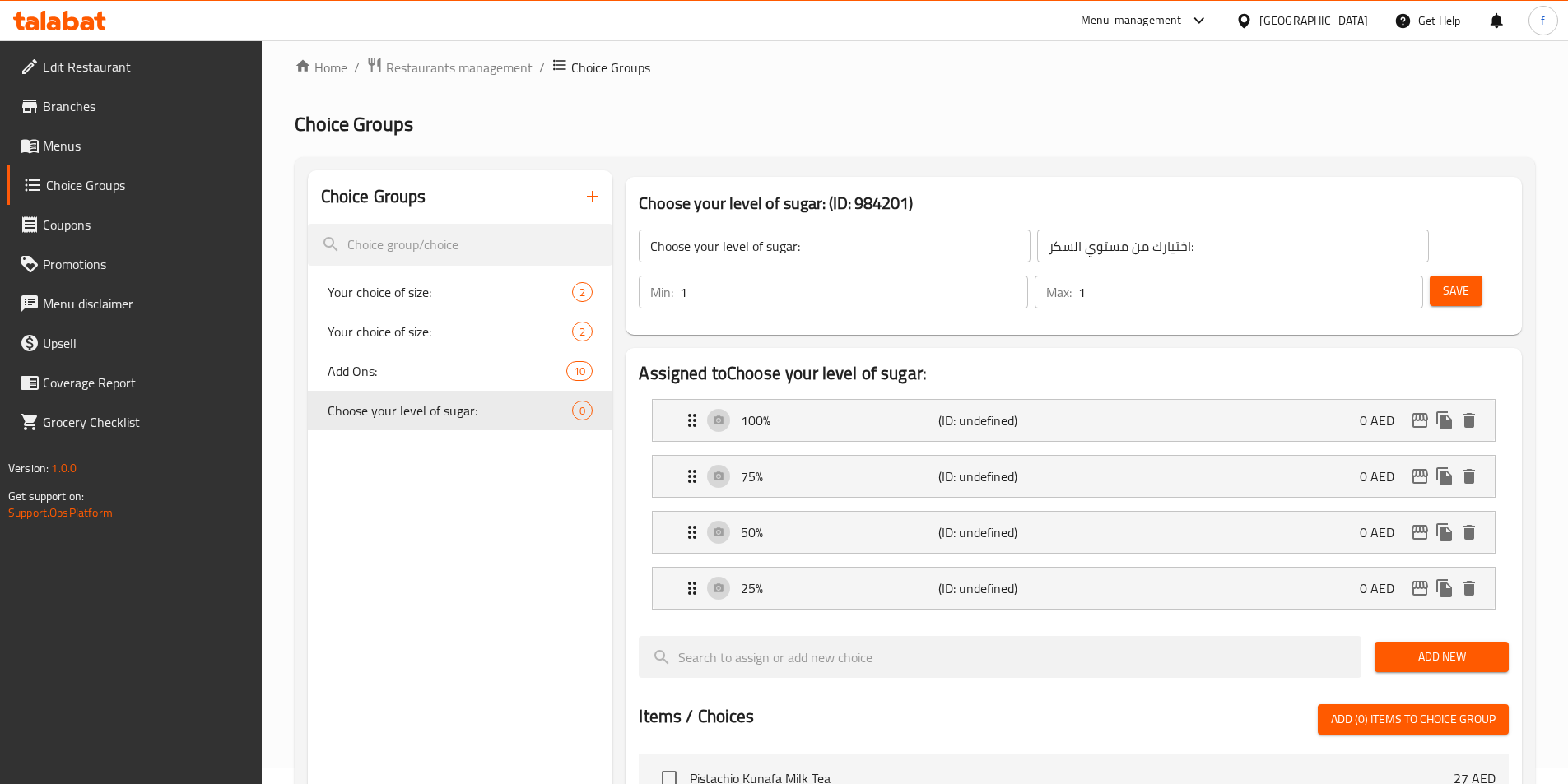
click at [1437, 276] on button "Save" at bounding box center [1456, 291] width 53 height 31
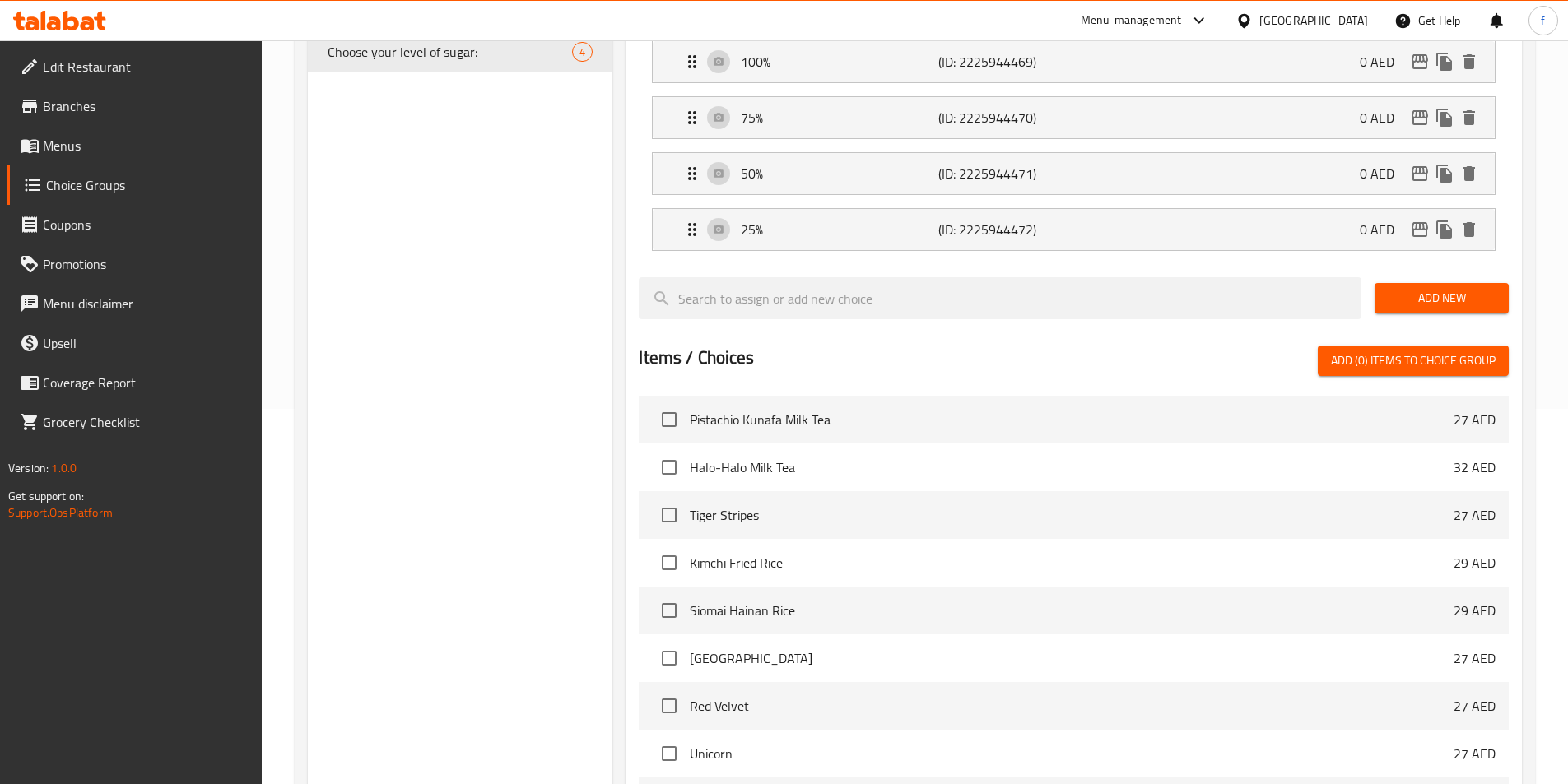
scroll to position [174, 0]
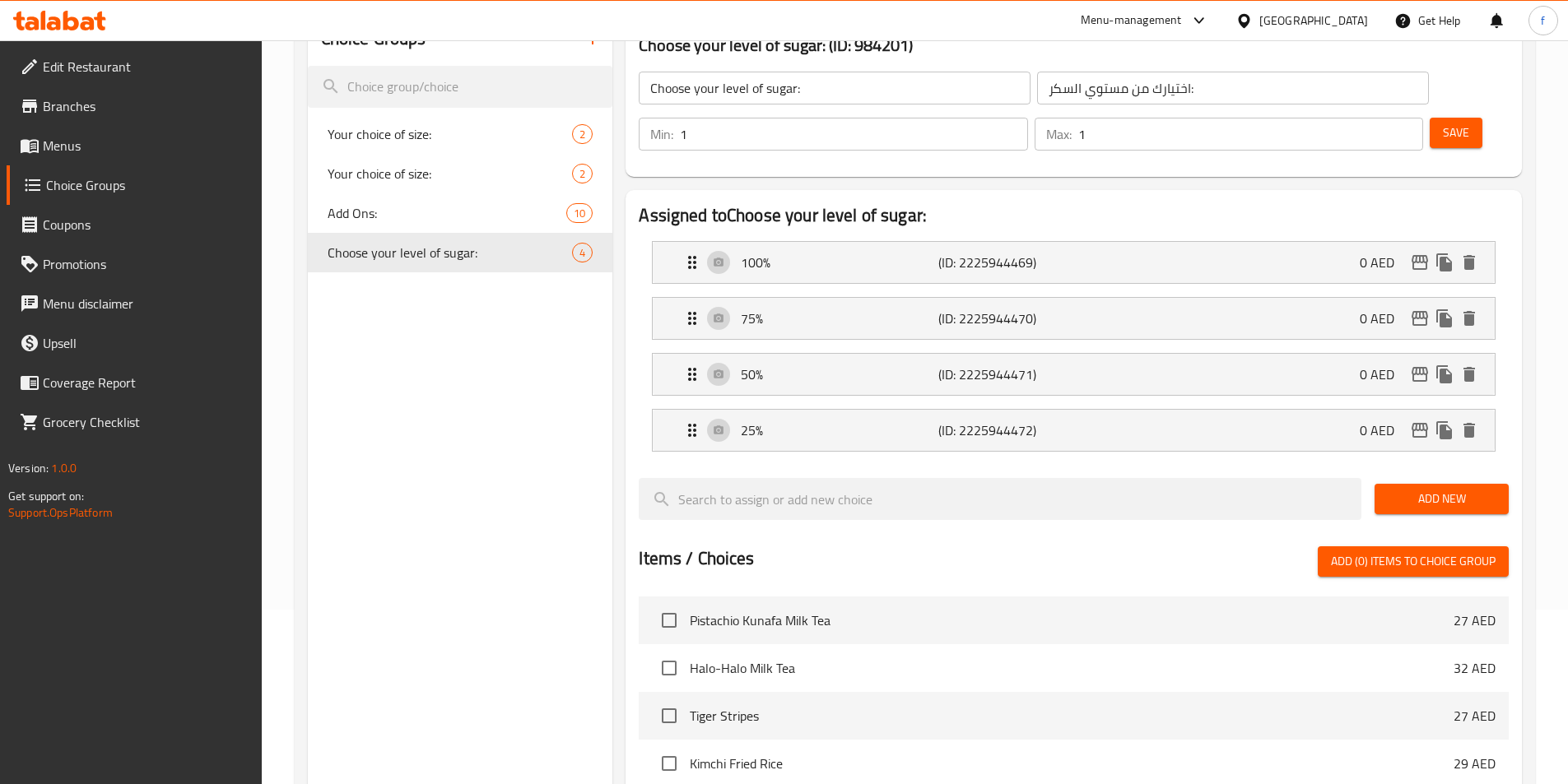
click at [1446, 117] on button "Save" at bounding box center [1456, 133] width 53 height 31
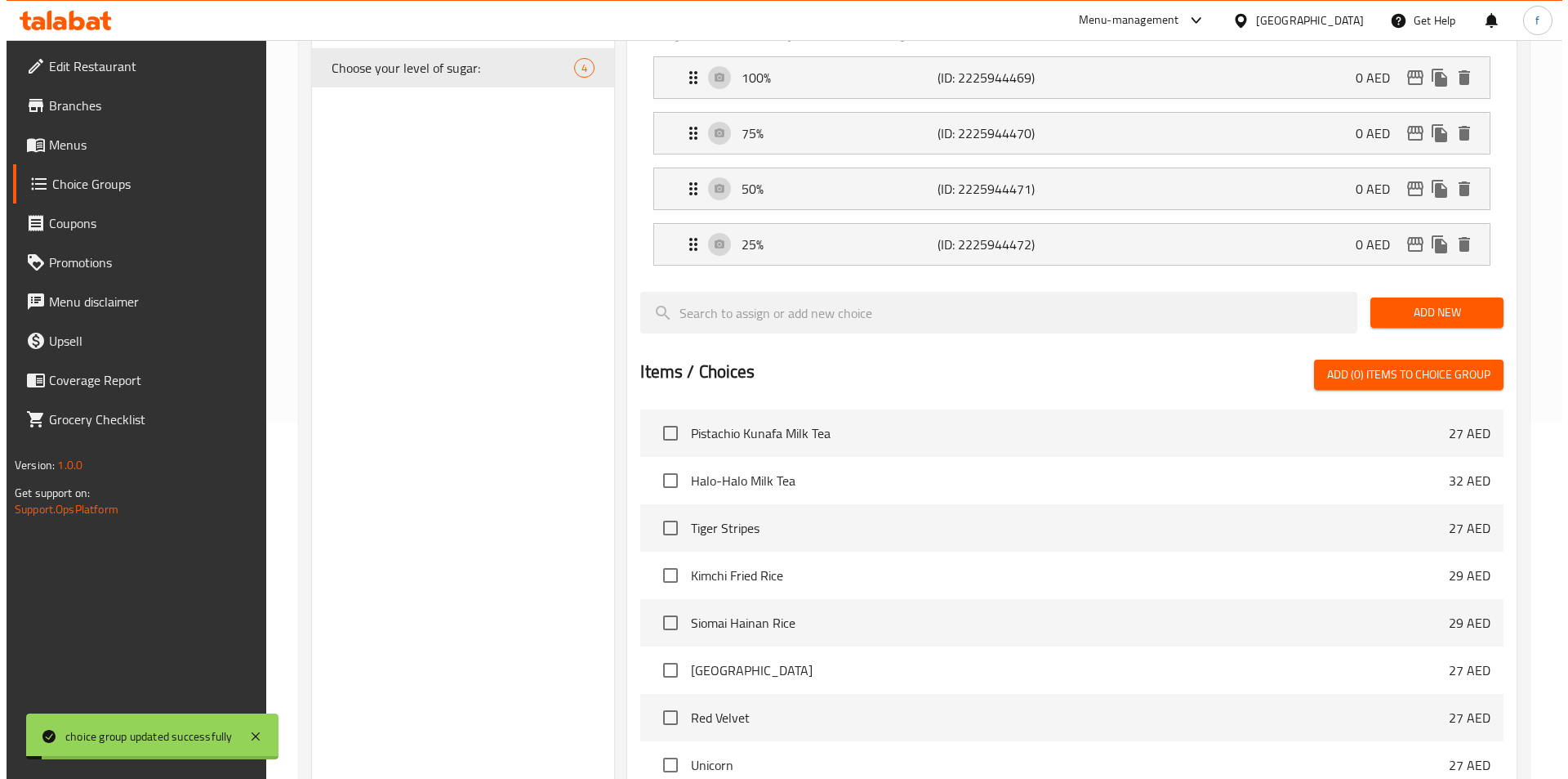
scroll to position [581, 0]
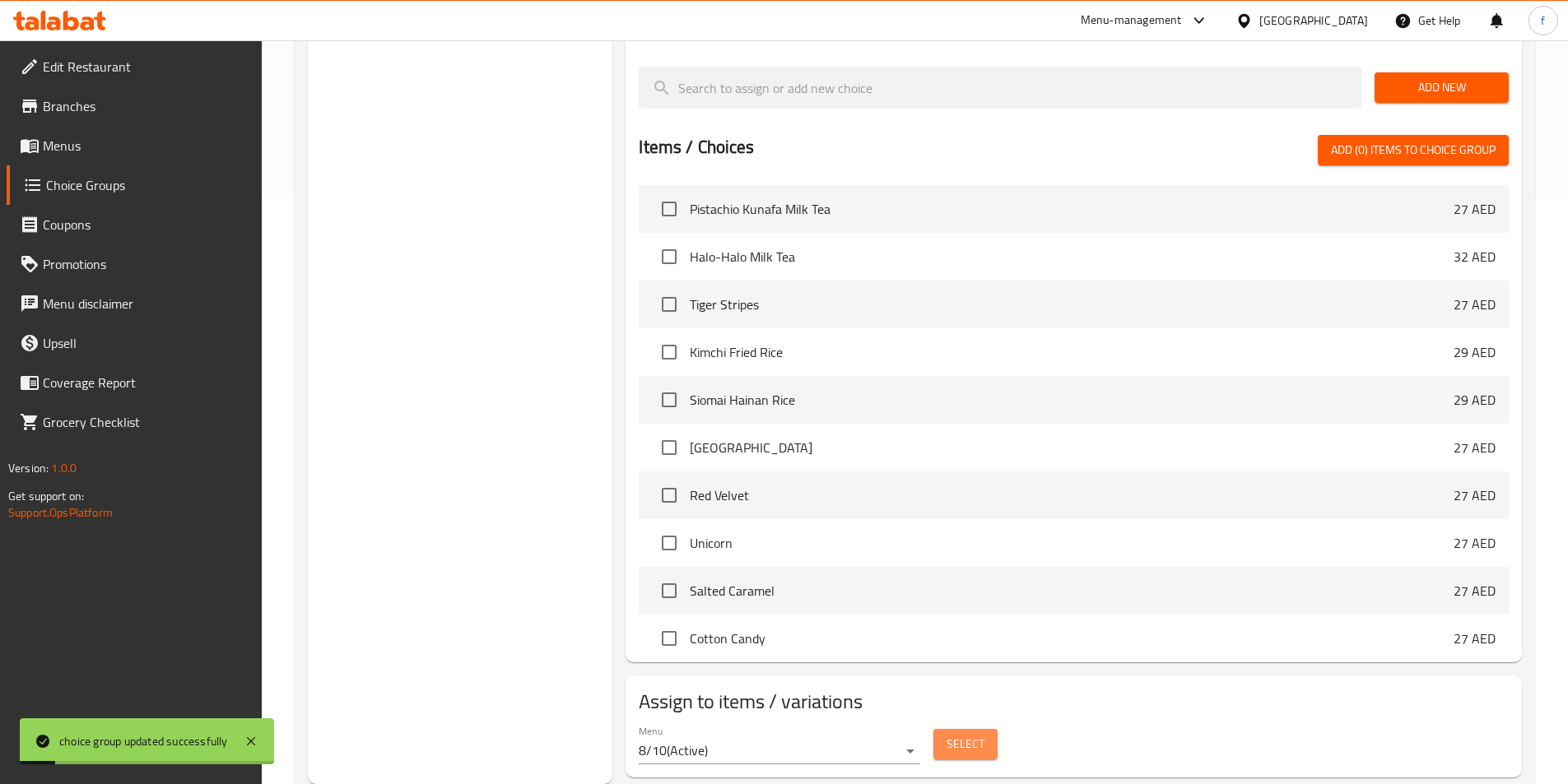
click at [970, 728] on button "Select" at bounding box center [965, 744] width 64 height 31
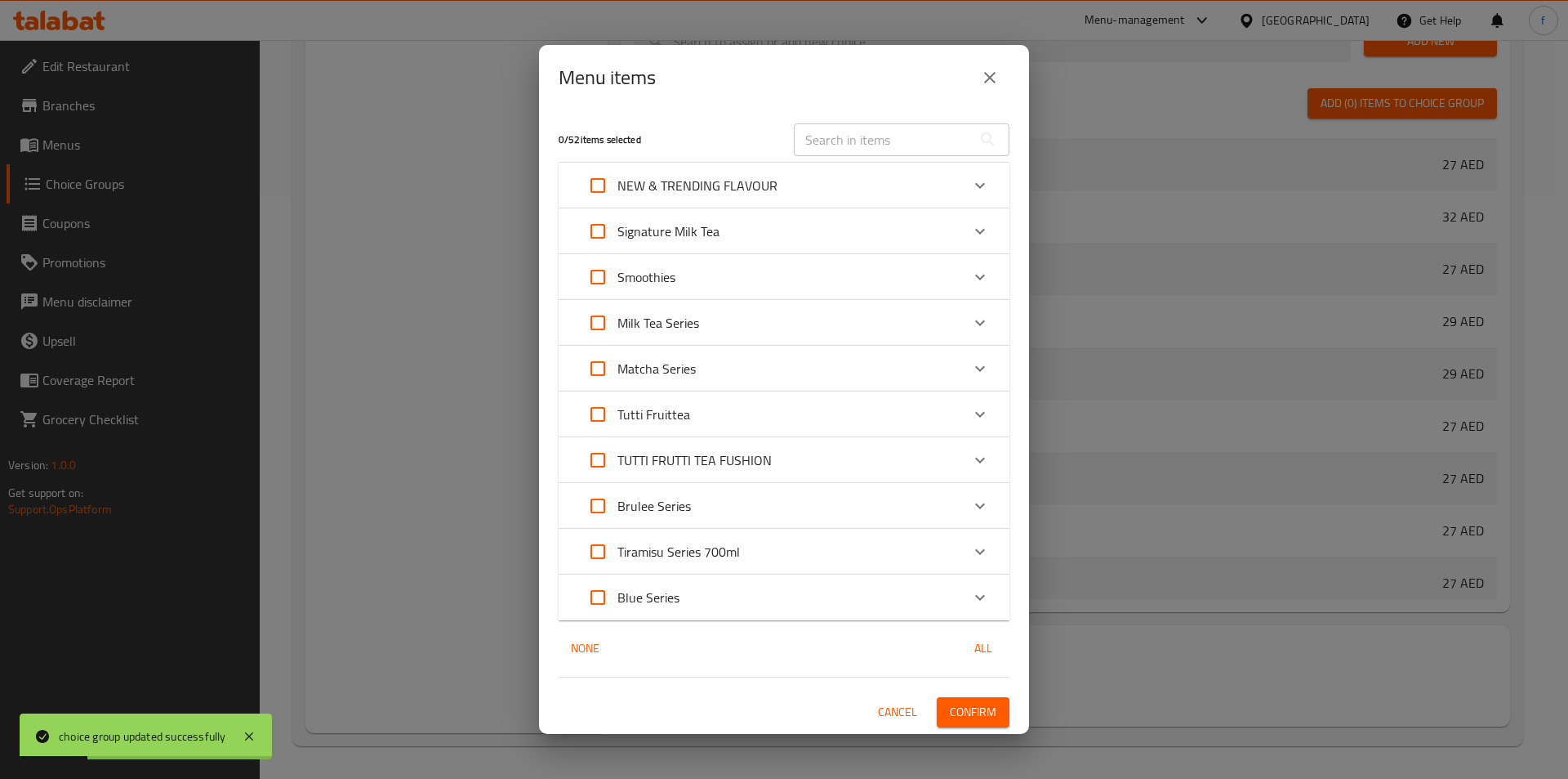
click at [583, 190] on input "Expand" at bounding box center [597, 185] width 39 height 39
click at [616, 224] on input "Expand" at bounding box center [597, 231] width 39 height 39
click at [605, 278] on input "Expand" at bounding box center [597, 277] width 39 height 39
click at [609, 326] on input "Expand" at bounding box center [597, 323] width 39 height 39
click at [603, 381] on input "Expand" at bounding box center [597, 368] width 39 height 39
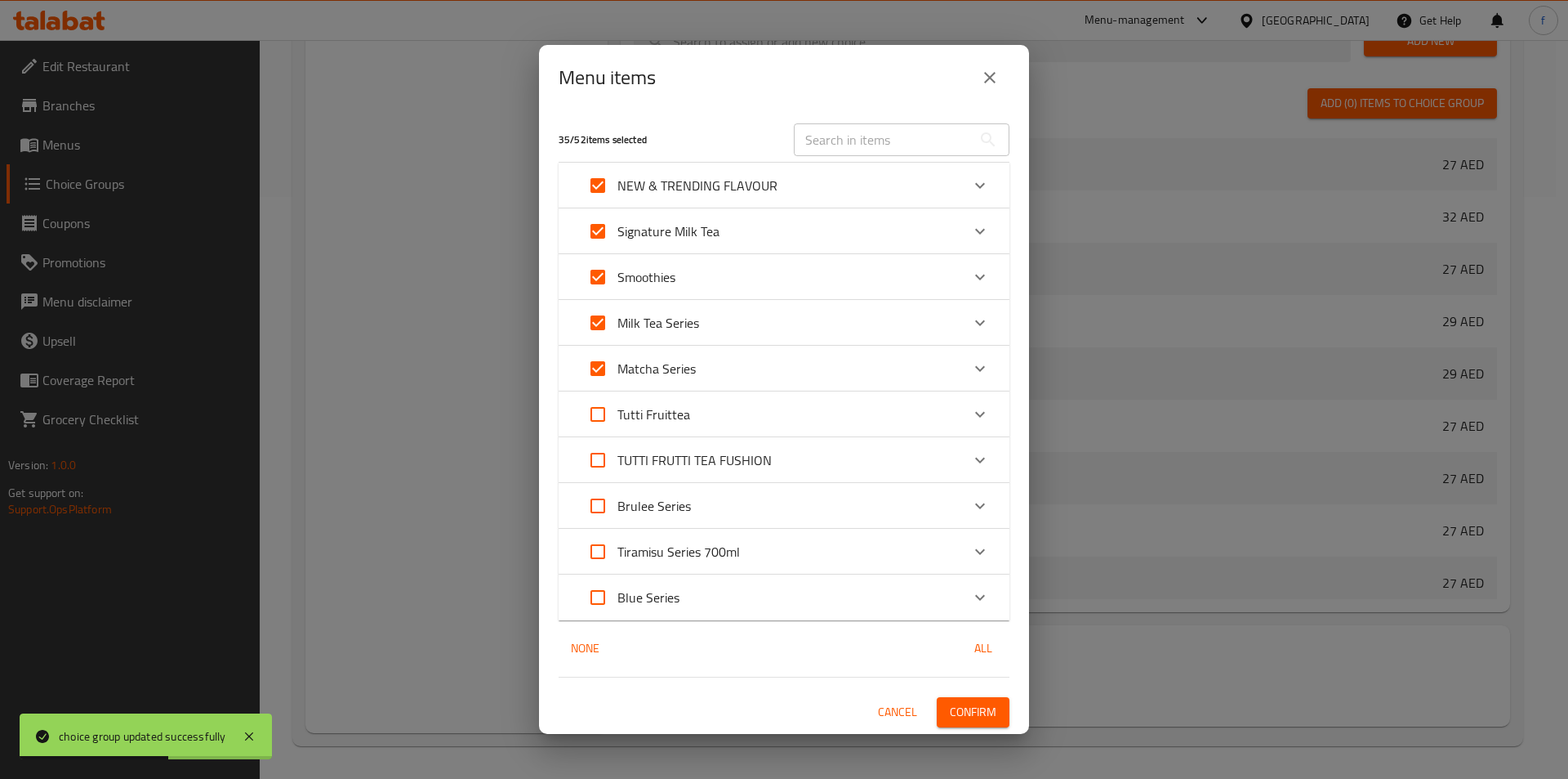
click at [603, 418] on input "Expand" at bounding box center [597, 413] width 39 height 39
click at [603, 462] on input "Expand" at bounding box center [597, 459] width 39 height 39
click at [605, 507] on input "Expand" at bounding box center [597, 505] width 39 height 39
click at [599, 561] on input "Expand" at bounding box center [597, 551] width 39 height 39
click at [597, 593] on input "Expand" at bounding box center [597, 597] width 39 height 39
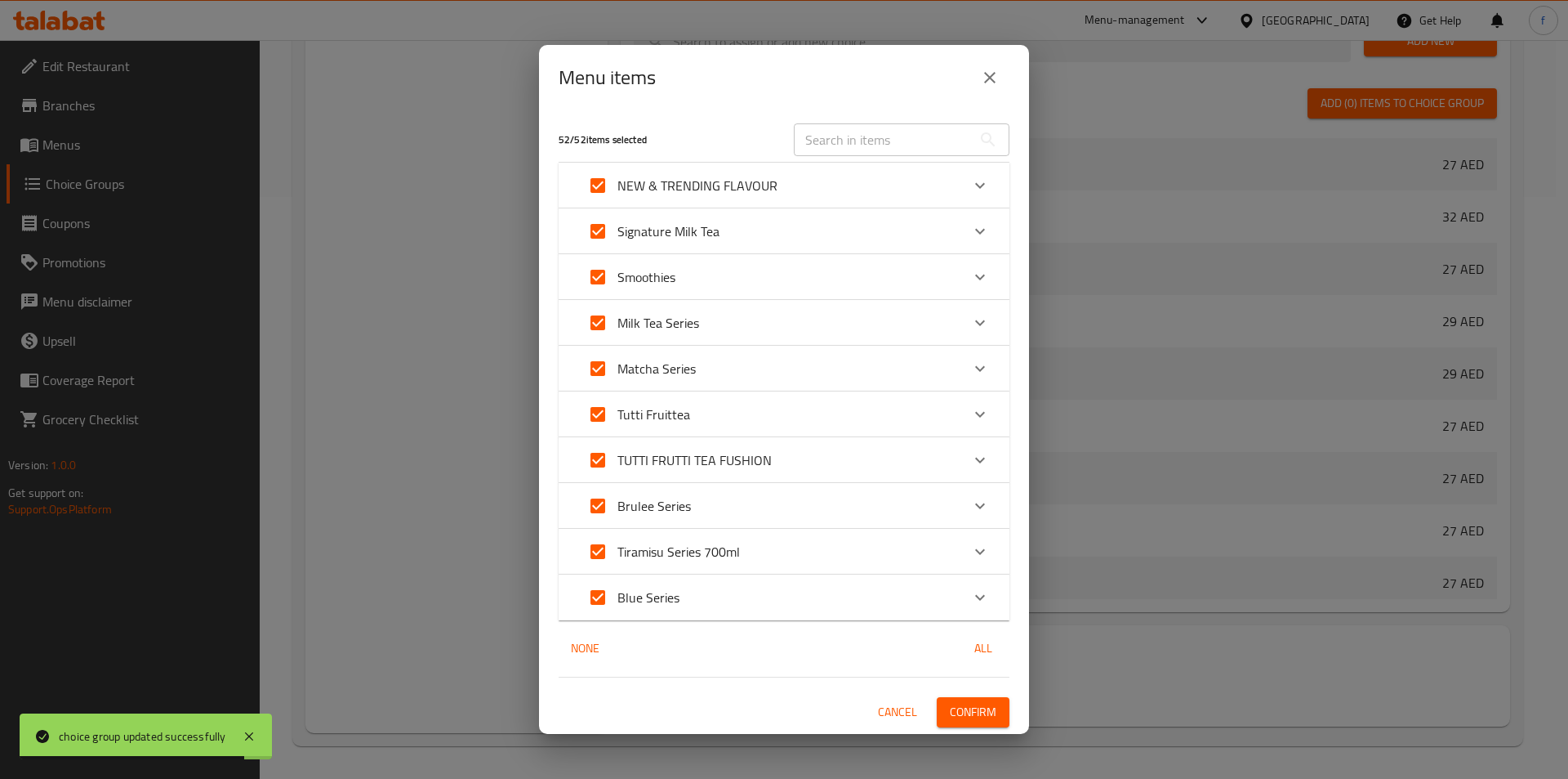
click at [666, 188] on p "NEW & TRENDING FLAVOUR" at bounding box center [698, 185] width 160 height 20
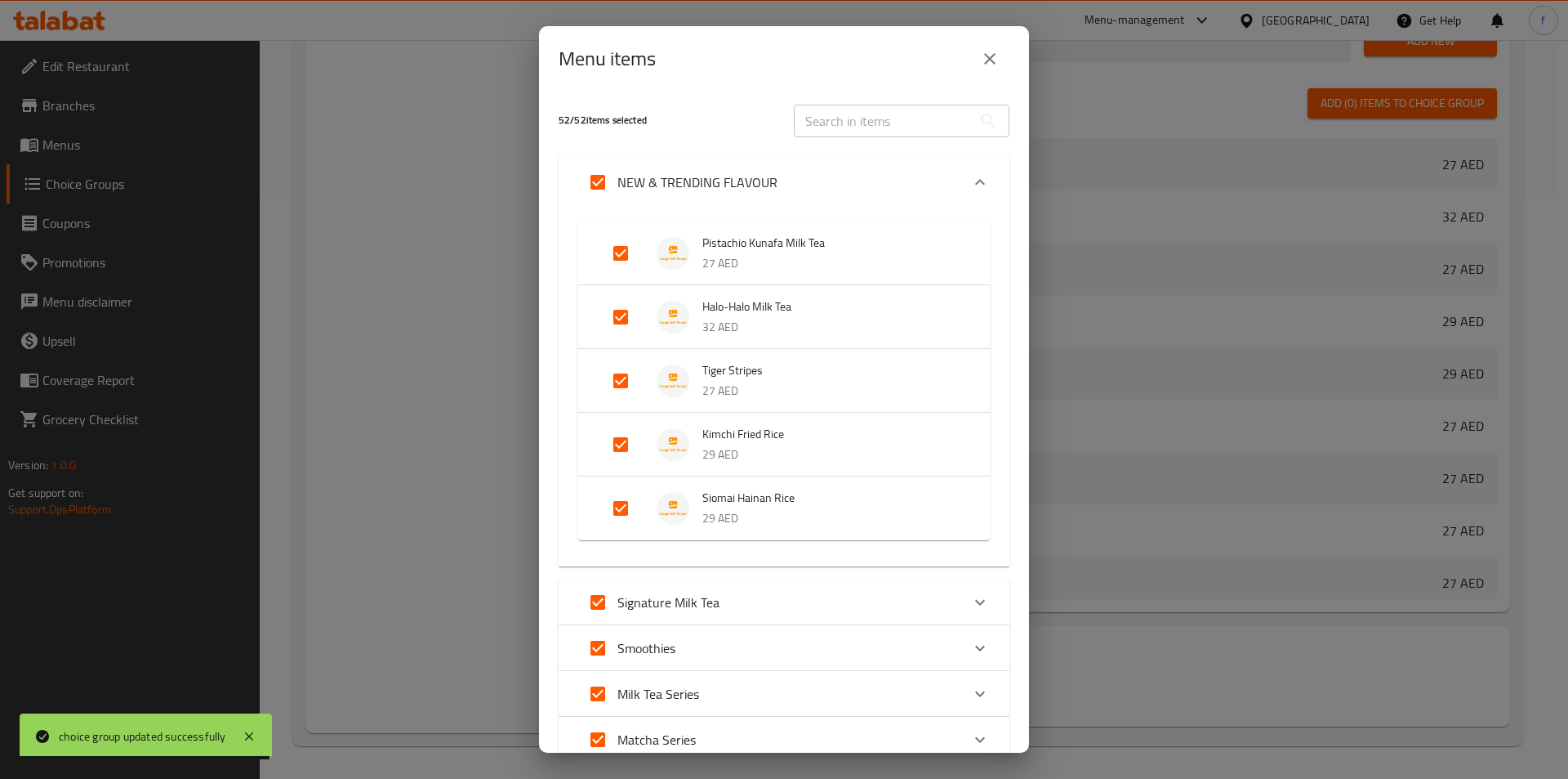
click at [623, 443] on input "Expand" at bounding box center [620, 444] width 39 height 39
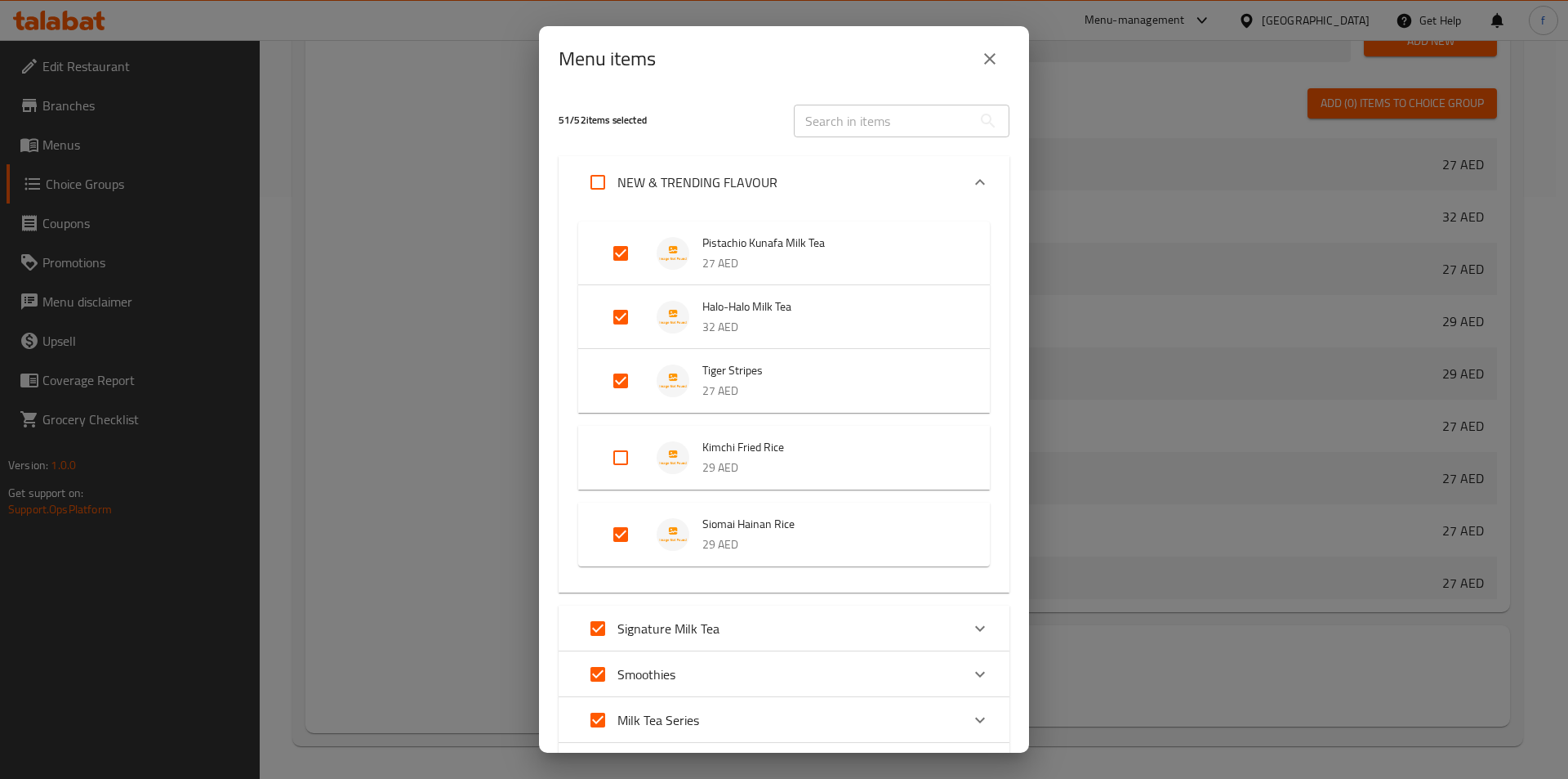
click at [623, 529] on input "Expand" at bounding box center [620, 534] width 39 height 39
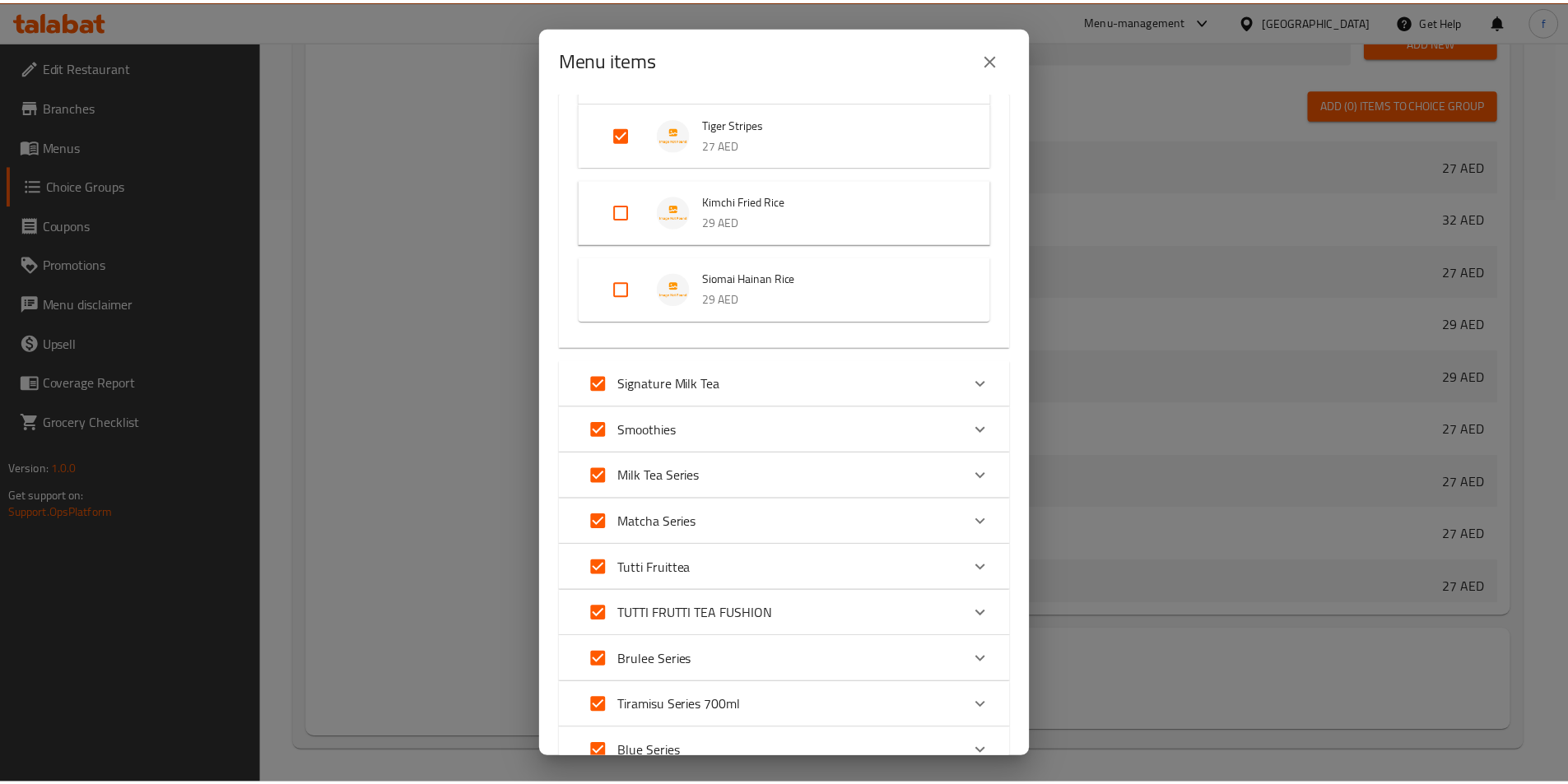
scroll to position [380, 0]
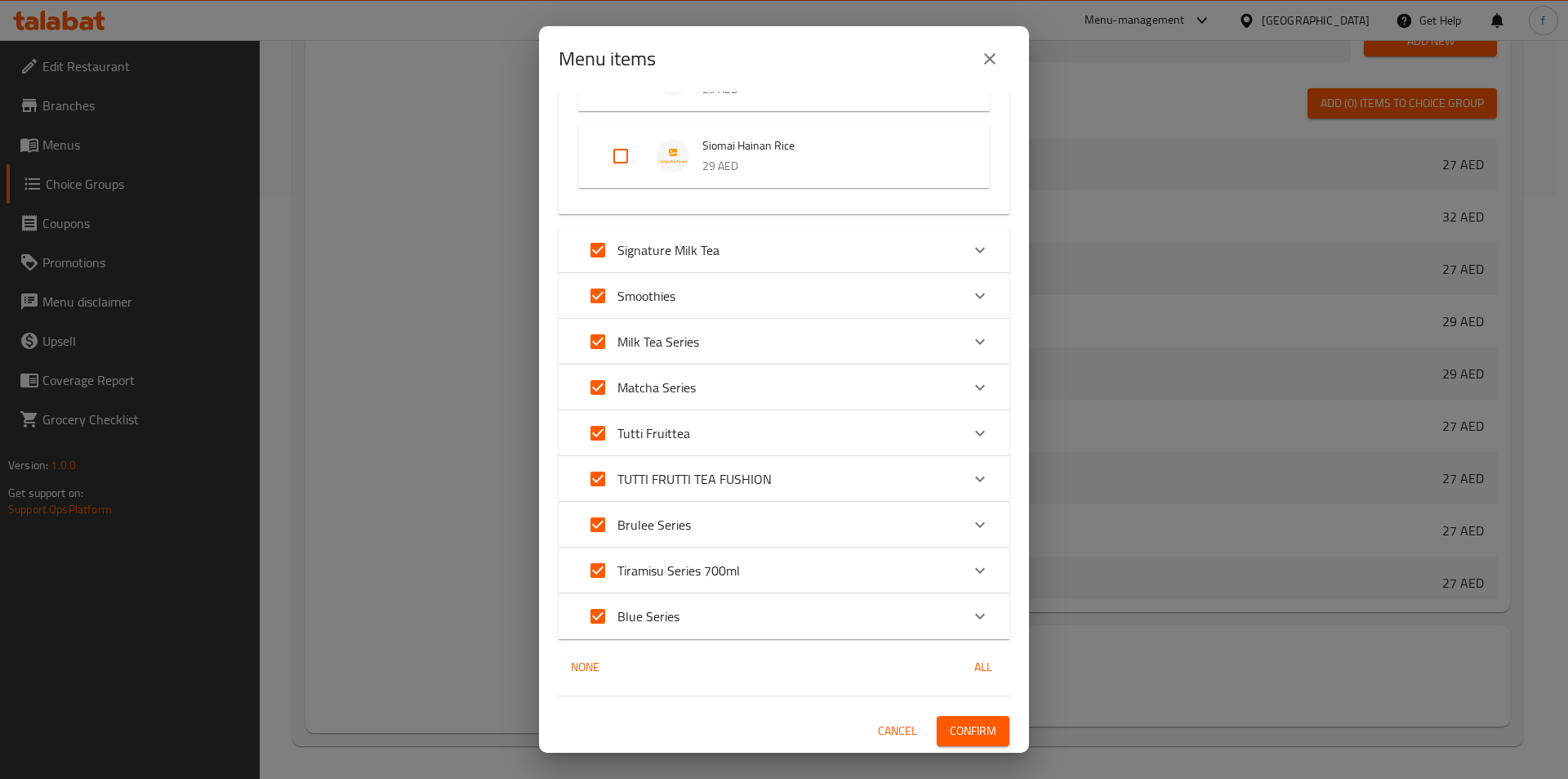
click at [984, 731] on button "Confirm" at bounding box center [973, 731] width 73 height 31
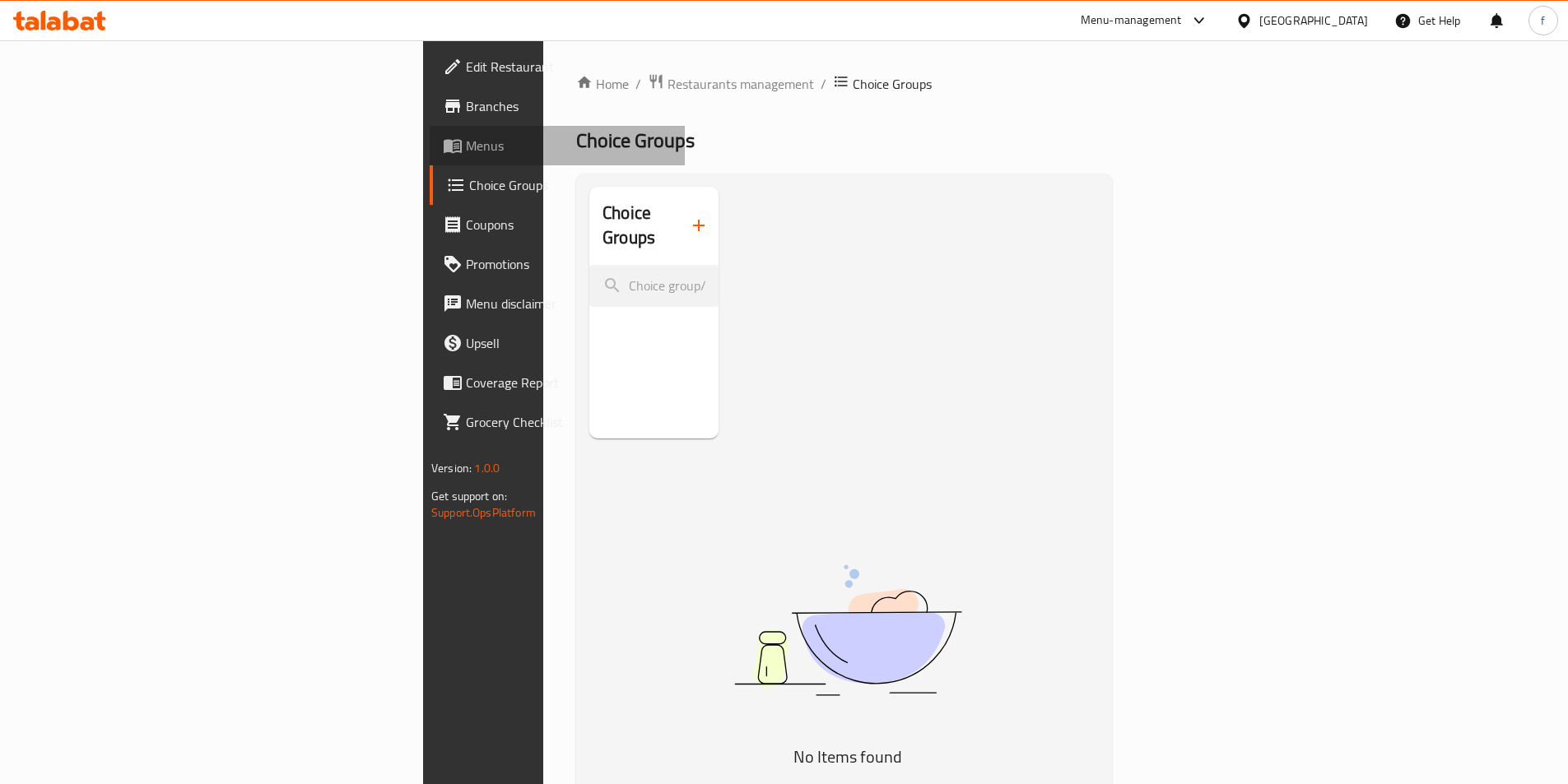
click at [430, 159] on link "Menus" at bounding box center [557, 145] width 255 height 39
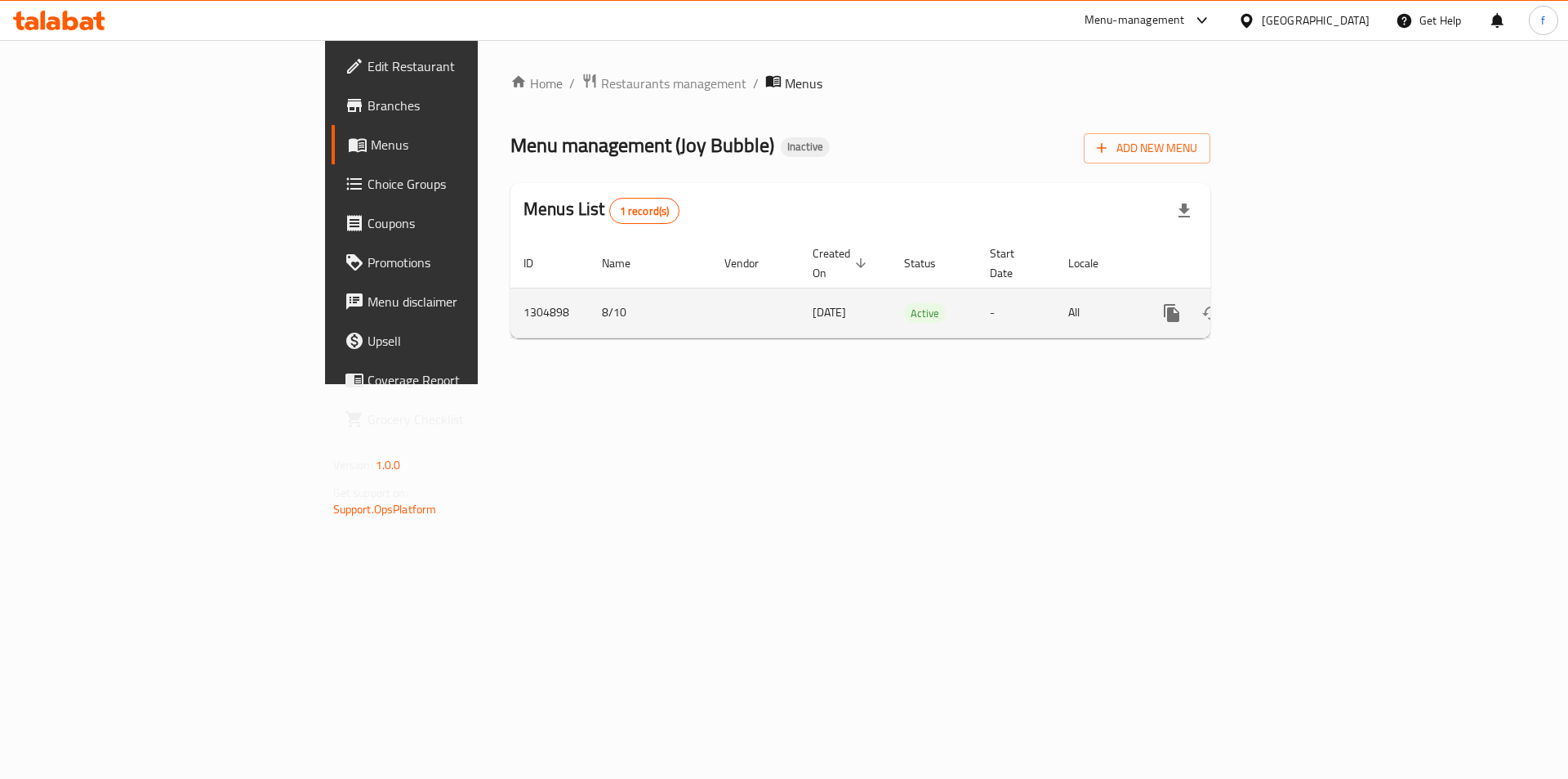
click at [1309, 310] on link "enhanced table" at bounding box center [1289, 312] width 39 height 39
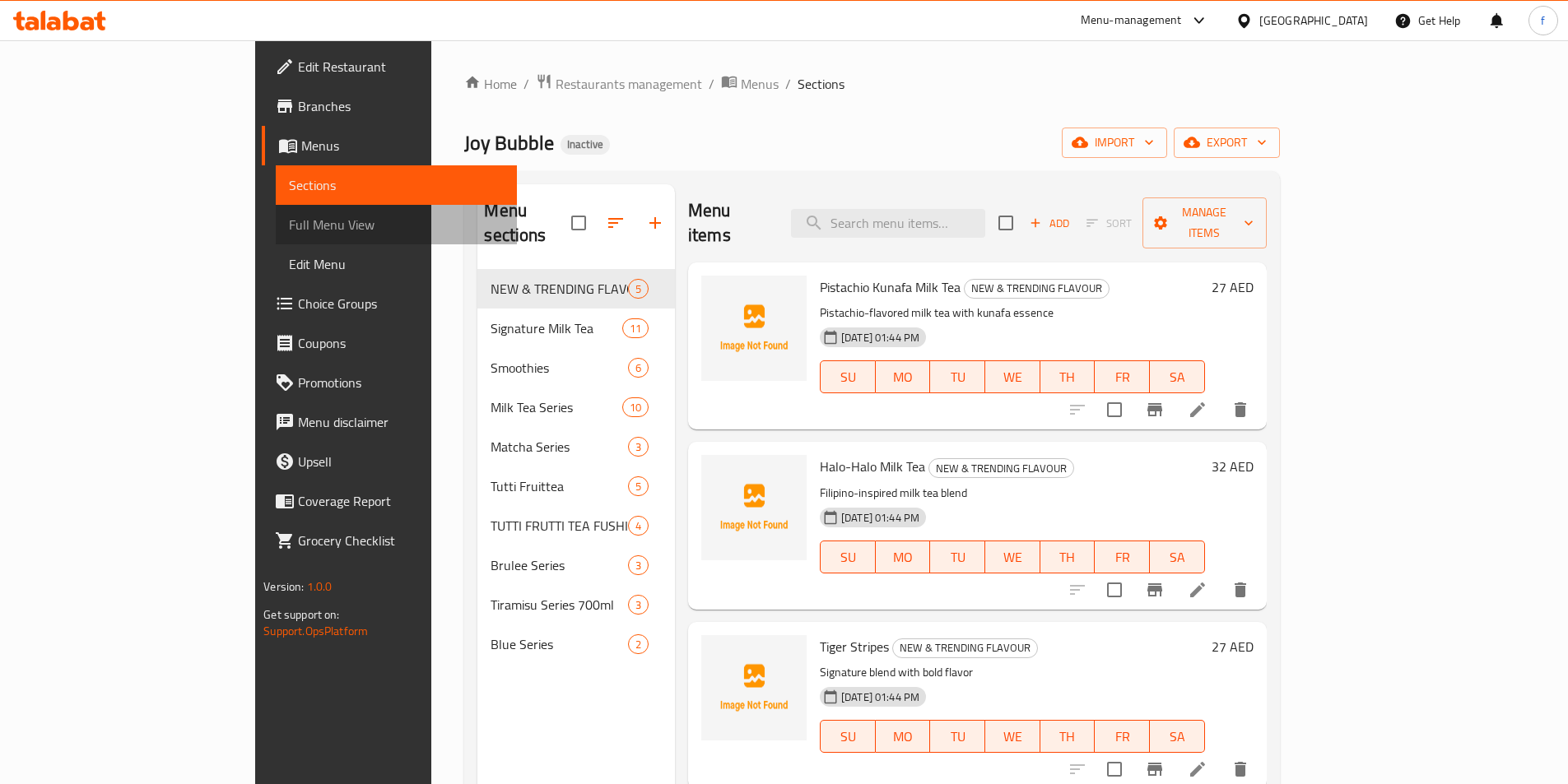
click at [276, 238] on link "Full Menu View" at bounding box center [396, 224] width 241 height 39
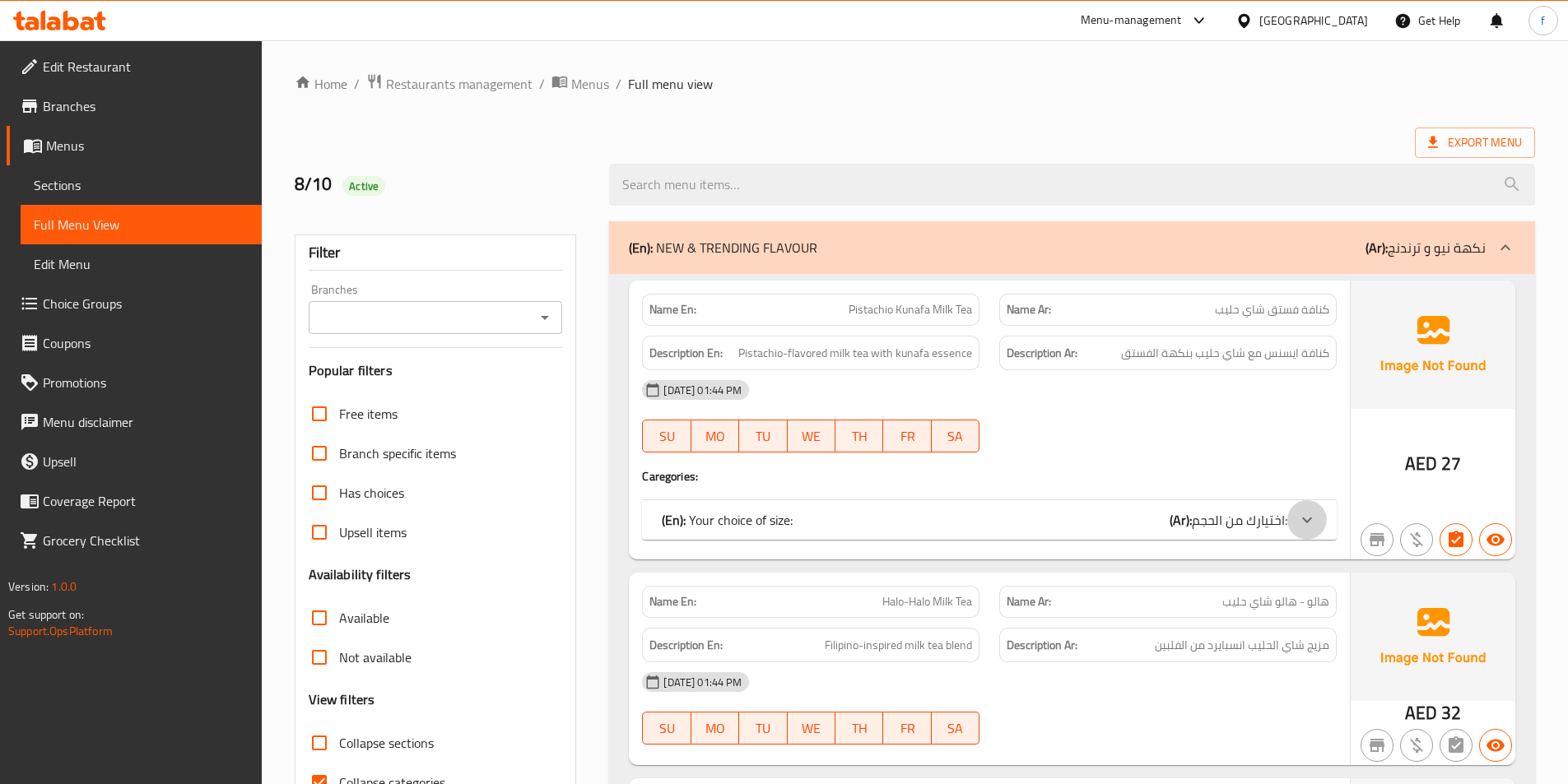
click at [1322, 525] on div at bounding box center [1307, 519] width 39 height 39
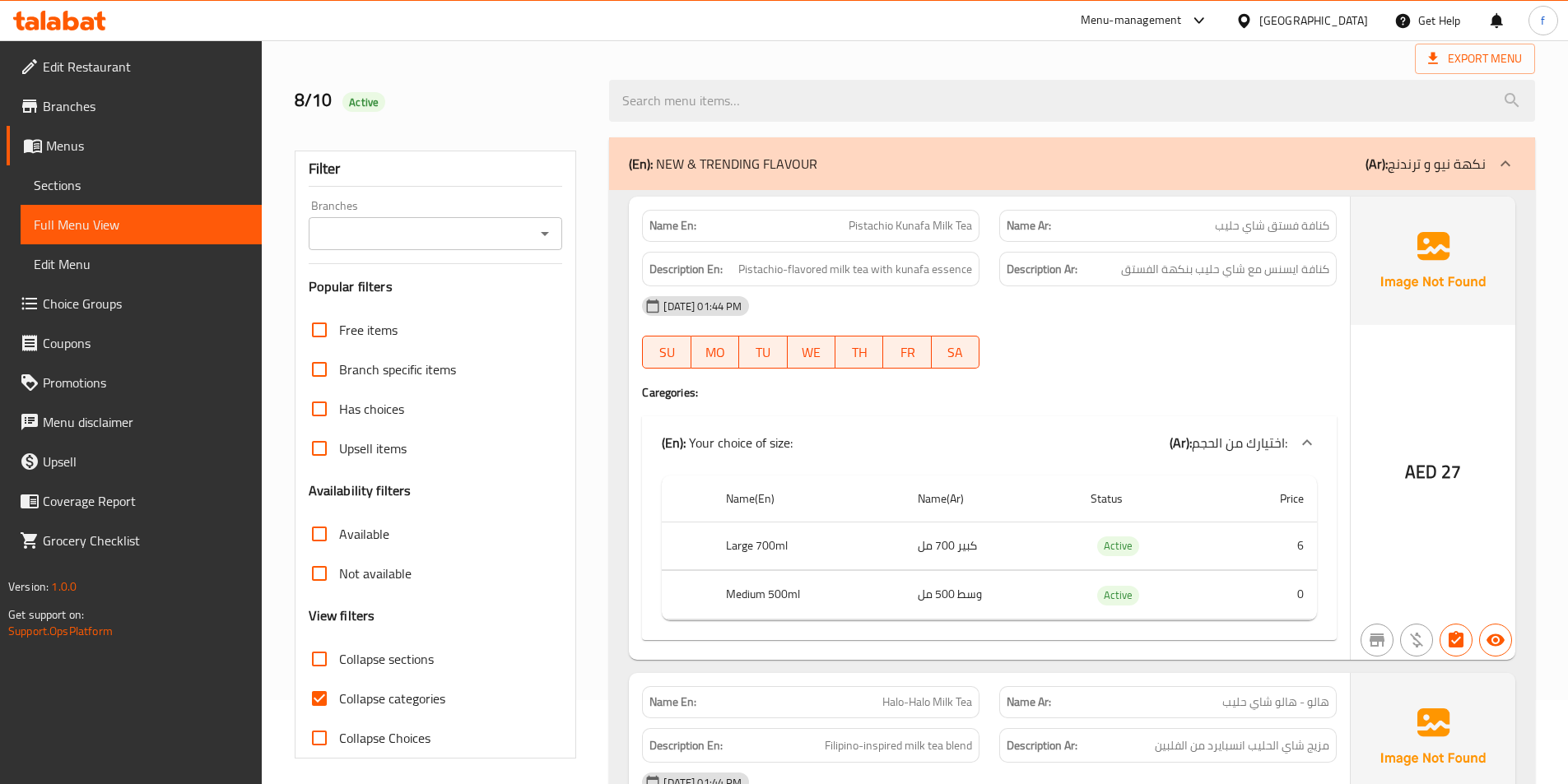
scroll to position [164, 0]
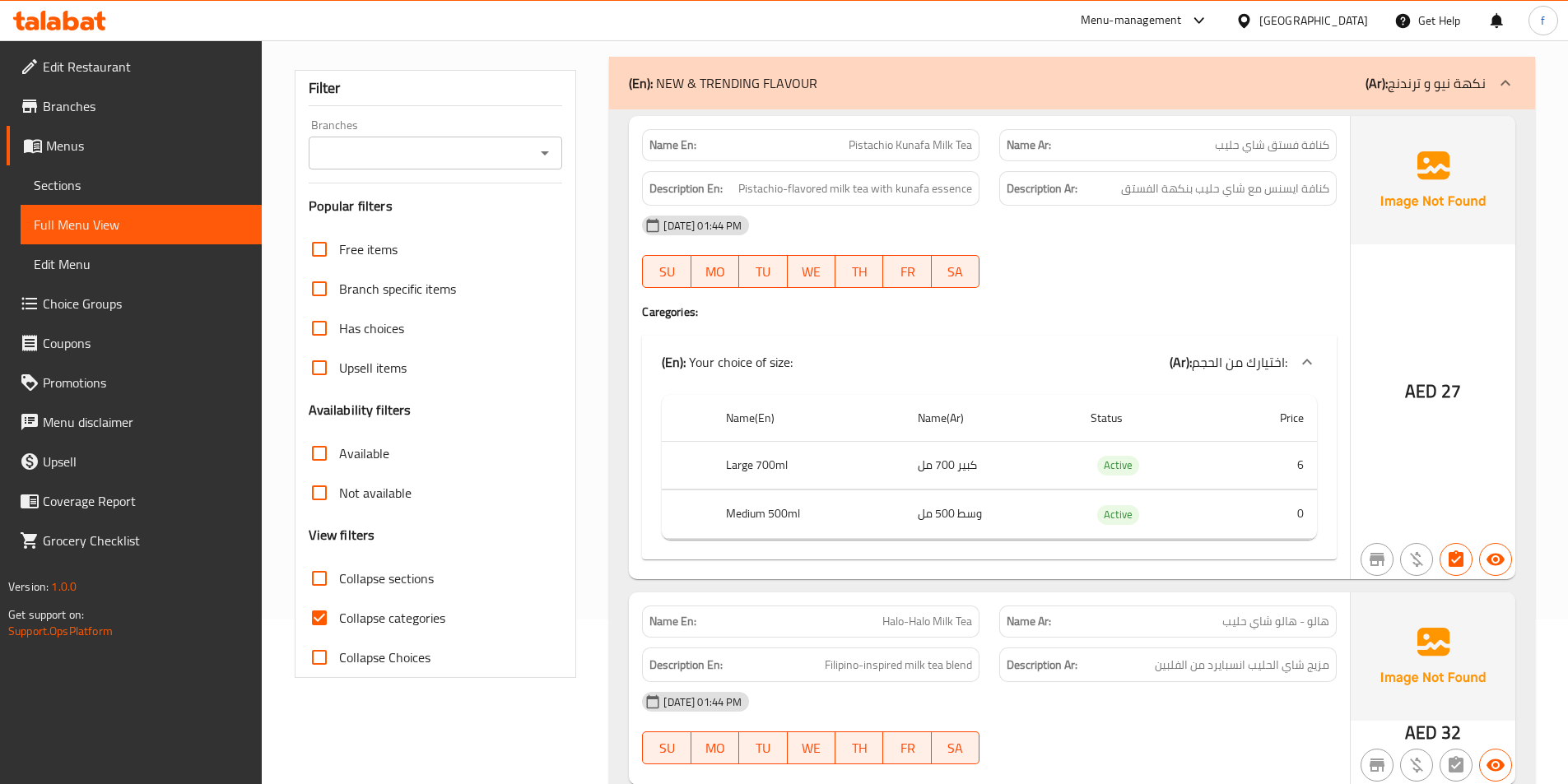
click at [436, 620] on span "Collapse categories" at bounding box center [392, 618] width 106 height 20
click at [339, 620] on input "Collapse categories" at bounding box center [319, 617] width 39 height 39
checkbox input "false"
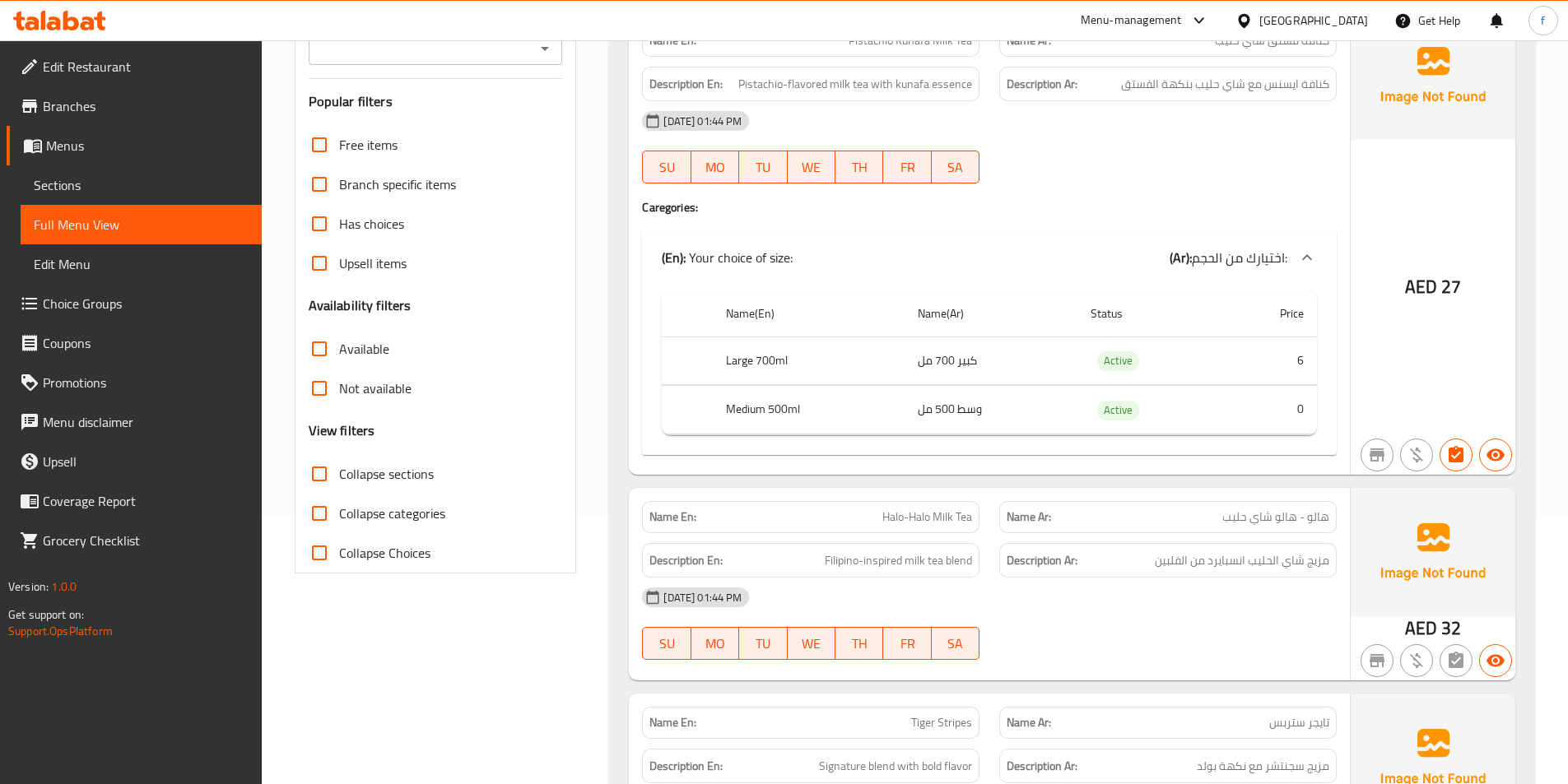
scroll to position [247, 0]
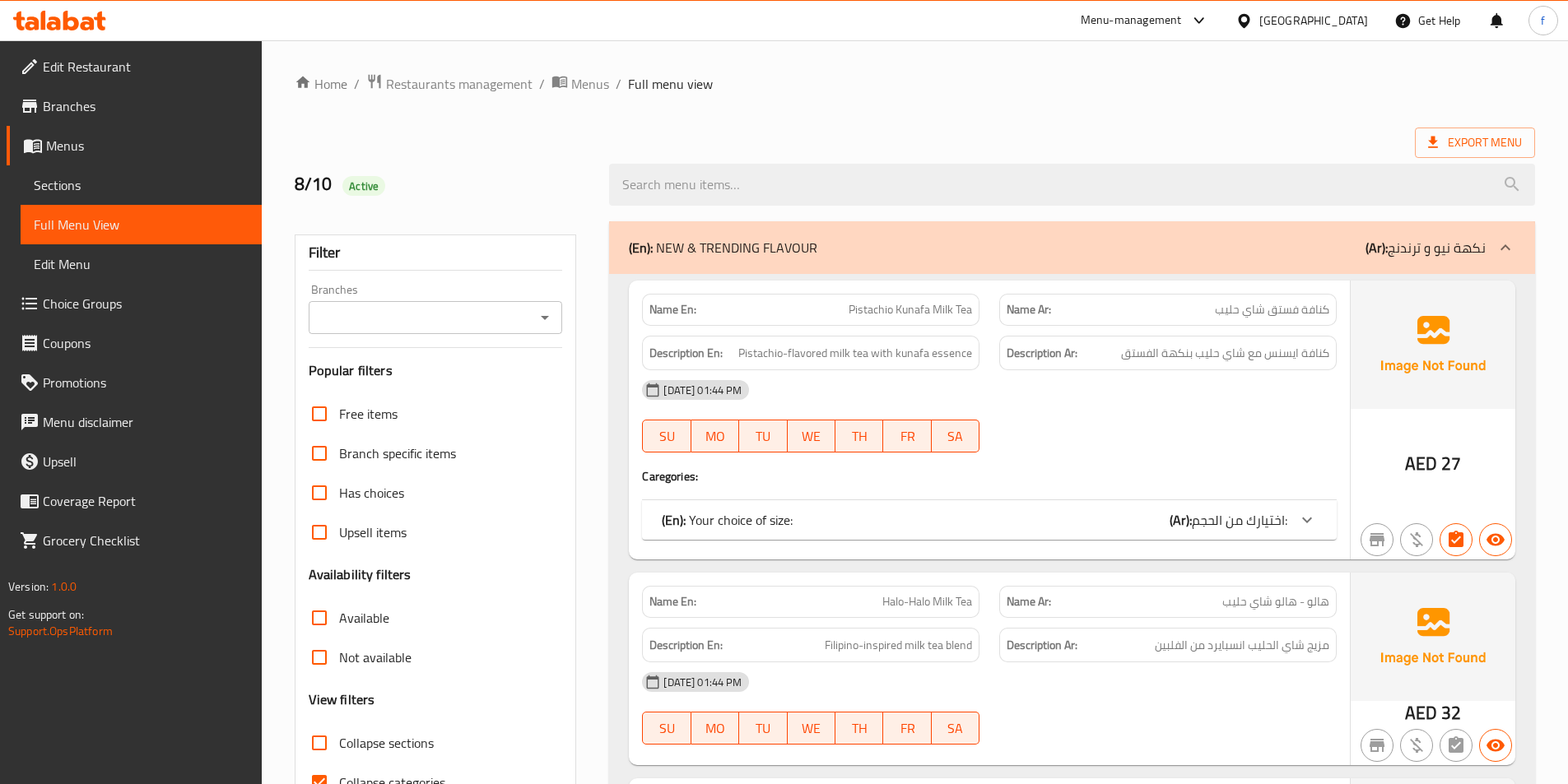
scroll to position [164, 0]
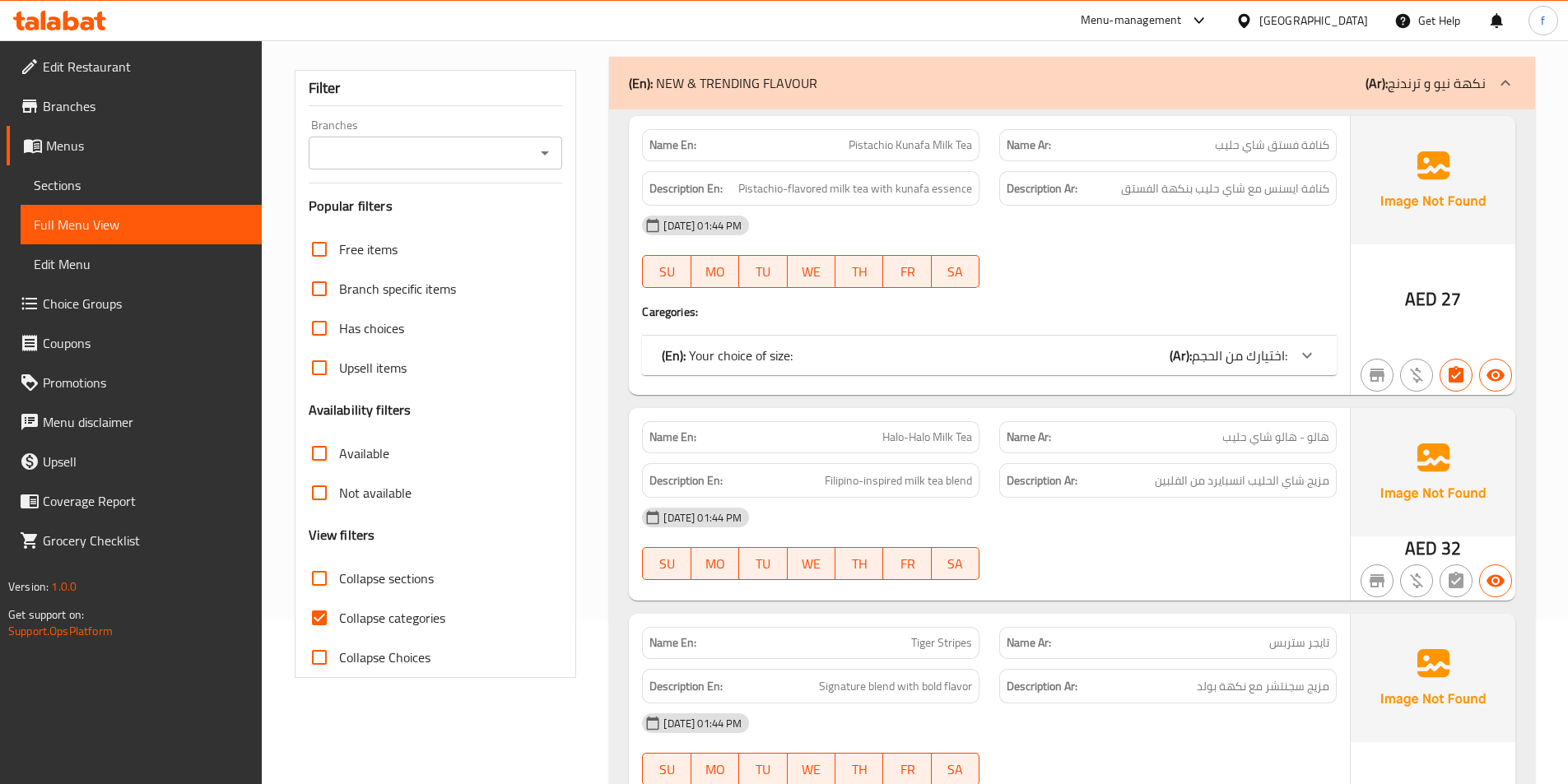
click at [414, 620] on span "Collapse categories" at bounding box center [392, 618] width 106 height 20
click at [339, 620] on input "Collapse categories" at bounding box center [319, 617] width 39 height 39
checkbox input "false"
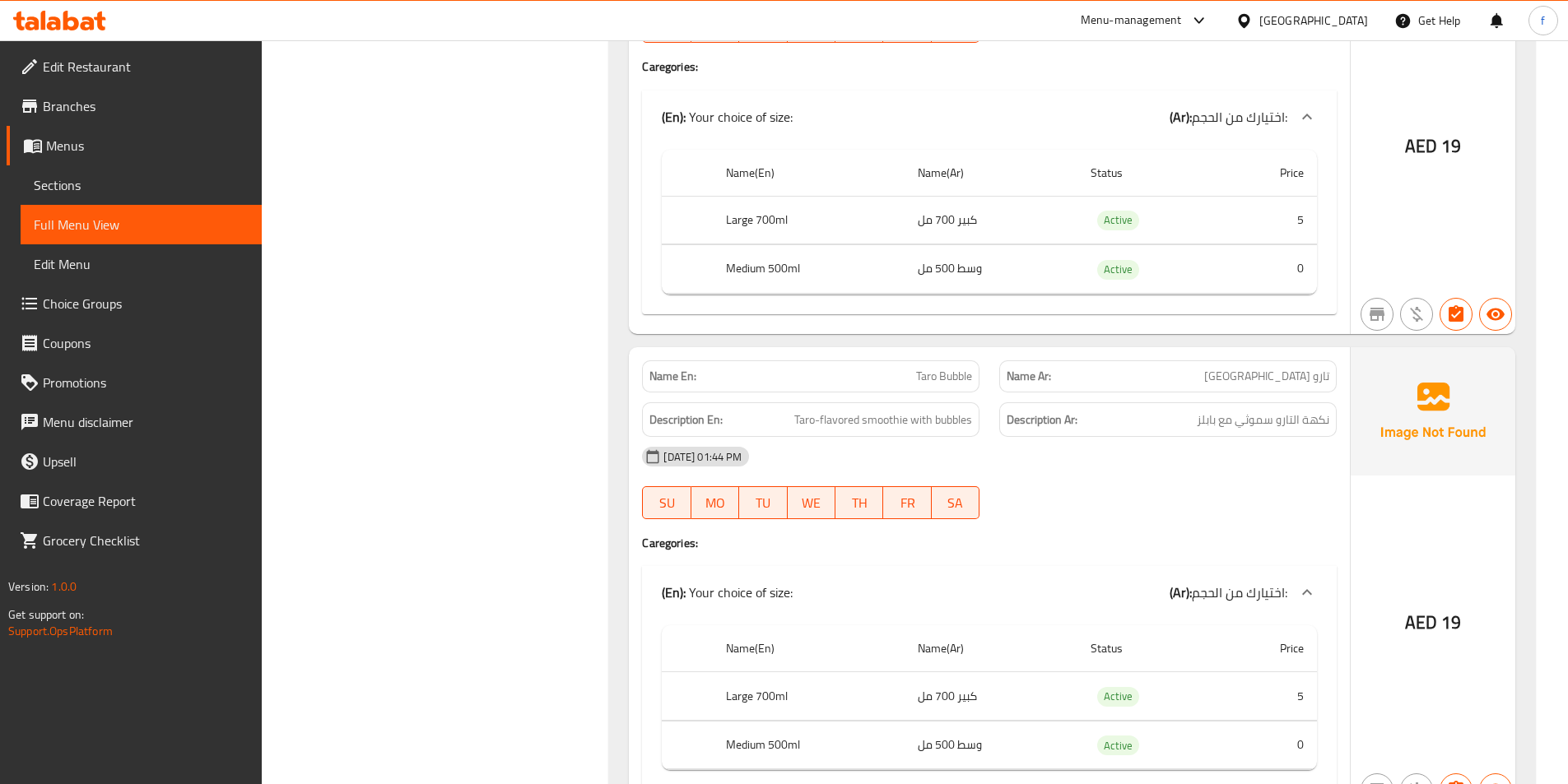
scroll to position [7895, 0]
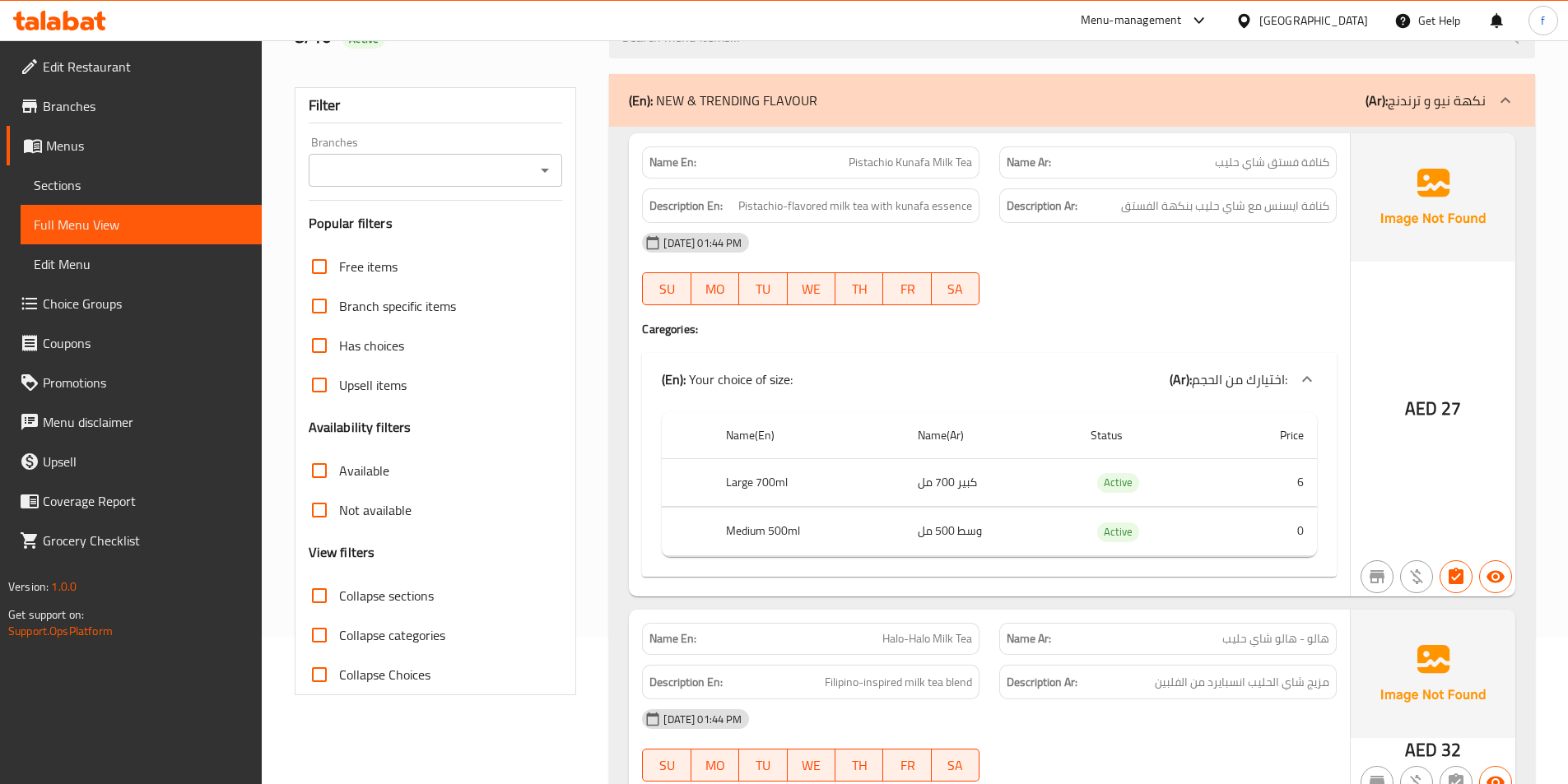
scroll to position [164, 0]
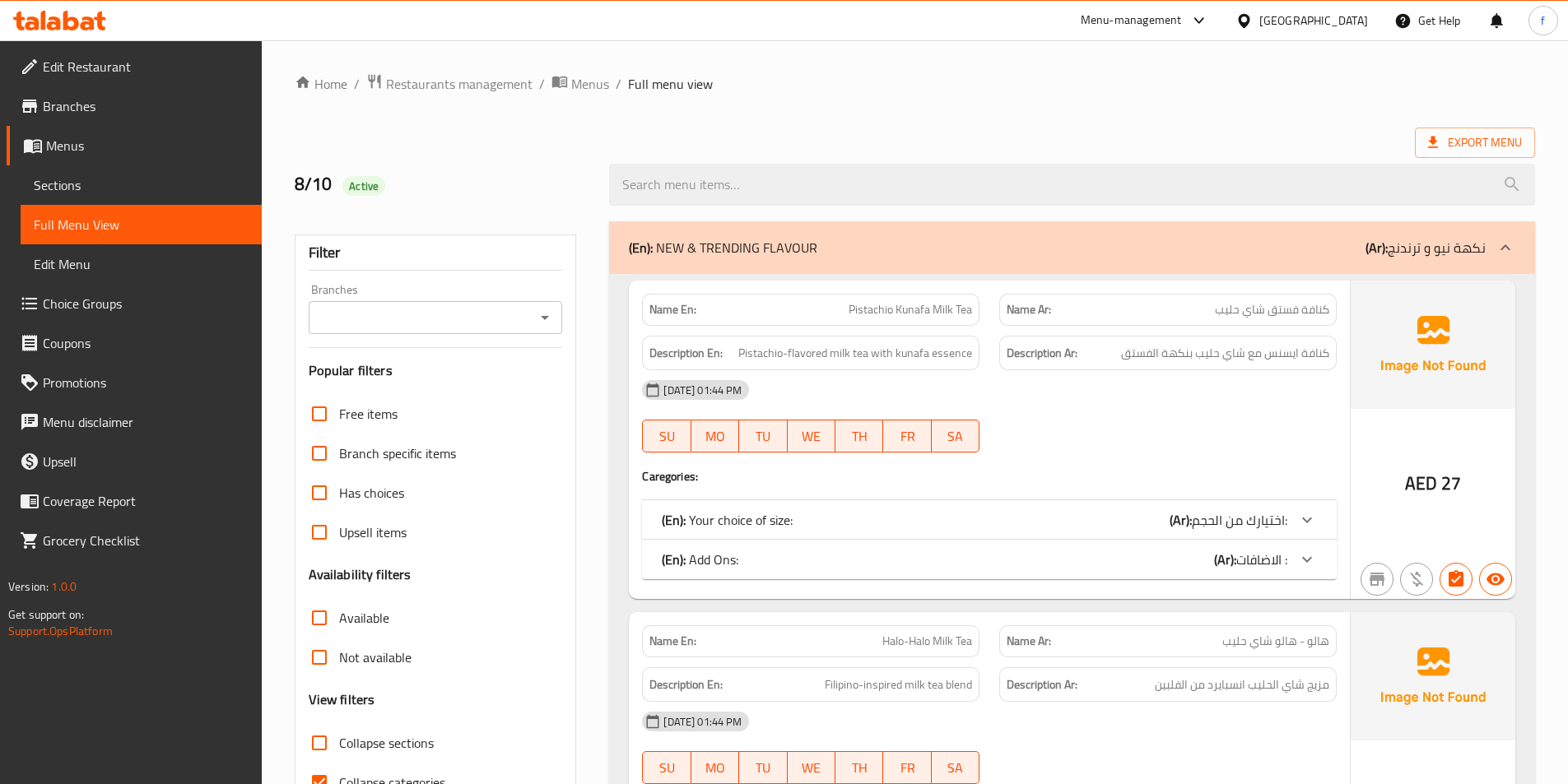
scroll to position [164, 0]
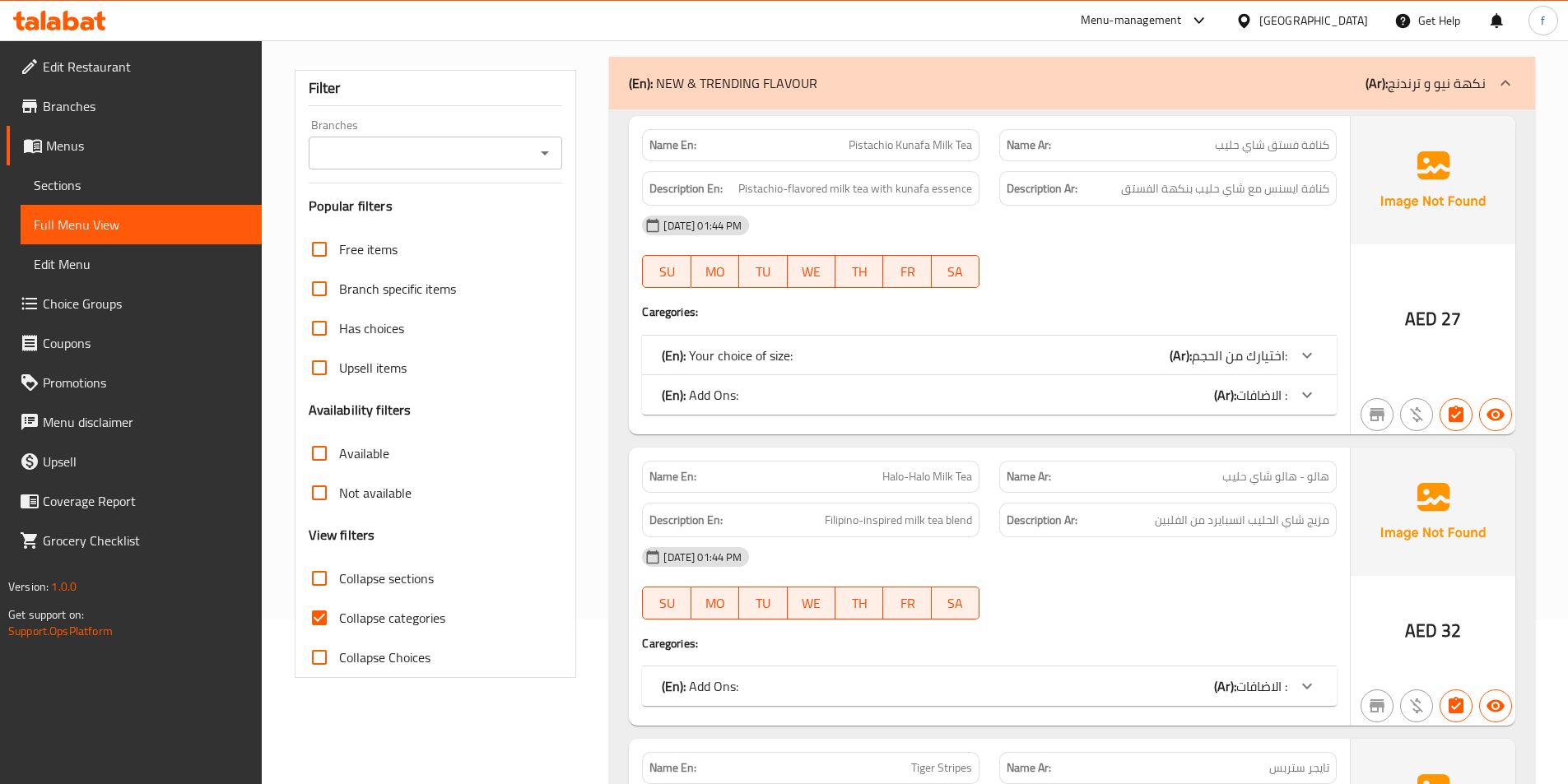
click at [409, 621] on span "Collapse categories" at bounding box center [392, 618] width 106 height 20
click at [339, 621] on input "Collapse categories" at bounding box center [319, 617] width 39 height 39
checkbox input "false"
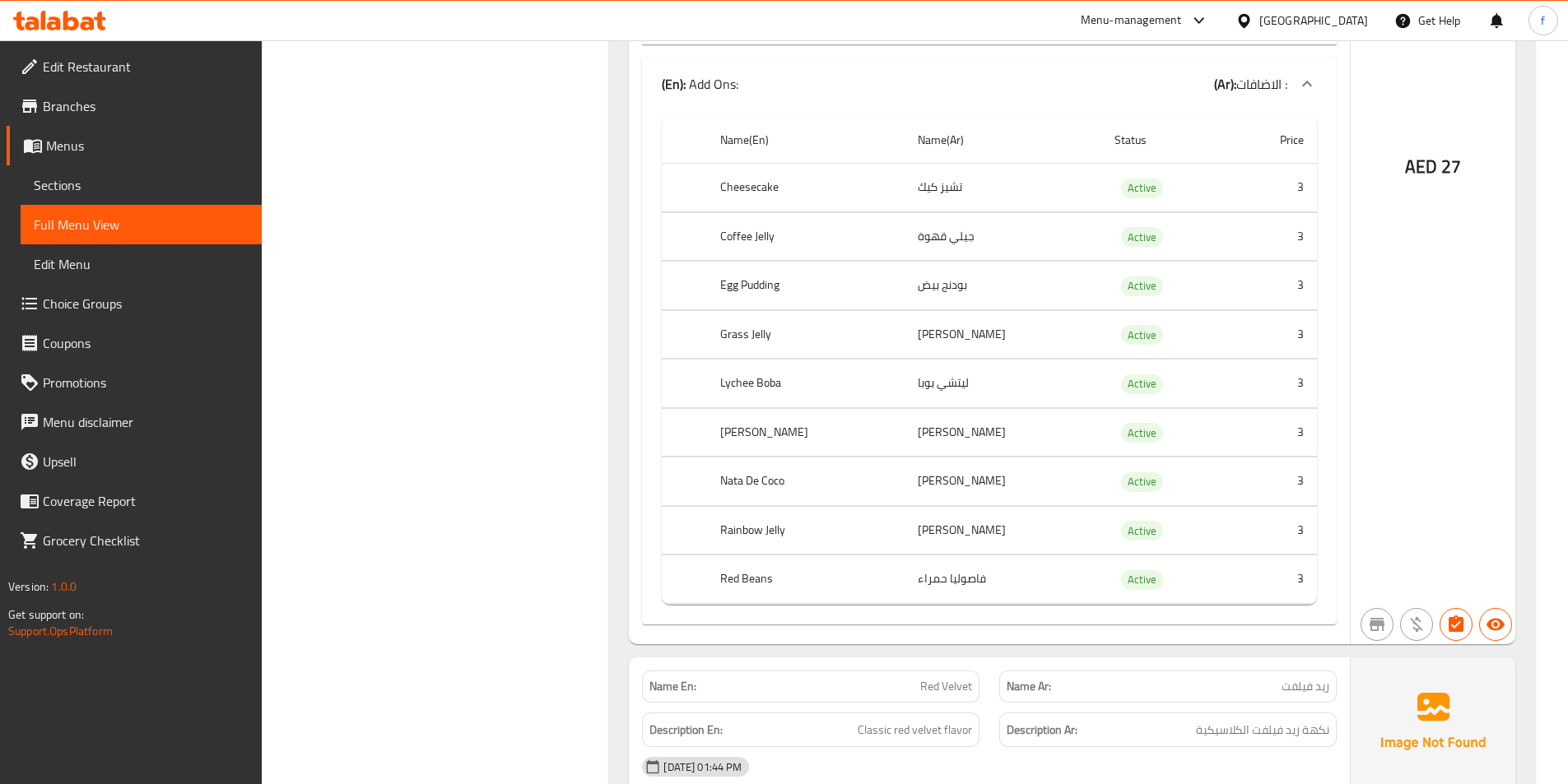
scroll to position [4112, 0]
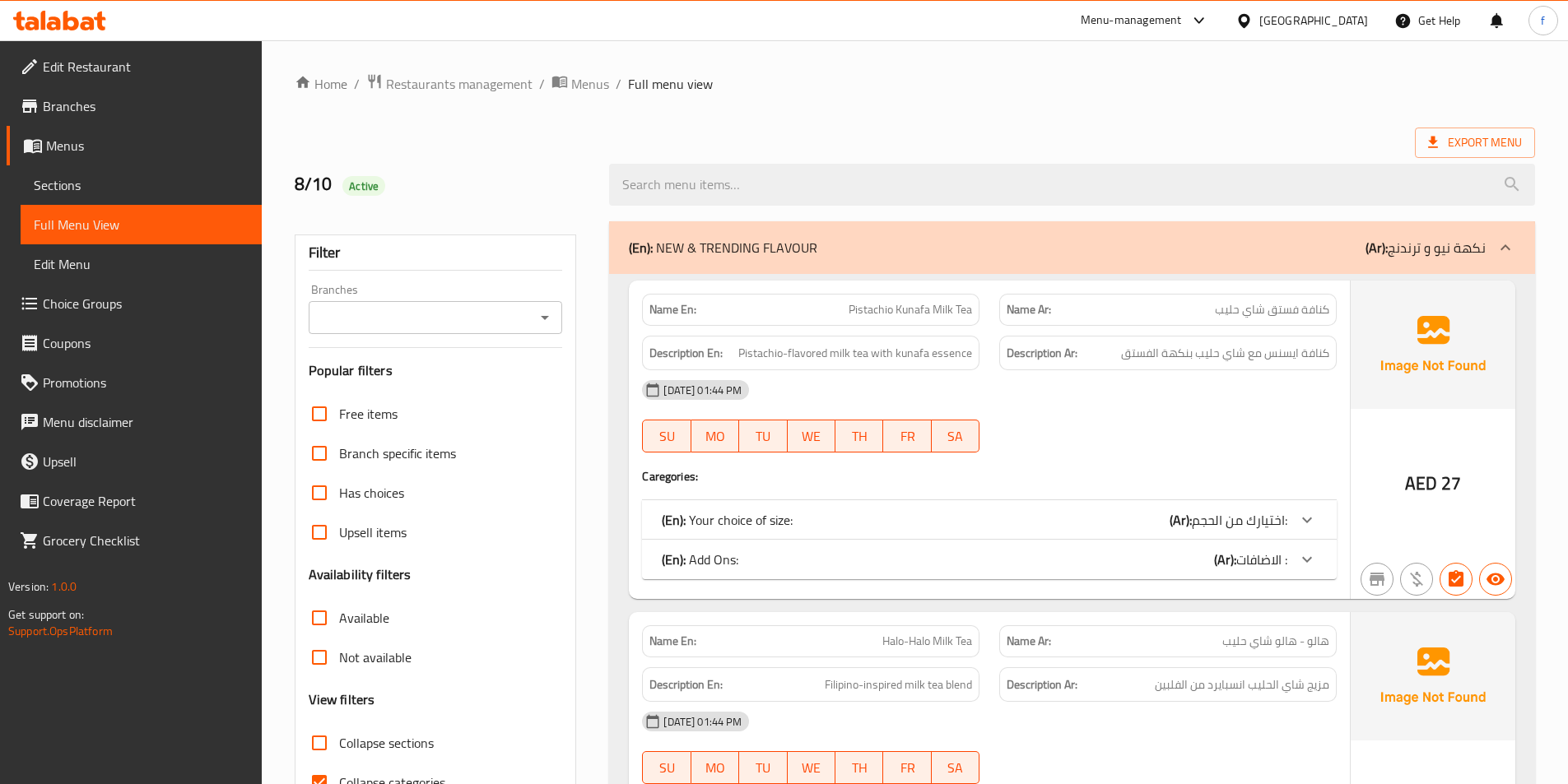
scroll to position [329, 0]
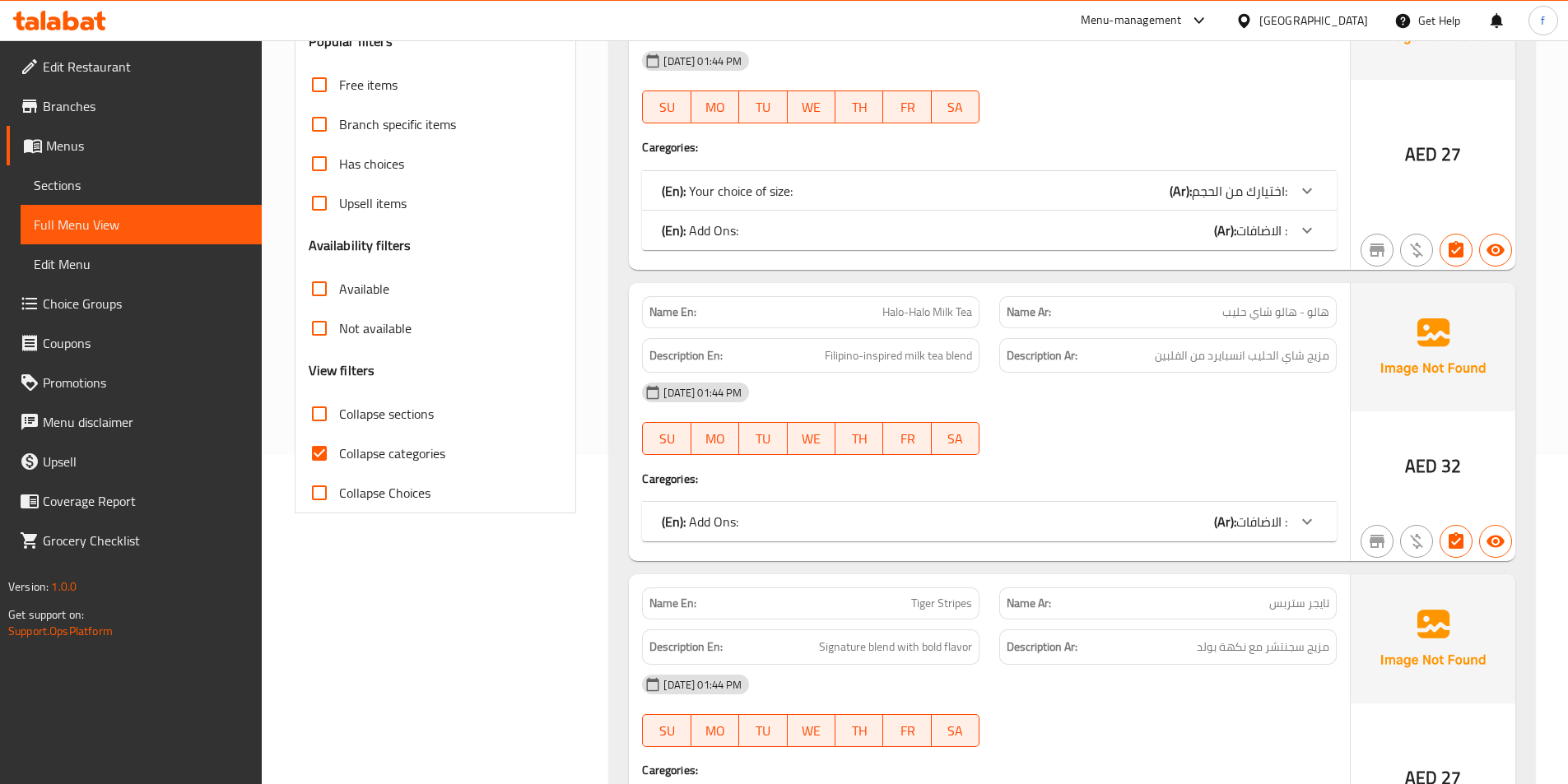
click at [386, 466] on label "Collapse categories" at bounding box center [373, 453] width 146 height 39
click at [339, 466] on input "Collapse categories" at bounding box center [319, 453] width 39 height 39
checkbox input "false"
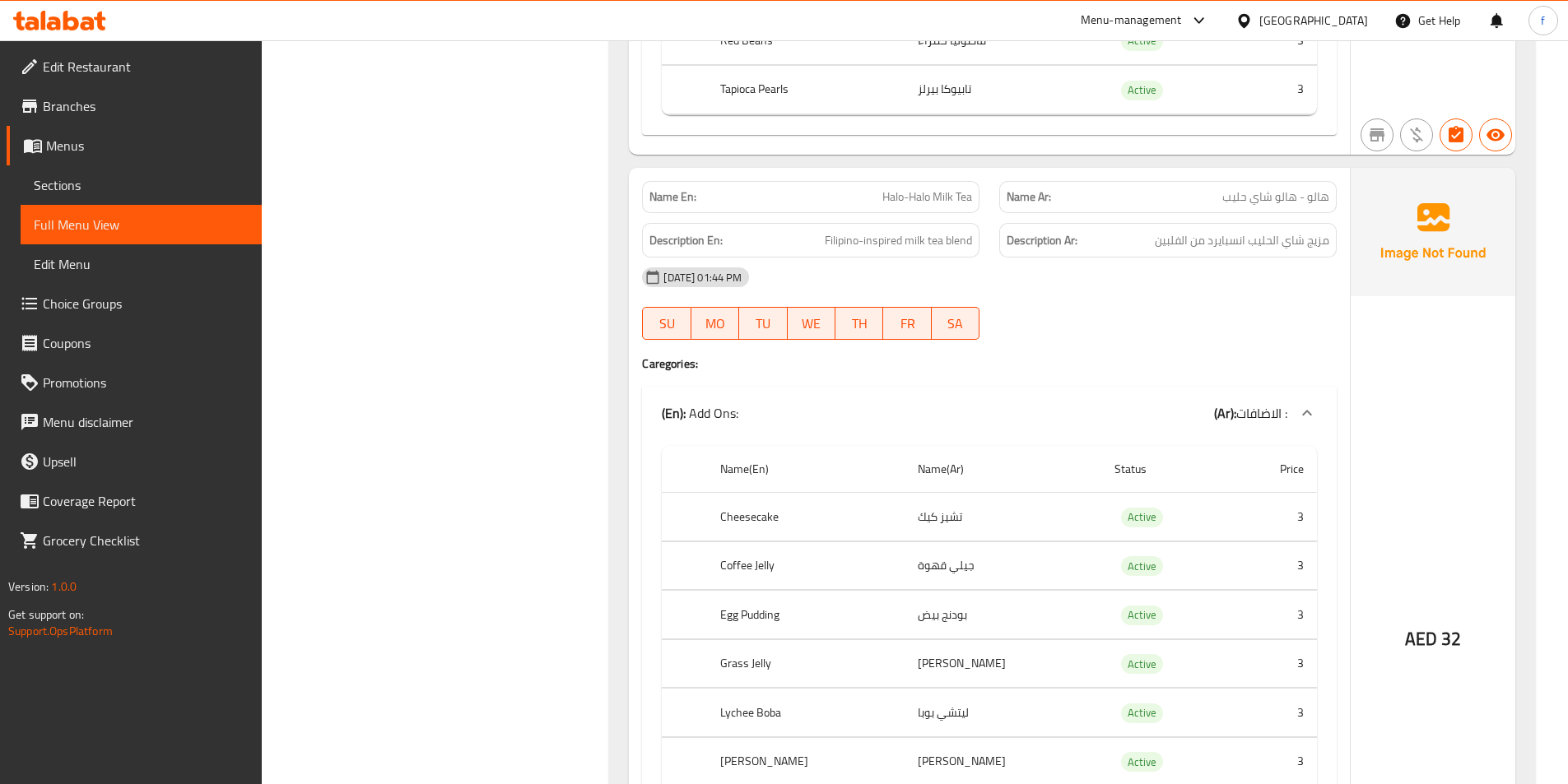
scroll to position [1398, 0]
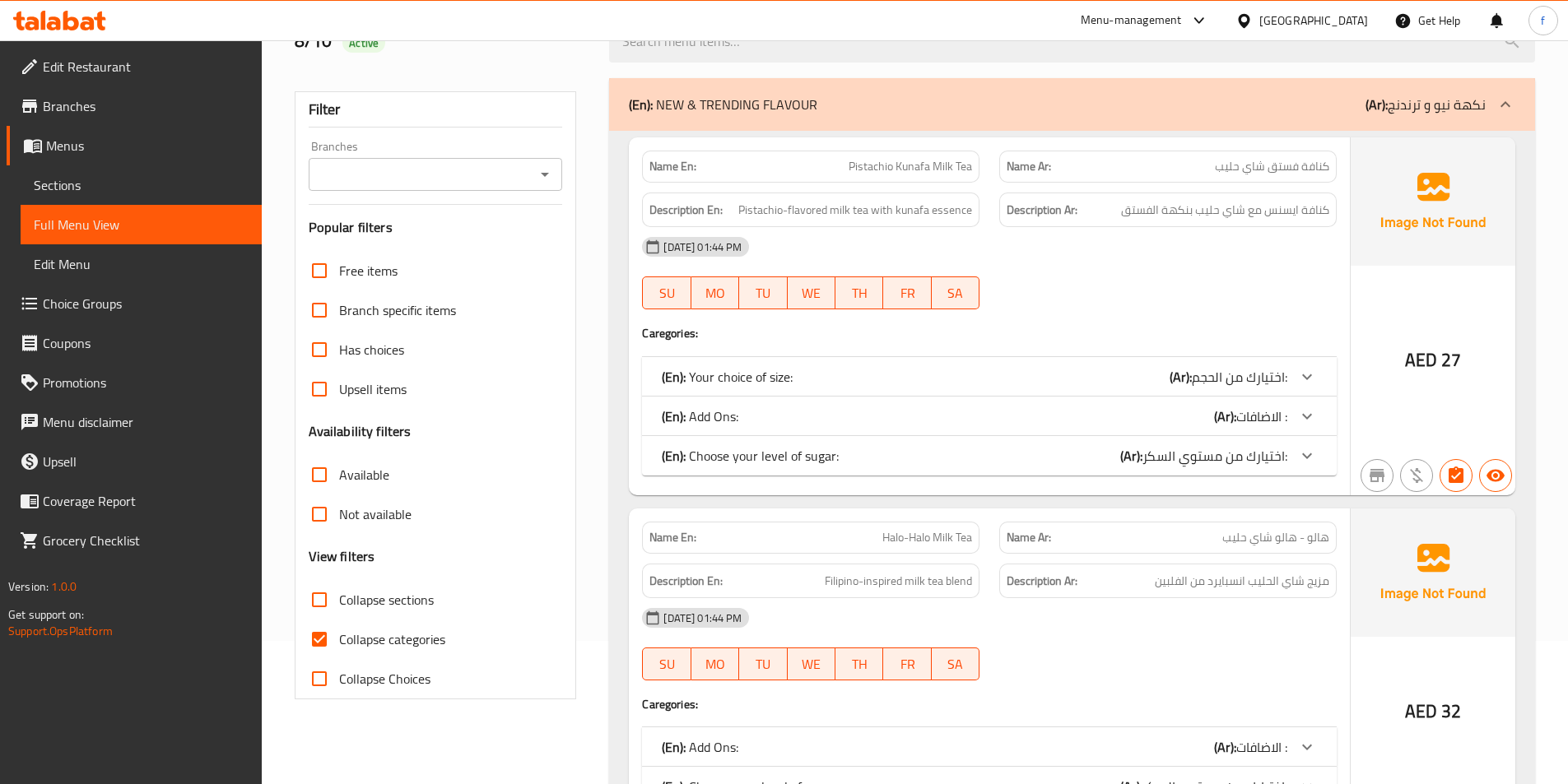
scroll to position [164, 0]
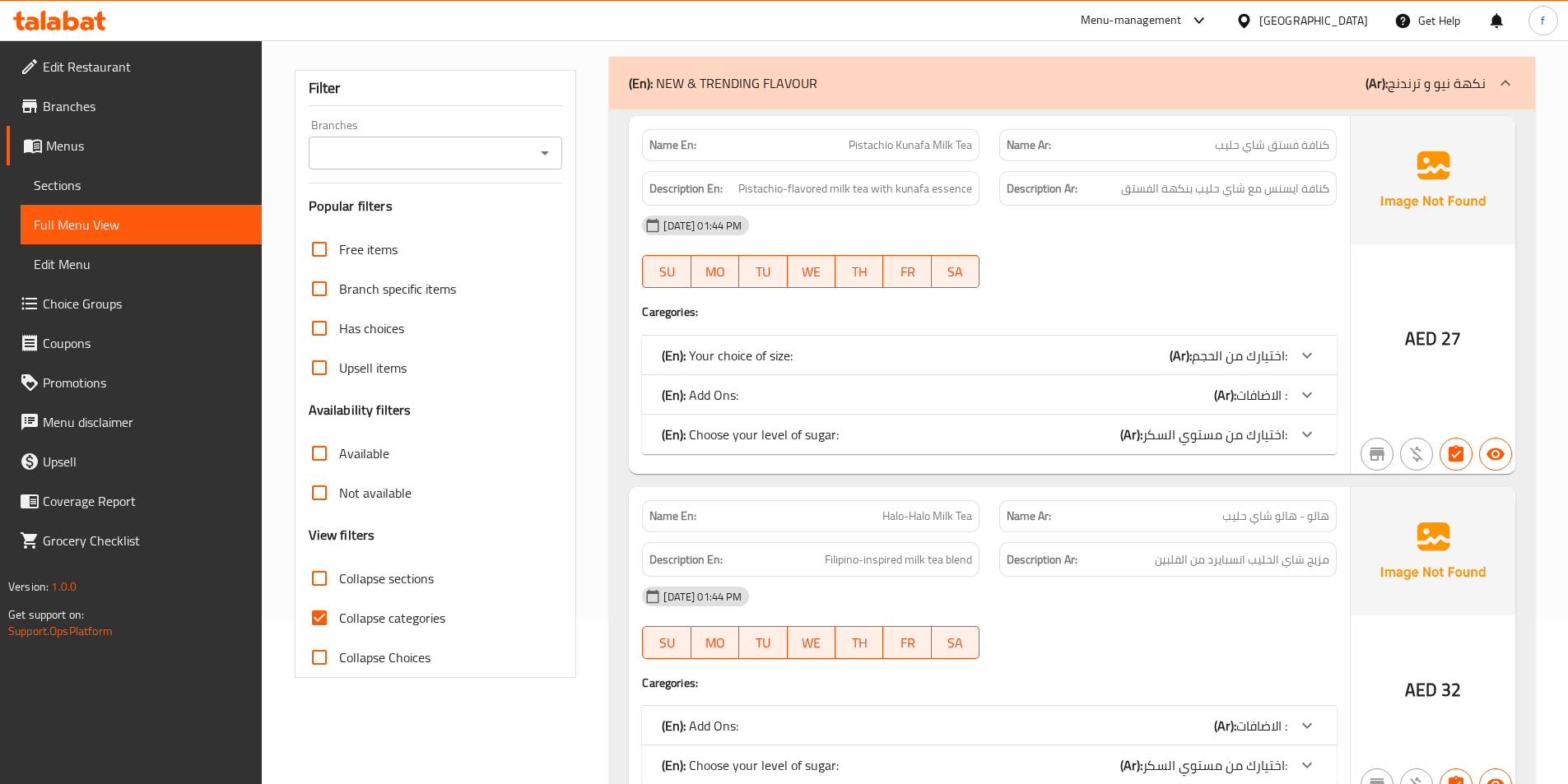
click at [1254, 368] on span "اختيارك من مستوي السكر:" at bounding box center [1238, 355] width 95 height 25
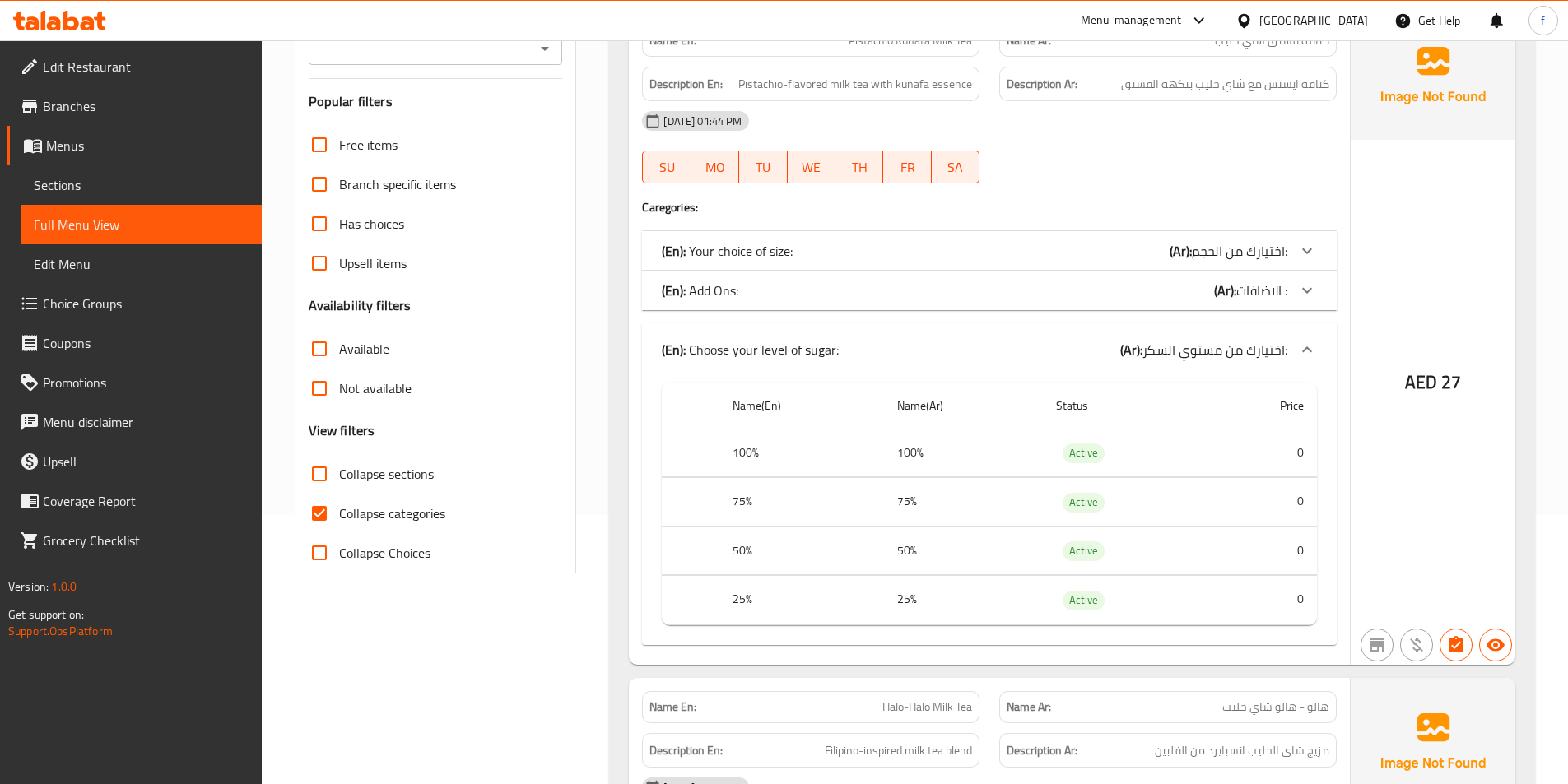
scroll to position [411, 0]
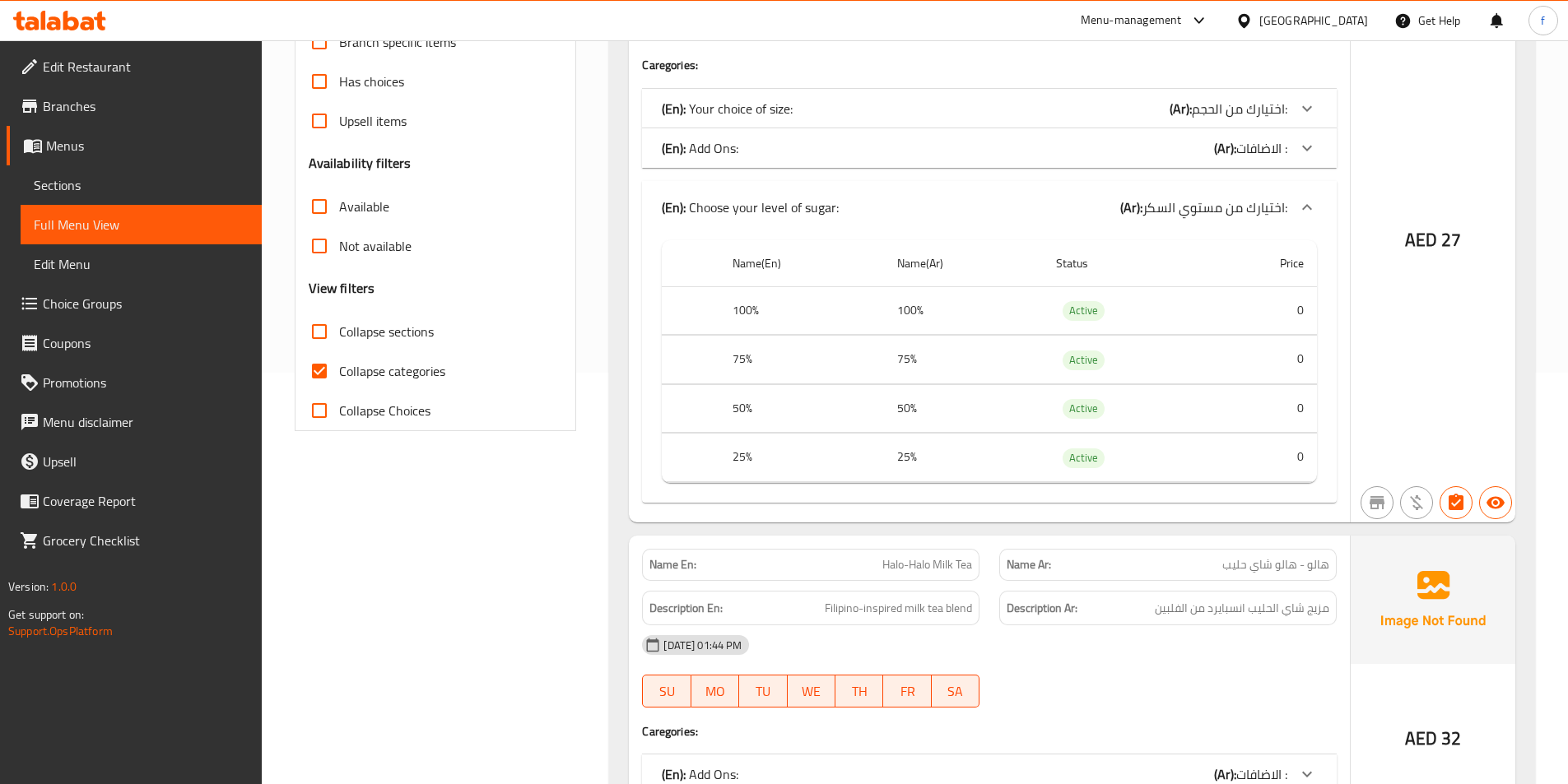
click at [439, 374] on span "Collapse categories" at bounding box center [392, 371] width 106 height 20
click at [339, 374] on input "Collapse categories" at bounding box center [319, 370] width 39 height 39
checkbox input "false"
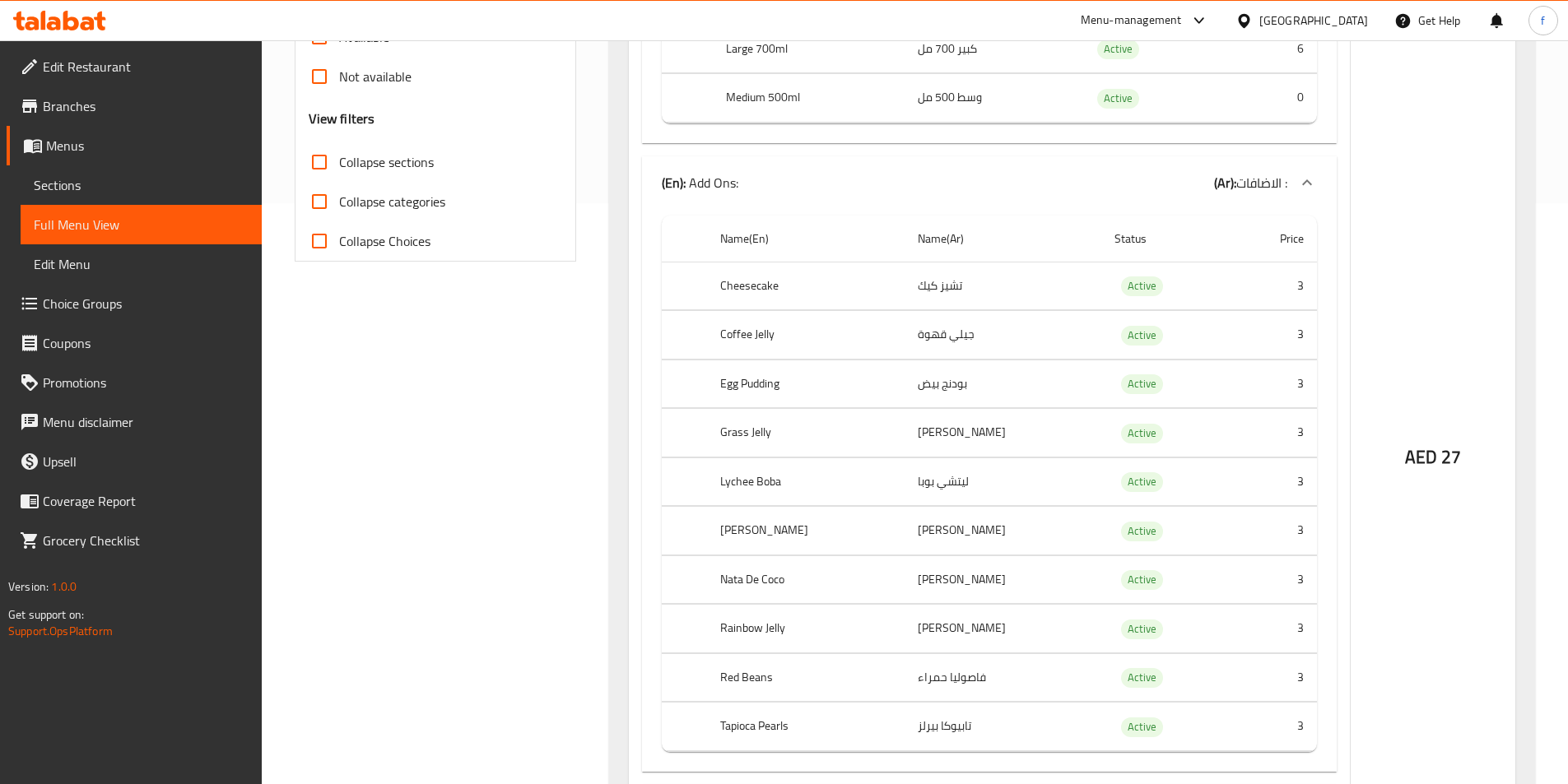
scroll to position [576, 0]
